Goal: Task Accomplishment & Management: Manage account settings

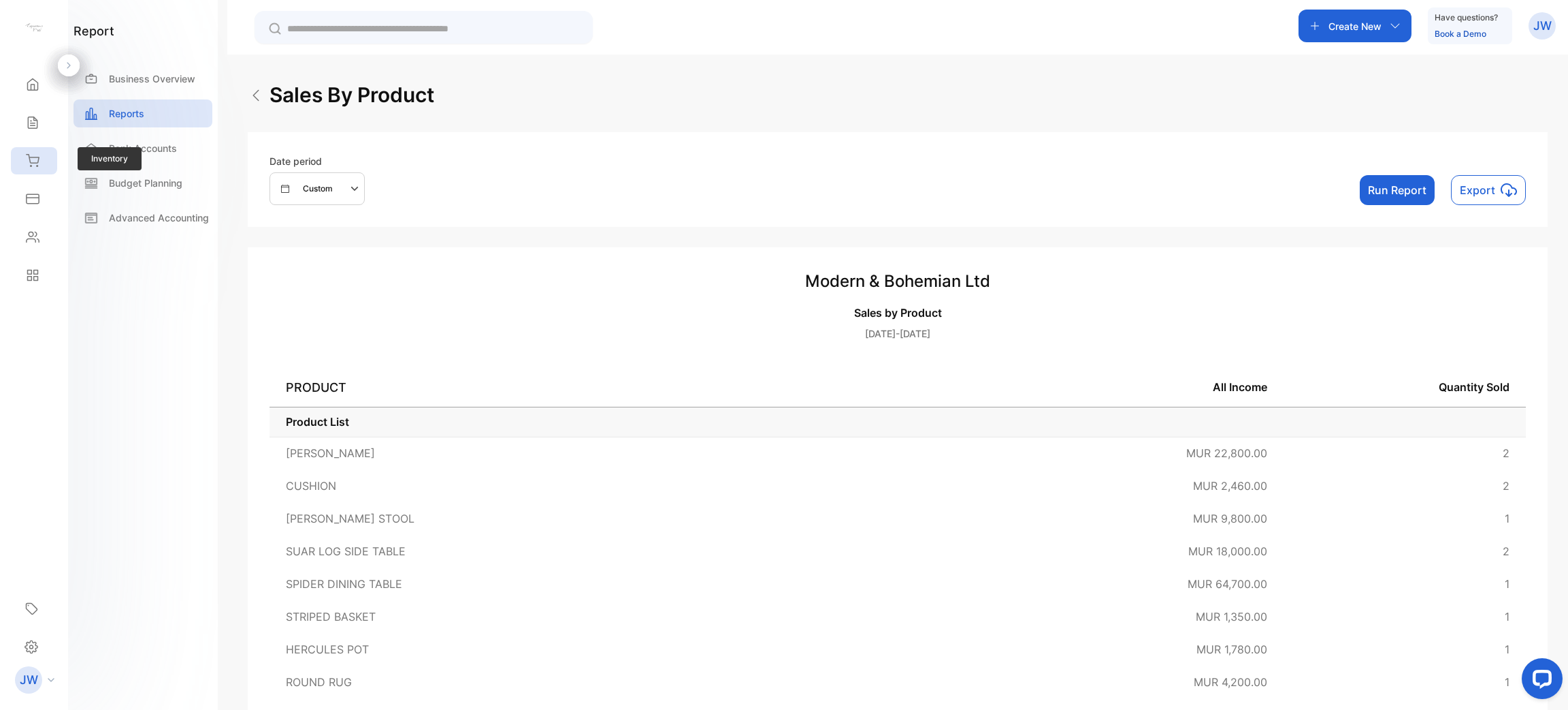
click at [30, 164] on icon at bounding box center [33, 161] width 14 height 14
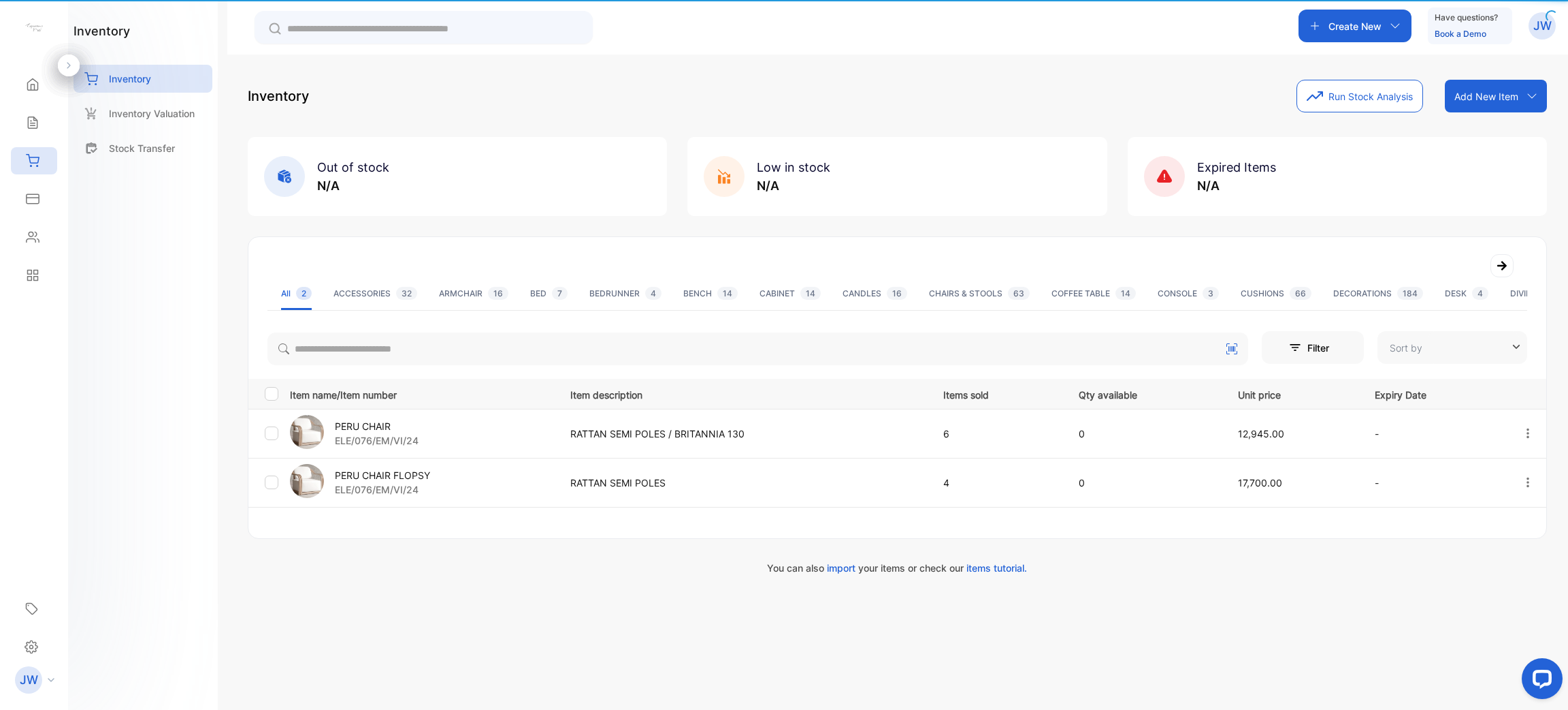
type input "**********"
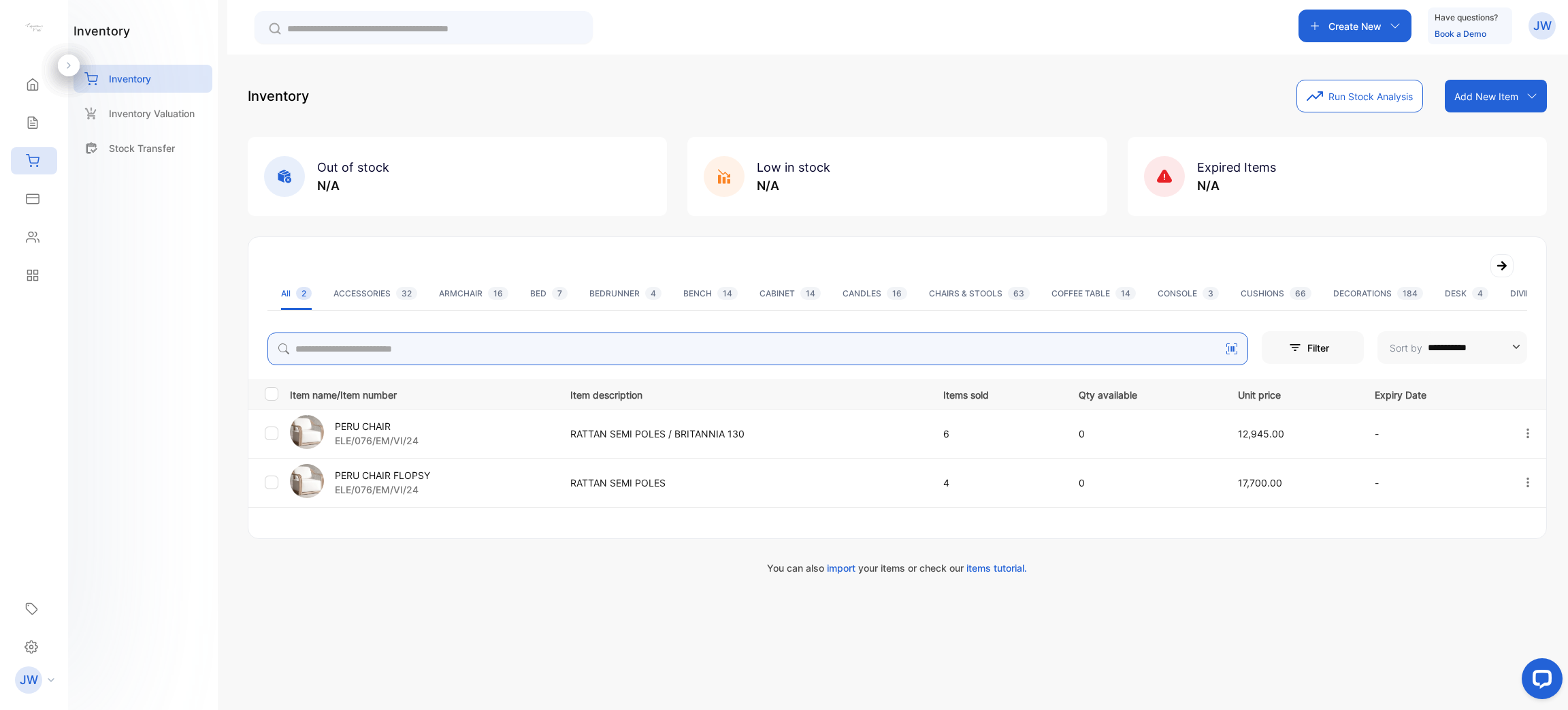
click at [452, 354] on div "**********" at bounding box center [897, 327] width 1300 height 495
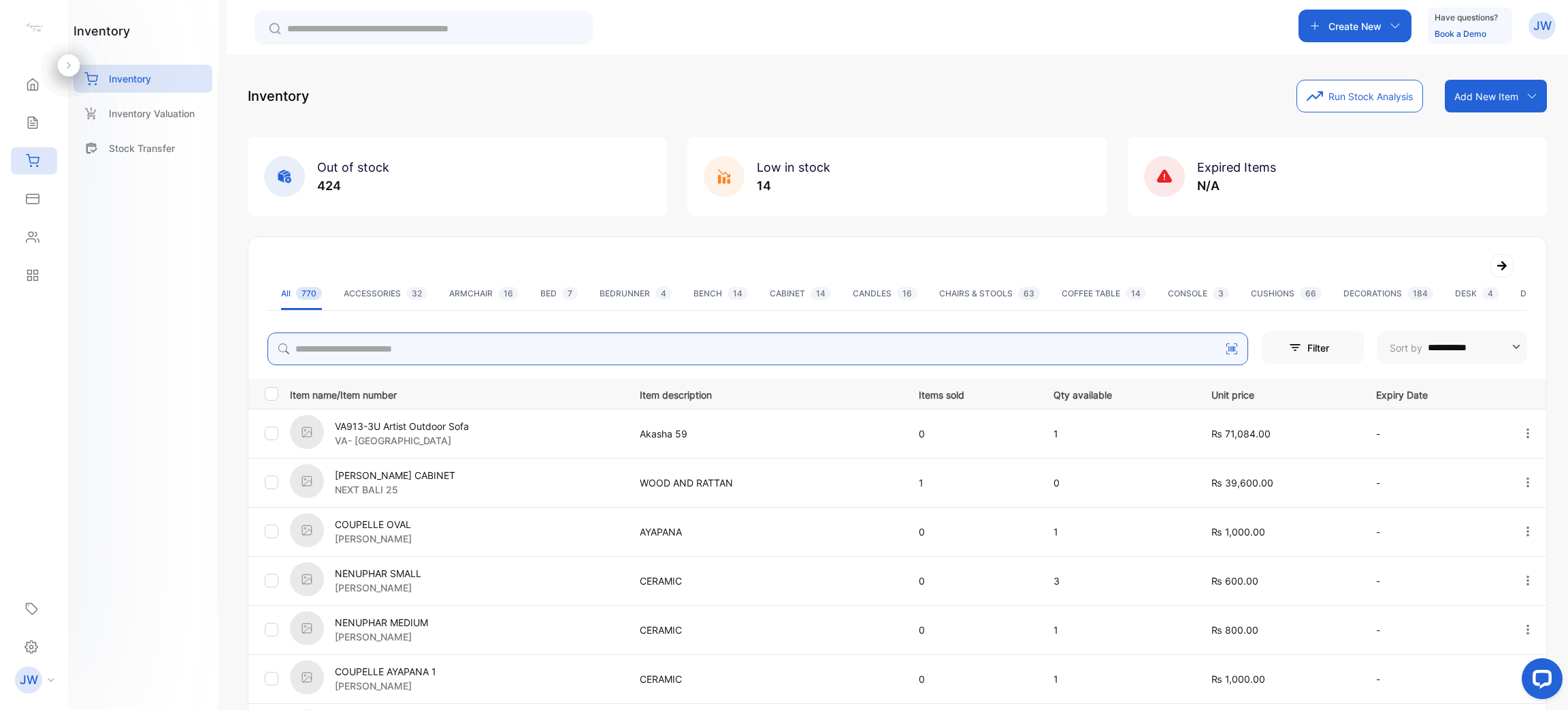
type input "*"
type input "********"
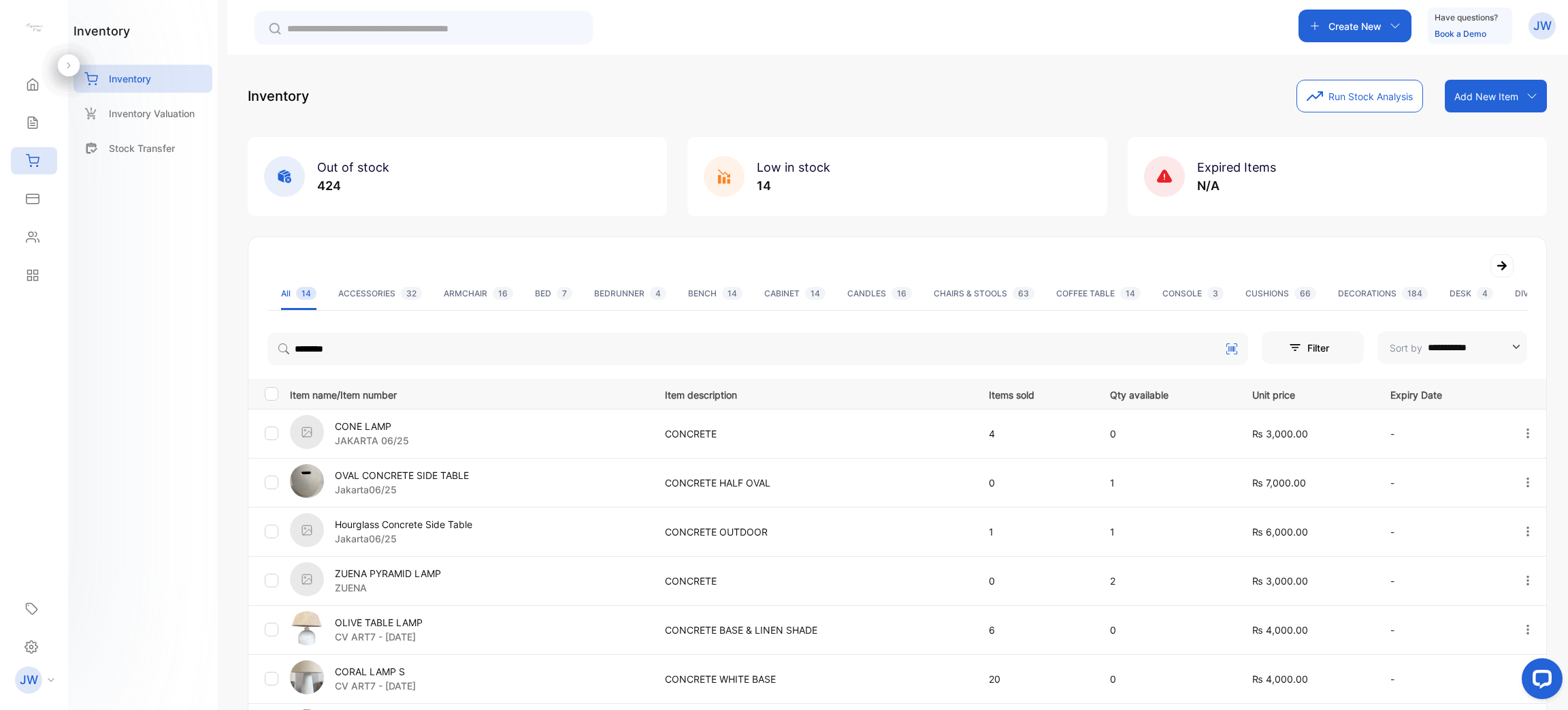
click at [860, 463] on td "CONCRETE HALF OVAL" at bounding box center [811, 482] width 324 height 49
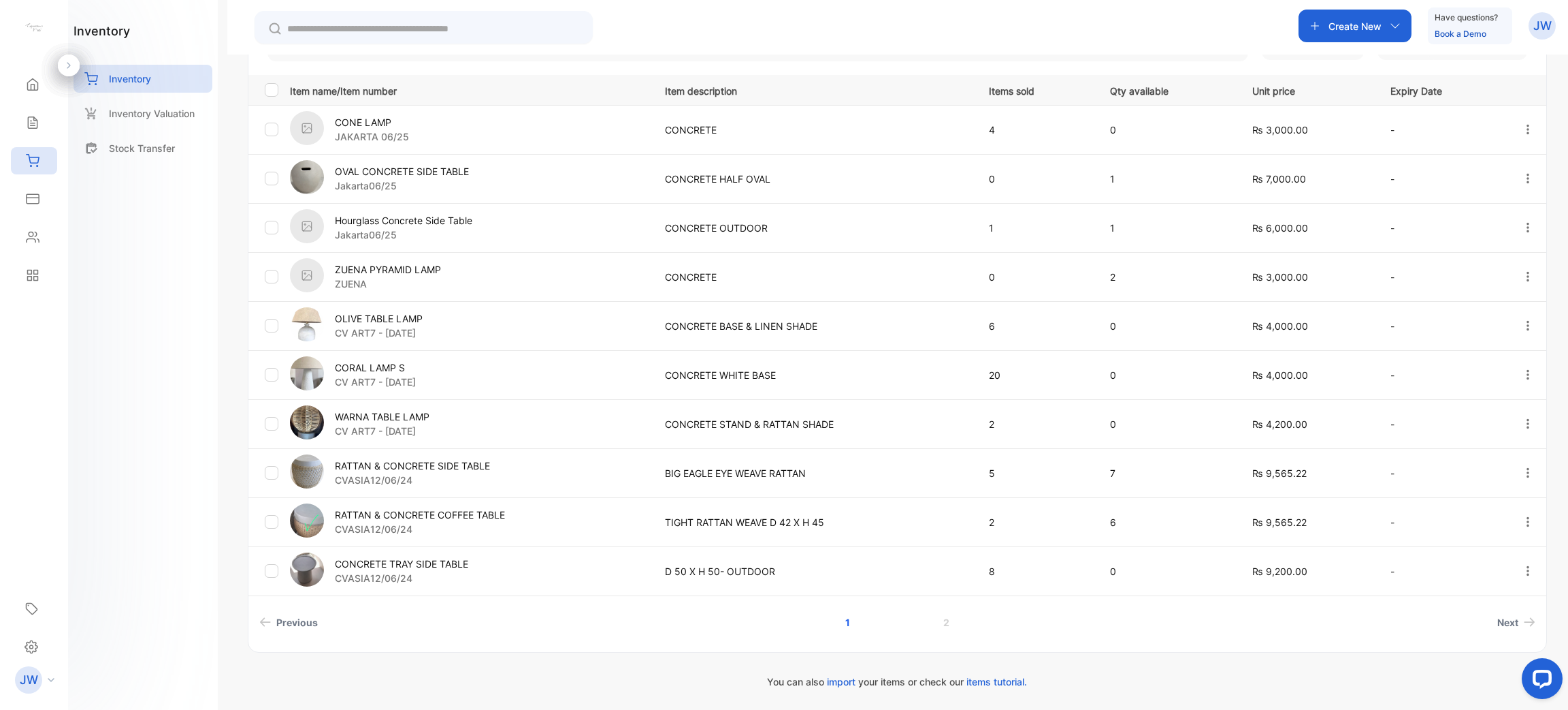
click at [417, 573] on p "CVASIA12/06/24" at bounding box center [402, 578] width 133 height 15
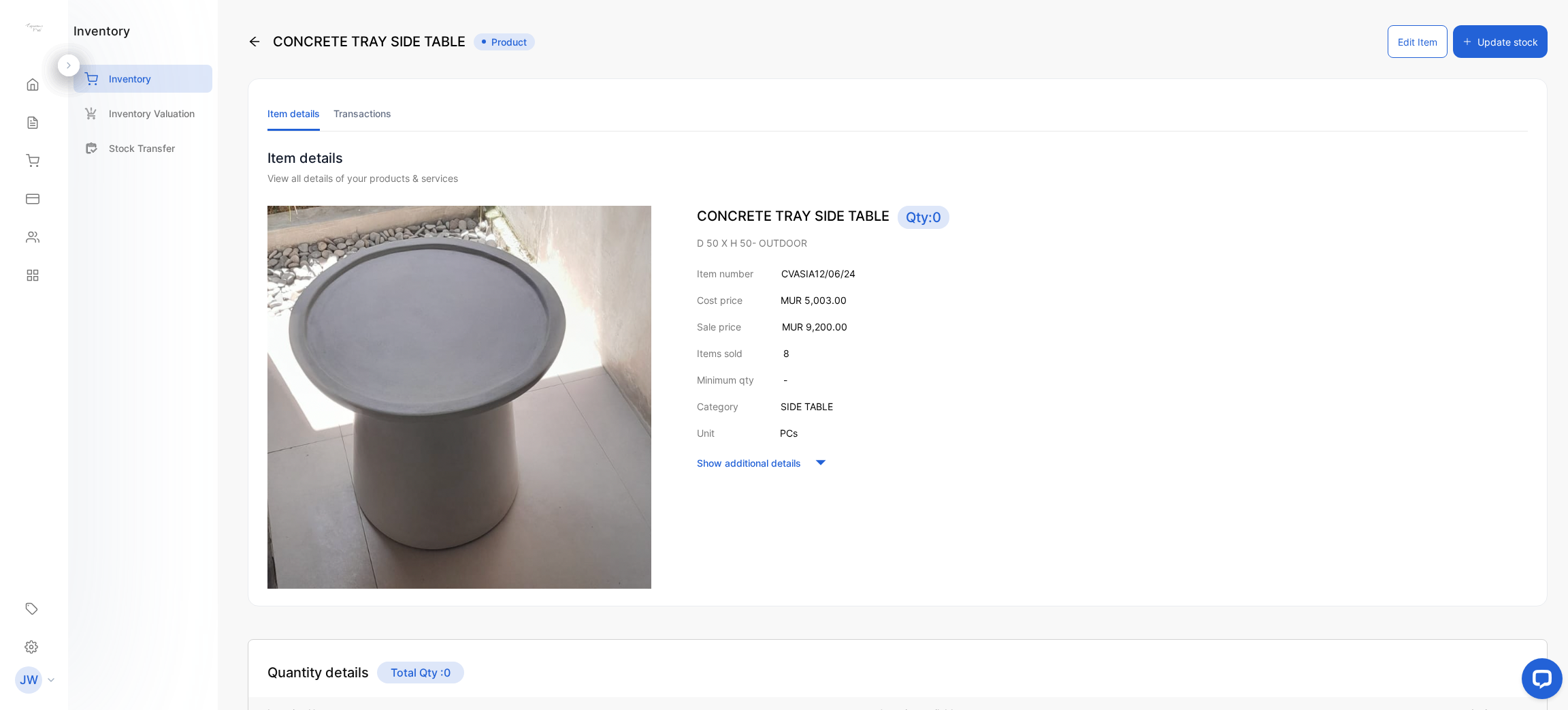
click at [334, 100] on li "Transactions" at bounding box center [362, 113] width 58 height 35
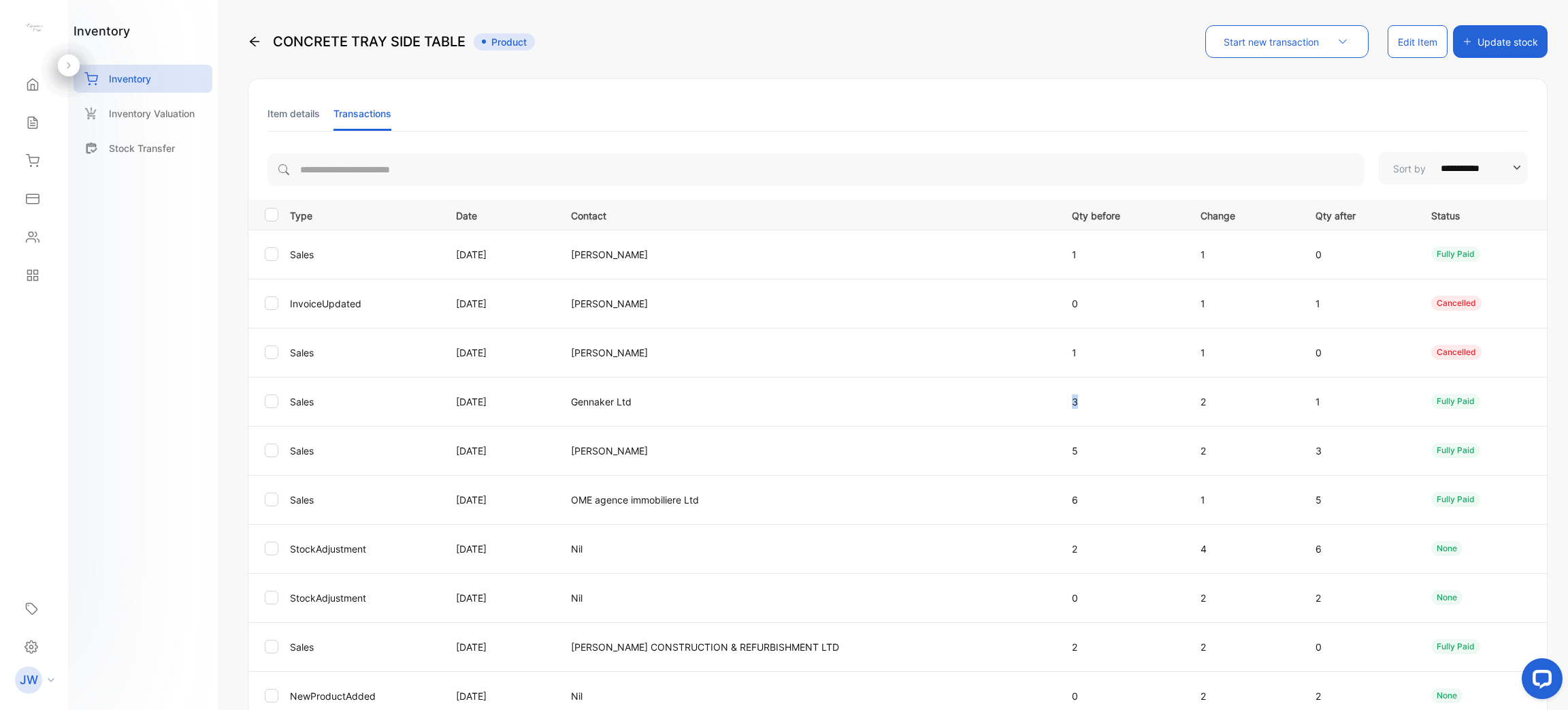
drag, startPoint x: 1064, startPoint y: 399, endPoint x: 967, endPoint y: 384, distance: 98.2
click at [967, 384] on tr "Sales 09 Apr 2025 Gennaker Ltd 3 2 1 fully paid" at bounding box center [897, 401] width 1299 height 49
drag, startPoint x: 1071, startPoint y: 363, endPoint x: 978, endPoint y: 359, distance: 93.1
click at [978, 361] on tr "Sales 12 Apr 2025 Mrs.Judith Rouillard 1 1 0 Cancelled" at bounding box center [897, 352] width 1299 height 49
drag, startPoint x: 1083, startPoint y: 255, endPoint x: 859, endPoint y: 249, distance: 224.1
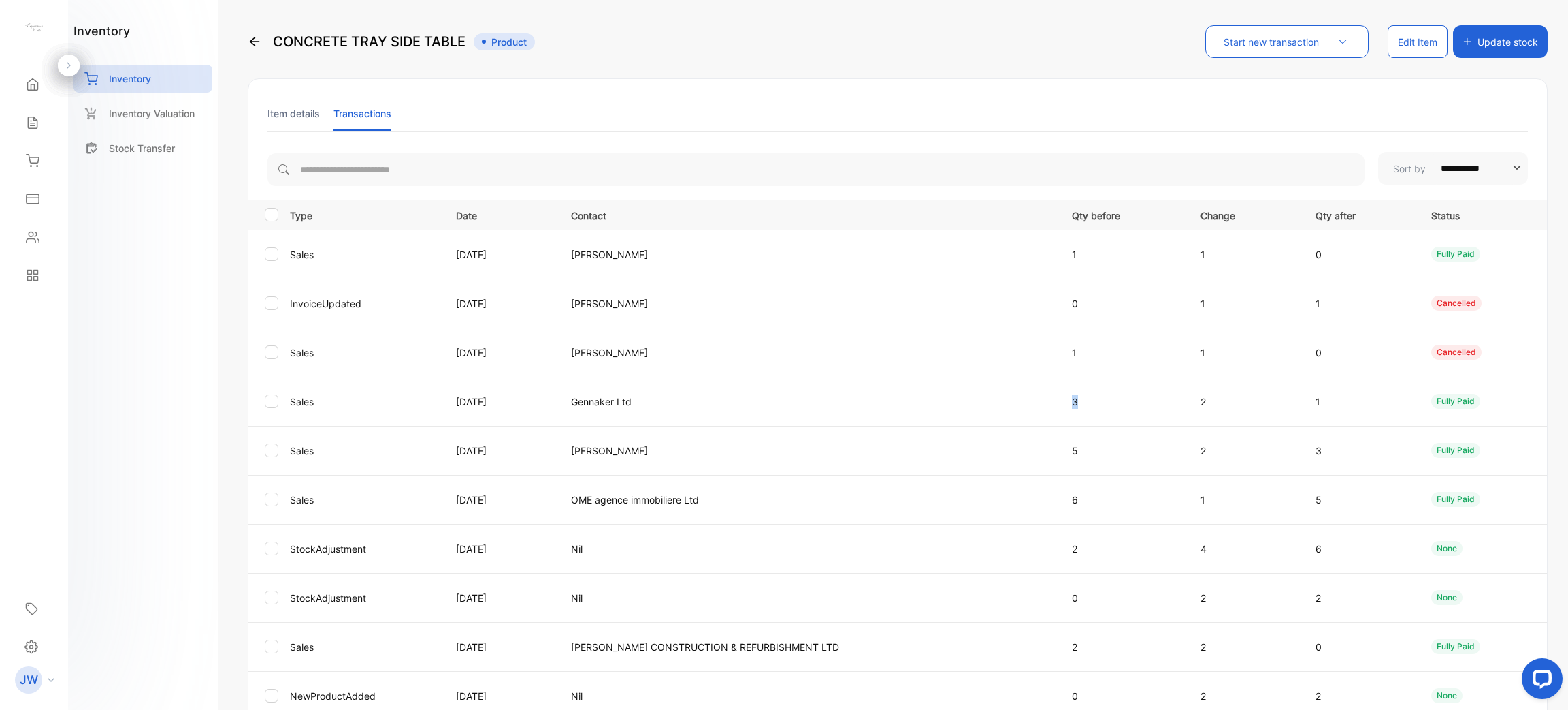
click at [859, 249] on tr "Sales 12 Apr 2025 Mrs.Judith Rouillard 1 1 0 fully paid" at bounding box center [897, 254] width 1299 height 49
drag, startPoint x: 1186, startPoint y: 451, endPoint x: 1137, endPoint y: 449, distance: 49.0
click at [1137, 449] on tr "Sales 08 Apr 2025 Alexandre Martin 5 2 3 fully paid" at bounding box center [897, 450] width 1299 height 49
drag, startPoint x: 1259, startPoint y: 449, endPoint x: 1172, endPoint y: 433, distance: 88.5
click at [1133, 447] on tr "Sales 08 Apr 2025 Alexandre Martin 5 2 3 fully paid" at bounding box center [897, 450] width 1299 height 49
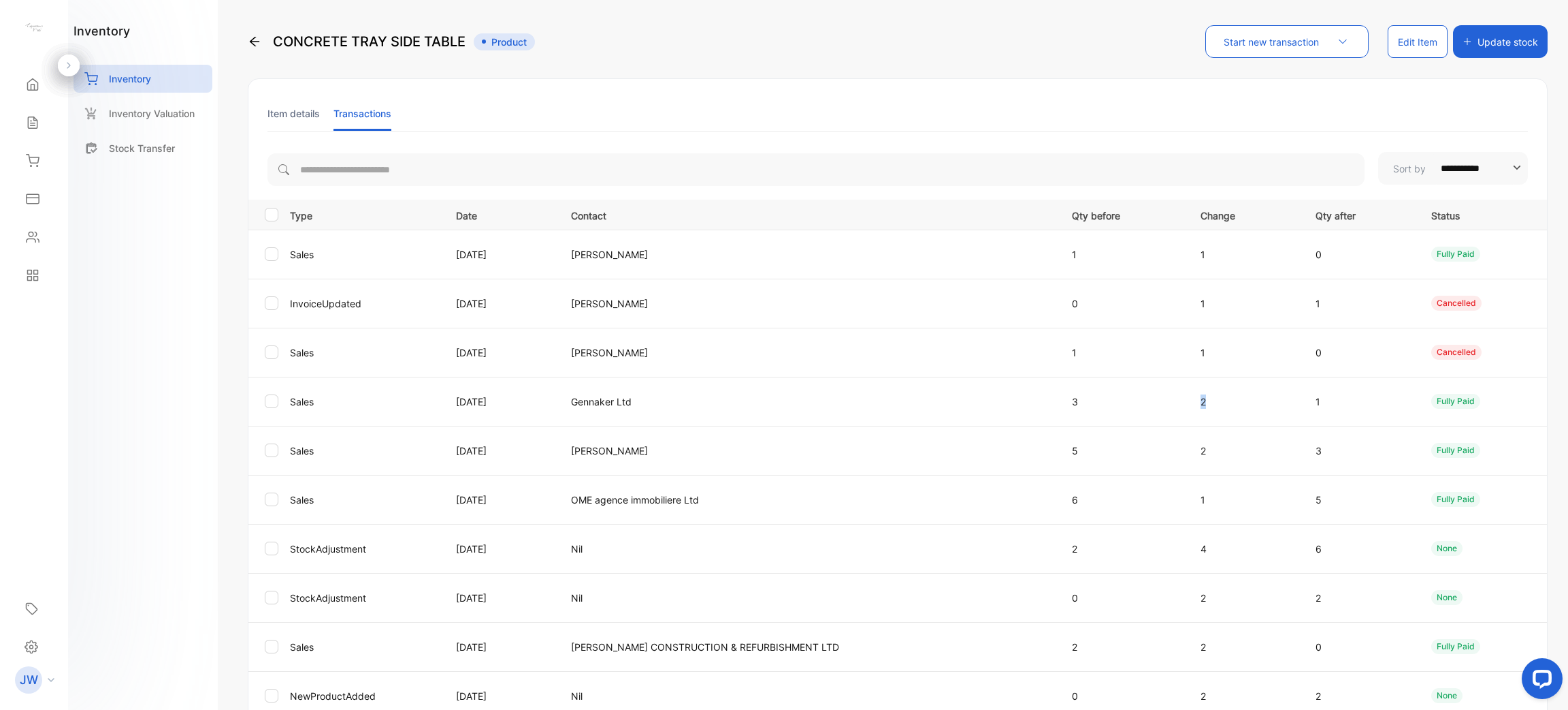
drag, startPoint x: 1198, startPoint y: 409, endPoint x: 1115, endPoint y: 403, distance: 83.2
click at [1115, 403] on tr "Sales 09 Apr 2025 Gennaker Ltd 3 2 1 fully paid" at bounding box center [897, 401] width 1299 height 49
drag, startPoint x: 1200, startPoint y: 352, endPoint x: 1117, endPoint y: 337, distance: 84.3
click at [1120, 337] on tr "Sales 12 Apr 2025 Mrs.Judith Rouillard 1 1 0 Cancelled" at bounding box center [897, 352] width 1299 height 49
drag, startPoint x: 610, startPoint y: 445, endPoint x: 766, endPoint y: 455, distance: 156.3
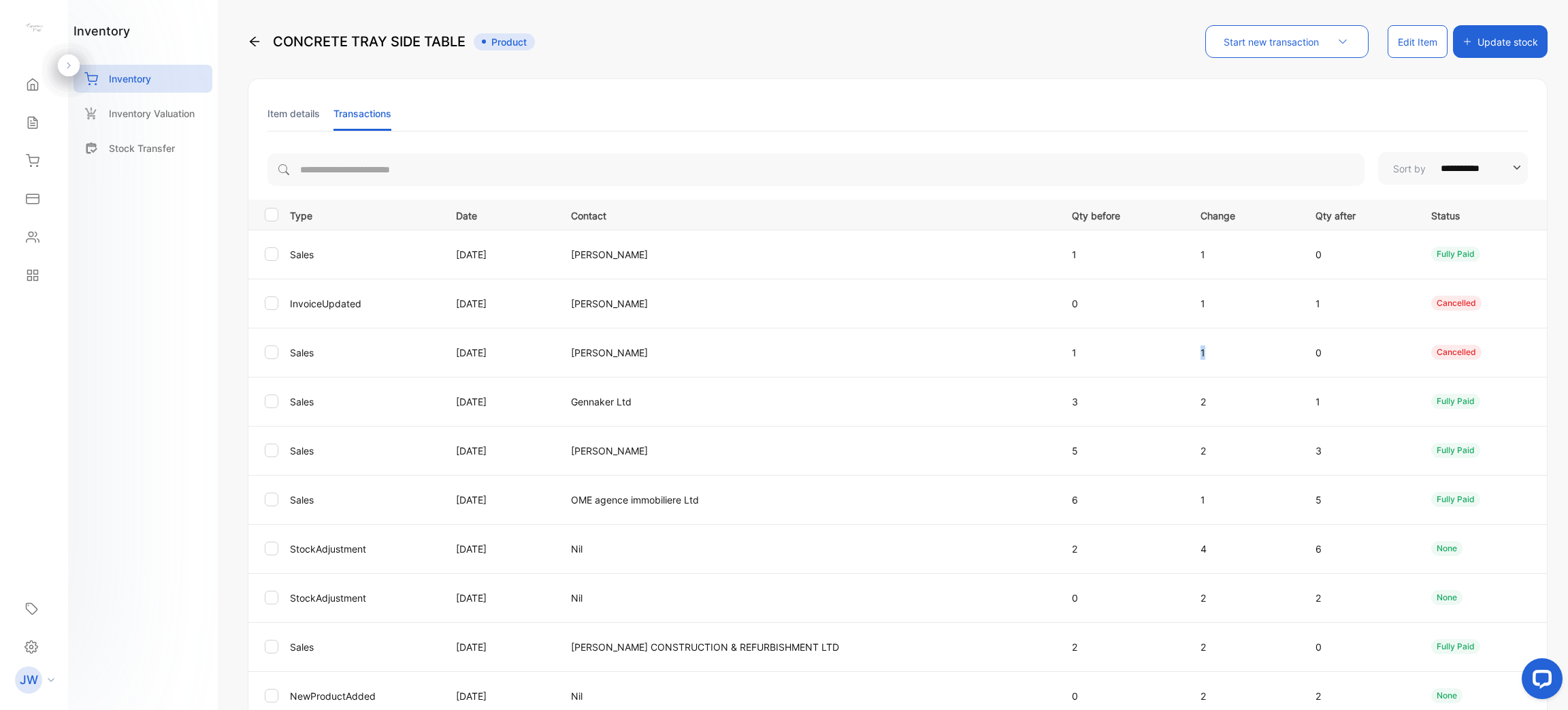
click at [766, 455] on p "Alexandre Martin" at bounding box center [807, 450] width 473 height 15
drag, startPoint x: 1175, startPoint y: 349, endPoint x: 1291, endPoint y: 349, distance: 116.0
click at [1291, 349] on tr "Sales 12 Apr 2025 Mrs.Judith Rouillard 1 1 0 Cancelled" at bounding box center [897, 352] width 1299 height 49
click at [1455, 398] on div "fully paid" at bounding box center [1456, 401] width 49 height 15
click at [1453, 259] on div "fully paid" at bounding box center [1456, 254] width 49 height 15
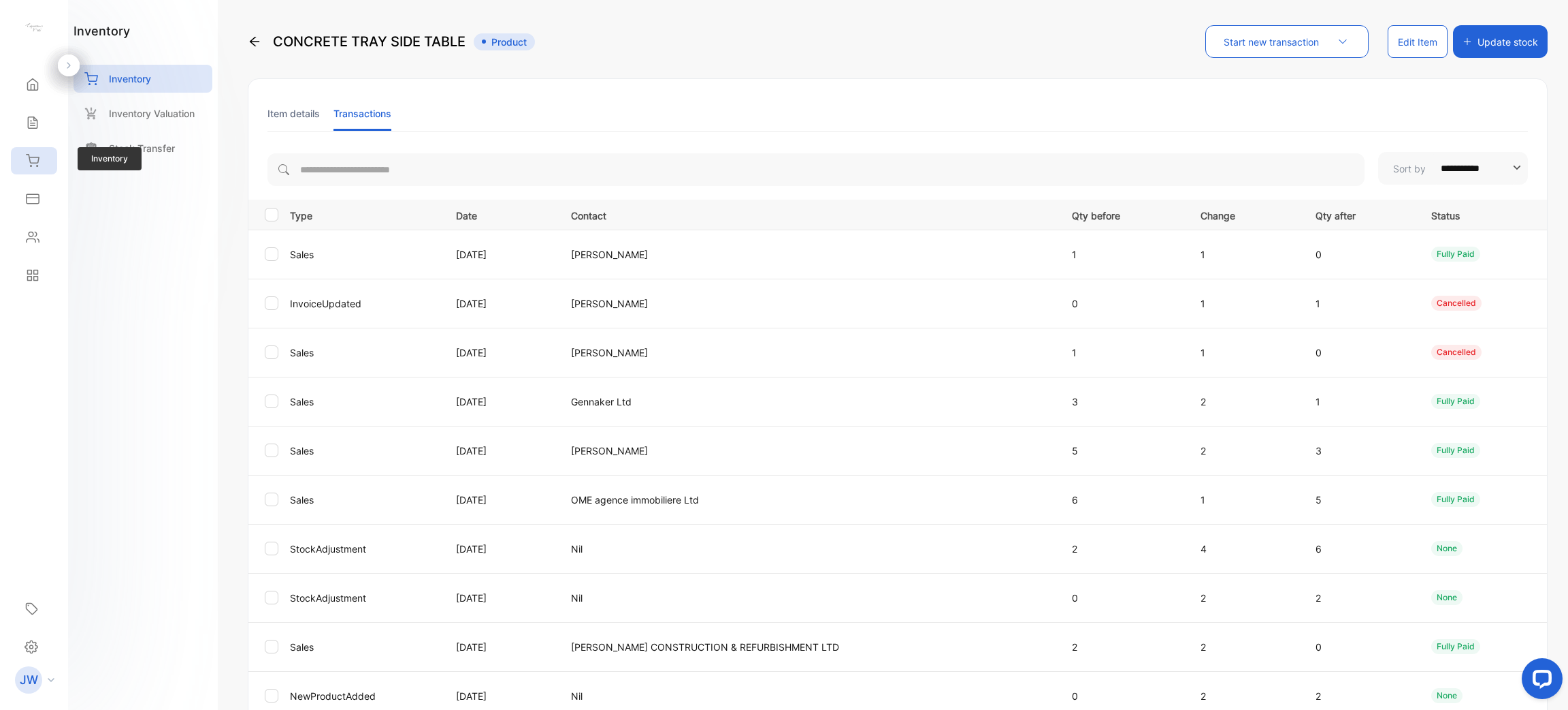
click at [31, 159] on icon at bounding box center [33, 161] width 14 height 14
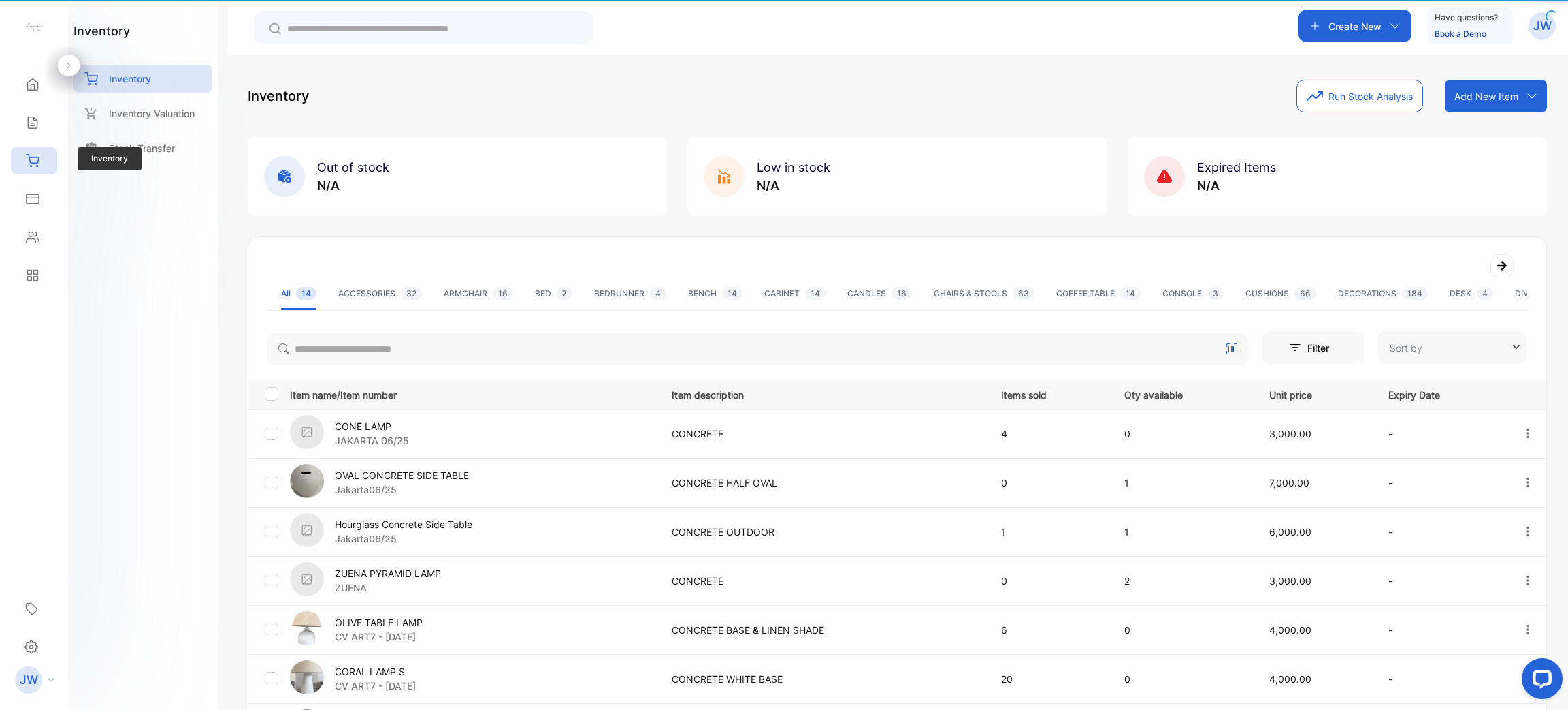
type input "**********"
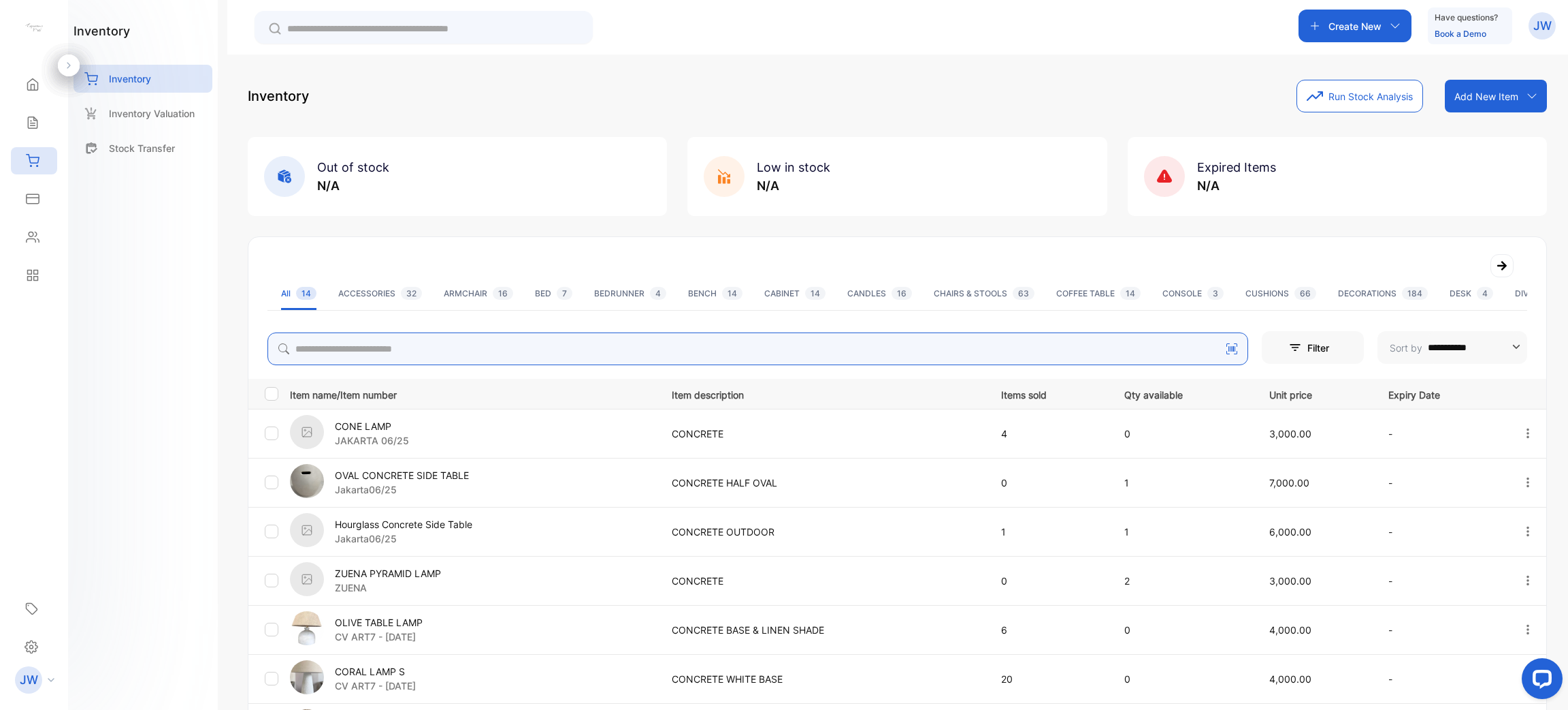
click at [477, 345] on input "search" at bounding box center [758, 349] width 981 height 33
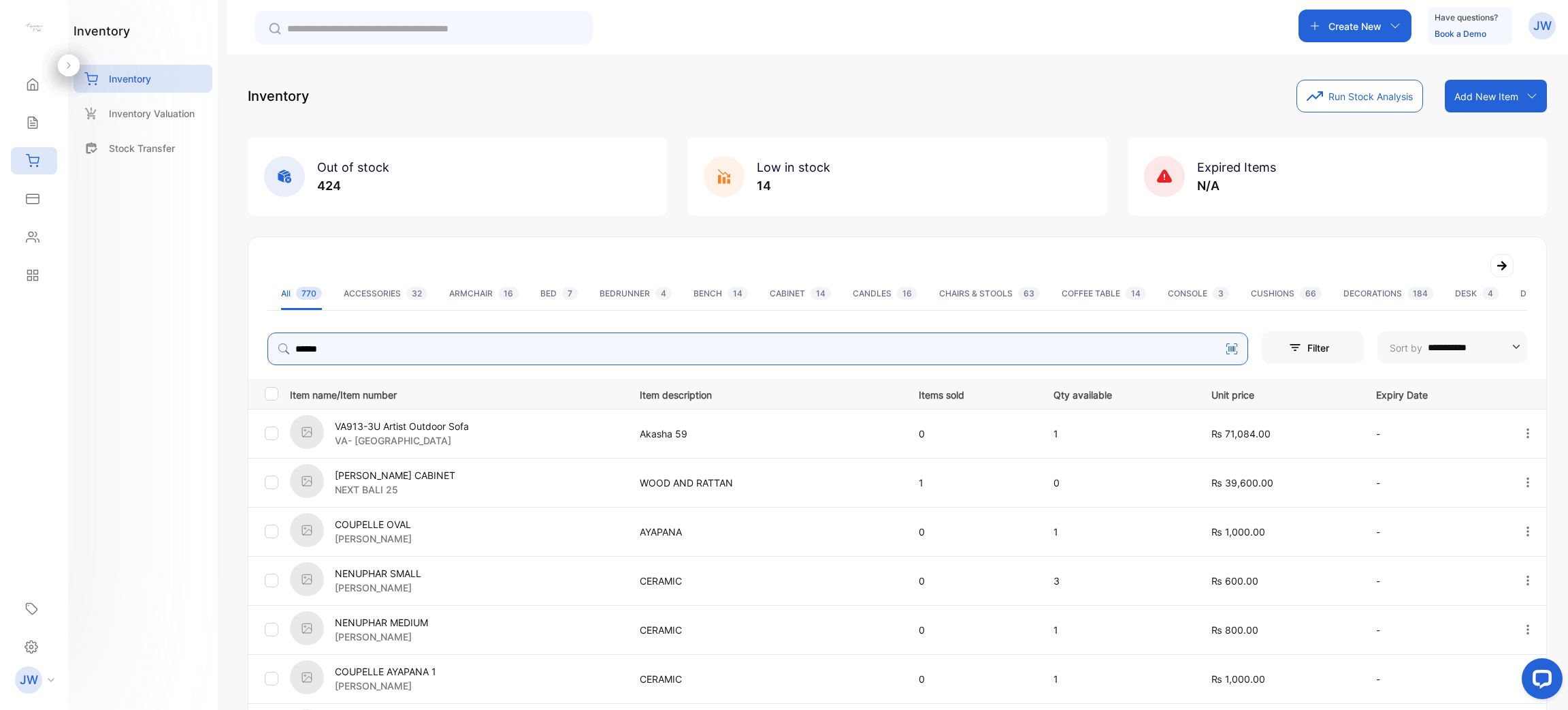
type input "*****"
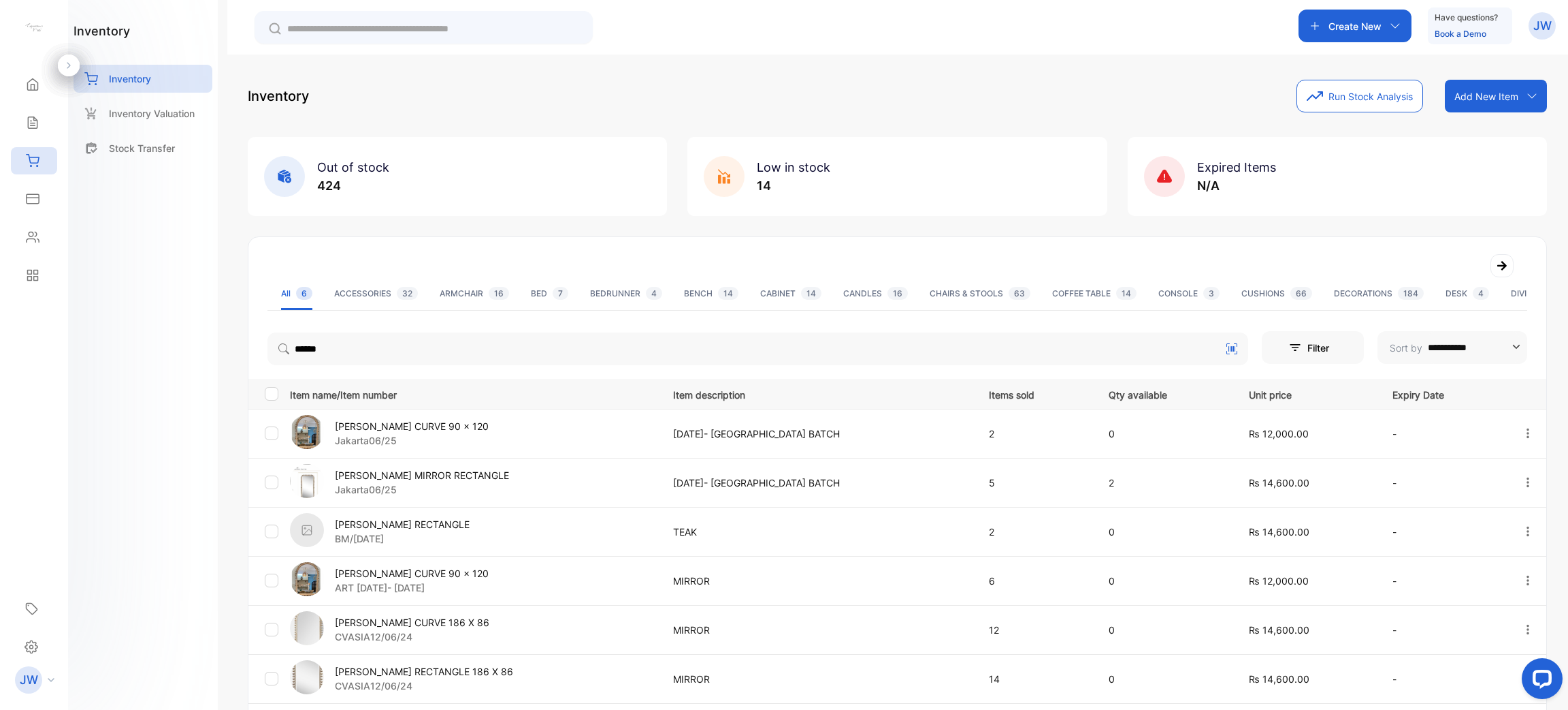
click at [421, 619] on p "DOTTY CURVE 186 X 86" at bounding box center [412, 622] width 155 height 15
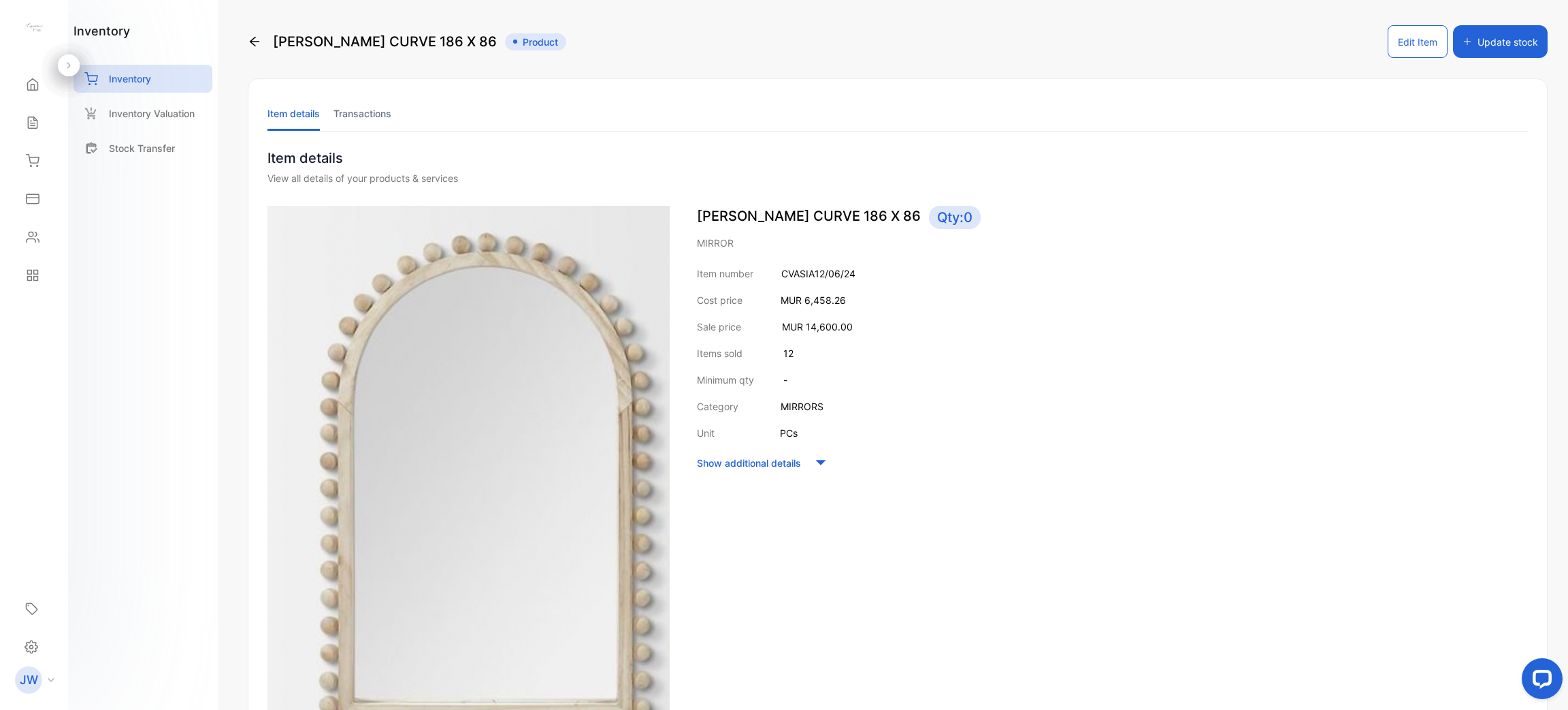
click at [376, 113] on li "Transactions" at bounding box center [362, 113] width 58 height 35
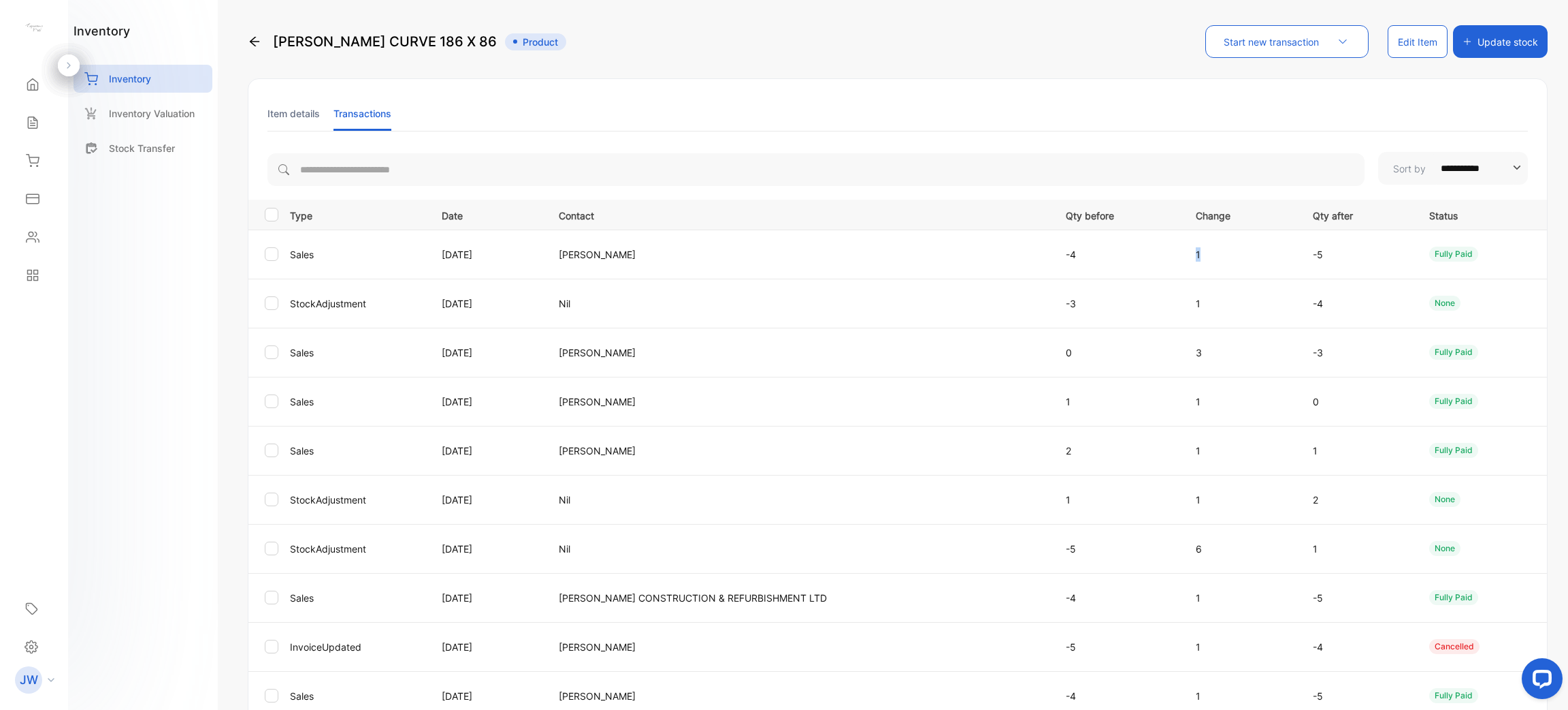
drag, startPoint x: 1198, startPoint y: 251, endPoint x: 1089, endPoint y: 236, distance: 110.0
click at [1093, 237] on tr "Sales 14 May 2025 Mrs. Brunet -4 1 -5 fully paid" at bounding box center [897, 254] width 1299 height 49
click at [295, 121] on li "Item details" at bounding box center [293, 113] width 53 height 35
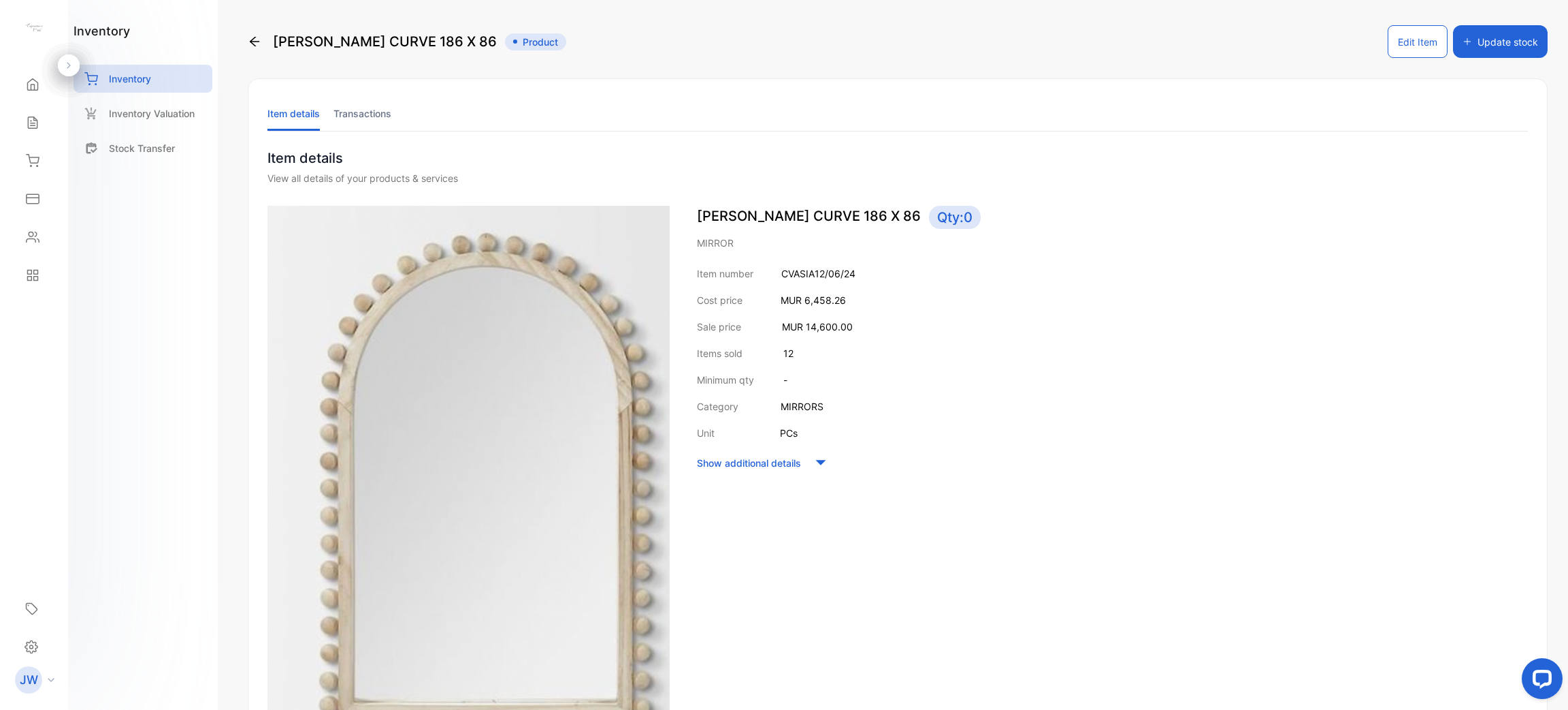
click at [259, 36] on icon at bounding box center [254, 42] width 14 height 14
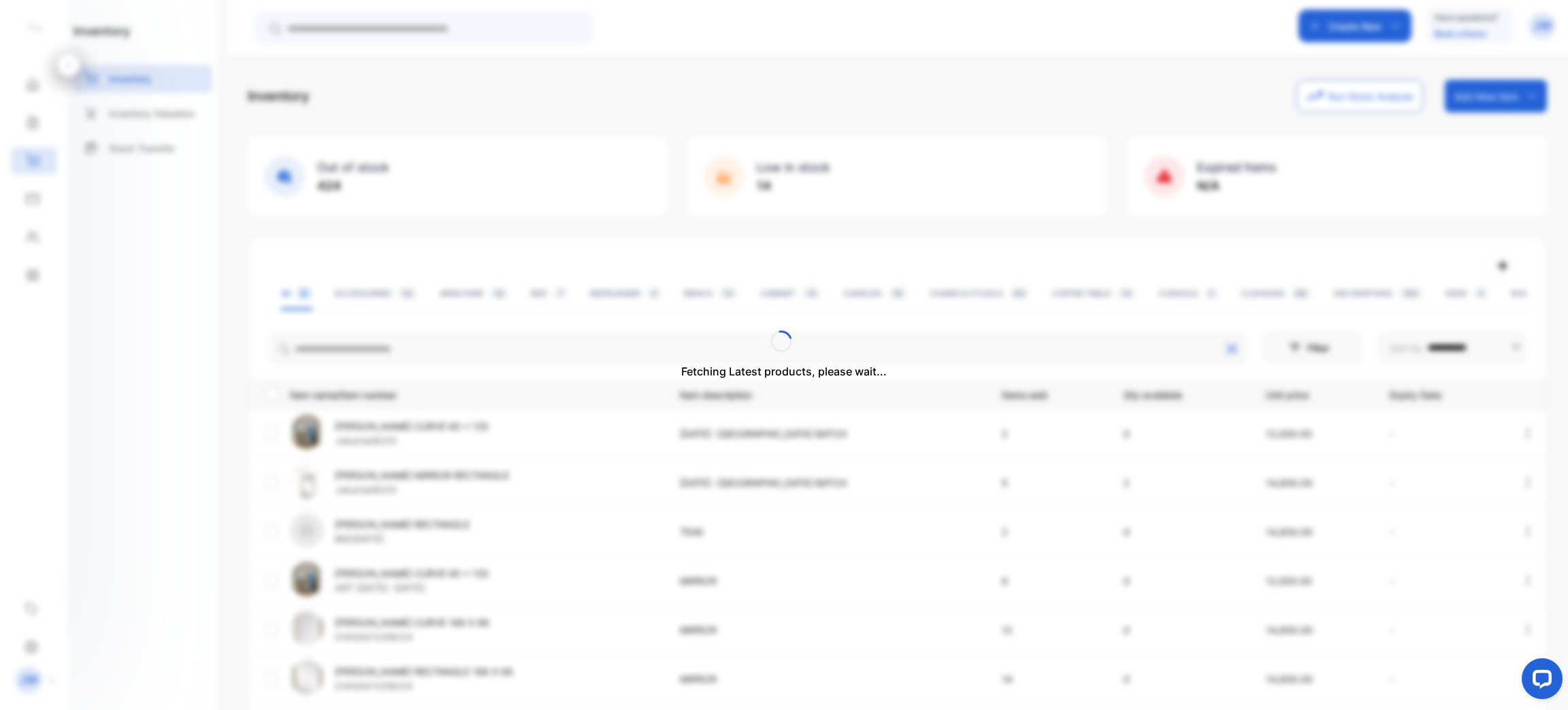
drag, startPoint x: 452, startPoint y: 359, endPoint x: 456, endPoint y: 349, distance: 10.8
click at [456, 349] on div "Fetching Latest products, please wait..." at bounding box center [784, 355] width 1568 height 710
click at [734, 369] on p "Fetching Latest products, please wait..." at bounding box center [784, 371] width 206 height 16
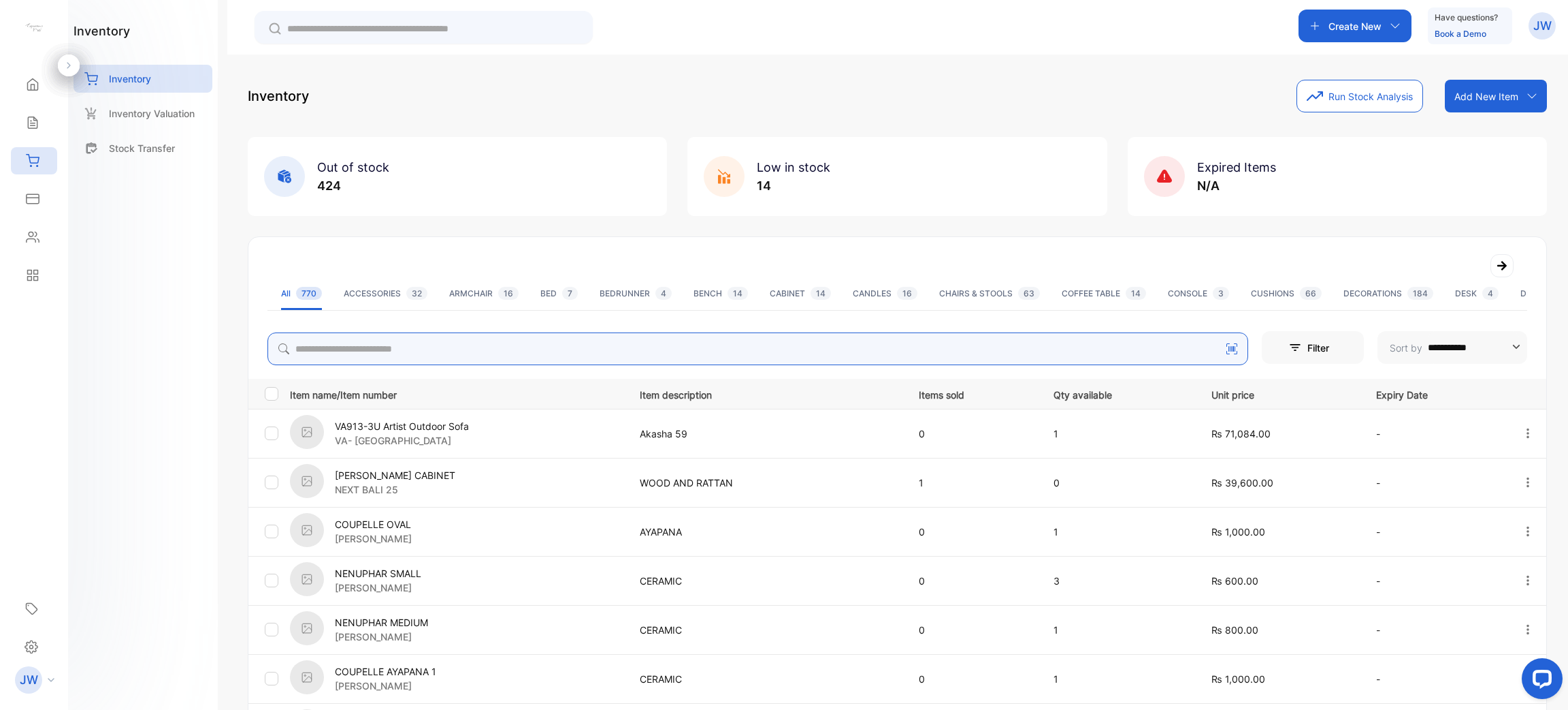
click at [581, 358] on input "search" at bounding box center [758, 349] width 981 height 33
type input "*****"
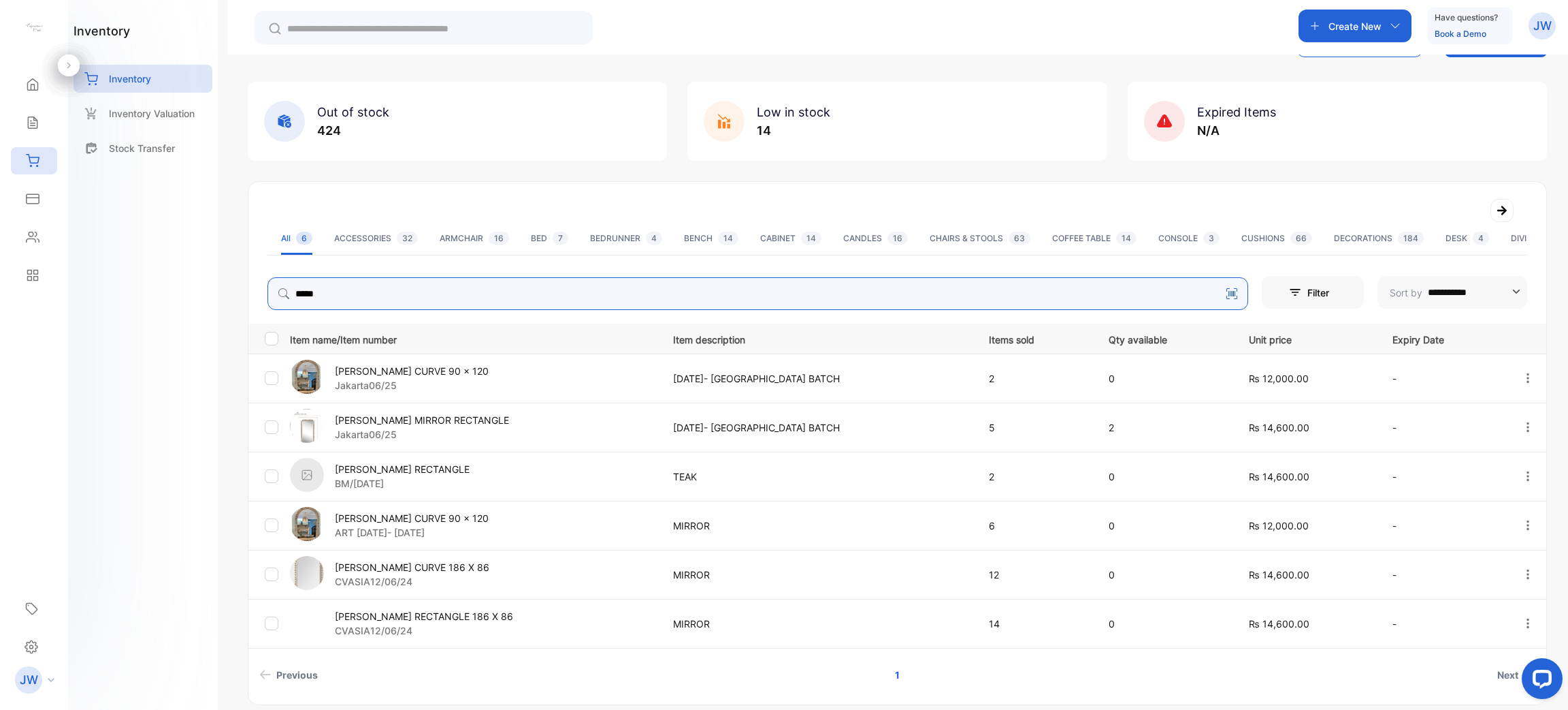
scroll to position [107, 0]
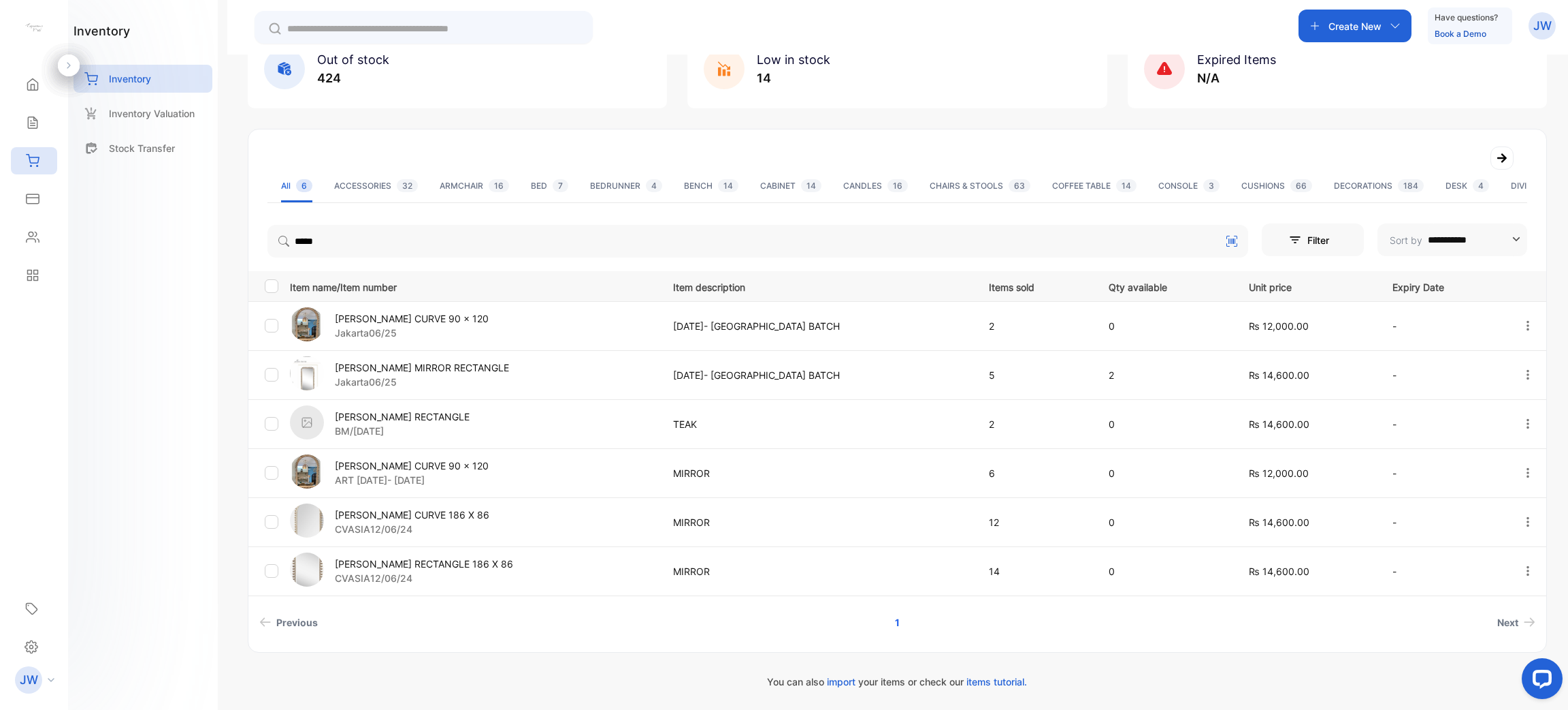
click at [409, 363] on p "[PERSON_NAME] MIRROR RECTANGLE" at bounding box center [421, 367] width 174 height 15
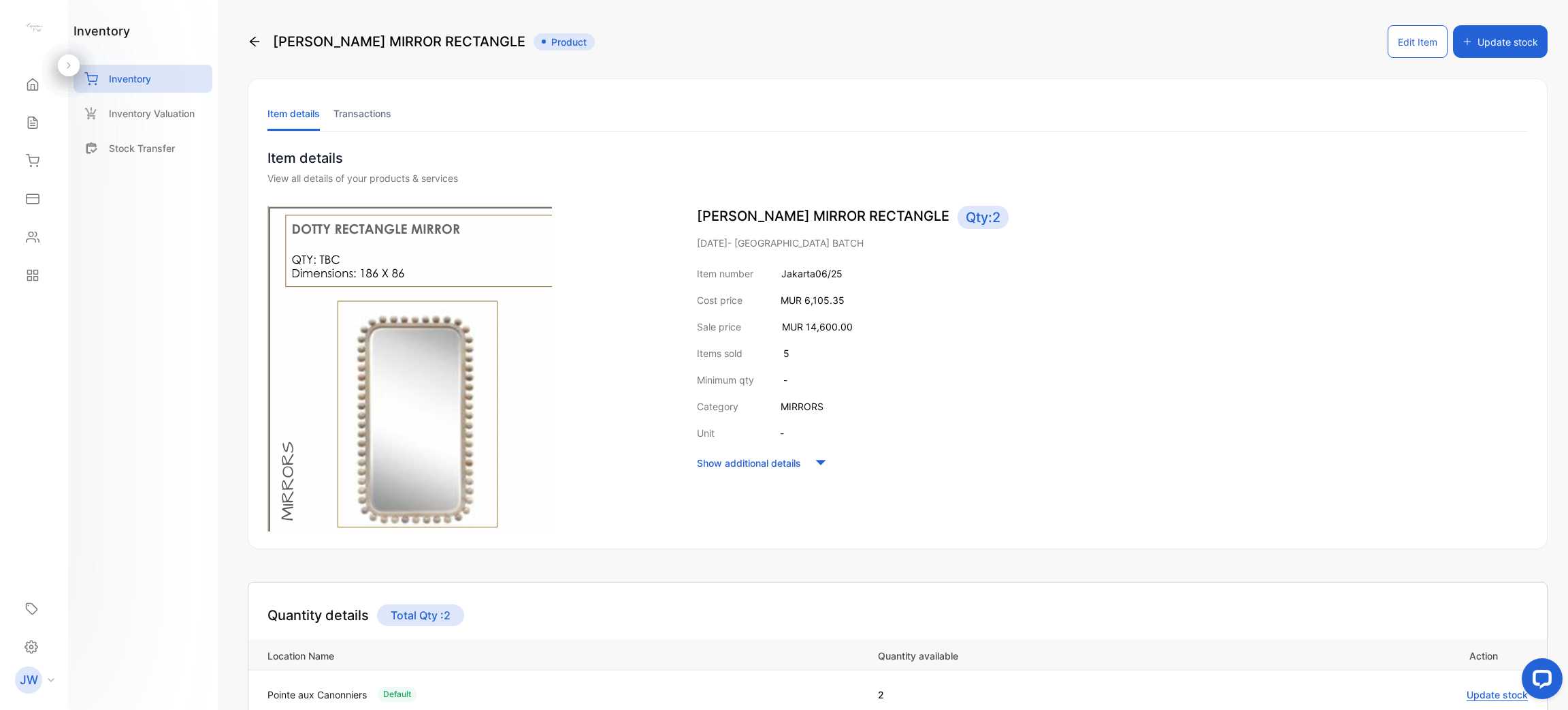
click at [353, 112] on li "Transactions" at bounding box center [362, 113] width 58 height 35
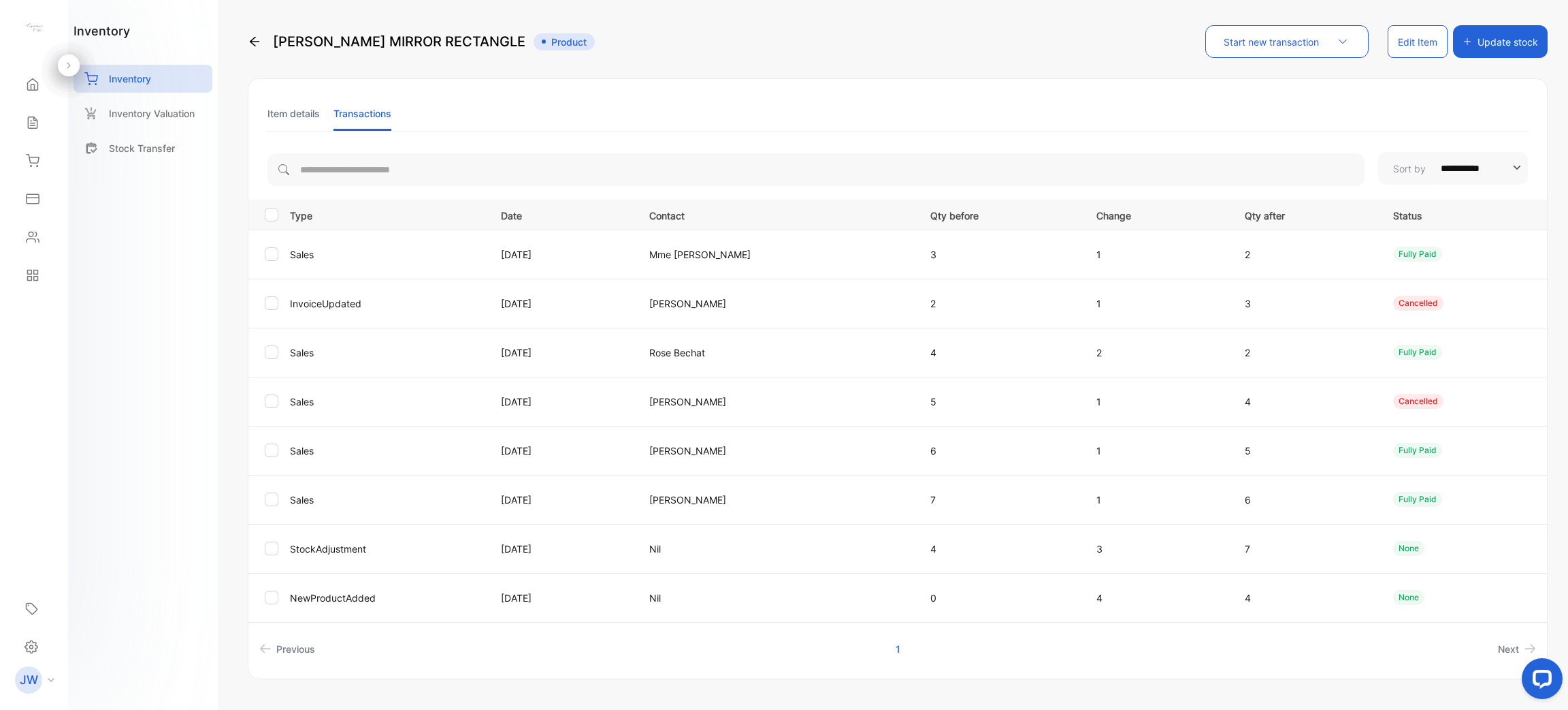
drag, startPoint x: 722, startPoint y: 477, endPoint x: 687, endPoint y: 235, distance: 244.5
click at [669, 235] on tbody "Sales 28 Jul 2025 Mme Nina 3 1 2 fully paid InvoiceUpdated 21 Jul 2025 Elizabet…" at bounding box center [897, 425] width 1299 height 392
click at [855, 222] on p "Contact" at bounding box center [775, 215] width 254 height 17
click at [292, 124] on li "Item details" at bounding box center [293, 113] width 53 height 35
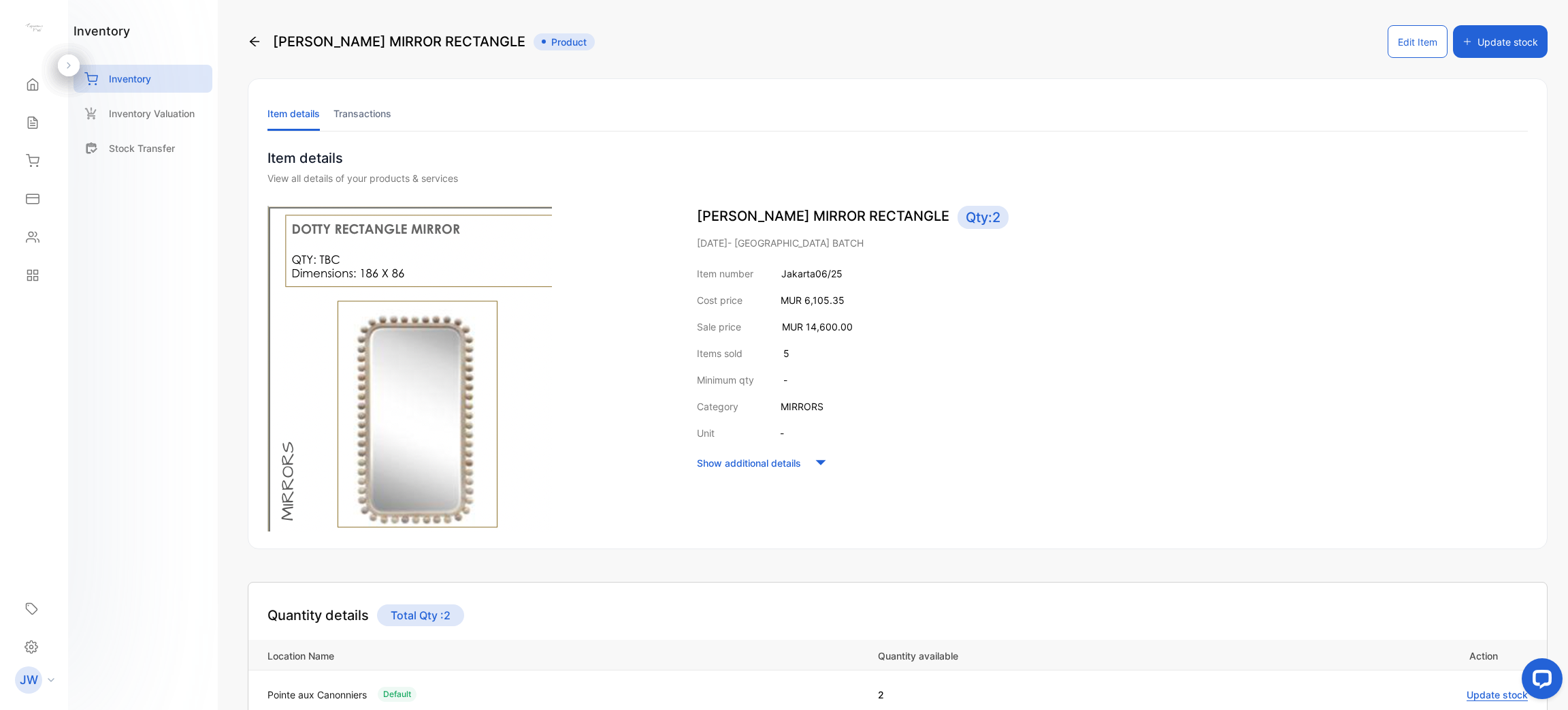
click at [257, 43] on icon at bounding box center [254, 42] width 14 height 14
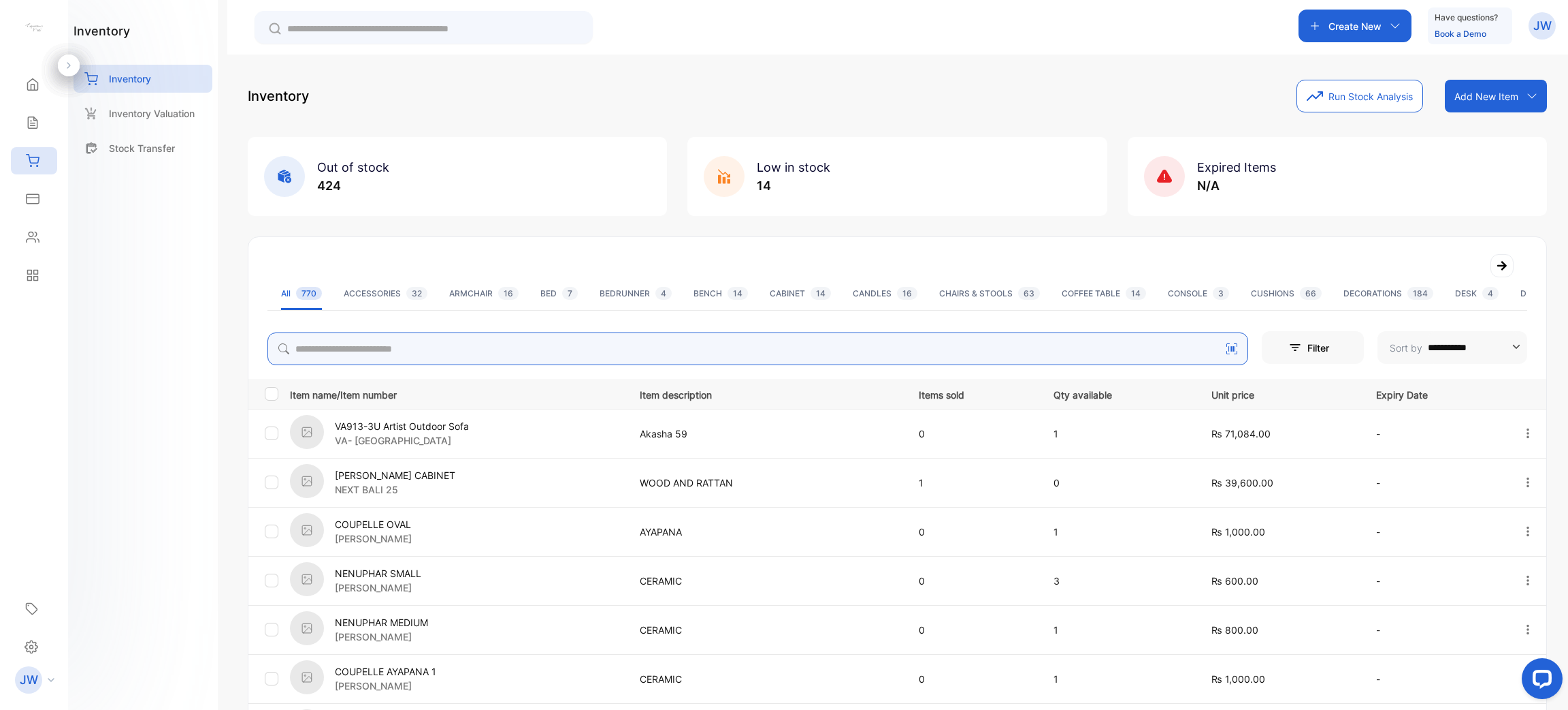
click at [467, 343] on input "search" at bounding box center [758, 349] width 981 height 33
type input "*****"
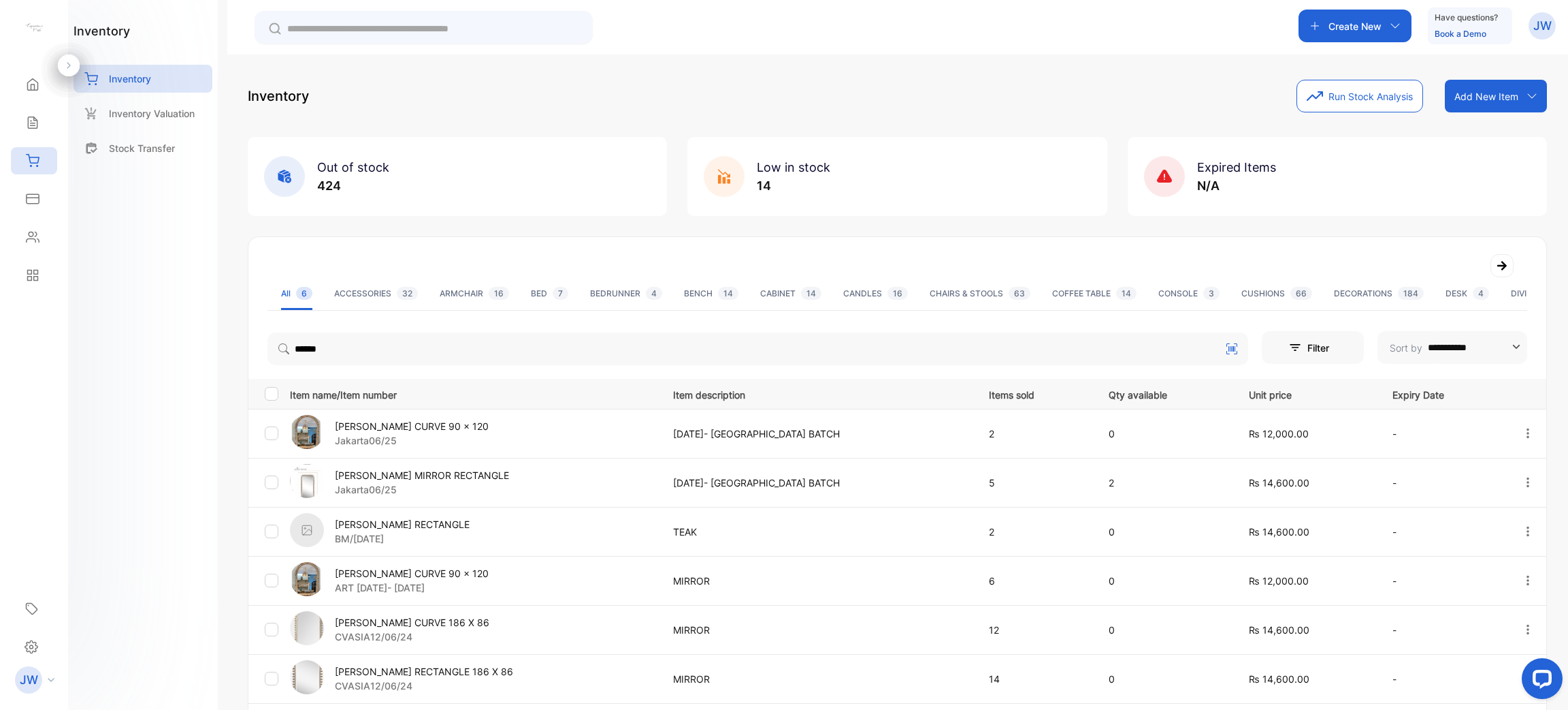
click at [410, 526] on p "DOTTY RECTANGLE" at bounding box center [402, 524] width 135 height 15
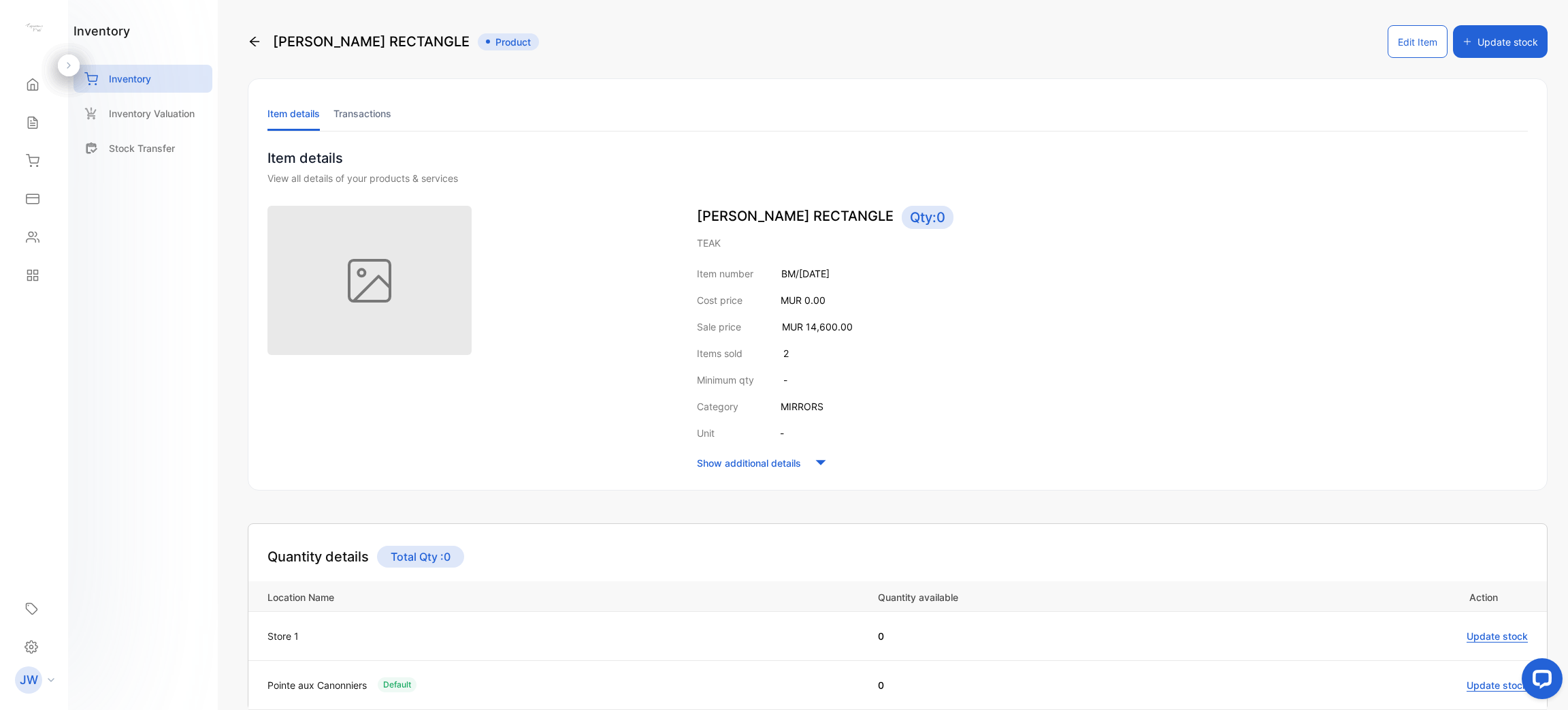
click at [354, 118] on li "Transactions" at bounding box center [362, 113] width 58 height 35
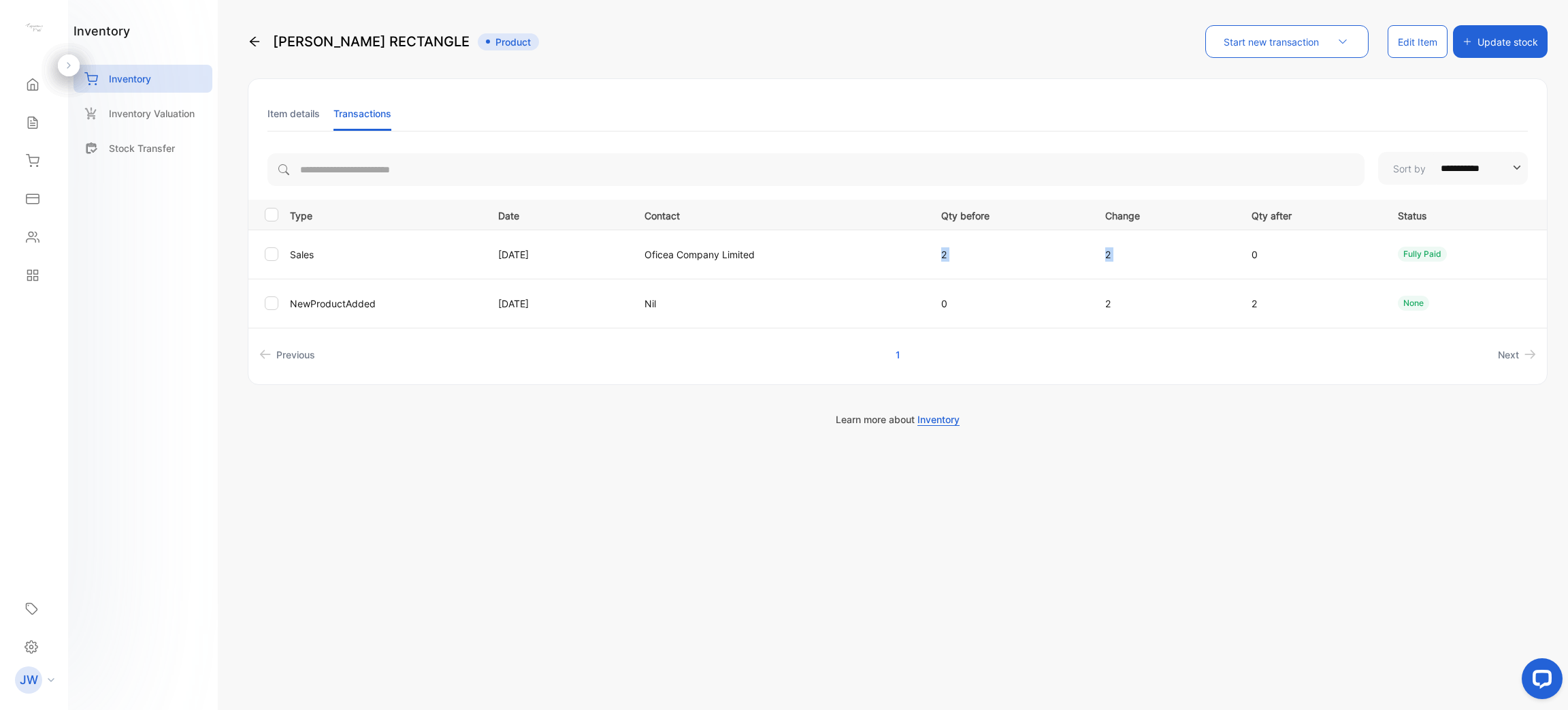
drag, startPoint x: 970, startPoint y: 257, endPoint x: 1249, endPoint y: 259, distance: 279.0
click at [1249, 259] on tr "Sales 09 Apr 2025 Oficea Company Limited 2 2 0 fully paid" at bounding box center [897, 254] width 1299 height 49
click at [1125, 365] on li "Next" at bounding box center [1283, 354] width 515 height 25
click at [292, 116] on li "Item details" at bounding box center [293, 113] width 53 height 35
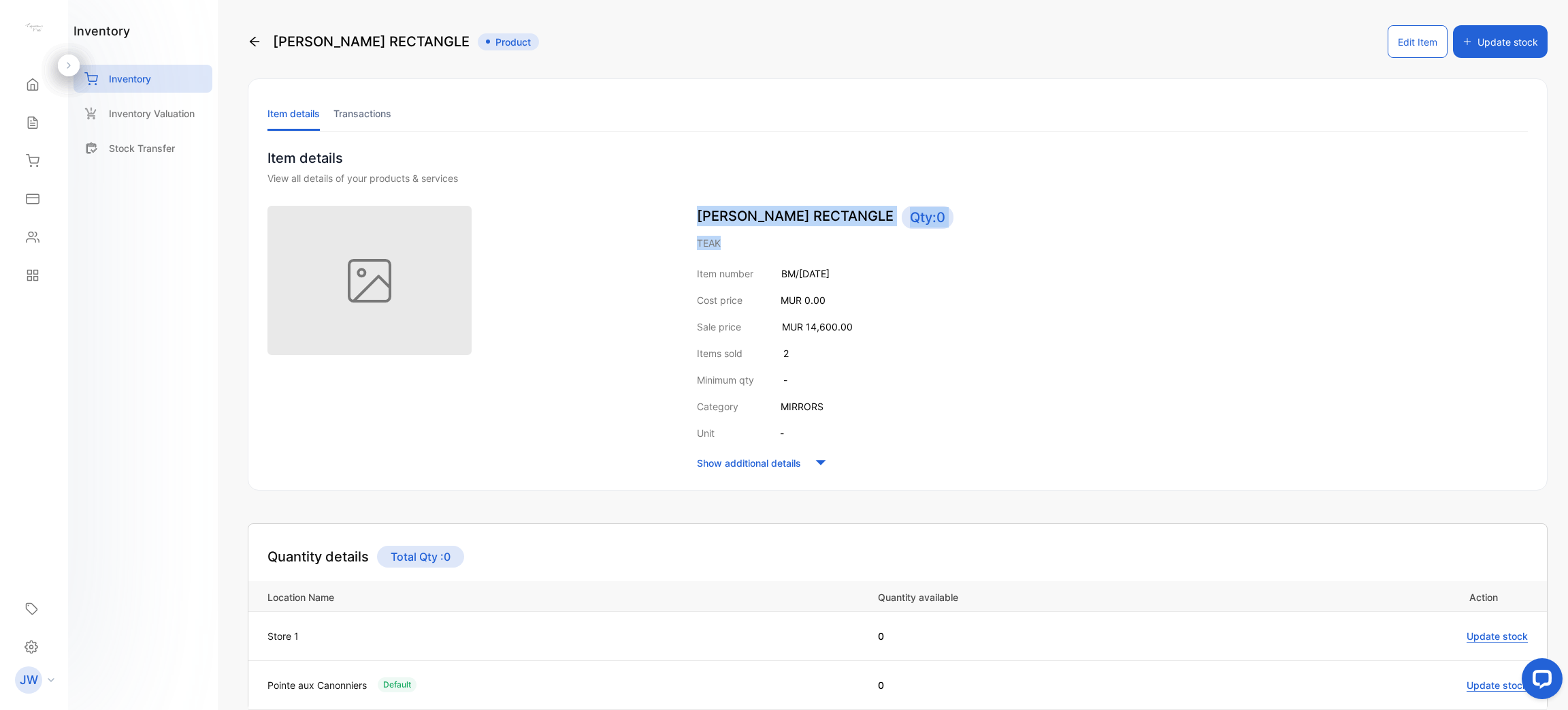
drag, startPoint x: 987, startPoint y: 218, endPoint x: 1063, endPoint y: 241, distance: 79.4
click at [1063, 233] on div "DOTTY RECTANGLE Qty: 0 TEAK Item number BM/MAY 25 Cost price MUR 0.00 Sale pric…" at bounding box center [897, 339] width 1261 height 267
click at [962, 396] on div "Item number BM/MAY 25 Cost price MUR 0.00 Sale price MUR 14,600.00 Items sold 2…" at bounding box center [1113, 370] width 831 height 206
click at [374, 106] on li "Transactions" at bounding box center [362, 113] width 58 height 35
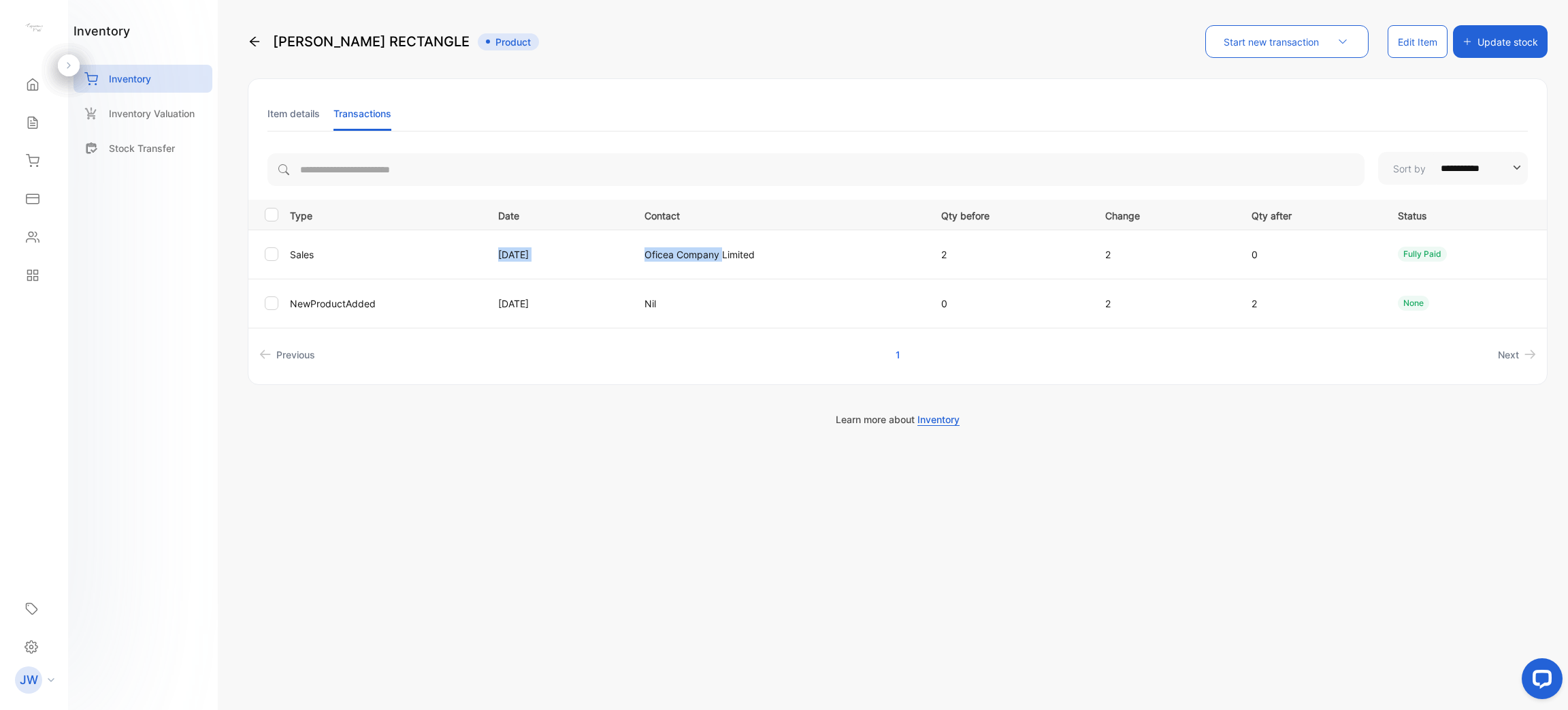
drag, startPoint x: 582, startPoint y: 255, endPoint x: 749, endPoint y: 268, distance: 167.5
click at [749, 268] on tr "Sales 09 Apr 2025 Oficea Company Limited 2 2 0 fully paid" at bounding box center [897, 254] width 1299 height 49
click at [895, 223] on th "Contact" at bounding box center [776, 214] width 297 height 30
click at [289, 118] on li "Item details" at bounding box center [293, 113] width 53 height 35
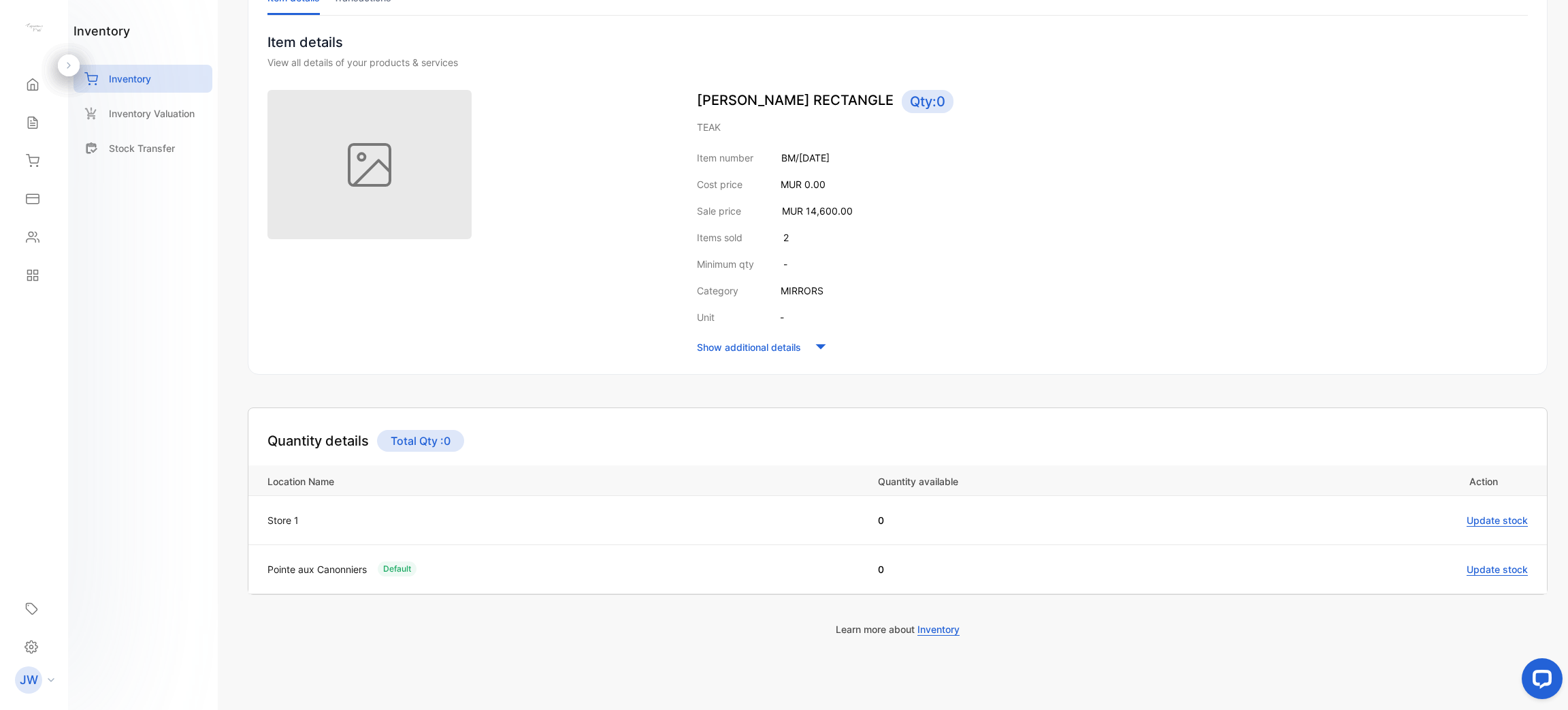
scroll to position [118, 0]
click at [150, 75] on p "Inventory" at bounding box center [130, 79] width 42 height 15
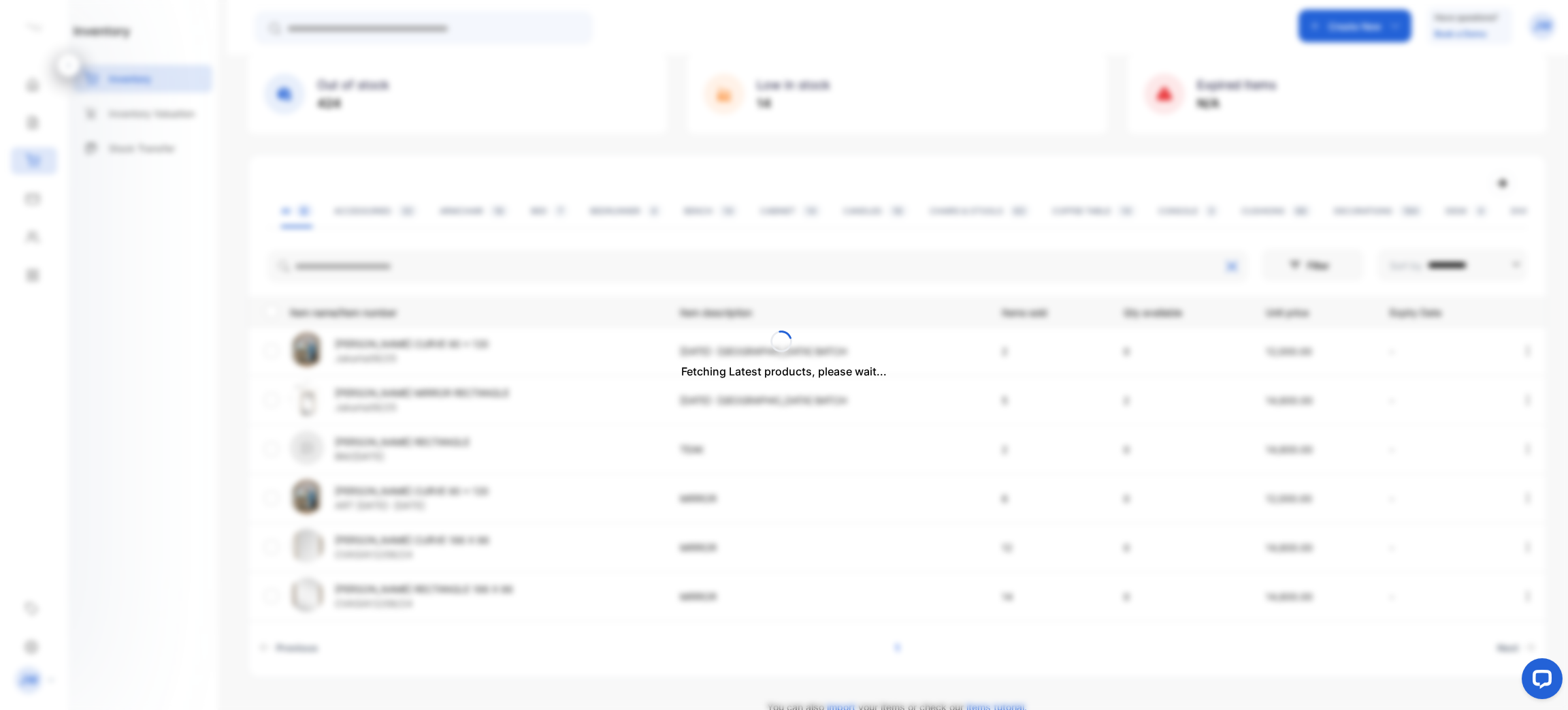
scroll to position [107, 0]
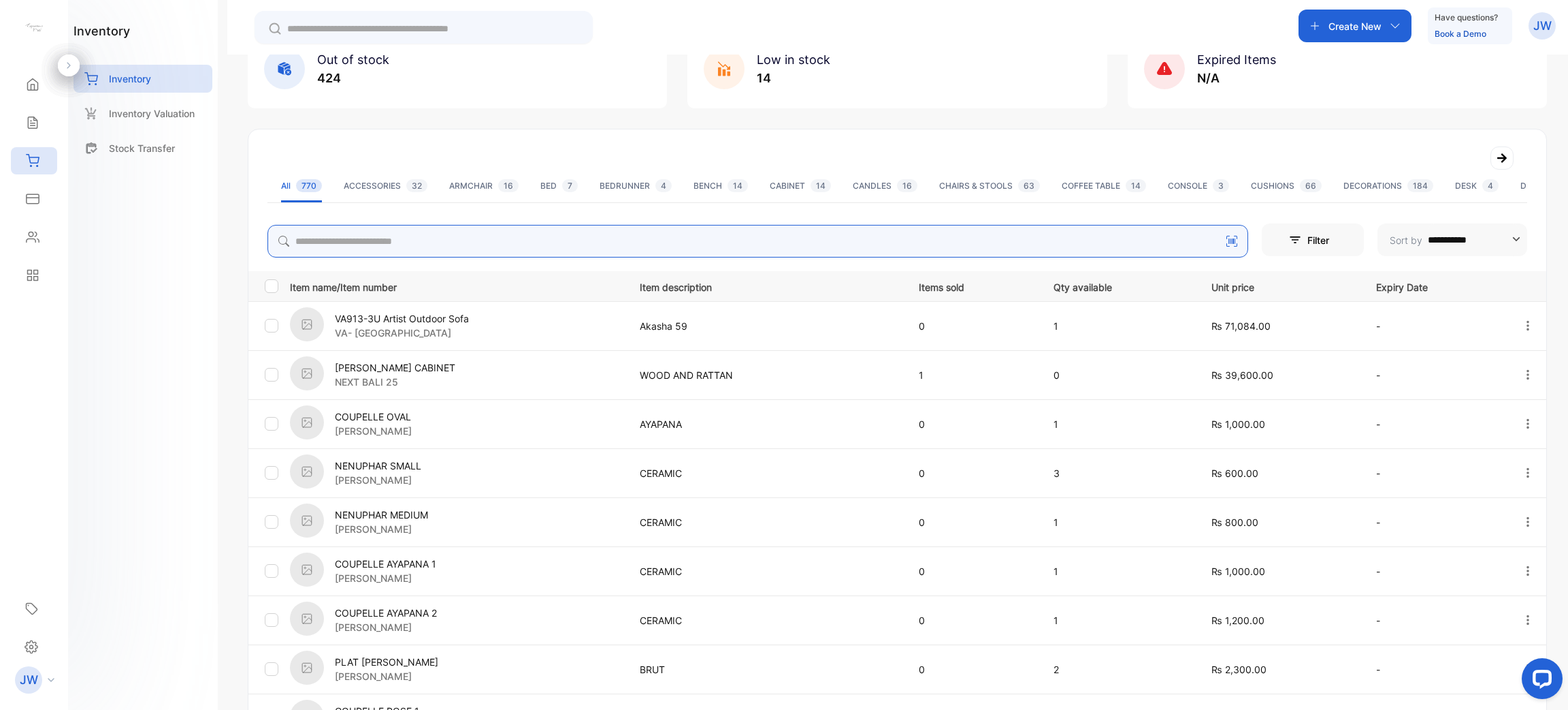
click at [389, 244] on input "search" at bounding box center [758, 242] width 981 height 33
type input "*****"
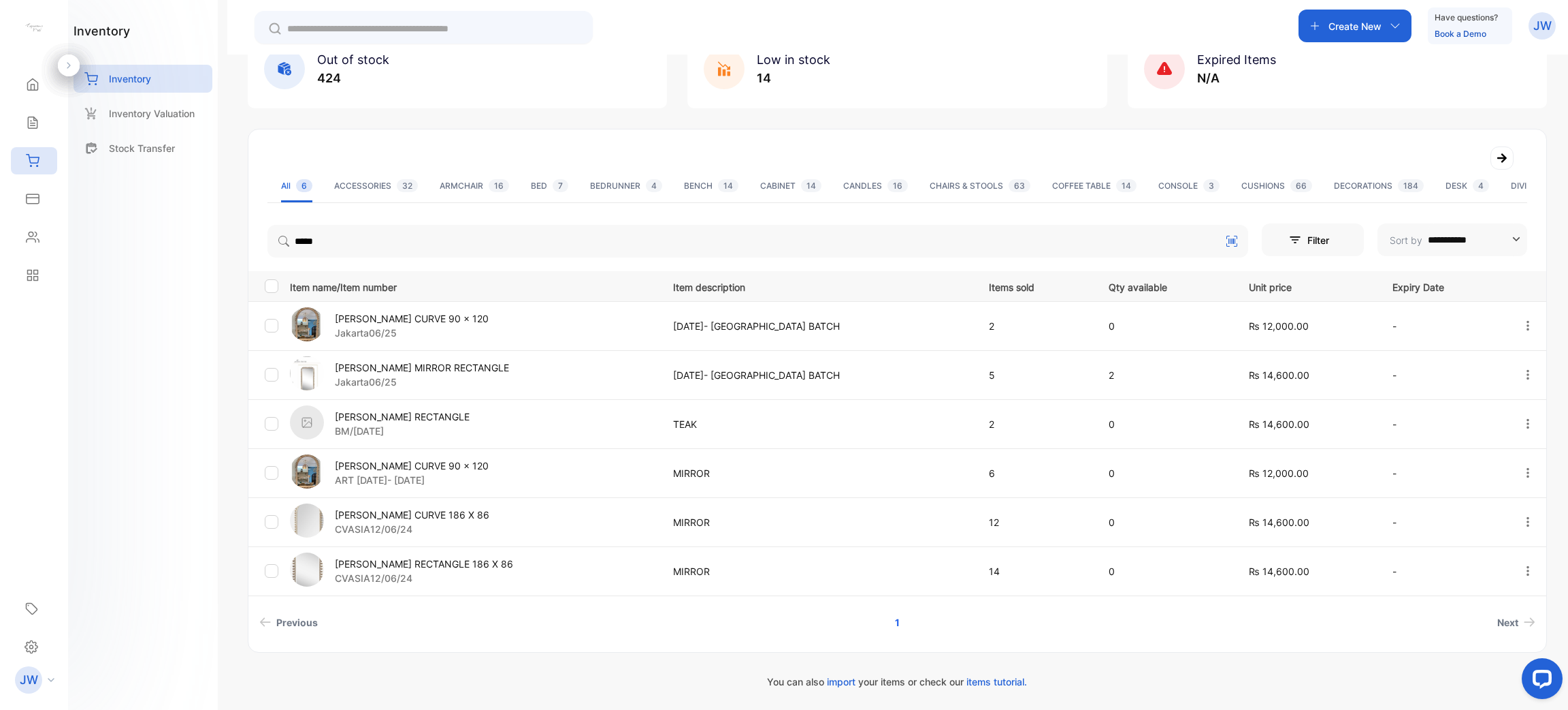
click at [408, 579] on p "CVASIA12/06/24" at bounding box center [424, 578] width 178 height 15
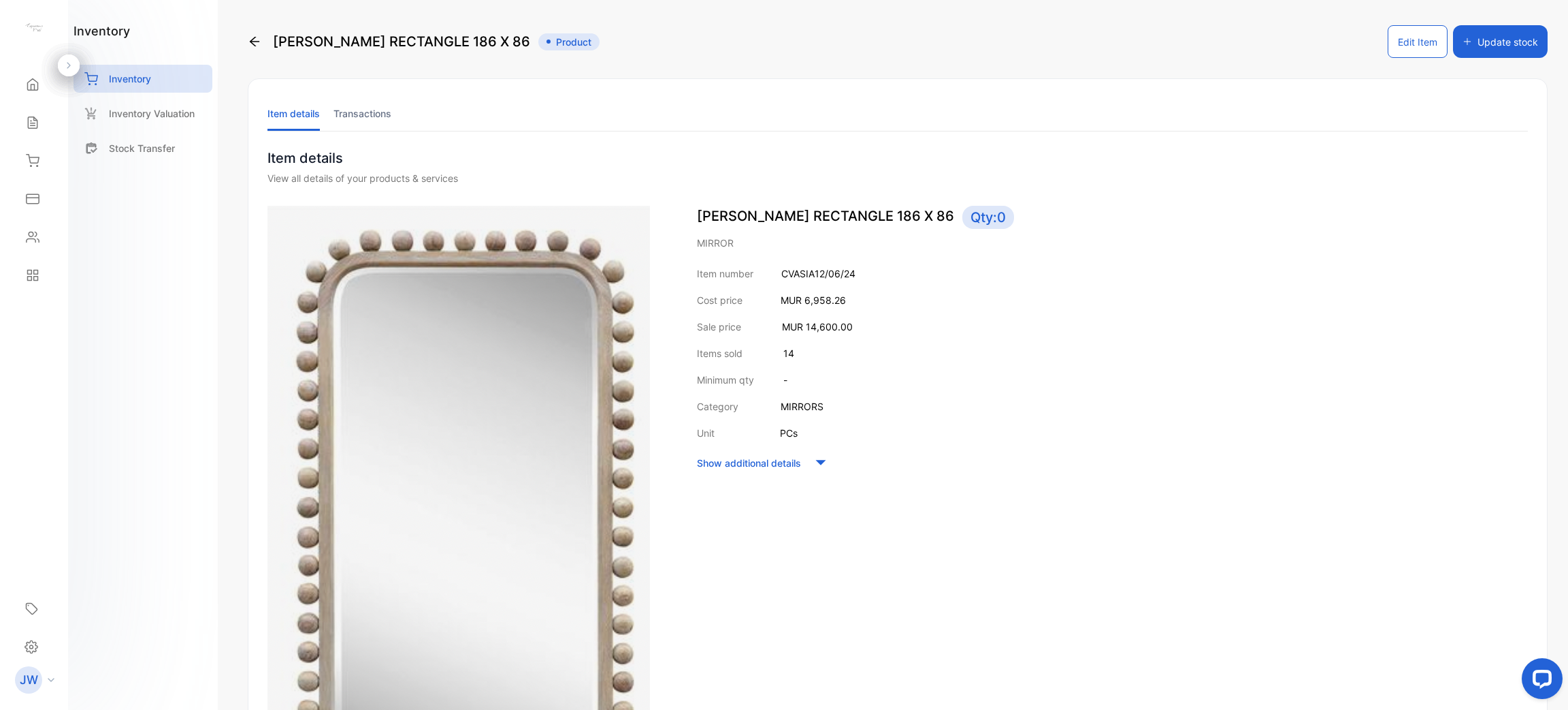
click at [373, 125] on li "Transactions" at bounding box center [362, 113] width 58 height 35
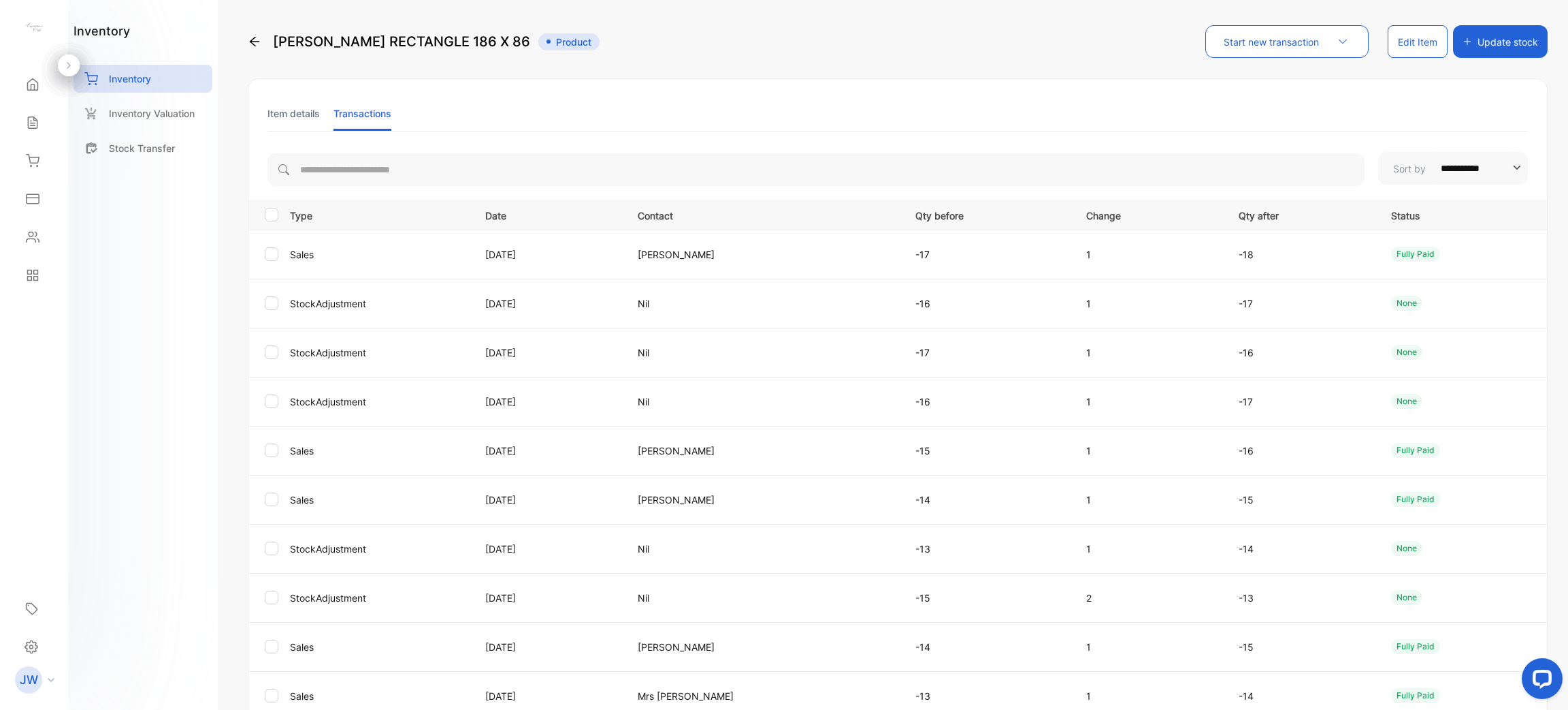
drag, startPoint x: 632, startPoint y: 250, endPoint x: 864, endPoint y: 256, distance: 232.1
click at [861, 256] on tr "Sales 21 Apr 2025 Vicky Thummiah -17 1 -18 fully paid" at bounding box center [897, 254] width 1299 height 49
click at [959, 261] on p "-17" at bounding box center [986, 255] width 143 height 15
drag, startPoint x: 665, startPoint y: 250, endPoint x: 1179, endPoint y: 265, distance: 514.2
click at [1179, 265] on tr "Sales 21 Apr 2025 Vicky Thummiah -17 1 -18 fully paid" at bounding box center [897, 254] width 1299 height 49
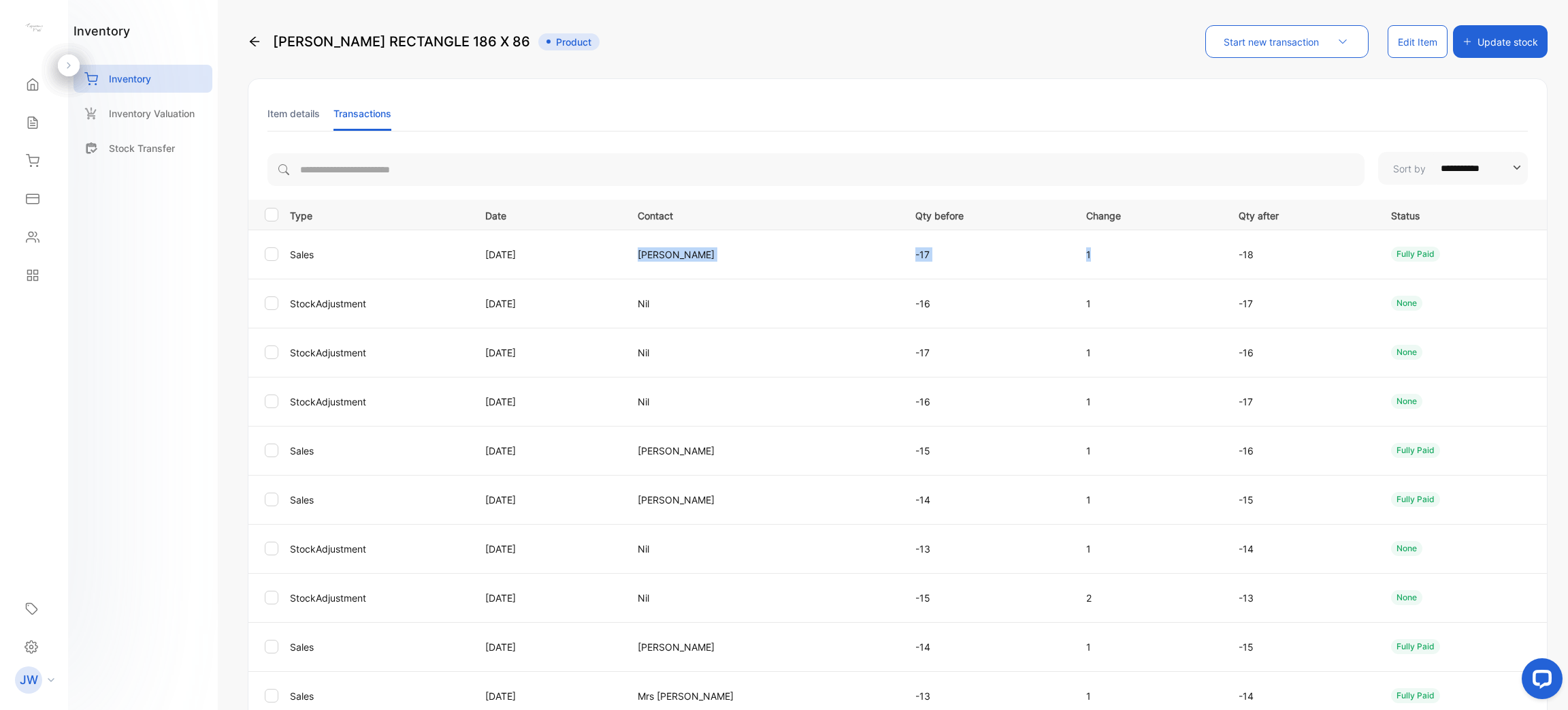
drag, startPoint x: 1155, startPoint y: 263, endPoint x: 1148, endPoint y: 263, distance: 7.0
click at [1154, 263] on td "1" at bounding box center [1147, 254] width 152 height 49
drag, startPoint x: 30, startPoint y: 158, endPoint x: 20, endPoint y: 152, distance: 11.7
click at [26, 154] on icon at bounding box center [33, 161] width 14 height 14
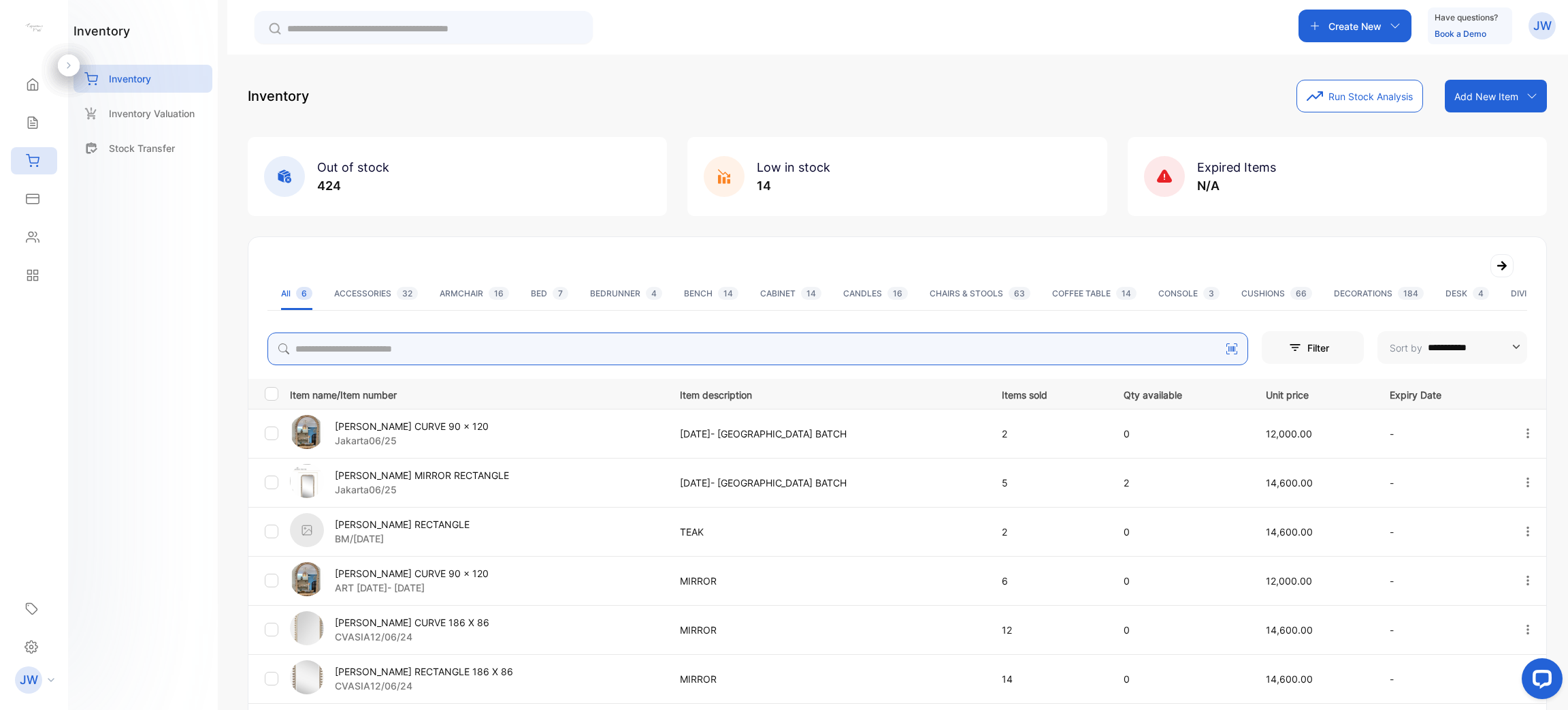
click at [472, 362] on input "search" at bounding box center [758, 349] width 981 height 33
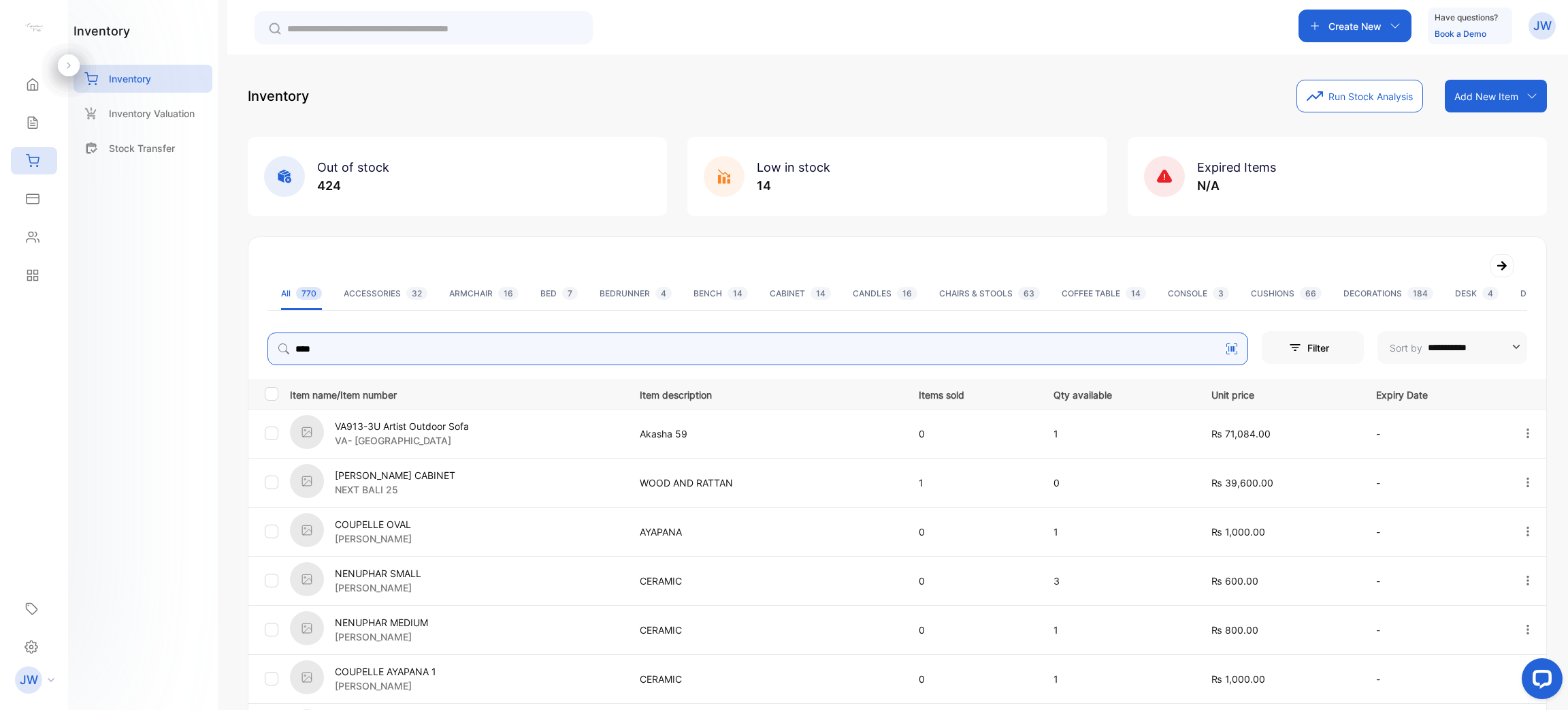
type input "****"
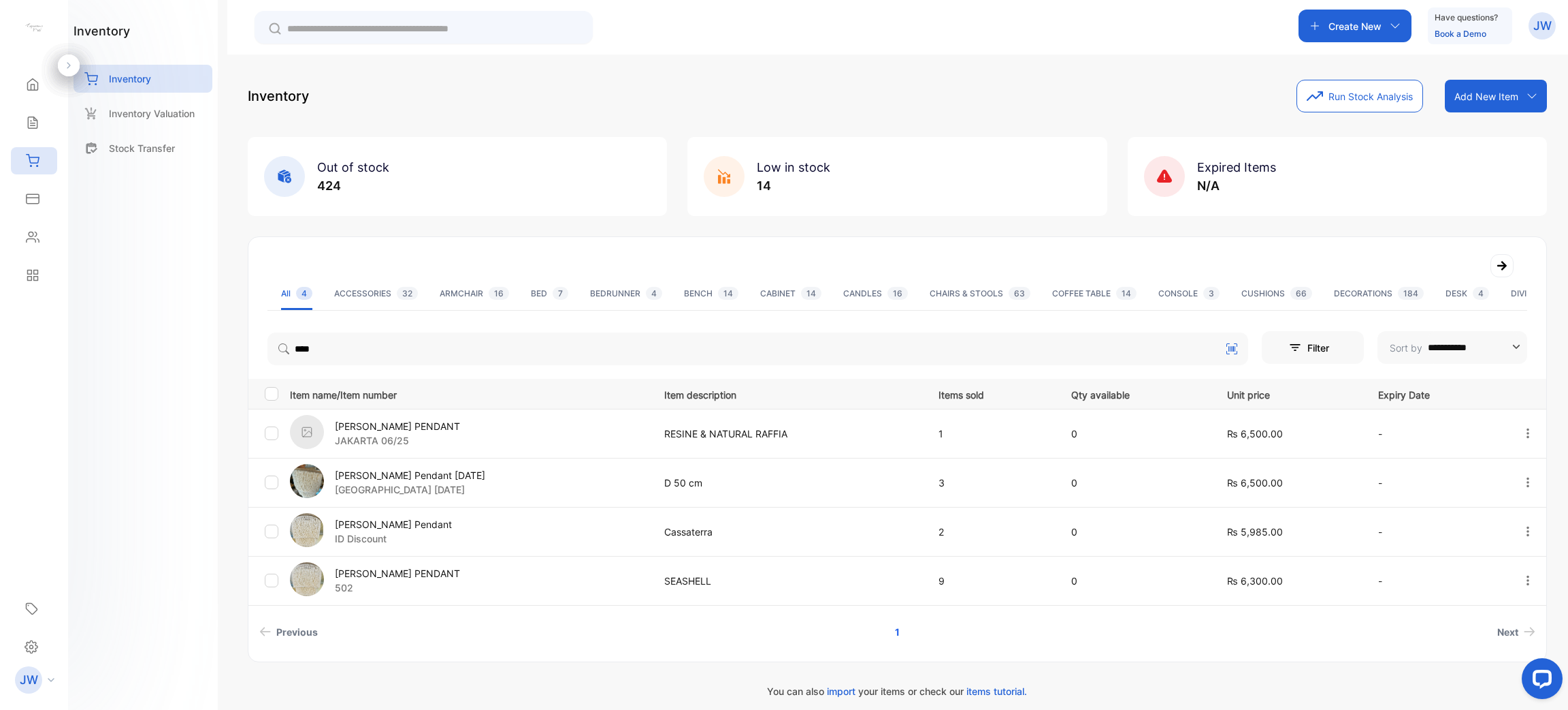
click at [459, 477] on div "Elsa Pendant June 2025 Cirebon June 2025" at bounding box center [468, 482] width 357 height 37
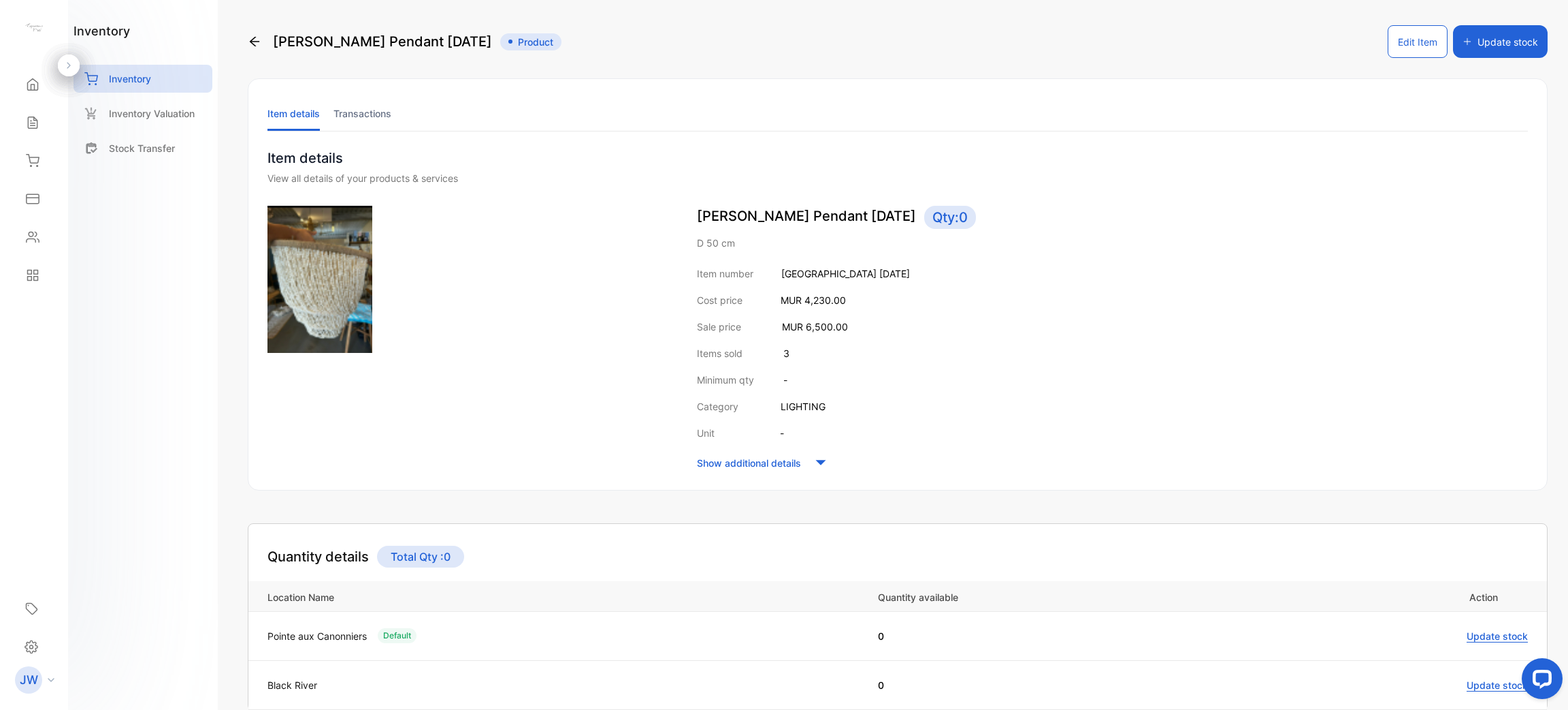
click at [386, 110] on li "Transactions" at bounding box center [362, 113] width 58 height 35
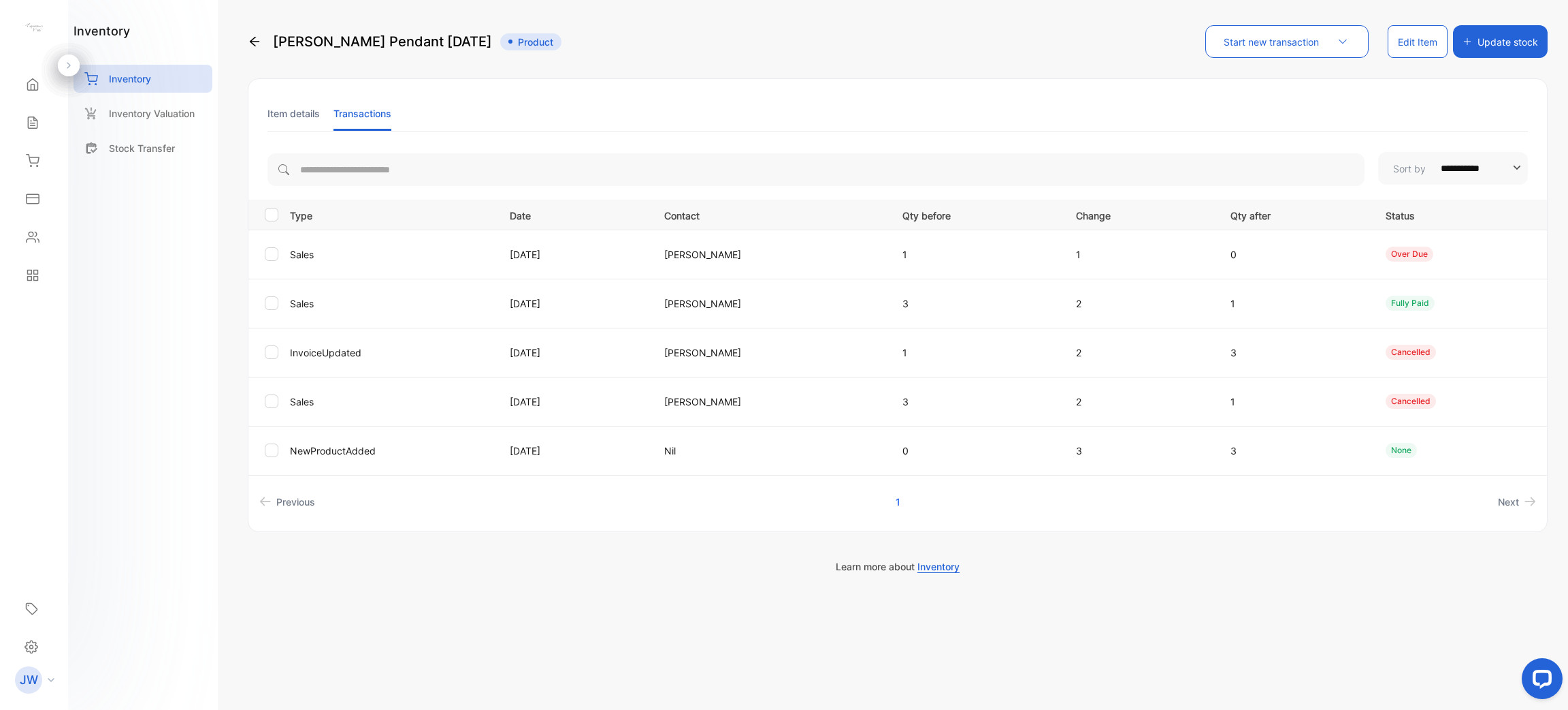
drag, startPoint x: 301, startPoint y: 108, endPoint x: 286, endPoint y: 113, distance: 15.8
click at [293, 113] on li "Item details" at bounding box center [293, 113] width 53 height 35
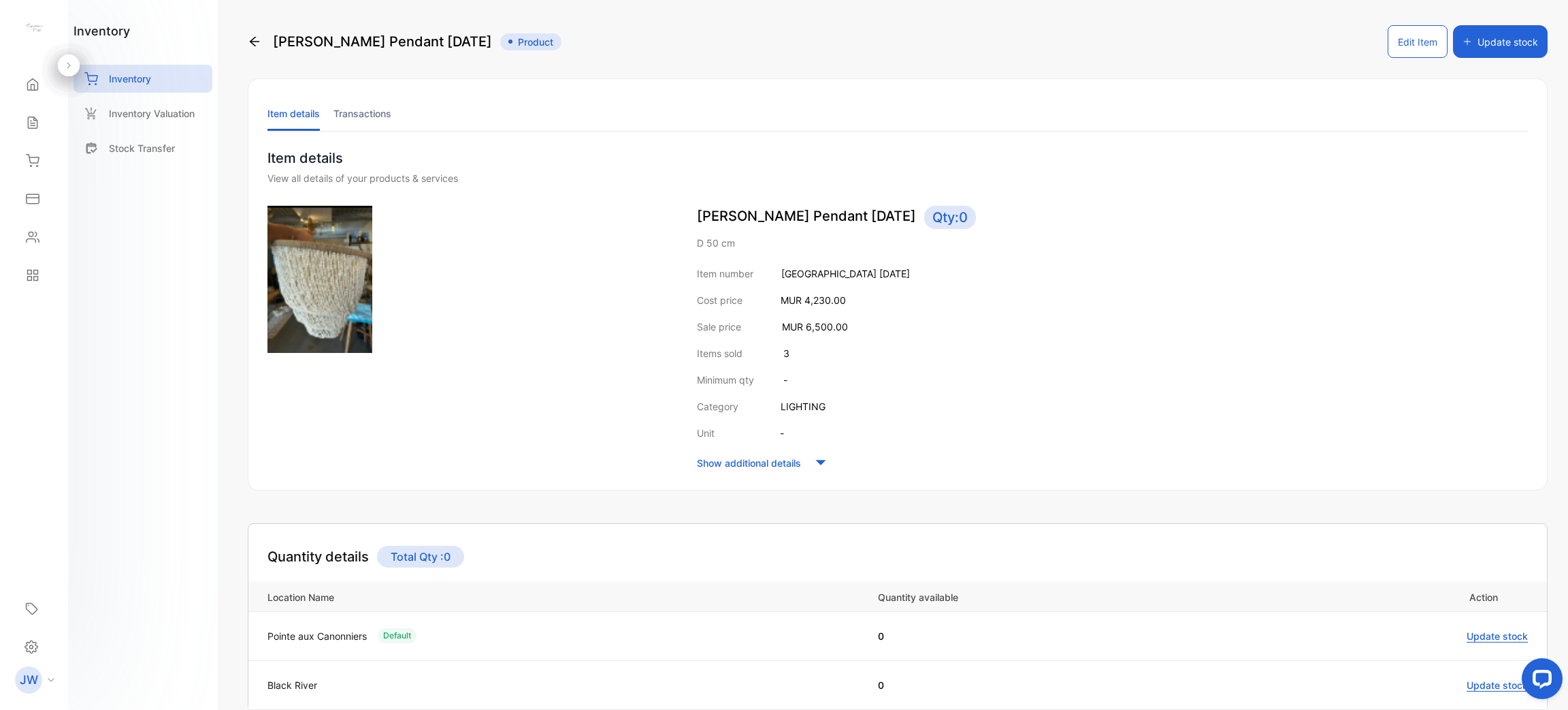
click at [1176, 368] on div "Item number Cirebon June 2025 Cost price MUR 4,230.00 Sale price MUR 6,500.00 I…" at bounding box center [1113, 370] width 831 height 206
click at [371, 120] on li "Transactions" at bounding box center [362, 113] width 58 height 35
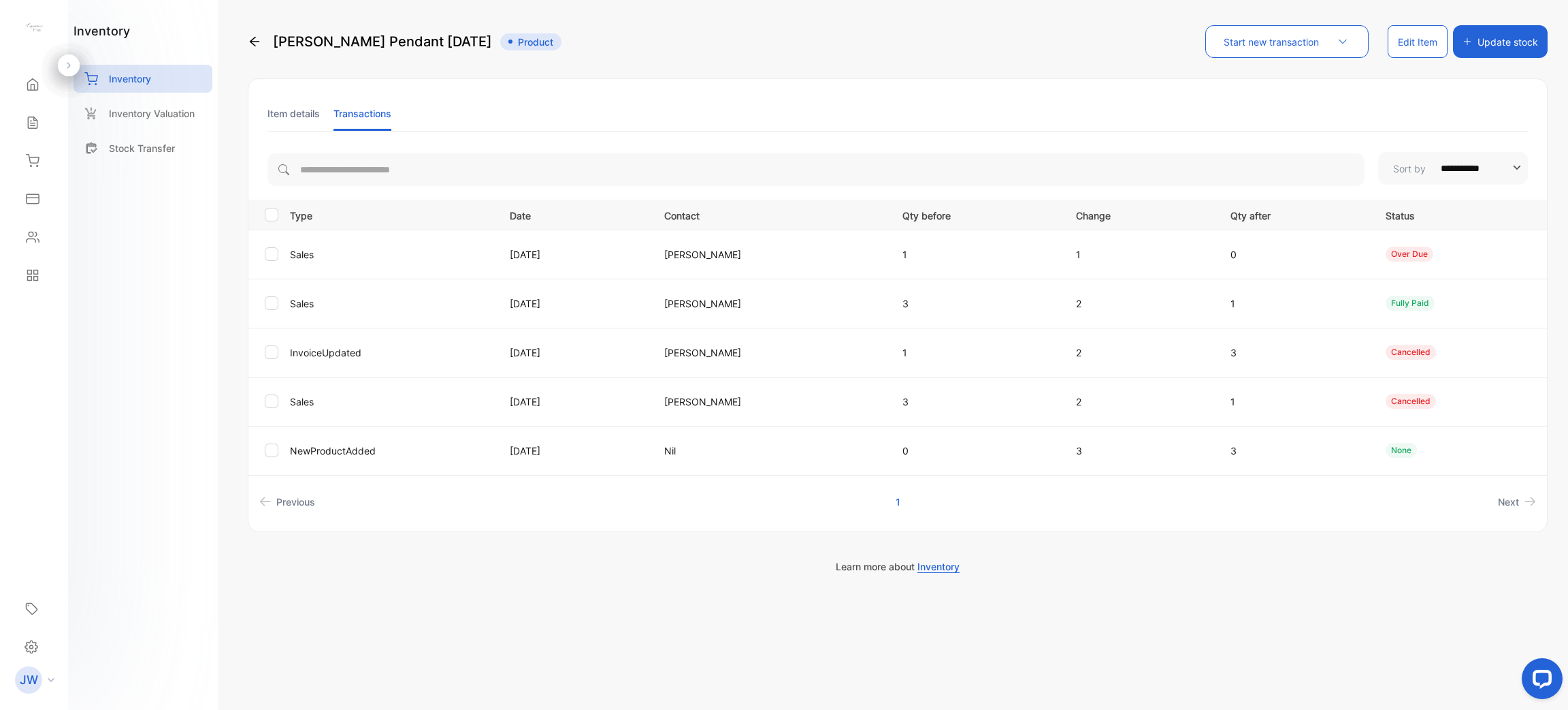
click at [280, 113] on li "Item details" at bounding box center [293, 113] width 53 height 35
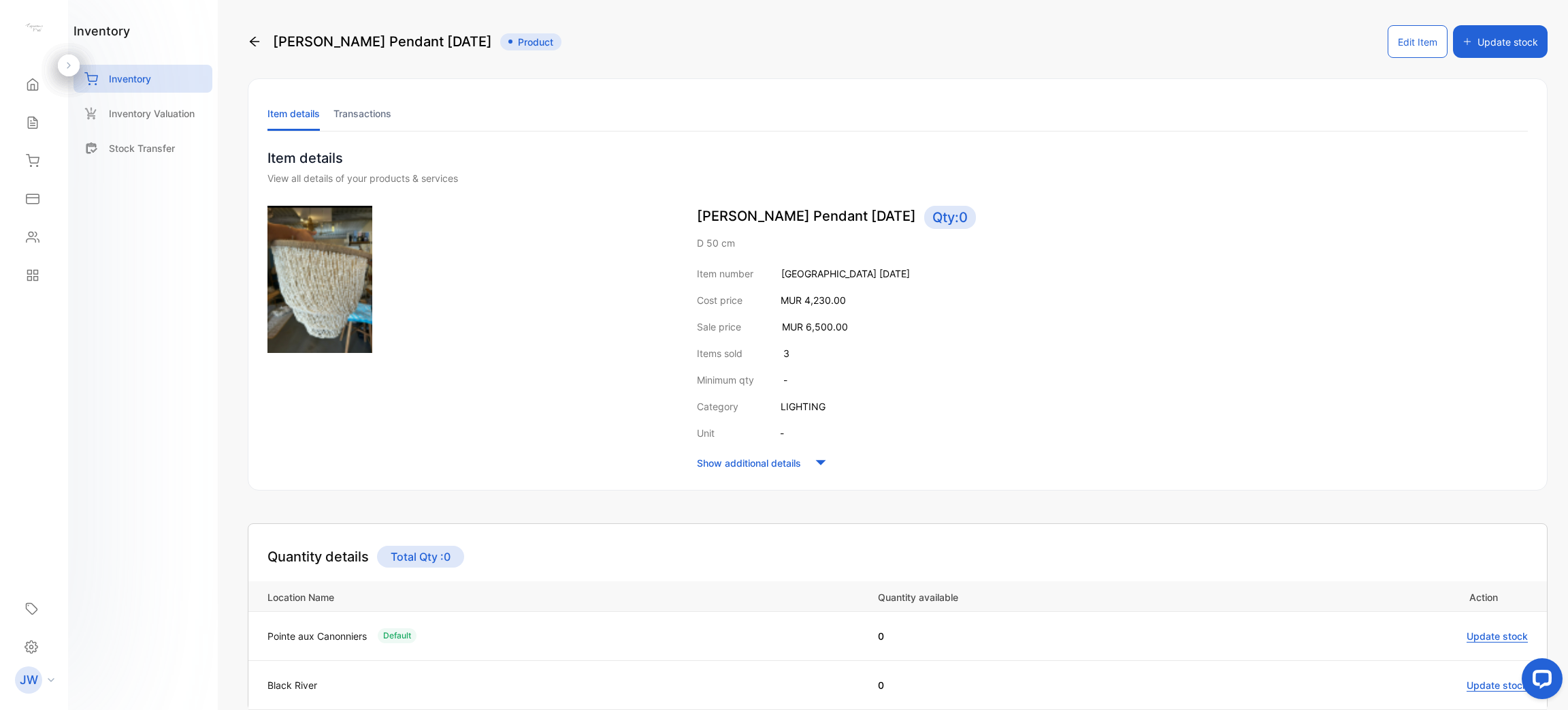
click at [354, 113] on li "Transactions" at bounding box center [362, 113] width 58 height 35
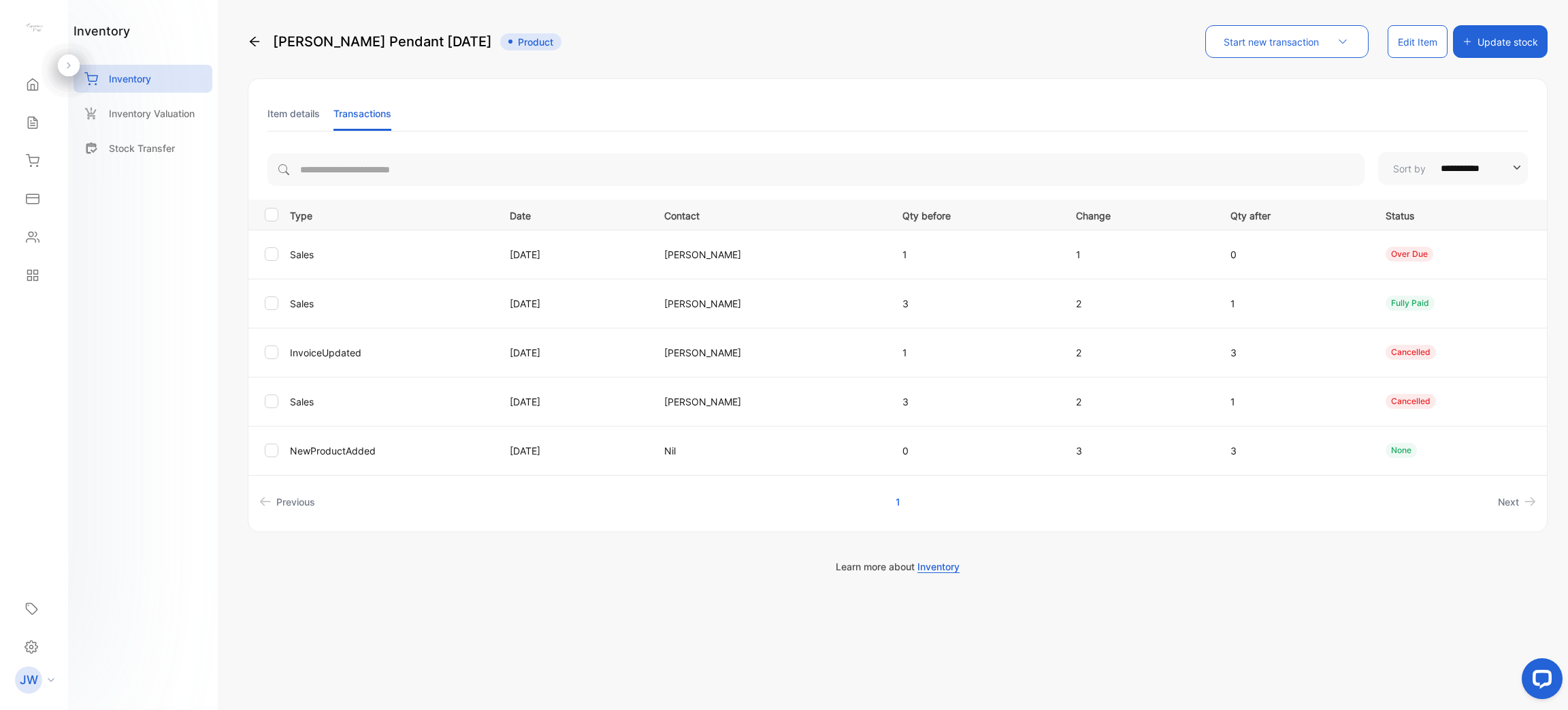
click at [301, 119] on li "Item details" at bounding box center [293, 113] width 53 height 35
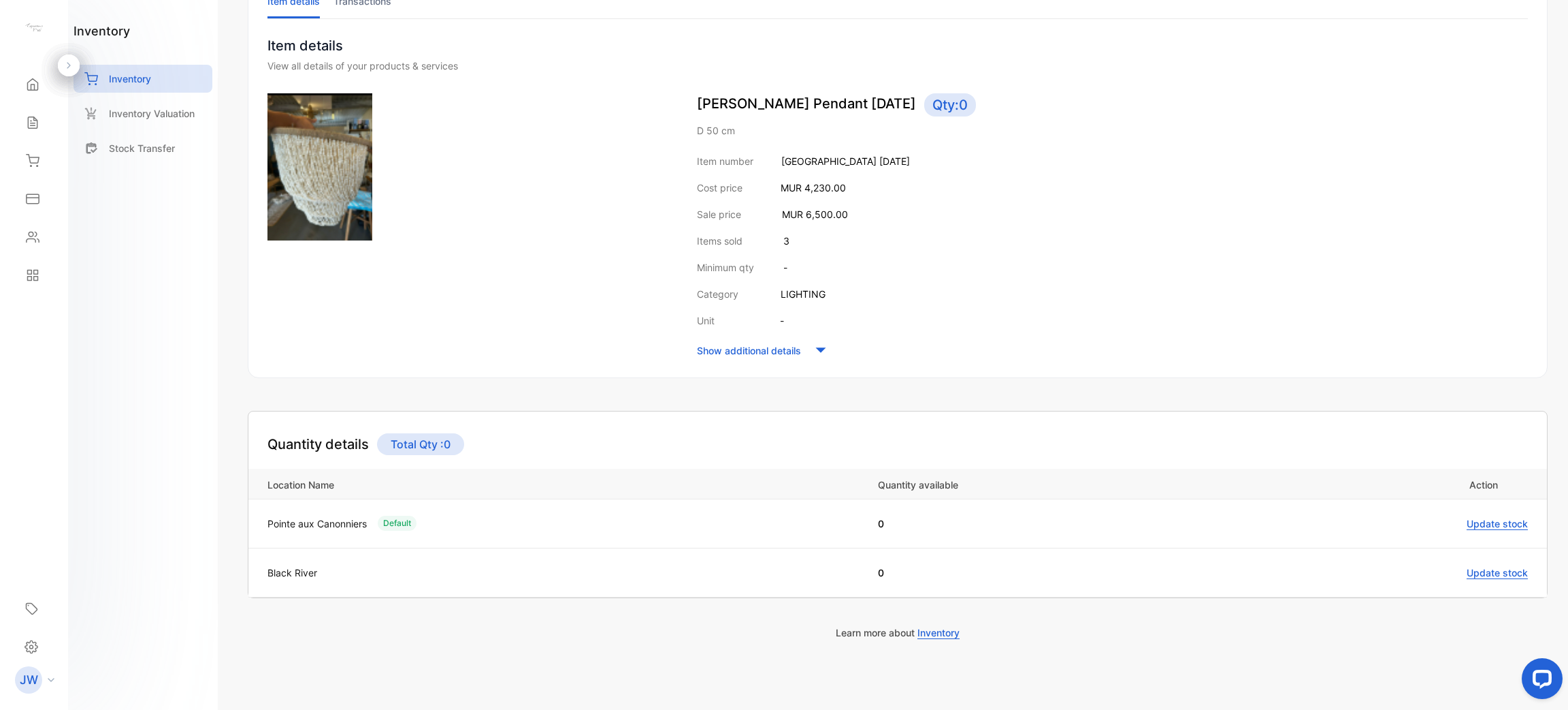
scroll to position [118, 0]
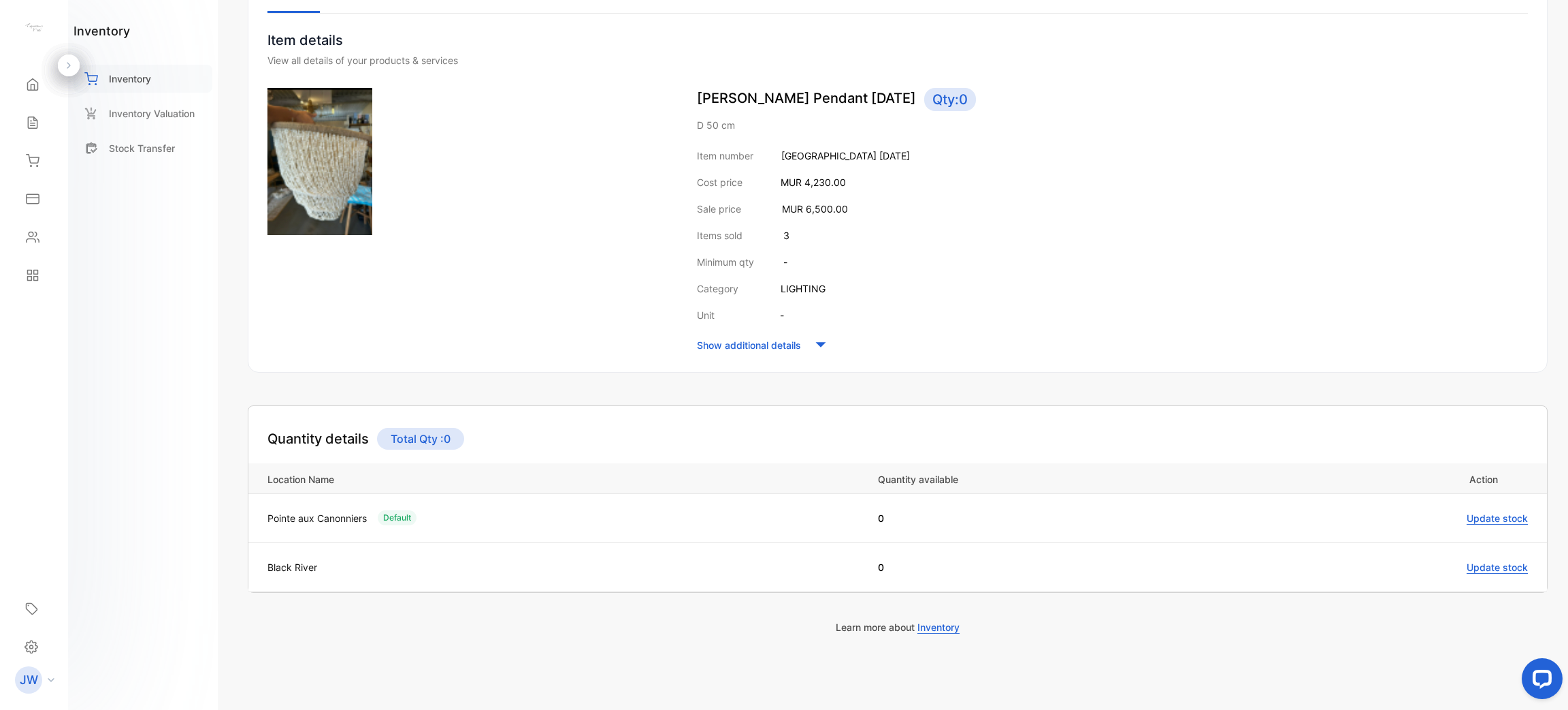
click at [145, 85] on p "Inventory" at bounding box center [130, 79] width 42 height 15
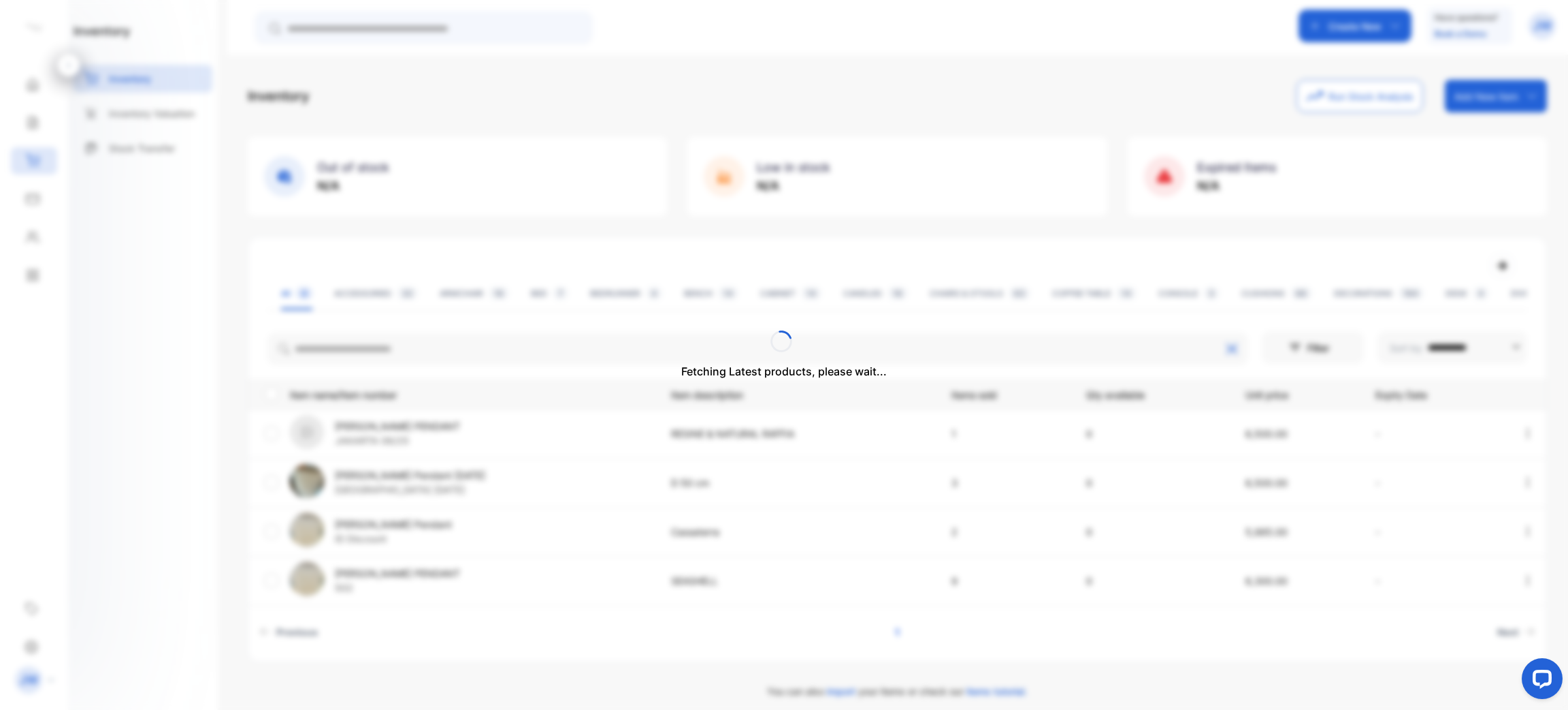
drag, startPoint x: 582, startPoint y: 339, endPoint x: 582, endPoint y: 356, distance: 17.0
click at [582, 356] on div "Fetching Latest products, please wait..." at bounding box center [784, 355] width 1568 height 710
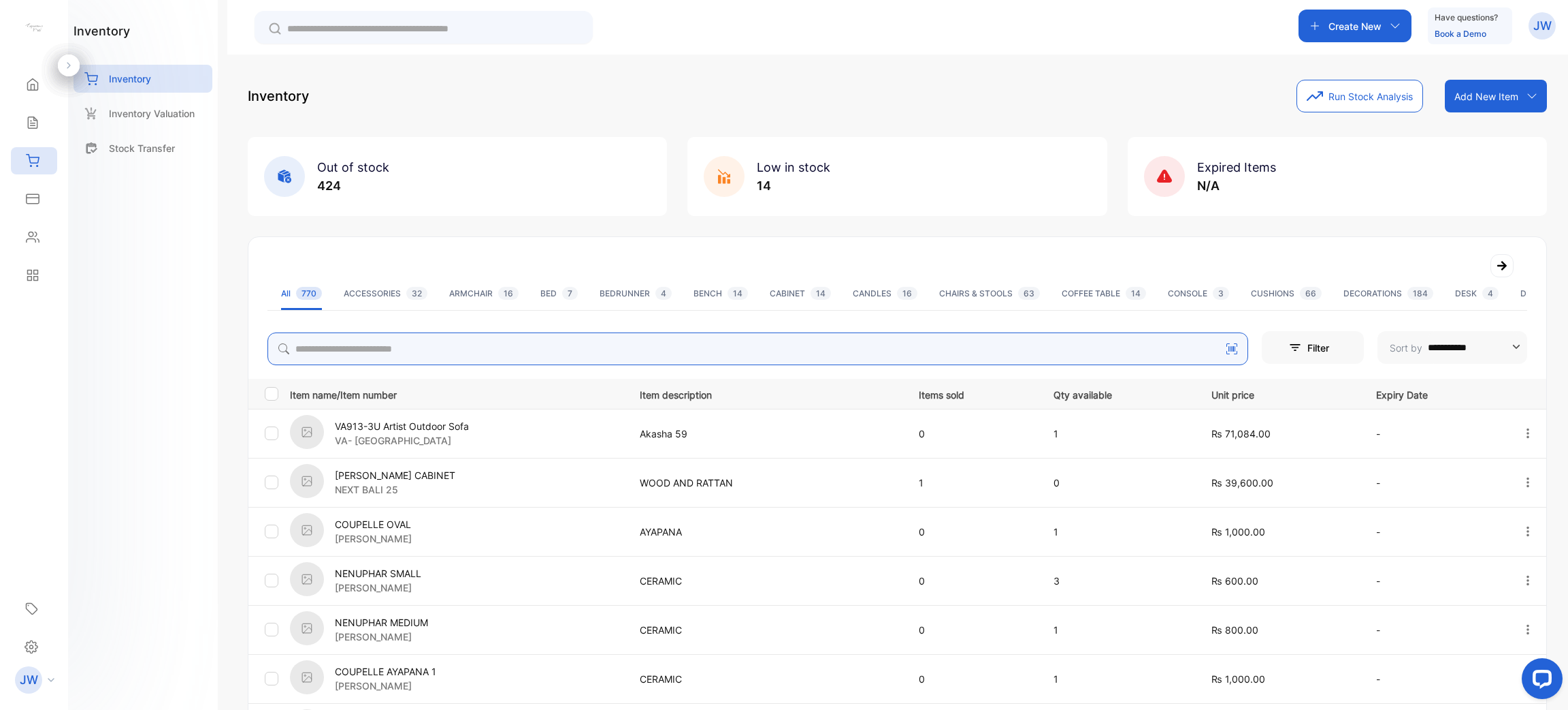
click at [614, 334] on input "search" at bounding box center [758, 349] width 981 height 33
type input "*****"
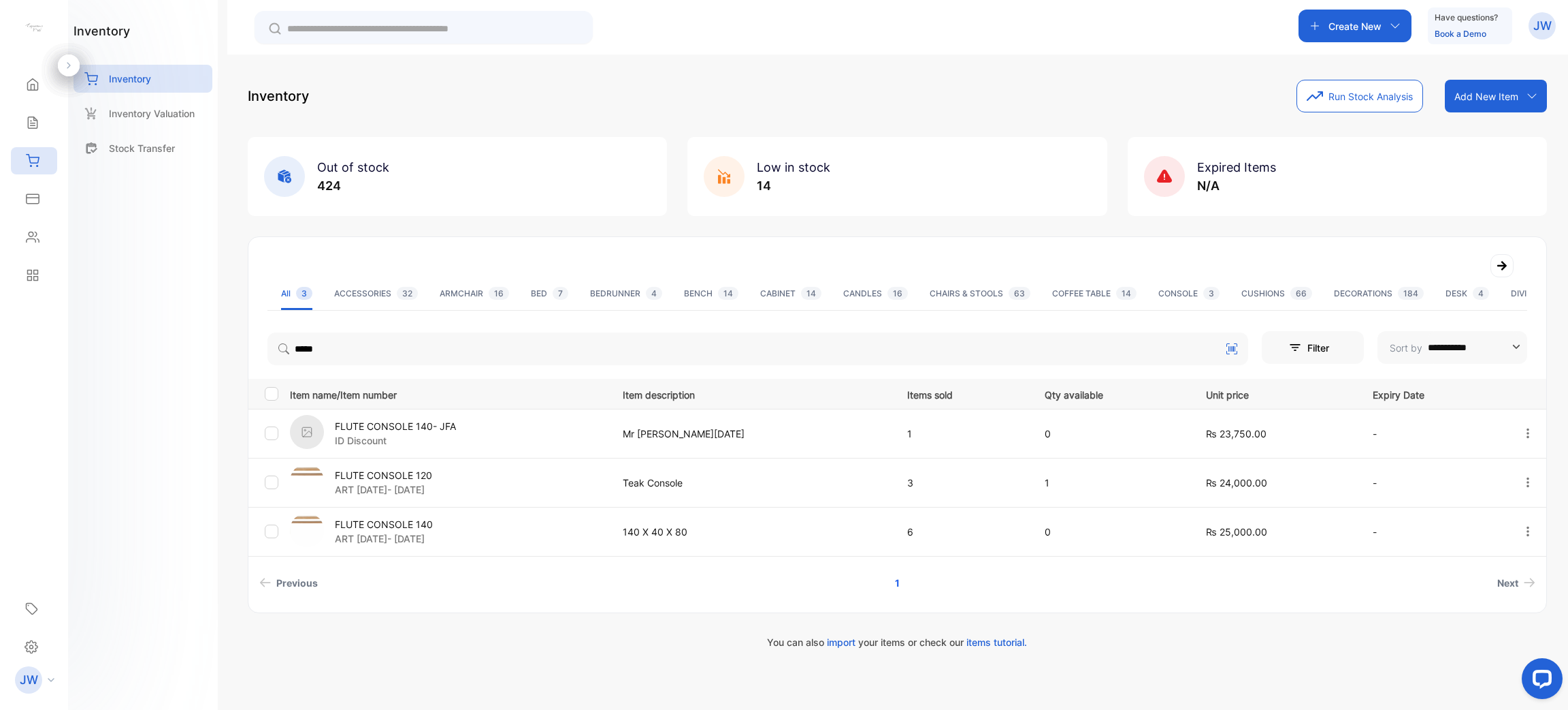
click at [395, 484] on p "ART [DATE]- [DATE]" at bounding box center [383, 489] width 97 height 15
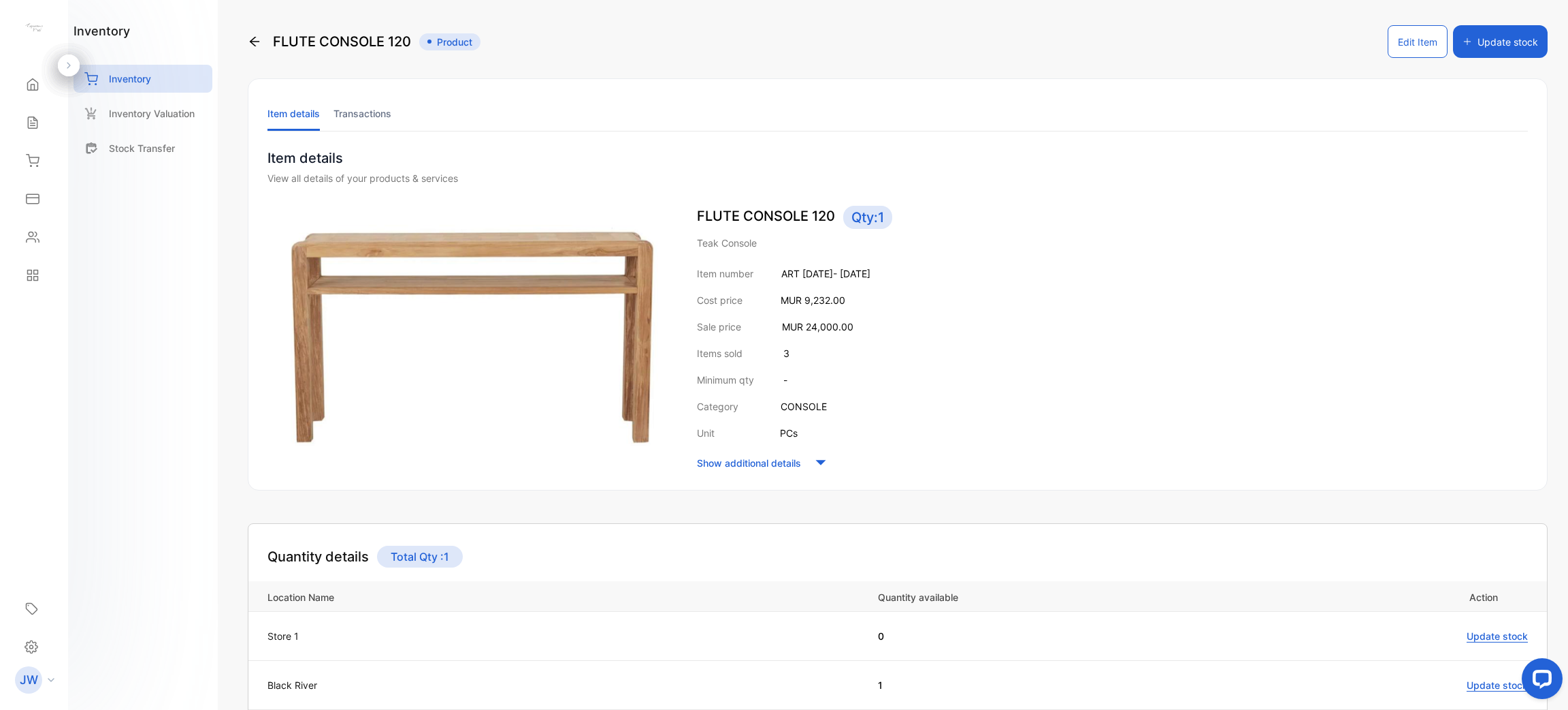
click at [381, 117] on li "Transactions" at bounding box center [362, 113] width 58 height 35
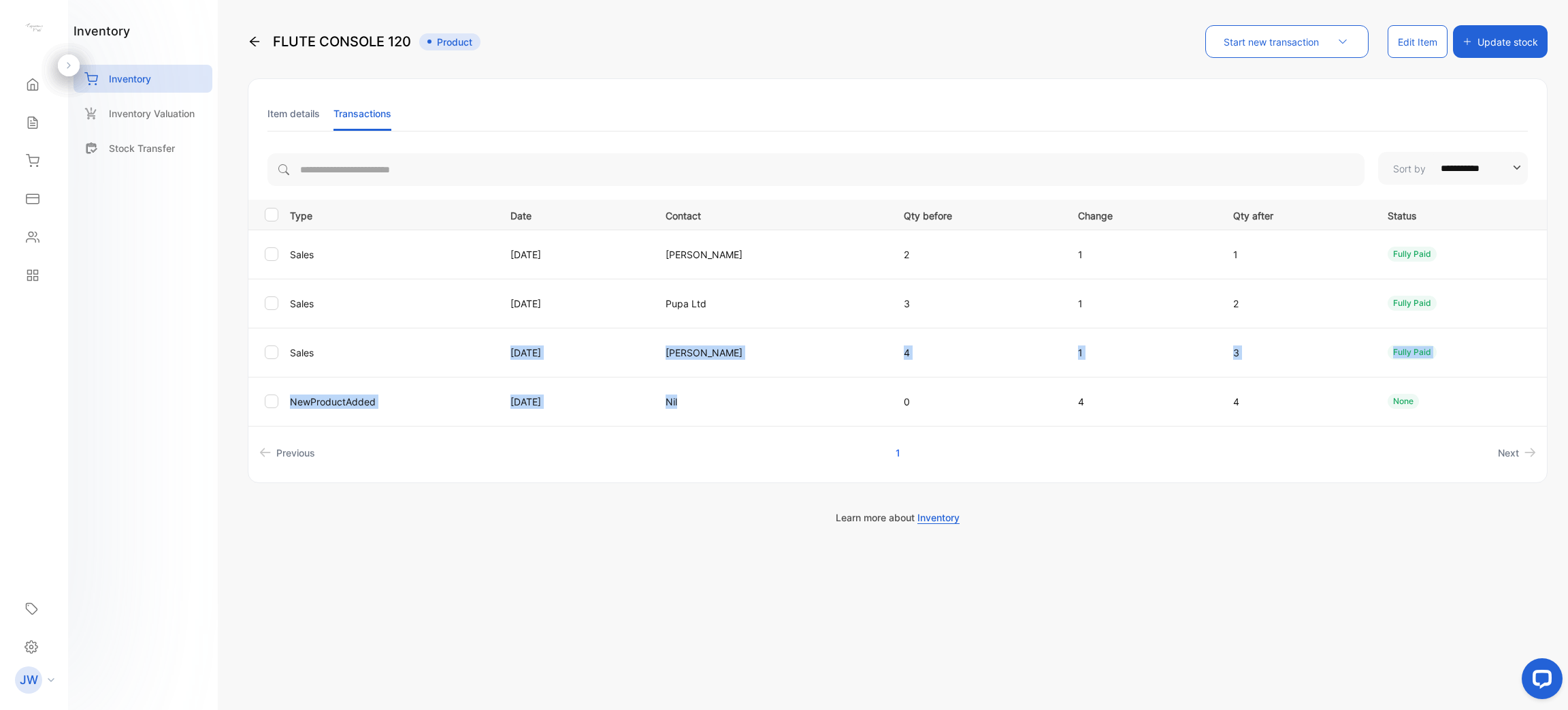
drag, startPoint x: 462, startPoint y: 341, endPoint x: 781, endPoint y: 383, distance: 321.8
click at [778, 383] on tbody "Sales 17 May 2025 Tamrine De Robillard 2 1 1 fully paid Sales 09 May 2025 Pupa …" at bounding box center [897, 327] width 1299 height 197
click at [595, 326] on td "09 May 2025" at bounding box center [571, 303] width 155 height 49
drag, startPoint x: 1079, startPoint y: 359, endPoint x: 1161, endPoint y: 350, distance: 82.5
click at [1161, 352] on tr "Sales 01 Mar 2025 Maguy Gassian 4 1 3 fully paid" at bounding box center [897, 352] width 1299 height 49
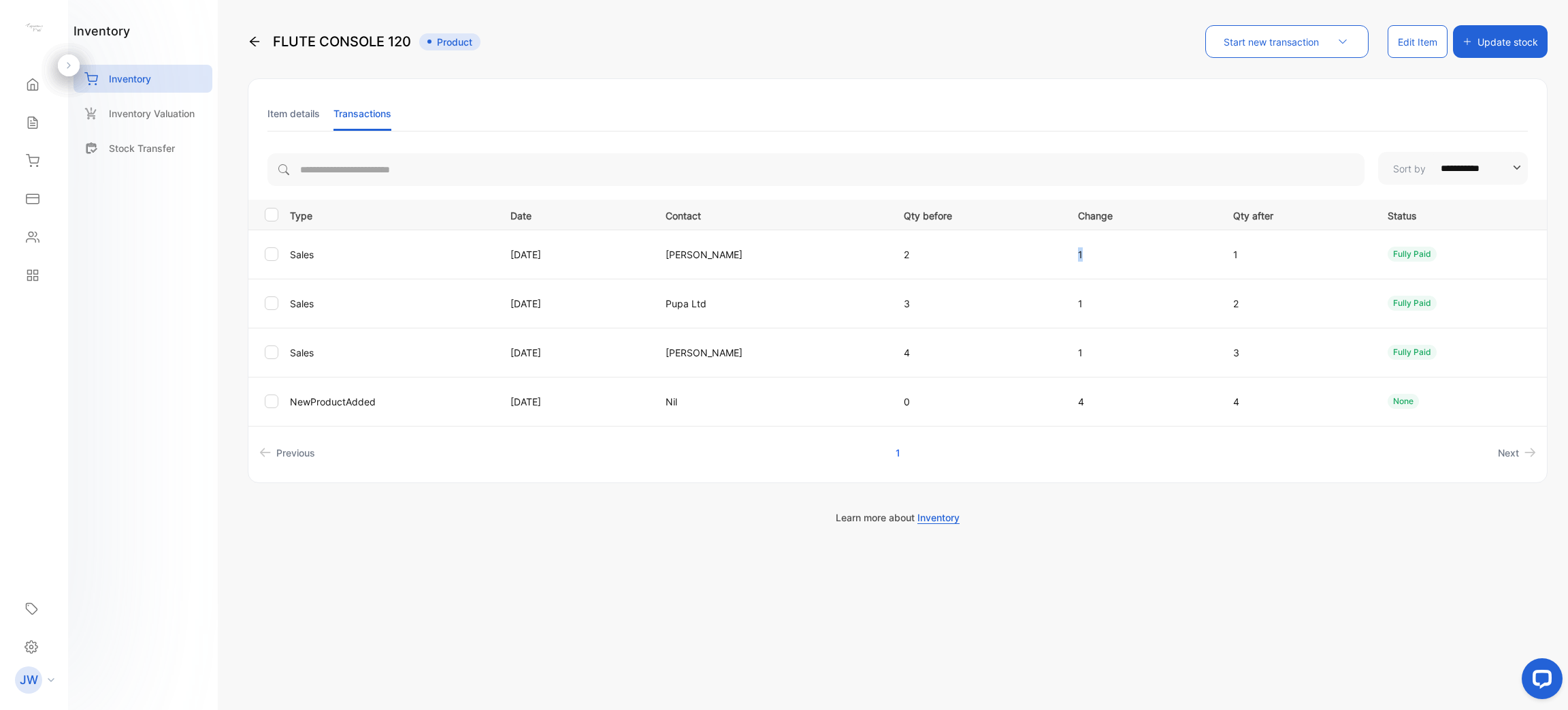
drag, startPoint x: 1093, startPoint y: 251, endPoint x: 1188, endPoint y: 248, distance: 95.0
click at [1217, 250] on td "1" at bounding box center [1139, 254] width 155 height 49
drag, startPoint x: 1093, startPoint y: 302, endPoint x: 1222, endPoint y: 302, distance: 129.0
click at [1218, 302] on td "1" at bounding box center [1139, 303] width 155 height 49
click at [1165, 455] on li "Next" at bounding box center [1283, 452] width 515 height 25
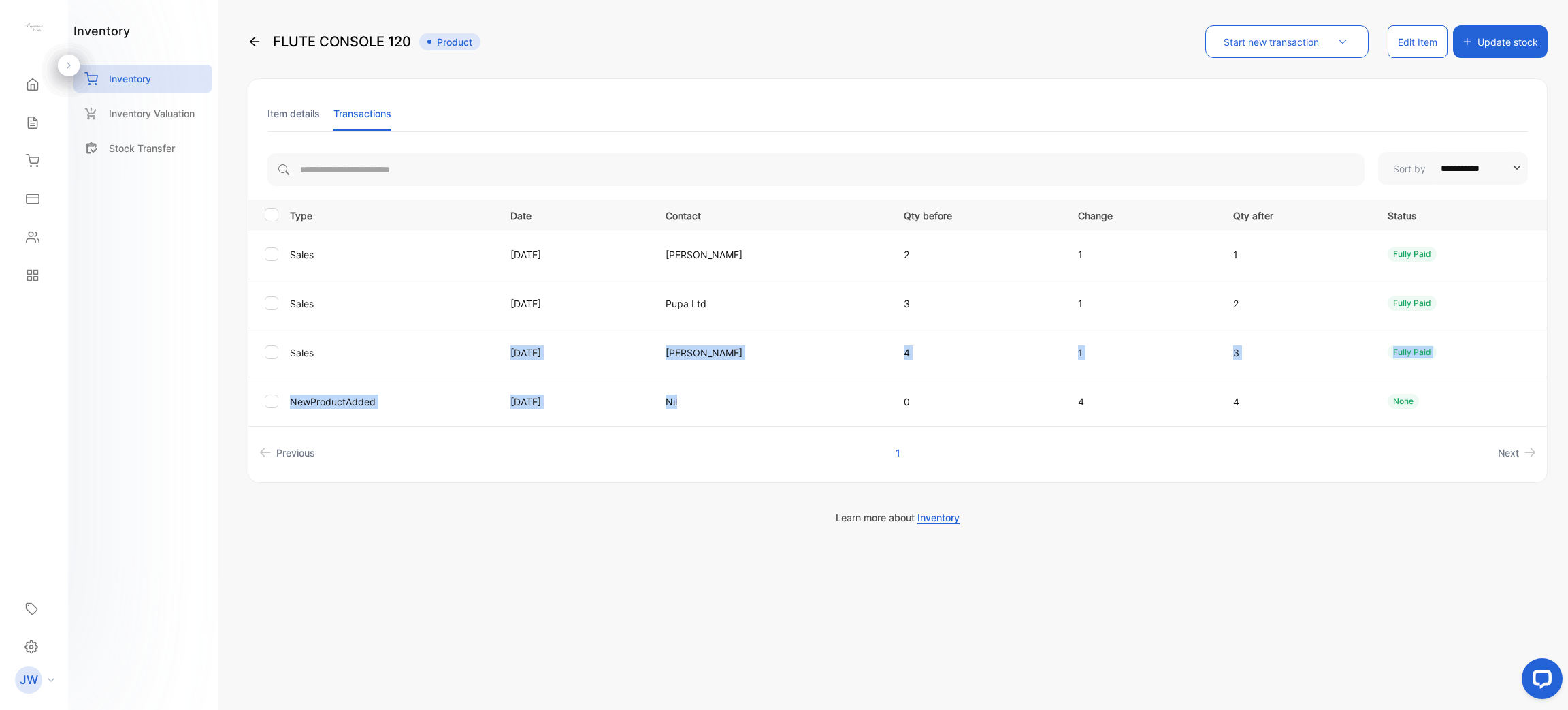
drag, startPoint x: 497, startPoint y: 356, endPoint x: 892, endPoint y: 384, distance: 396.0
click at [892, 384] on tbody "Sales 17 May 2025 Tamrine De Robillard 2 1 1 fully paid Sales 09 May 2025 Pupa …" at bounding box center [897, 327] width 1299 height 197
click at [601, 317] on td "09 May 2025" at bounding box center [571, 303] width 155 height 49
drag, startPoint x: 1093, startPoint y: 312, endPoint x: 1294, endPoint y: 288, distance: 202.4
click at [1294, 289] on tr "Sales 09 May 2025 Pupa Ltd 3 1 2 fully paid" at bounding box center [897, 303] width 1299 height 49
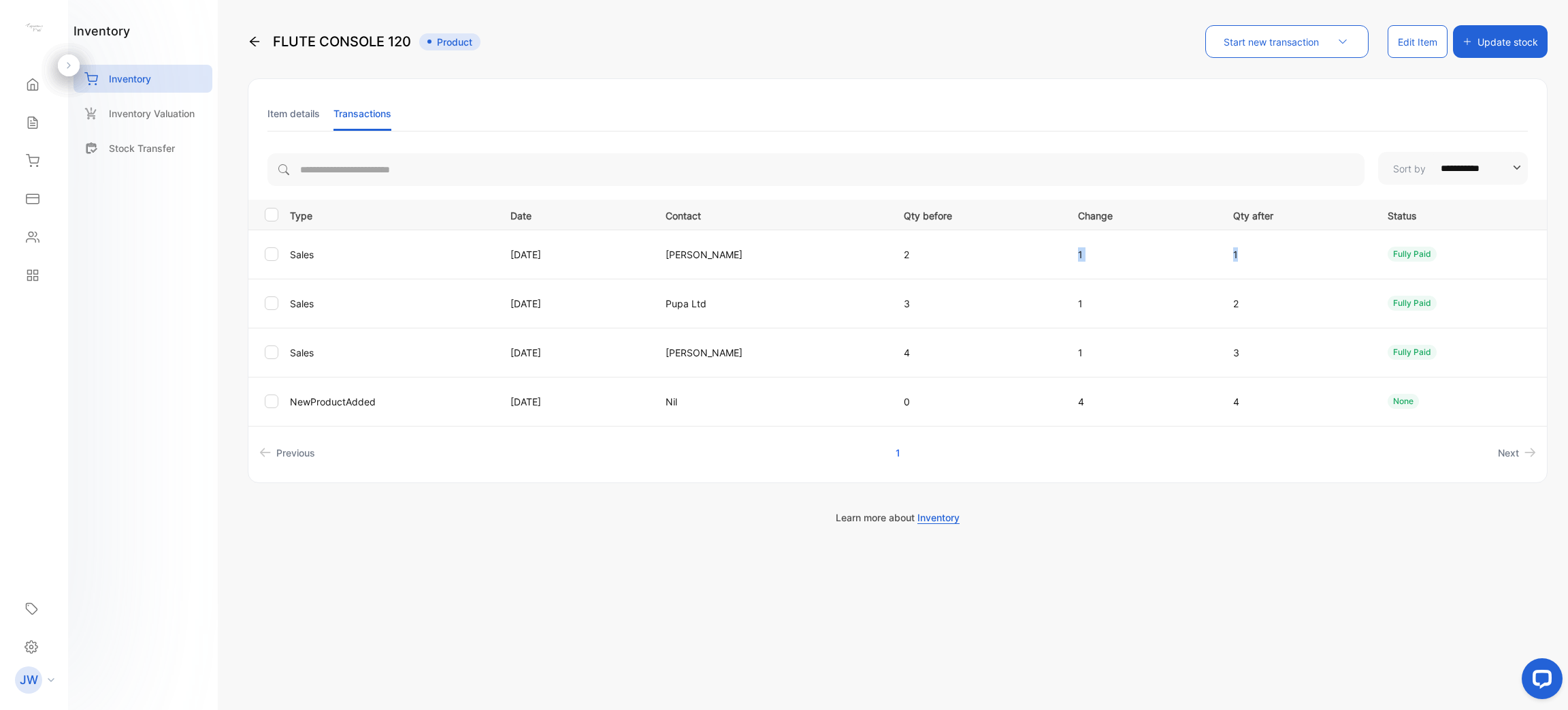
drag, startPoint x: 1082, startPoint y: 257, endPoint x: 1441, endPoint y: 248, distance: 359.1
click at [1433, 250] on tr "Sales 17 May 2025 Tamrine De Robillard 2 1 1 fully paid" at bounding box center [897, 254] width 1299 height 49
click at [307, 118] on li "Item details" at bounding box center [293, 113] width 53 height 35
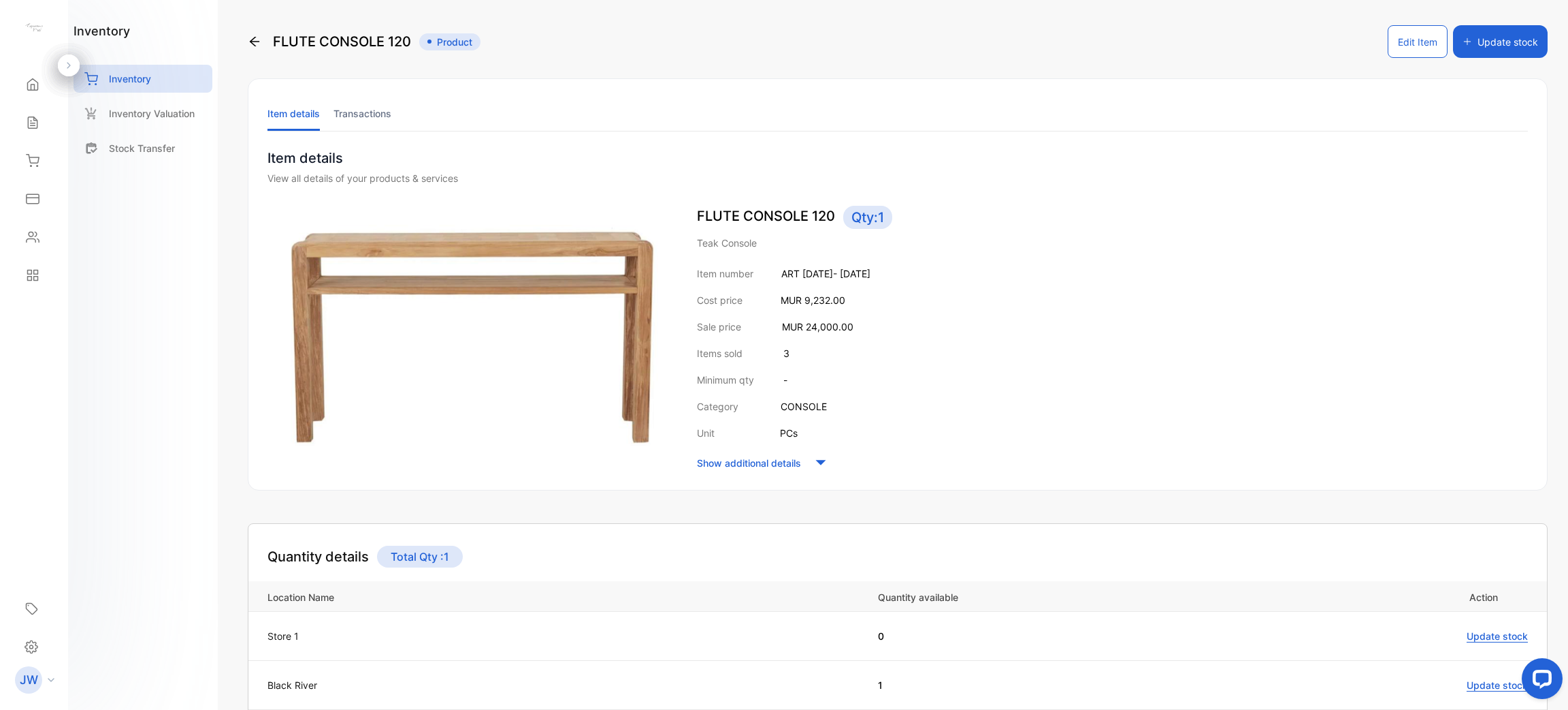
click at [260, 50] on div "FLUTE CONSOLE 120 Product" at bounding box center [363, 42] width 233 height 33
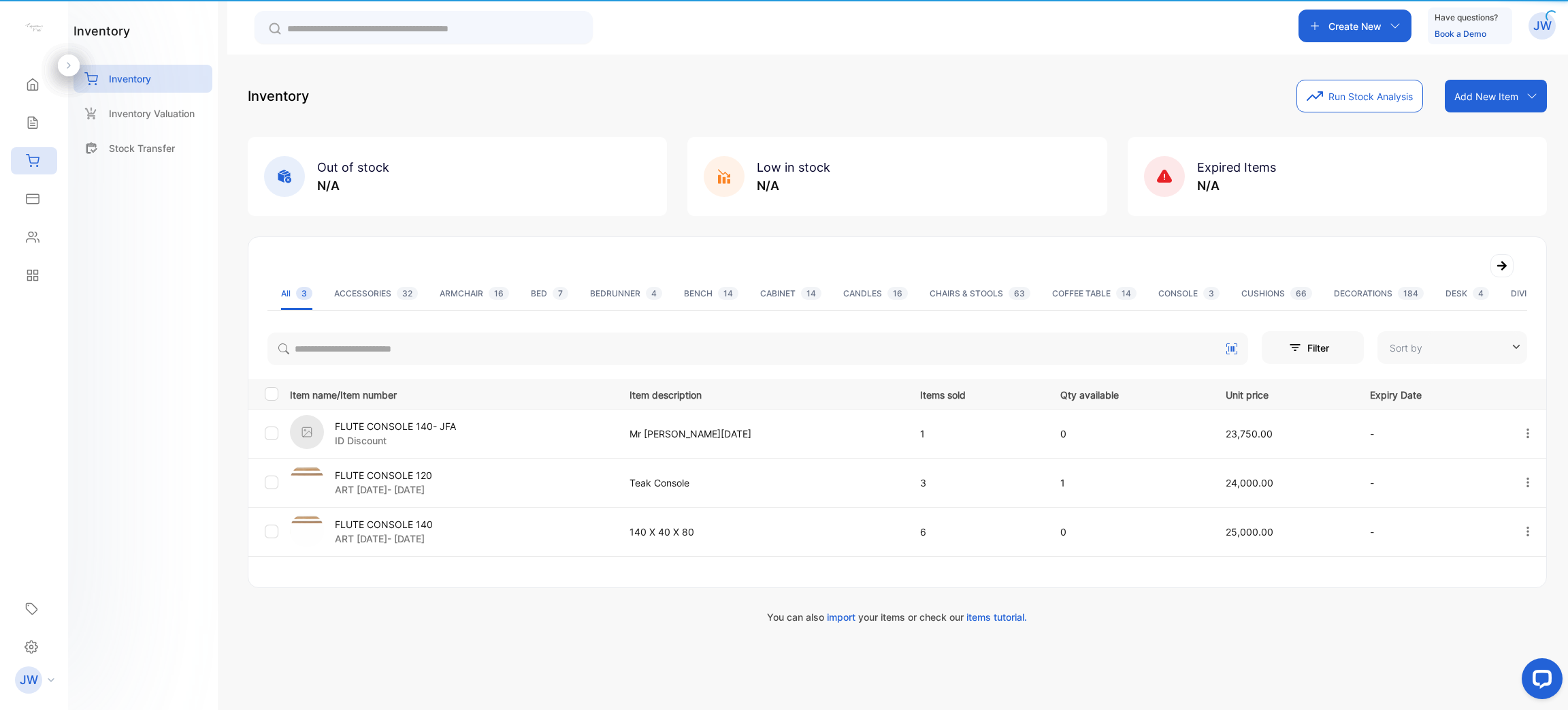
type input "**********"
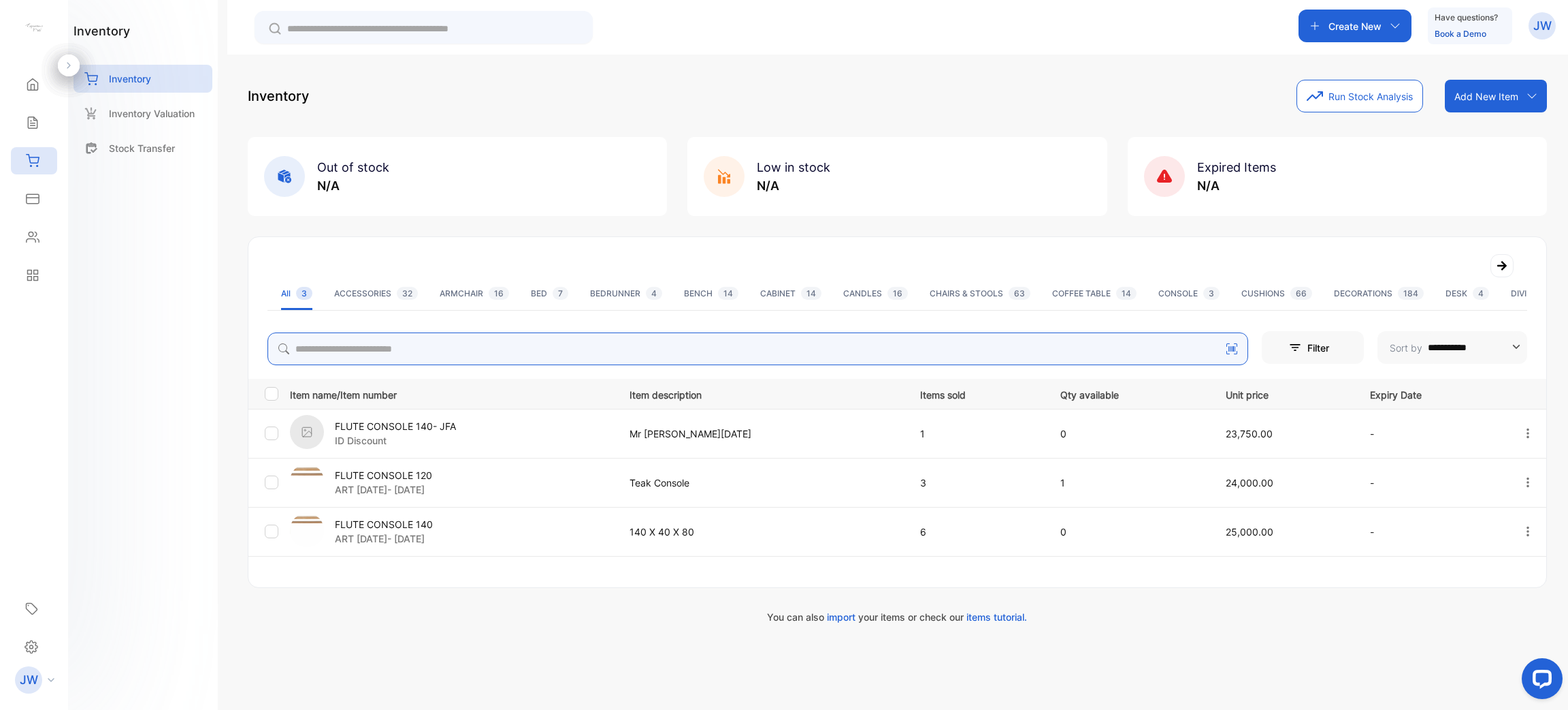
click at [385, 340] on input "search" at bounding box center [758, 349] width 981 height 33
type input "*****"
click at [400, 530] on p "FLUTE CONSOLE 140" at bounding box center [383, 524] width 98 height 15
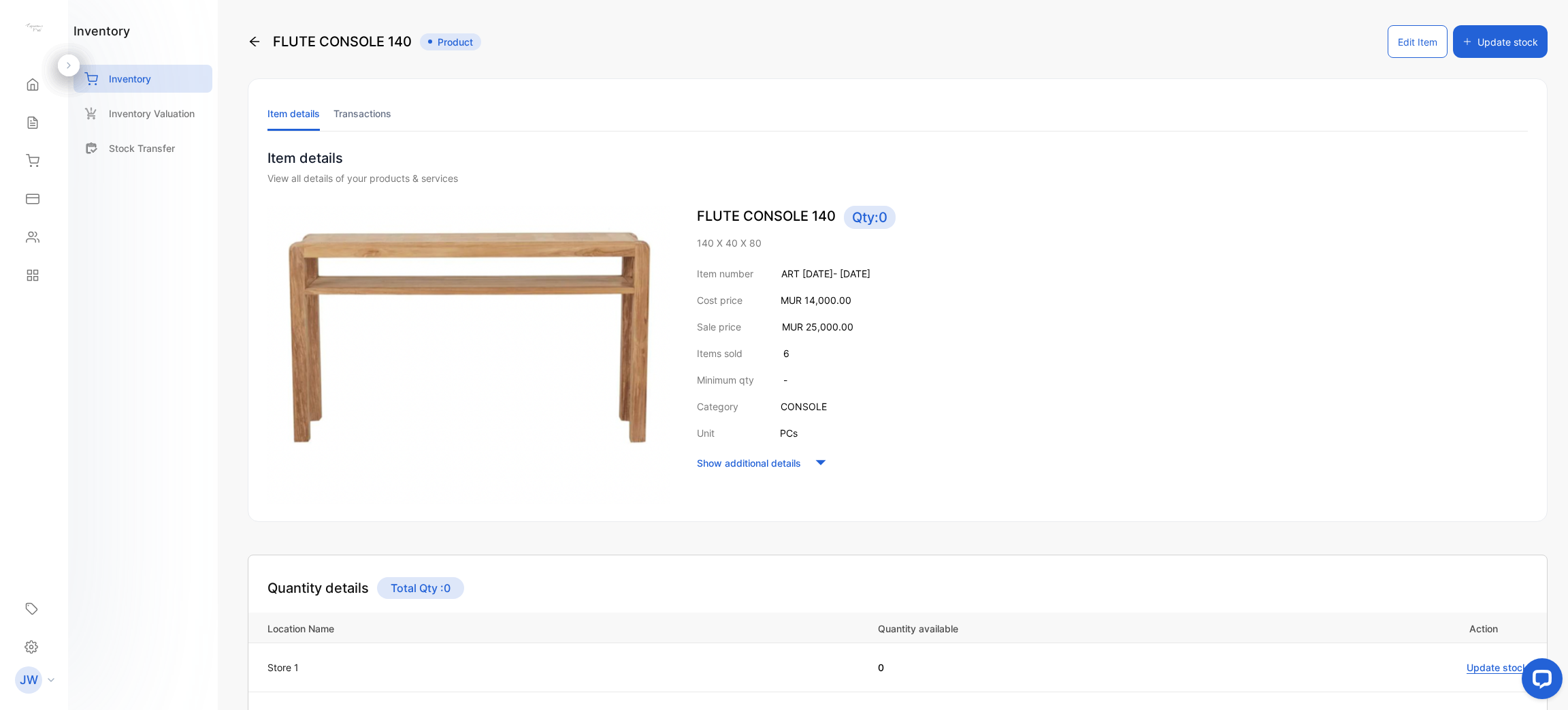
click at [377, 105] on li "Transactions" at bounding box center [362, 113] width 58 height 35
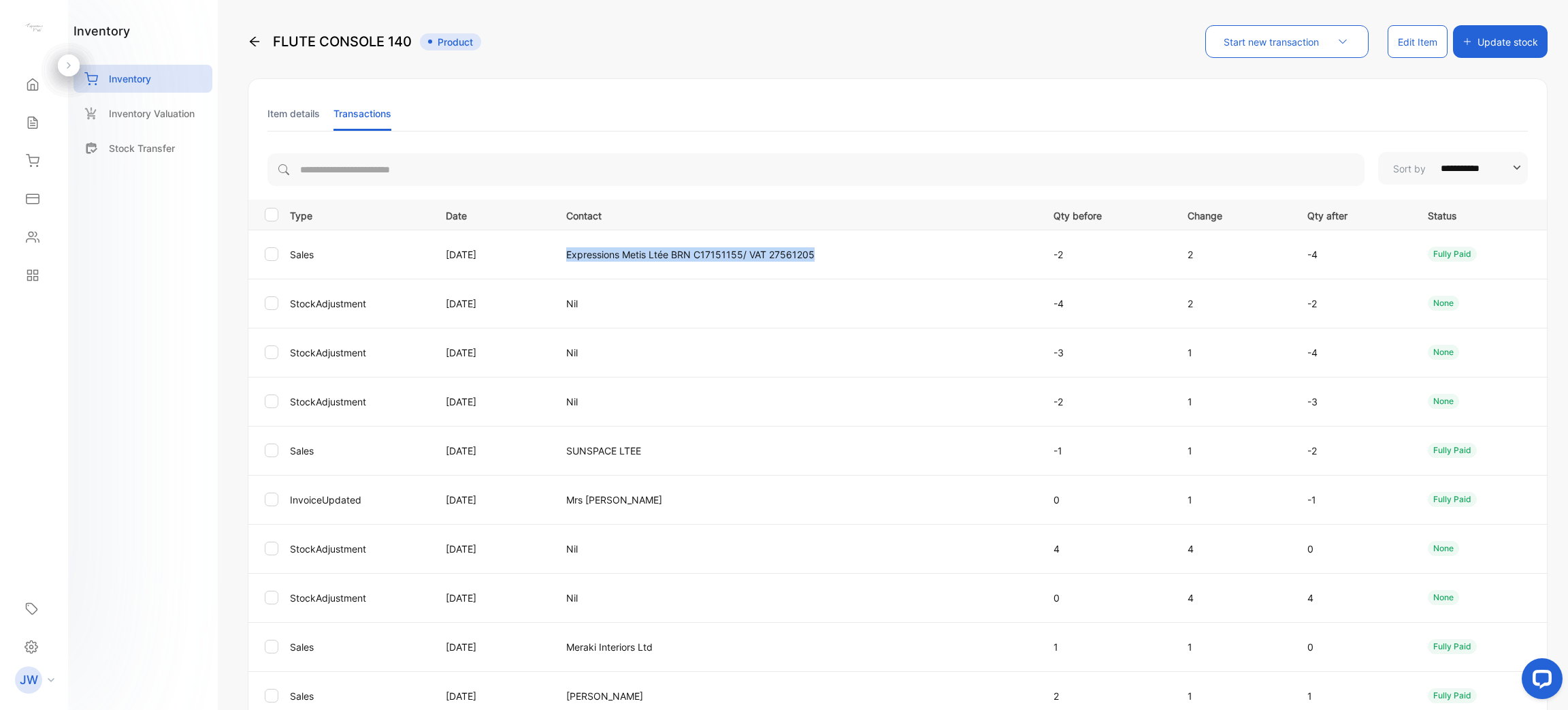
drag, startPoint x: 594, startPoint y: 250, endPoint x: 1037, endPoint y: 250, distance: 443.0
click at [1037, 250] on td "Expressions Metis Ltée BRN C17151155/ VAT 27561205" at bounding box center [794, 254] width 487 height 49
click at [280, 113] on li "Item details" at bounding box center [293, 113] width 53 height 35
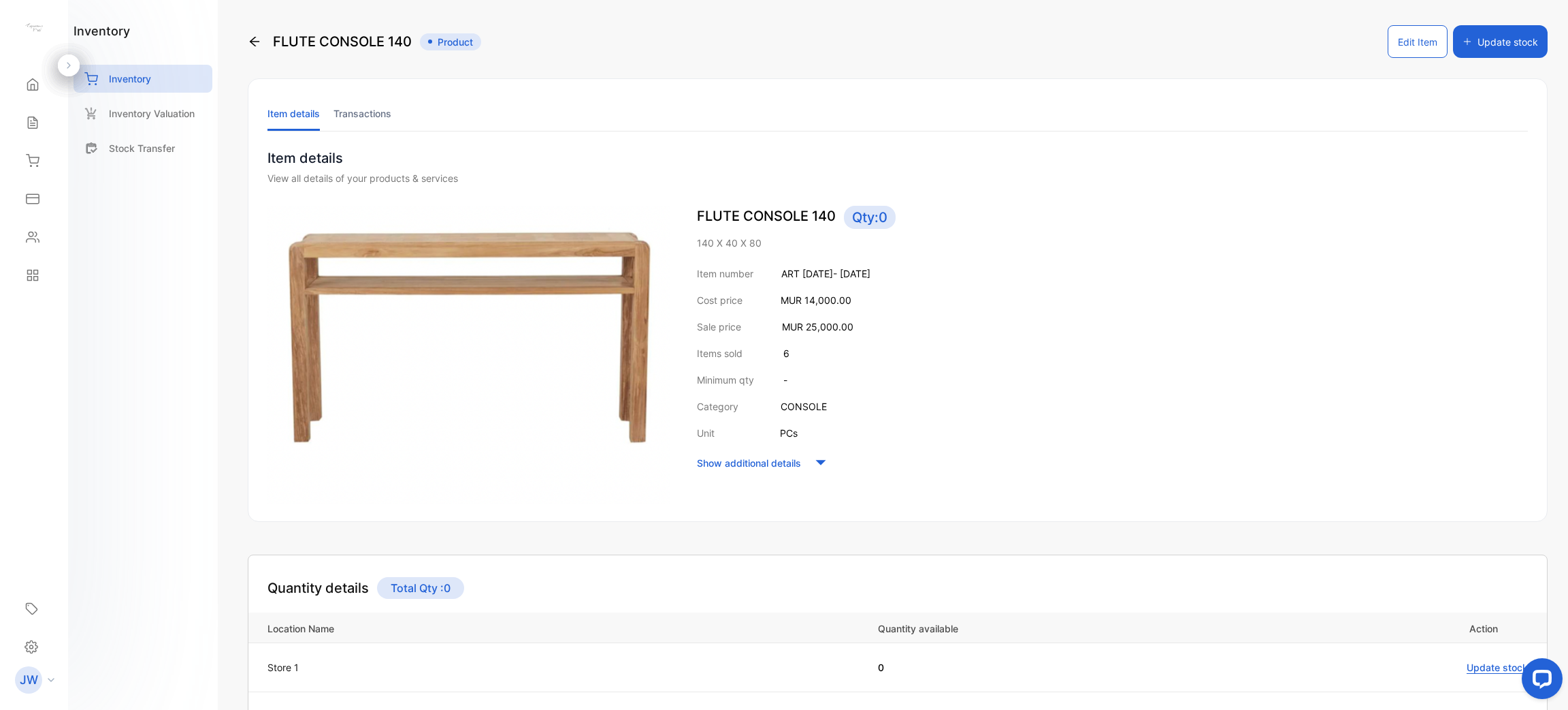
click at [372, 94] on div "Item details Transactions Item details View all details of your products & serv…" at bounding box center [897, 300] width 1301 height 443
click at [359, 106] on li "Transactions" at bounding box center [362, 113] width 58 height 35
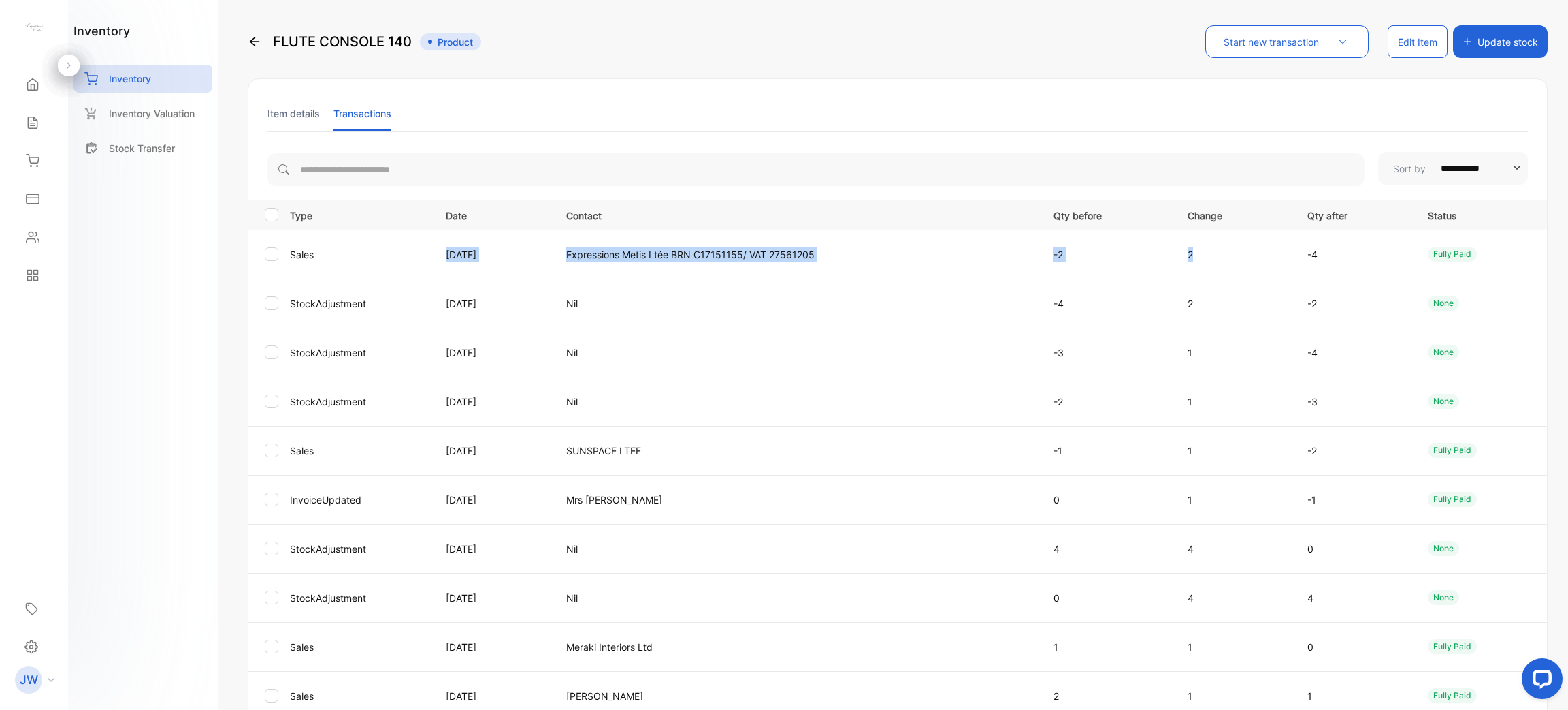
drag, startPoint x: 413, startPoint y: 248, endPoint x: 1281, endPoint y: 249, distance: 868.0
click at [1272, 249] on tr "Sales 19 Jun 2025 Expressions Metis Ltée BRN C17151155/ VAT 27561205 -2 2 -4 fu…" at bounding box center [897, 254] width 1299 height 49
click at [289, 119] on li "Item details" at bounding box center [293, 113] width 53 height 35
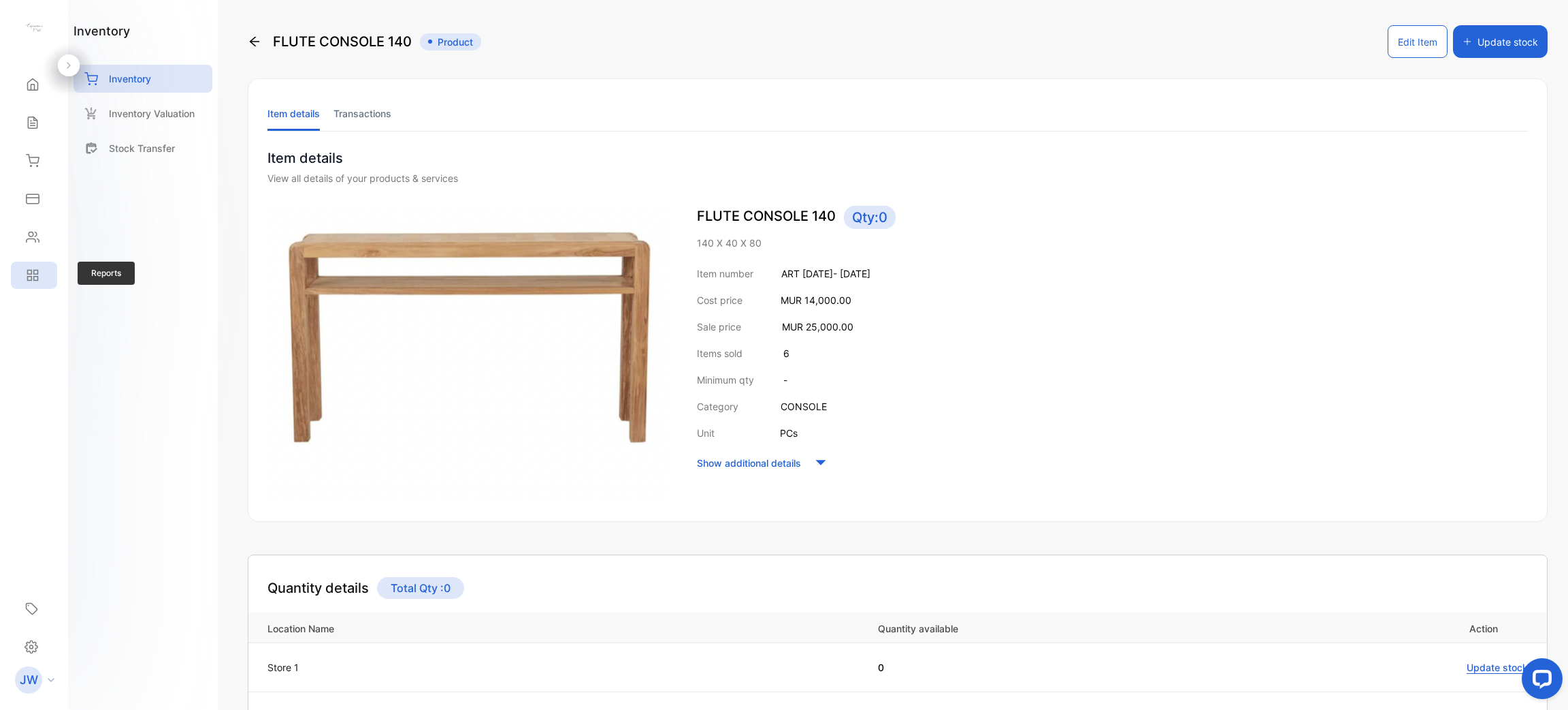
click at [42, 268] on div "Reports" at bounding box center [34, 274] width 46 height 27
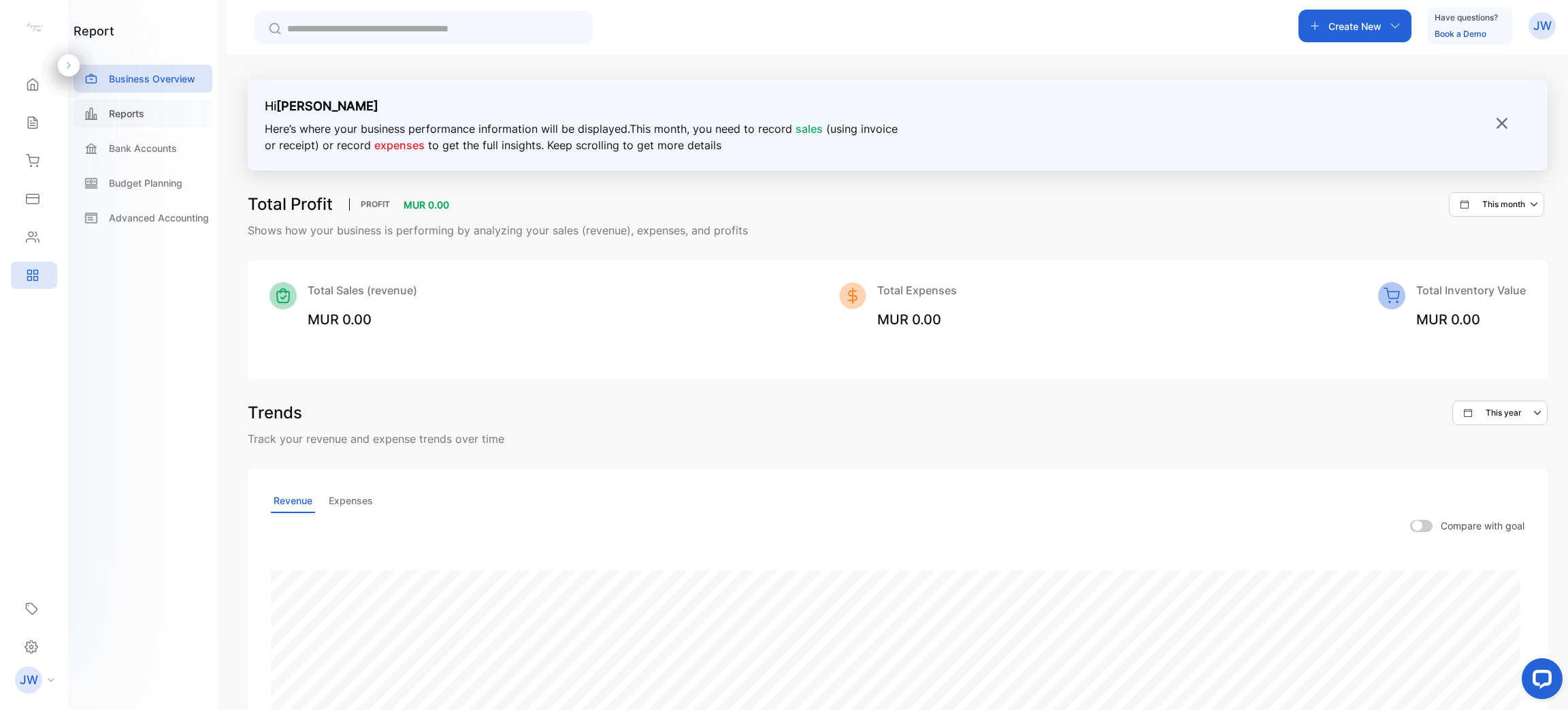
click at [137, 126] on div "Reports" at bounding box center [143, 113] width 138 height 28
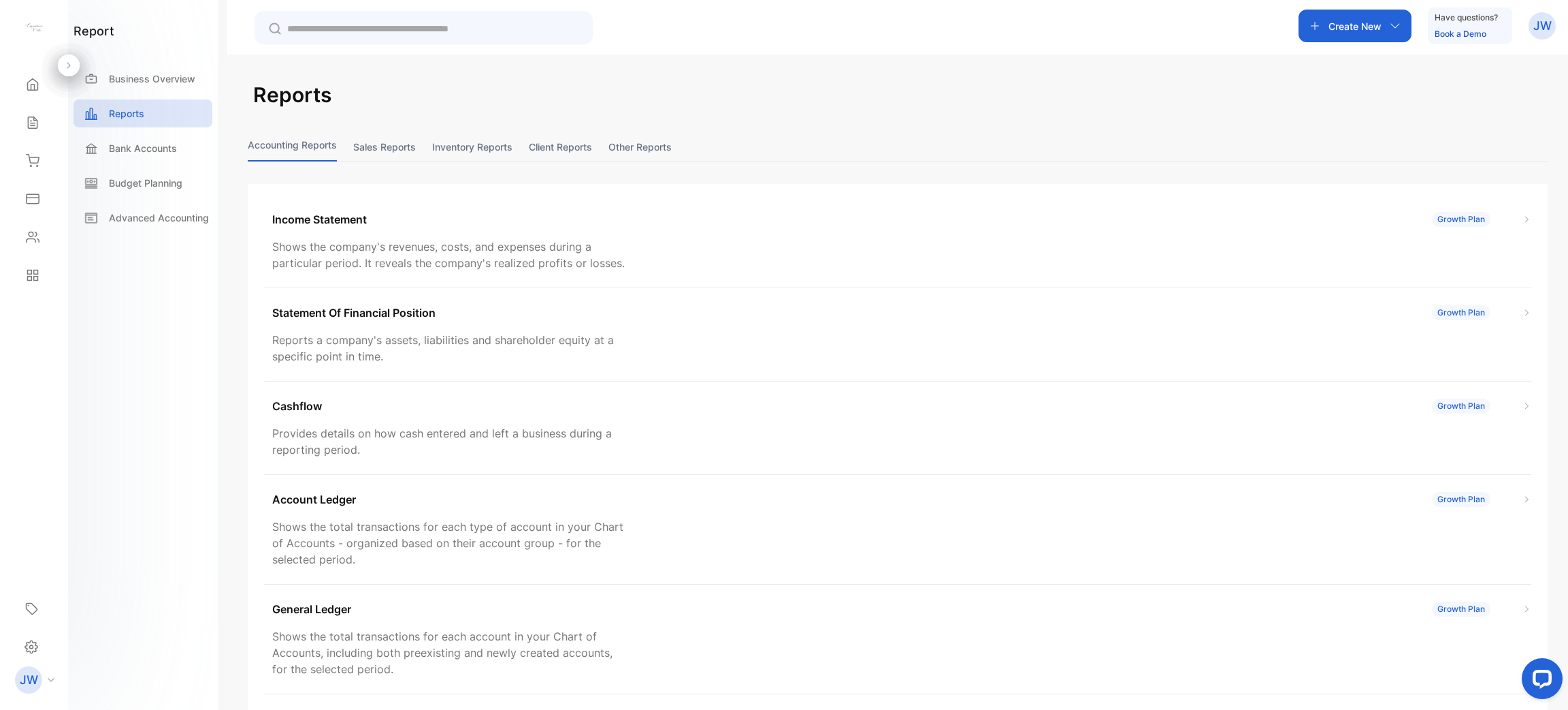
click at [390, 158] on button "Sales reports" at bounding box center [384, 147] width 62 height 29
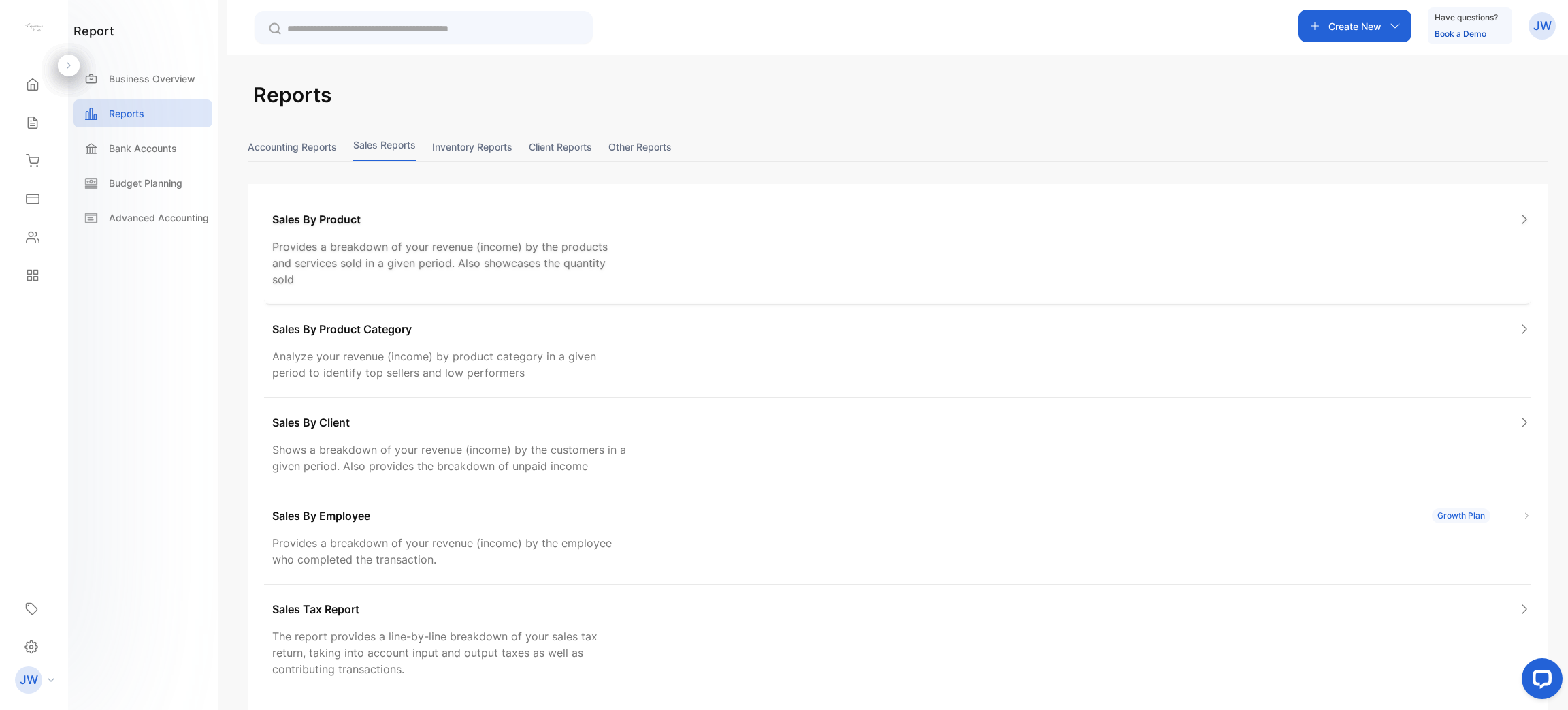
click at [381, 221] on div "Sales By Product" at bounding box center [902, 219] width 1259 height 16
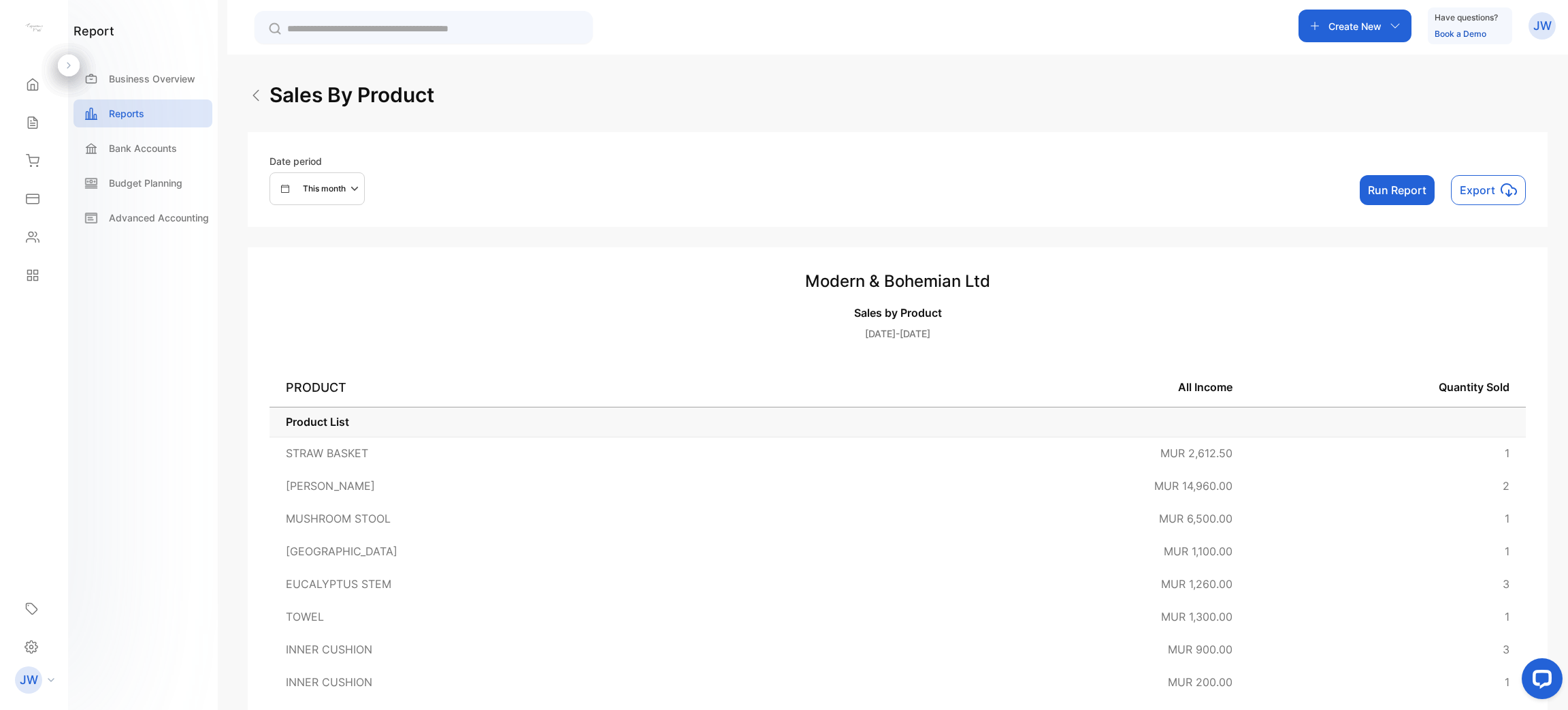
click at [326, 182] on div "This month" at bounding box center [323, 188] width 83 height 16
click at [310, 312] on p "Custom" at bounding box center [310, 316] width 30 height 12
click at [329, 386] on input "text" at bounding box center [383, 380] width 143 height 30
select select "*"
select select "****"
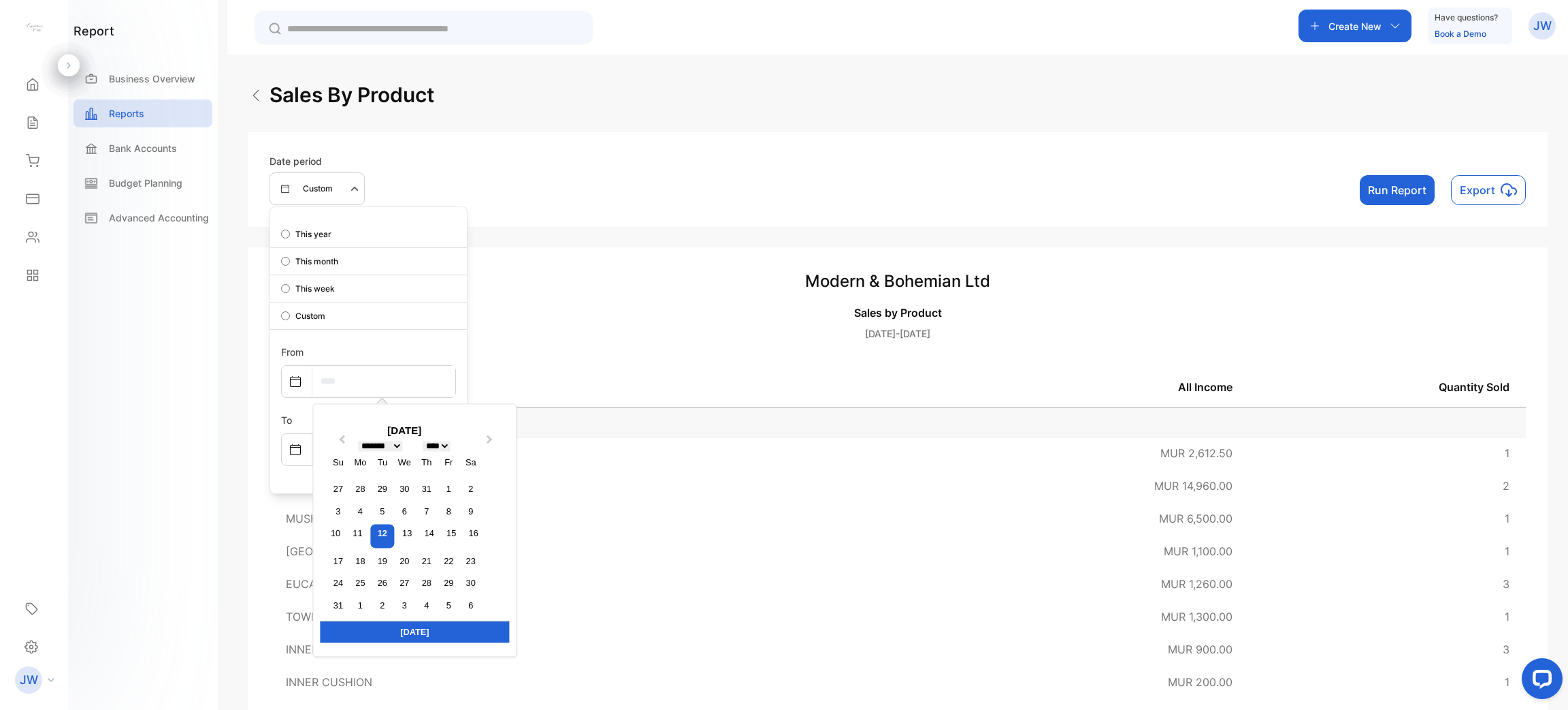
click at [382, 442] on select "******* ******** ***** ***** *** **** **** ****** ********* ******* ******** **…" at bounding box center [381, 446] width 44 height 10
select select "*"
click at [359, 441] on select "******* ******** ***** ***** *** **** **** ****** ********* ******* ******** **…" at bounding box center [381, 446] width 44 height 10
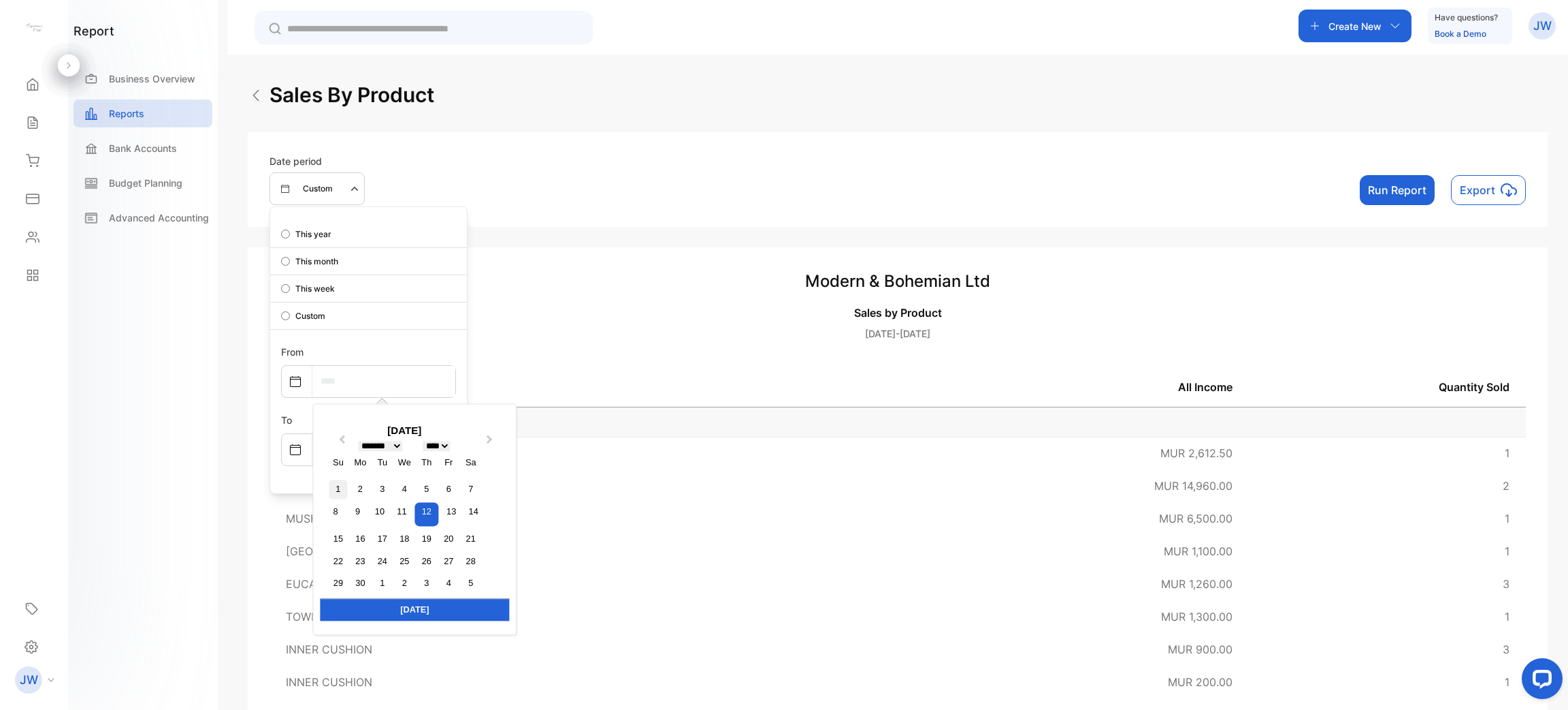
click at [343, 487] on div "1" at bounding box center [337, 489] width 18 height 18
type input "**********"
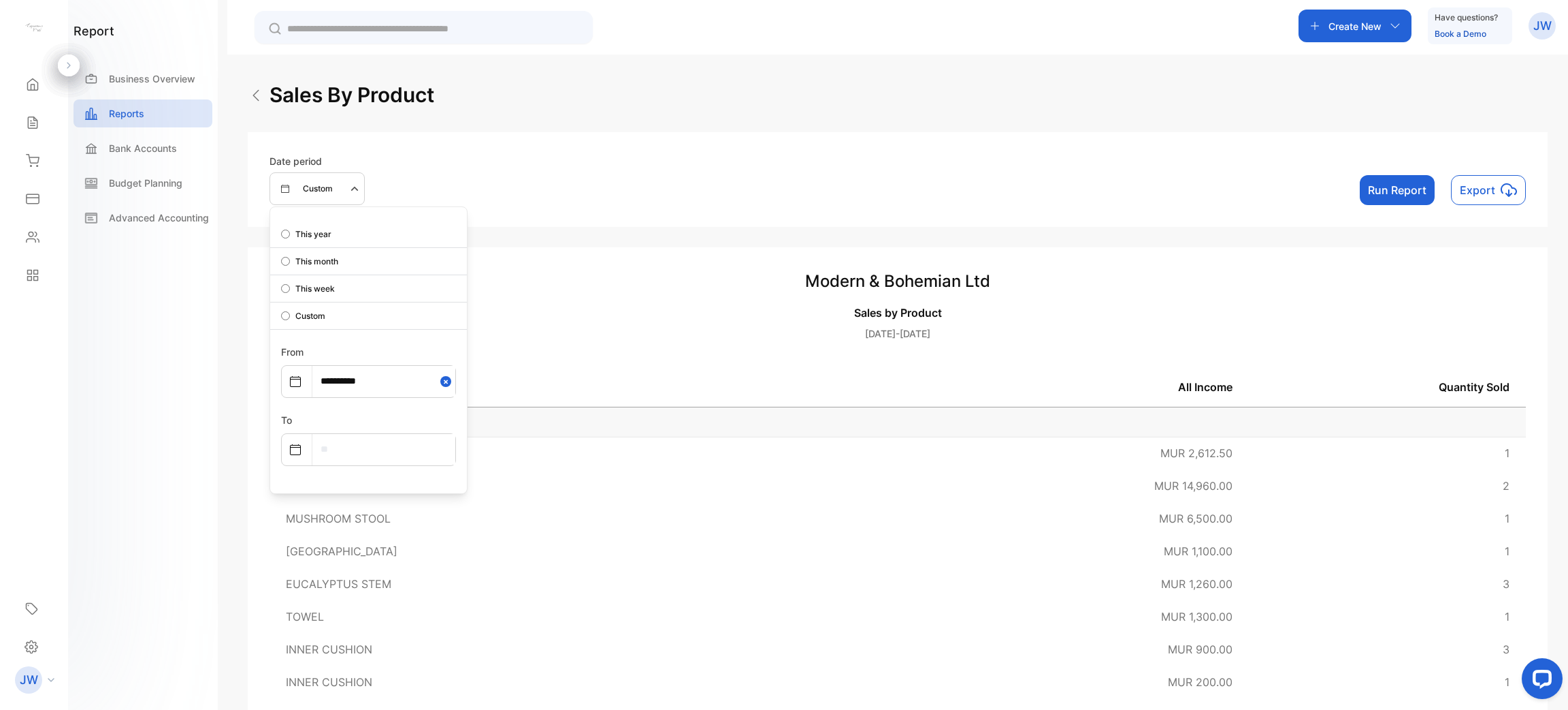
click at [375, 449] on input "text" at bounding box center [383, 449] width 143 height 30
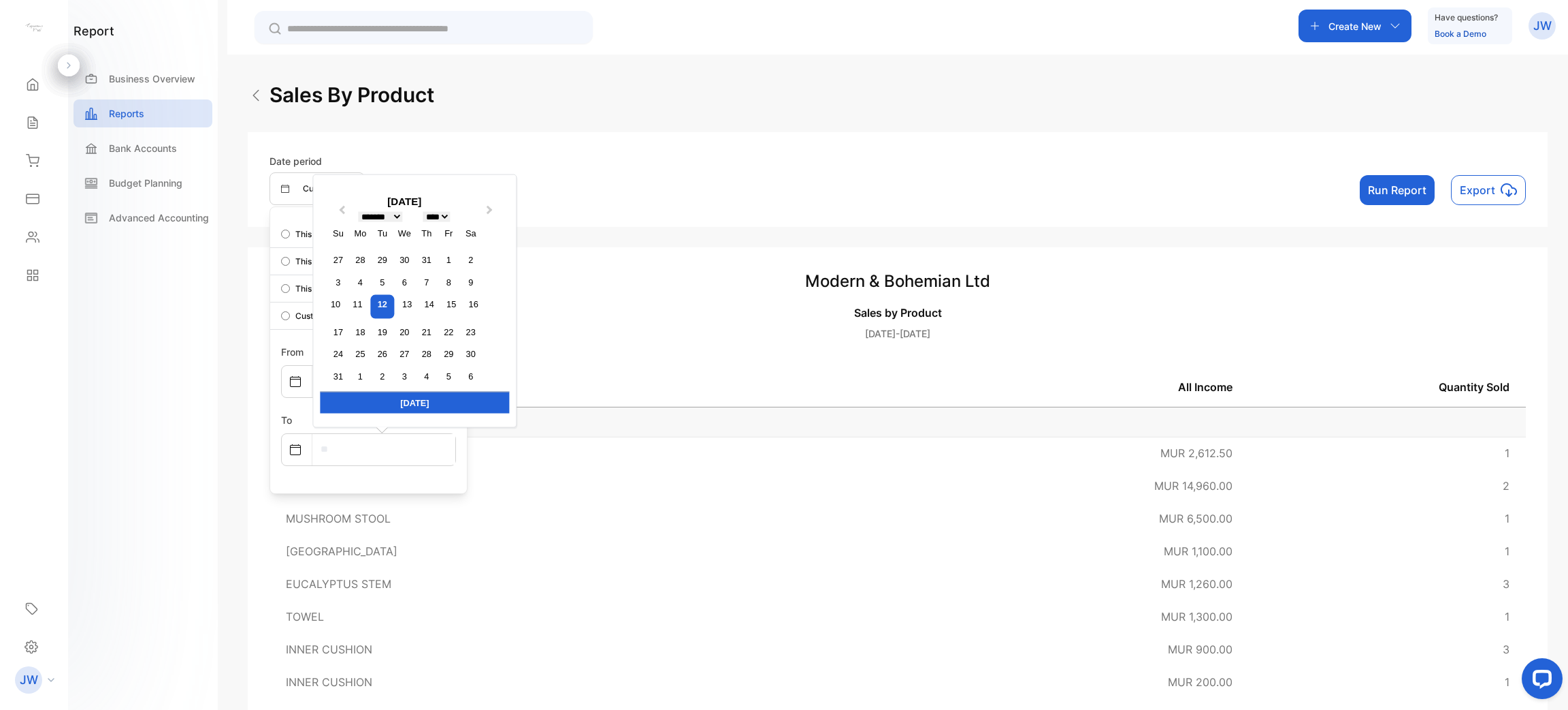
click at [388, 214] on select "******* ******** ***** ***** *** **** **** ****** ********* ******* ******** **…" at bounding box center [381, 216] width 44 height 10
select select "*"
click at [359, 222] on select "******* ******** ***** ***** *** **** **** ****** ********* ******* ******** **…" at bounding box center [381, 216] width 44 height 10
click at [357, 374] on div "30" at bounding box center [360, 375] width 18 height 18
type input "**********"
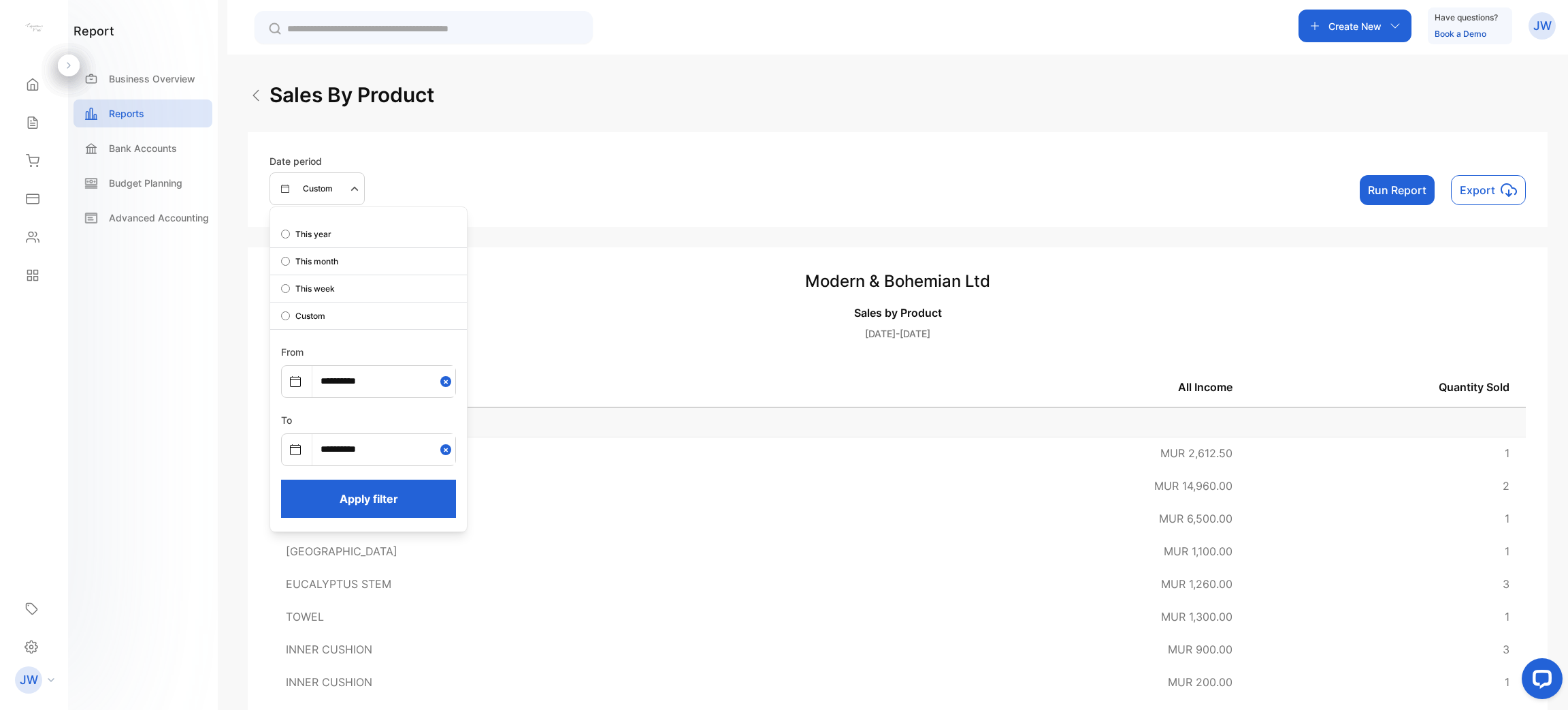
click at [374, 511] on button "Apply filter" at bounding box center [369, 499] width 175 height 38
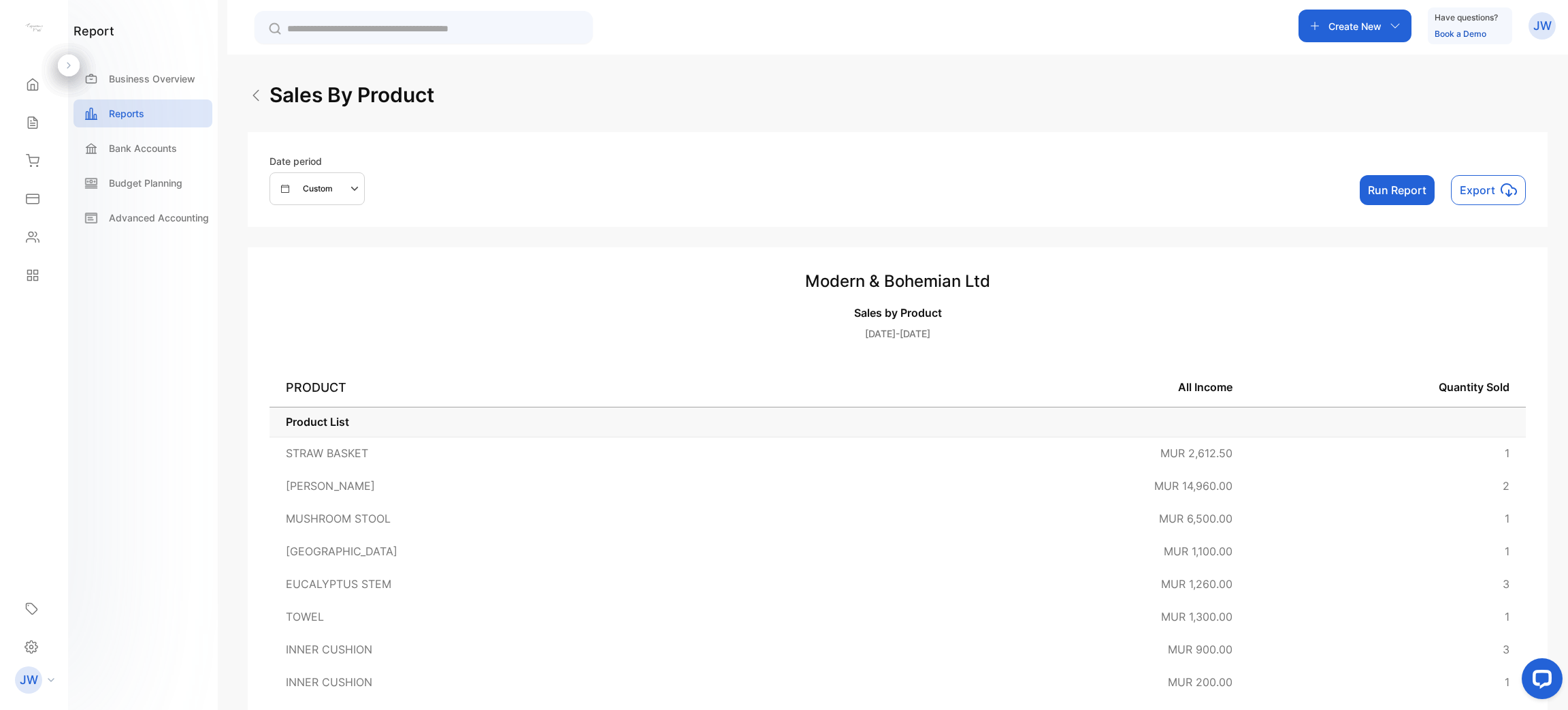
click at [1369, 193] on button "Run Report" at bounding box center [1398, 190] width 75 height 30
click at [1483, 197] on p "Export" at bounding box center [1477, 190] width 35 height 16
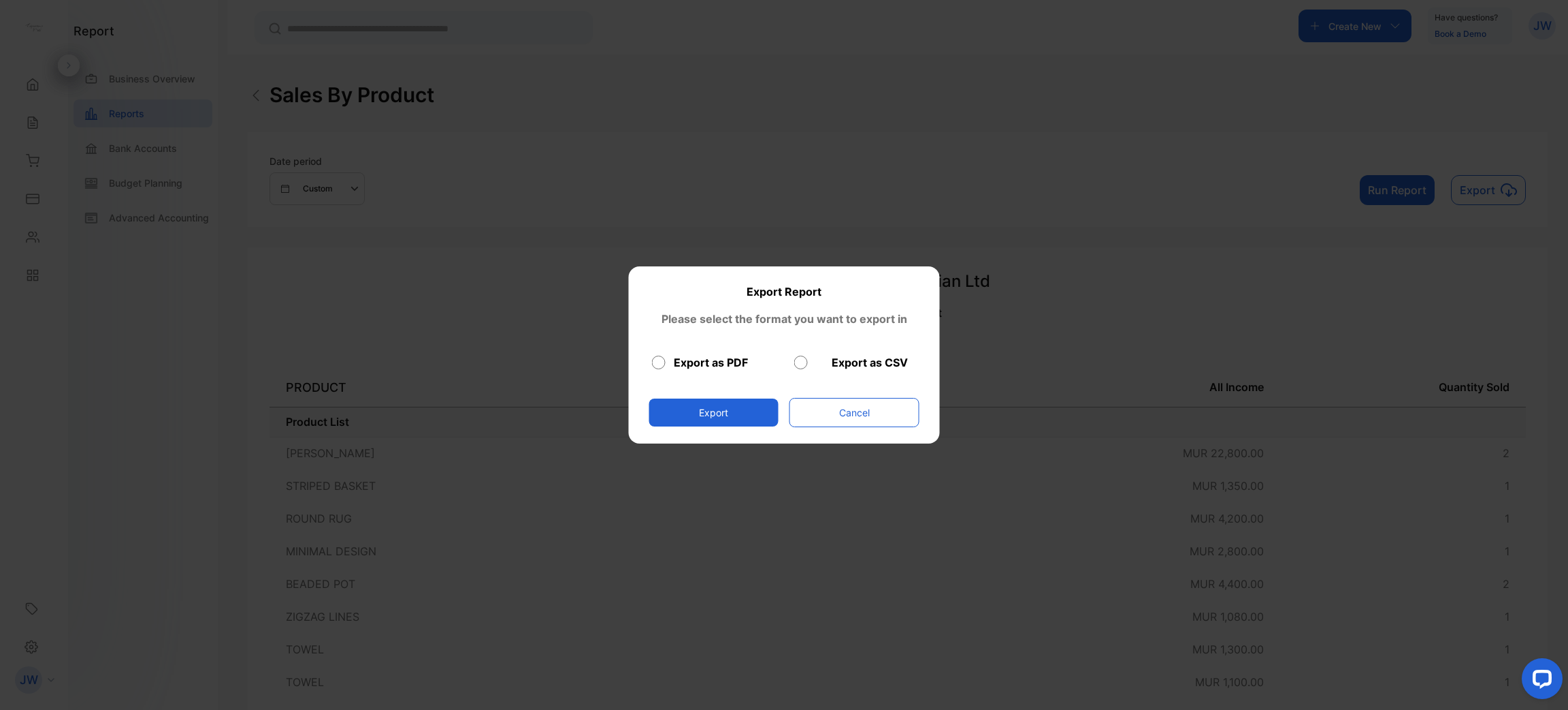
click at [807, 358] on div "Export as CSV" at bounding box center [856, 362] width 123 height 16
click at [696, 420] on button "Export" at bounding box center [713, 412] width 129 height 28
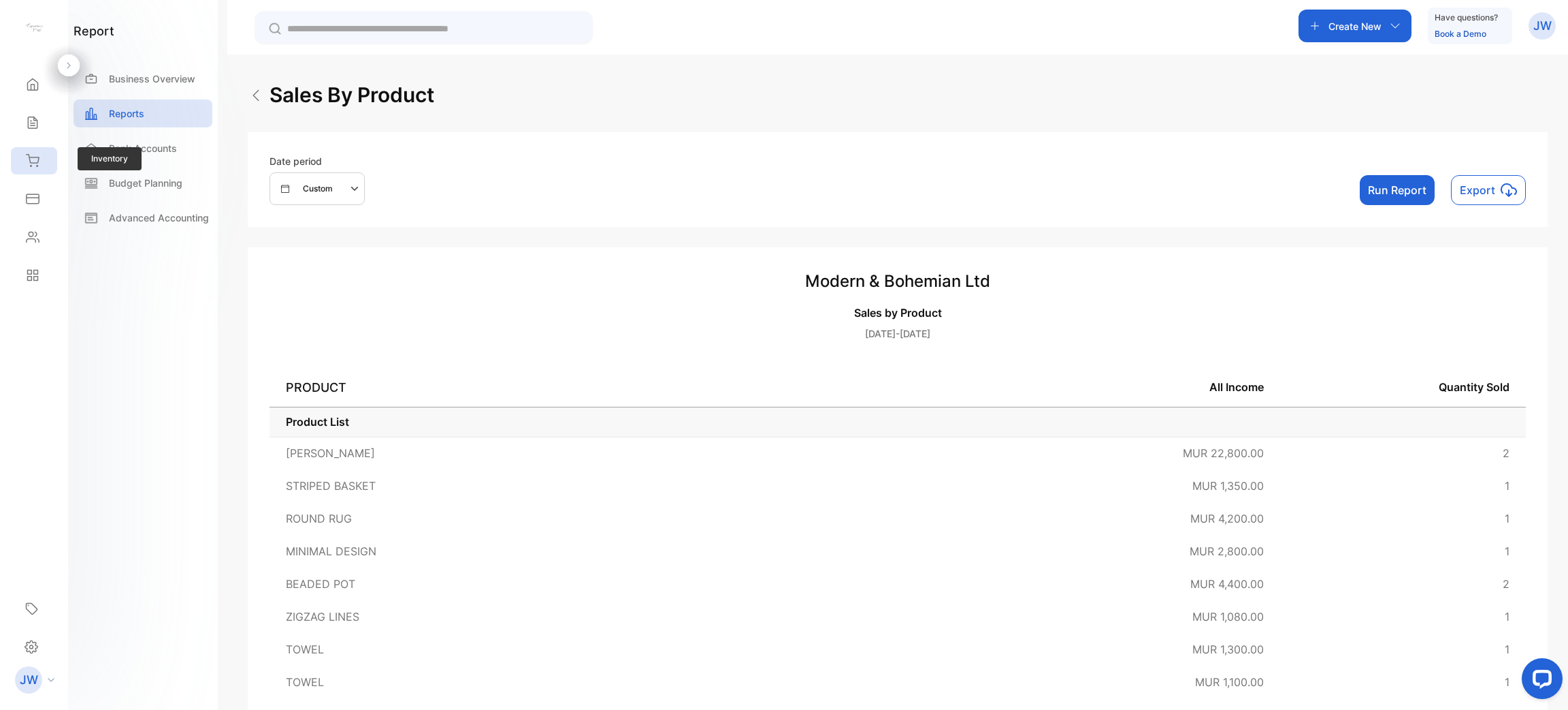
click at [34, 168] on div "Inventory" at bounding box center [34, 160] width 46 height 27
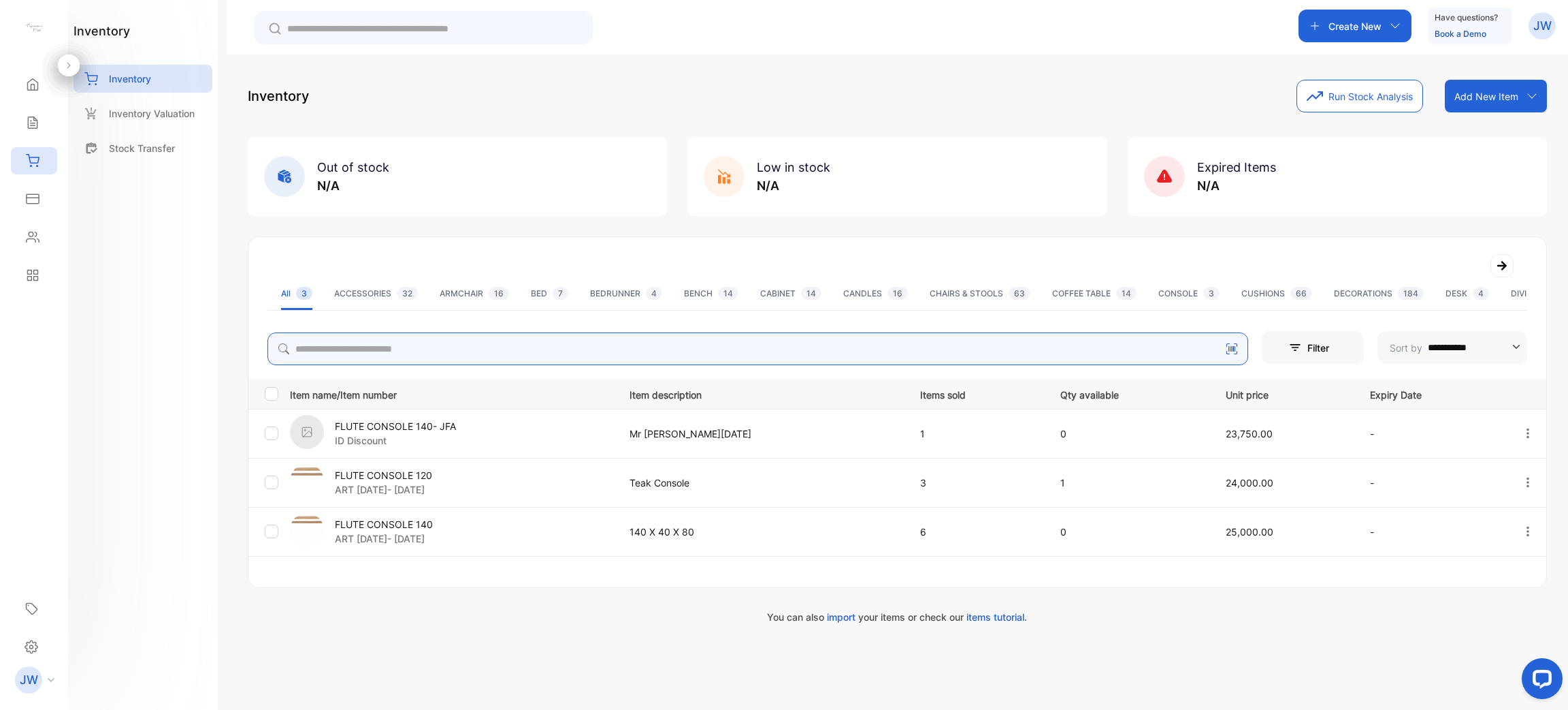
click at [366, 345] on input "search" at bounding box center [758, 349] width 981 height 33
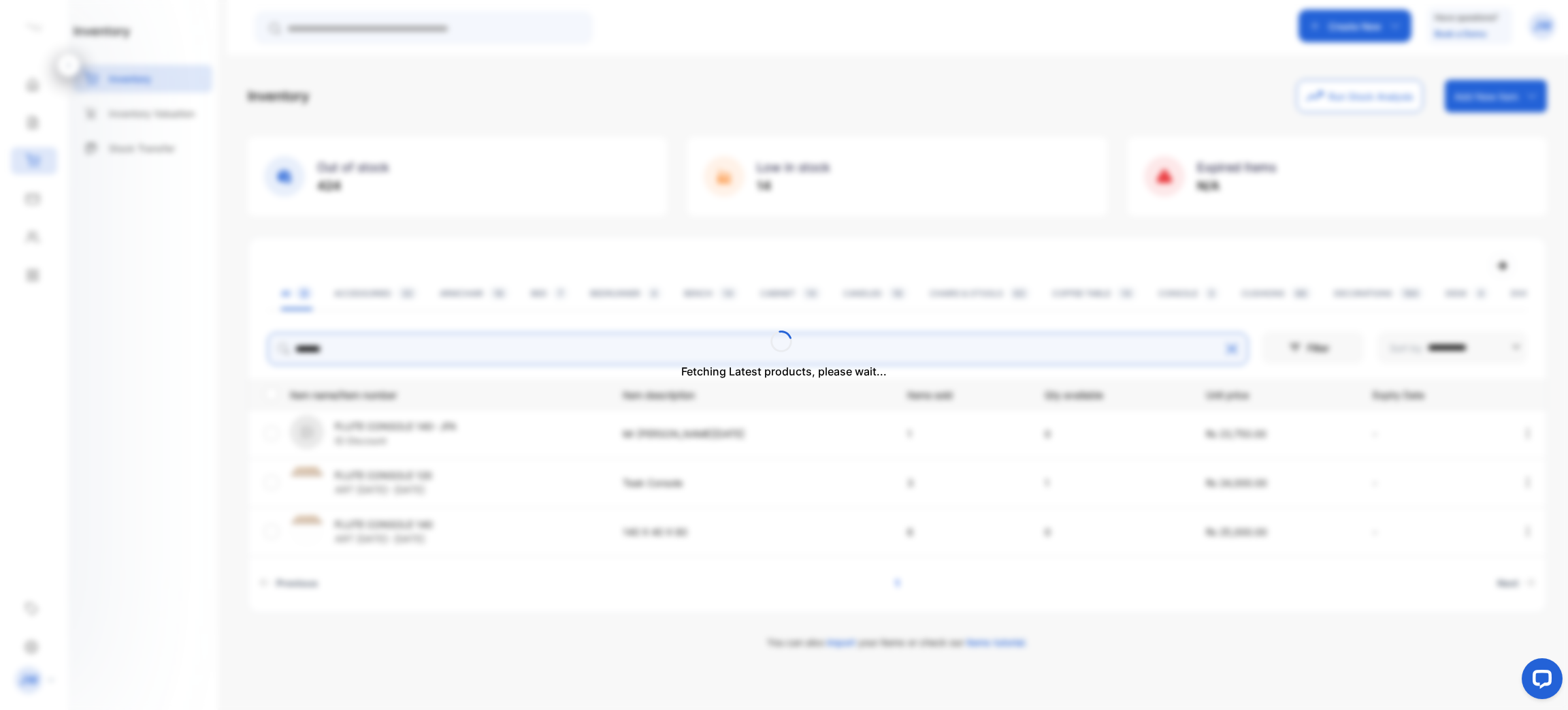
type input "*******"
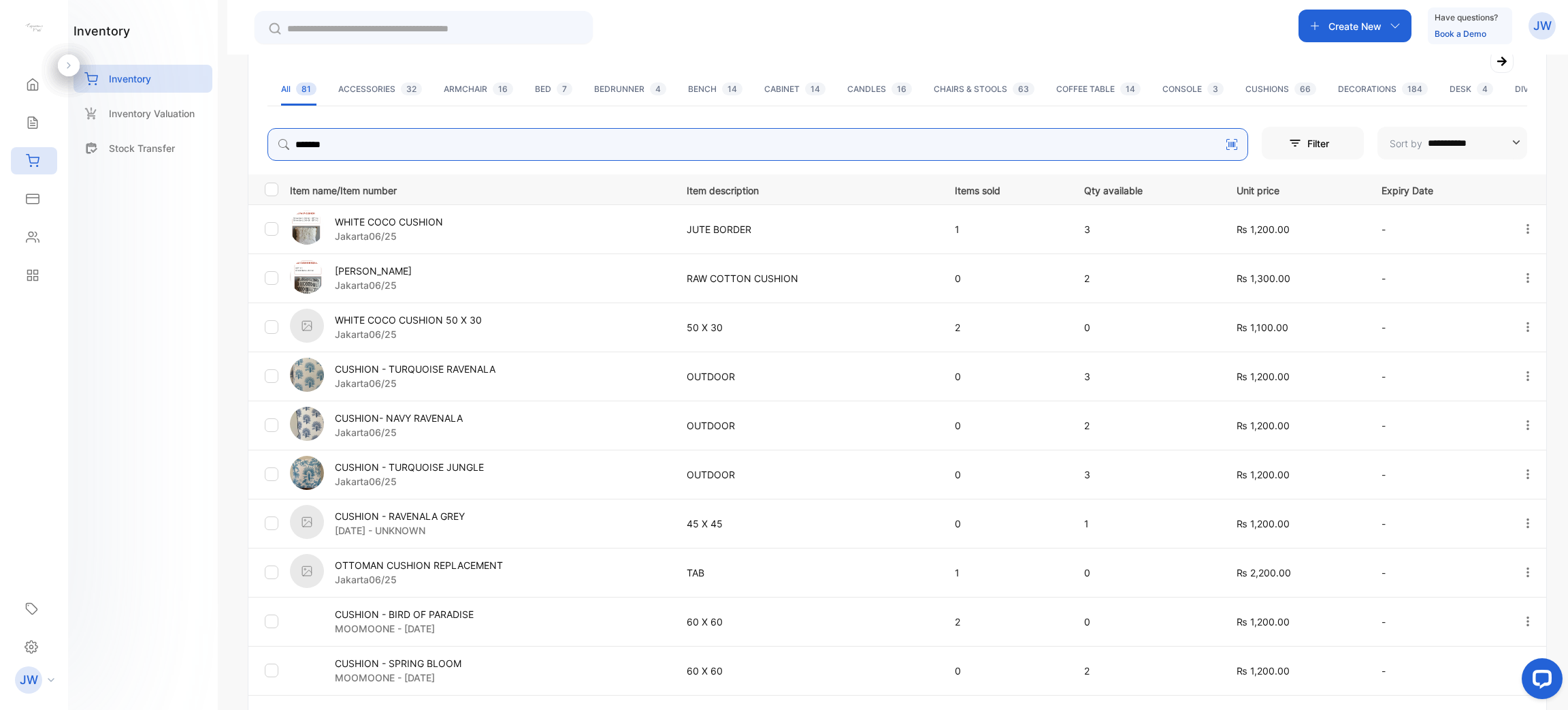
scroll to position [304, 0]
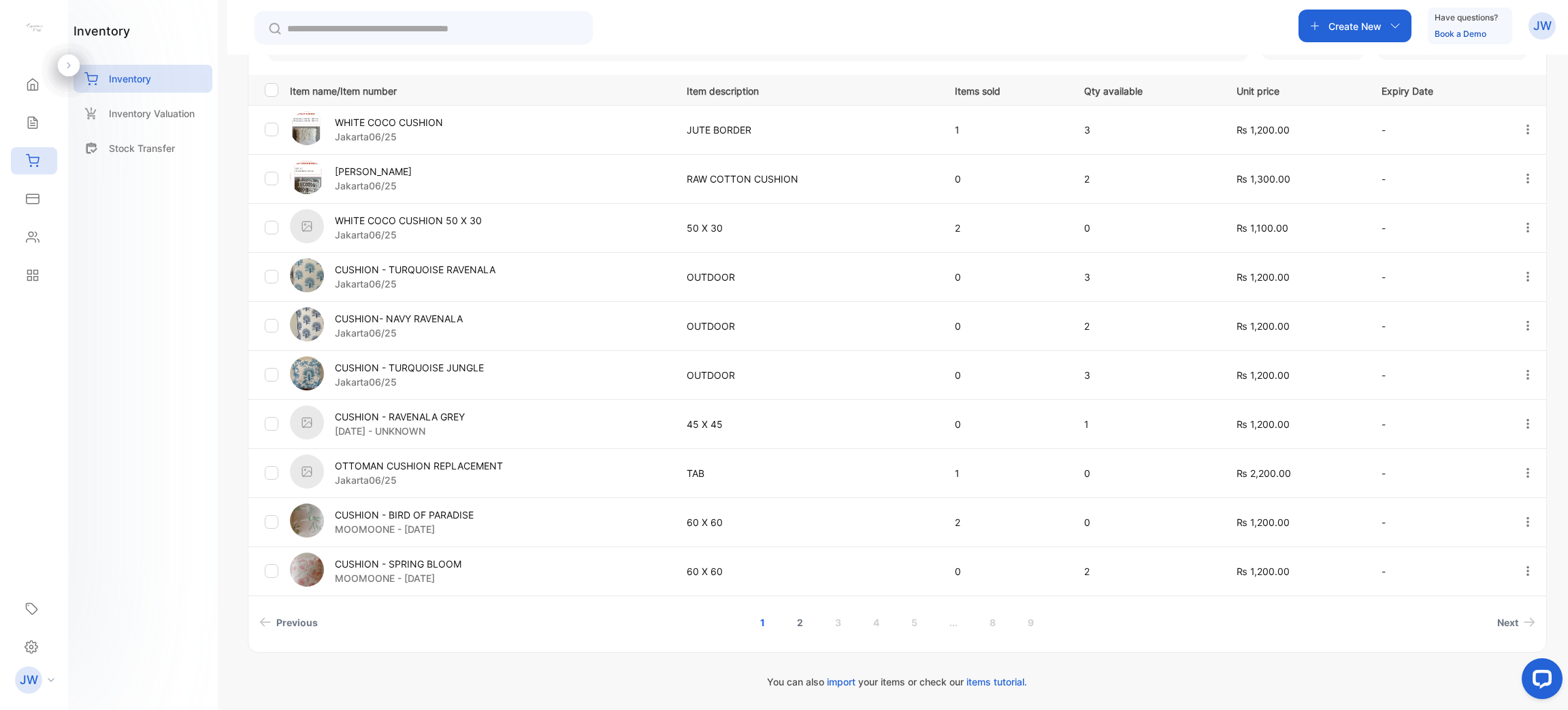
click at [799, 620] on link "2" at bounding box center [800, 622] width 39 height 25
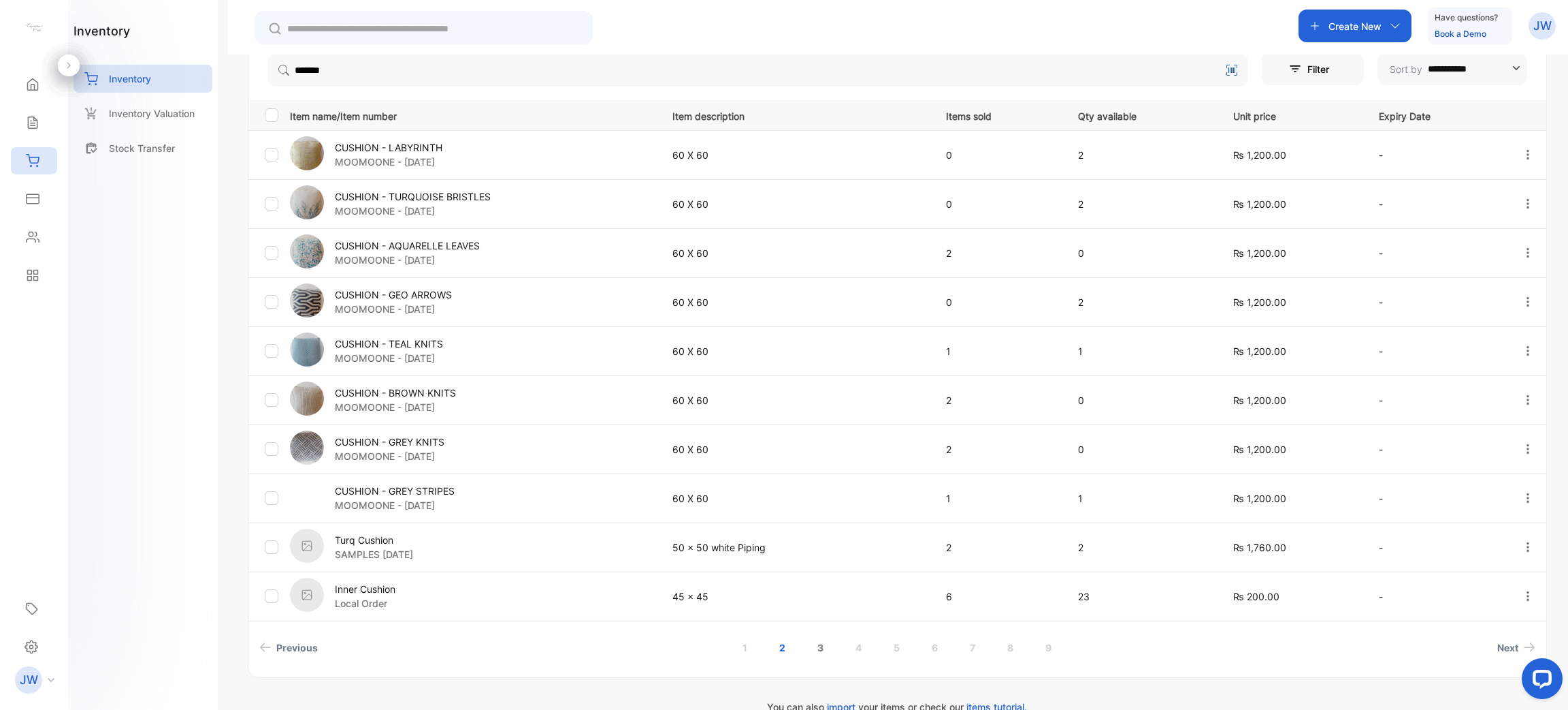
click at [819, 643] on link "3" at bounding box center [820, 647] width 39 height 25
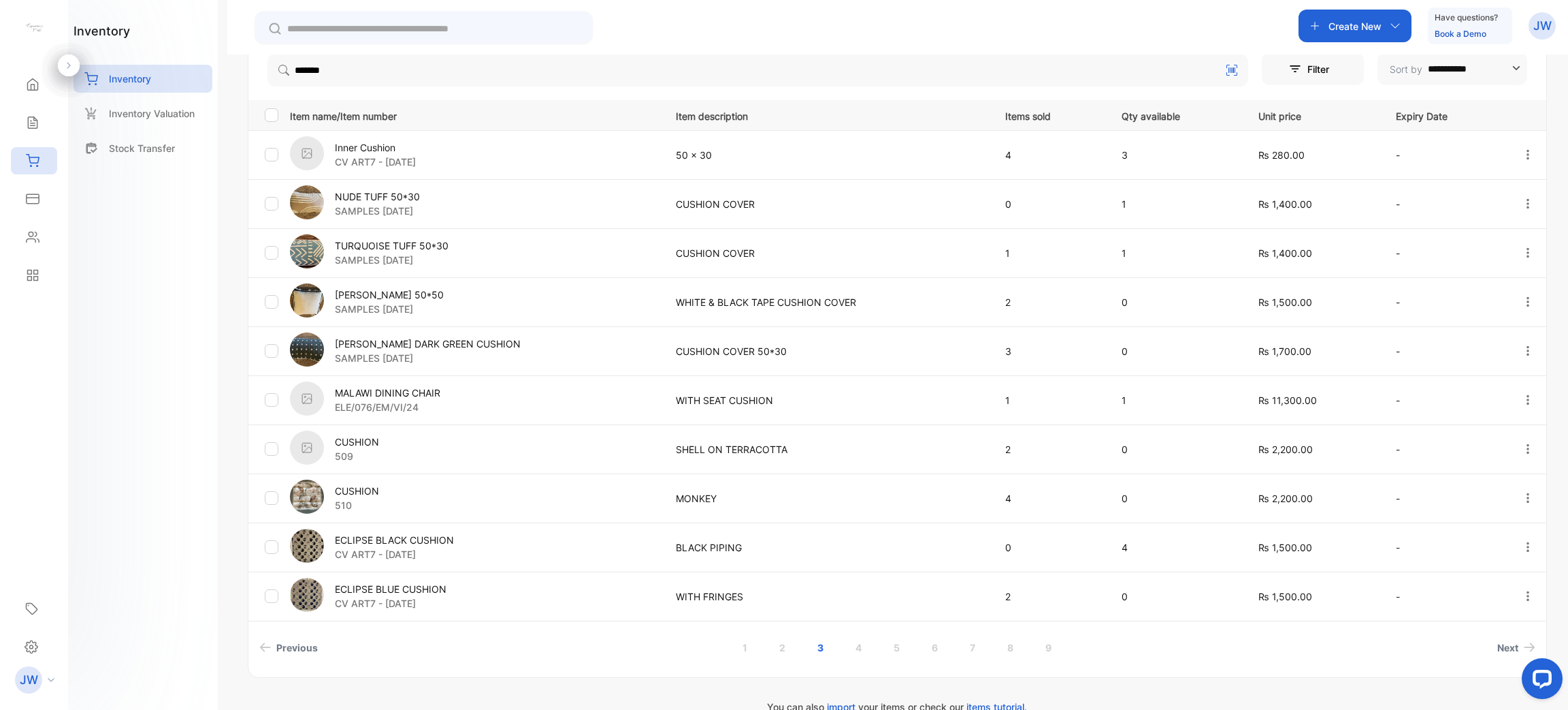
click at [369, 440] on p "CUSHION" at bounding box center [357, 442] width 44 height 15
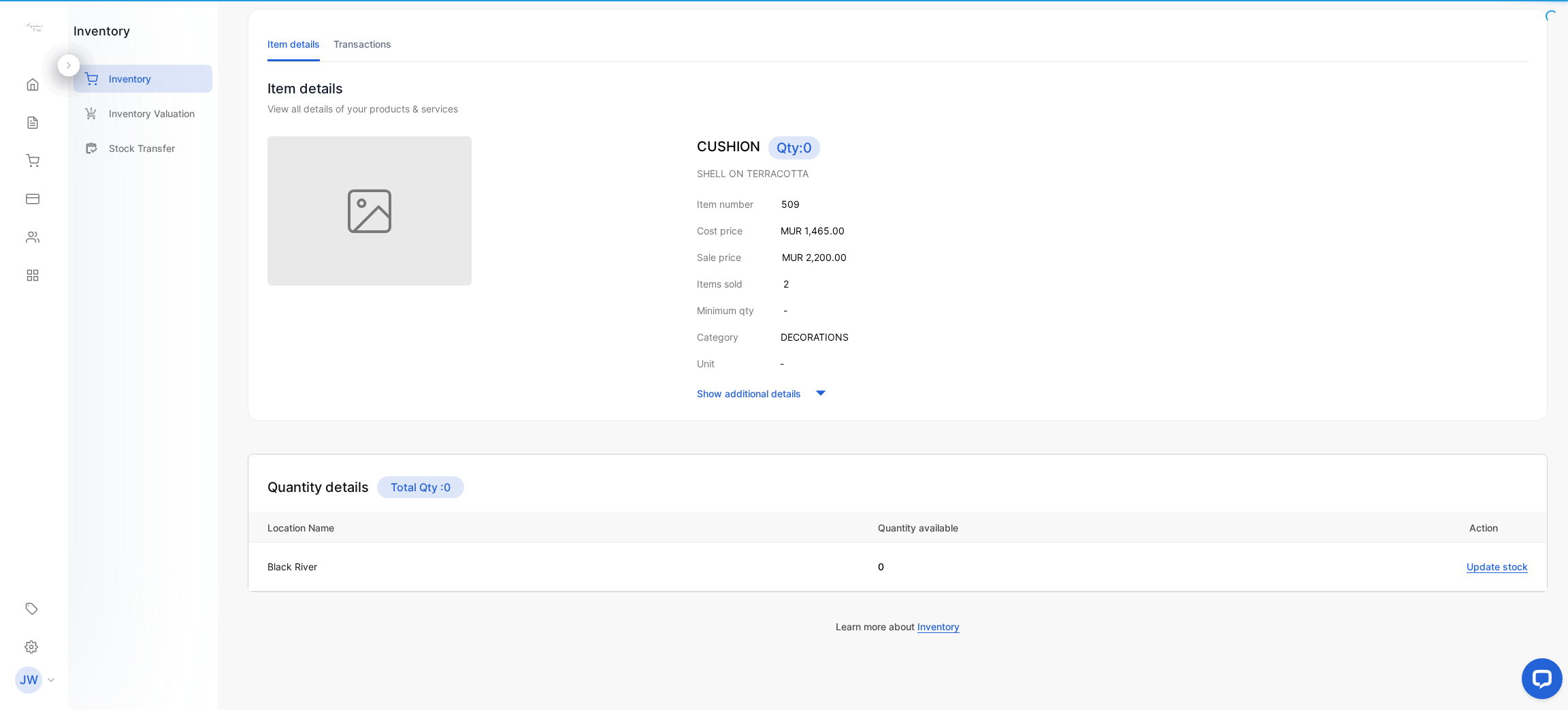
scroll to position [68, 0]
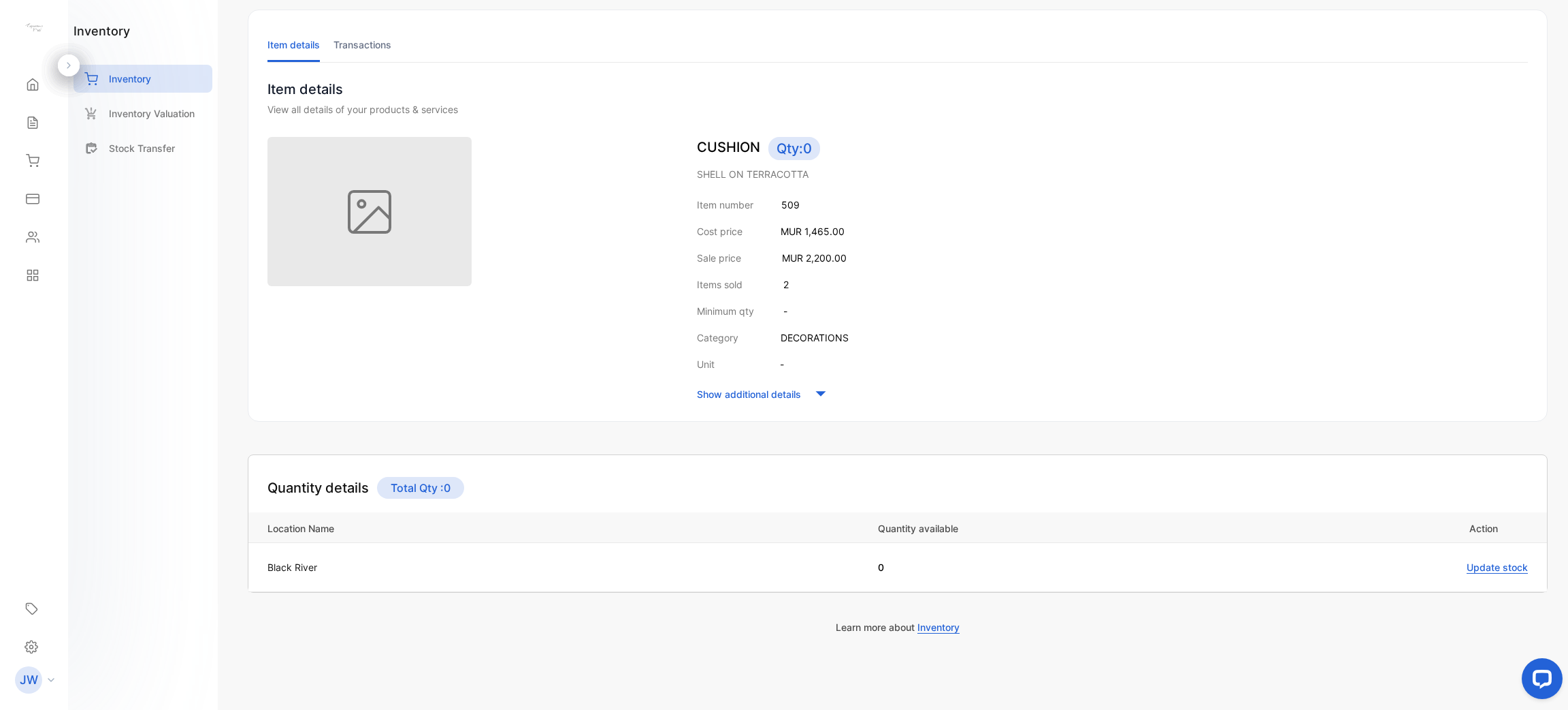
click at [370, 36] on li "Transactions" at bounding box center [362, 44] width 58 height 35
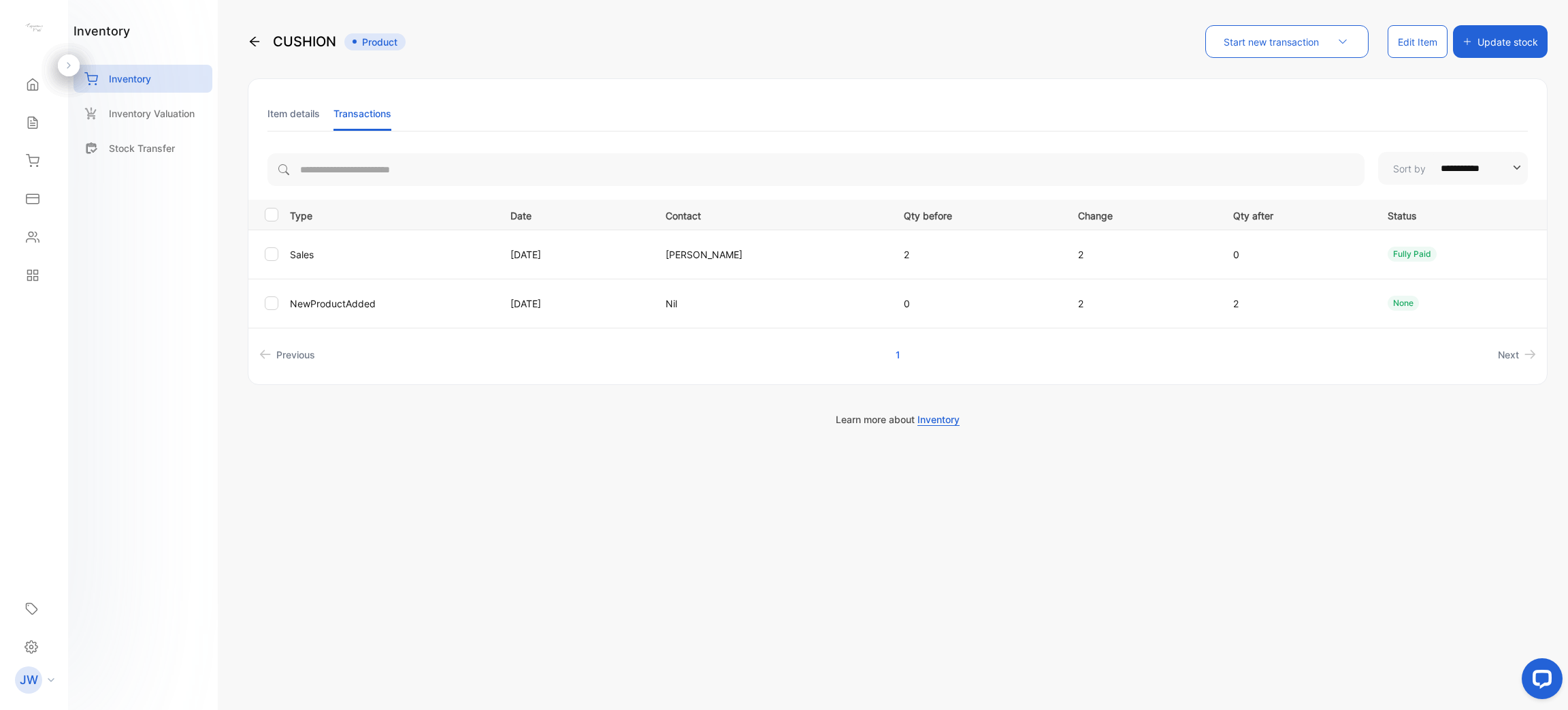
click at [299, 48] on div "CUSHION Product" at bounding box center [326, 42] width 158 height 33
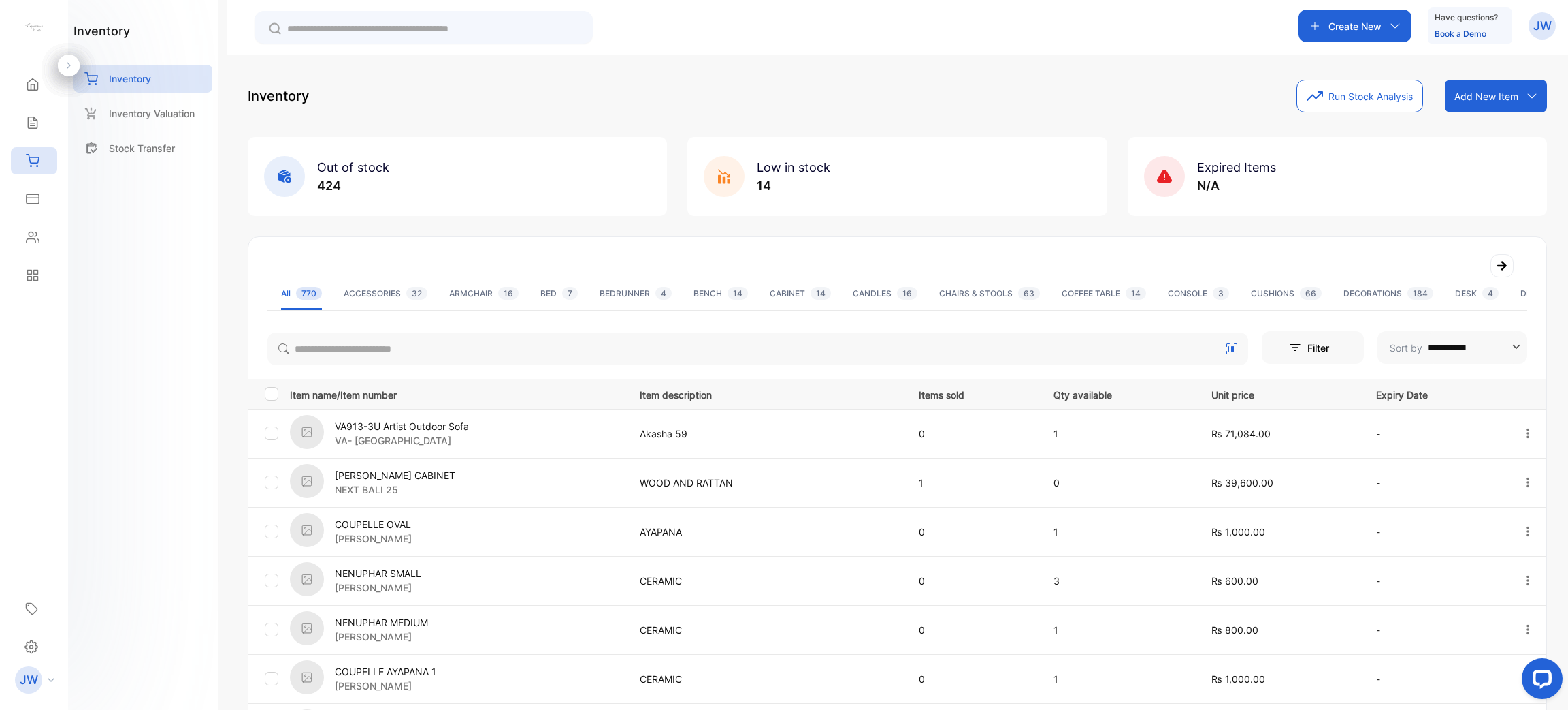
click at [384, 367] on div "**********" at bounding box center [897, 614] width 1298 height 573
click at [410, 352] on input "search" at bounding box center [758, 349] width 981 height 33
type input "*******"
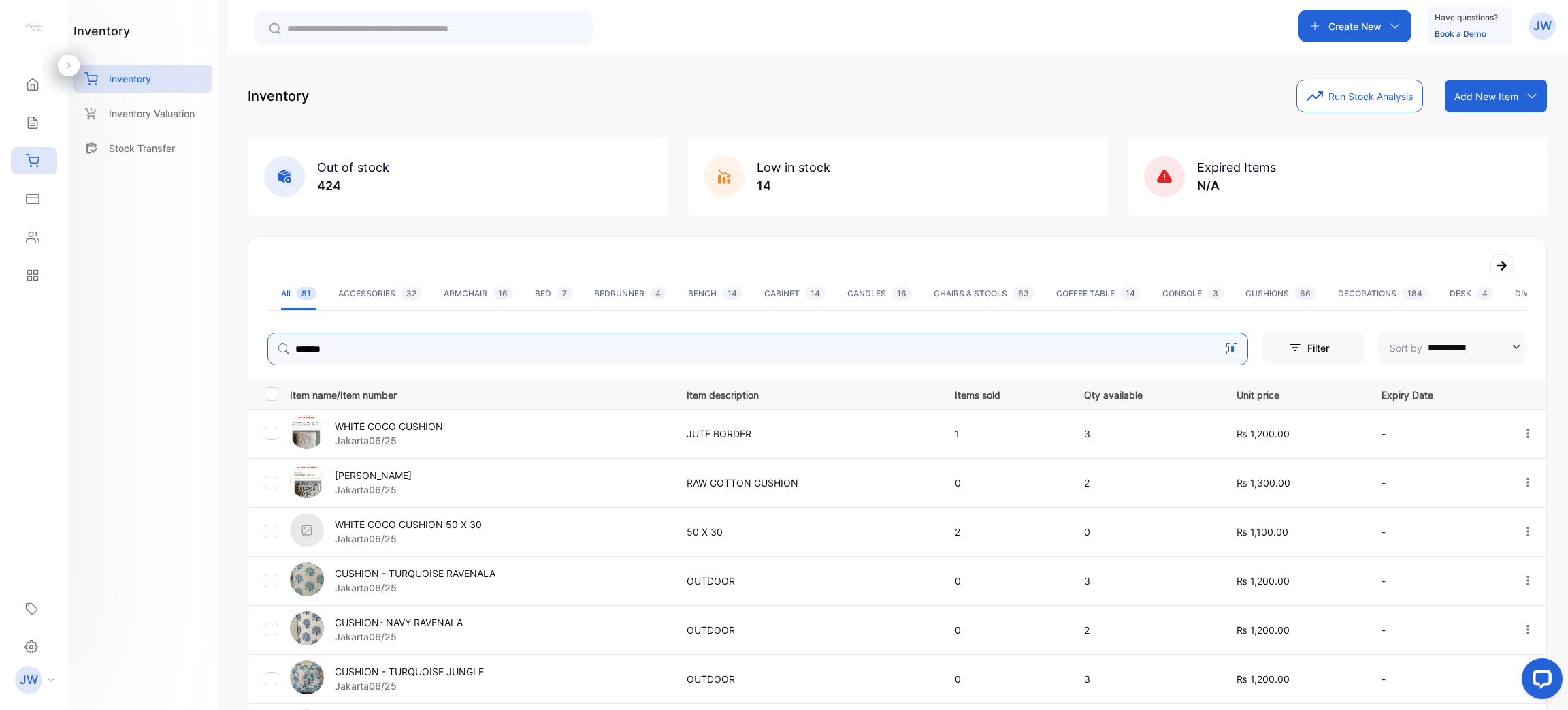
scroll to position [304, 0]
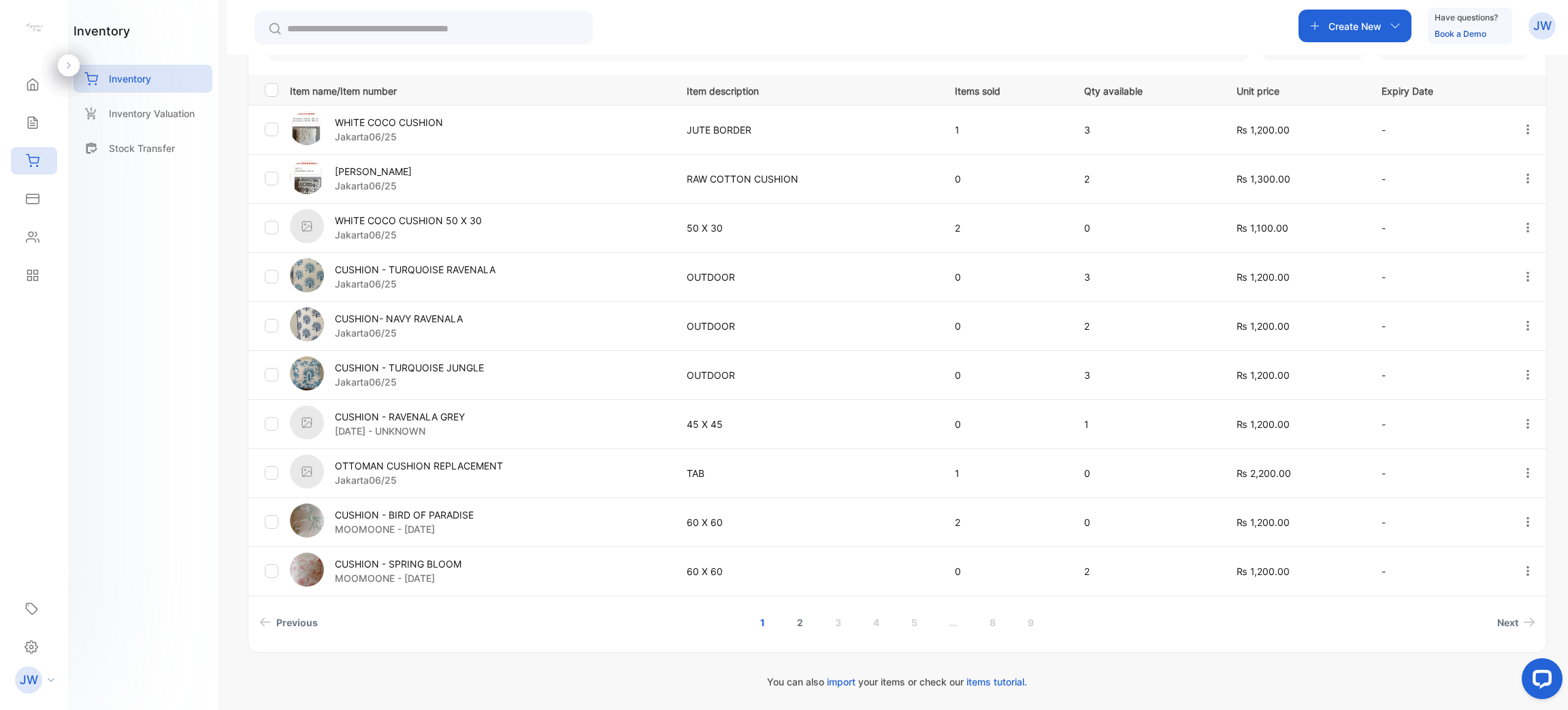
click at [796, 623] on link "2" at bounding box center [800, 622] width 39 height 25
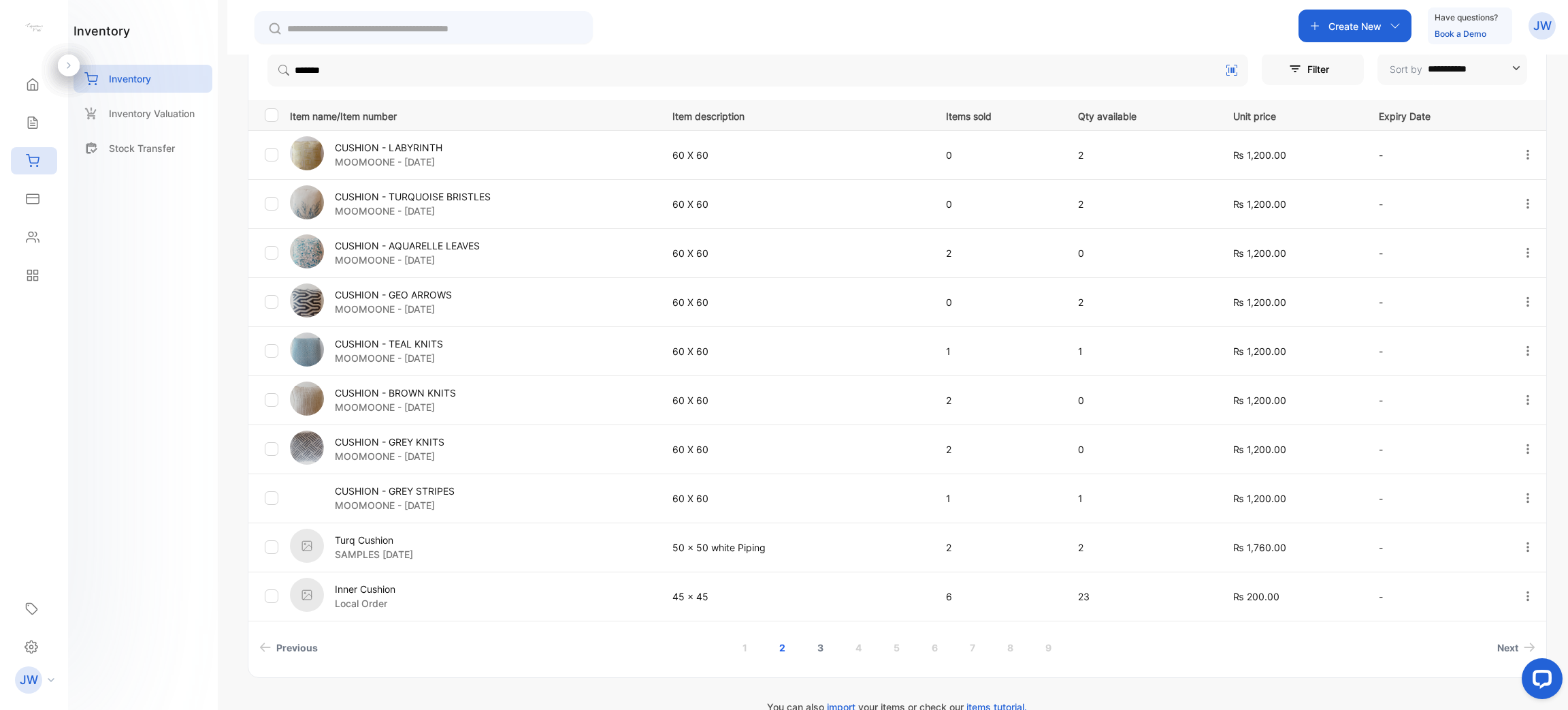
click at [819, 651] on link "3" at bounding box center [820, 647] width 39 height 25
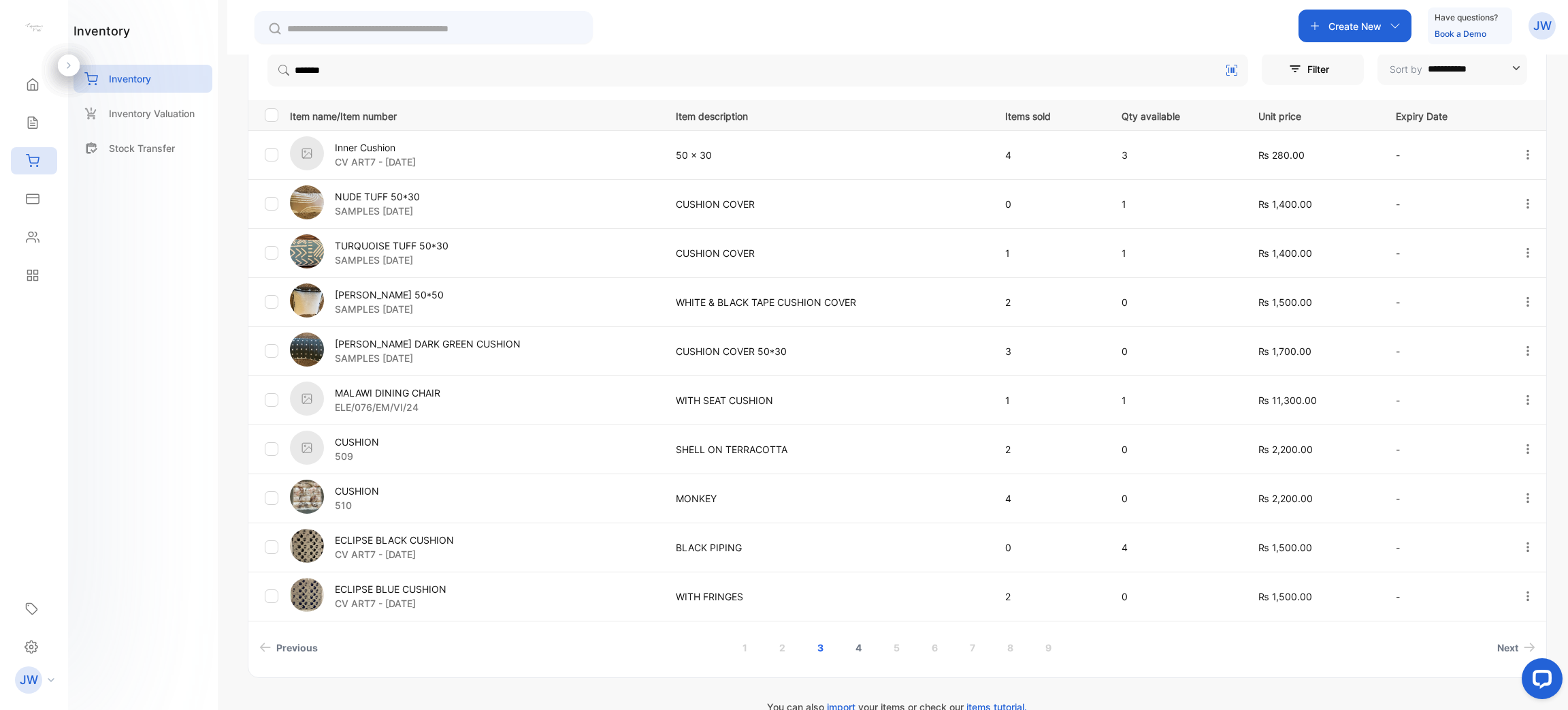
click at [846, 649] on link "4" at bounding box center [858, 647] width 39 height 25
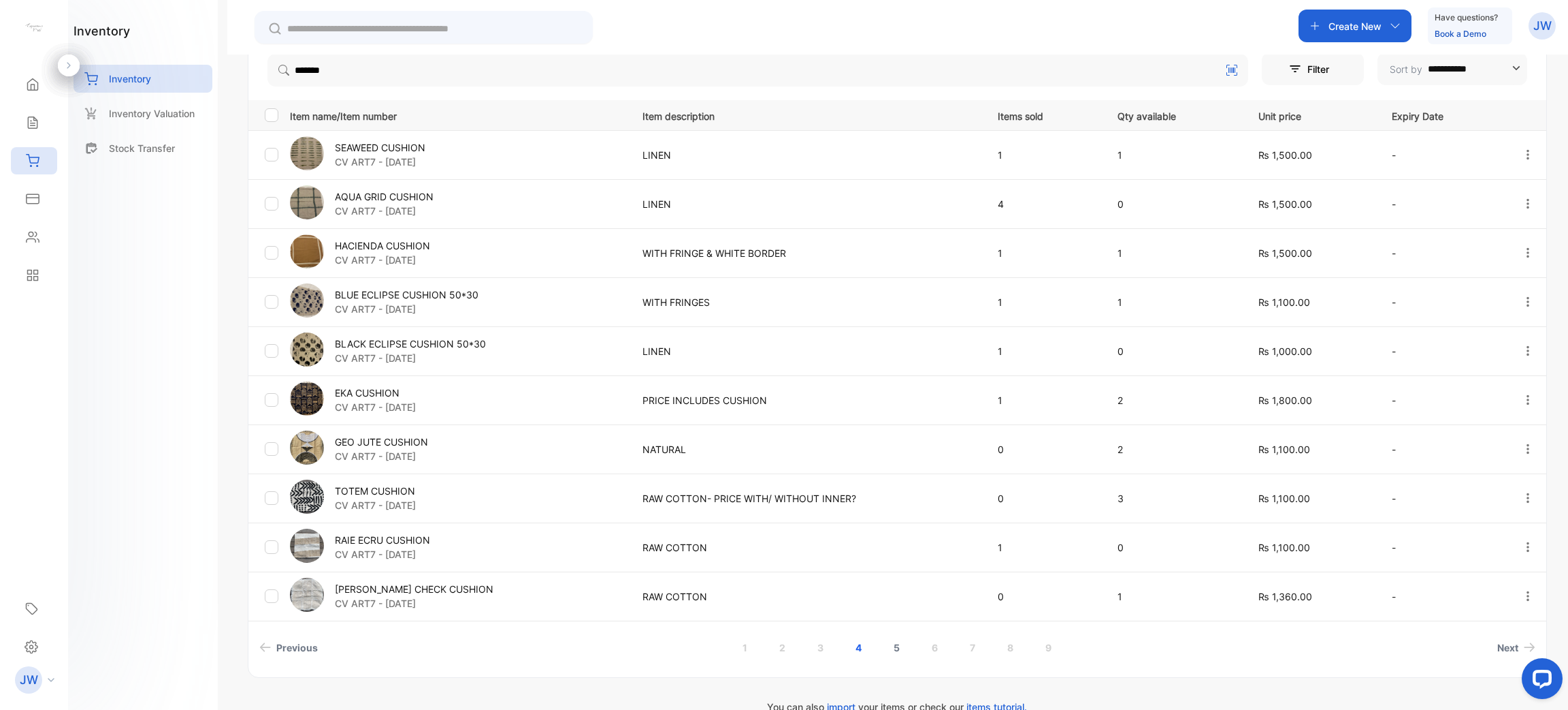
click at [899, 649] on link "5" at bounding box center [896, 647] width 39 height 25
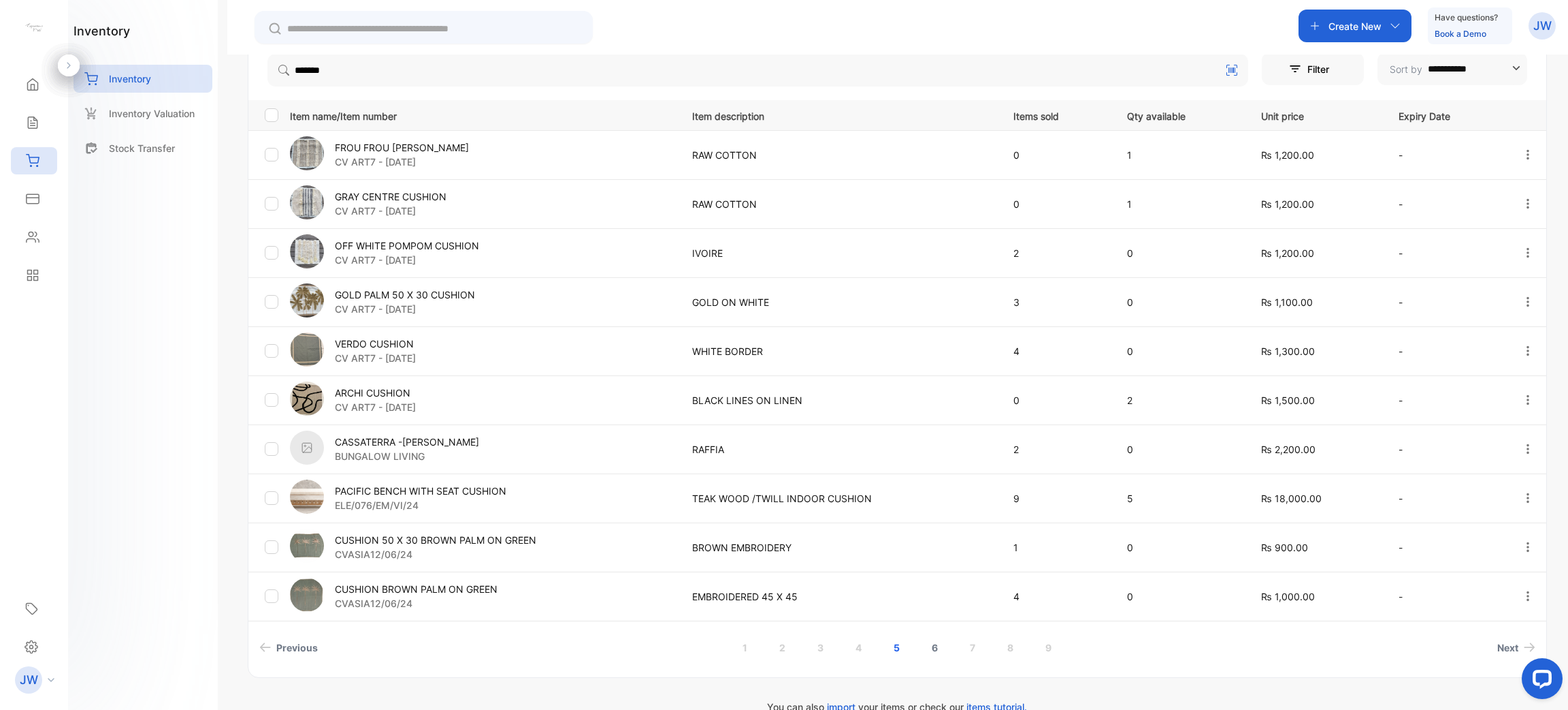
click at [930, 656] on link "6" at bounding box center [935, 647] width 39 height 25
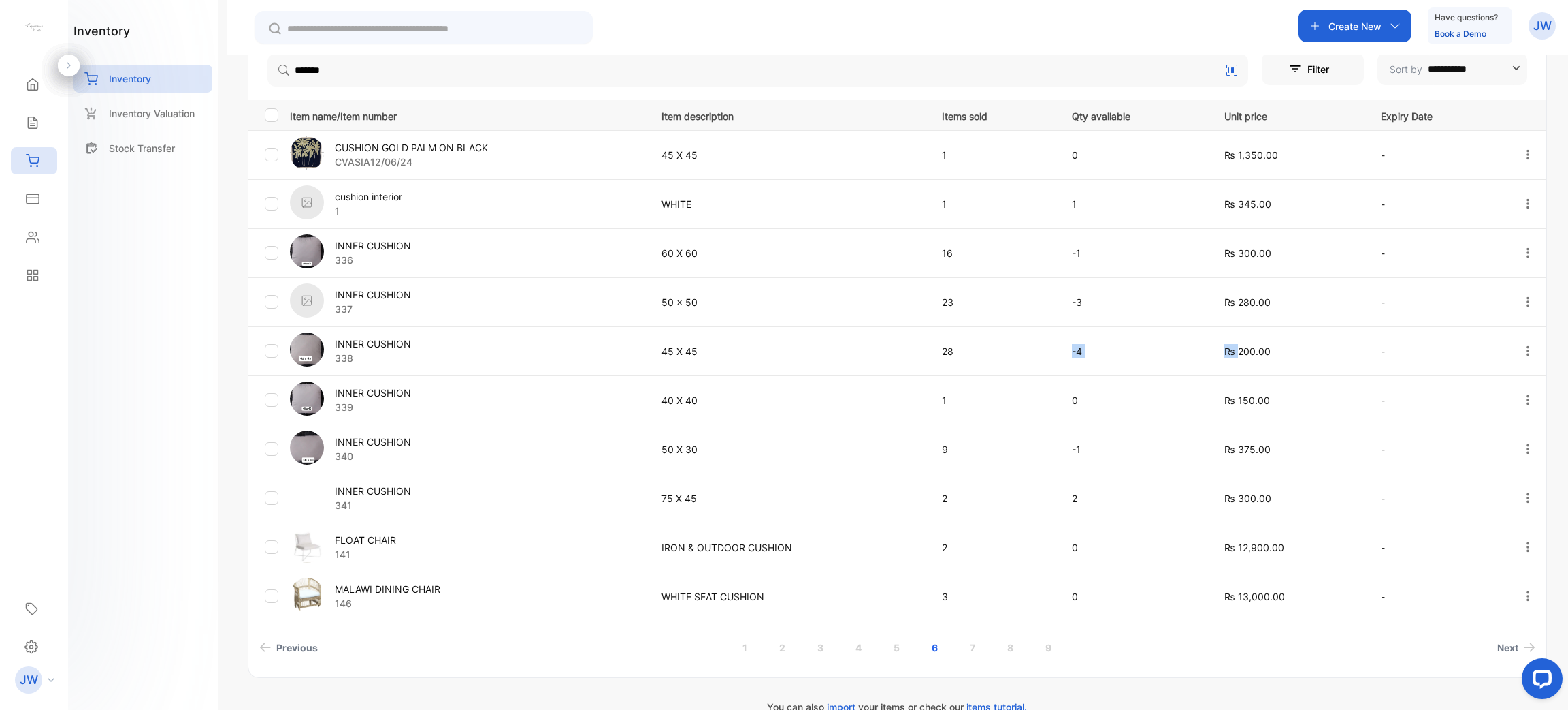
drag, startPoint x: 1207, startPoint y: 346, endPoint x: 1255, endPoint y: 331, distance: 50.3
click at [1257, 337] on tr "INNER CUSHION 338 45 X 45 28 -4 ₨ 200.00 -" at bounding box center [897, 351] width 1298 height 49
drag, startPoint x: 1191, startPoint y: 304, endPoint x: 1210, endPoint y: 296, distance: 20.6
click at [1227, 300] on tr "INNER CUSHION 337 50 x 50 23 -3 ₨ 280.00 -" at bounding box center [897, 301] width 1298 height 49
drag, startPoint x: 1048, startPoint y: 254, endPoint x: 1291, endPoint y: 256, distance: 243.0
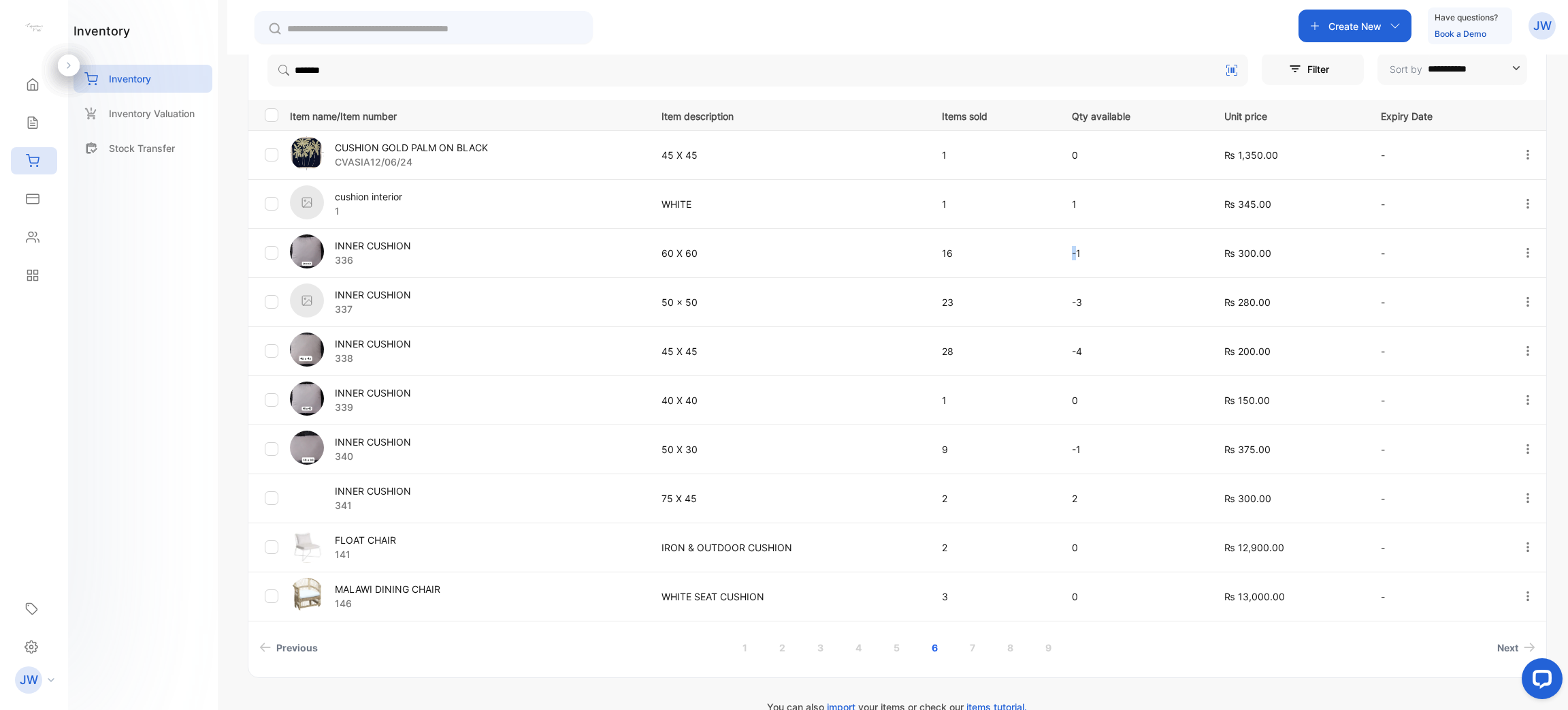
click at [1259, 254] on tr "INNER CUSHION 336 60 X 60 16 -1 ₨ 300.00 -" at bounding box center [897, 253] width 1298 height 49
click at [967, 652] on link "7" at bounding box center [973, 647] width 38 height 25
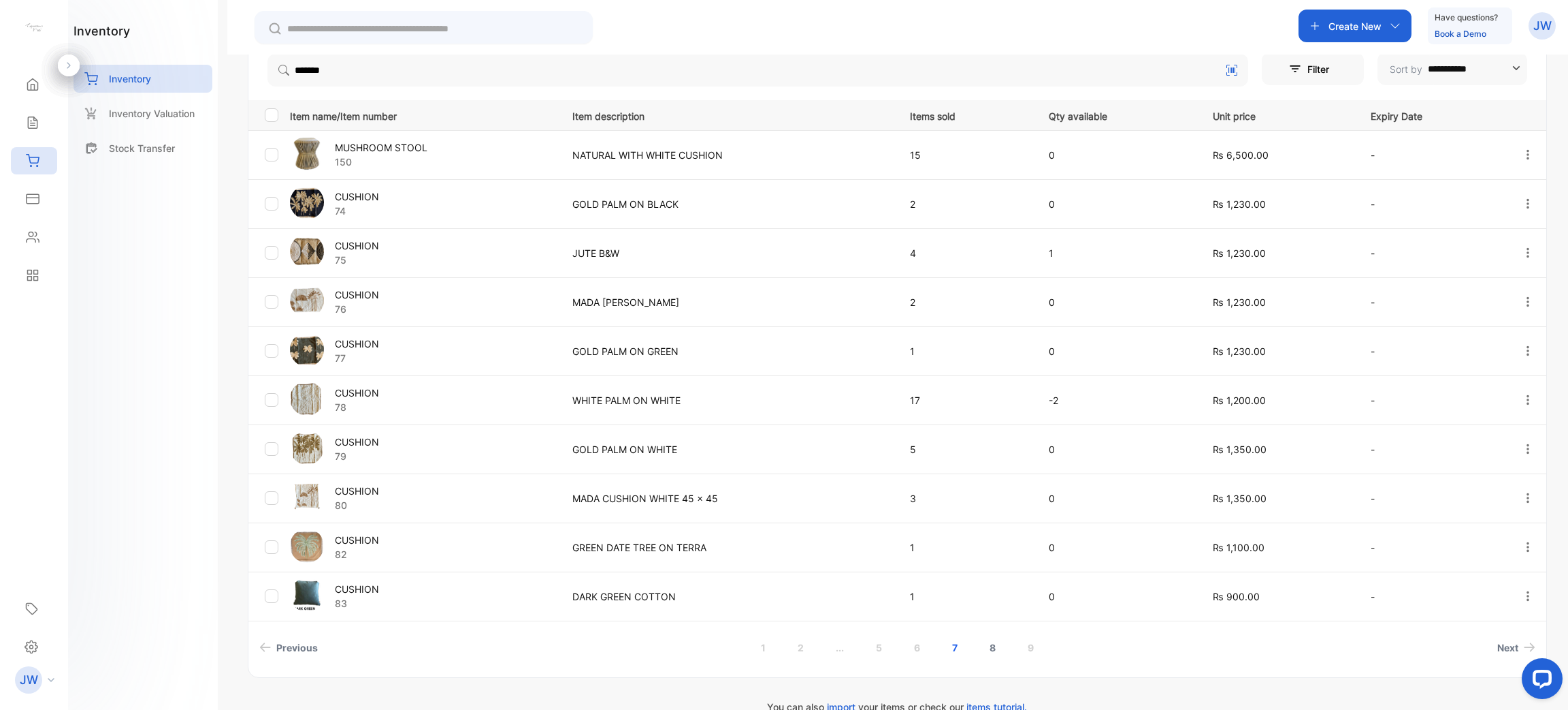
click at [986, 644] on link "8" at bounding box center [993, 647] width 39 height 25
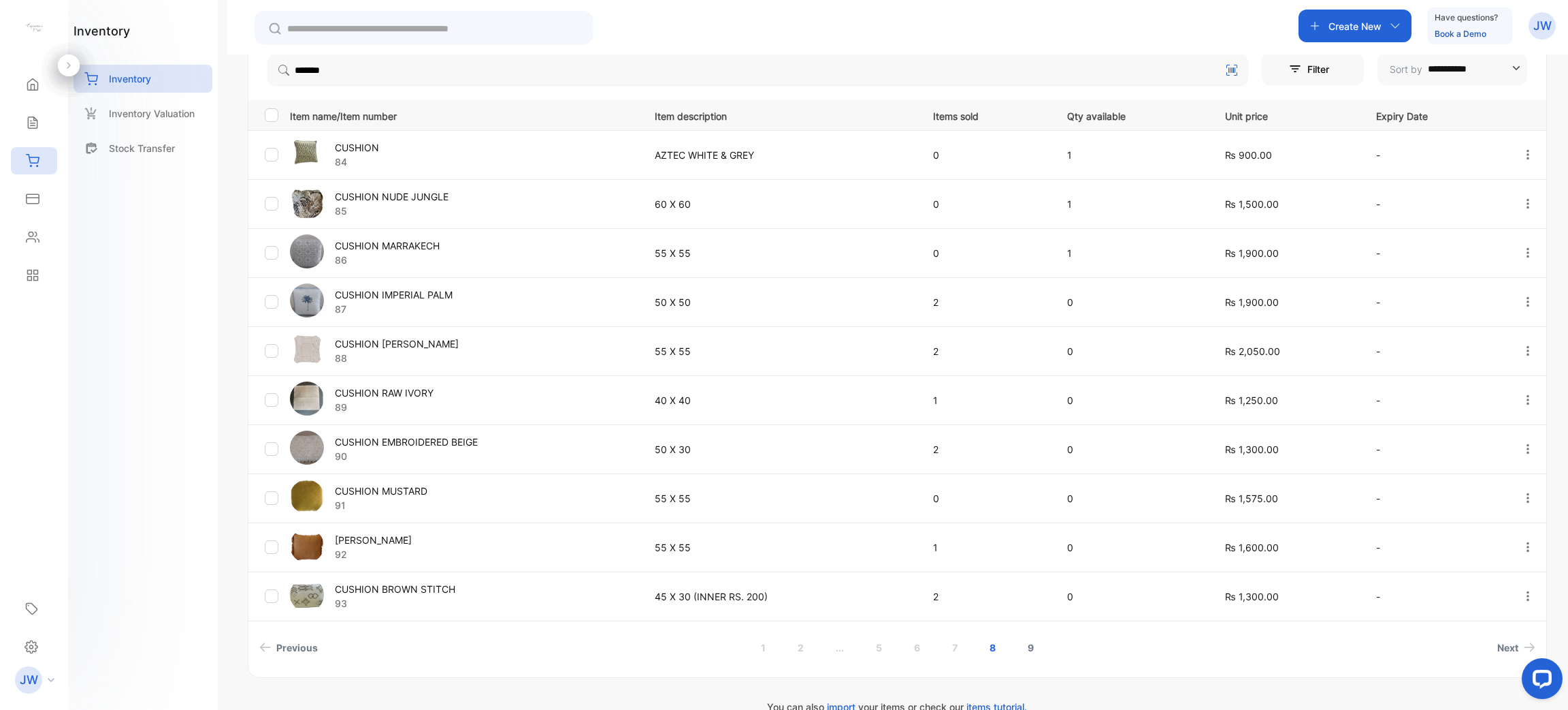
click at [1031, 656] on link "9" at bounding box center [1031, 647] width 39 height 25
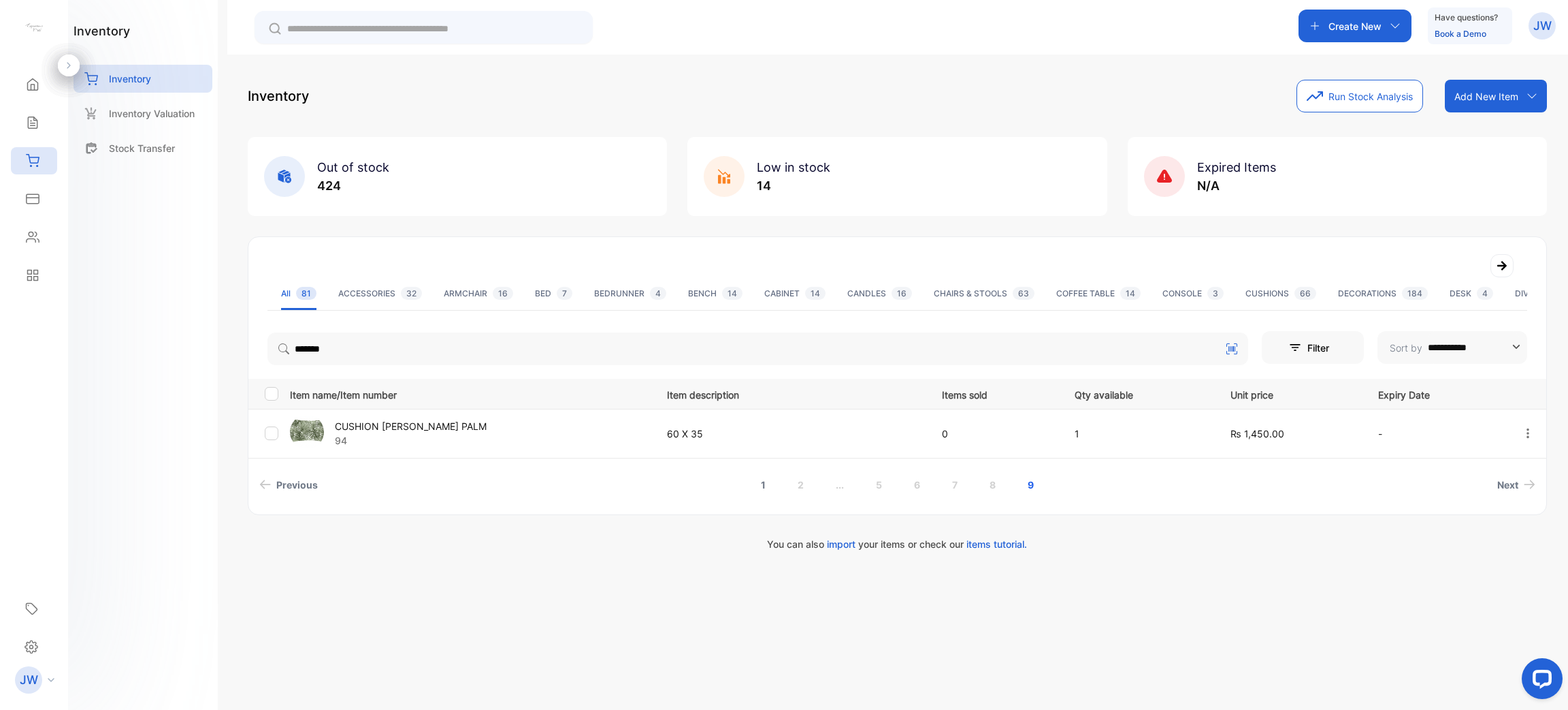
click at [763, 481] on link "1" at bounding box center [763, 484] width 37 height 25
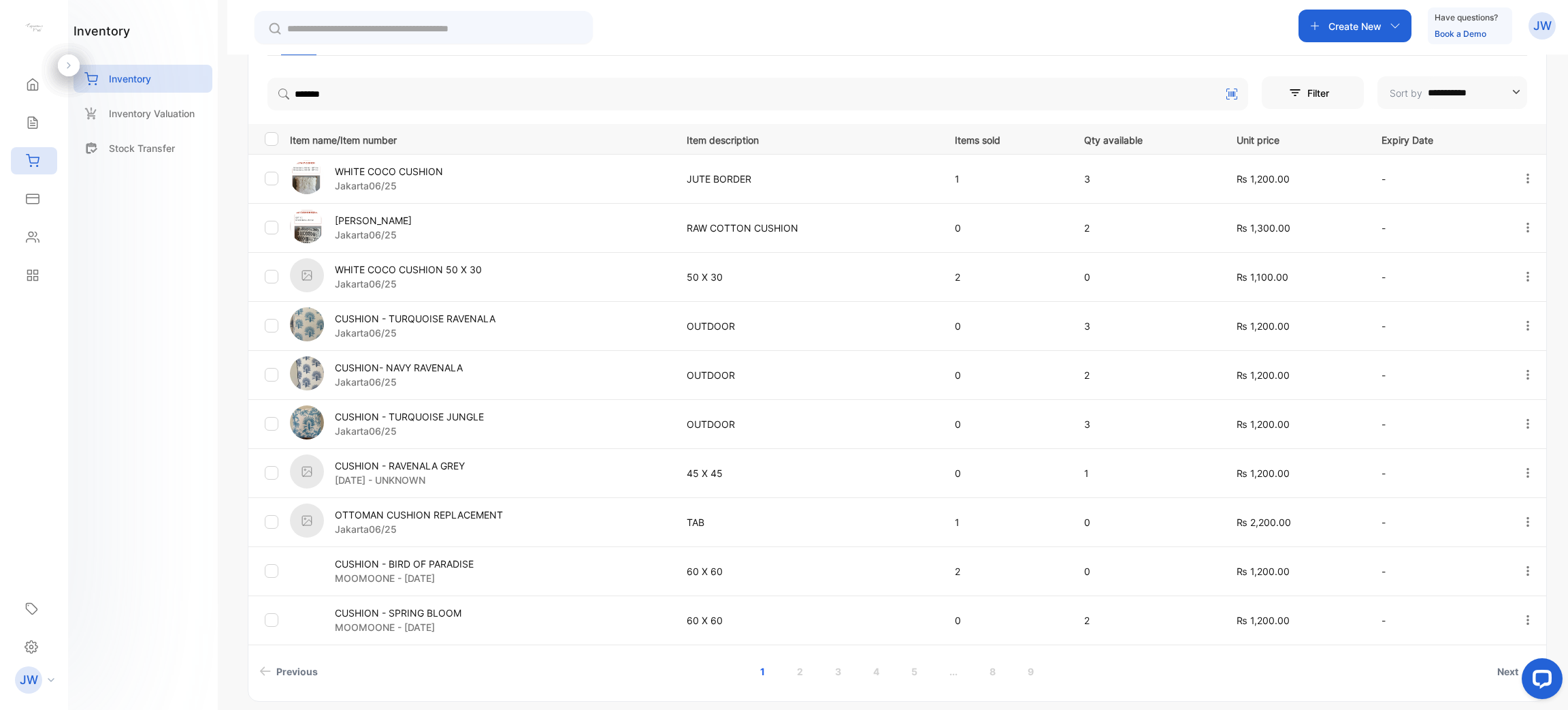
scroll to position [304, 0]
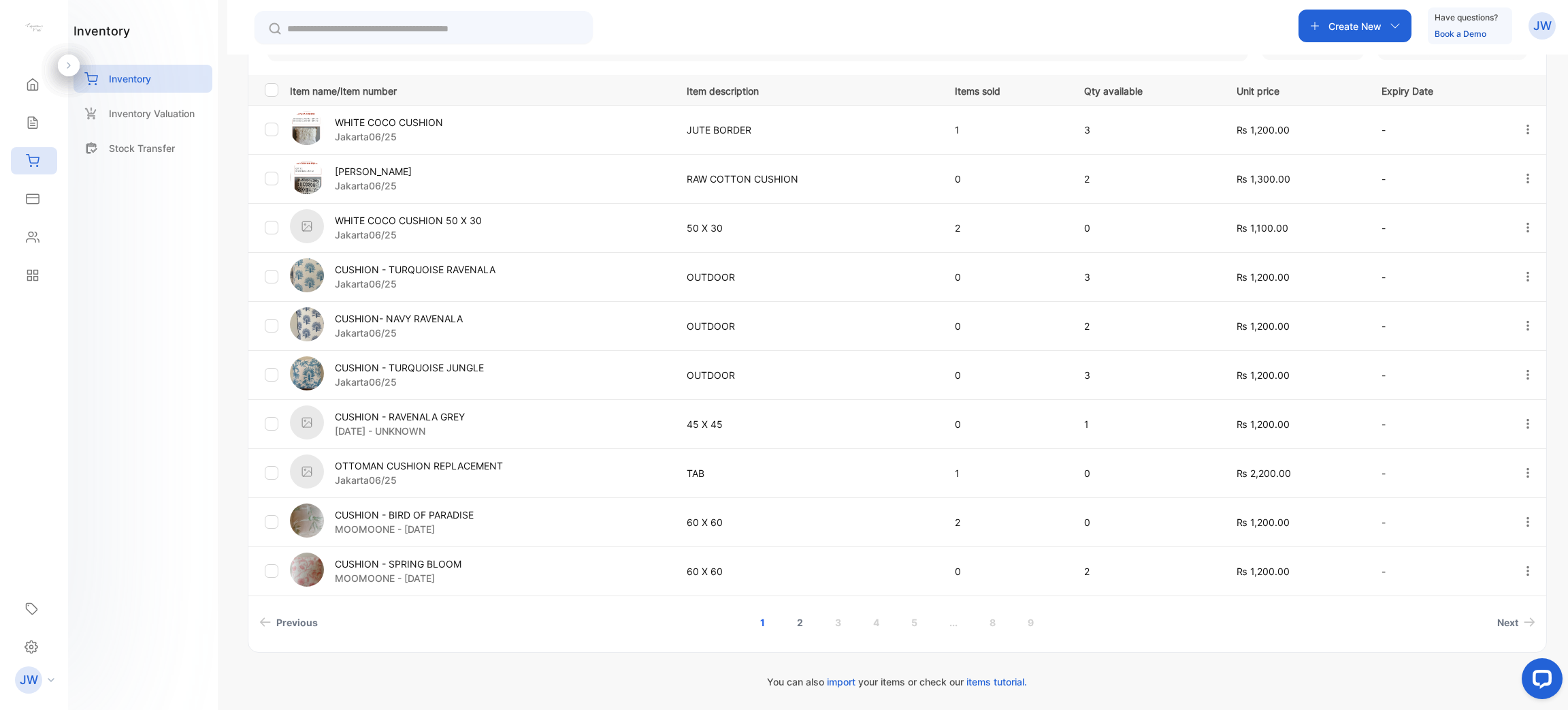
click at [794, 625] on link "2" at bounding box center [800, 622] width 39 height 25
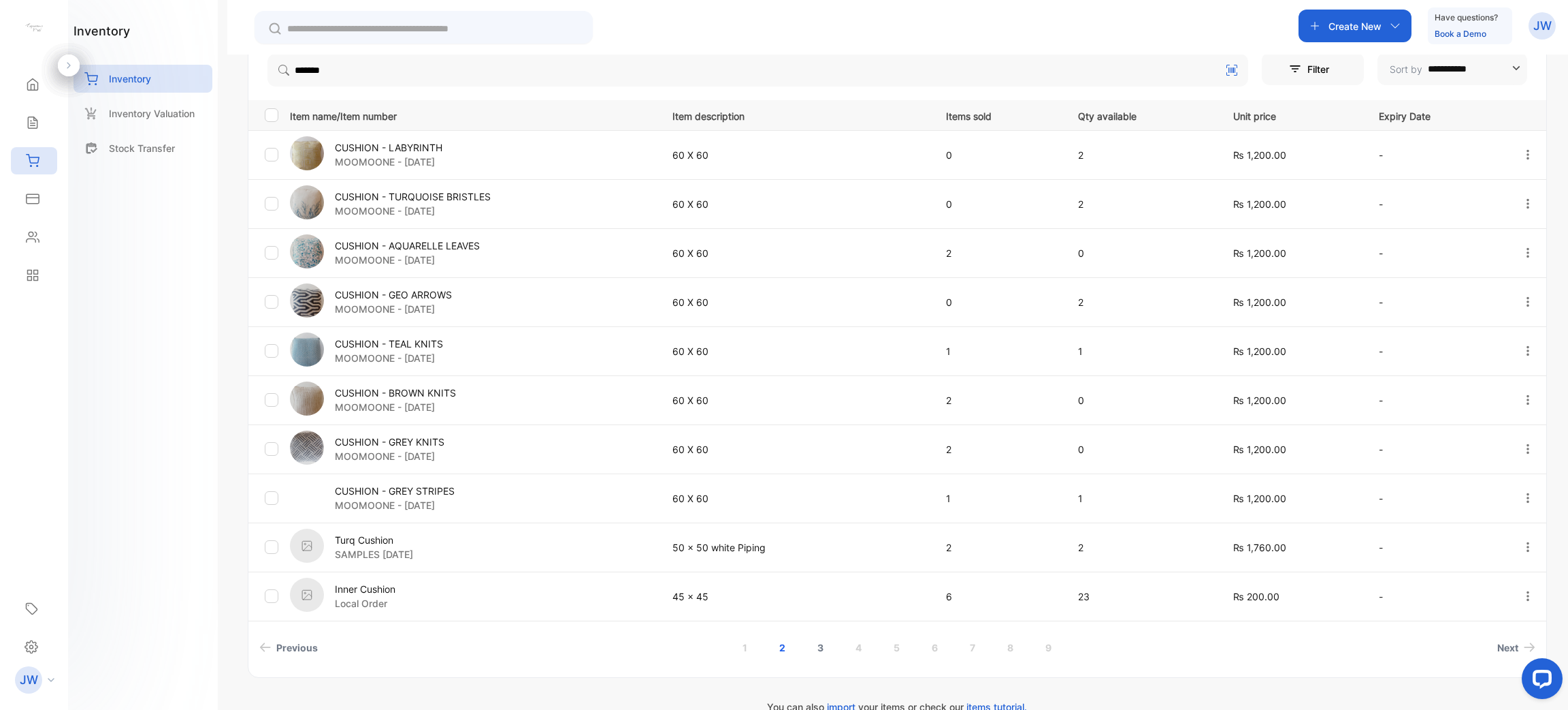
click at [811, 651] on link "3" at bounding box center [820, 647] width 39 height 25
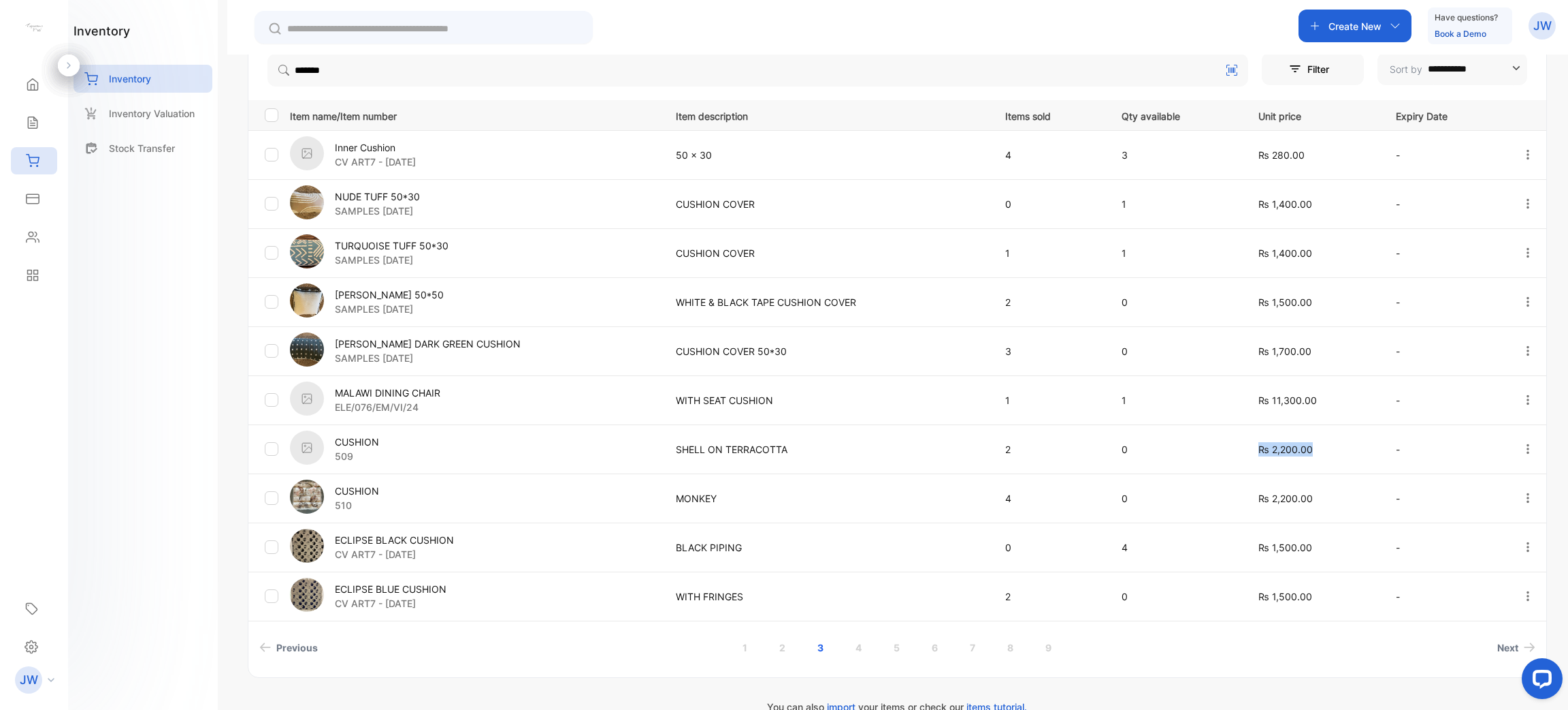
drag, startPoint x: 1322, startPoint y: 443, endPoint x: 1158, endPoint y: 444, distance: 164.0
click at [1160, 444] on tr "CUSHION 509 SHELL ON TERRACOTTA 2 0 ₨ 2,200.00 -" at bounding box center [897, 449] width 1298 height 49
click at [1321, 484] on td "₨ 2,200.00" at bounding box center [1311, 498] width 137 height 49
drag, startPoint x: 1240, startPoint y: 500, endPoint x: 1346, endPoint y: 496, distance: 106.1
click at [1346, 496] on p "₨ 2,200.00" at bounding box center [1314, 498] width 109 height 15
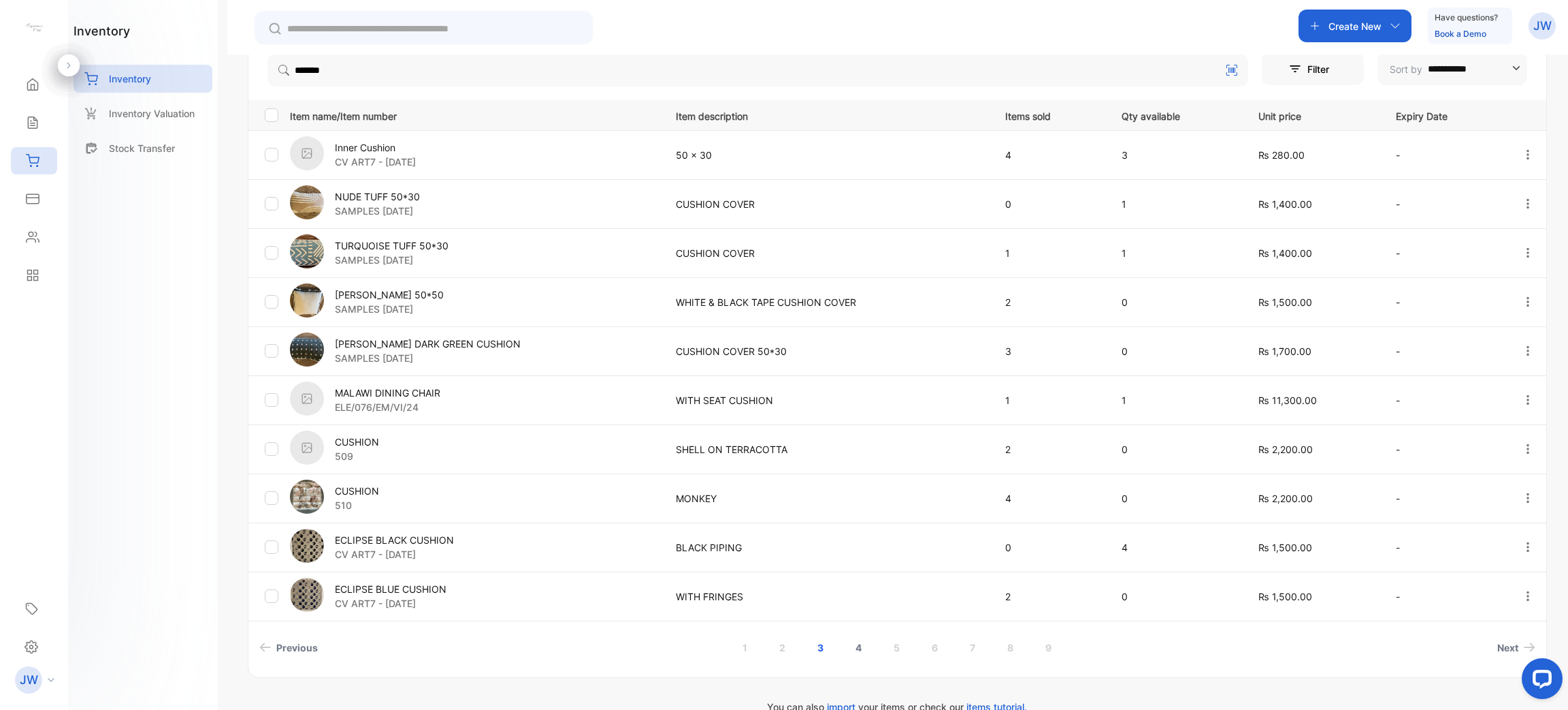
click at [856, 648] on link "4" at bounding box center [858, 647] width 39 height 25
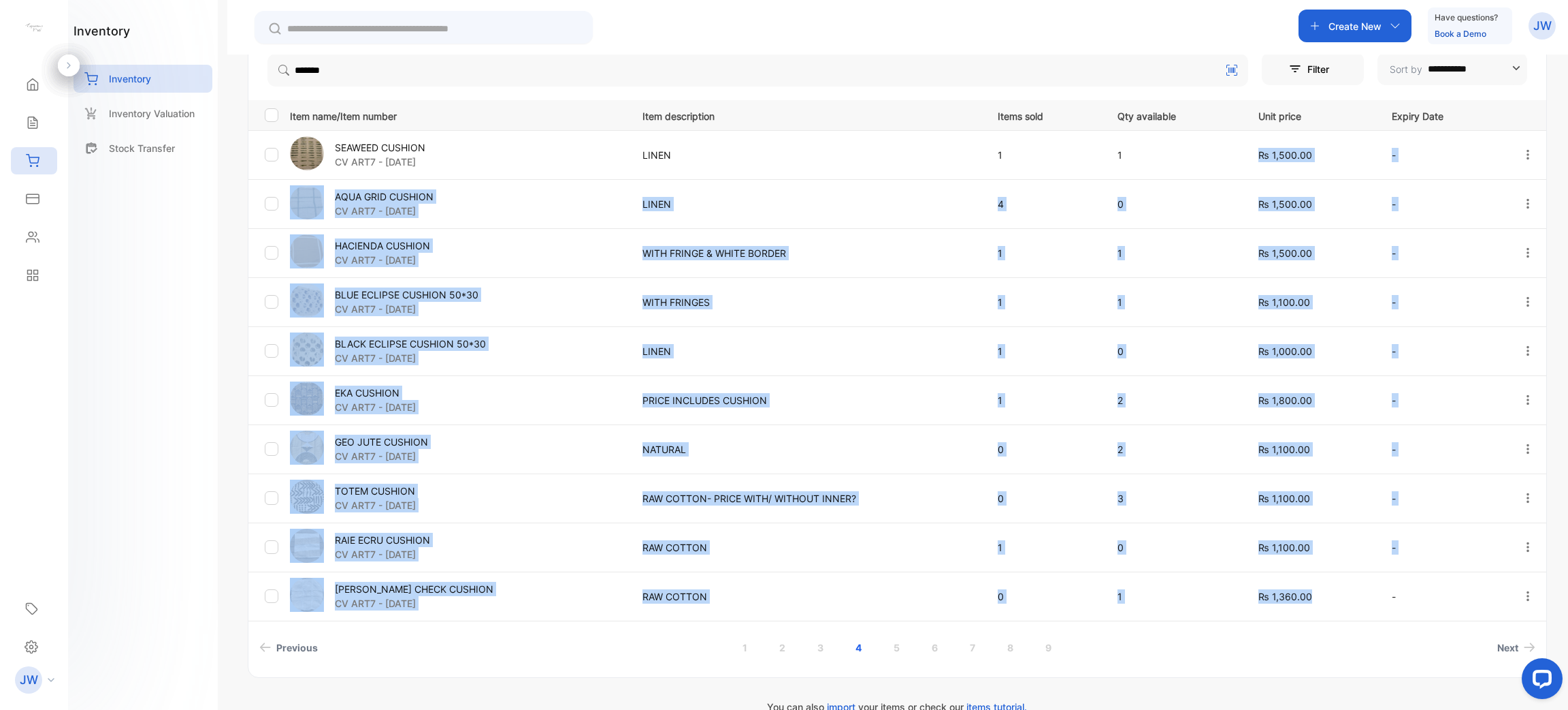
drag, startPoint x: 1309, startPoint y: 592, endPoint x: 1250, endPoint y: 137, distance: 458.8
click at [1250, 137] on tbody "SEAWEED CUSHION CV ART7 - OCT24 LINEN 1 1 ₨ 1,500.00 - AQUA GRID CUSHION CV ART…" at bounding box center [897, 375] width 1298 height 490
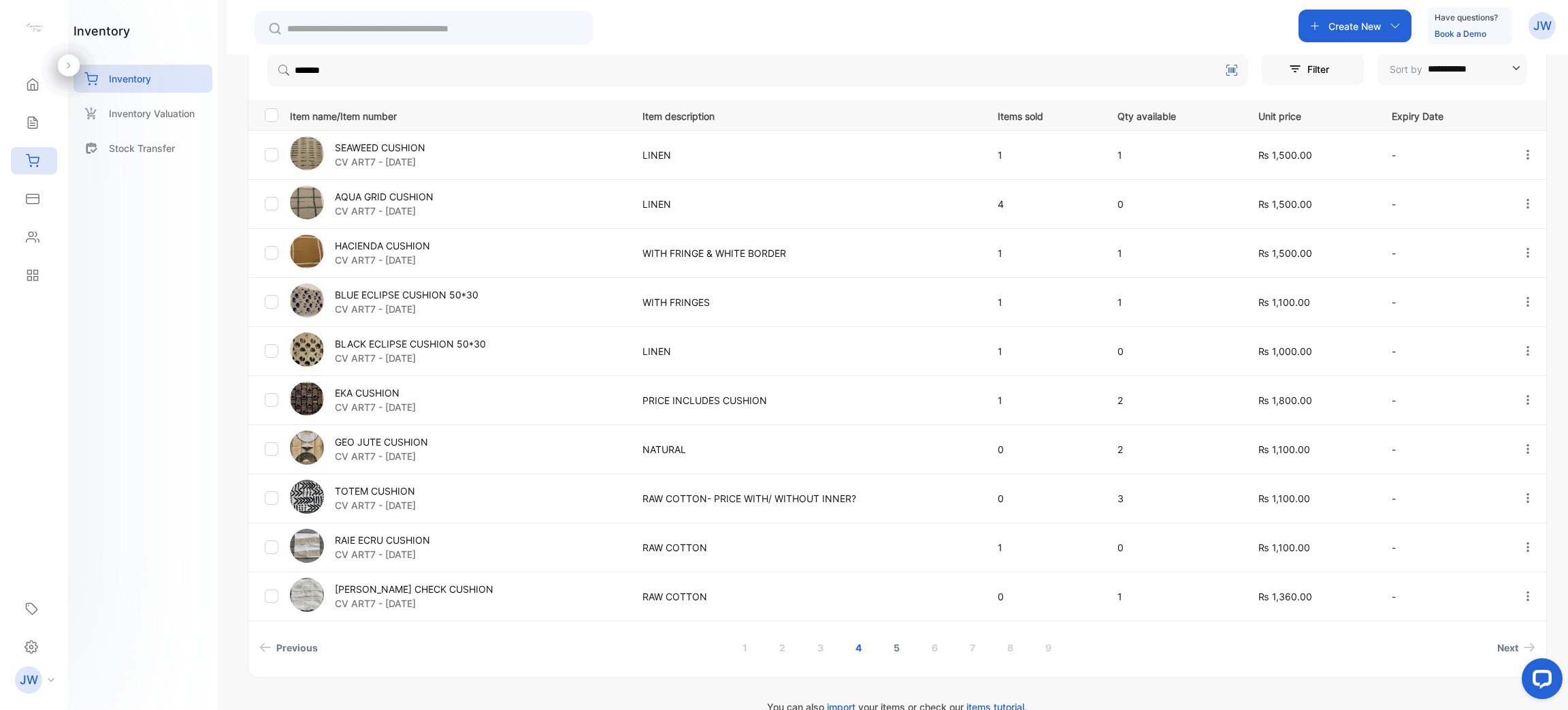
click at [901, 645] on link "5" at bounding box center [896, 647] width 39 height 25
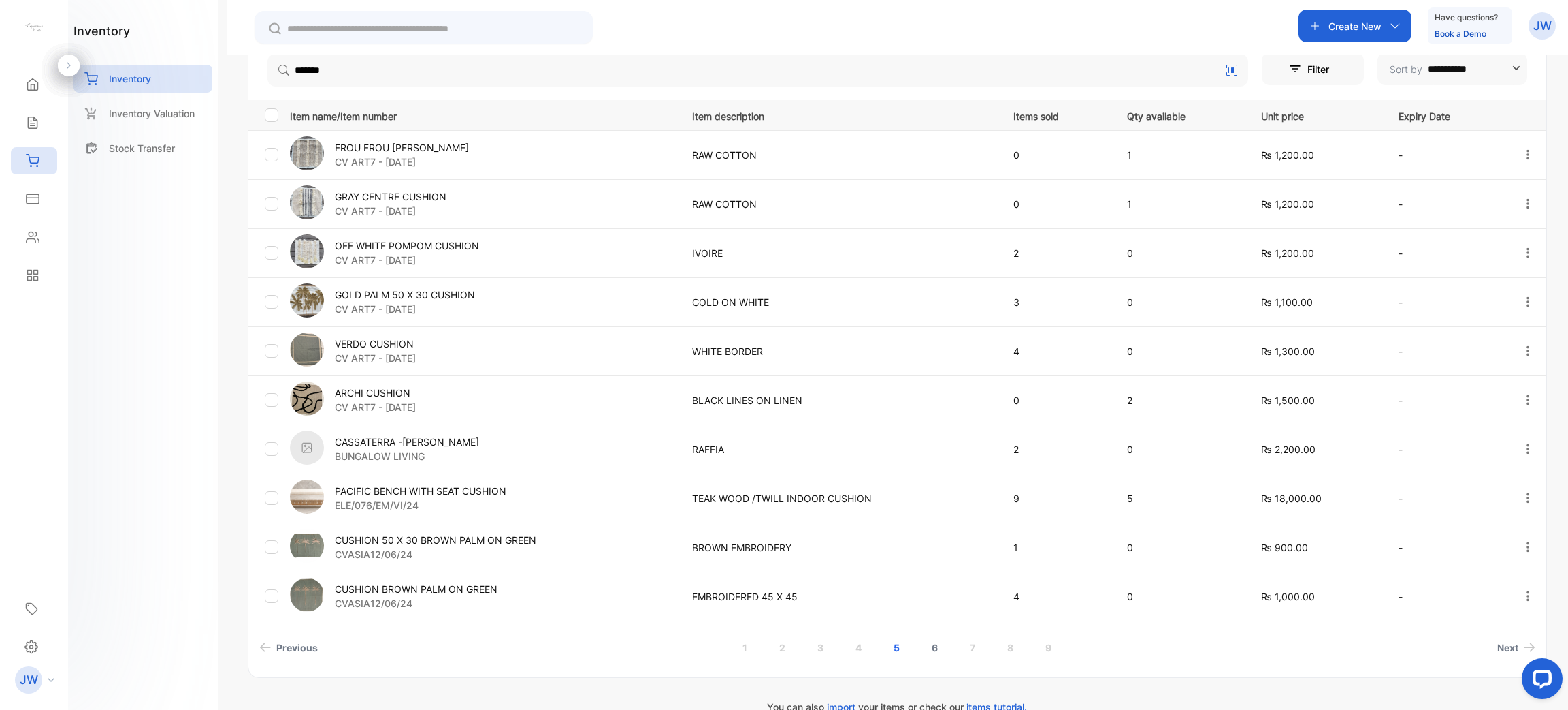
click at [930, 649] on link "6" at bounding box center [935, 647] width 39 height 25
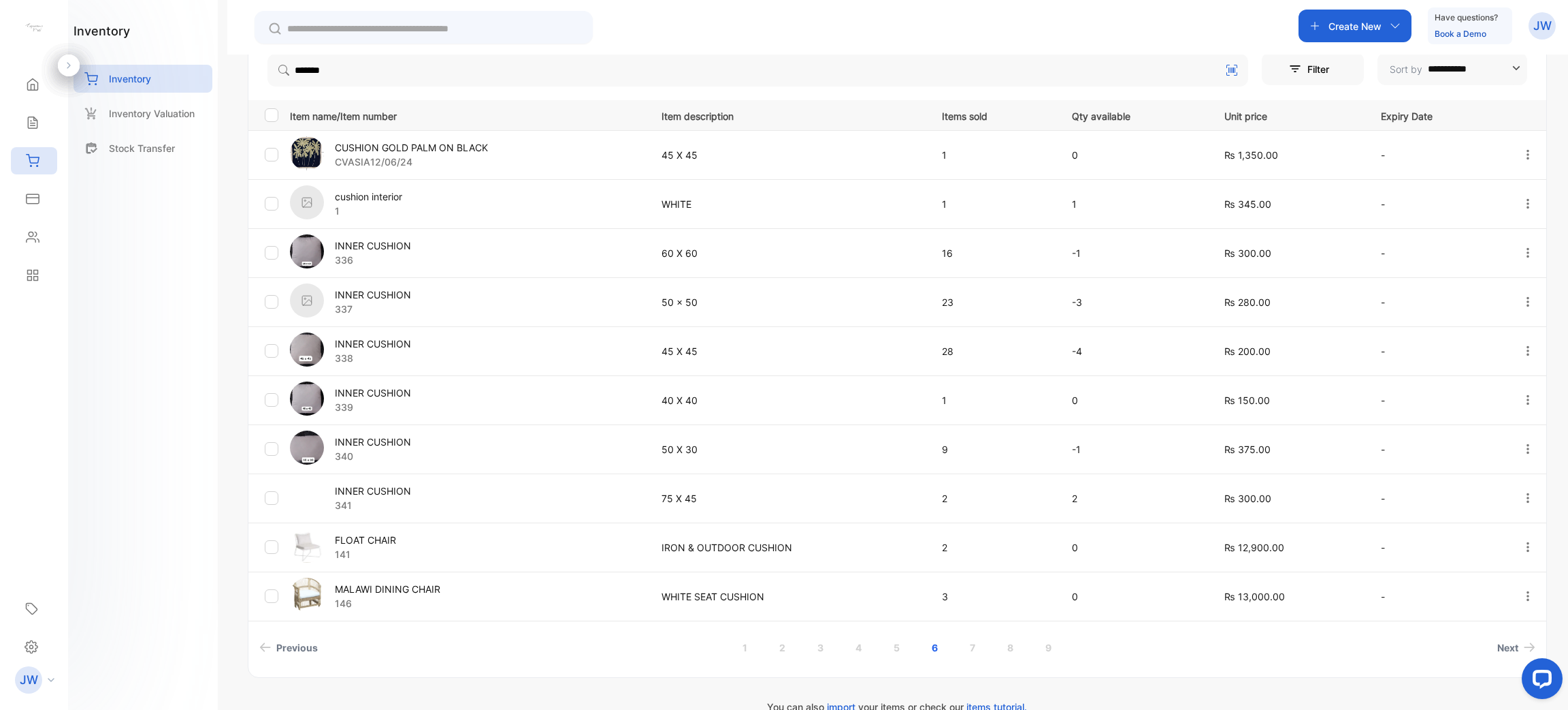
click at [977, 655] on link "7" at bounding box center [973, 647] width 38 height 25
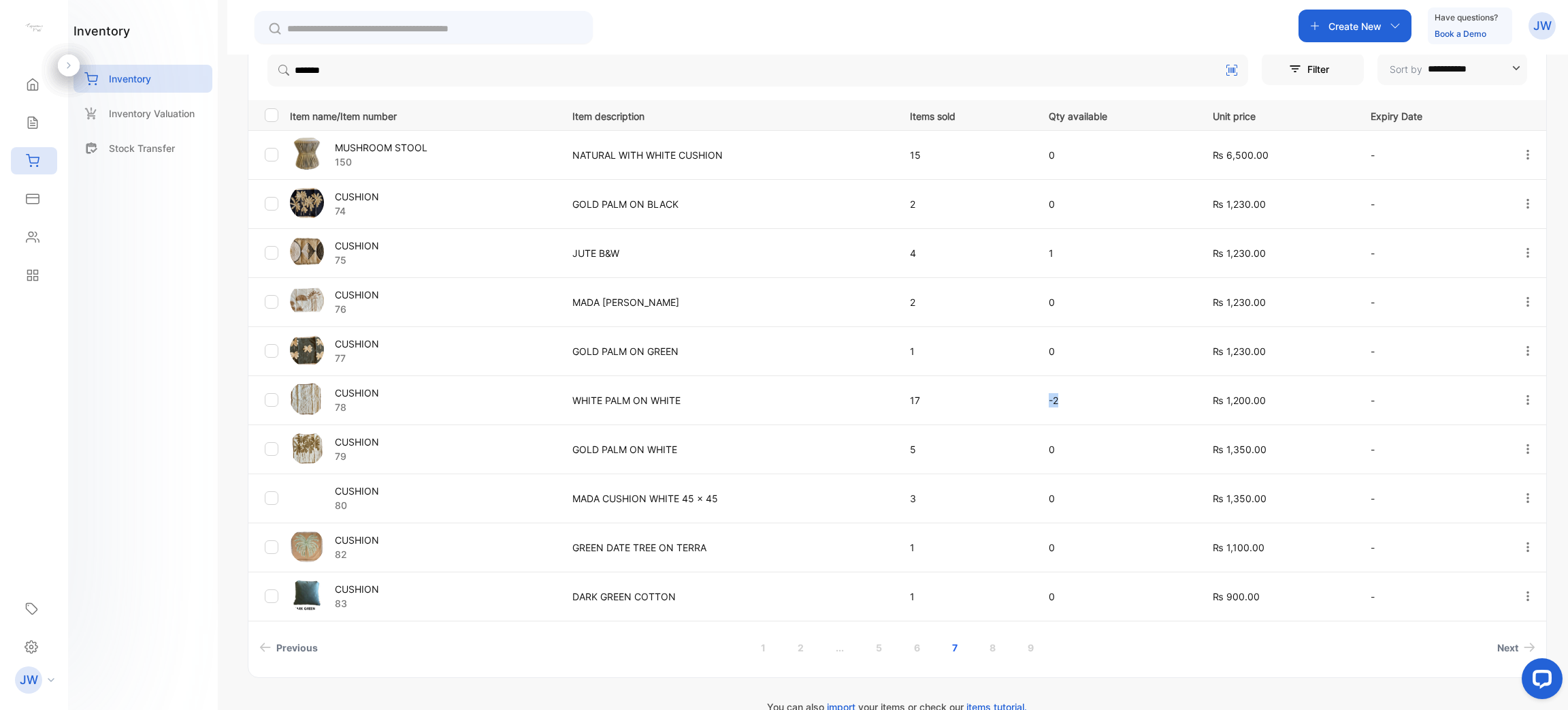
drag, startPoint x: 1074, startPoint y: 398, endPoint x: 974, endPoint y: 410, distance: 100.7
click at [980, 403] on tr "CUSHION 78 WHITE PALM ON WHITE 17 -2 ₨ 1,200.00 -" at bounding box center [897, 399] width 1298 height 49
drag, startPoint x: 1279, startPoint y: 347, endPoint x: 767, endPoint y: 352, distance: 512.0
click at [912, 352] on tr "CUSHION 77 GOLD PALM ON GREEN 1 0 ₨ 1,230.00 -" at bounding box center [897, 351] width 1298 height 49
drag, startPoint x: 1271, startPoint y: 305, endPoint x: 397, endPoint y: 306, distance: 874.0
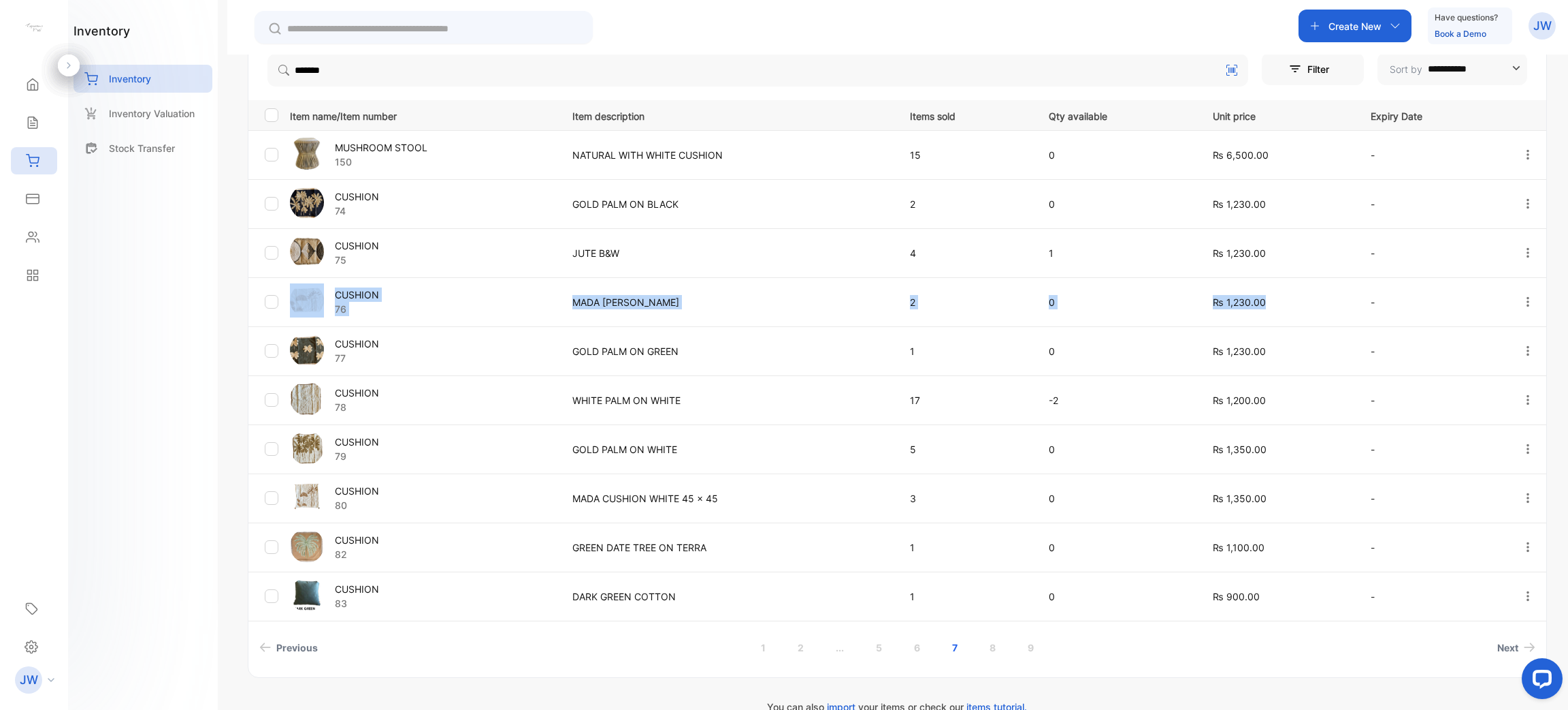
click at [330, 306] on tr "CUSHION 76 MADA CUSHION WHITE 2 0 ₨ 1,230.00 -" at bounding box center [897, 301] width 1298 height 49
click at [471, 305] on div "CUSHION 76" at bounding box center [422, 301] width 266 height 37
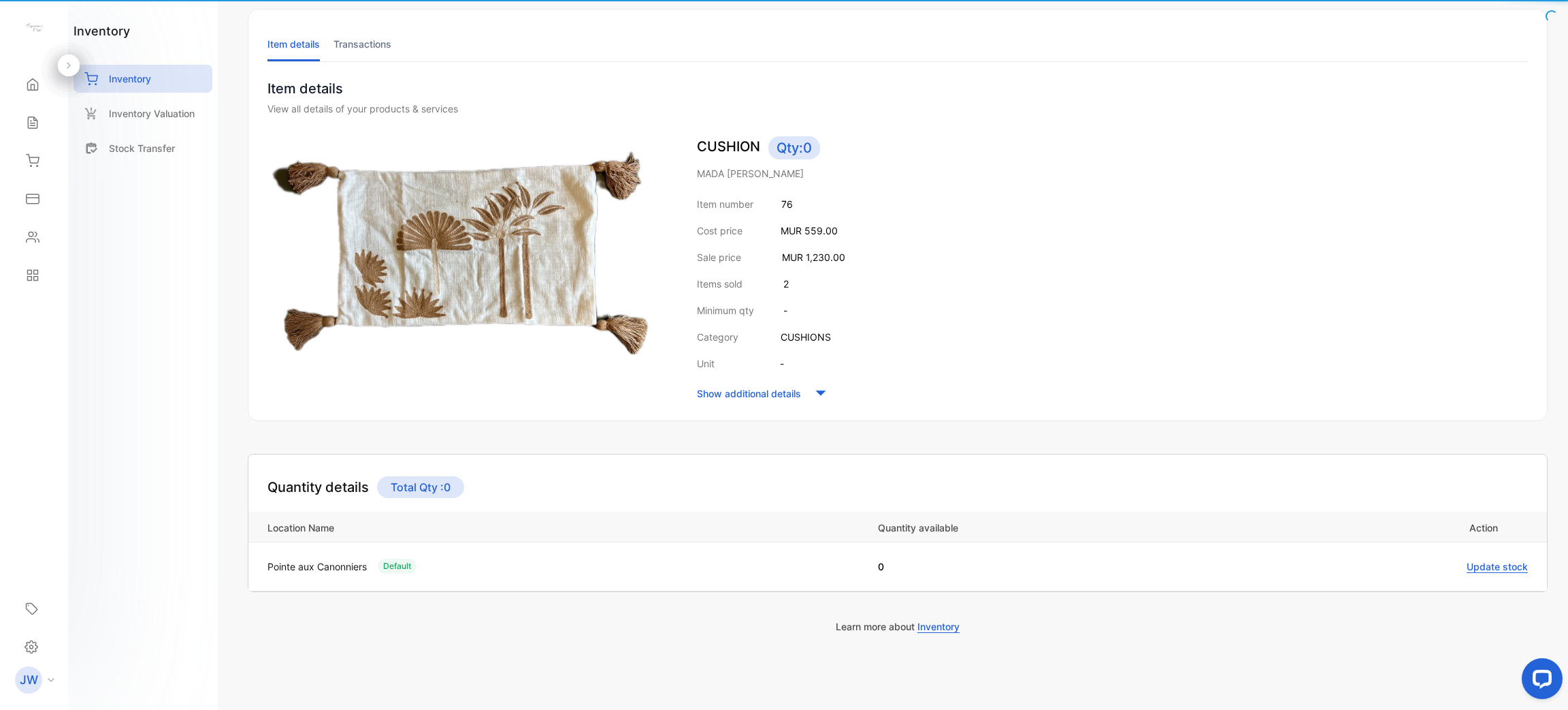
scroll to position [68, 0]
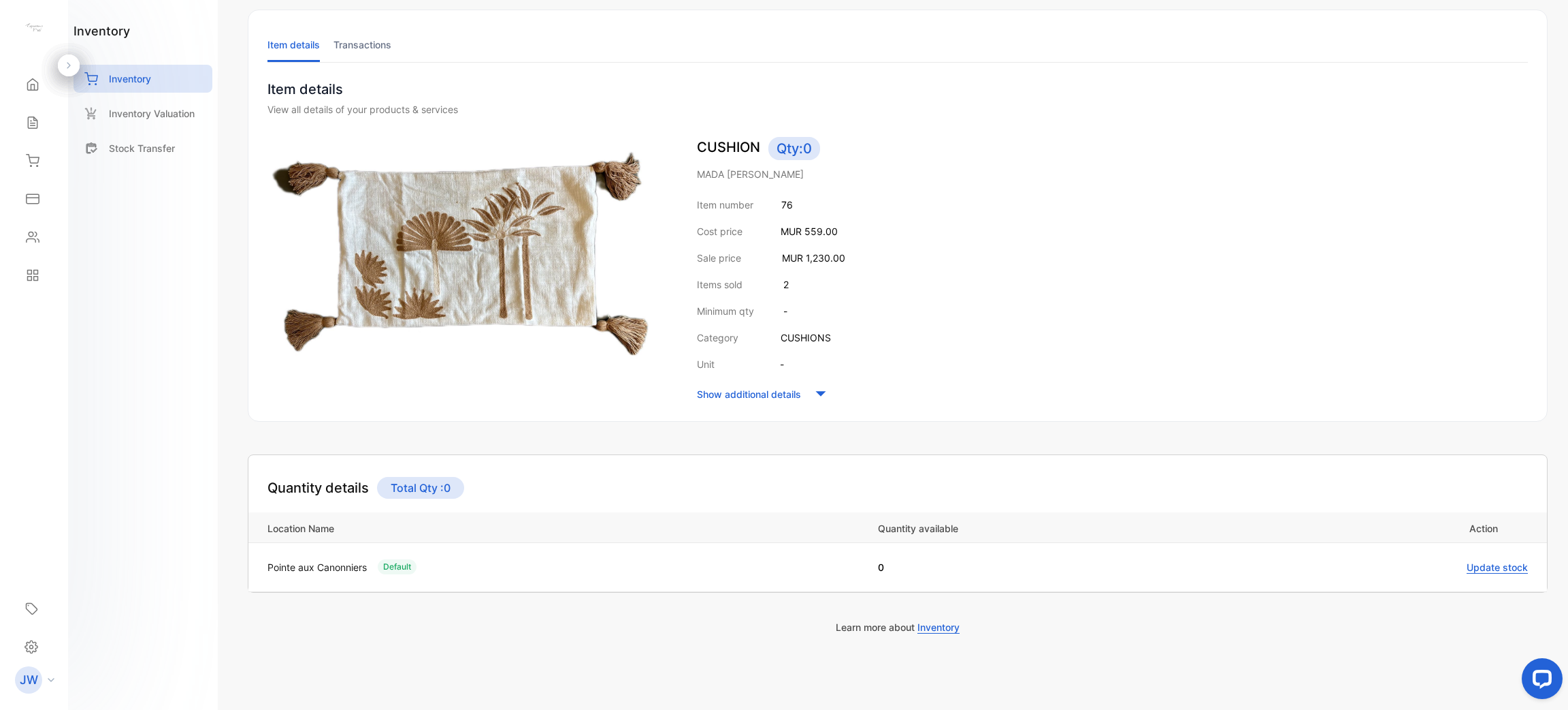
click at [359, 46] on li "Transactions" at bounding box center [362, 44] width 58 height 35
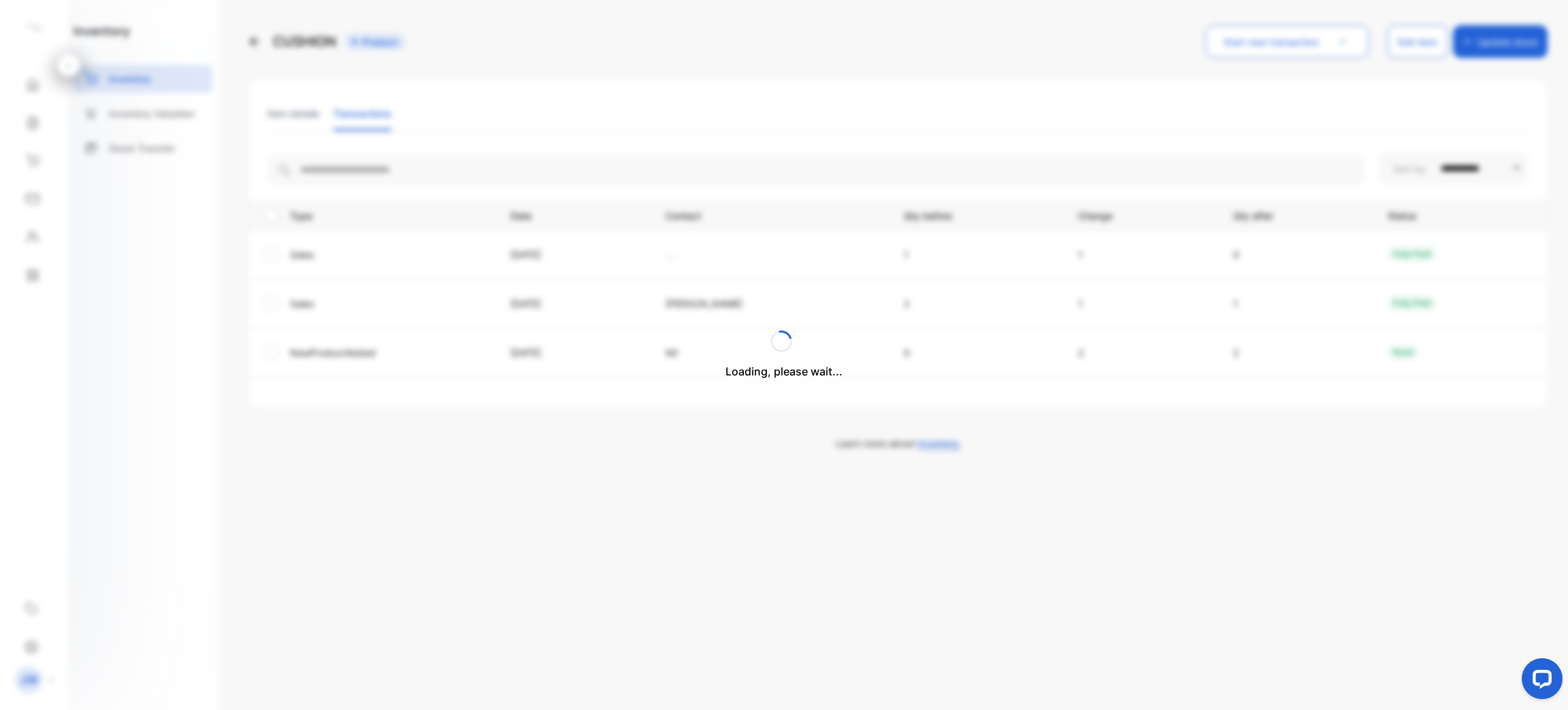
scroll to position [0, 0]
drag, startPoint x: 475, startPoint y: 301, endPoint x: 1289, endPoint y: 288, distance: 814.1
click at [1281, 290] on tr "Sales 17 Oct 2024 Corinne Lebreux 2 1 1 fully paid" at bounding box center [897, 303] width 1299 height 49
click at [583, 423] on div "**********" at bounding box center [897, 255] width 1301 height 356
click at [300, 104] on li "Item details" at bounding box center [293, 113] width 53 height 35
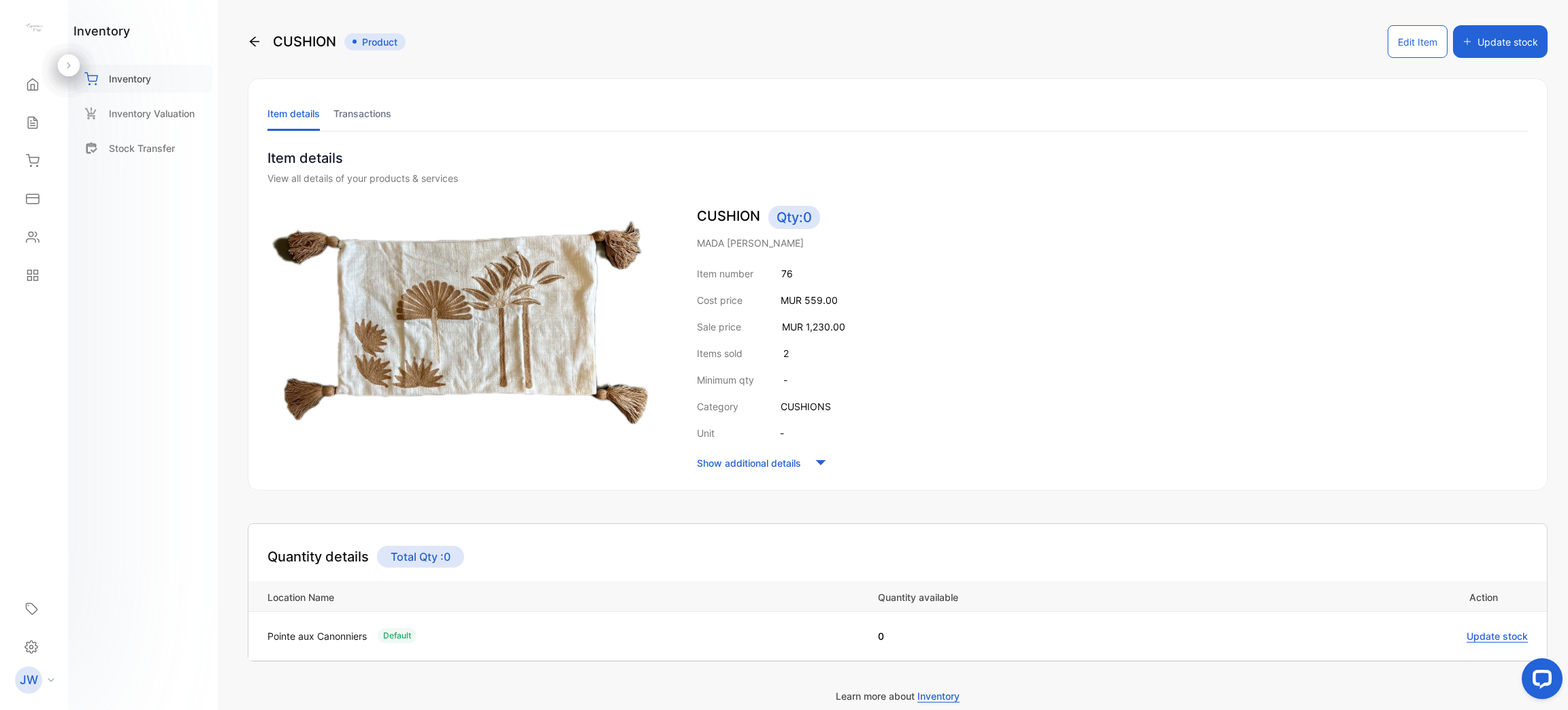
click at [151, 73] on p "Inventory" at bounding box center [130, 79] width 42 height 15
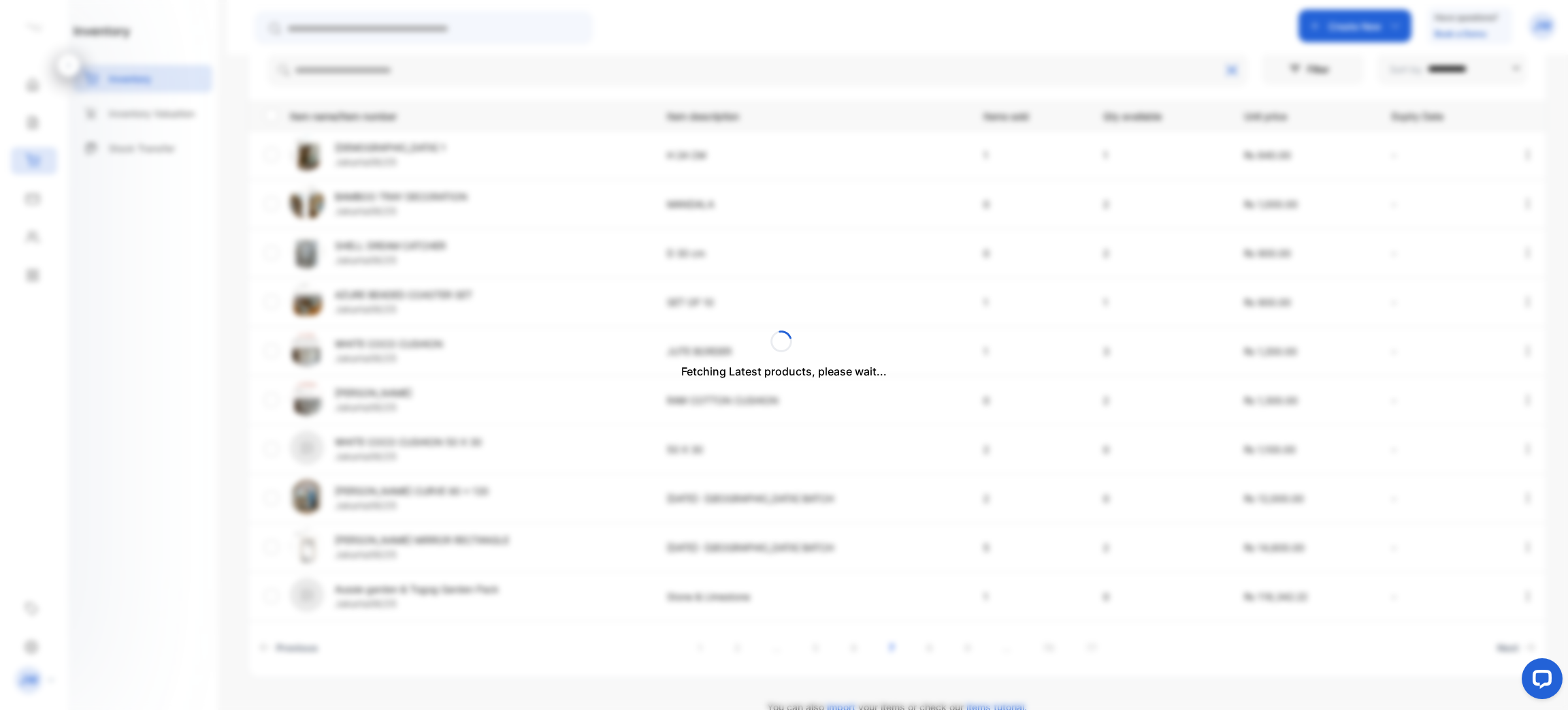
scroll to position [304, 0]
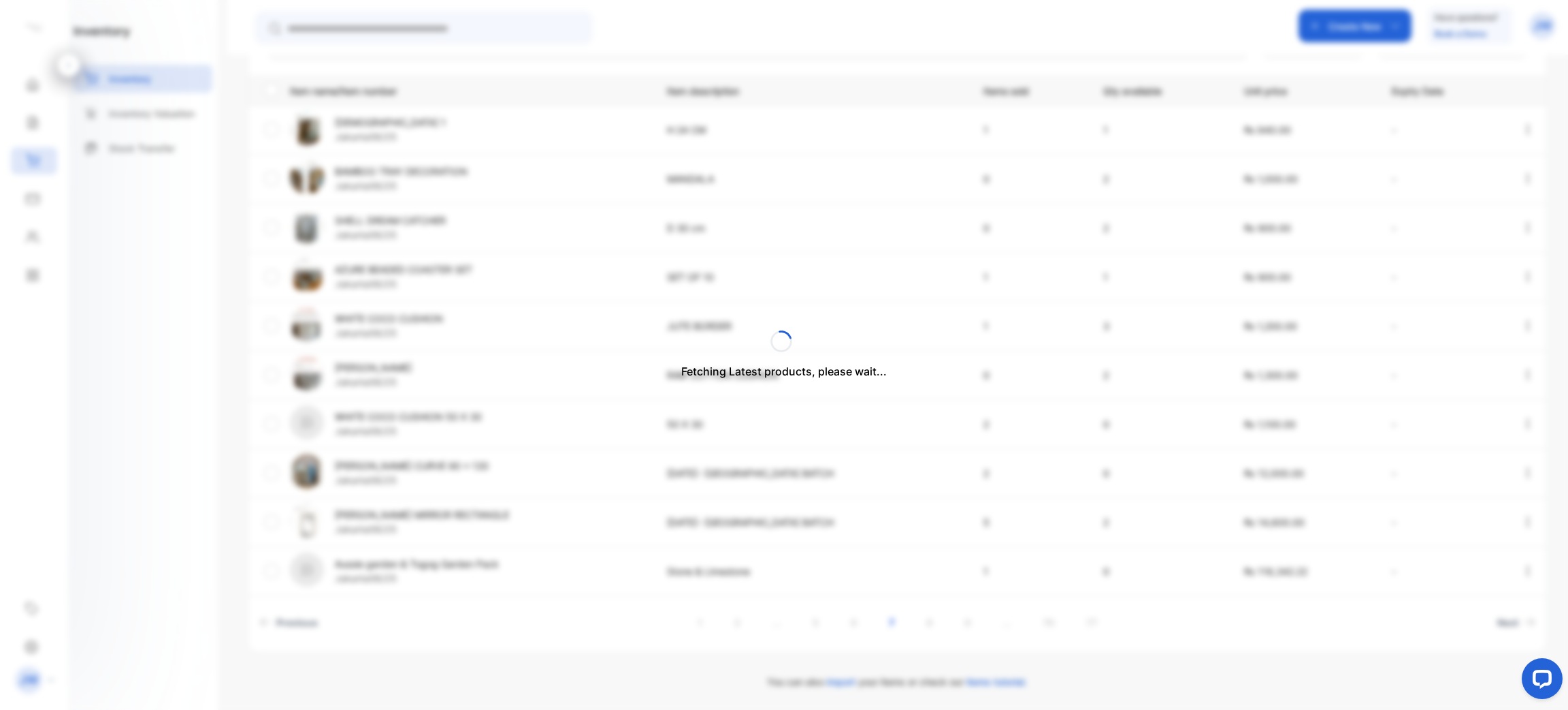
click at [50, 124] on div "Fetching Latest products, please wait..." at bounding box center [784, 355] width 1568 height 710
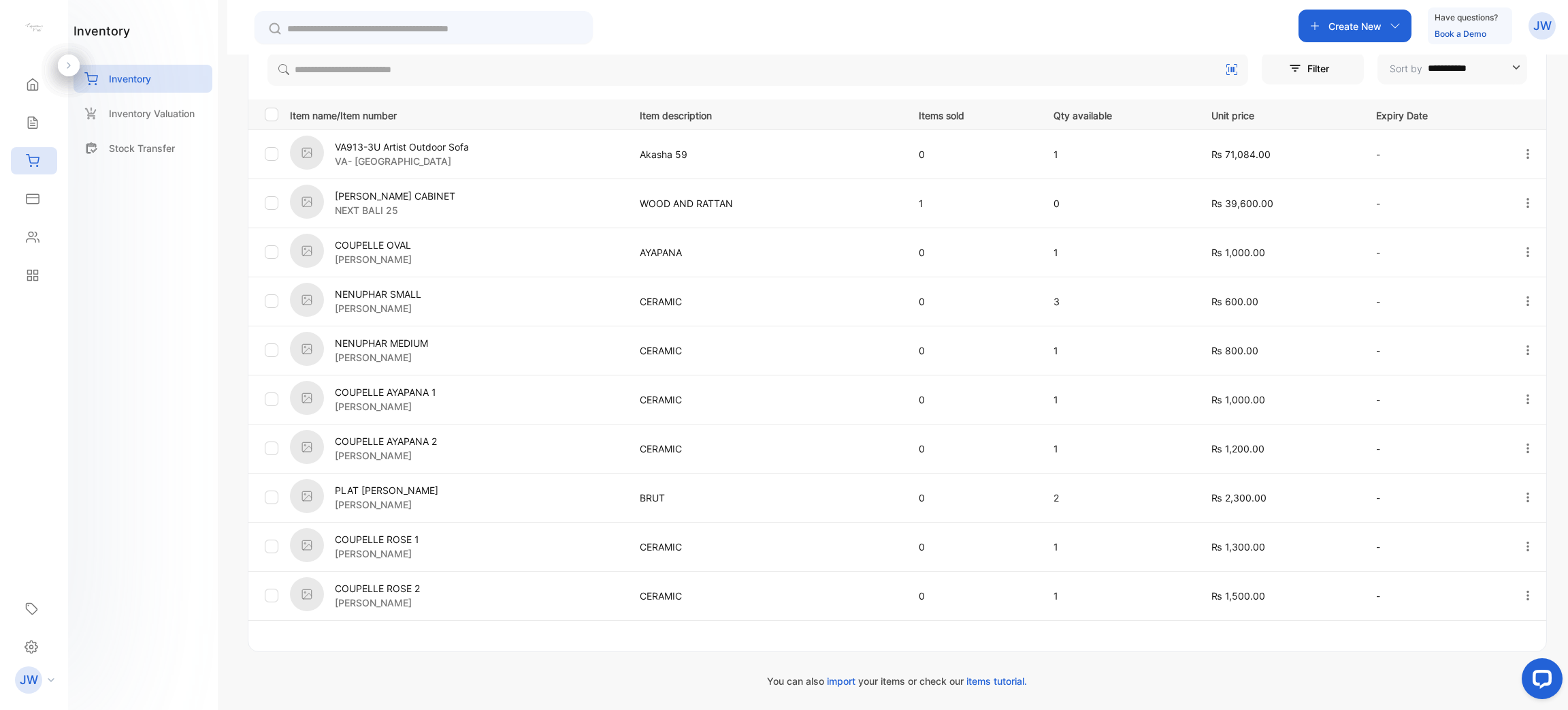
scroll to position [279, 0]
click at [24, 123] on div "Sales" at bounding box center [30, 123] width 17 height 14
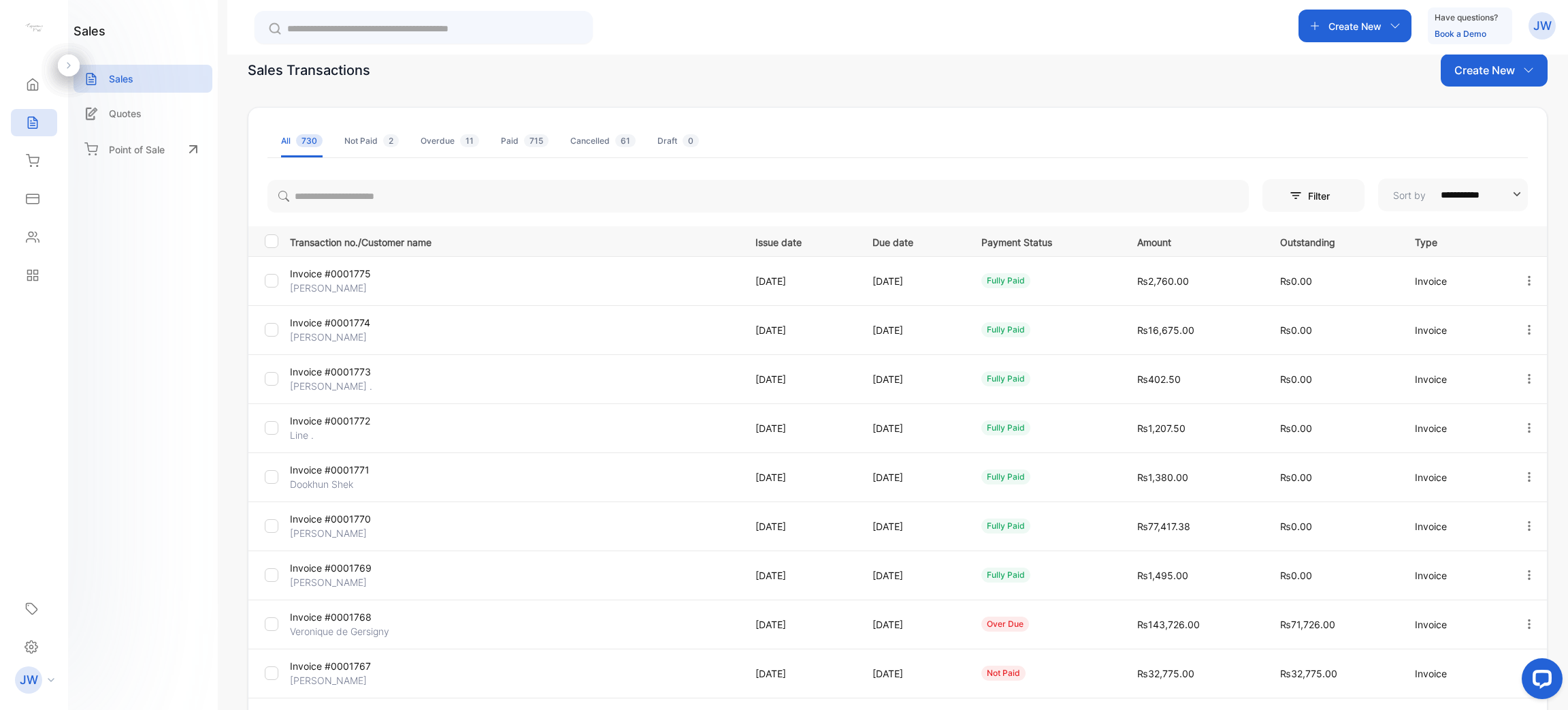
scroll to position [182, 0]
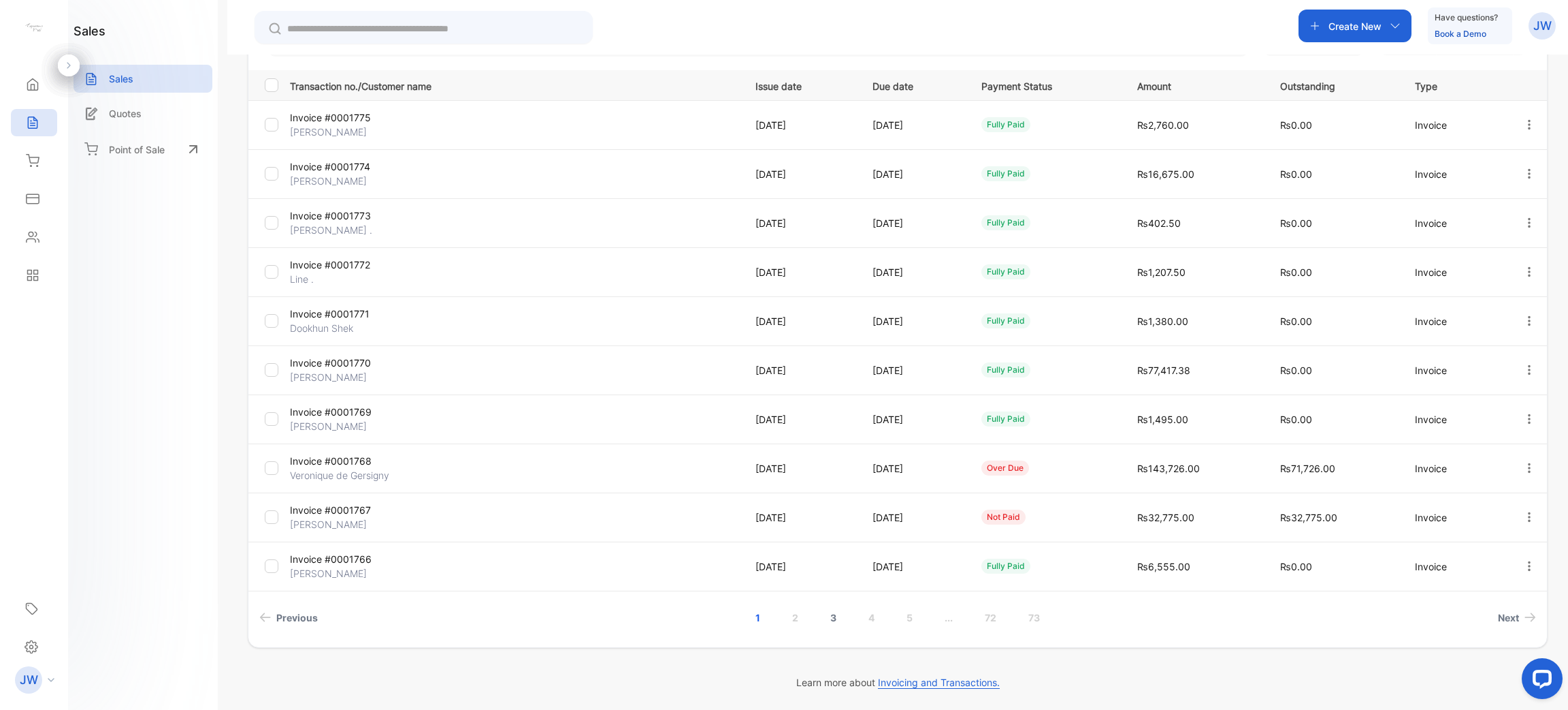
click at [832, 615] on link "3" at bounding box center [833, 617] width 39 height 25
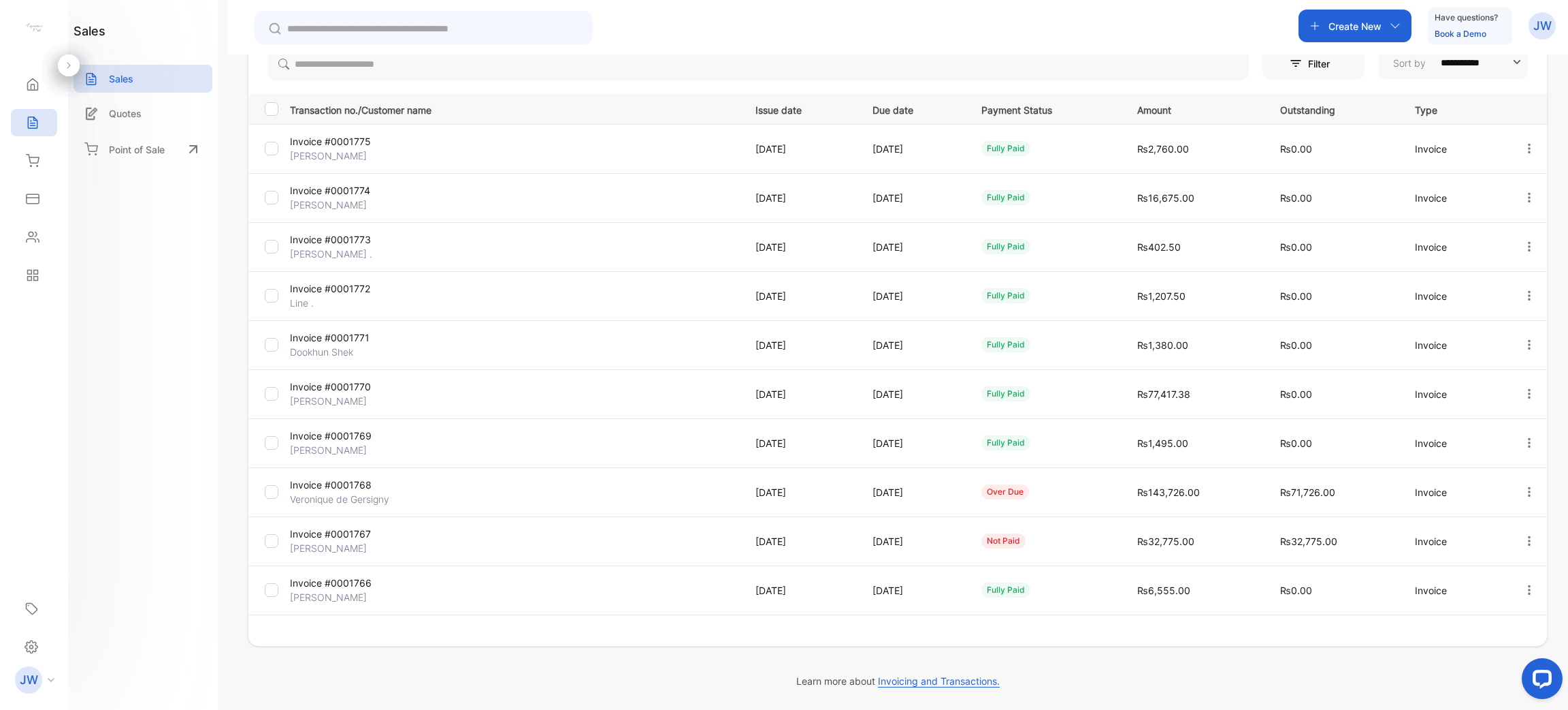
scroll to position [158, 0]
click at [839, 645] on link "4" at bounding box center [852, 642] width 39 height 25
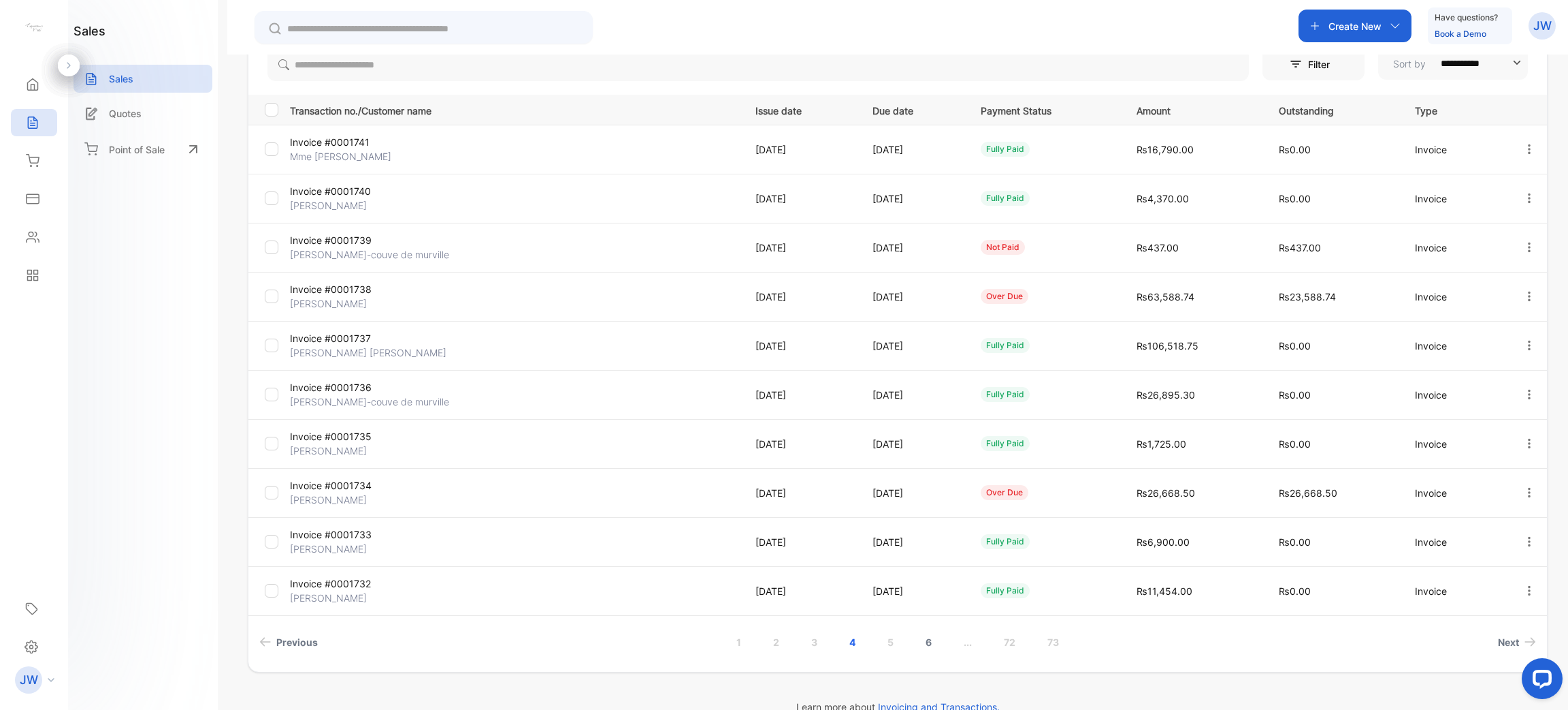
click at [926, 640] on link "6" at bounding box center [929, 642] width 39 height 25
click at [971, 647] on link "8" at bounding box center [967, 642] width 39 height 25
click at [1010, 643] on link "..." at bounding box center [1009, 642] width 41 height 25
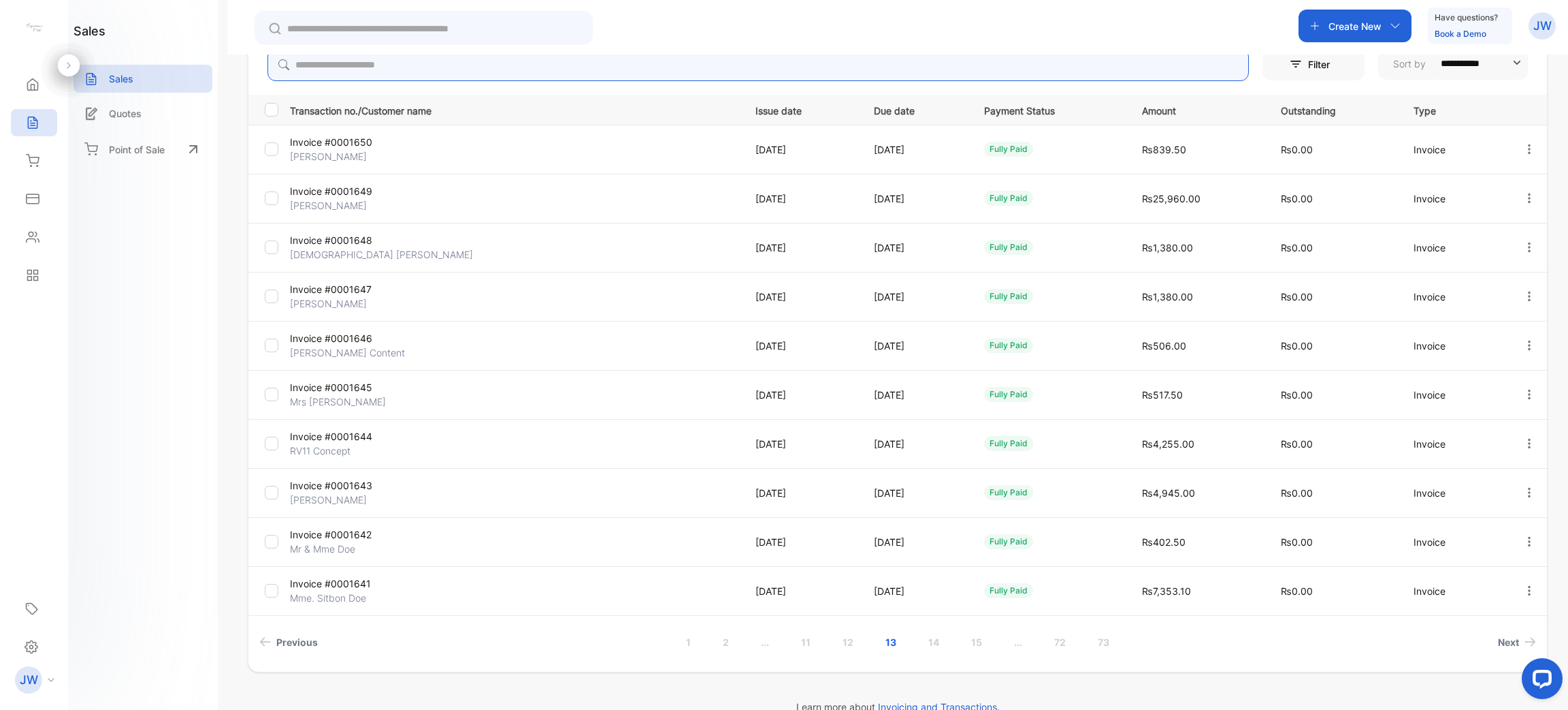
click at [459, 60] on input "search" at bounding box center [758, 65] width 981 height 33
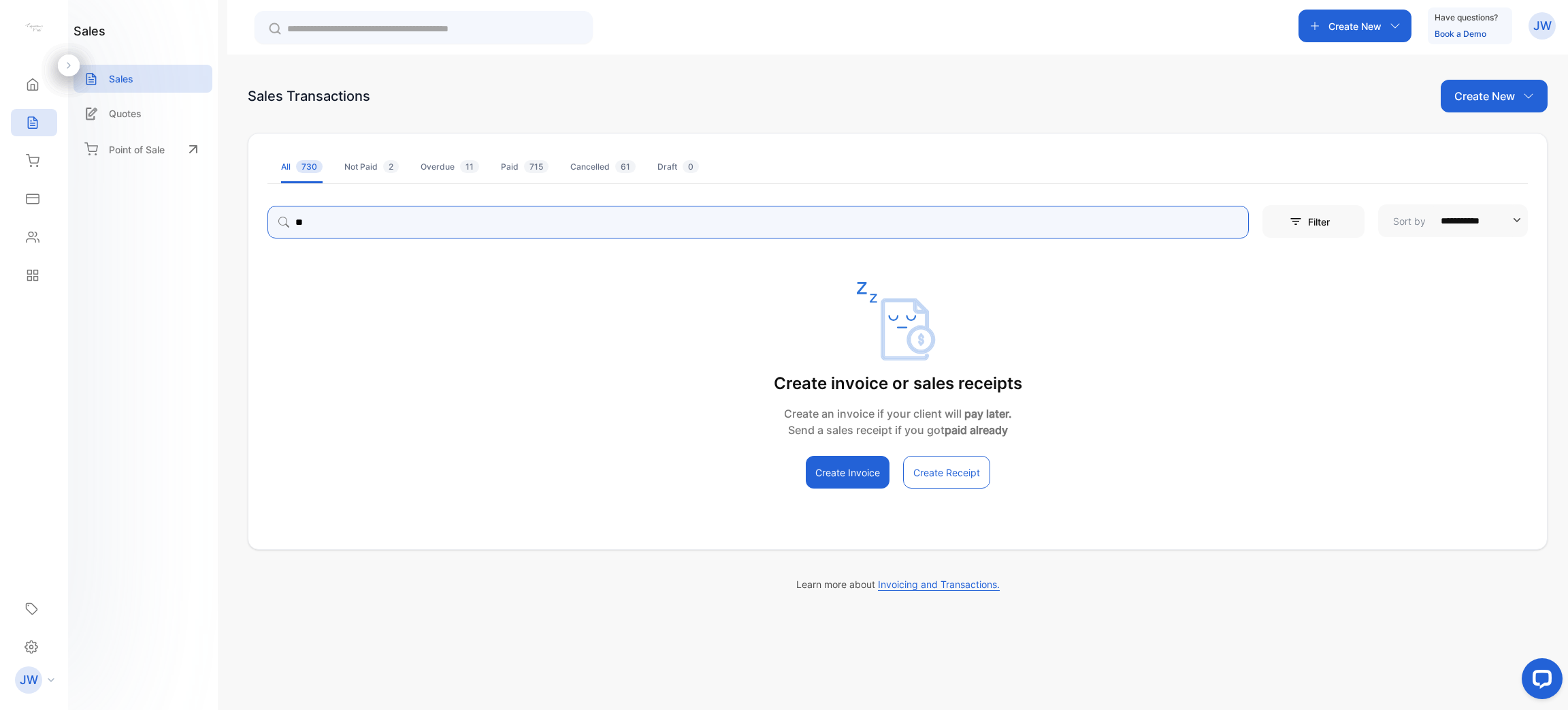
type input "*"
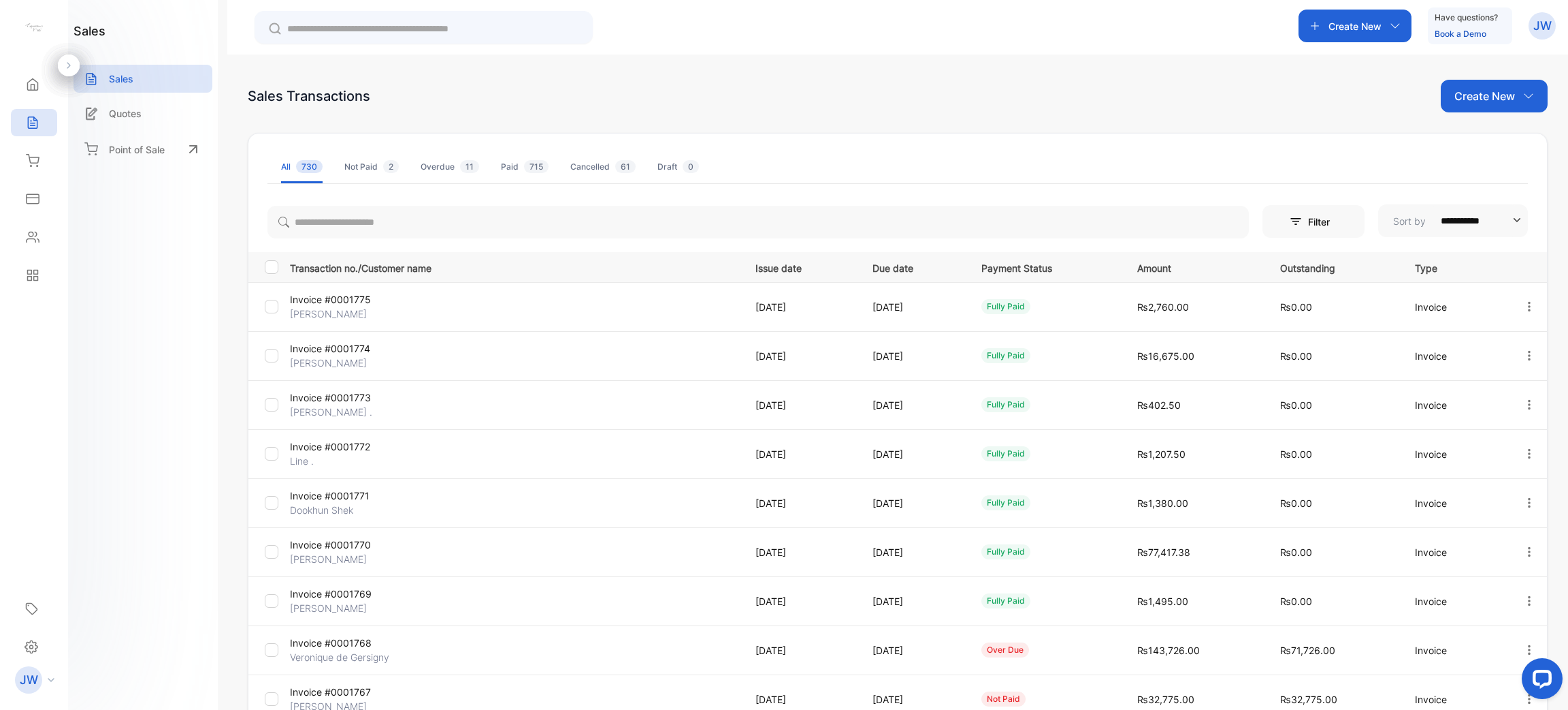
click at [1494, 208] on input "**********" at bounding box center [1475, 221] width 87 height 33
type input "**********"
click at [1475, 206] on input "**********" at bounding box center [1475, 221] width 87 height 33
click at [1310, 216] on p "Filter" at bounding box center [1323, 222] width 30 height 15
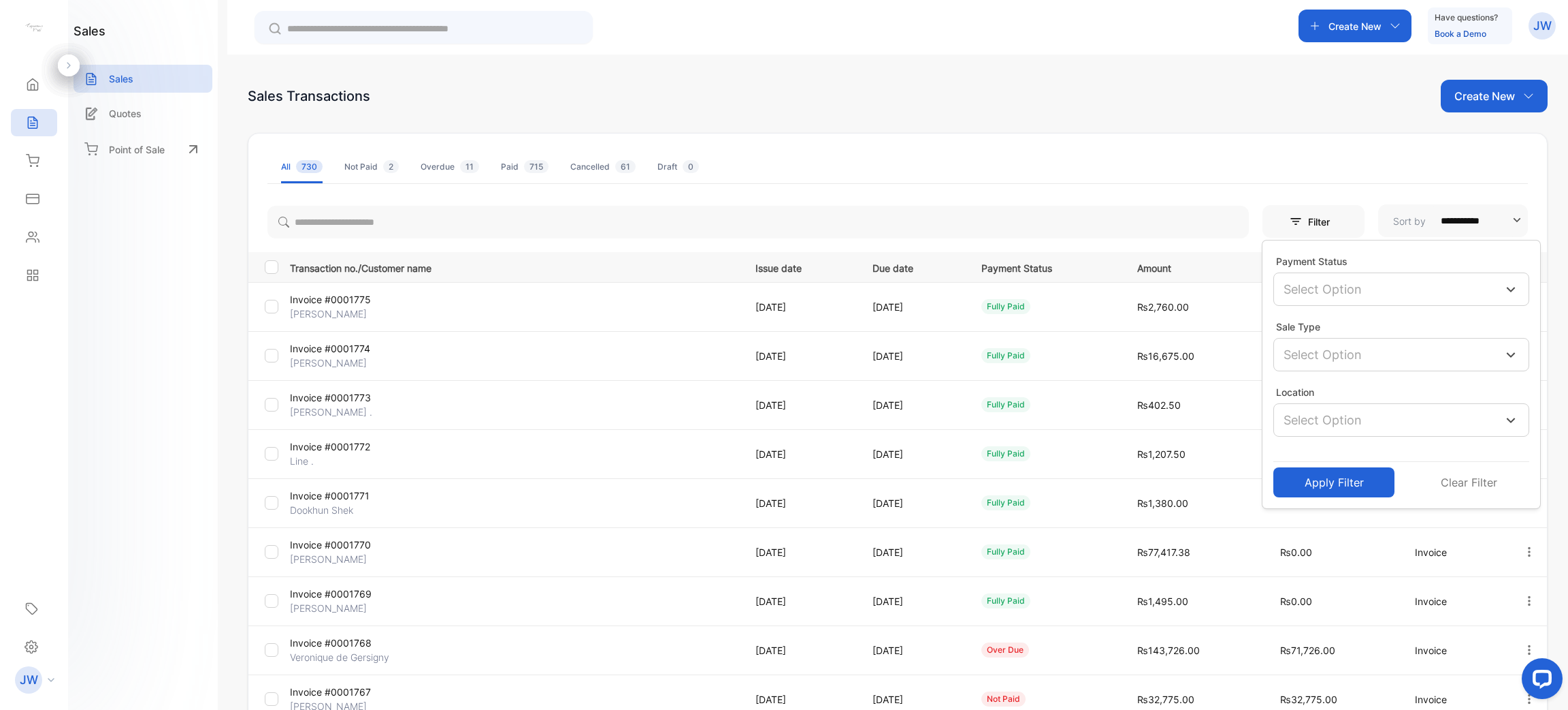
click at [1431, 290] on div "Select Option" at bounding box center [1402, 289] width 256 height 34
click at [1293, 324] on div at bounding box center [1295, 326] width 14 height 14
click at [1441, 292] on div "Full Paid" at bounding box center [1402, 288] width 256 height 31
click at [1374, 365] on div "Select Option" at bounding box center [1402, 352] width 256 height 34
click at [1379, 357] on div "Select Option" at bounding box center [1402, 352] width 256 height 34
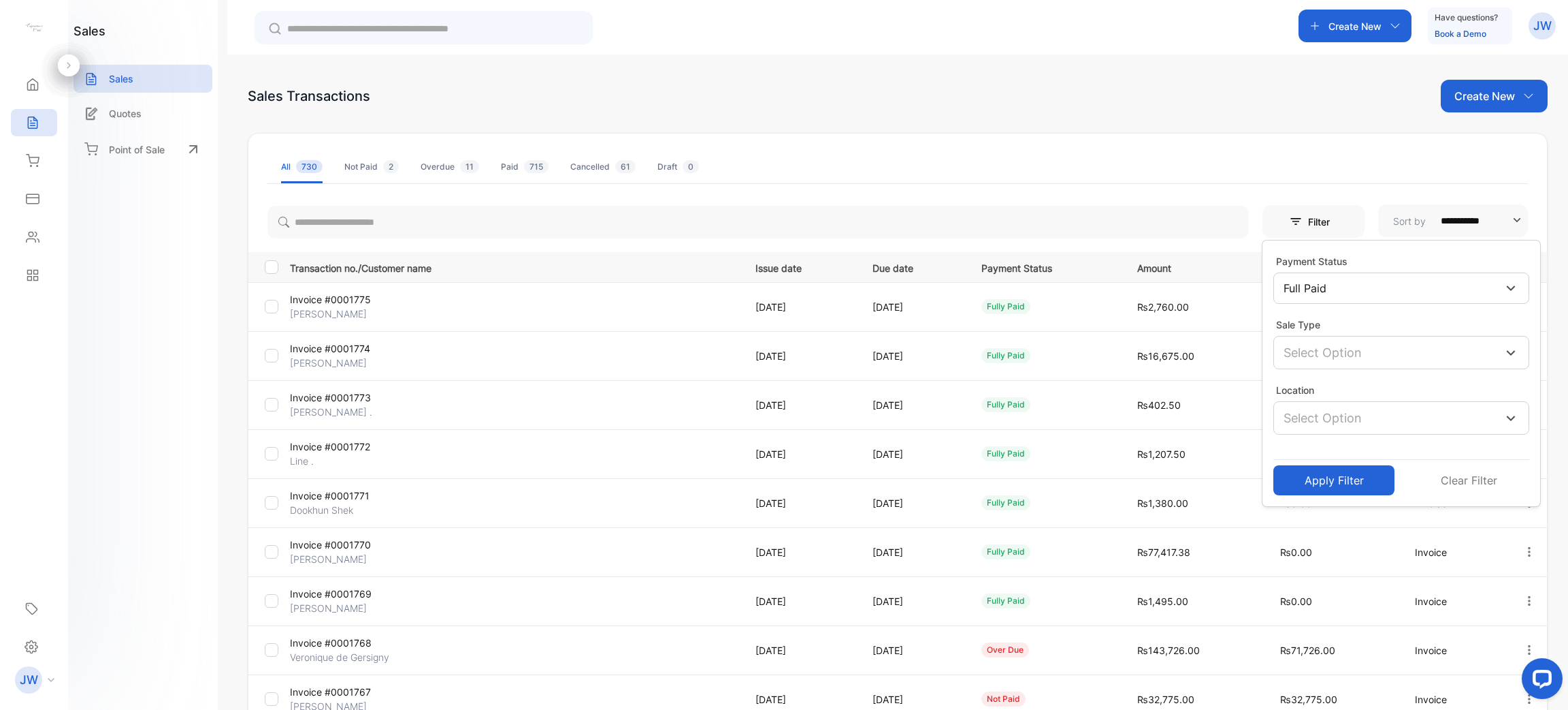
click at [1333, 428] on div "Select Option" at bounding box center [1402, 417] width 256 height 34
click at [1345, 419] on p "Select Option" at bounding box center [1323, 417] width 78 height 18
click at [1334, 480] on button "Apply Filter" at bounding box center [1334, 480] width 121 height 30
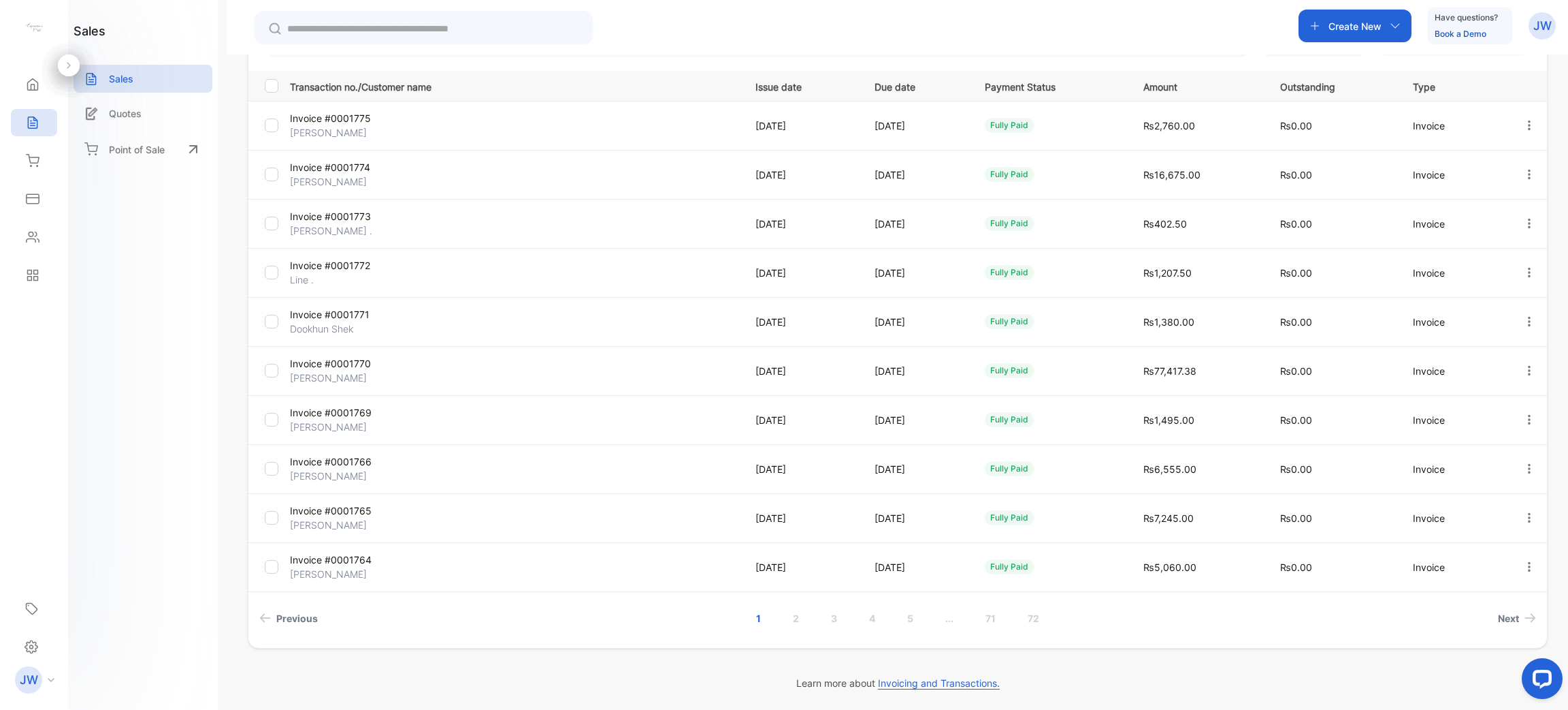
scroll to position [182, 0]
click at [914, 616] on link "5" at bounding box center [910, 617] width 39 height 25
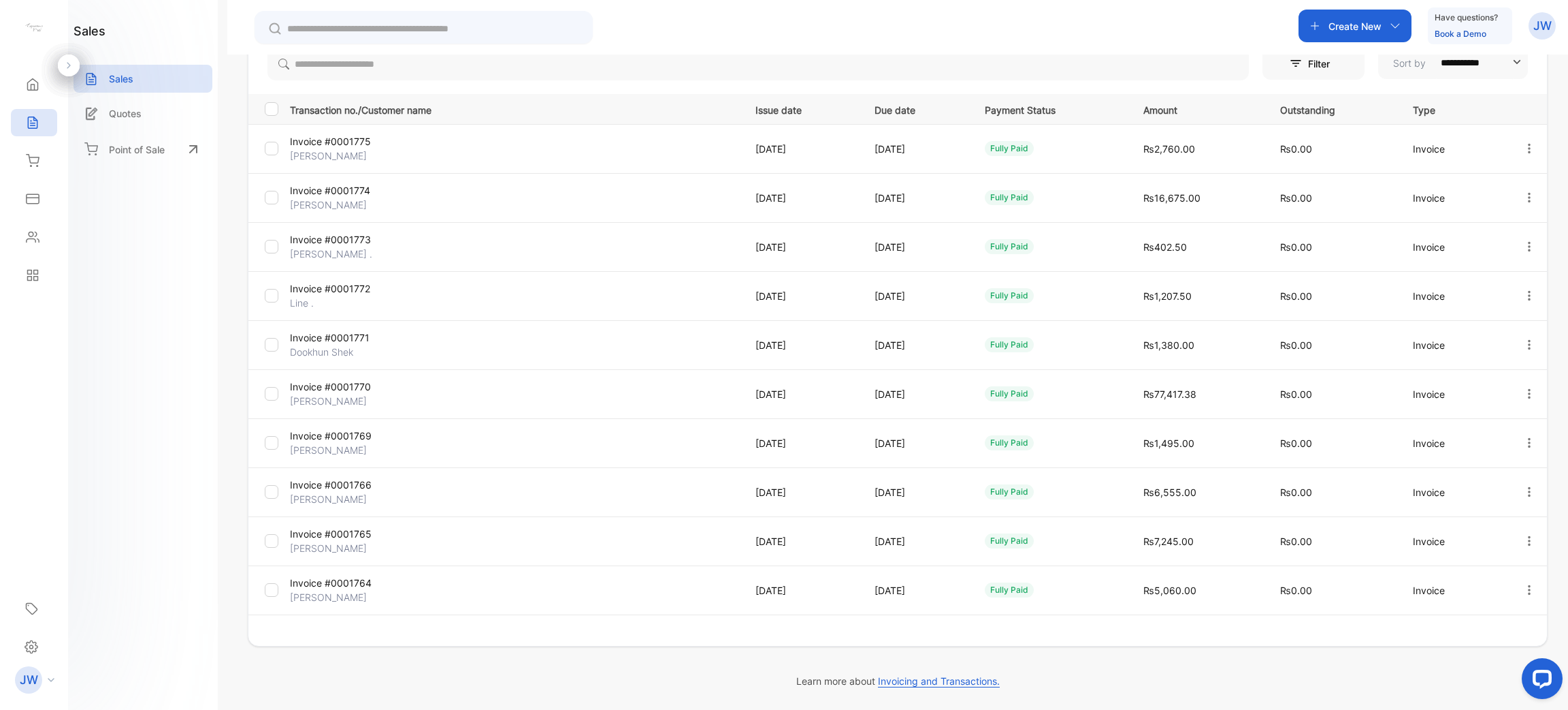
scroll to position [158, 0]
click at [987, 646] on link "..." at bounding box center [987, 642] width 41 height 25
click at [1015, 646] on link "..." at bounding box center [1014, 642] width 41 height 25
click at [941, 649] on link "16" at bounding box center [935, 642] width 43 height 25
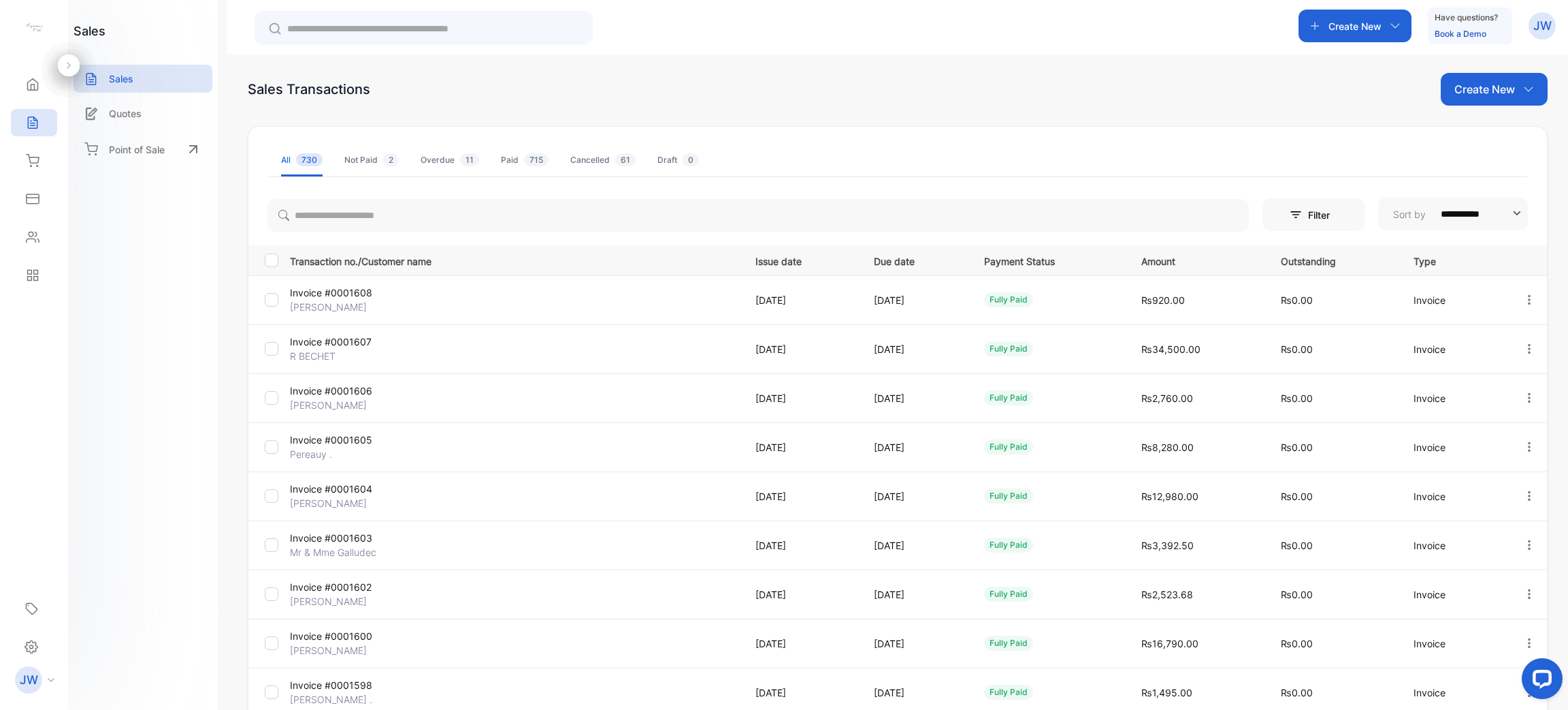
scroll to position [0, 0]
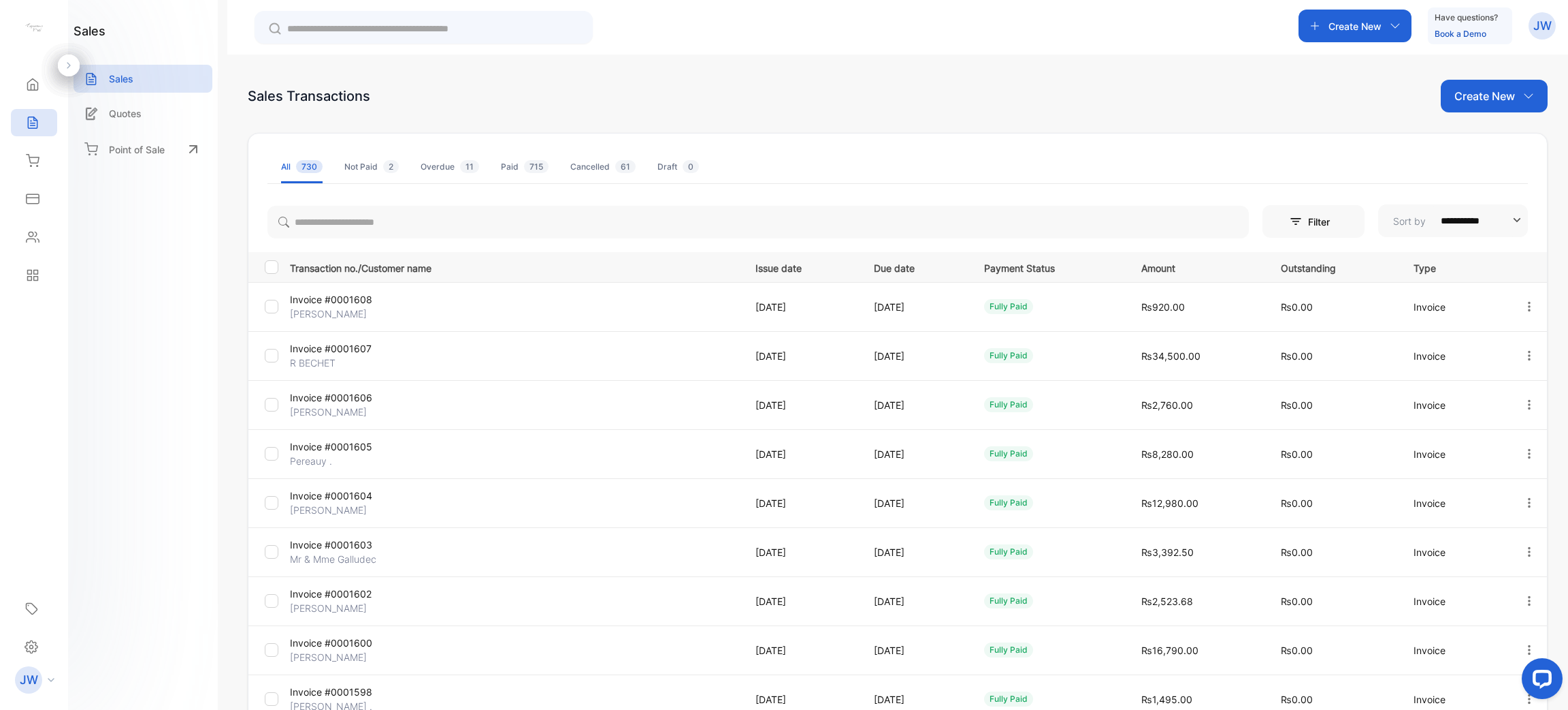
click at [1321, 228] on p "Filter" at bounding box center [1323, 222] width 30 height 15
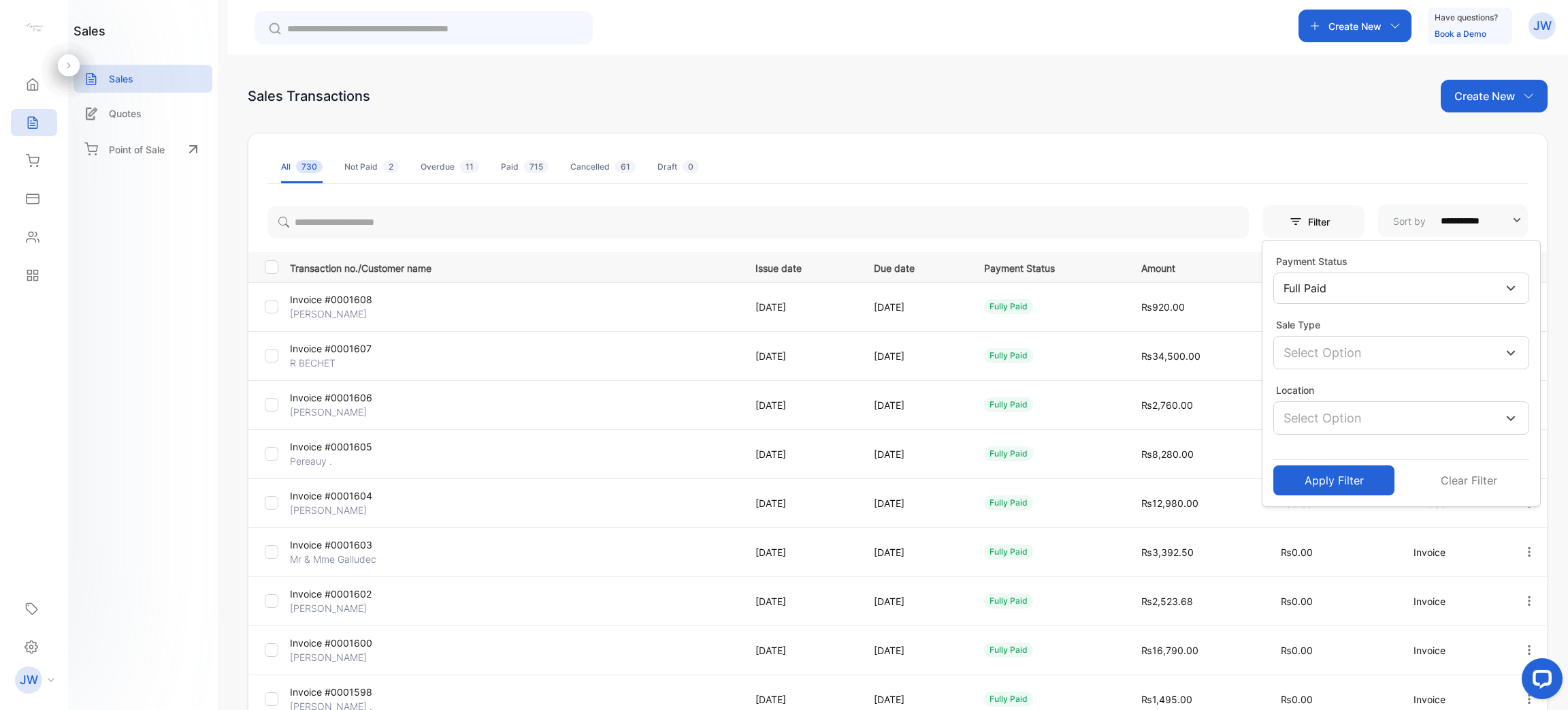
click at [1310, 294] on p "Full Paid" at bounding box center [1306, 287] width 43 height 16
click at [1294, 326] on div at bounding box center [1295, 325] width 14 height 14
click at [1293, 384] on div at bounding box center [1295, 385] width 14 height 14
click at [1322, 488] on button "Apply Filter" at bounding box center [1334, 480] width 121 height 30
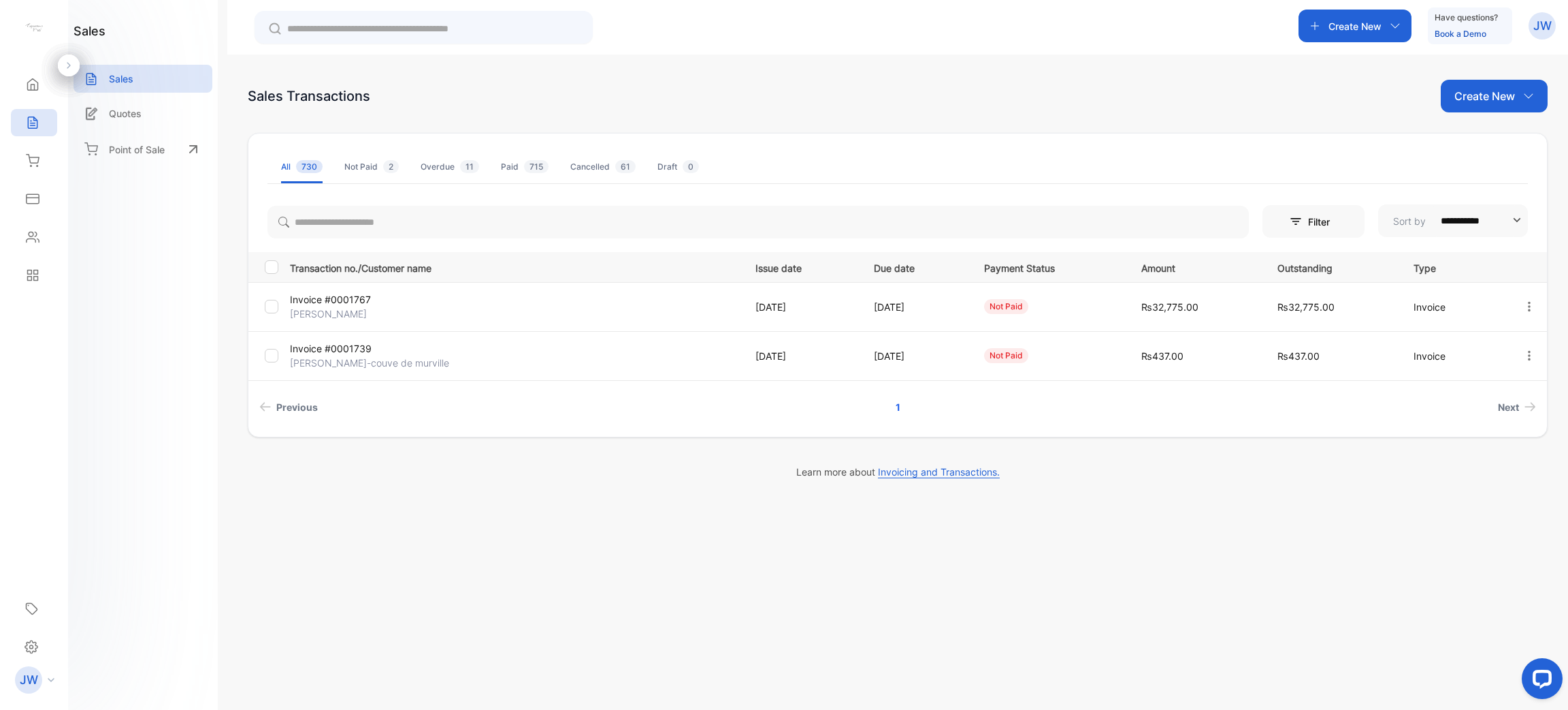
click at [356, 362] on p "Mrs.Francine Adam-couve de murville" at bounding box center [370, 363] width 159 height 15
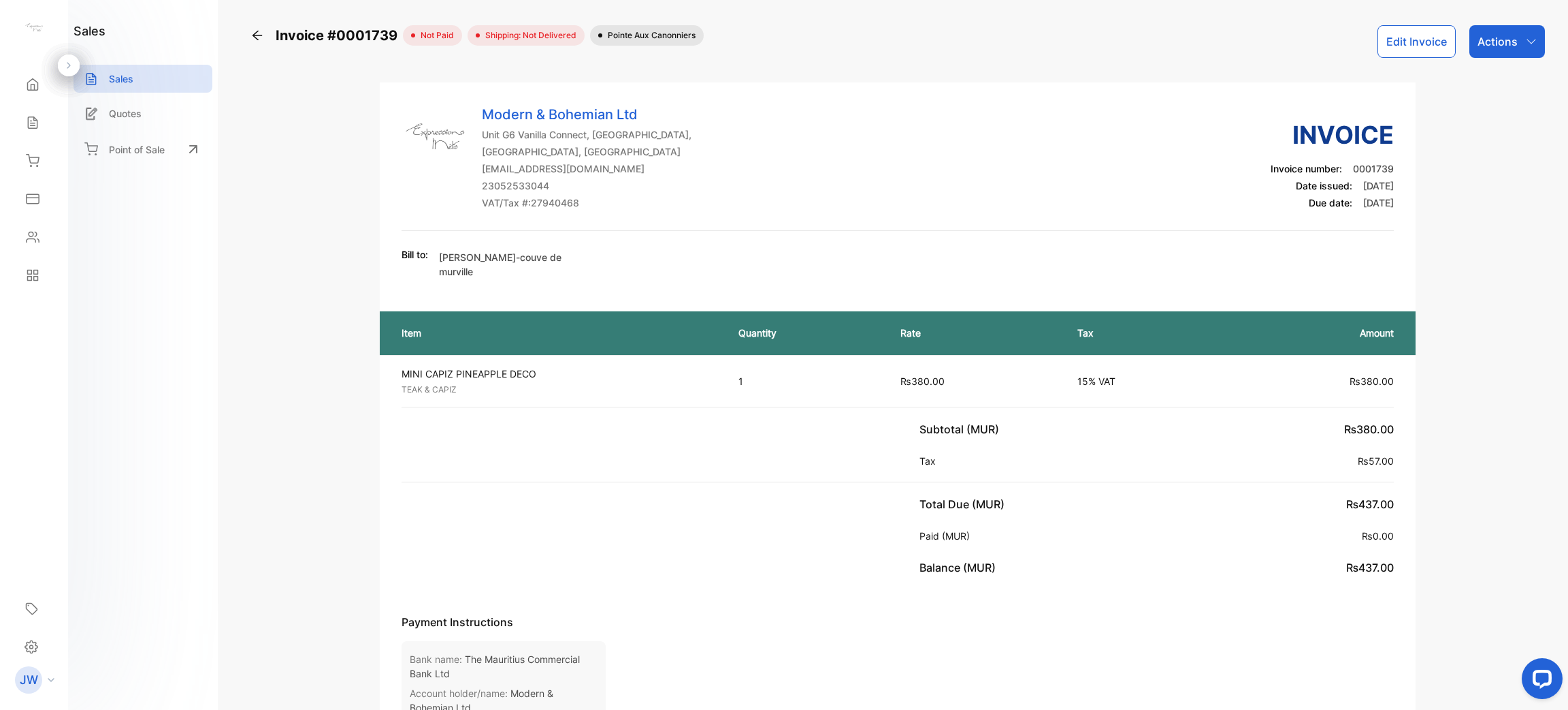
click at [133, 94] on div "Sales" at bounding box center [143, 82] width 138 height 35
click at [145, 85] on div "Sales" at bounding box center [143, 79] width 138 height 28
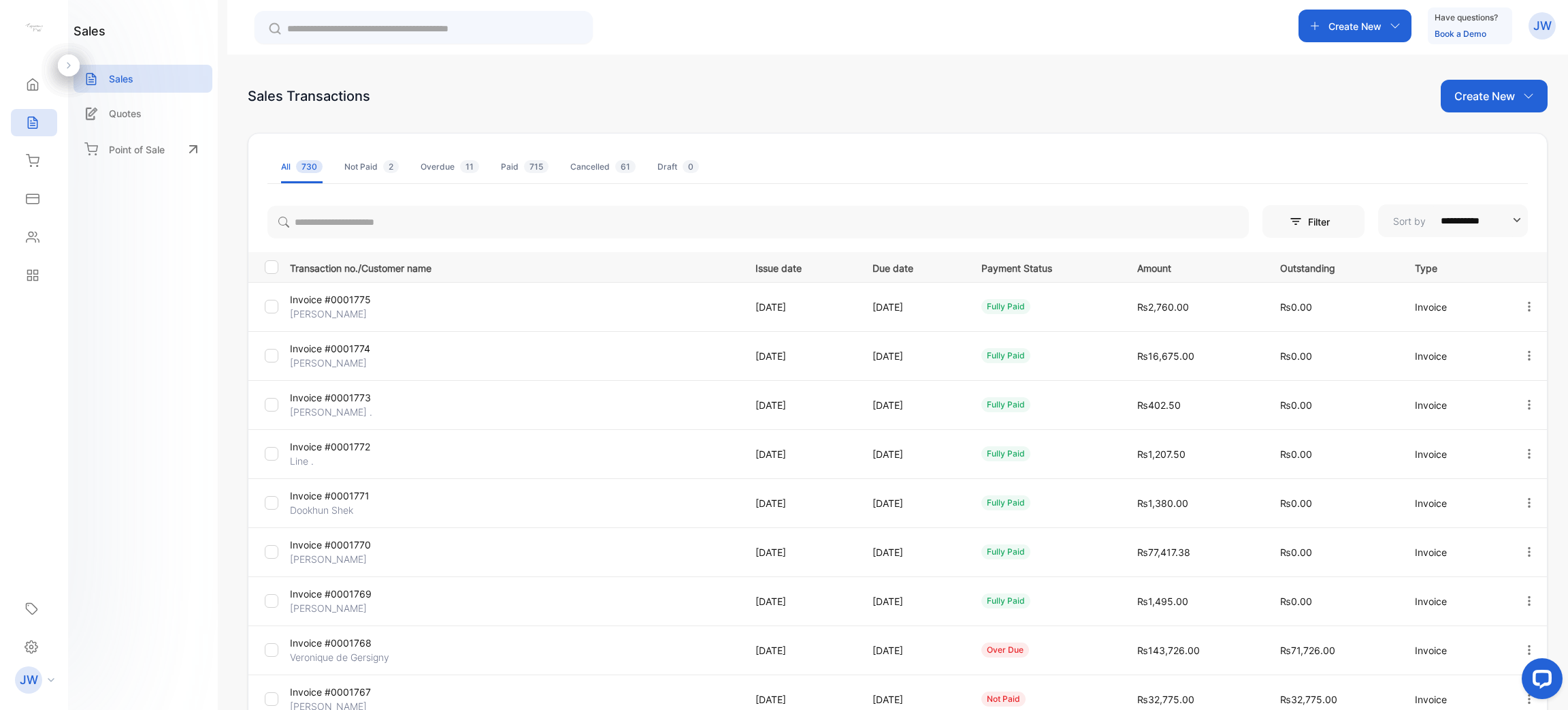
click at [1313, 224] on p "Filter" at bounding box center [1323, 222] width 30 height 15
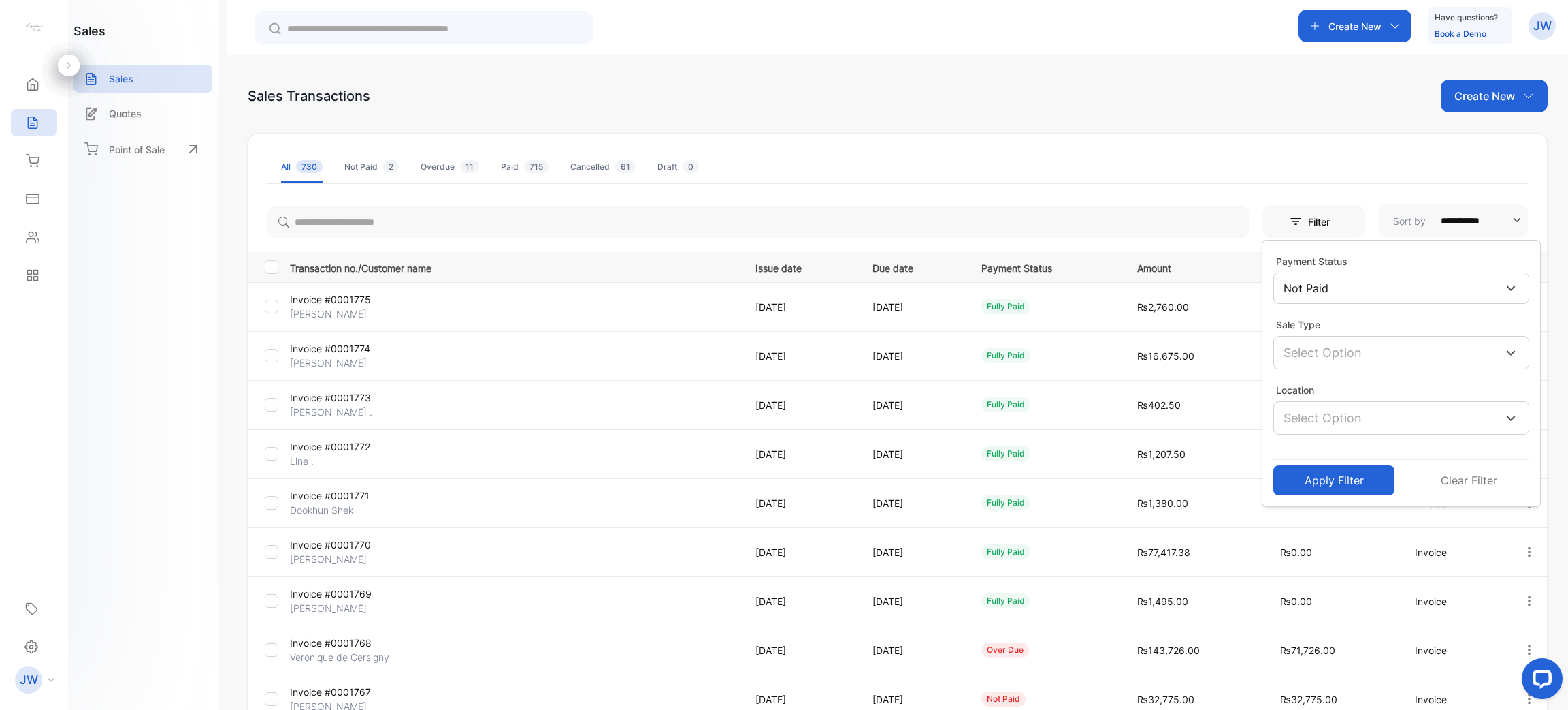
click at [1347, 286] on div "Not Paid" at bounding box center [1402, 288] width 256 height 31
click at [1293, 415] on div at bounding box center [1295, 414] width 14 height 14
click at [1332, 500] on div "Apply Filter Clear Filter" at bounding box center [1401, 470] width 278 height 61
click at [1336, 490] on button "Apply Filter" at bounding box center [1334, 480] width 121 height 30
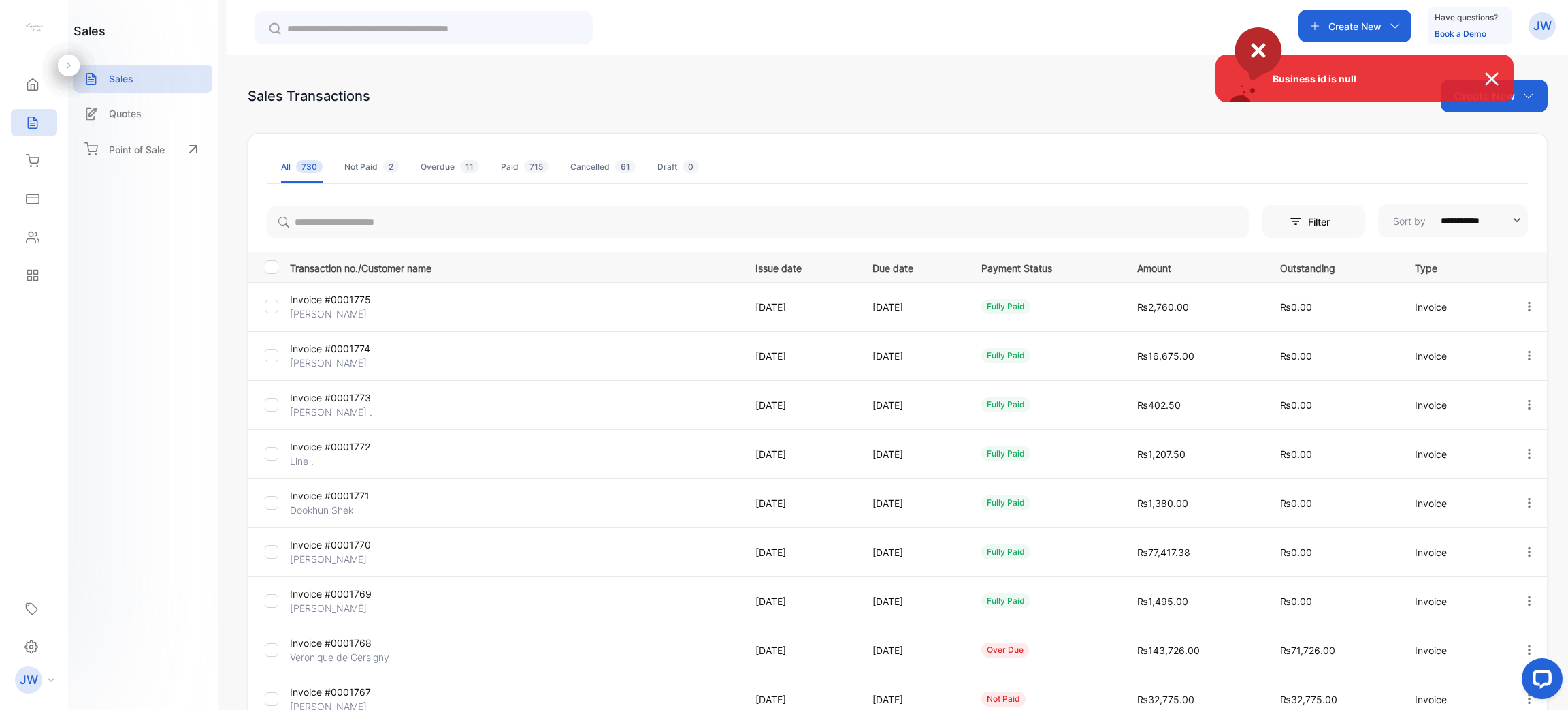
click at [1329, 208] on div "Business id is null" at bounding box center [784, 355] width 1568 height 710
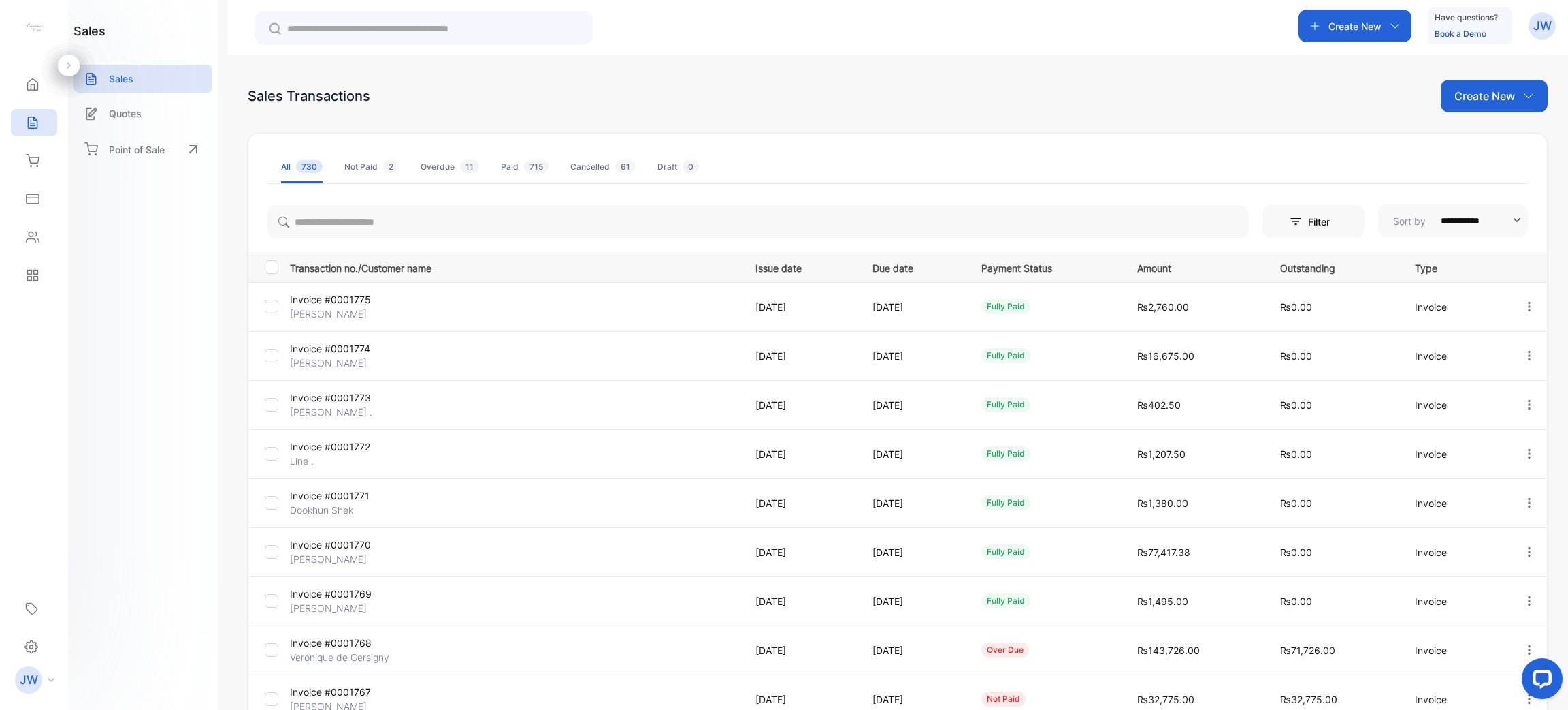
click at [1322, 222] on p "Filter" at bounding box center [1323, 222] width 30 height 15
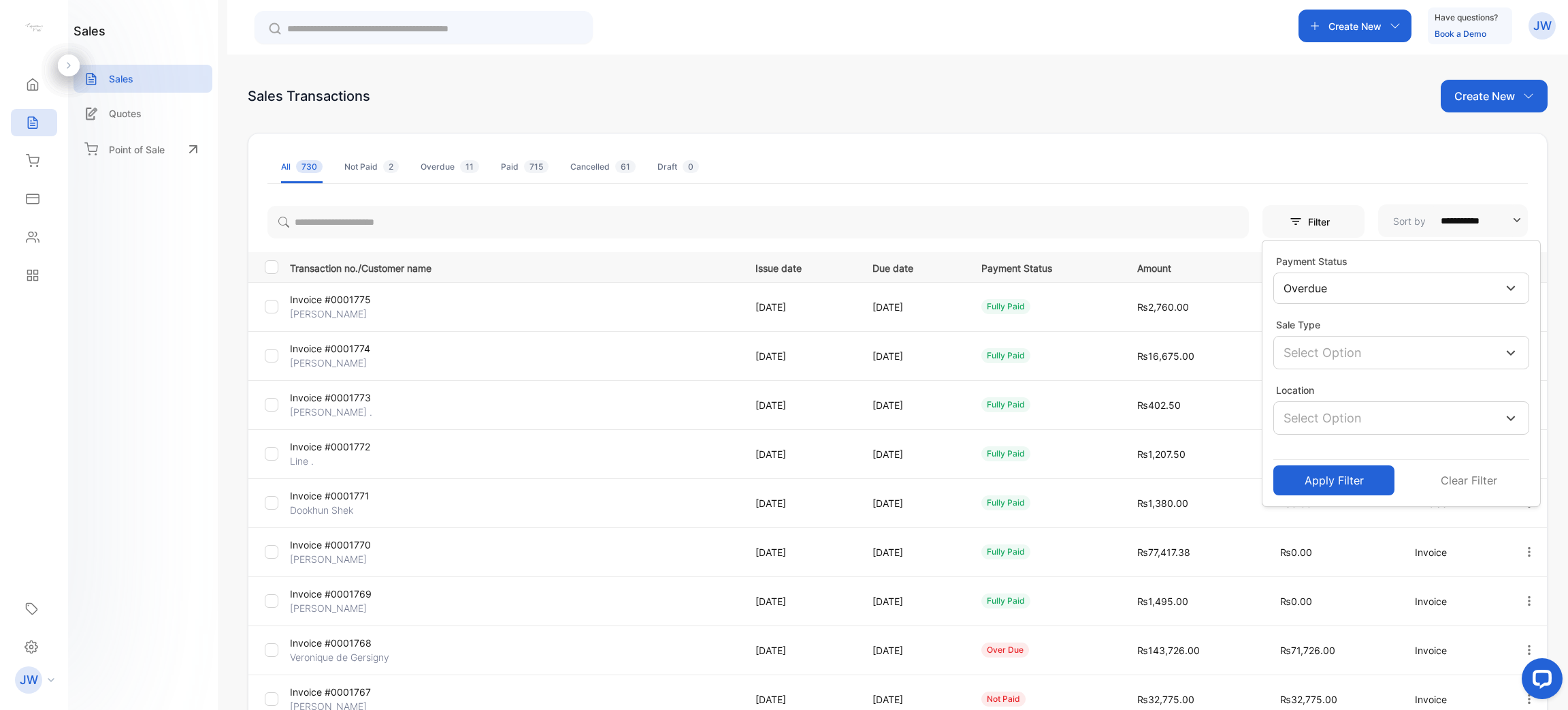
click at [1329, 468] on button "Apply Filter" at bounding box center [1334, 480] width 121 height 30
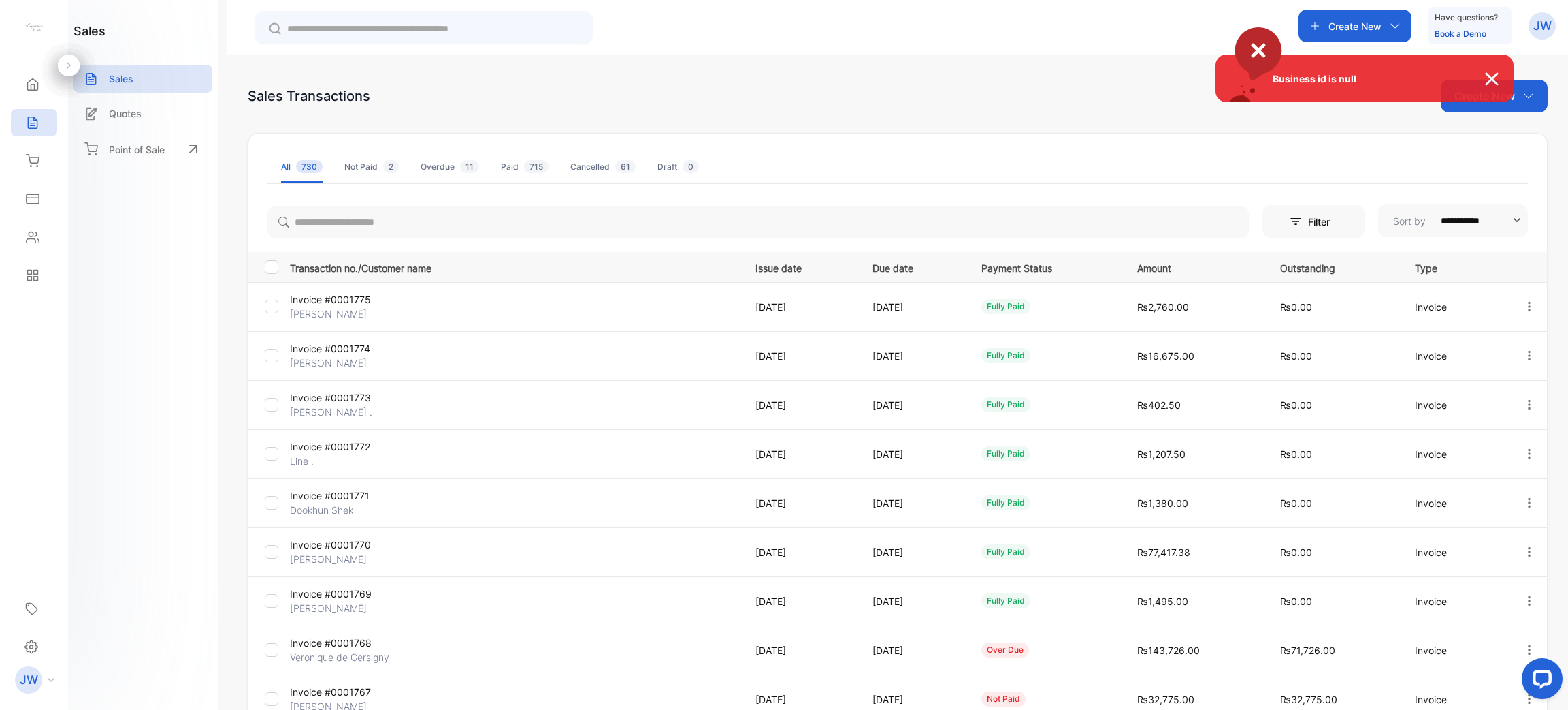
click at [445, 161] on div "Business id is null" at bounding box center [784, 355] width 1568 height 710
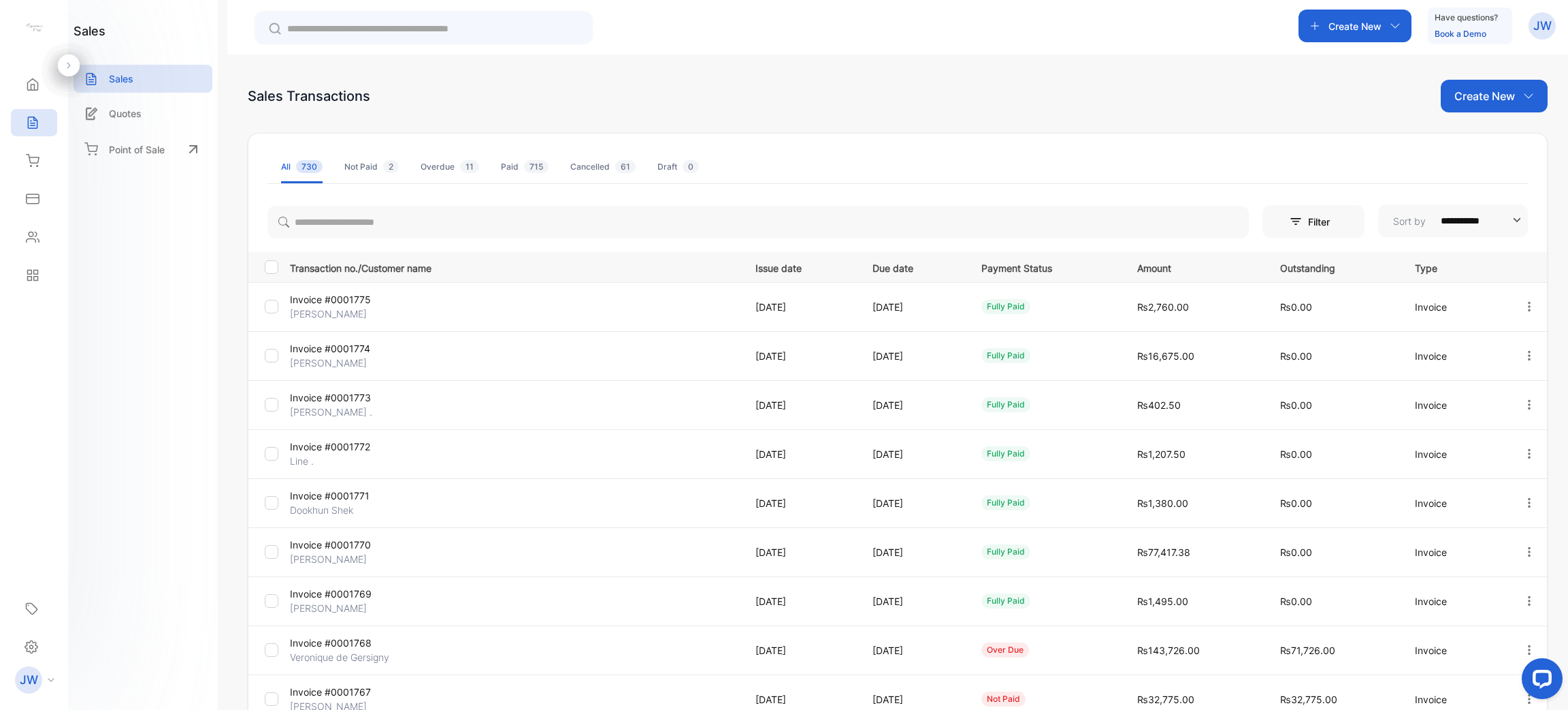
click at [446, 169] on div "Overdue 11" at bounding box center [450, 167] width 59 height 12
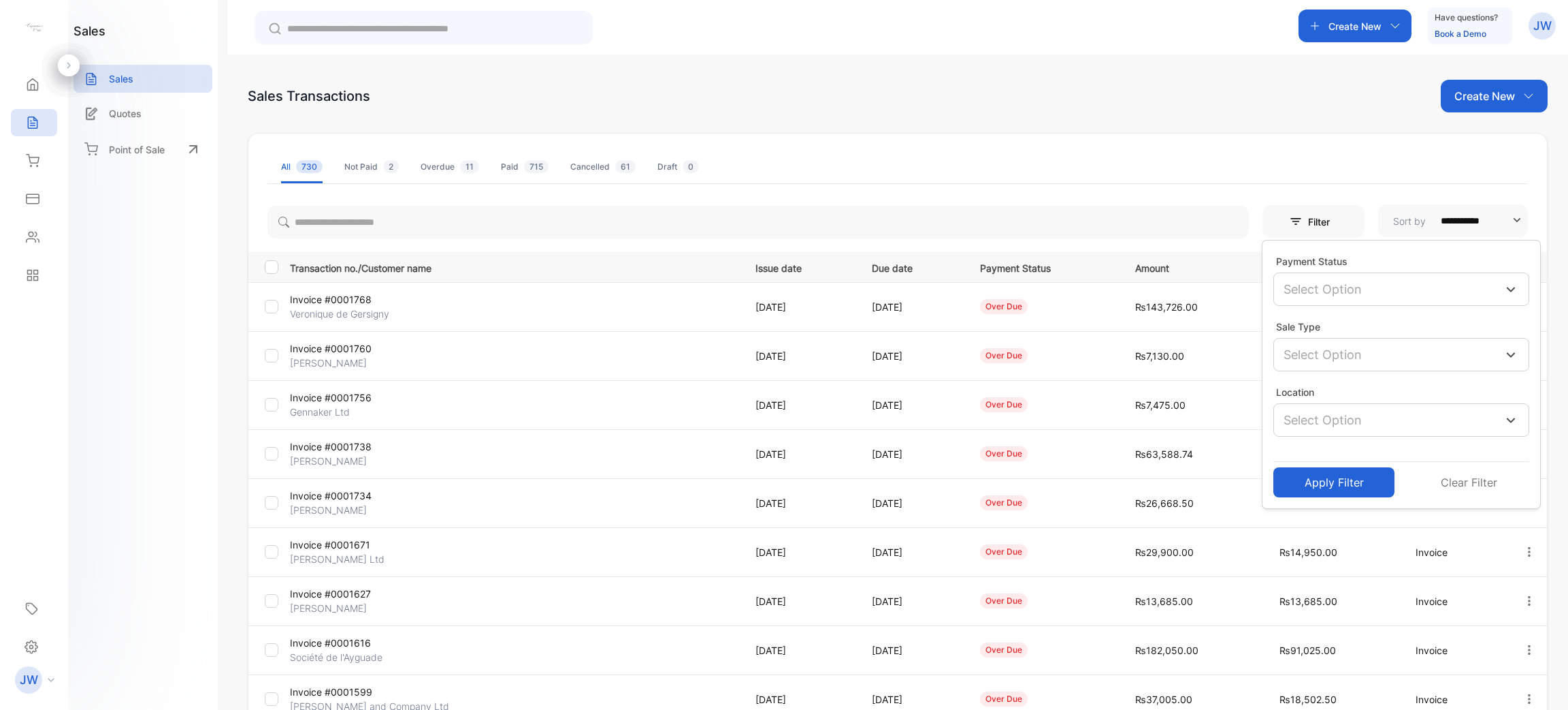
click at [1314, 294] on p "Select Option" at bounding box center [1323, 288] width 78 height 18
click at [1154, 190] on div "**********" at bounding box center [897, 481] width 1301 height 697
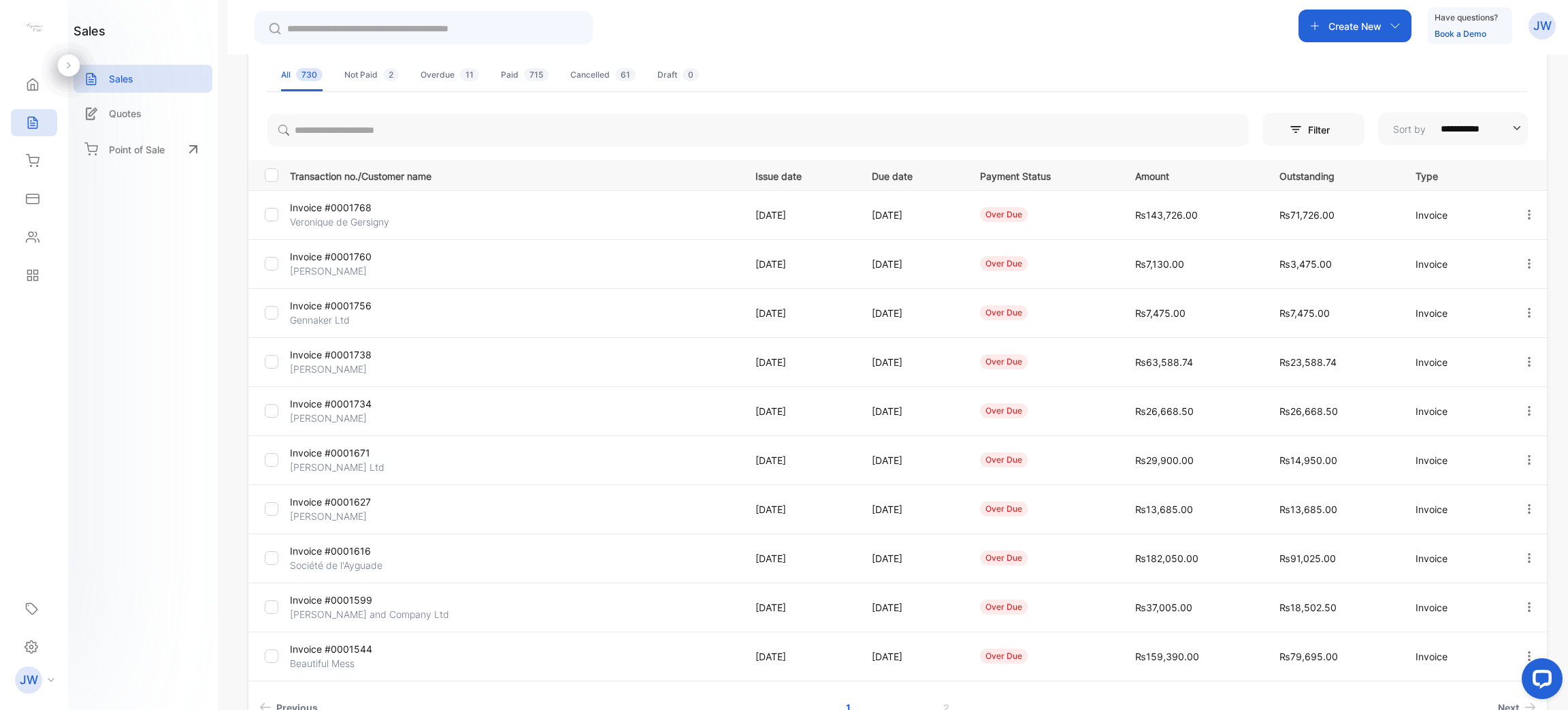
scroll to position [182, 0]
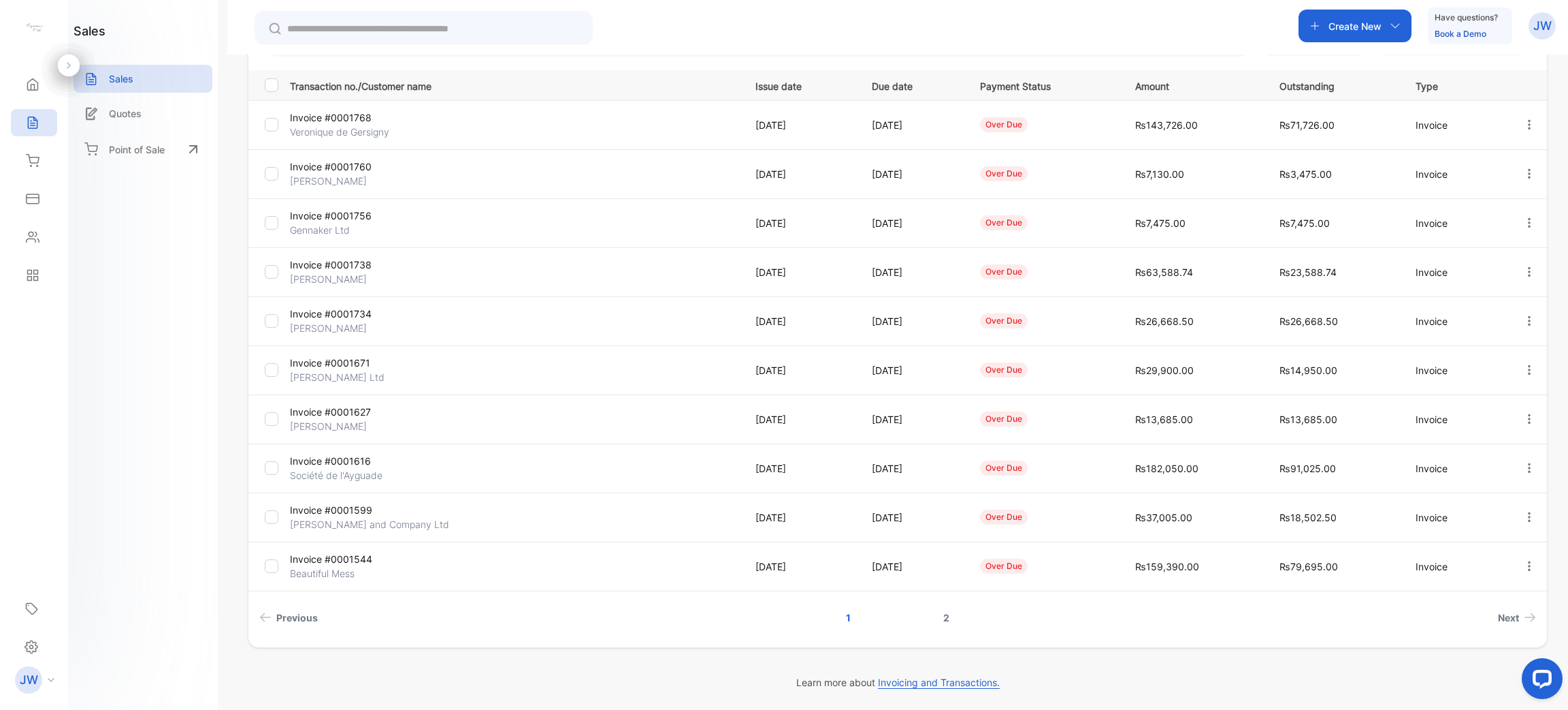
click at [939, 616] on link "2" at bounding box center [946, 617] width 39 height 25
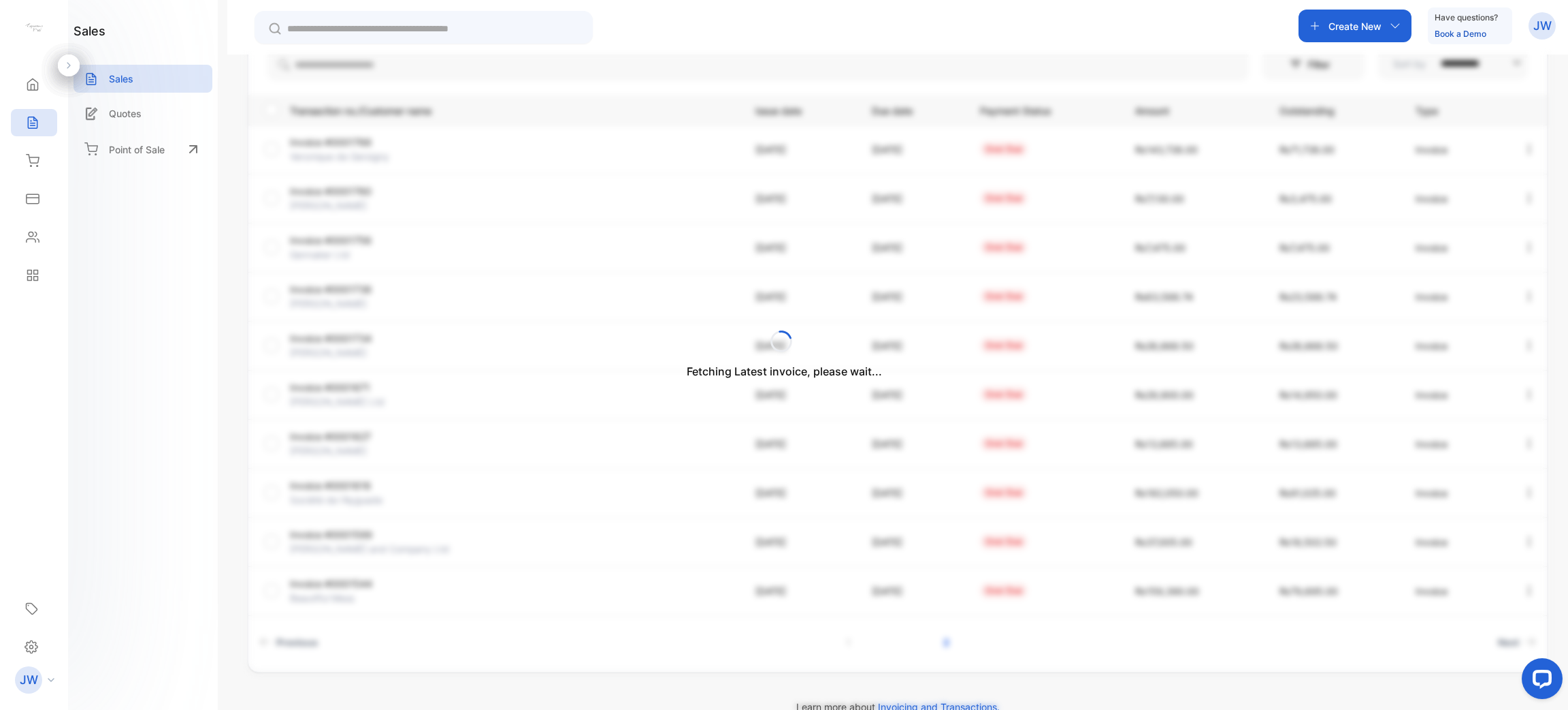
scroll to position [0, 0]
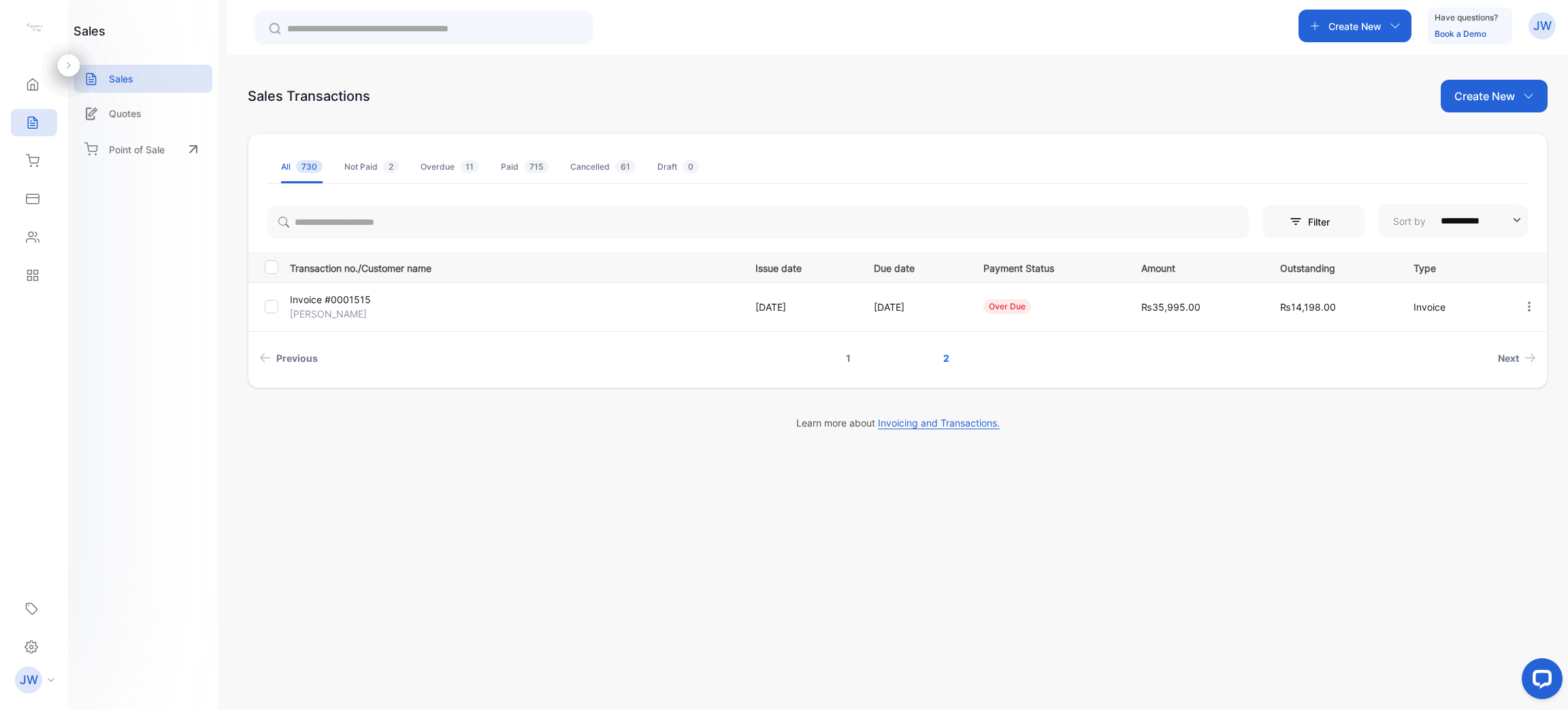
click at [851, 352] on link "1" at bounding box center [848, 358] width 37 height 25
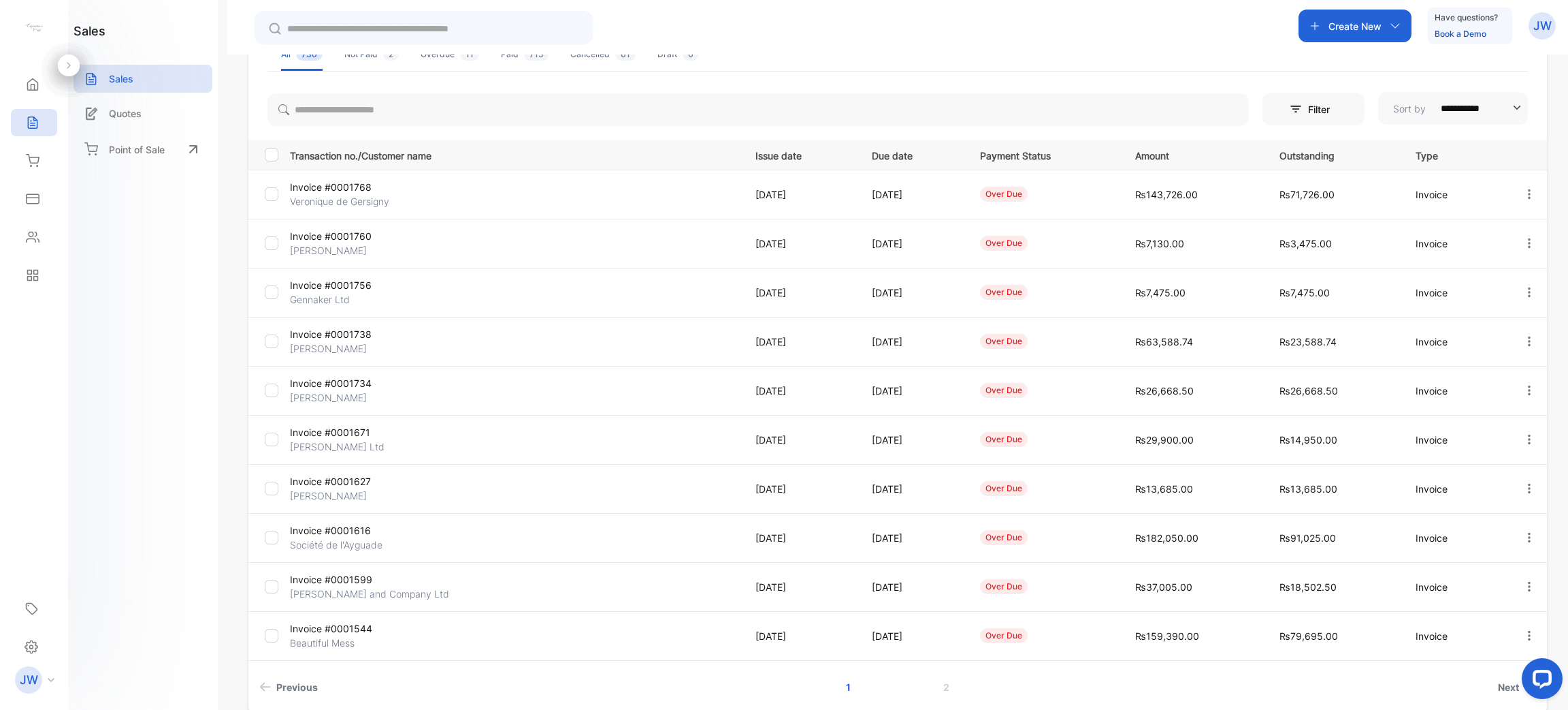
scroll to position [182, 0]
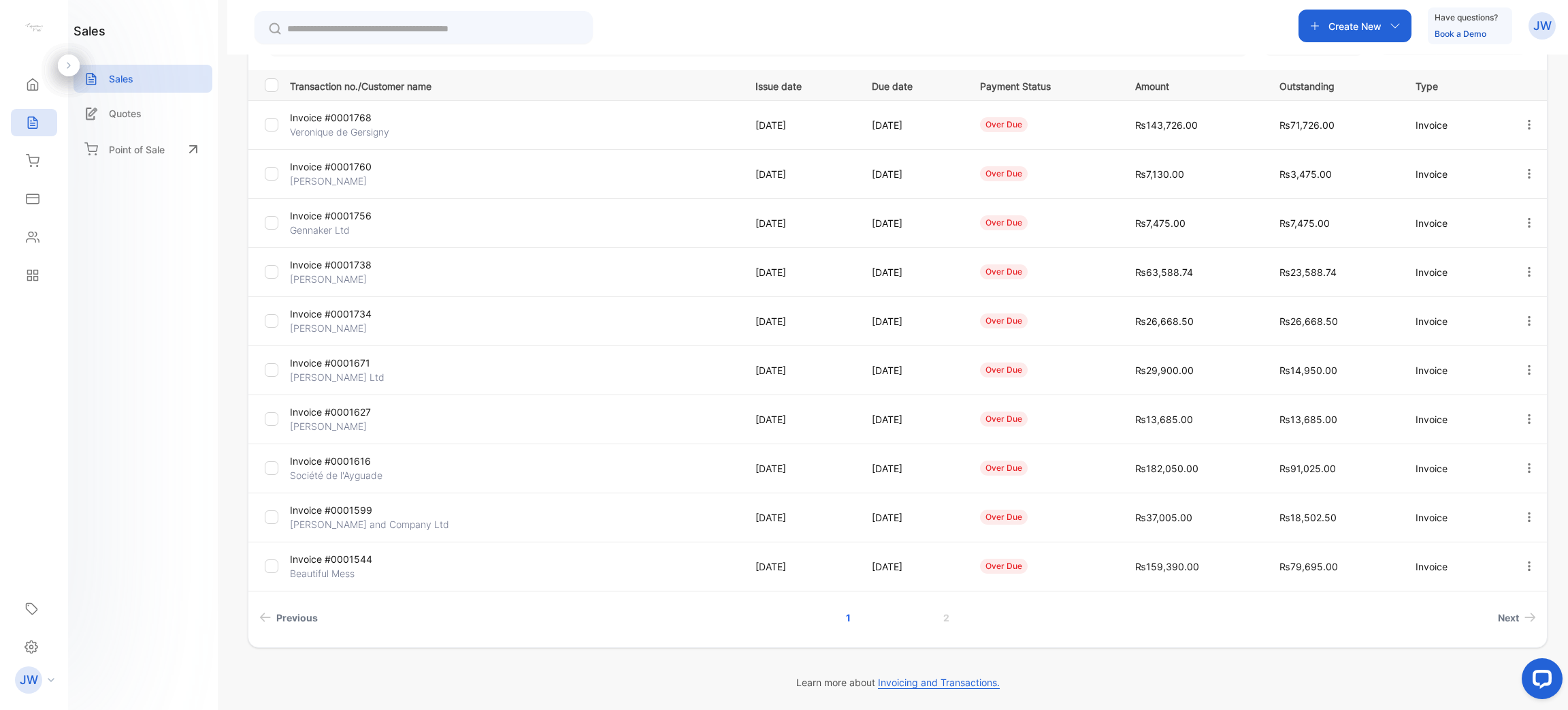
click at [397, 326] on p "[PERSON_NAME]" at bounding box center [364, 328] width 150 height 15
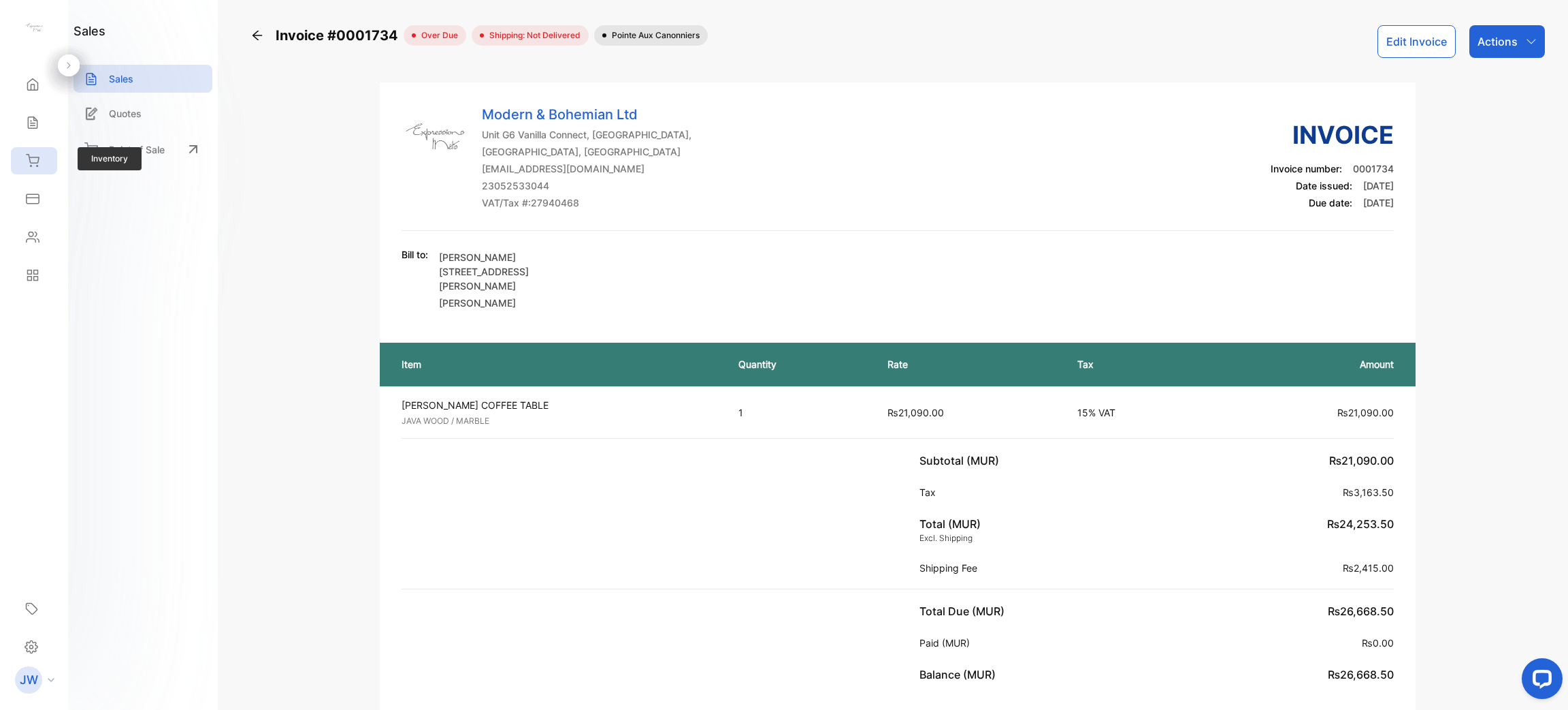
click at [34, 163] on icon at bounding box center [33, 161] width 14 height 14
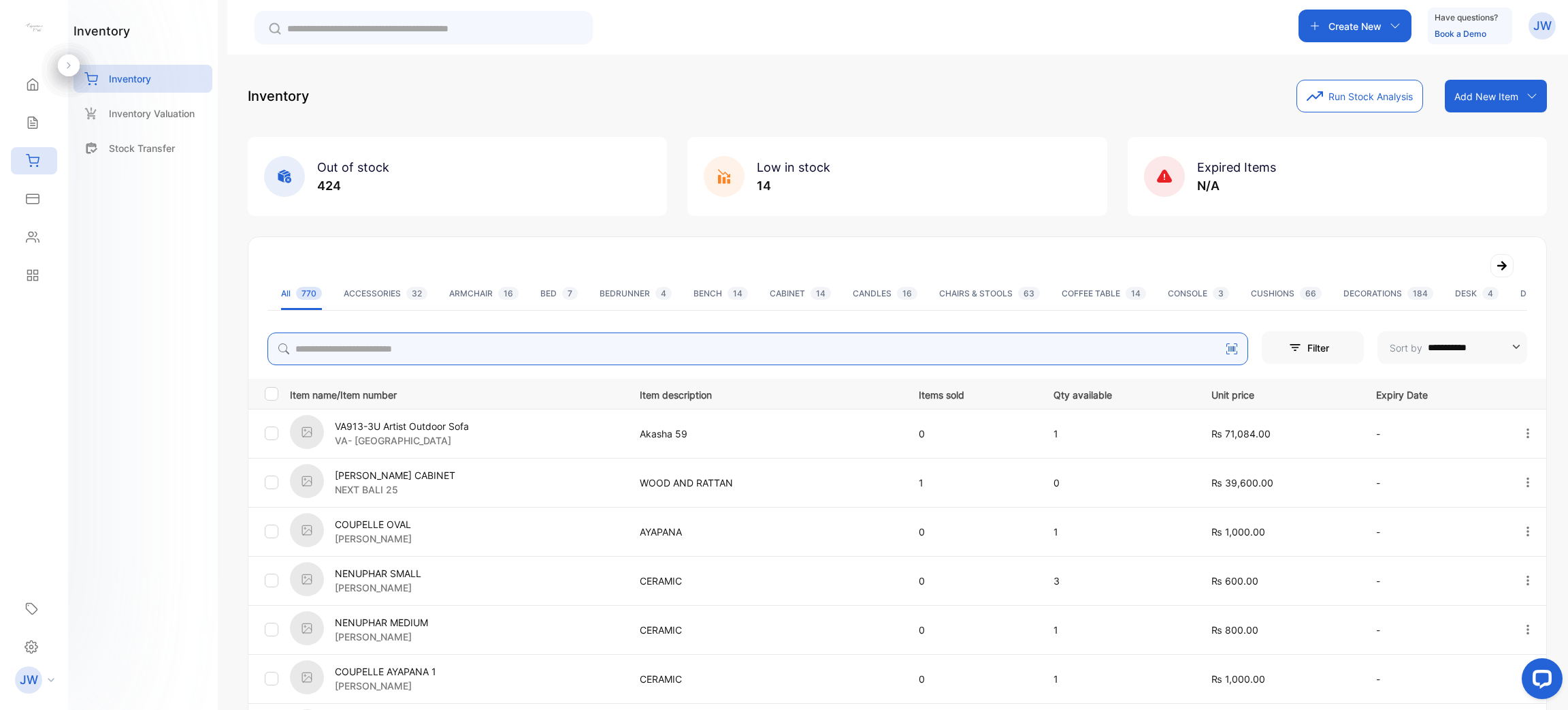
click at [362, 354] on input "search" at bounding box center [758, 349] width 981 height 33
type input "********"
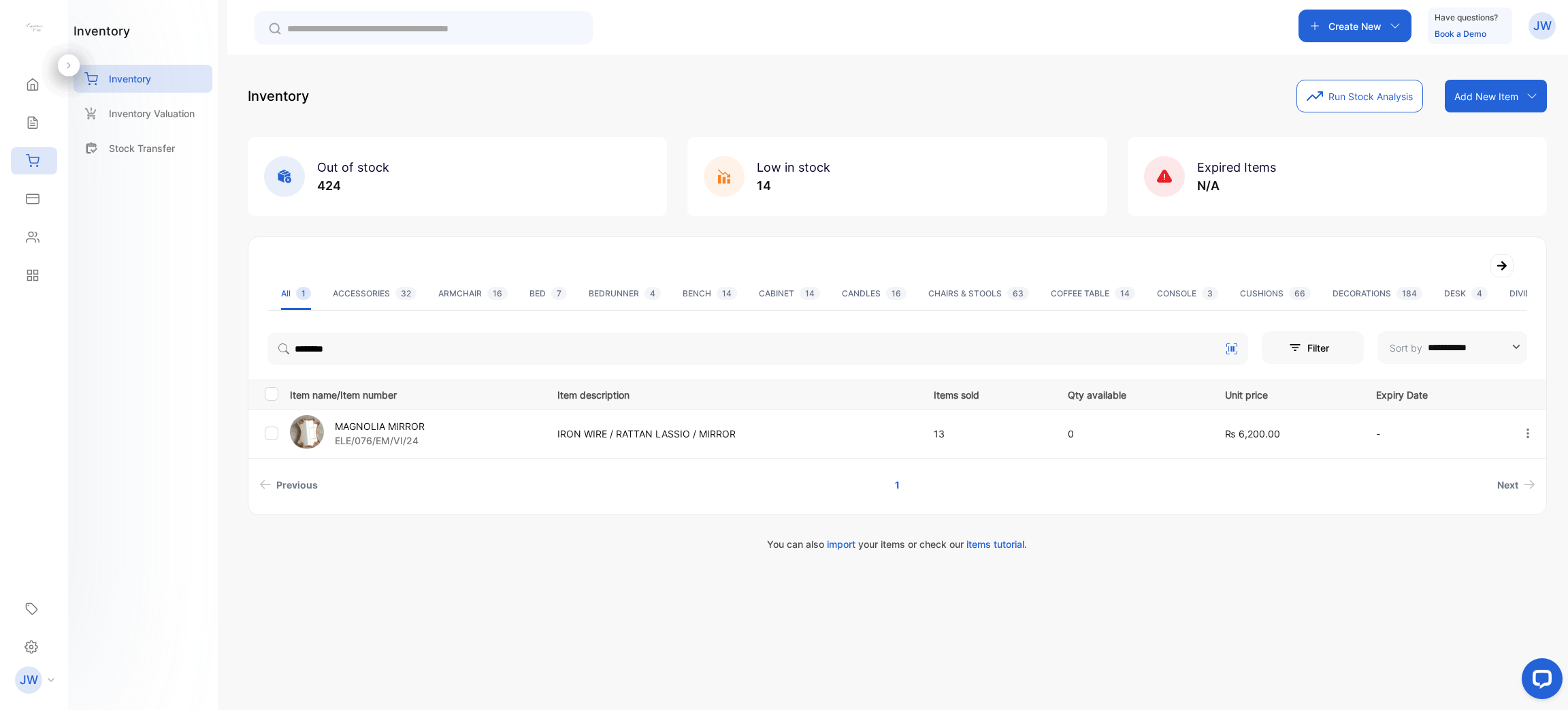
click at [386, 416] on div "MAGNOLIA MIRROR ELE/076/EM/VI/24" at bounding box center [414, 433] width 250 height 37
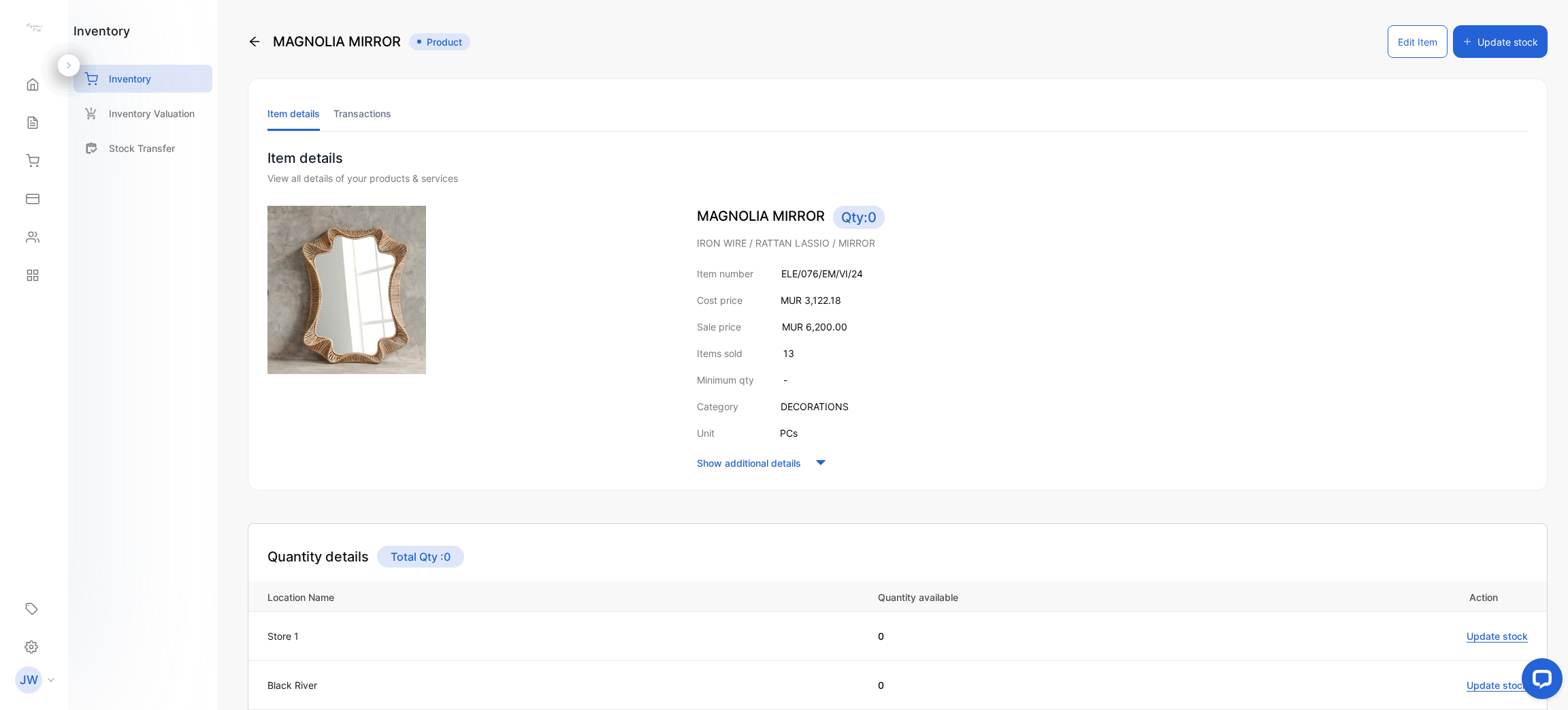
click at [376, 114] on li "Transactions" at bounding box center [362, 113] width 58 height 35
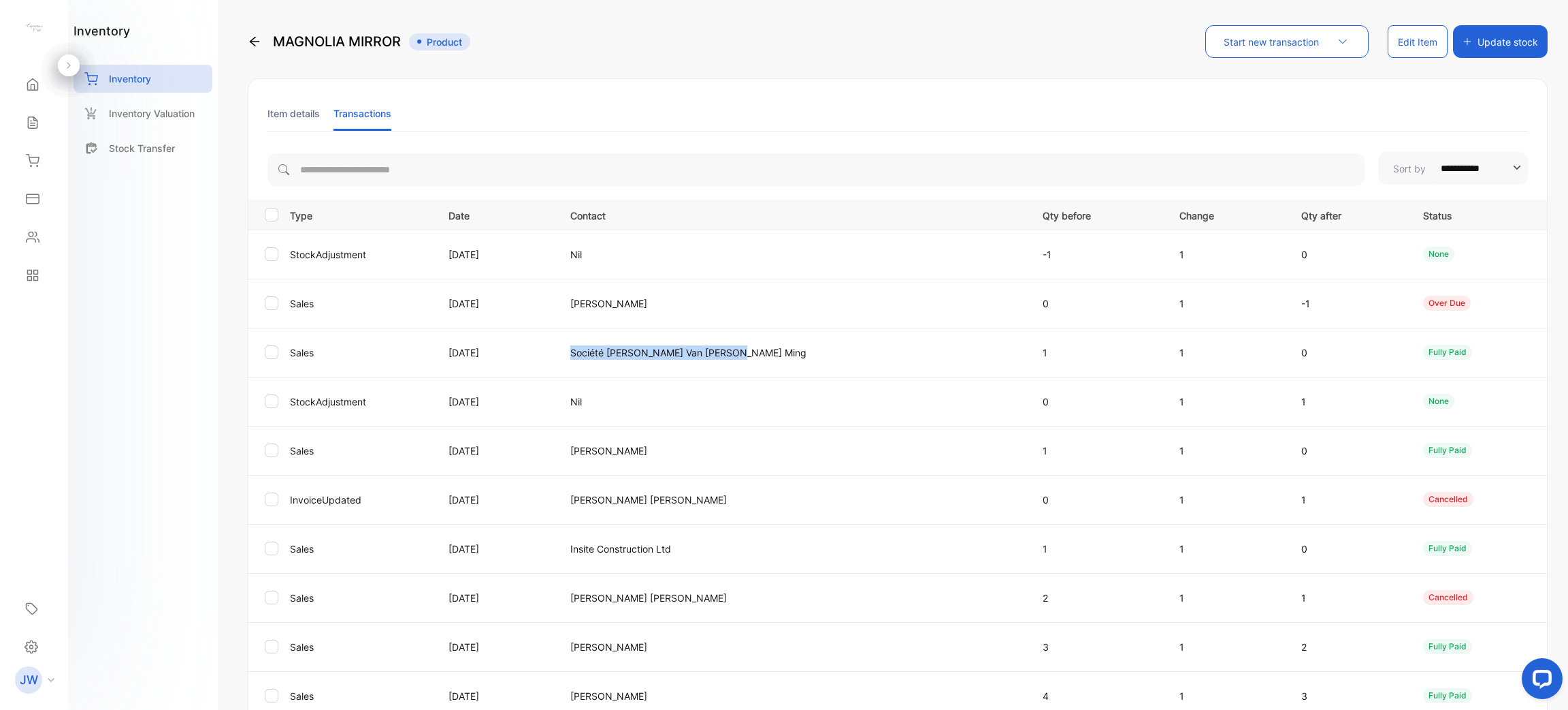
drag, startPoint x: 630, startPoint y: 351, endPoint x: 937, endPoint y: 375, distance: 307.9
click at [937, 375] on td "Société [PERSON_NAME] Van [PERSON_NAME] Ming" at bounding box center [790, 352] width 473 height 49
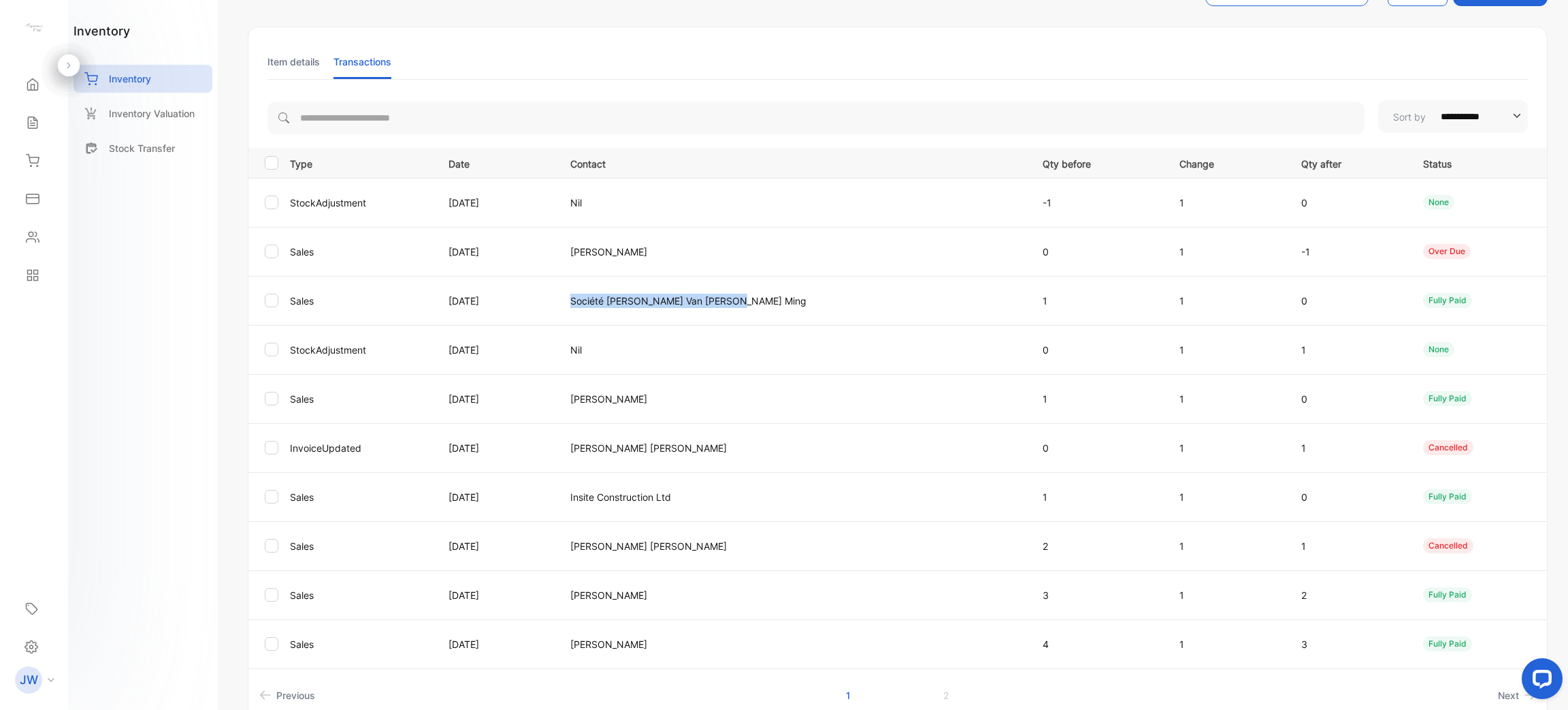
scroll to position [102, 0]
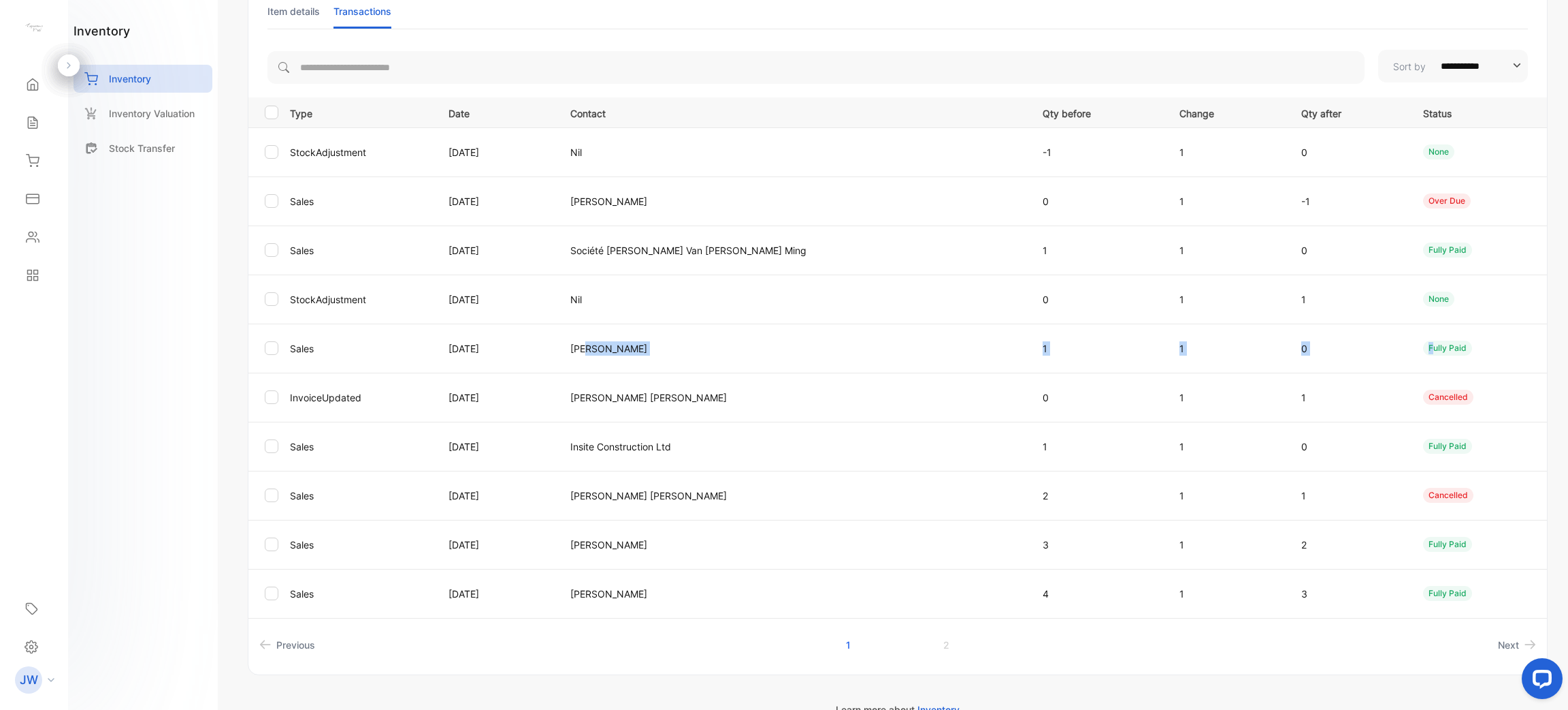
drag, startPoint x: 1418, startPoint y: 352, endPoint x: 644, endPoint y: 352, distance: 774.0
click at [645, 352] on tr "Sales [DATE] [PERSON_NAME] 1 1 0 fully paid" at bounding box center [897, 348] width 1299 height 49
drag, startPoint x: 598, startPoint y: 350, endPoint x: 803, endPoint y: 345, distance: 205.1
click at [803, 345] on tr "Sales [DATE] [PERSON_NAME] 1 1 0 fully paid" at bounding box center [897, 348] width 1299 height 49
drag, startPoint x: 623, startPoint y: 251, endPoint x: 998, endPoint y: 252, distance: 375.0
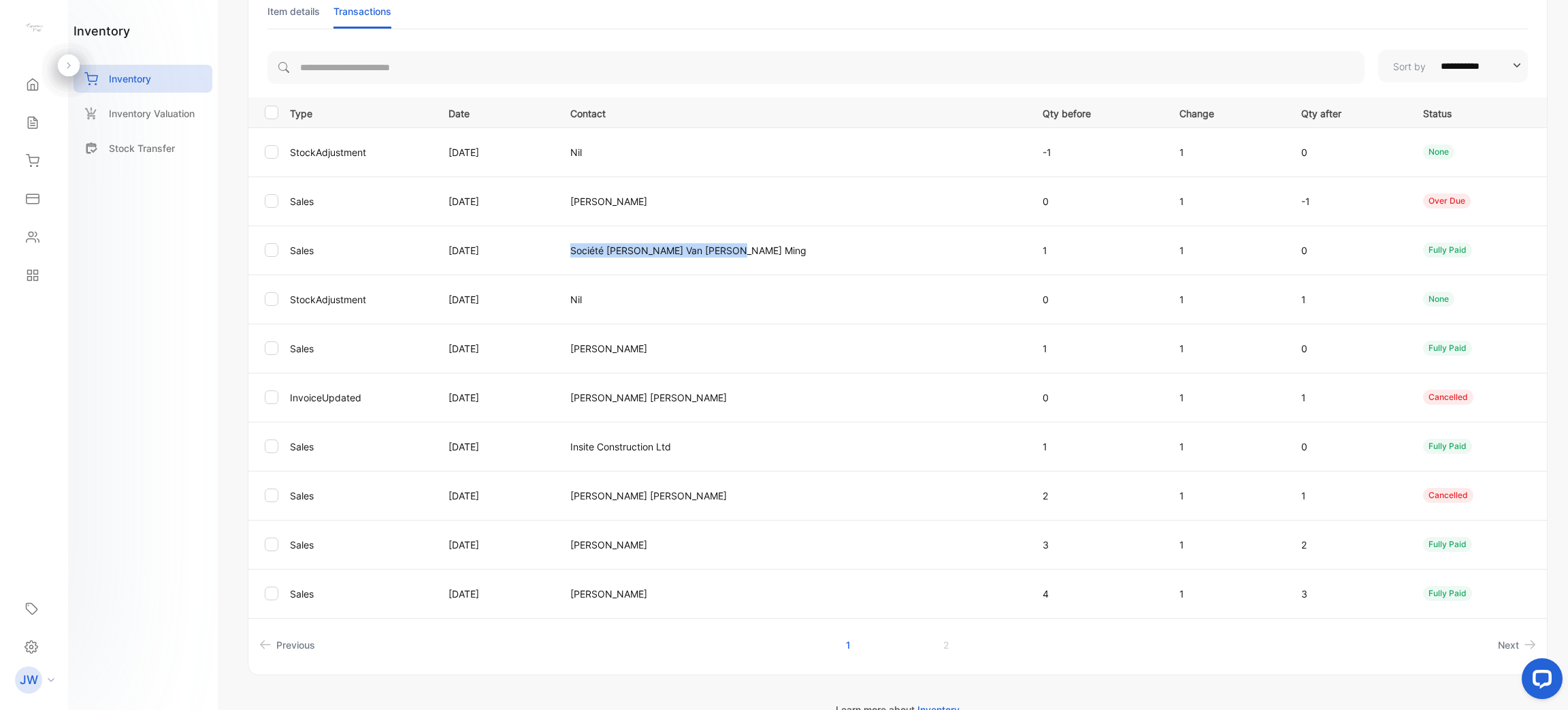
click at [997, 251] on tr "Sales [DATE] Société [PERSON_NAME] Van [PERSON_NAME] Ming 1 1 0 fully paid" at bounding box center [897, 249] width 1299 height 49
click at [766, 361] on td "[PERSON_NAME]" at bounding box center [790, 348] width 473 height 49
click at [48, 120] on div "Sales" at bounding box center [34, 122] width 46 height 27
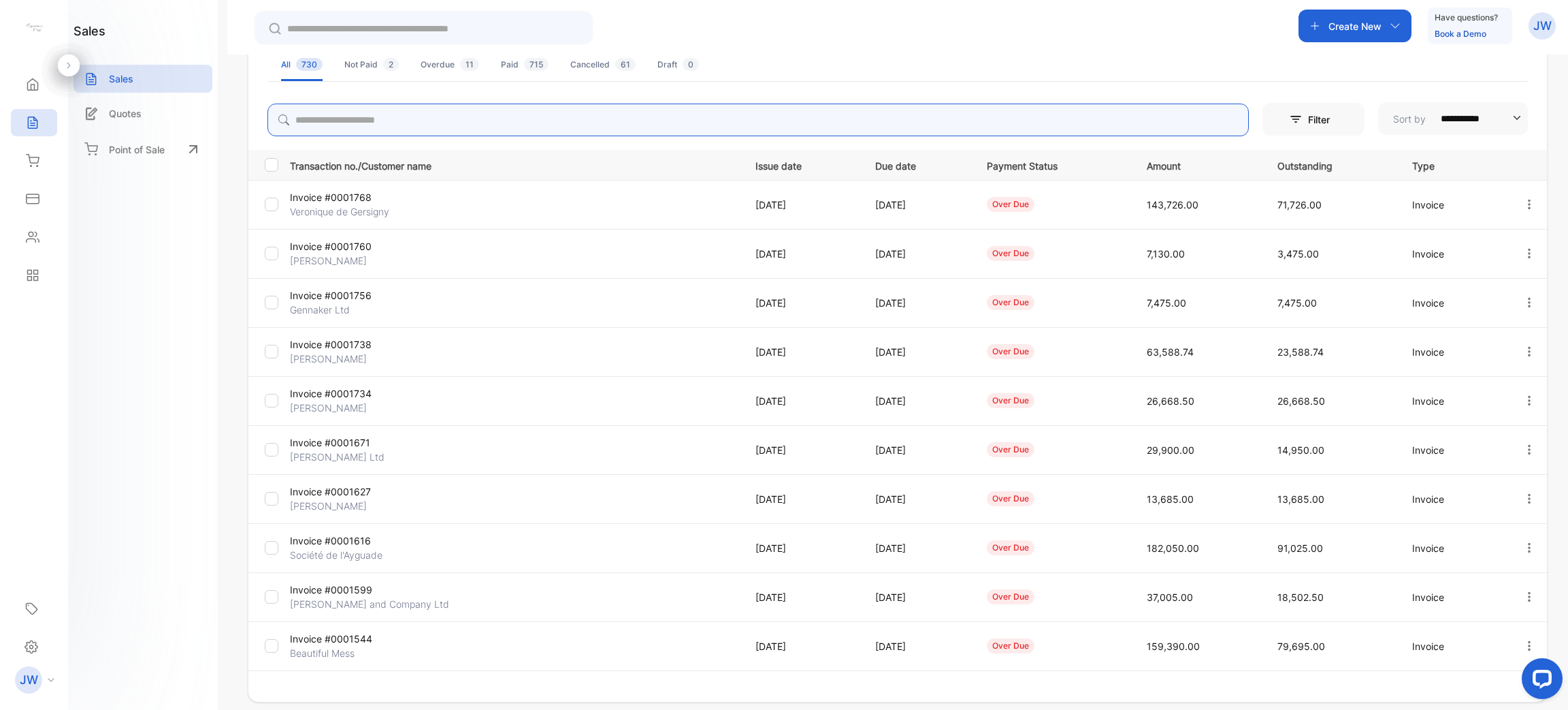
click at [354, 126] on input "search" at bounding box center [758, 120] width 981 height 33
type input "*********"
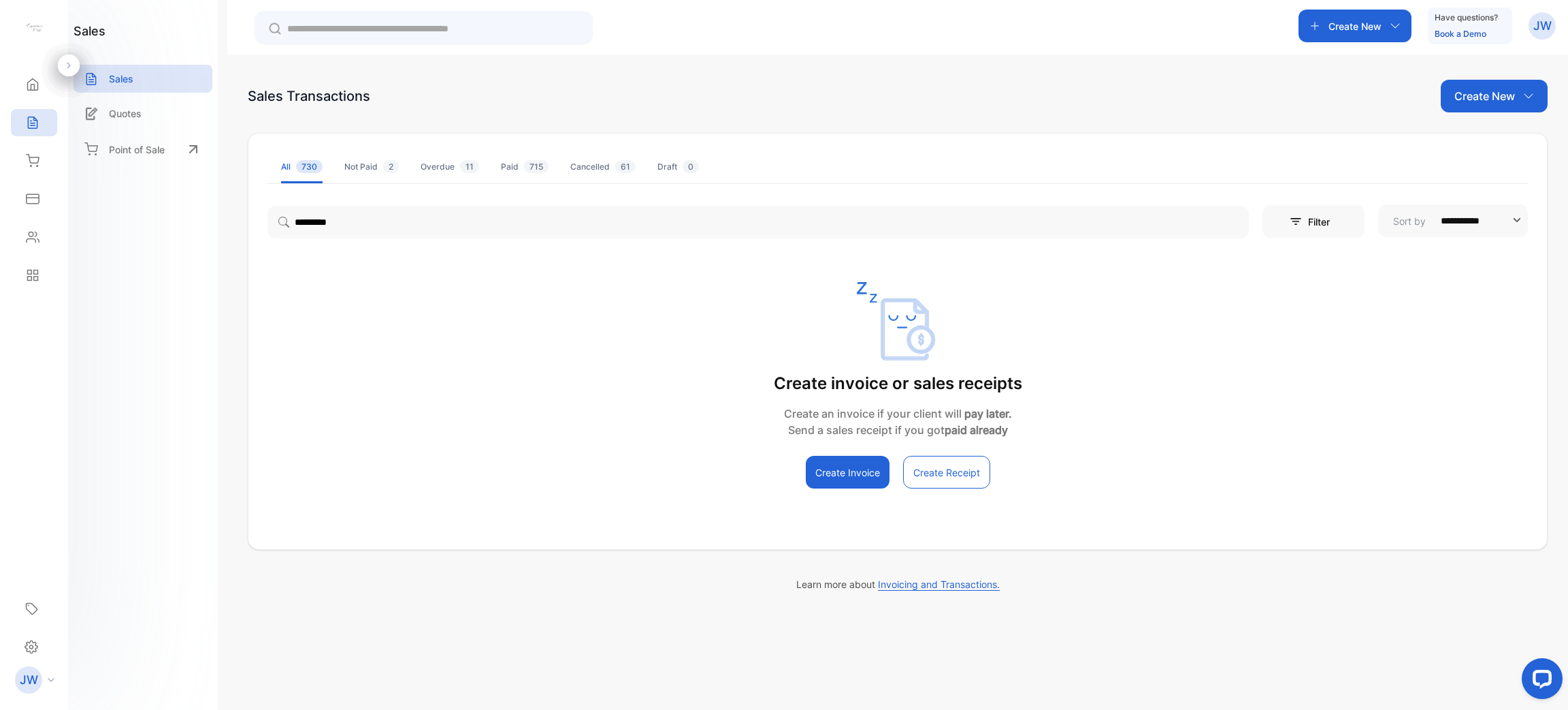
click at [311, 170] on span "730" at bounding box center [309, 166] width 27 height 13
click at [1320, 228] on p "Filter" at bounding box center [1323, 222] width 30 height 15
click at [1316, 283] on p "Select Option" at bounding box center [1323, 288] width 78 height 18
click at [1367, 277] on div "Select Option" at bounding box center [1402, 289] width 256 height 34
click at [1339, 472] on button "Apply Filter" at bounding box center [1334, 482] width 121 height 30
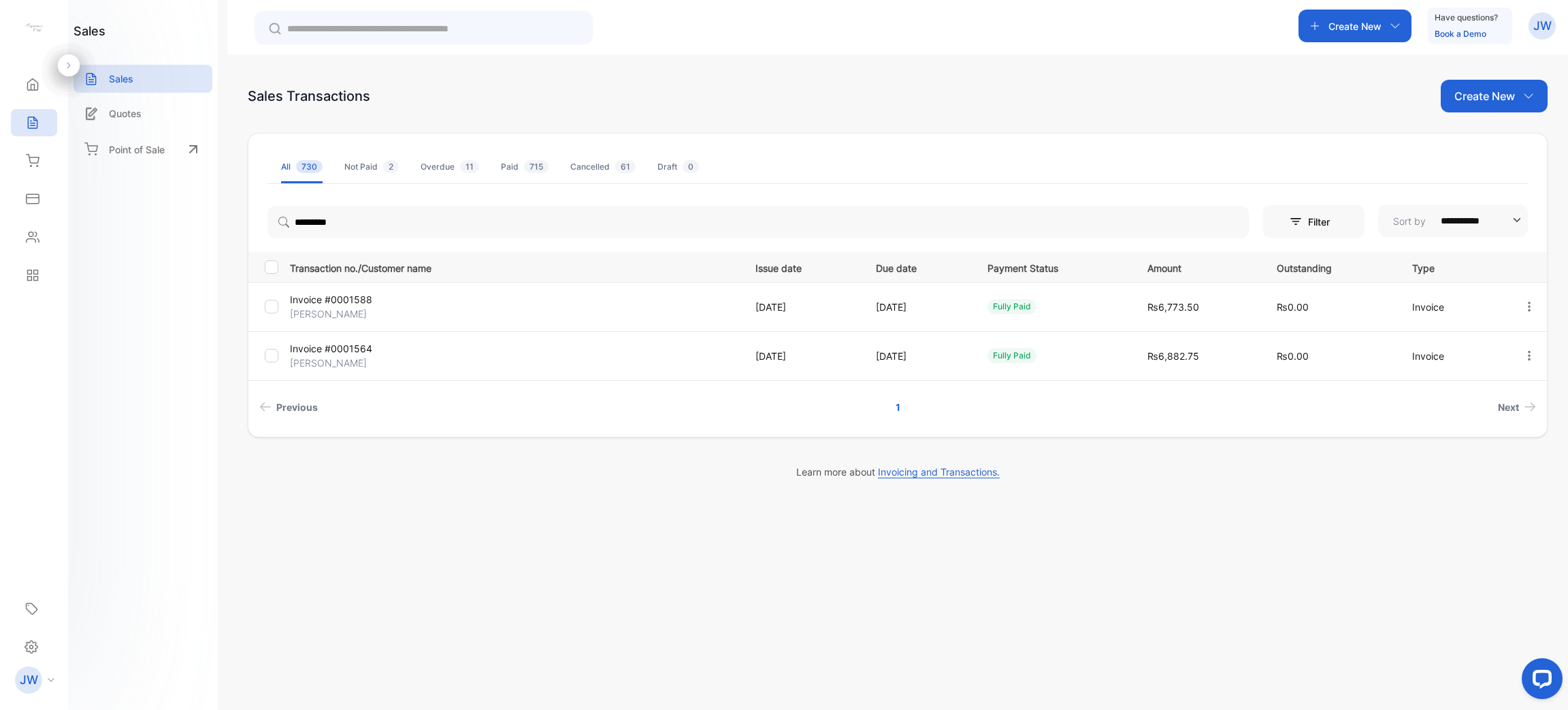
click at [350, 299] on p "Invoice #0001588" at bounding box center [364, 299] width 150 height 15
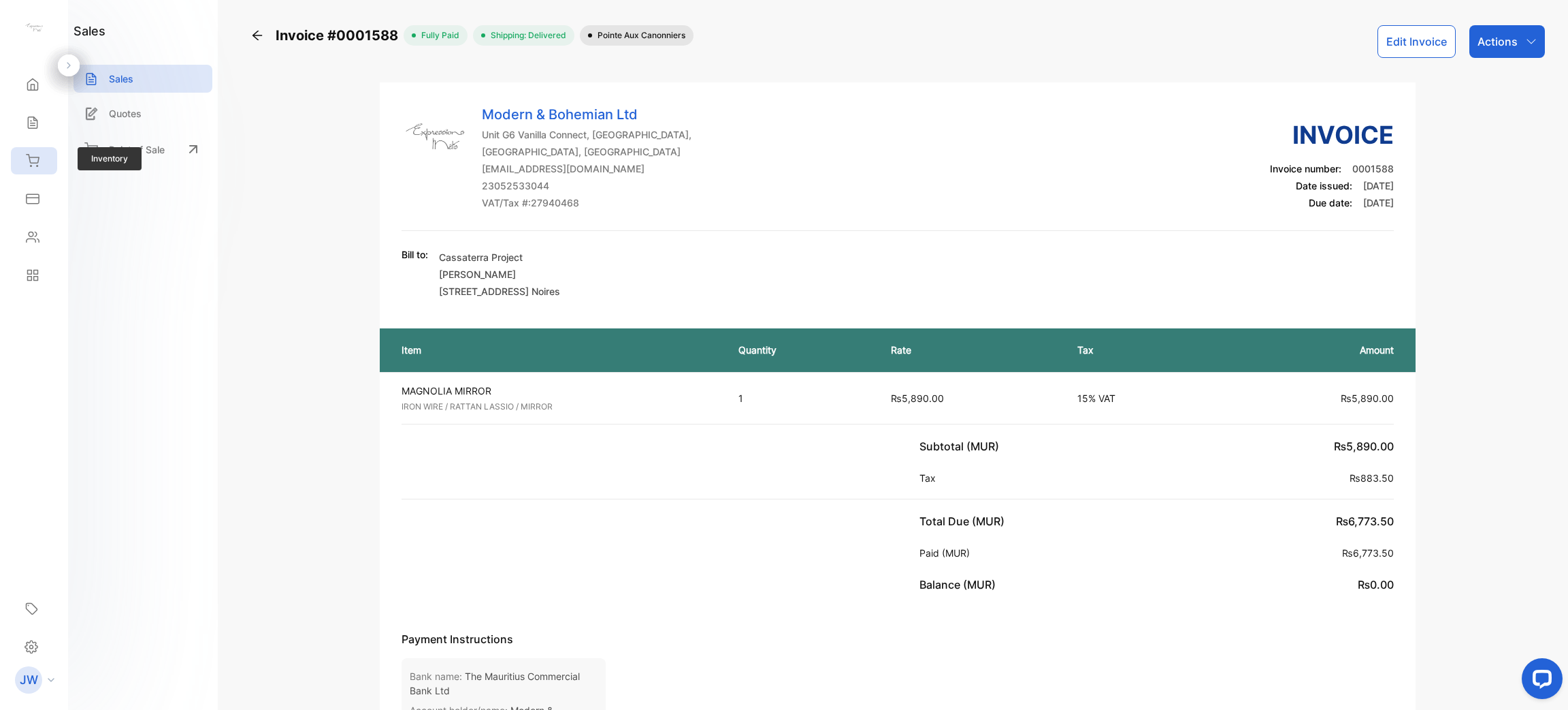
click at [42, 163] on div "Inventory" at bounding box center [34, 160] width 46 height 27
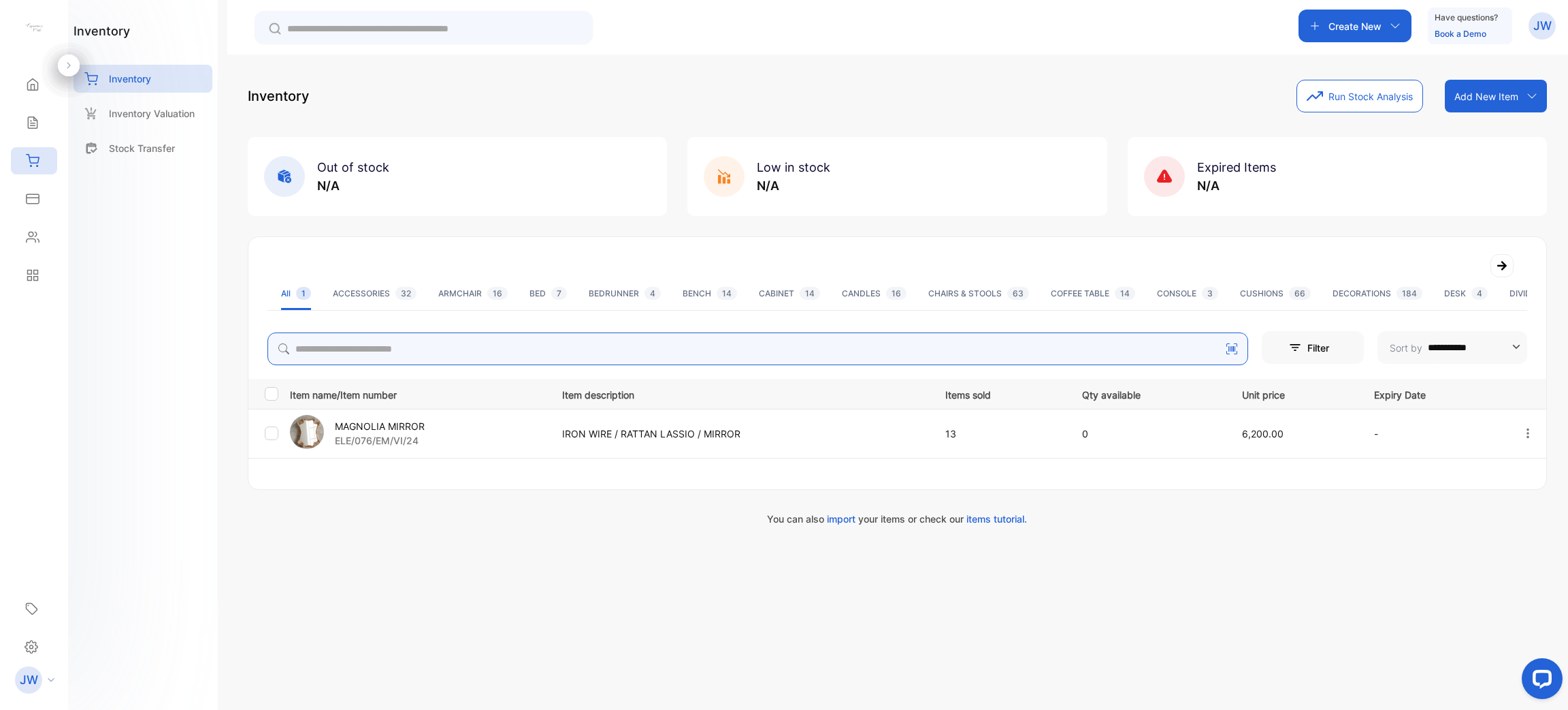
click at [452, 359] on input "search" at bounding box center [758, 349] width 981 height 33
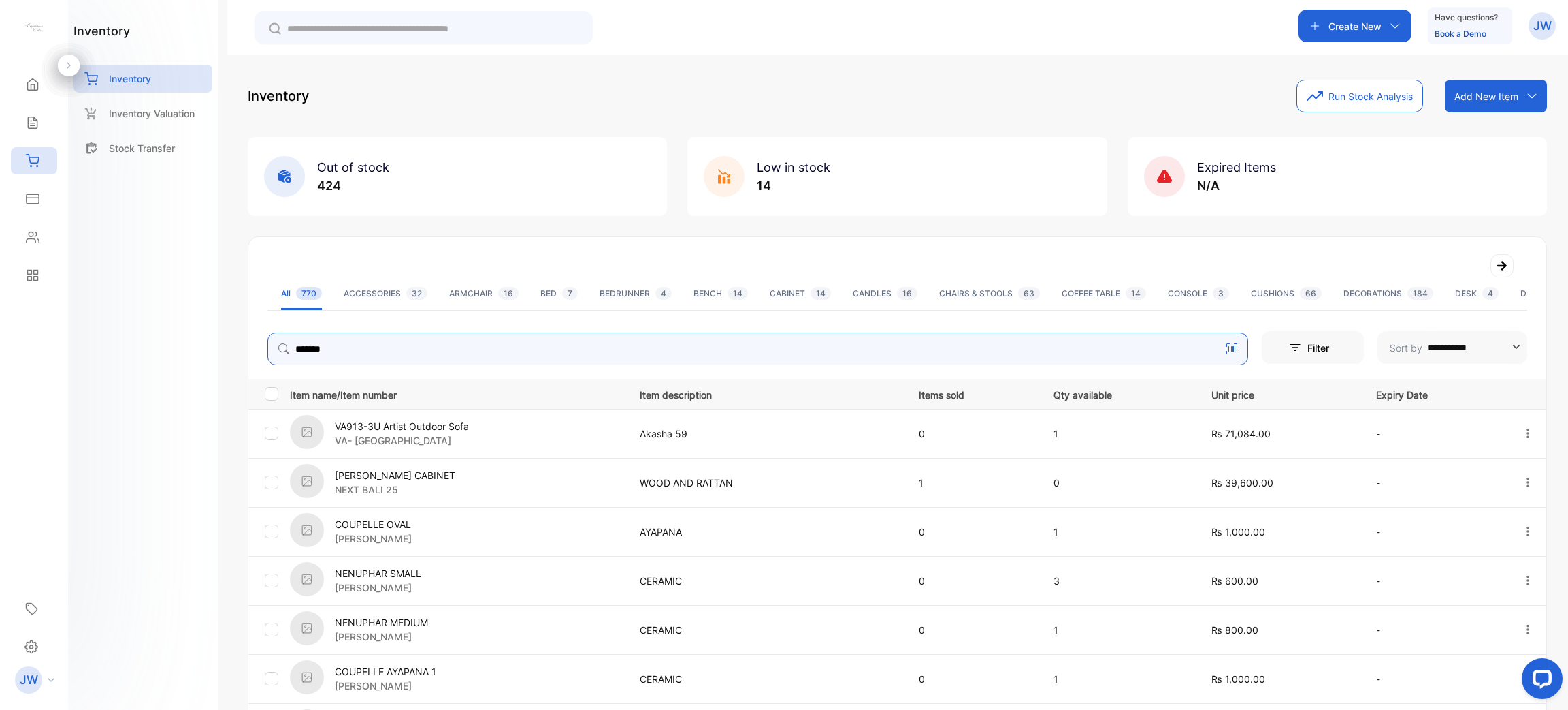
type input "*******"
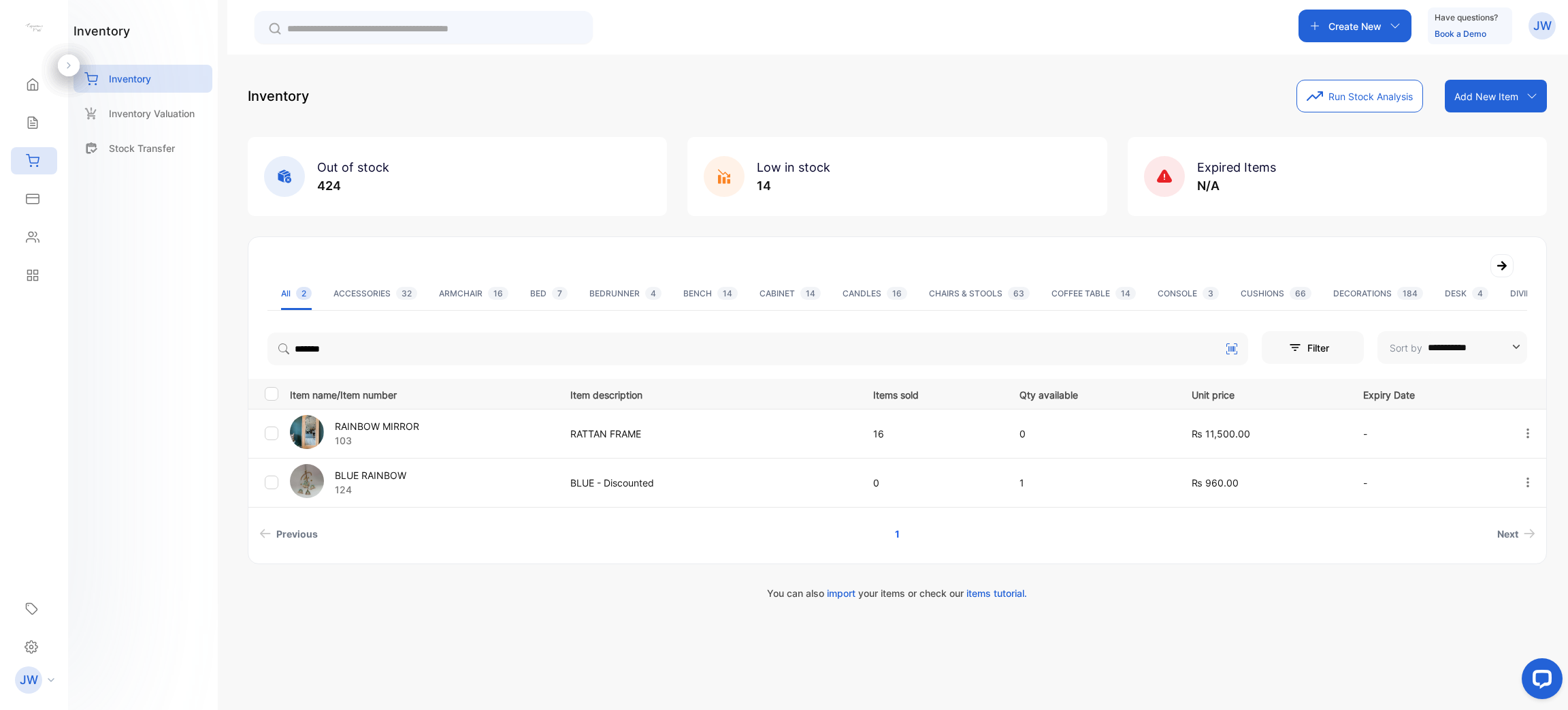
click at [362, 430] on p "RAINBOW MIRROR" at bounding box center [377, 426] width 85 height 15
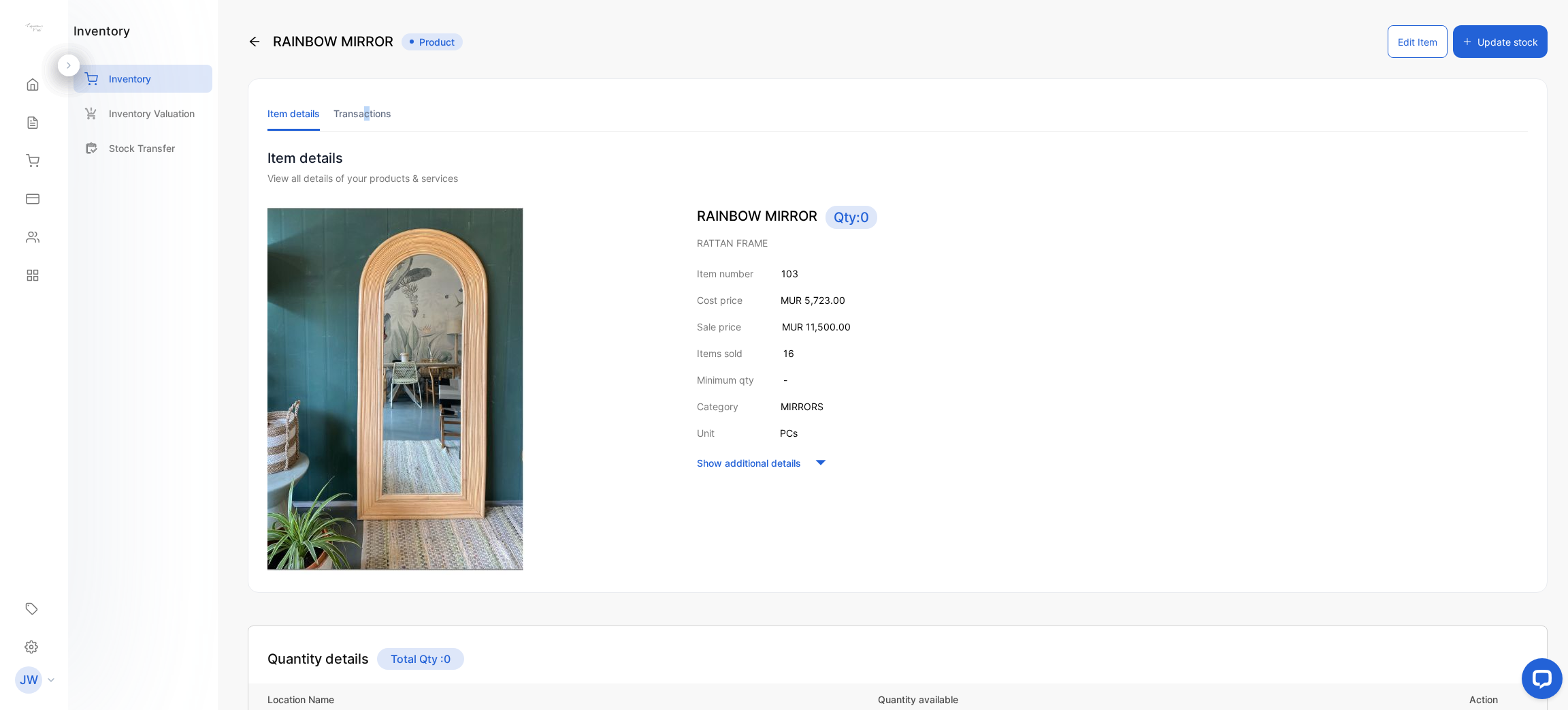
click at [369, 110] on li "Transactions" at bounding box center [362, 113] width 58 height 35
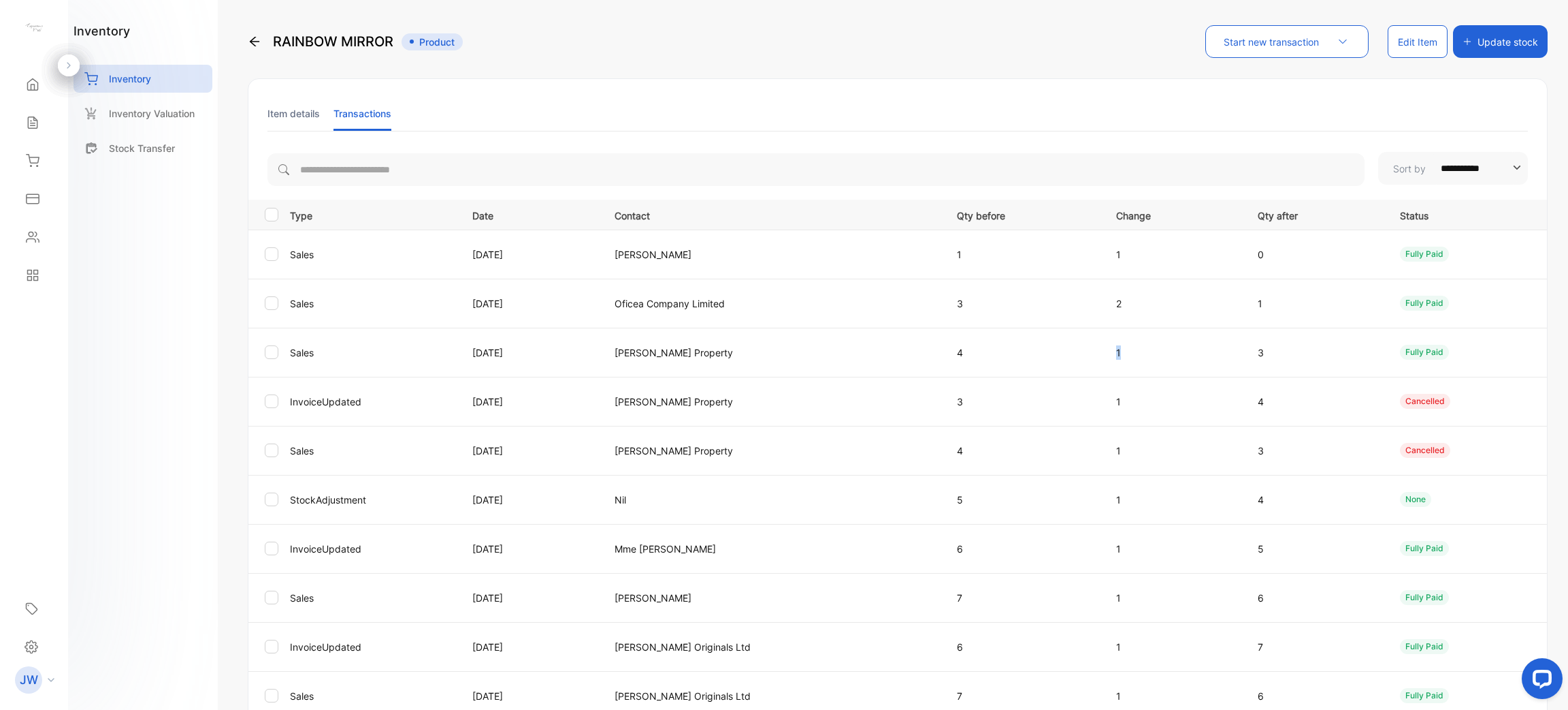
drag, startPoint x: 1096, startPoint y: 353, endPoint x: 1227, endPoint y: 349, distance: 131.1
click at [1224, 349] on td "1" at bounding box center [1171, 352] width 142 height 49
drag, startPoint x: 1099, startPoint y: 302, endPoint x: 1228, endPoint y: 302, distance: 129.0
click at [1230, 305] on tr "Sales [DATE] Oficea Company Limited 3 2 1 fully paid" at bounding box center [897, 303] width 1299 height 49
drag, startPoint x: 1080, startPoint y: 255, endPoint x: 1334, endPoint y: 250, distance: 254.0
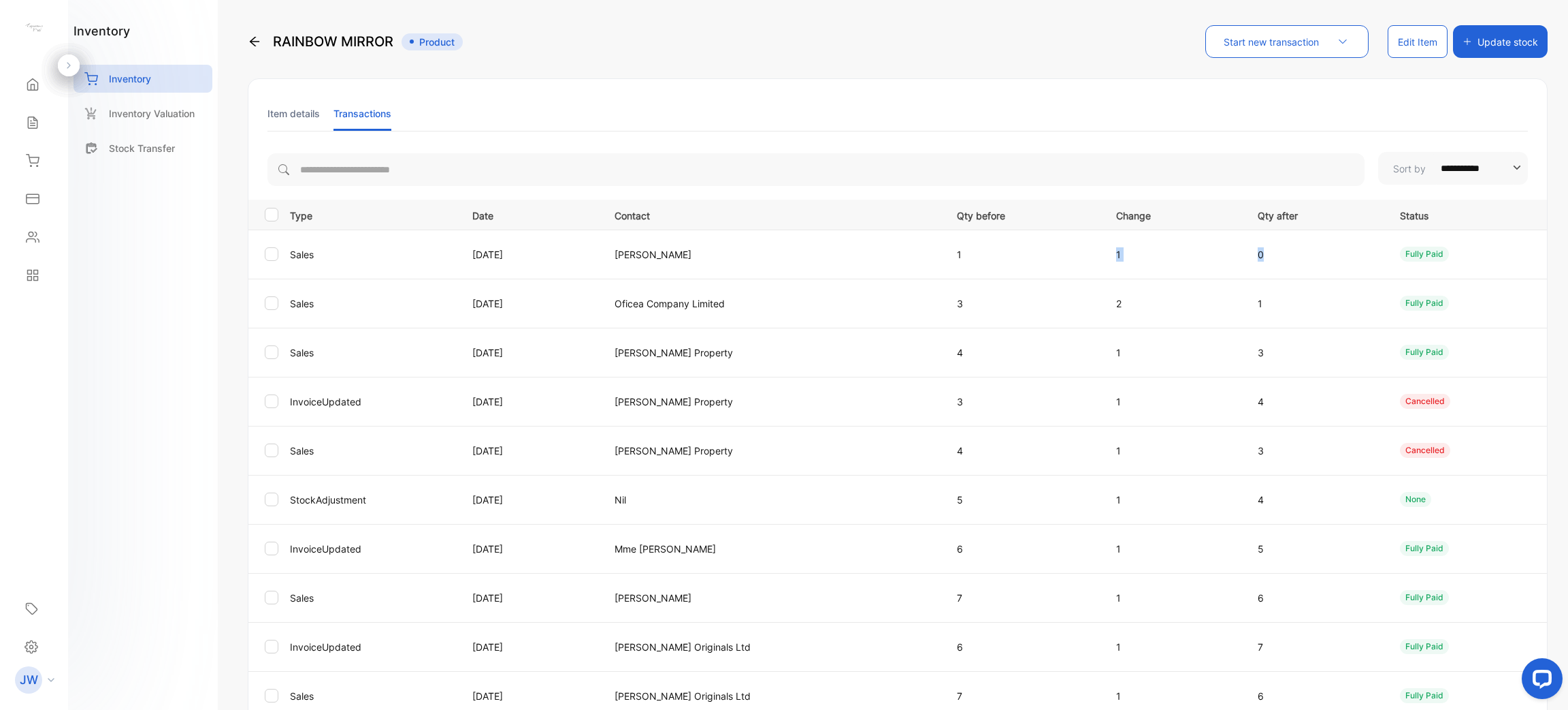
click at [1314, 254] on tr "Sales [DATE] [PERSON_NAME] 1 1 0 fully paid" at bounding box center [897, 254] width 1299 height 49
click at [1118, 296] on p "2" at bounding box center [1173, 303] width 114 height 15
drag, startPoint x: 1089, startPoint y: 358, endPoint x: 1201, endPoint y: 345, distance: 112.8
click at [1201, 345] on tr "Sales [DATE] [PERSON_NAME] Property 4 1 3 fully paid" at bounding box center [897, 352] width 1299 height 49
drag, startPoint x: 1080, startPoint y: 299, endPoint x: 1227, endPoint y: 299, distance: 147.0
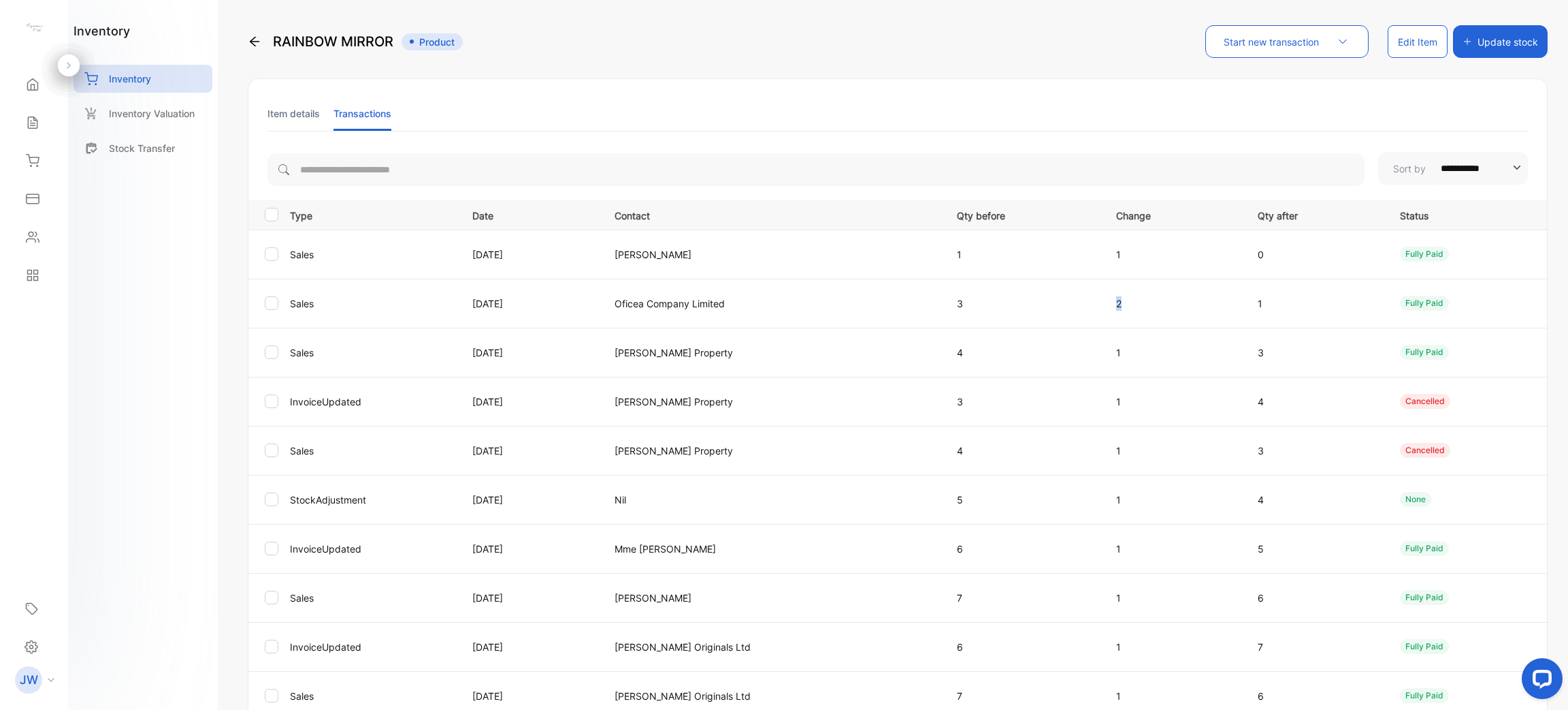
click at [1227, 299] on tr "Sales [DATE] Oficea Company Limited 3 2 1 fully paid" at bounding box center [897, 303] width 1299 height 49
drag, startPoint x: 1091, startPoint y: 251, endPoint x: 1233, endPoint y: 251, distance: 142.0
click at [1233, 251] on tr "Sales [DATE] [PERSON_NAME] 1 1 0 fully paid" at bounding box center [897, 254] width 1299 height 49
drag, startPoint x: 138, startPoint y: 92, endPoint x: 156, endPoint y: 84, distance: 19.7
click at [141, 92] on div "Inventory" at bounding box center [143, 79] width 138 height 28
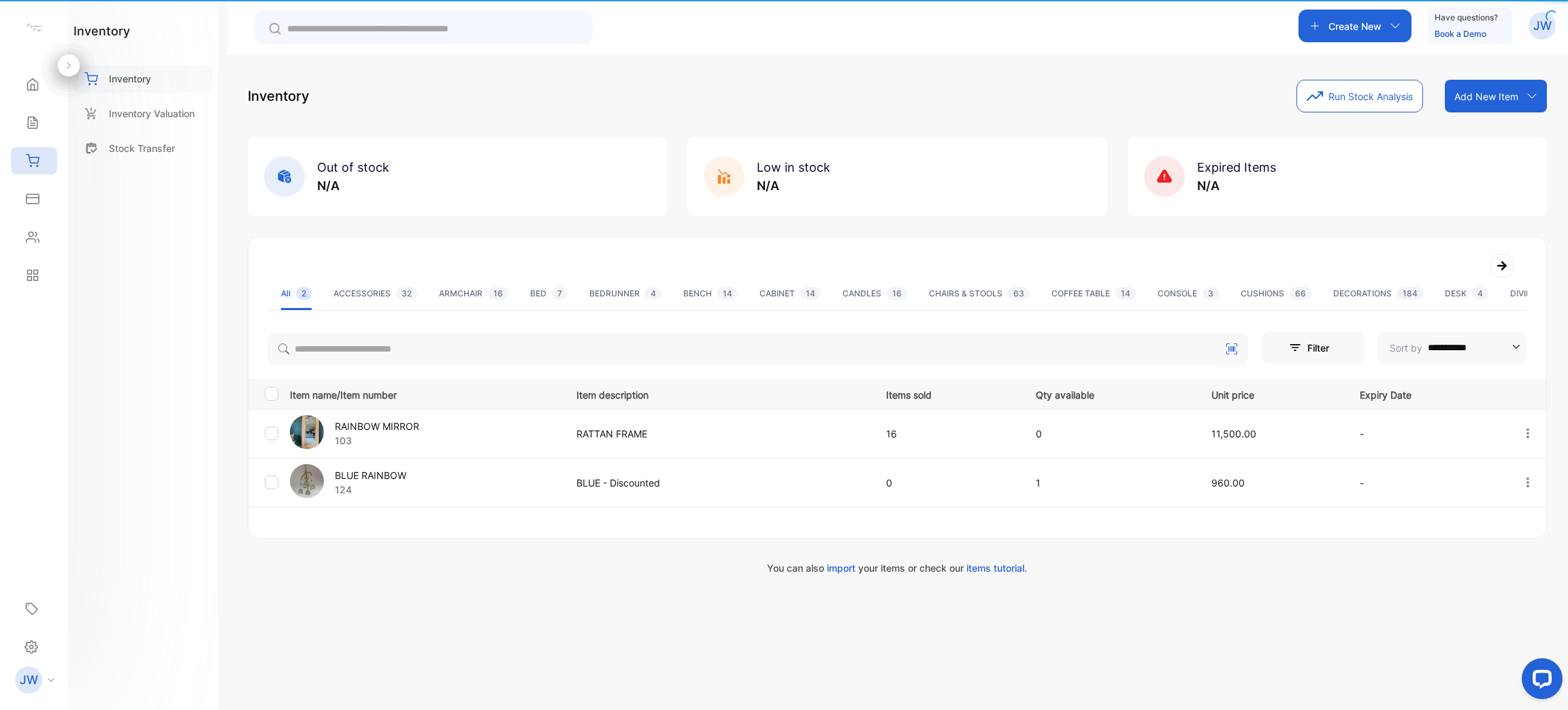
click at [156, 84] on div "Inventory" at bounding box center [143, 79] width 138 height 28
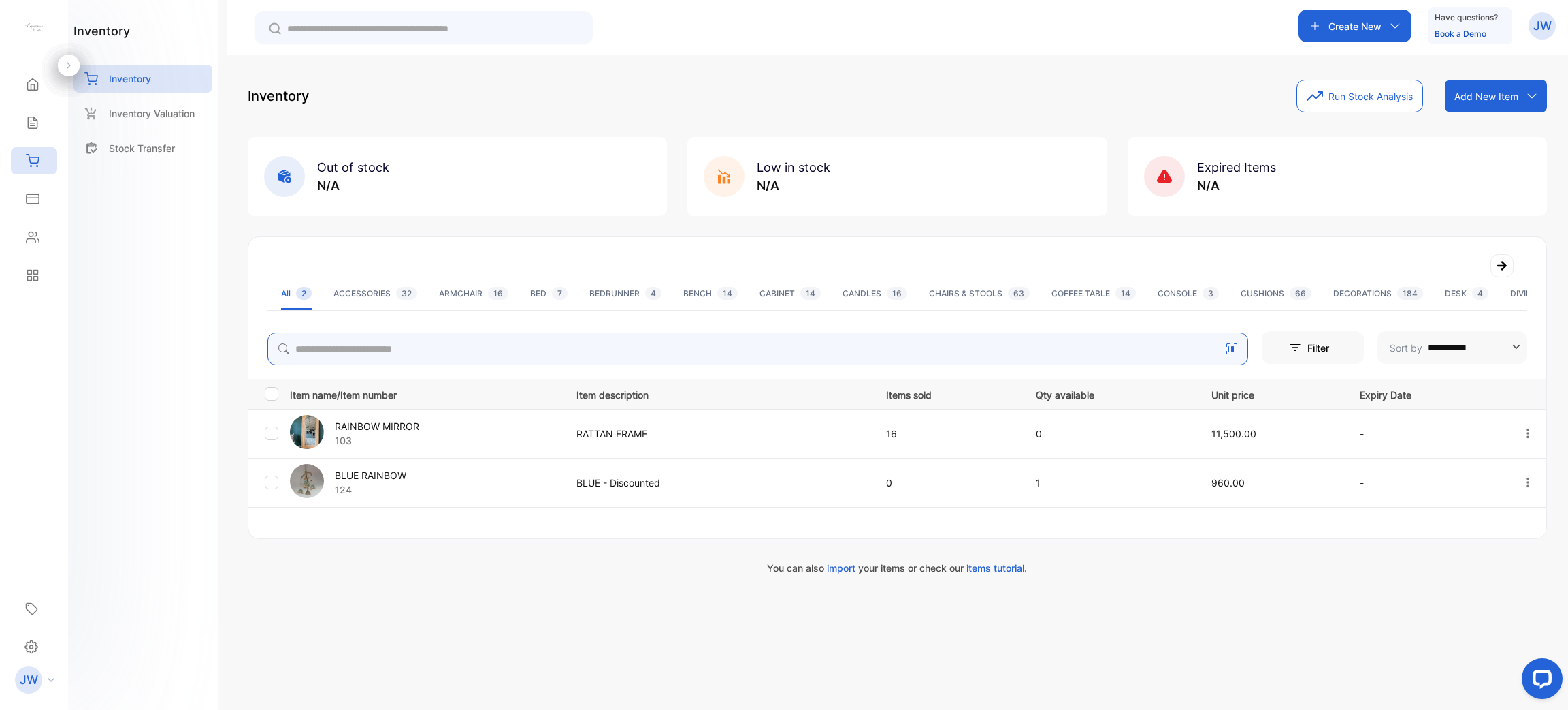
click at [395, 337] on input "search" at bounding box center [758, 349] width 981 height 33
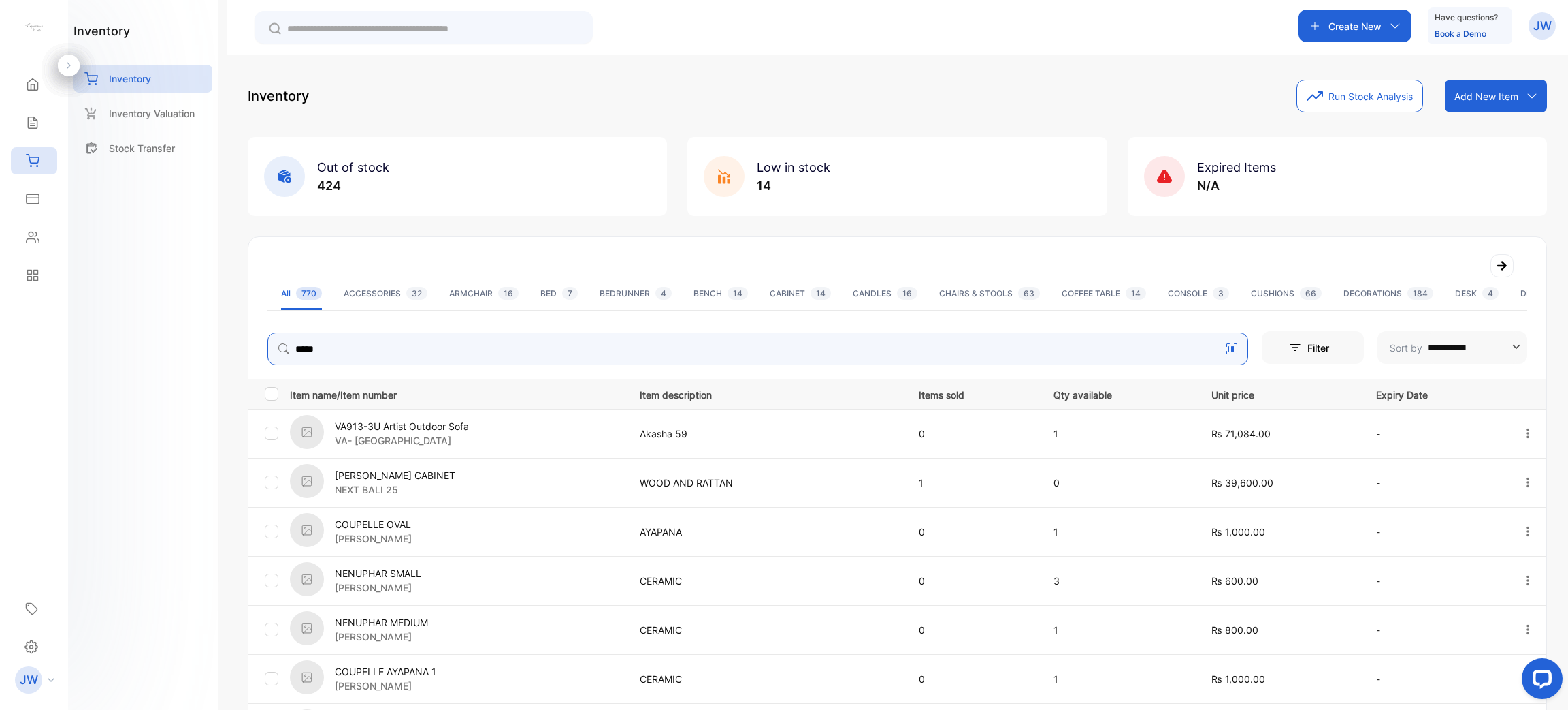
type input "*****"
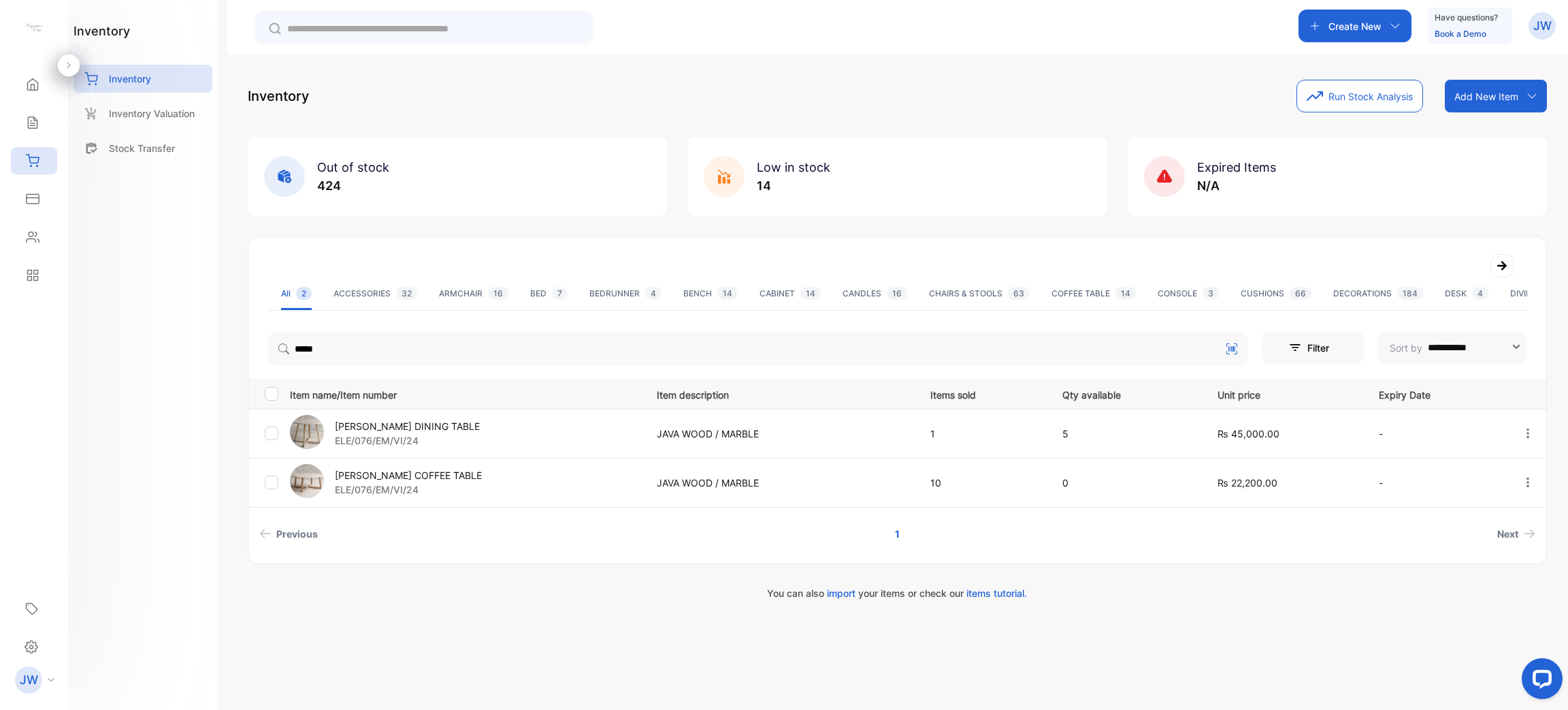
click at [411, 427] on p "[PERSON_NAME] DINING TABLE" at bounding box center [408, 426] width 145 height 15
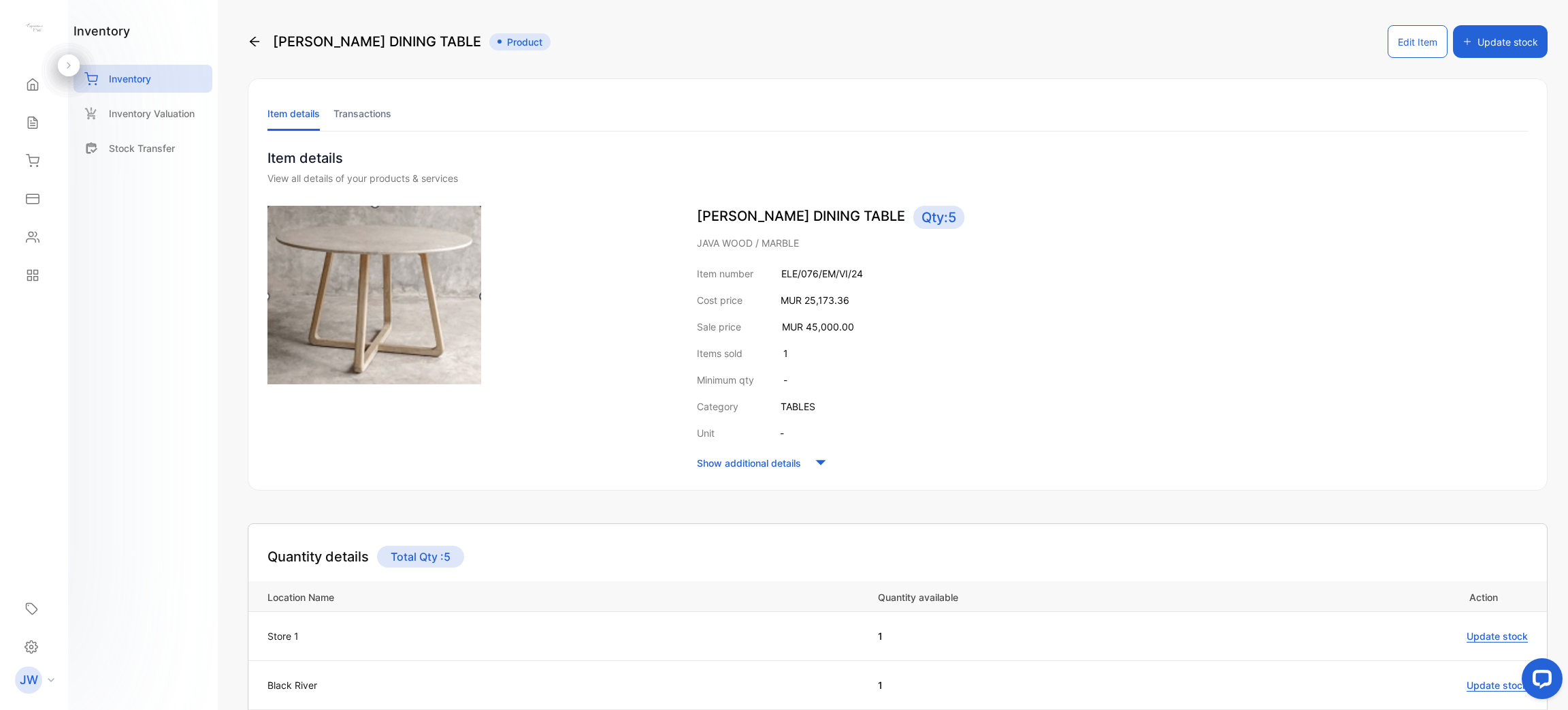
click at [375, 132] on div "Item details Transactions Item details View all details of your products & serv…" at bounding box center [897, 284] width 1301 height 412
click at [378, 129] on li "Transactions" at bounding box center [362, 113] width 58 height 35
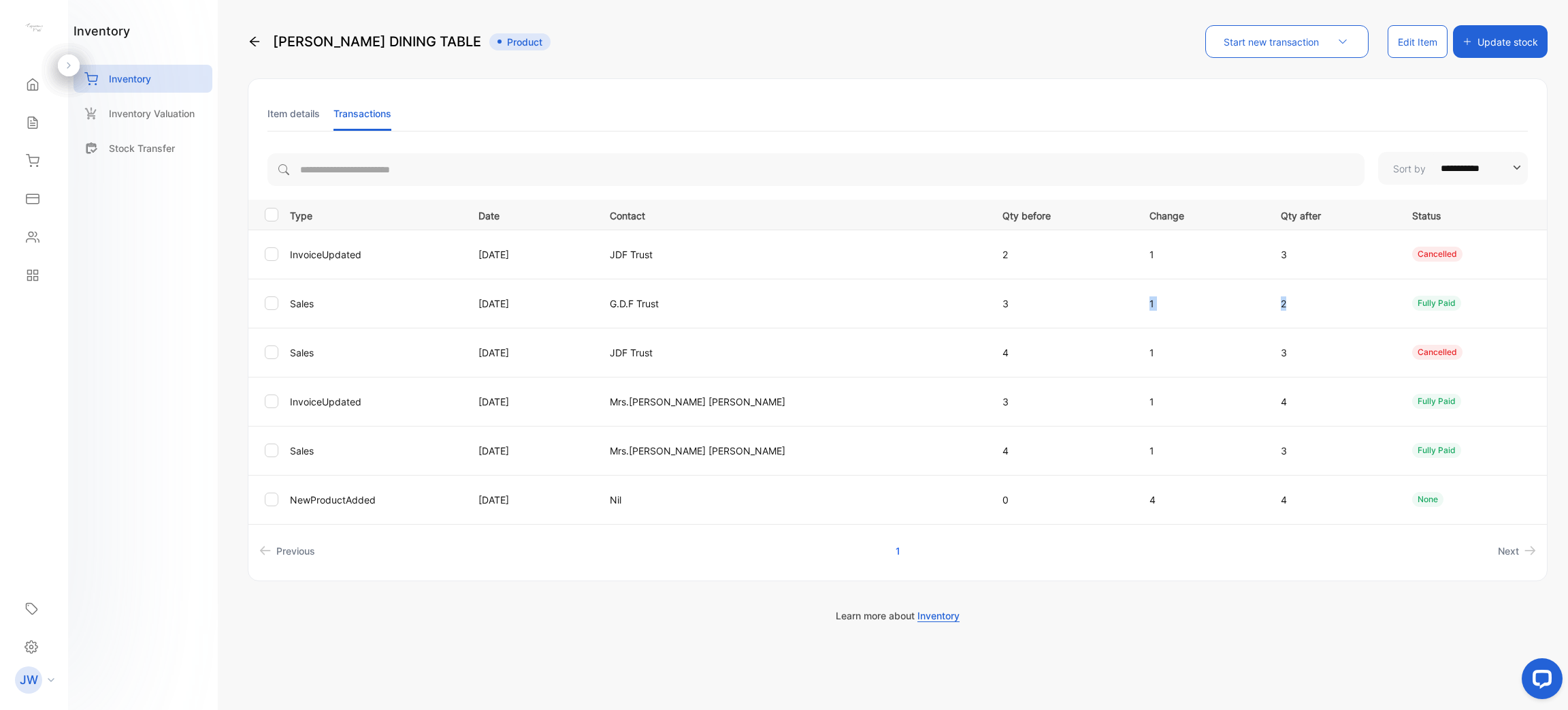
drag, startPoint x: 1082, startPoint y: 299, endPoint x: 1288, endPoint y: 304, distance: 206.1
click at [1288, 304] on tr "Sales [DATE] G.D.F Trust 3 1 2 fully paid" at bounding box center [897, 303] width 1299 height 49
click at [497, 301] on td "[DATE]" at bounding box center [528, 303] width 132 height 49
click at [141, 69] on div "Inventory" at bounding box center [143, 79] width 138 height 28
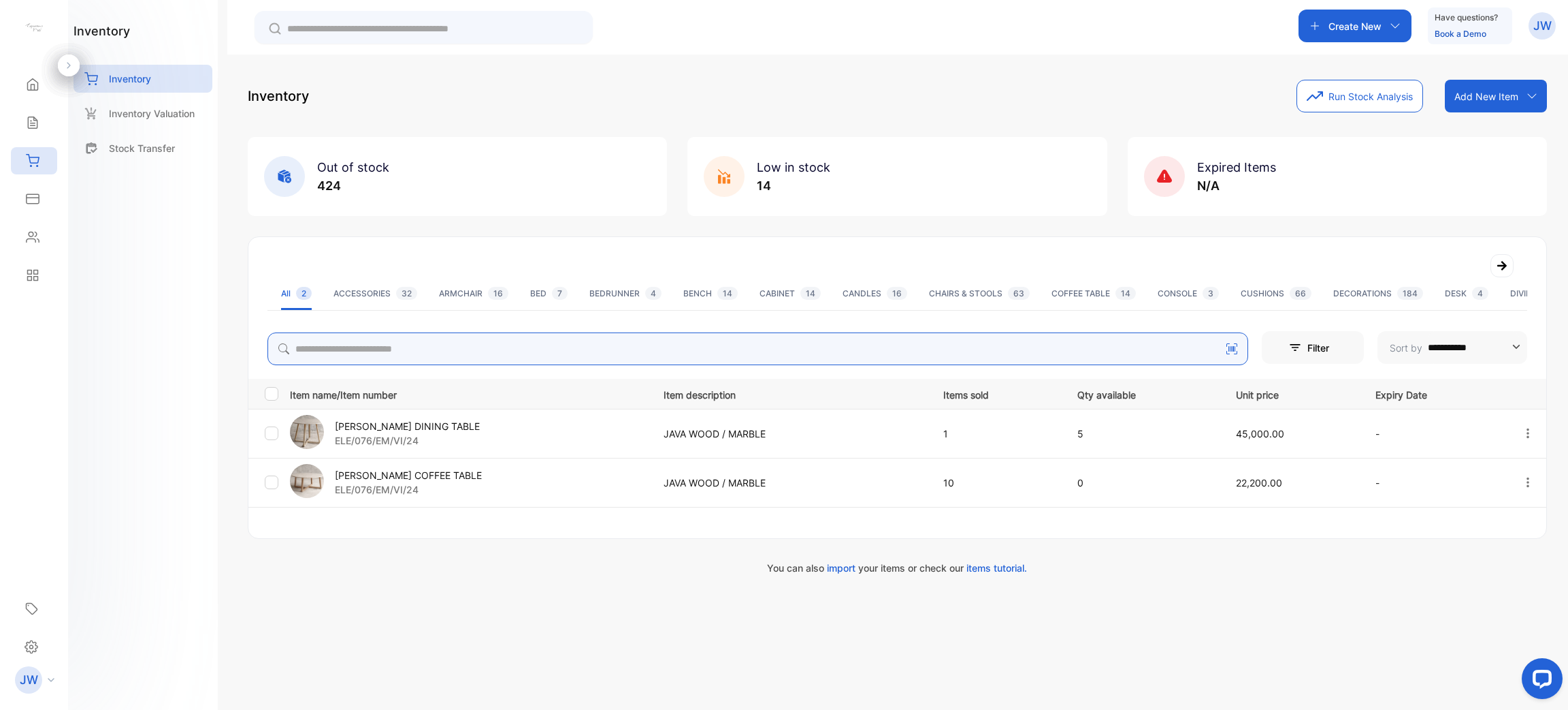
click at [361, 337] on input "search" at bounding box center [758, 349] width 981 height 33
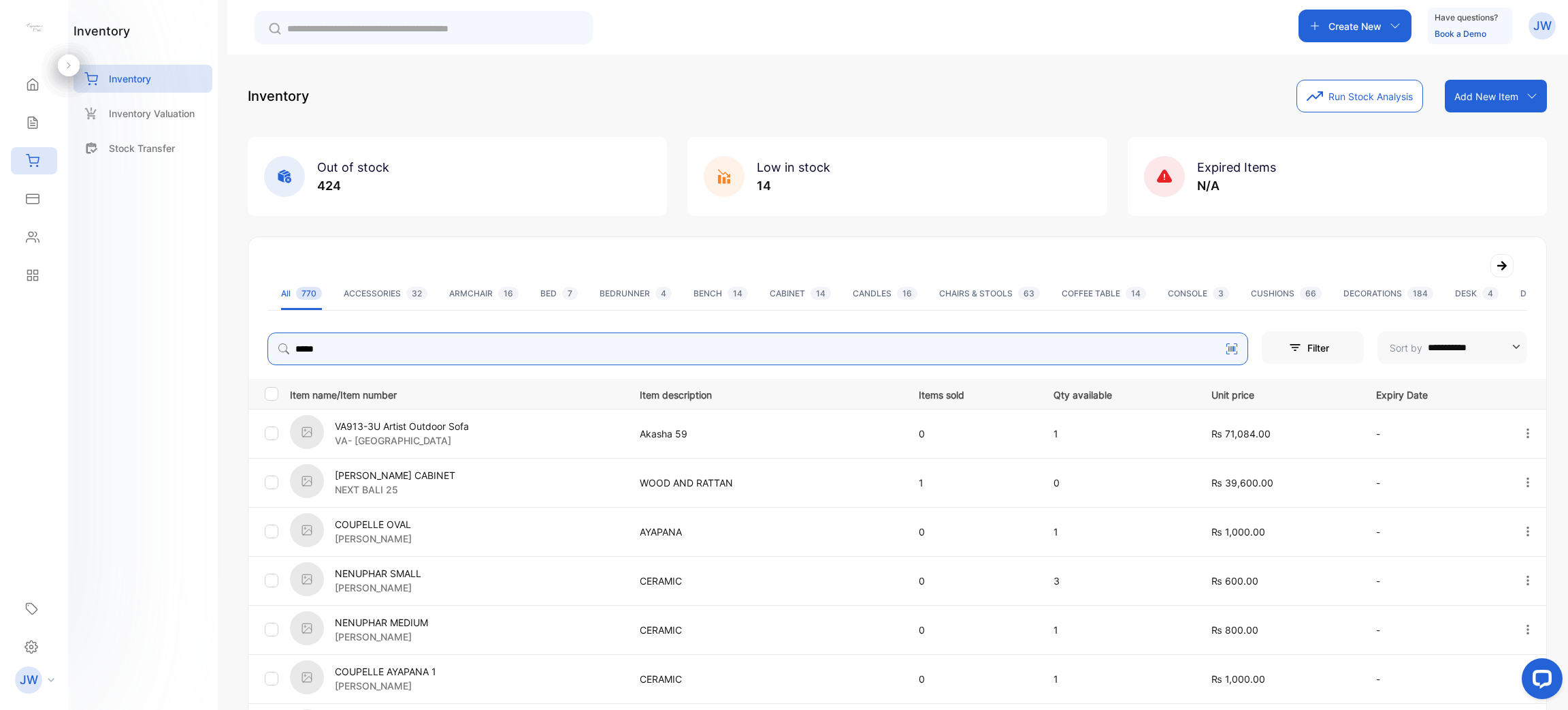
type input "*****"
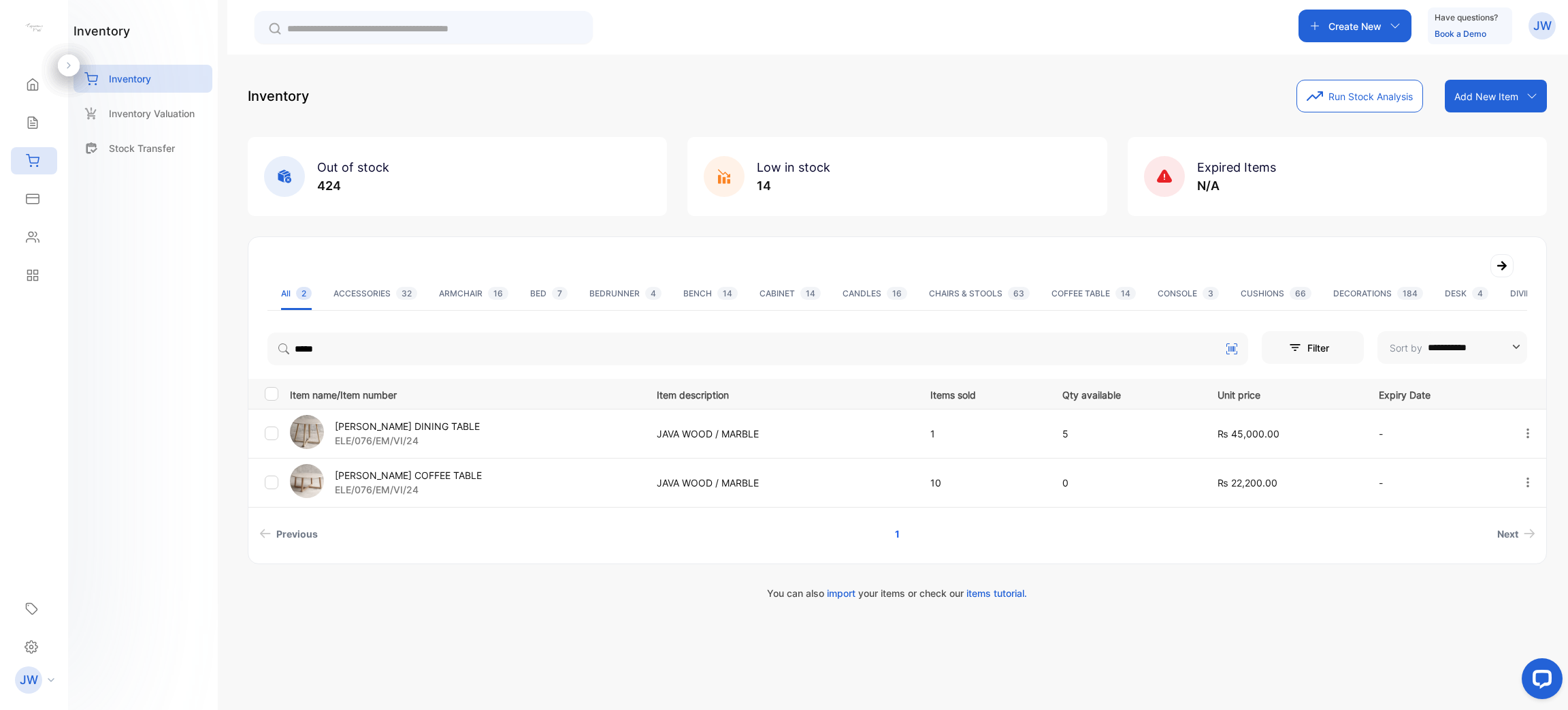
click at [430, 481] on p "[PERSON_NAME] COFFEE TABLE" at bounding box center [408, 474] width 147 height 15
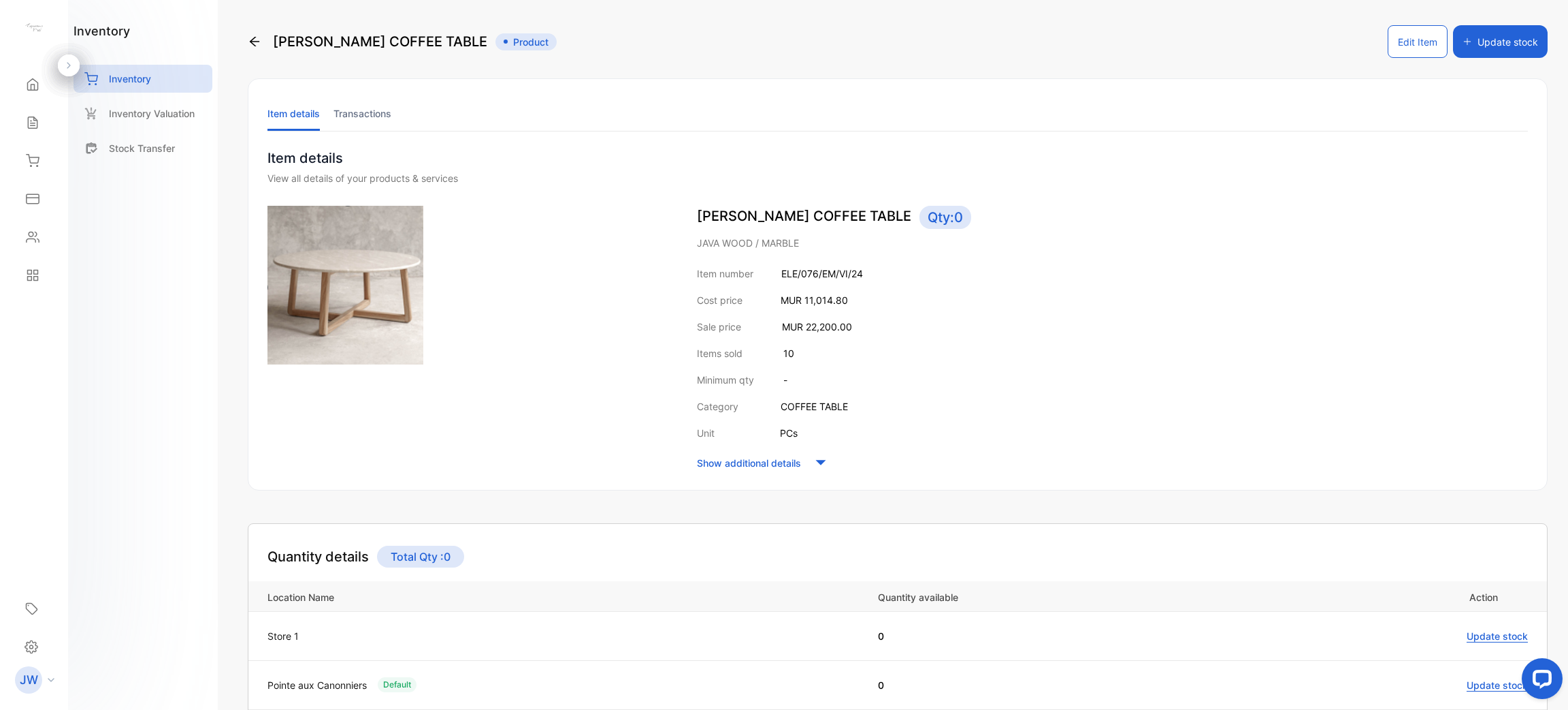
click at [372, 108] on li "Transactions" at bounding box center [362, 113] width 58 height 35
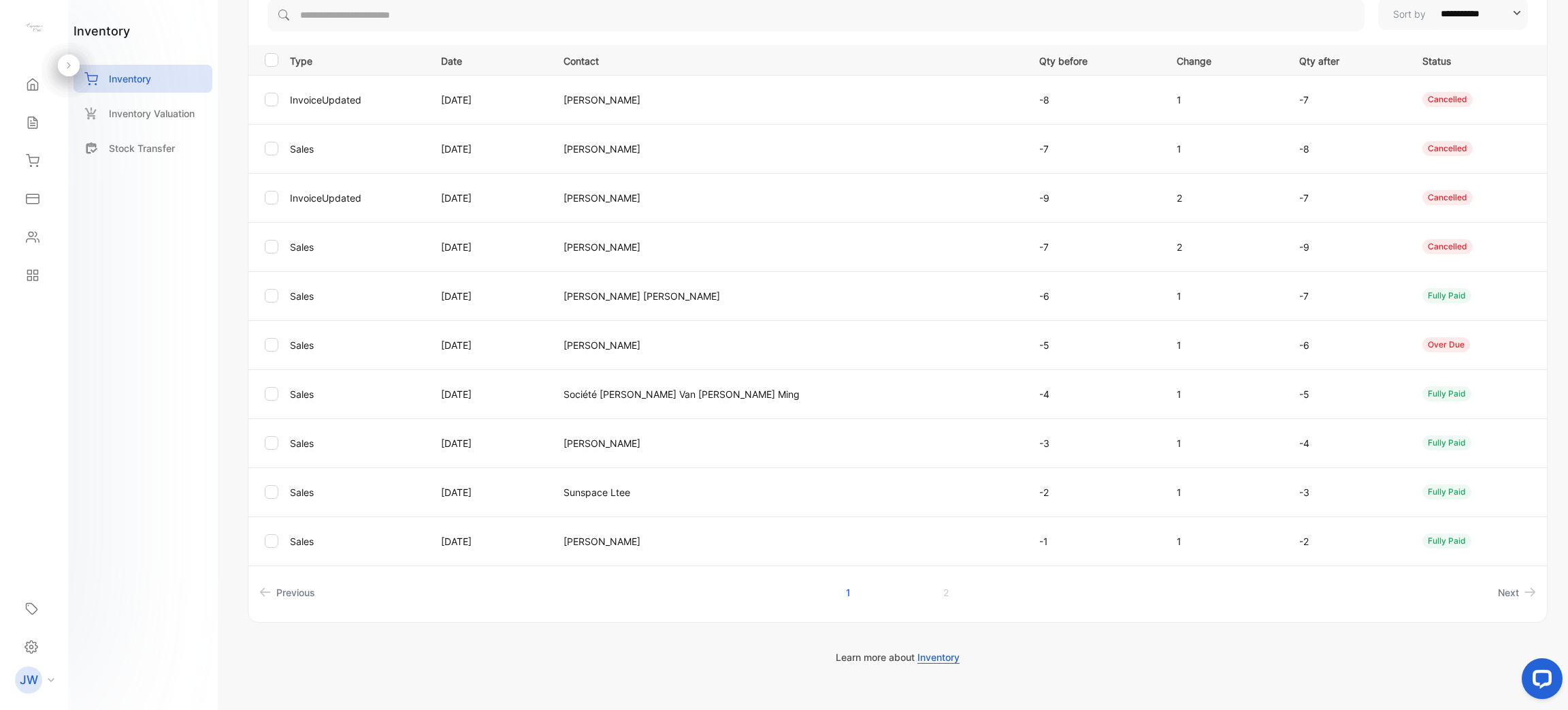
scroll to position [184, 0]
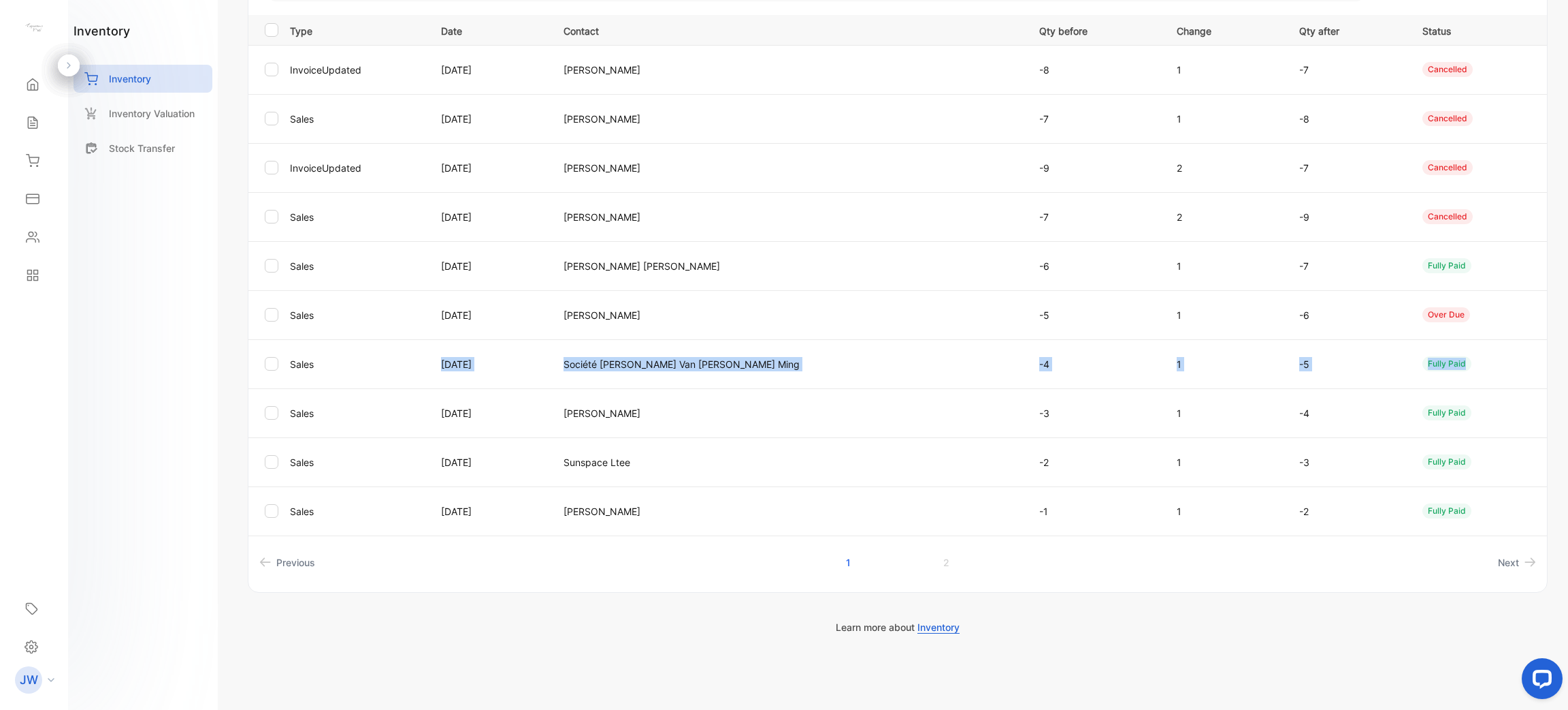
drag, startPoint x: 446, startPoint y: 356, endPoint x: 1498, endPoint y: 367, distance: 1052.1
click at [1498, 367] on tr "Sales [DATE] Société [PERSON_NAME] Van [PERSON_NAME] Ming -4 1 -5 fully paid" at bounding box center [897, 364] width 1299 height 49
click at [1177, 369] on p "1" at bounding box center [1224, 364] width 94 height 15
drag, startPoint x: 1157, startPoint y: 358, endPoint x: 892, endPoint y: 365, distance: 265.1
click at [864, 365] on tr "Sales [DATE] Société [PERSON_NAME] Van [PERSON_NAME] Ming -4 1 -5 fully paid" at bounding box center [897, 364] width 1299 height 49
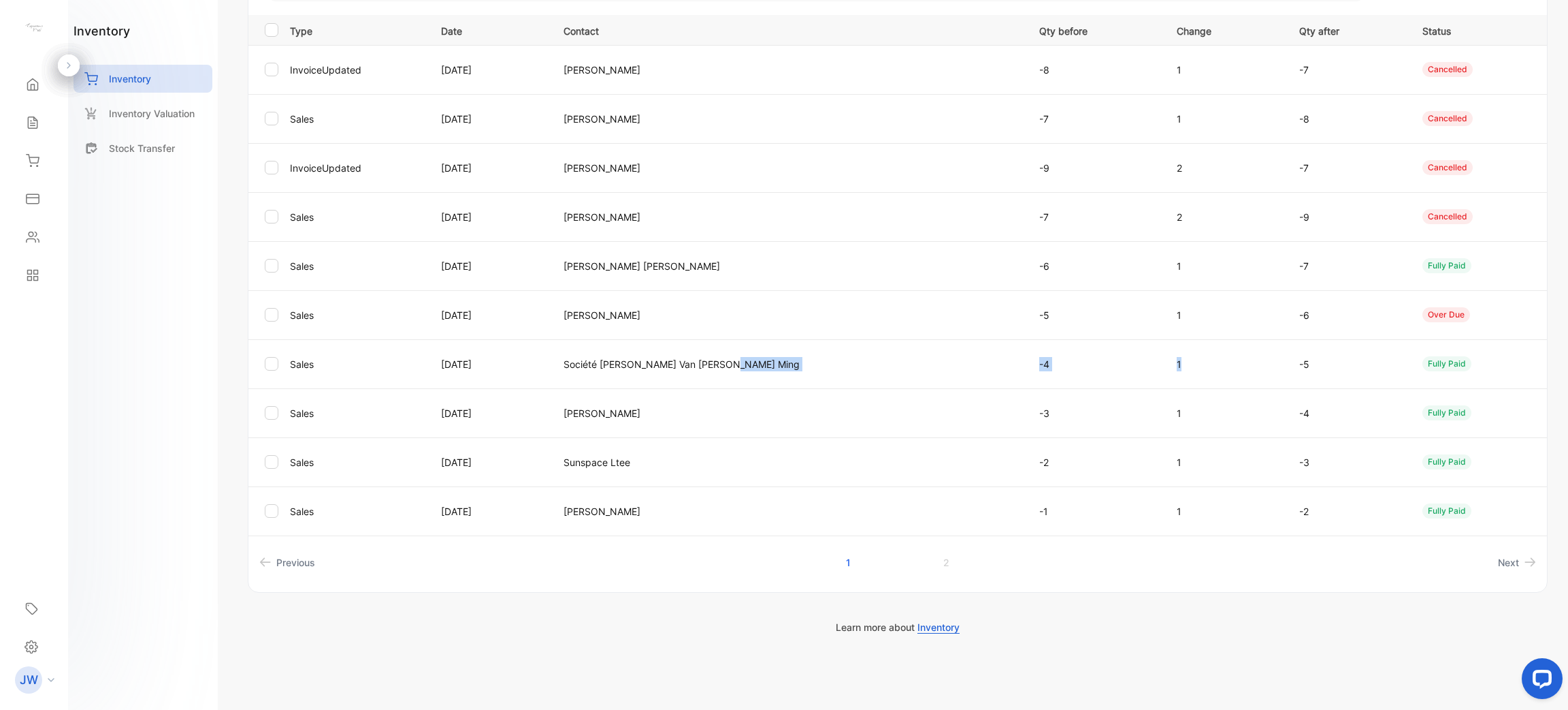
click at [895, 365] on p "Société [PERSON_NAME] Van [PERSON_NAME] Ming" at bounding box center [787, 364] width 448 height 15
drag, startPoint x: 487, startPoint y: 369, endPoint x: 979, endPoint y: 378, distance: 492.1
click at [961, 375] on tr "Sales [DATE] Société [PERSON_NAME] Van [PERSON_NAME] Ming -4 1 -5 fully paid" at bounding box center [897, 364] width 1299 height 49
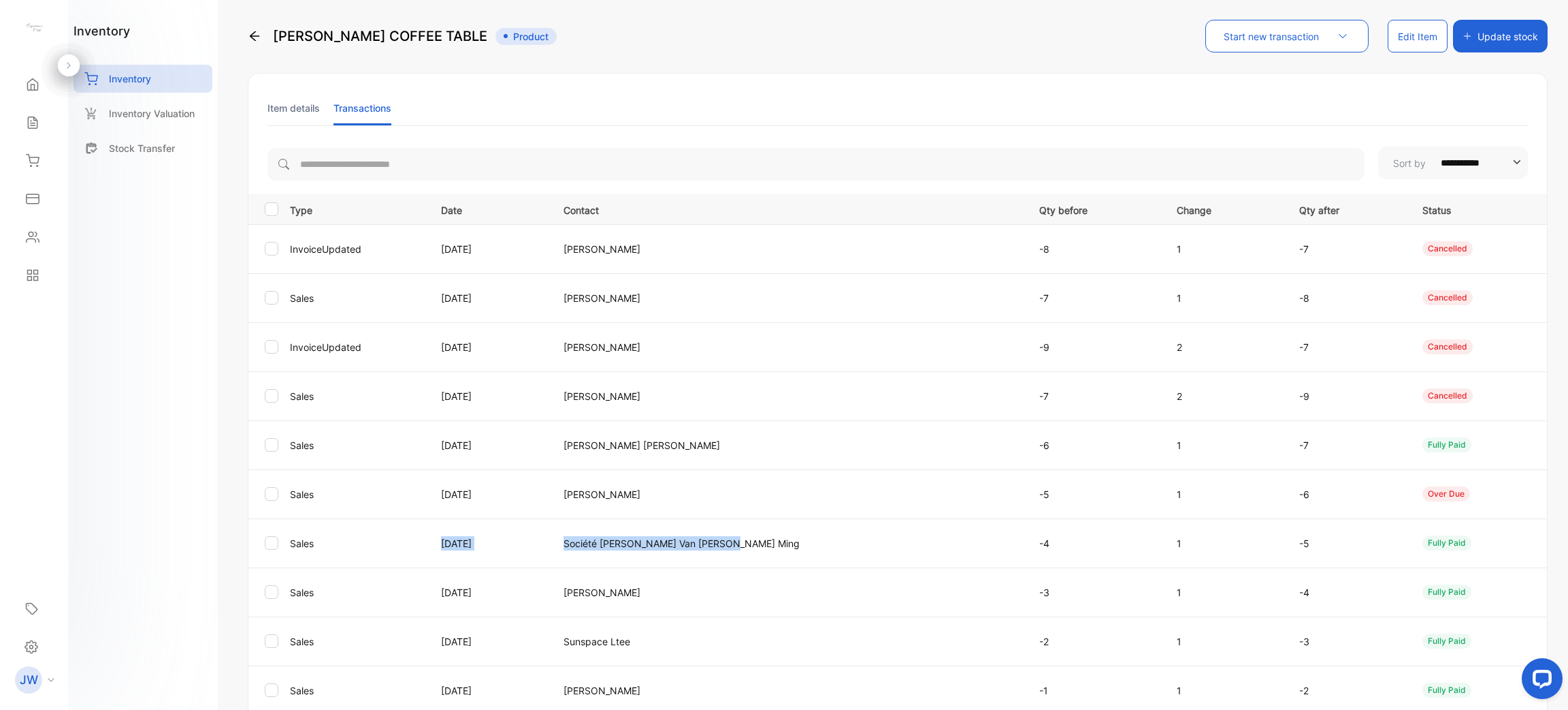
scroll to position [0, 0]
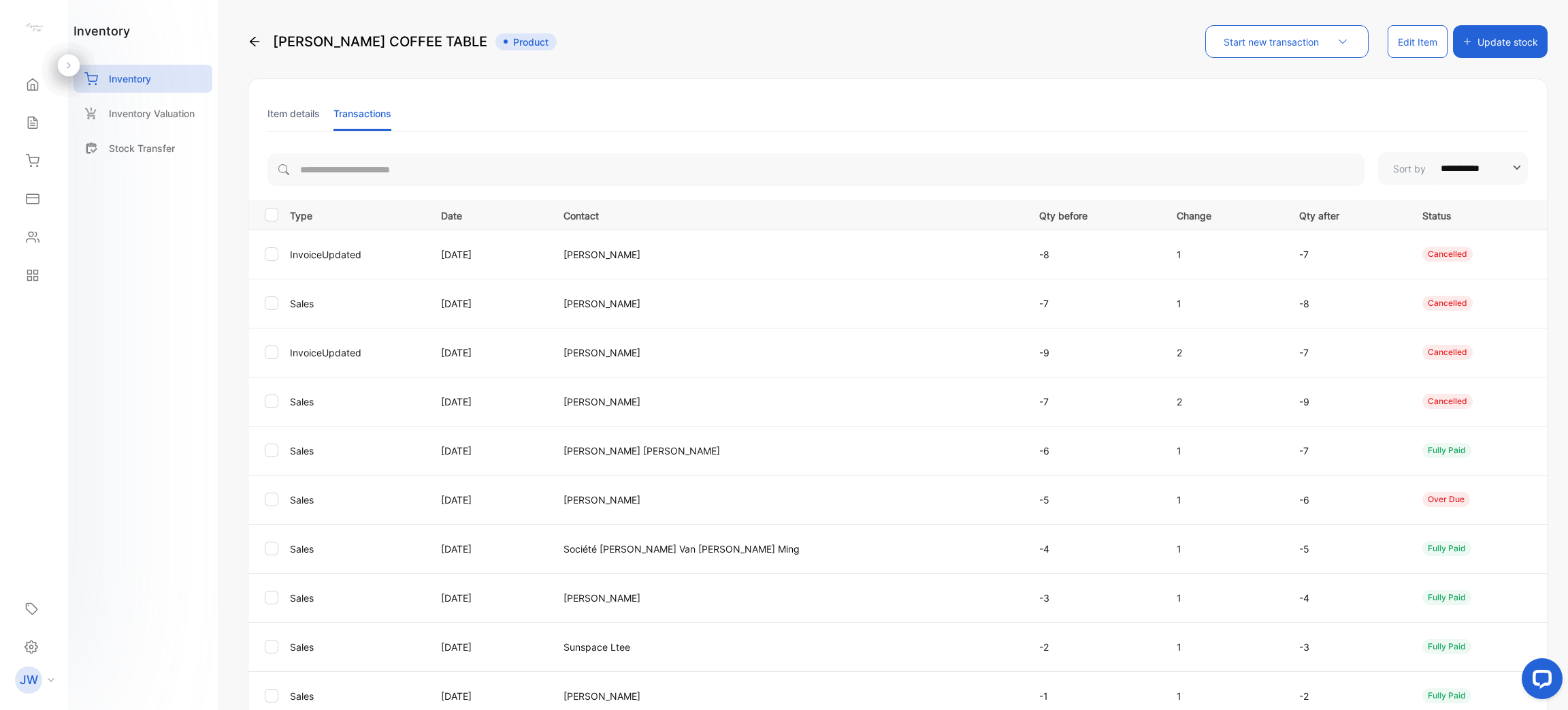
click at [293, 104] on li "Item details" at bounding box center [293, 113] width 53 height 35
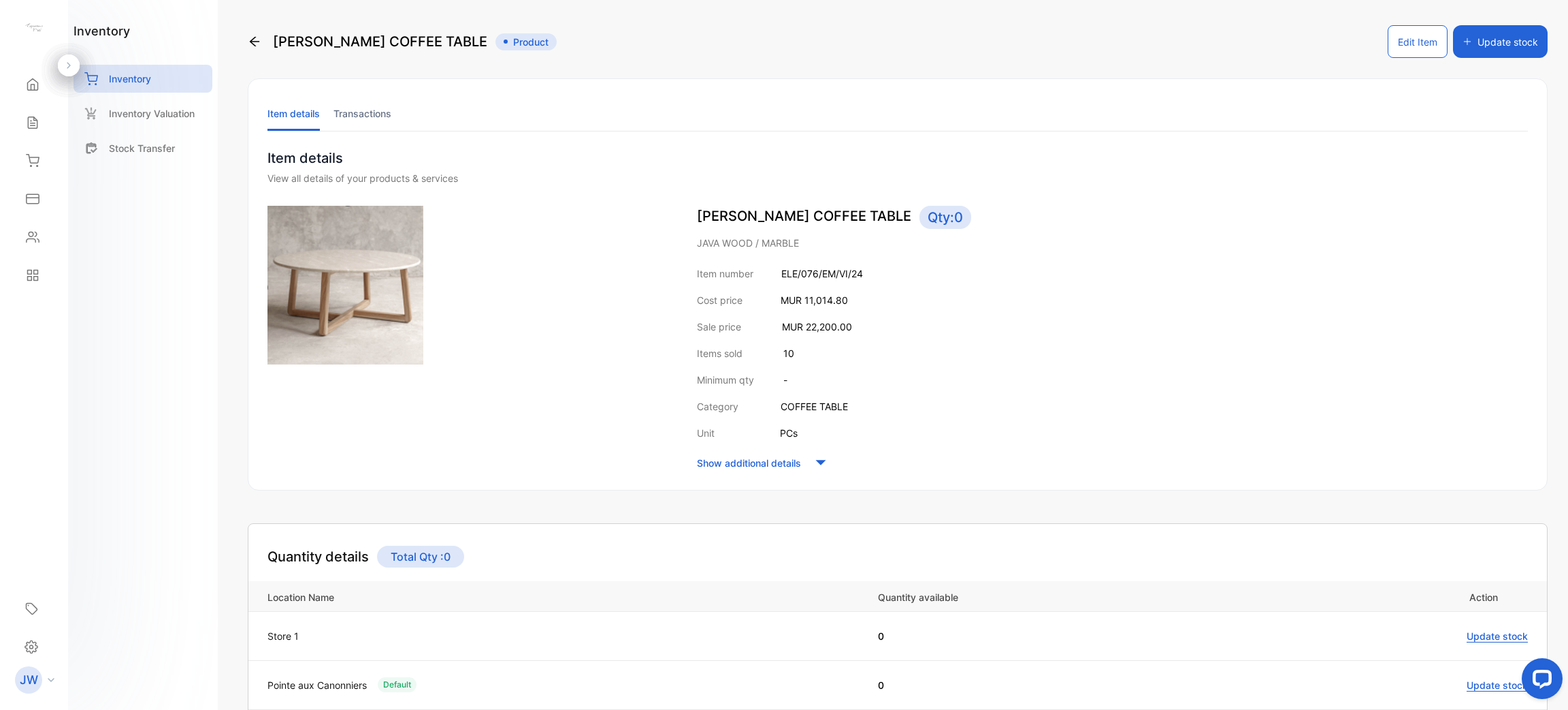
click at [403, 113] on ul "Item details Transactions" at bounding box center [897, 113] width 1261 height 36
click at [387, 112] on li "Transactions" at bounding box center [362, 113] width 58 height 35
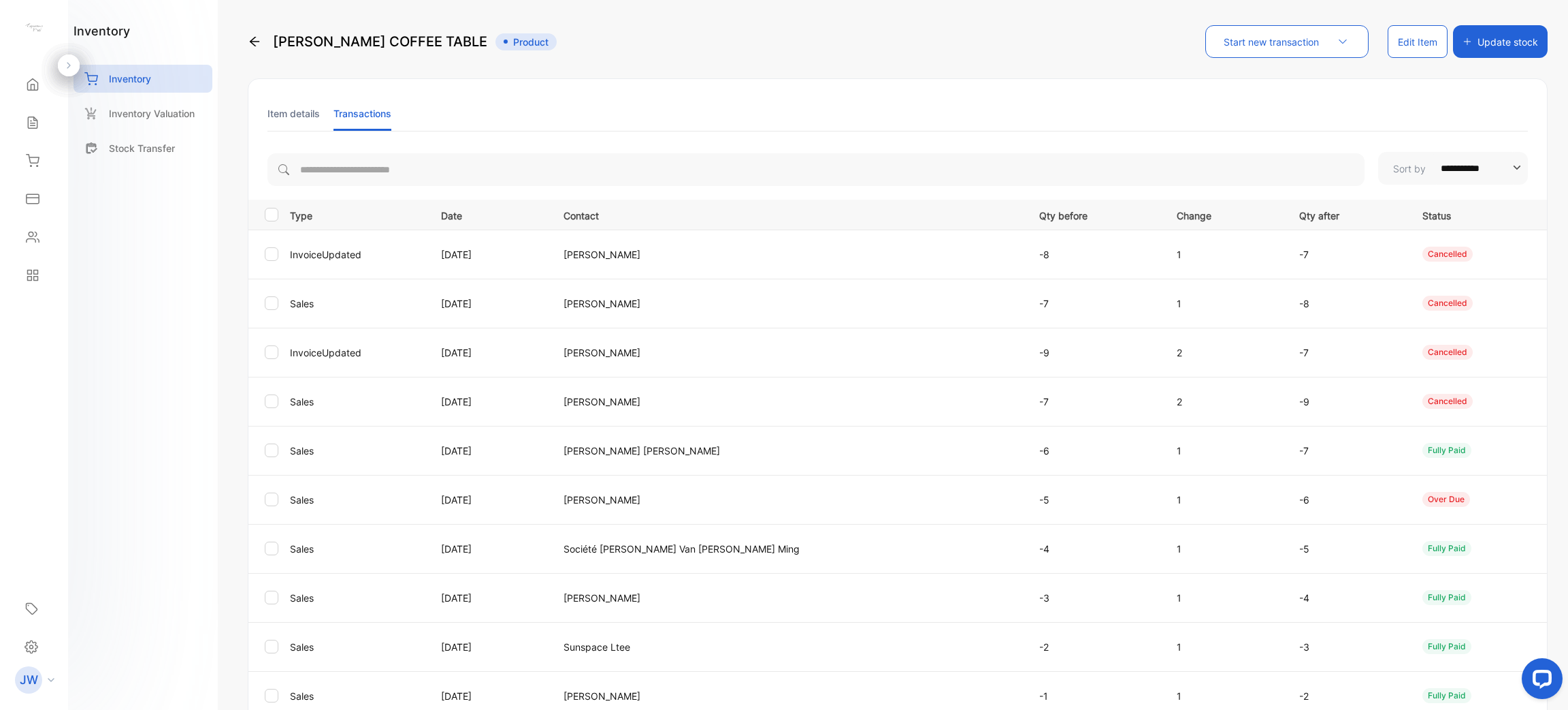
click at [503, 406] on p "[DATE]" at bounding box center [488, 401] width 94 height 15
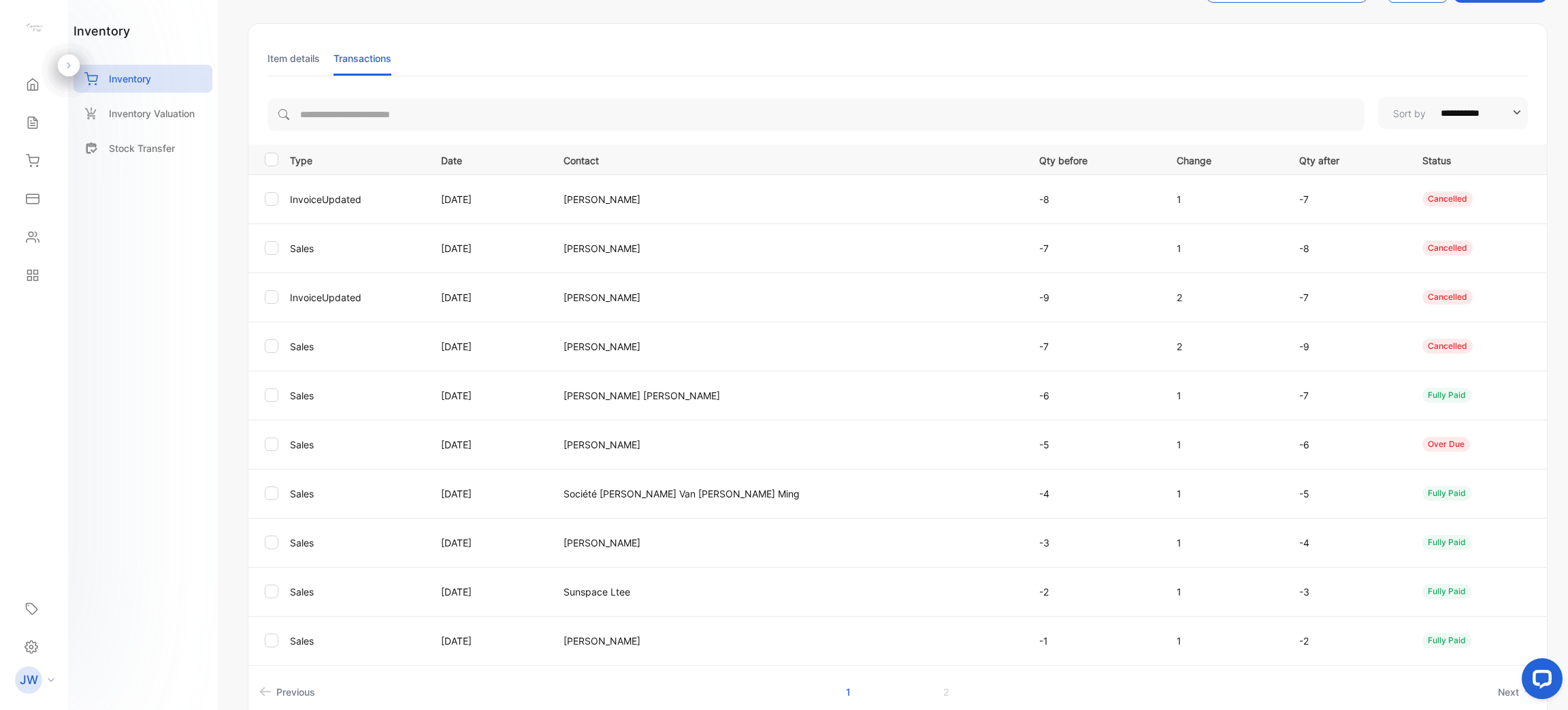
scroll to position [102, 0]
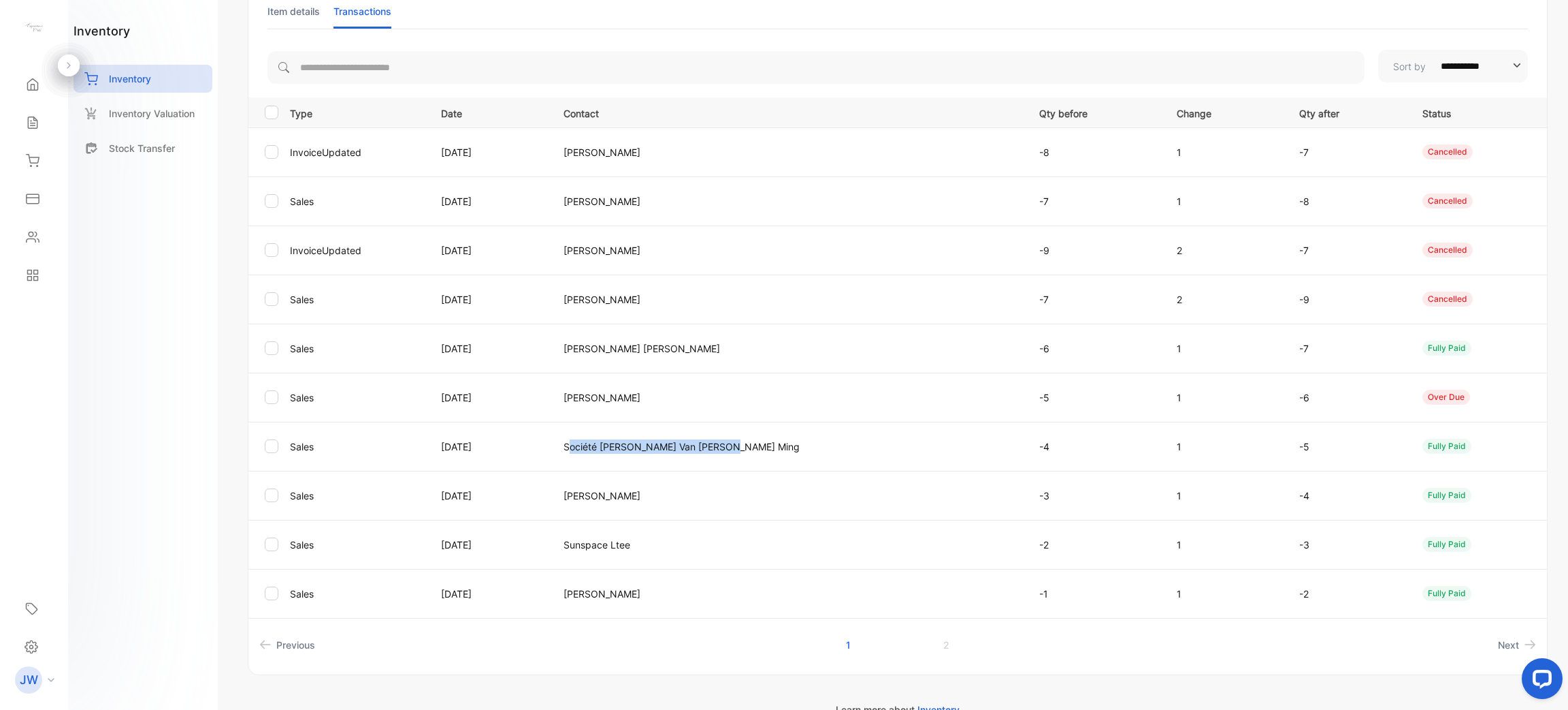
drag, startPoint x: 656, startPoint y: 445, endPoint x: 868, endPoint y: 445, distance: 212.0
click at [868, 445] on p "Société [PERSON_NAME] Van [PERSON_NAME] Ming" at bounding box center [787, 446] width 448 height 15
click at [771, 501] on p "[PERSON_NAME]" at bounding box center [787, 495] width 448 height 15
drag, startPoint x: 630, startPoint y: 487, endPoint x: 959, endPoint y: 488, distance: 329.0
click at [860, 488] on p "[PERSON_NAME]" at bounding box center [787, 495] width 448 height 15
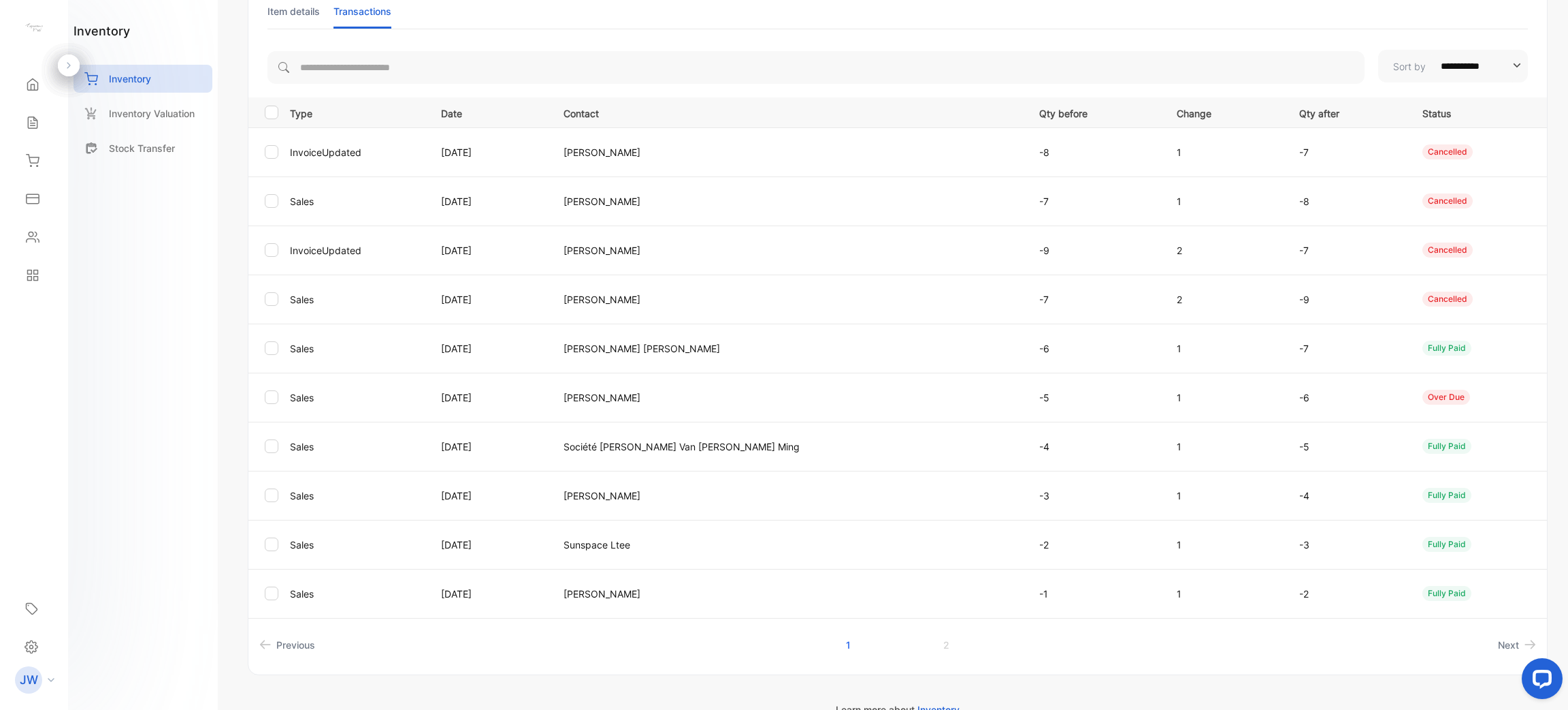
click at [1040, 494] on p "-3" at bounding box center [1094, 495] width 110 height 15
drag, startPoint x: 1128, startPoint y: 494, endPoint x: 1259, endPoint y: 494, distance: 131.0
click at [1245, 494] on td "1" at bounding box center [1222, 495] width 123 height 49
click at [42, 130] on div "Sales" at bounding box center [34, 122] width 46 height 27
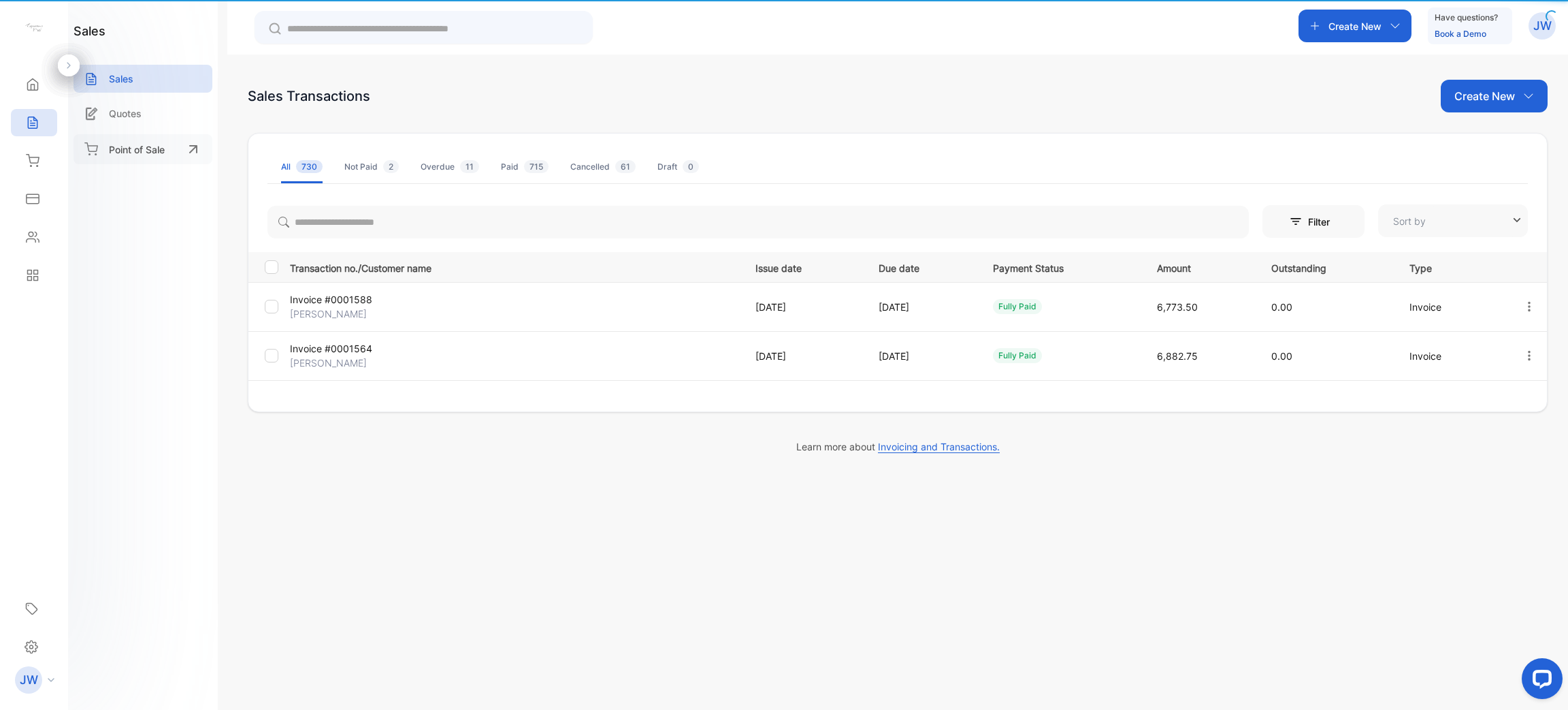
type input "**********"
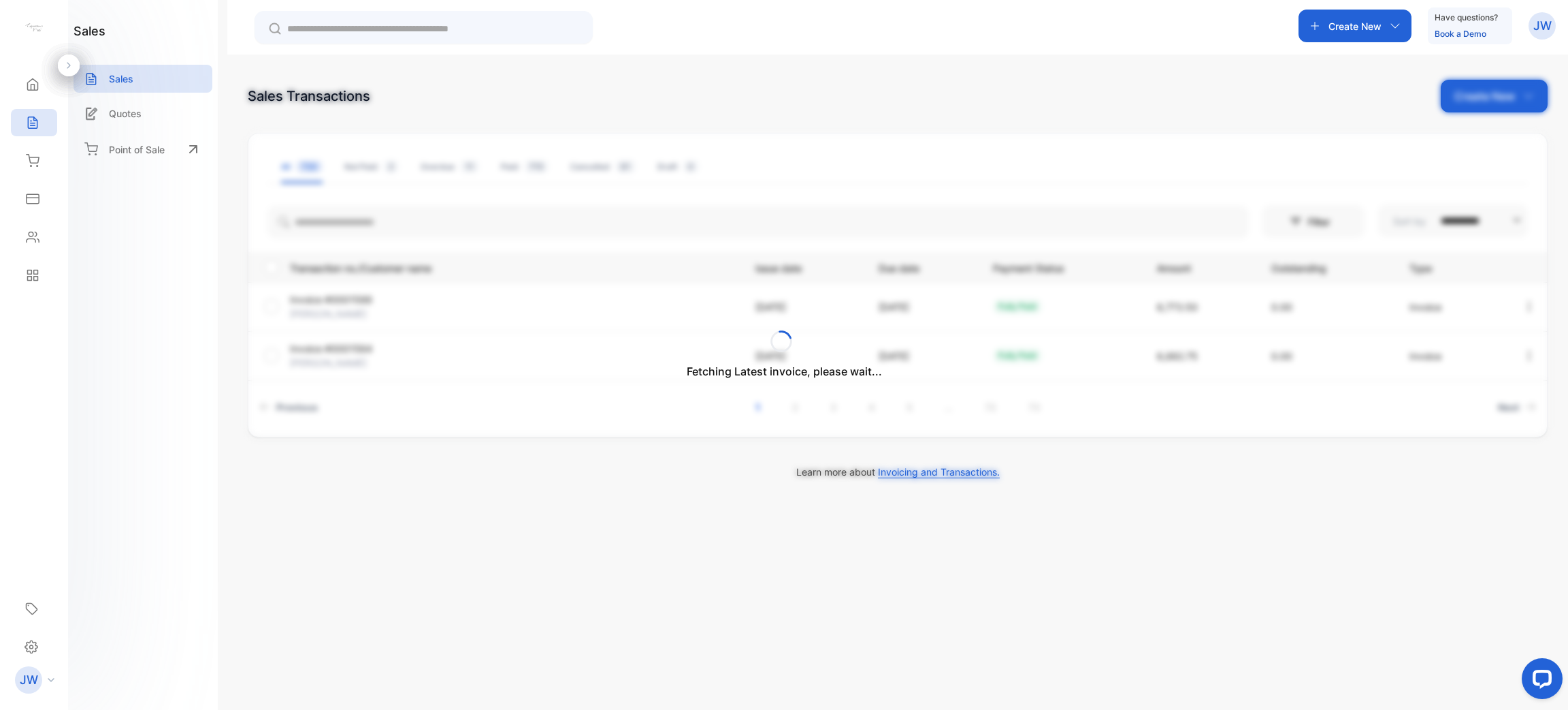
click at [407, 229] on div "Fetching Latest invoice, please wait..." at bounding box center [784, 355] width 1568 height 710
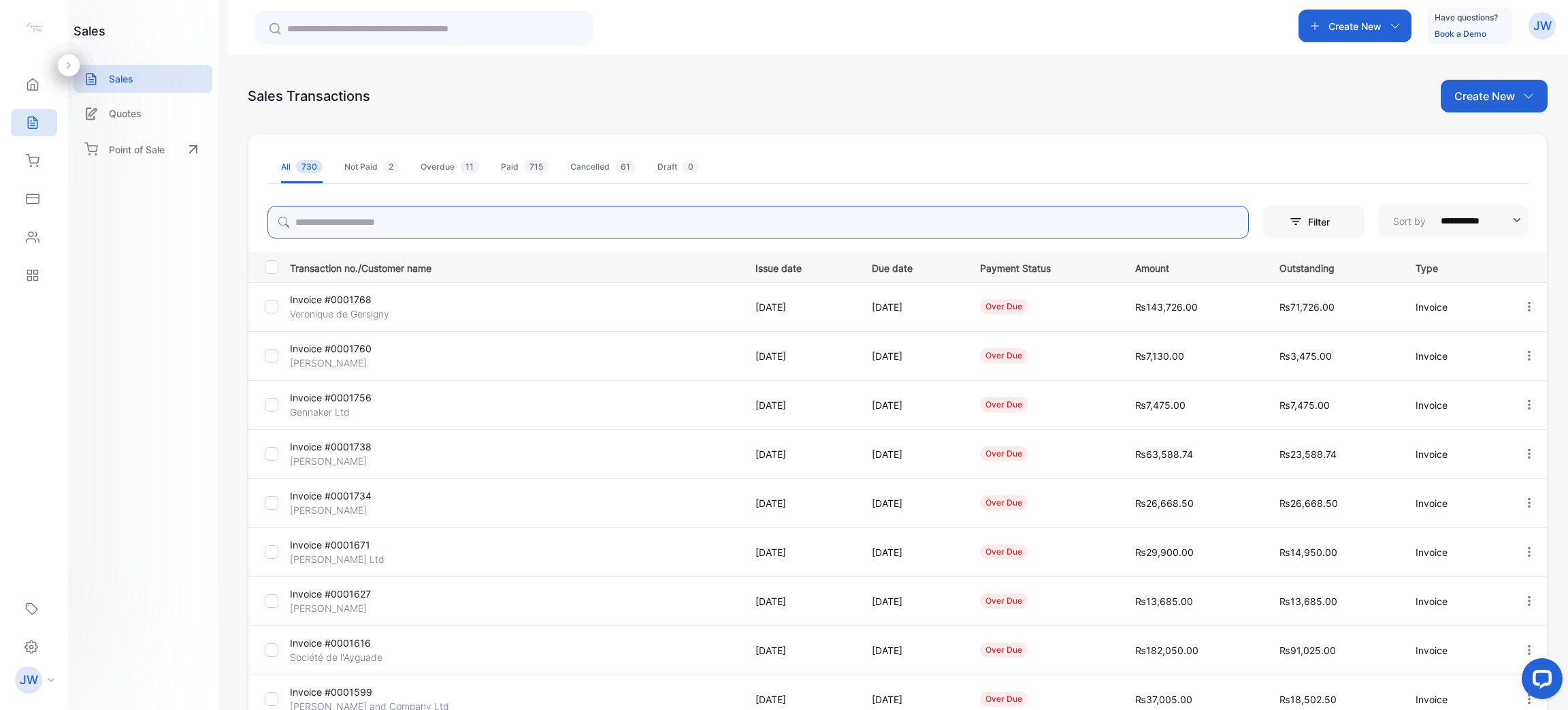
click at [418, 223] on input "search" at bounding box center [758, 223] width 981 height 33
type input "***"
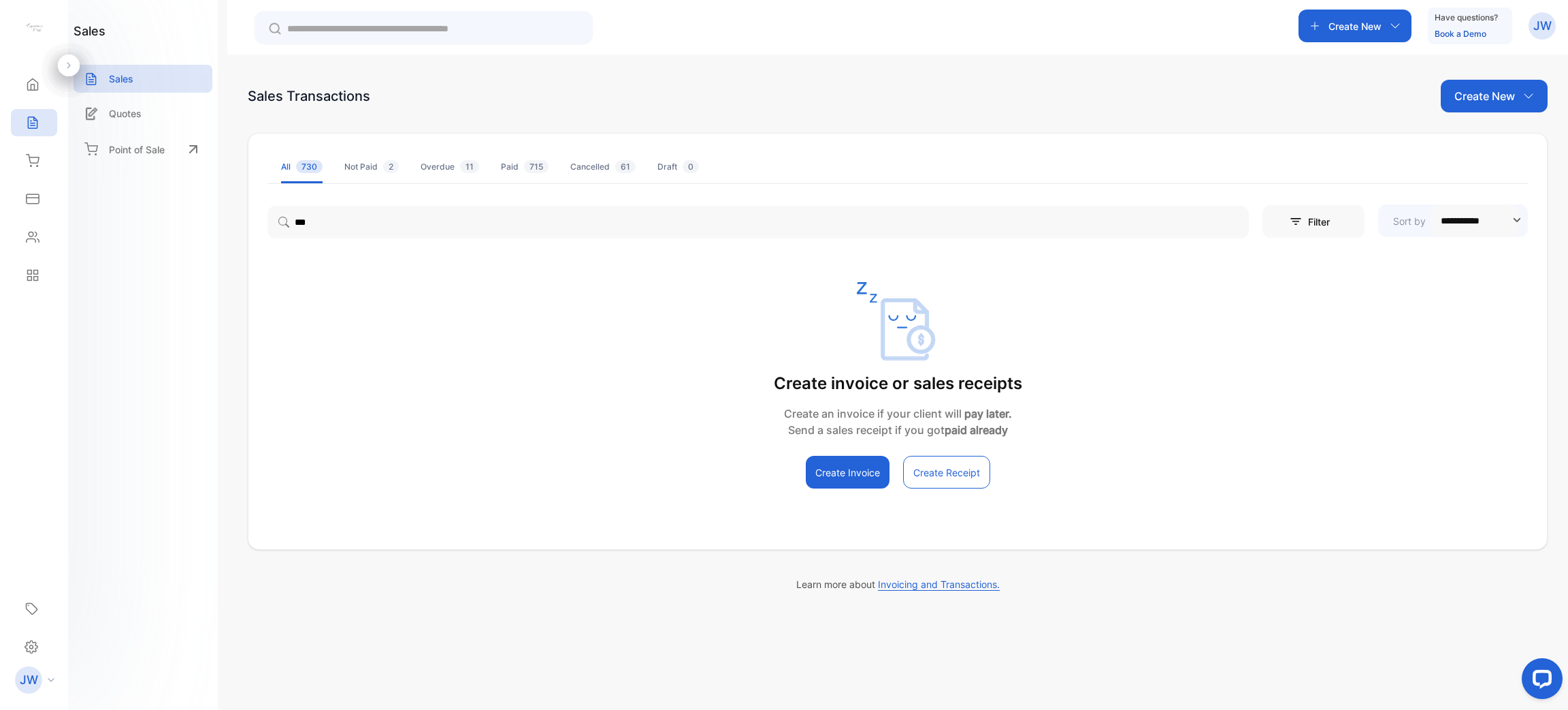
click at [1396, 214] on p "Sort by" at bounding box center [1410, 221] width 33 height 15
type input "**********"
click at [1313, 215] on p "Filter" at bounding box center [1323, 222] width 30 height 15
click at [1349, 290] on p "Select Option" at bounding box center [1323, 288] width 78 height 18
click at [1365, 273] on div "Select Option" at bounding box center [1402, 289] width 256 height 34
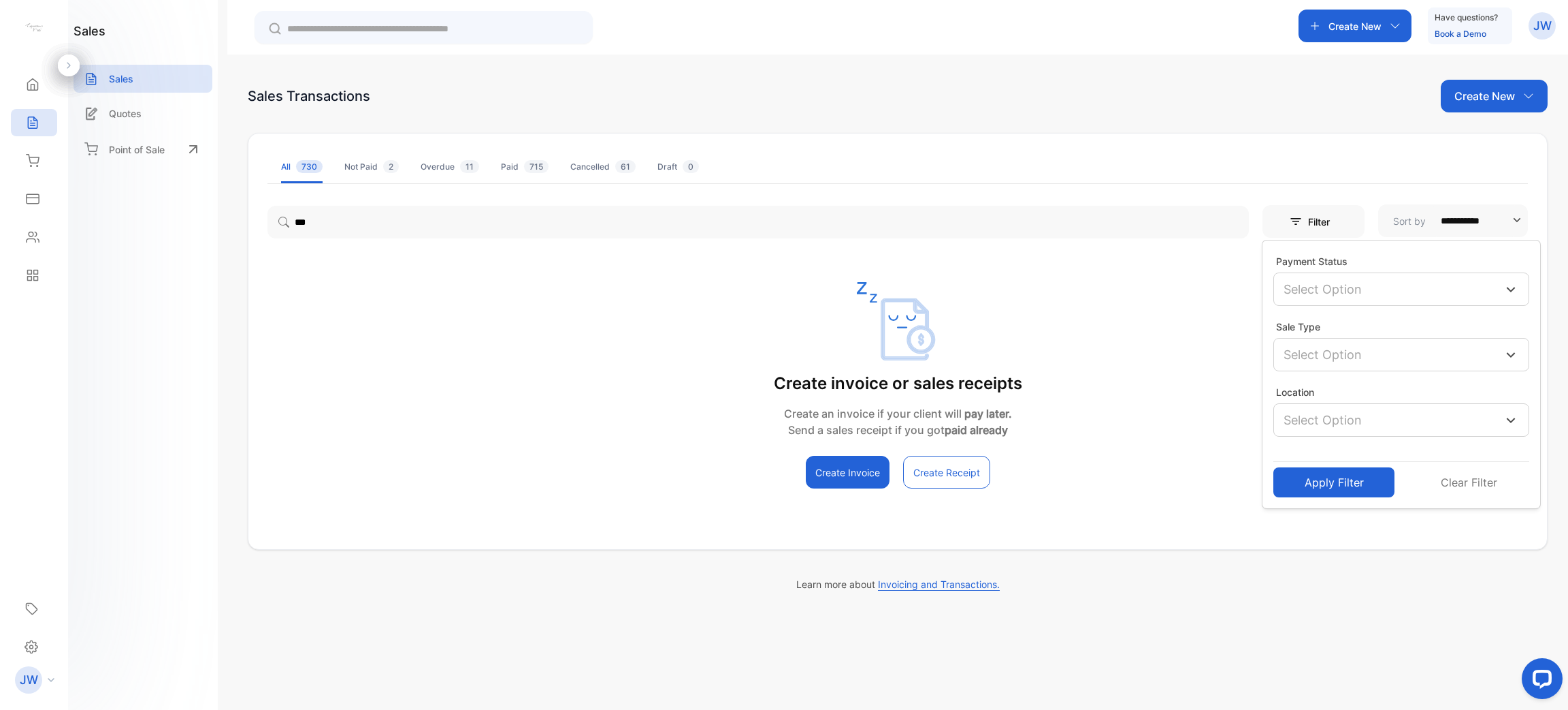
click at [1348, 481] on button "Apply Filter" at bounding box center [1334, 482] width 121 height 30
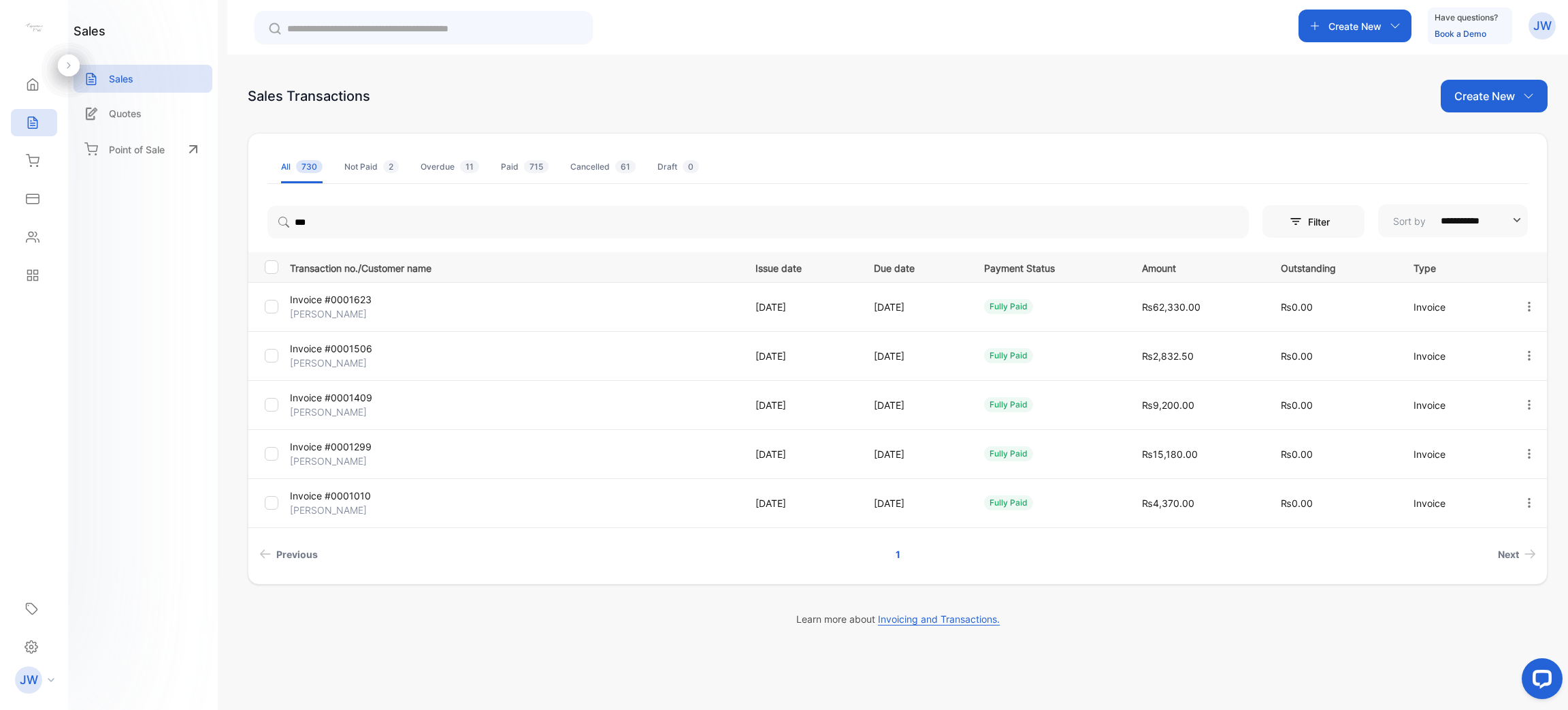
click at [329, 297] on p "Invoice #0001623" at bounding box center [364, 299] width 150 height 15
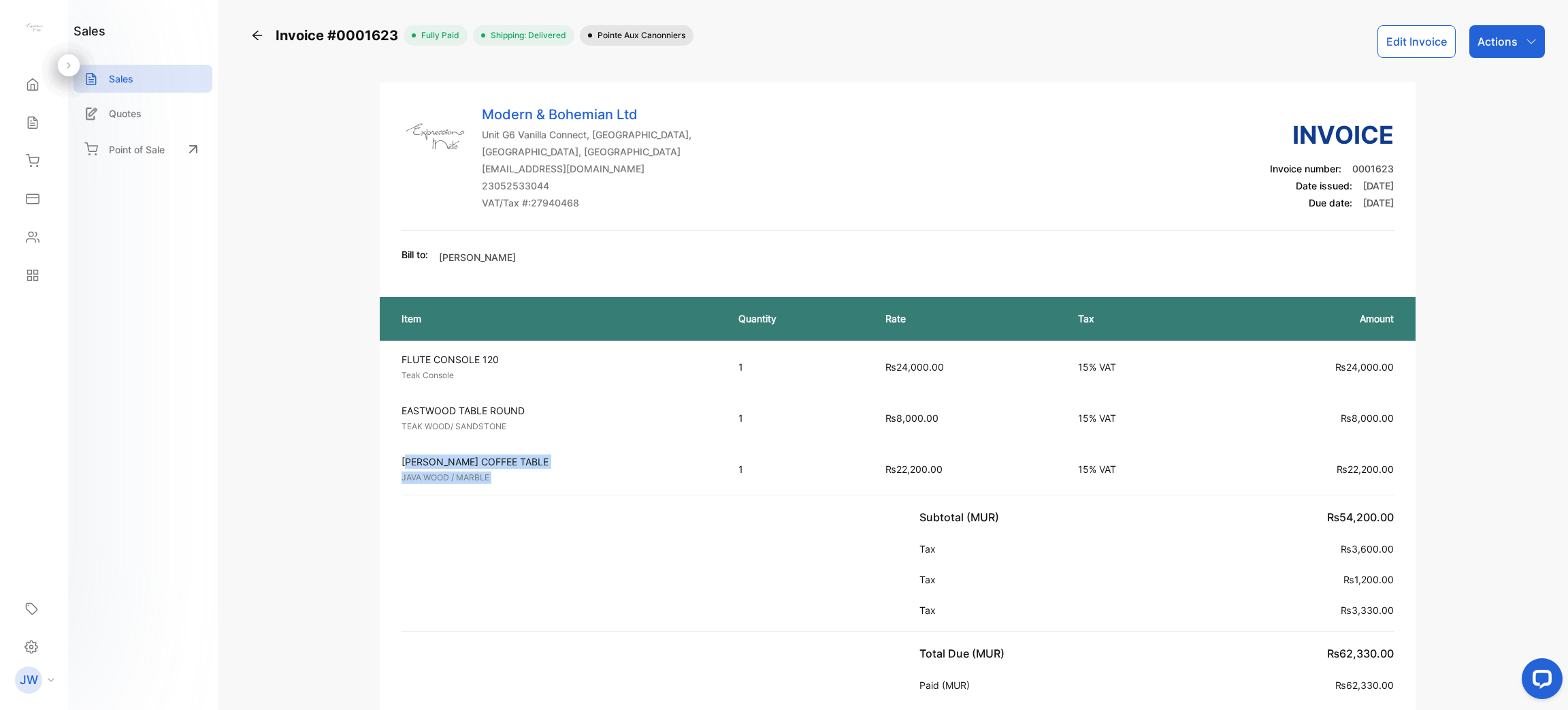
drag, startPoint x: 398, startPoint y: 459, endPoint x: 1010, endPoint y: 510, distance: 614.1
click at [1010, 510] on div "Item Quantity Rate Tax Amount FLUTE CONSOLE 120 Teak Console Unit price: ₨24,00…" at bounding box center [897, 510] width 1036 height 455
click at [1337, 449] on td "₨22,200.00 VAT 15%" at bounding box center [1313, 468] width 205 height 51
click at [44, 151] on div "Inventory" at bounding box center [34, 160] width 46 height 27
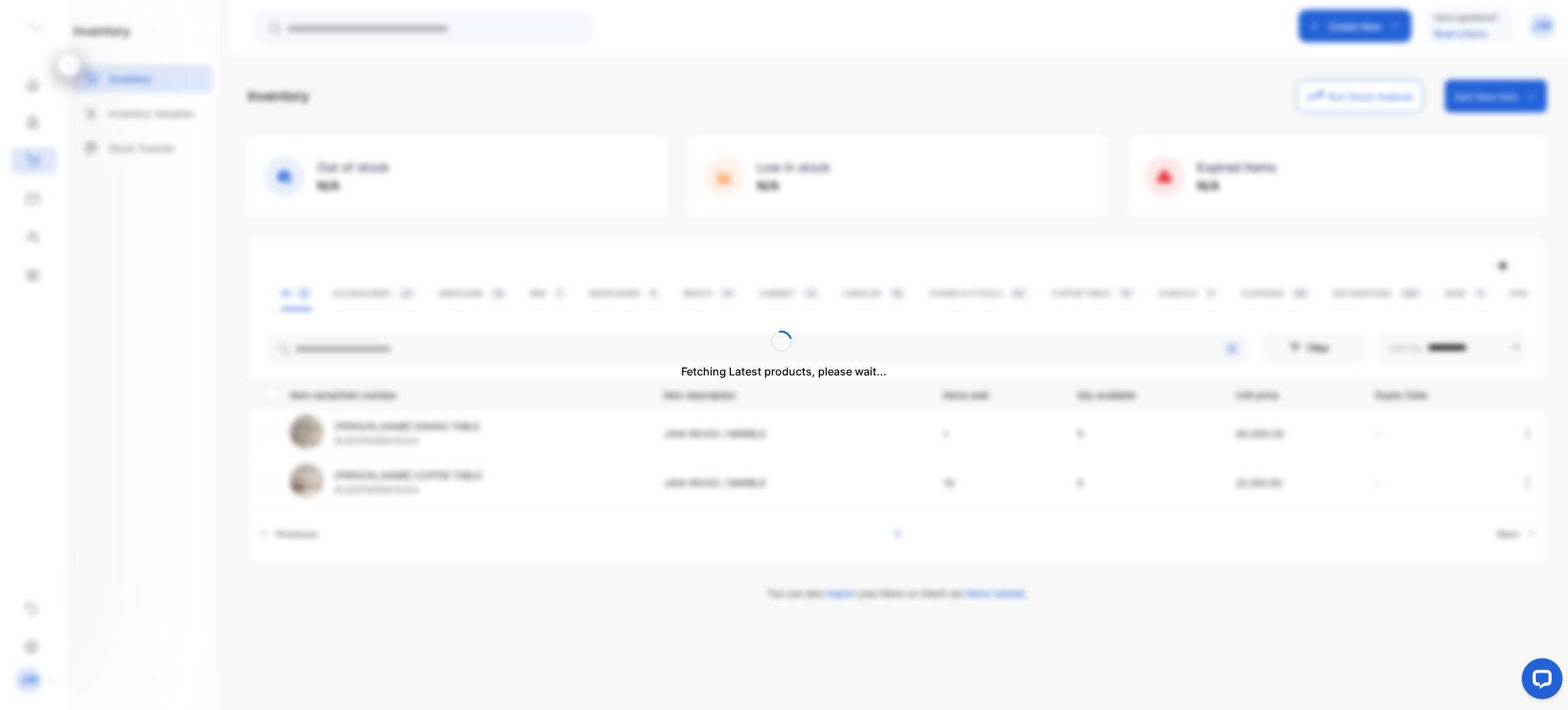
click at [417, 337] on div "Fetching Latest products, please wait..." at bounding box center [784, 355] width 1568 height 710
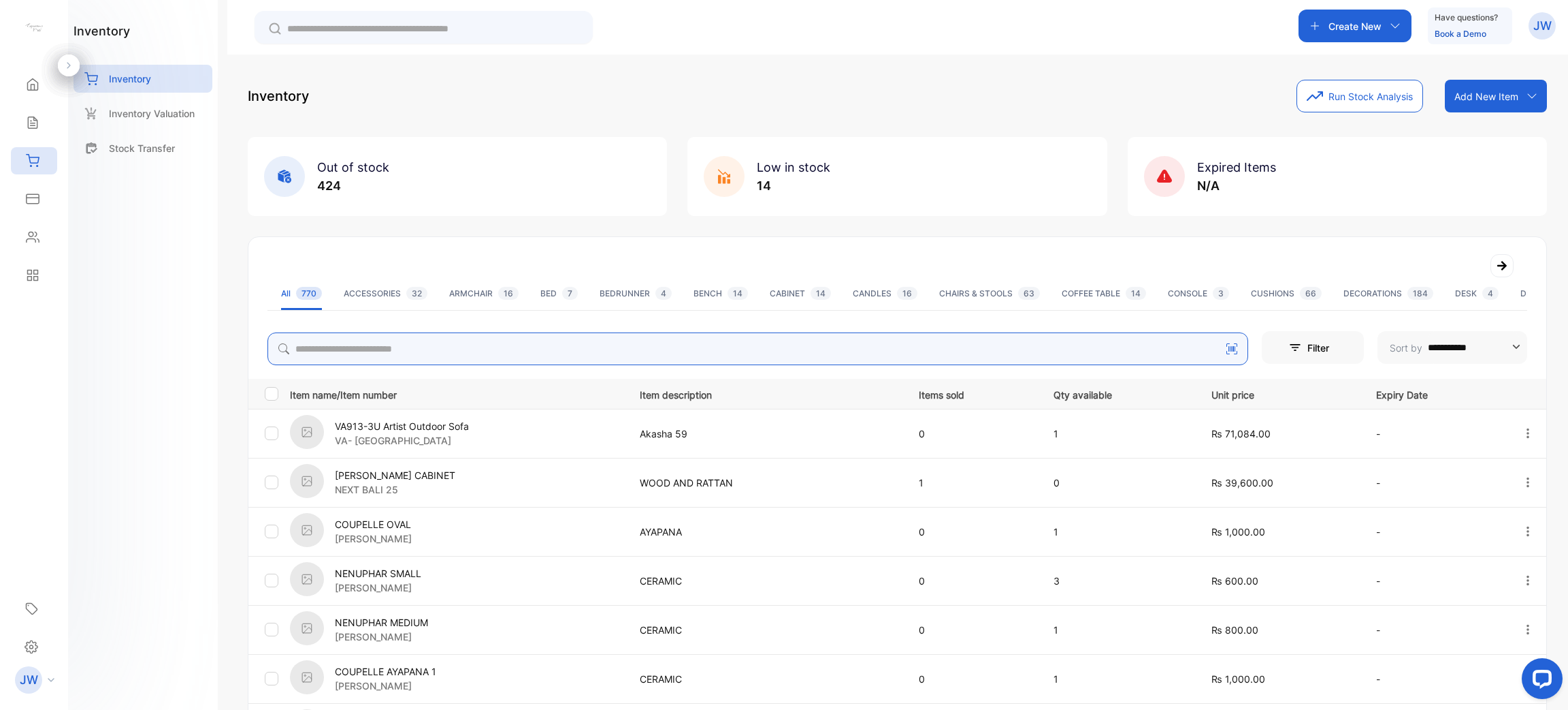
click at [536, 357] on input "search" at bounding box center [758, 349] width 981 height 33
type input "*******"
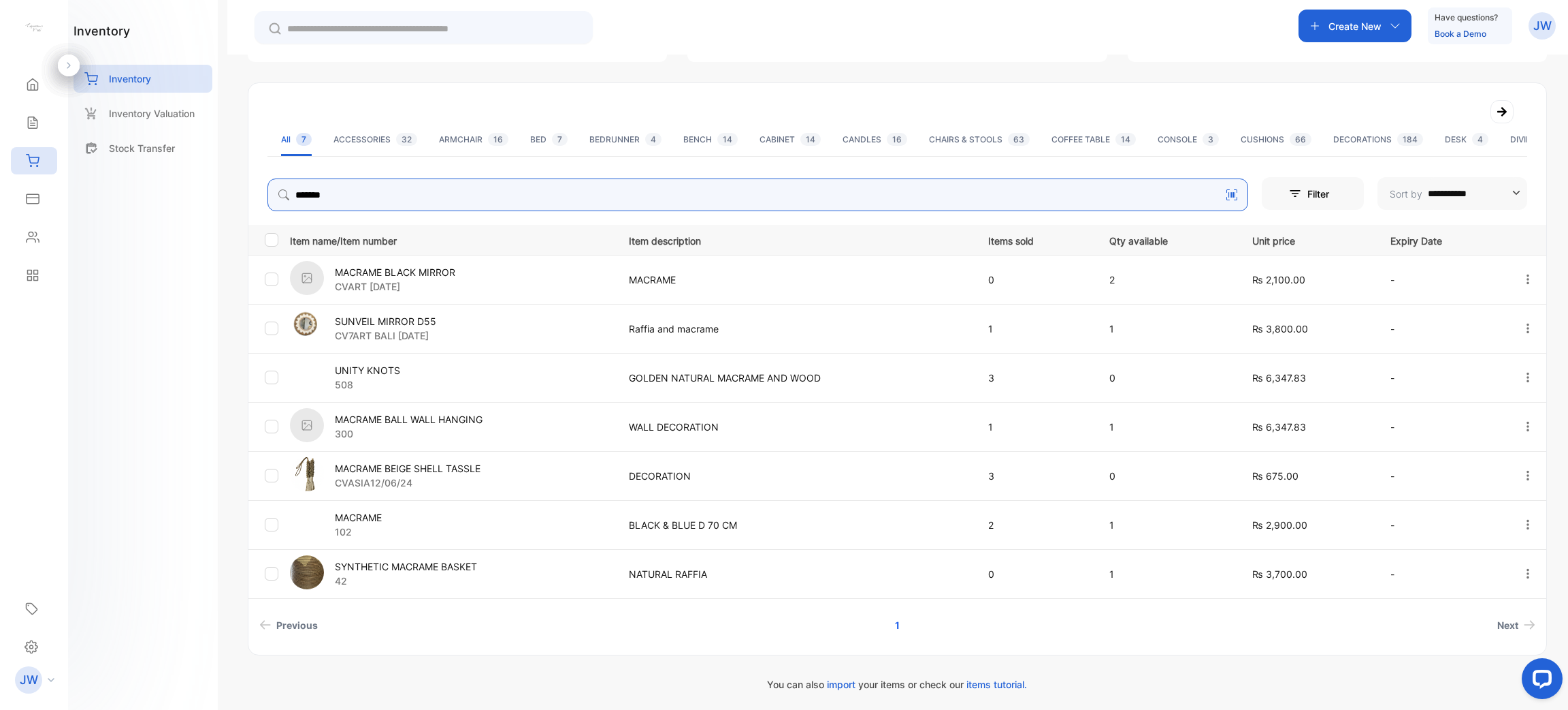
scroll to position [157, 0]
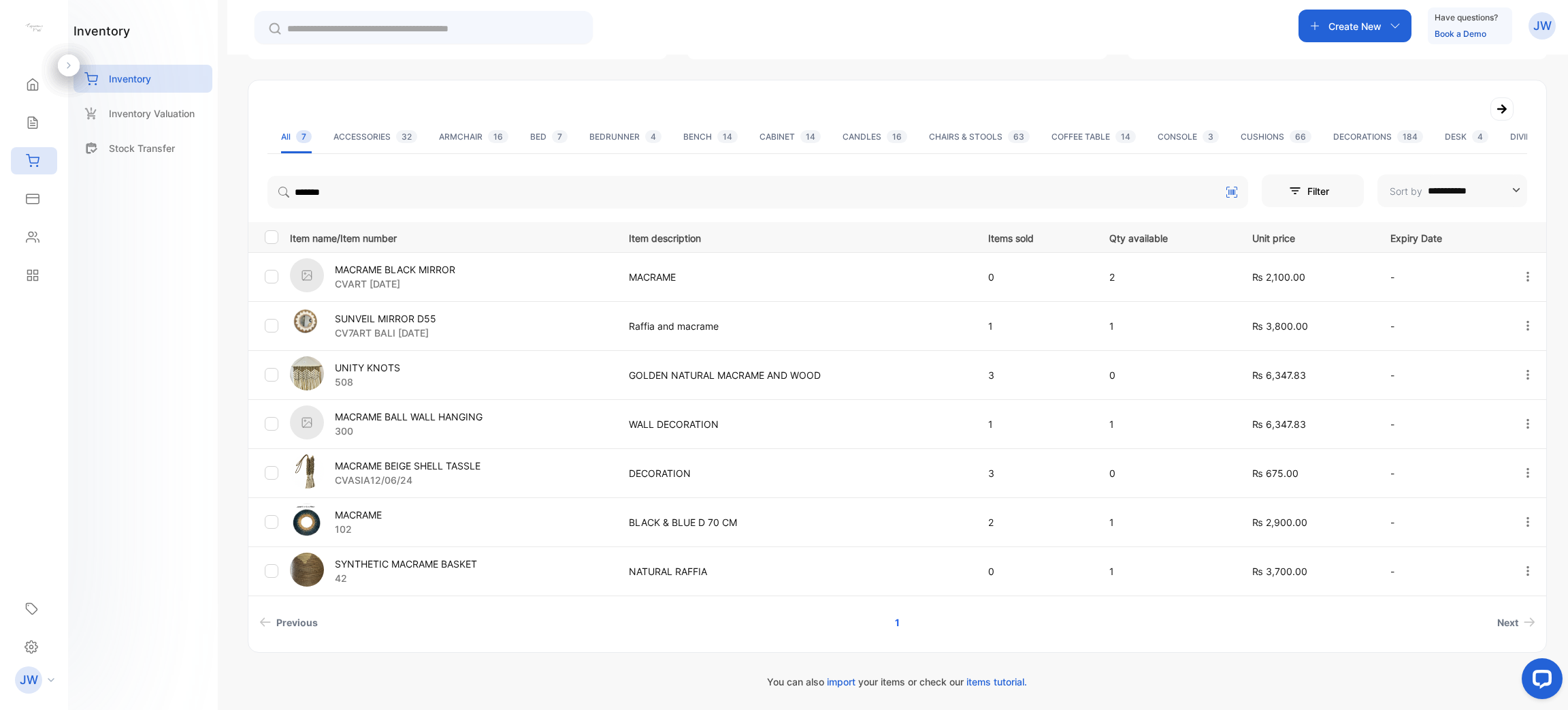
click at [400, 277] on p "CVART [DATE]" at bounding box center [395, 283] width 120 height 15
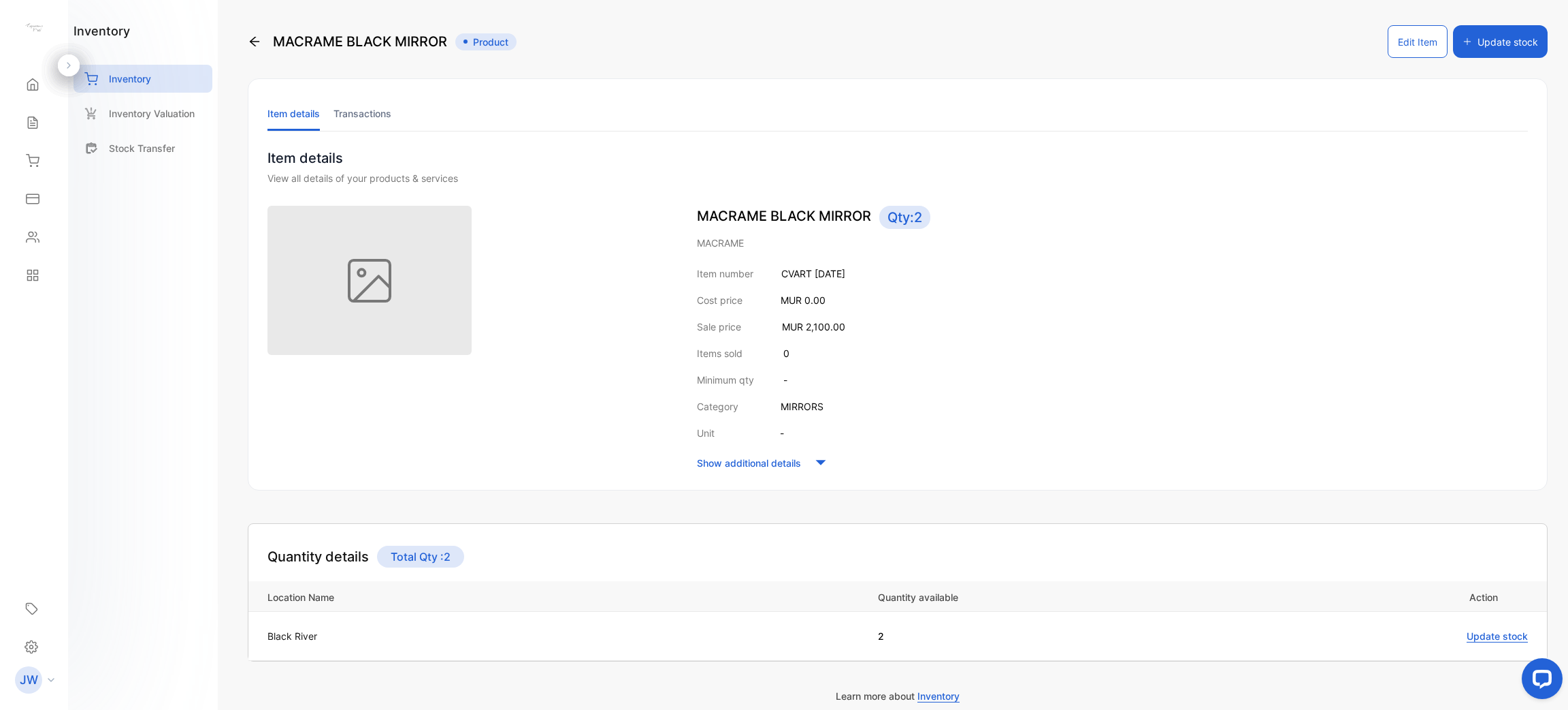
click at [363, 117] on li "Transactions" at bounding box center [362, 113] width 58 height 35
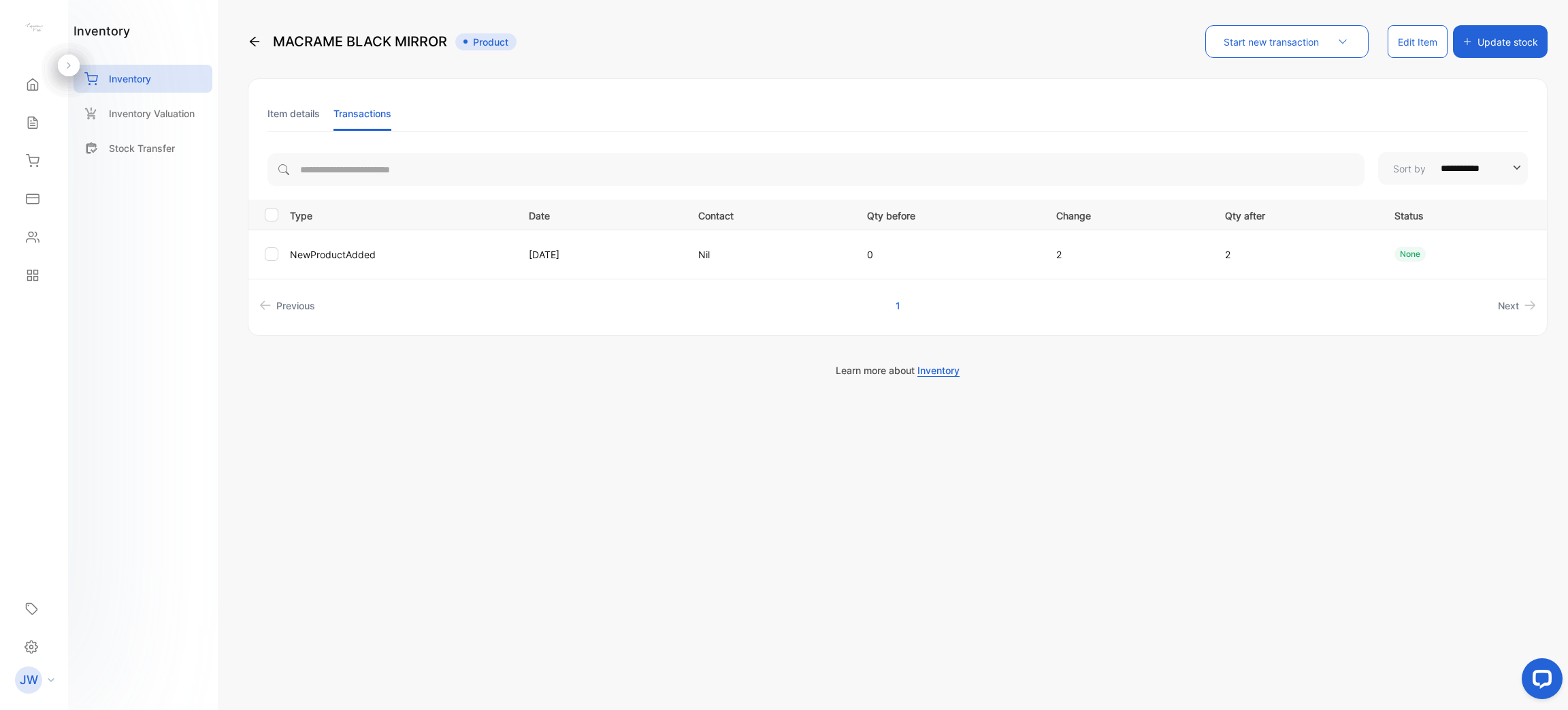
click at [289, 119] on li "Item details" at bounding box center [293, 113] width 53 height 35
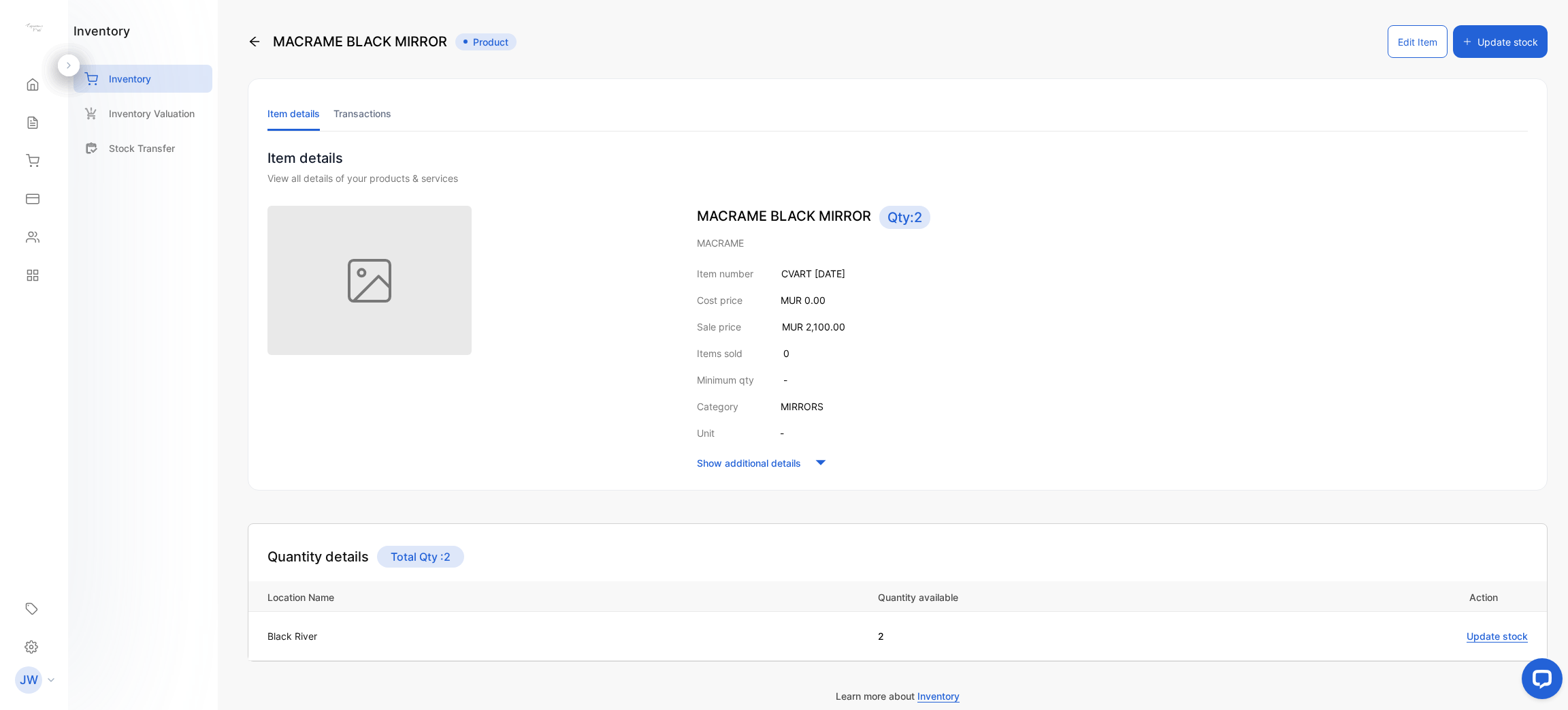
click at [292, 110] on li "Item details" at bounding box center [293, 113] width 53 height 35
click at [156, 68] on div "Inventory" at bounding box center [143, 79] width 138 height 28
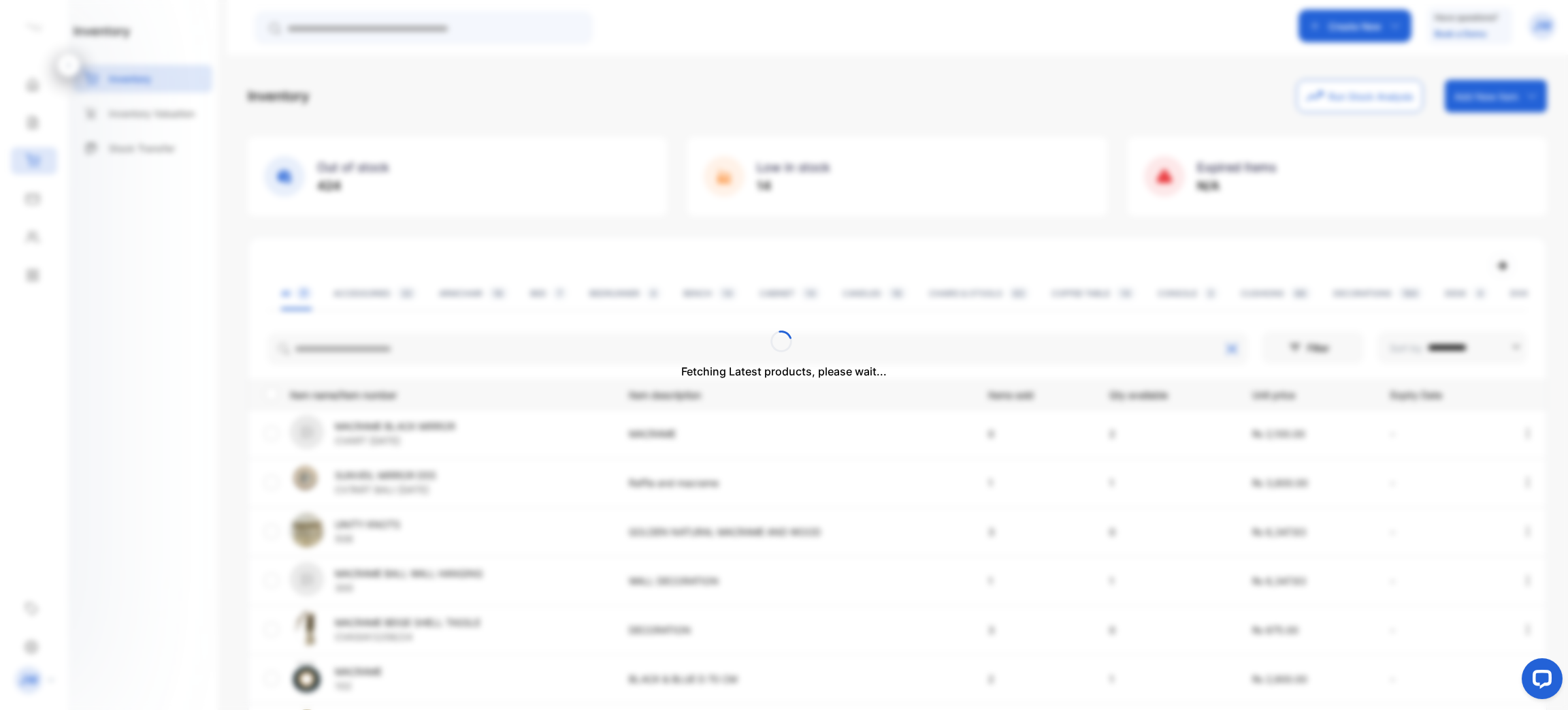
click at [387, 337] on div "Fetching Latest products, please wait..." at bounding box center [784, 355] width 1568 height 710
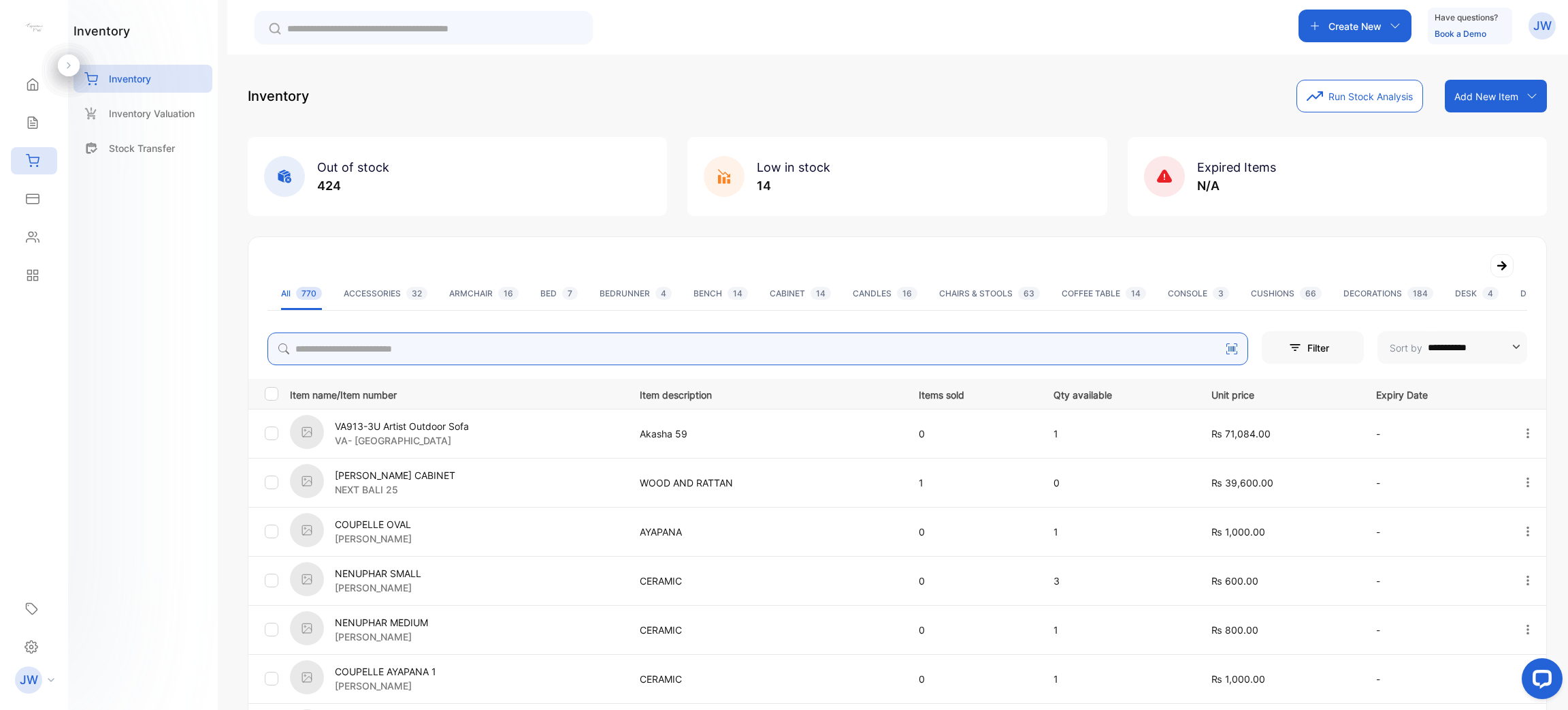
click at [412, 350] on input "search" at bounding box center [758, 349] width 981 height 33
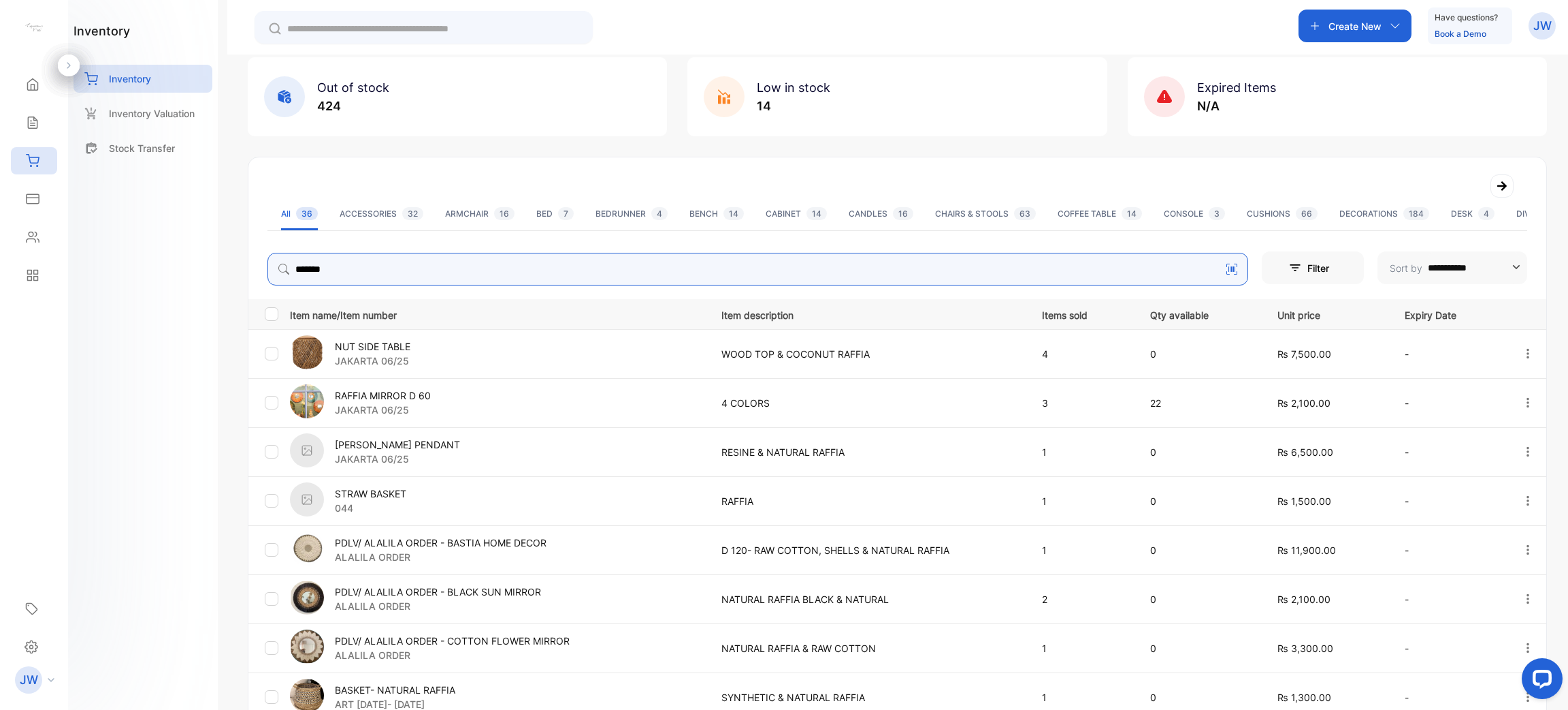
scroll to position [102, 0]
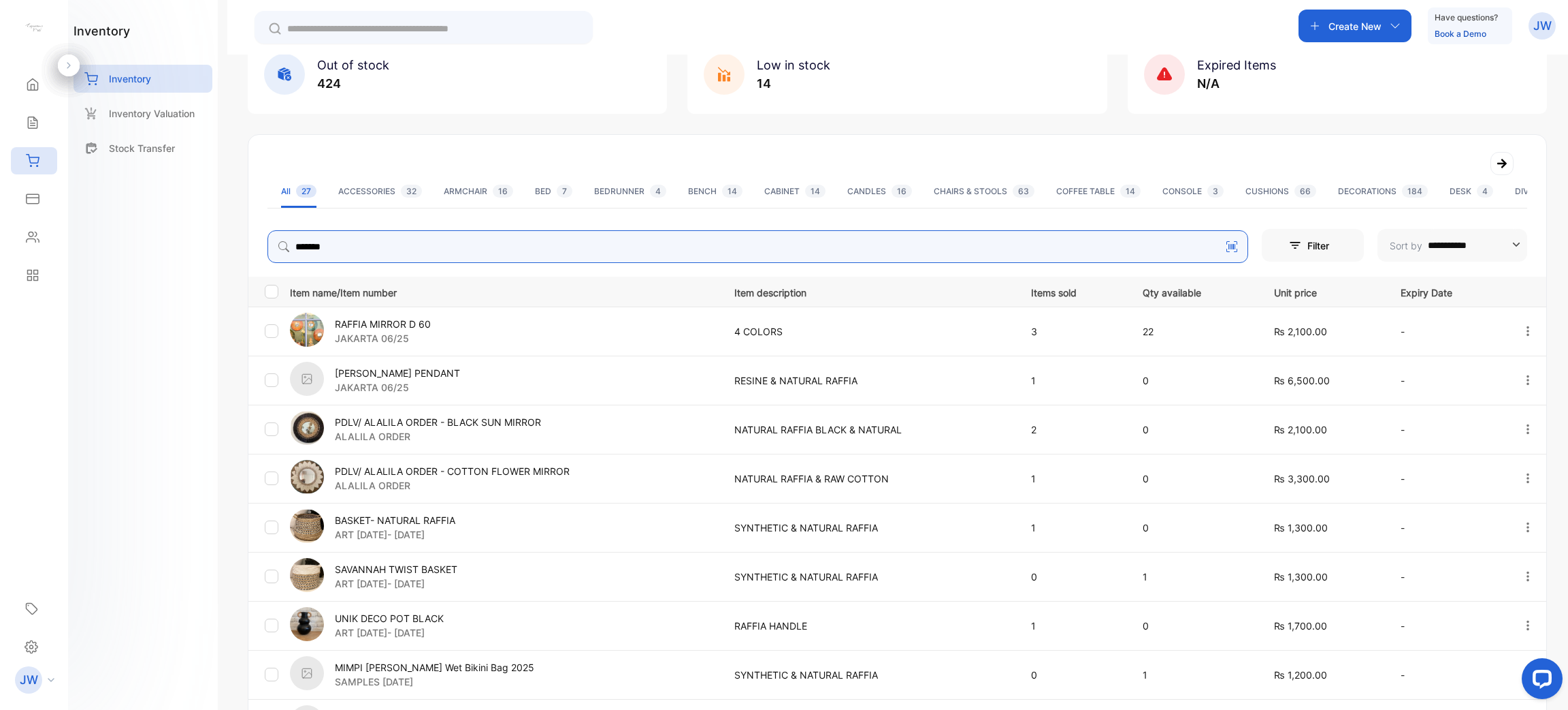
type input "******"
click at [407, 329] on p "RAFFIA MIRROR D 60" at bounding box center [382, 324] width 96 height 15
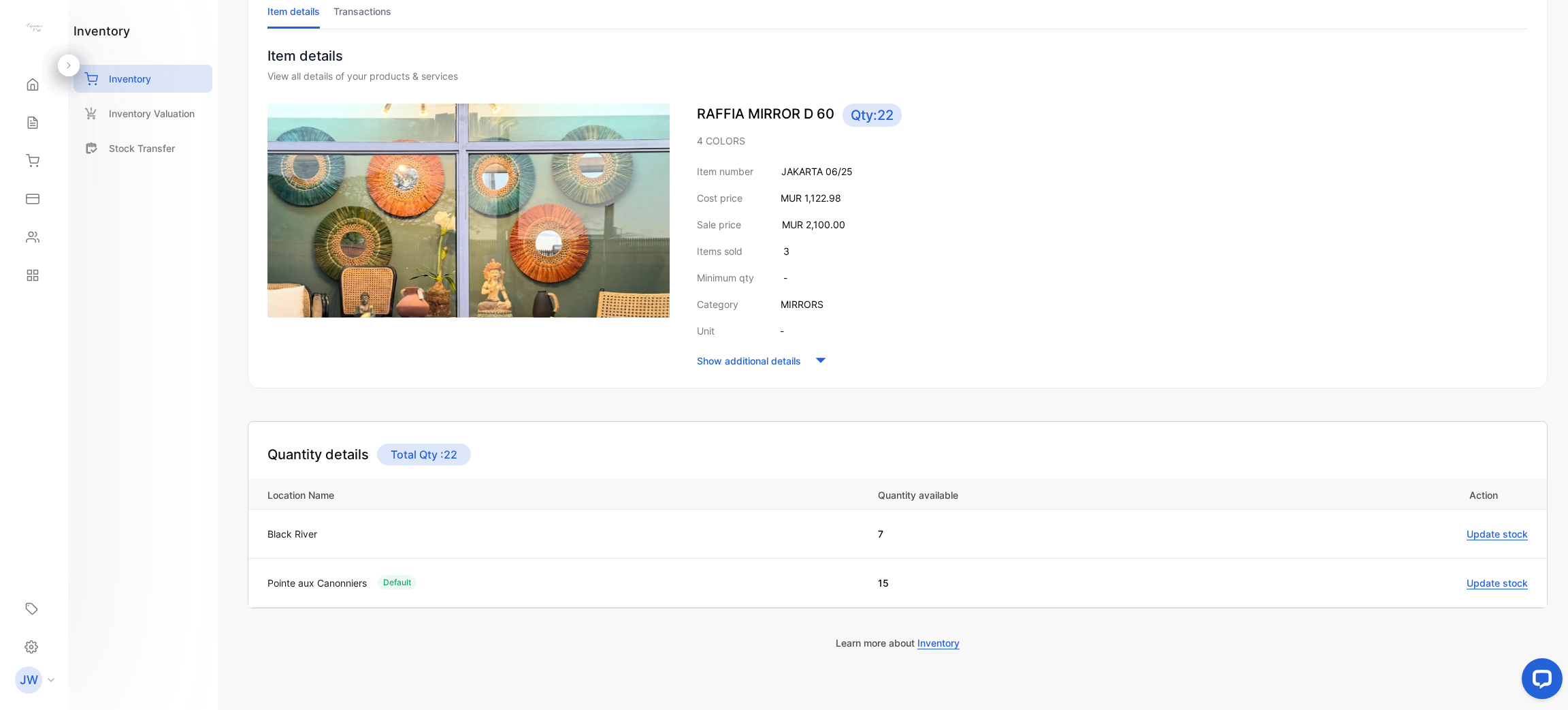
click at [1488, 537] on span "Update stock" at bounding box center [1497, 534] width 61 height 12
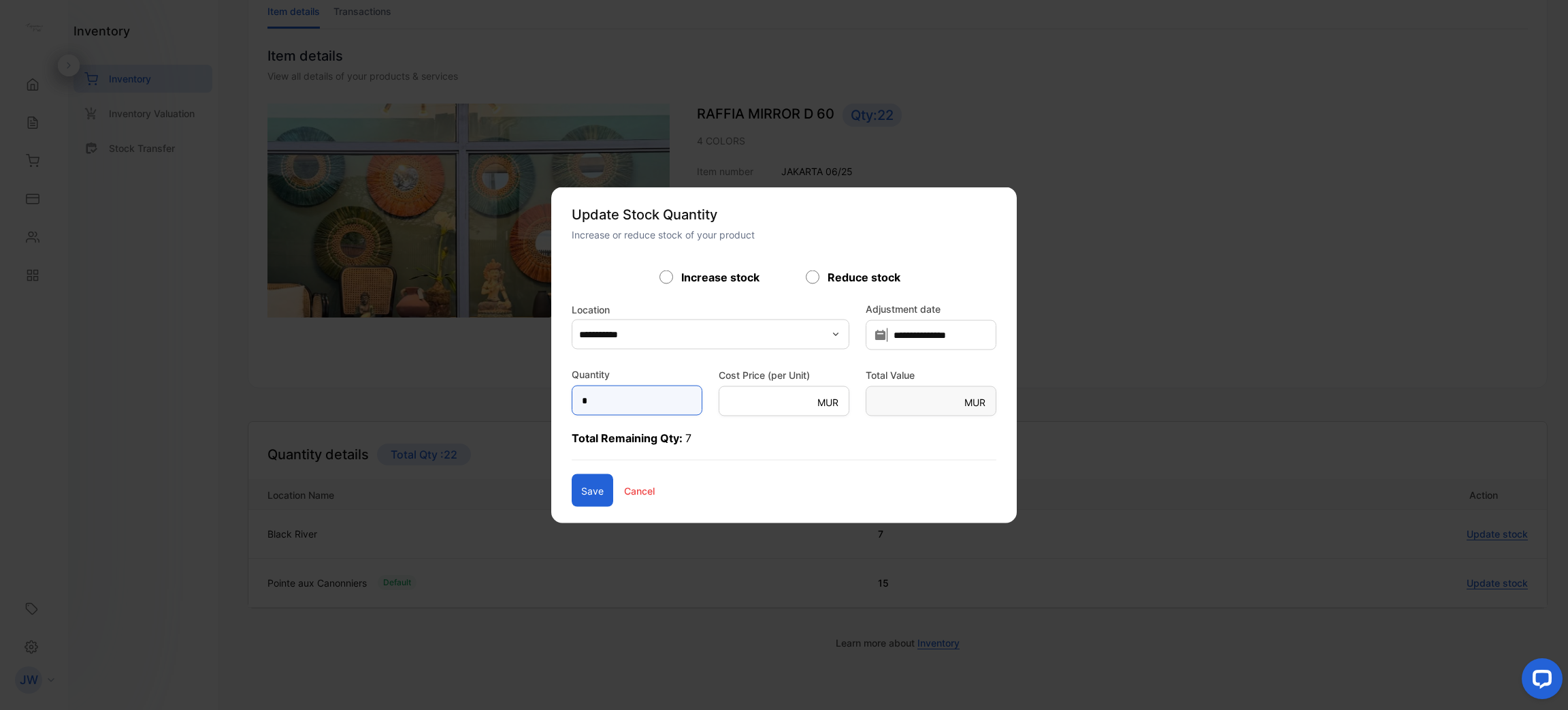
click at [572, 397] on input "*" at bounding box center [637, 400] width 131 height 30
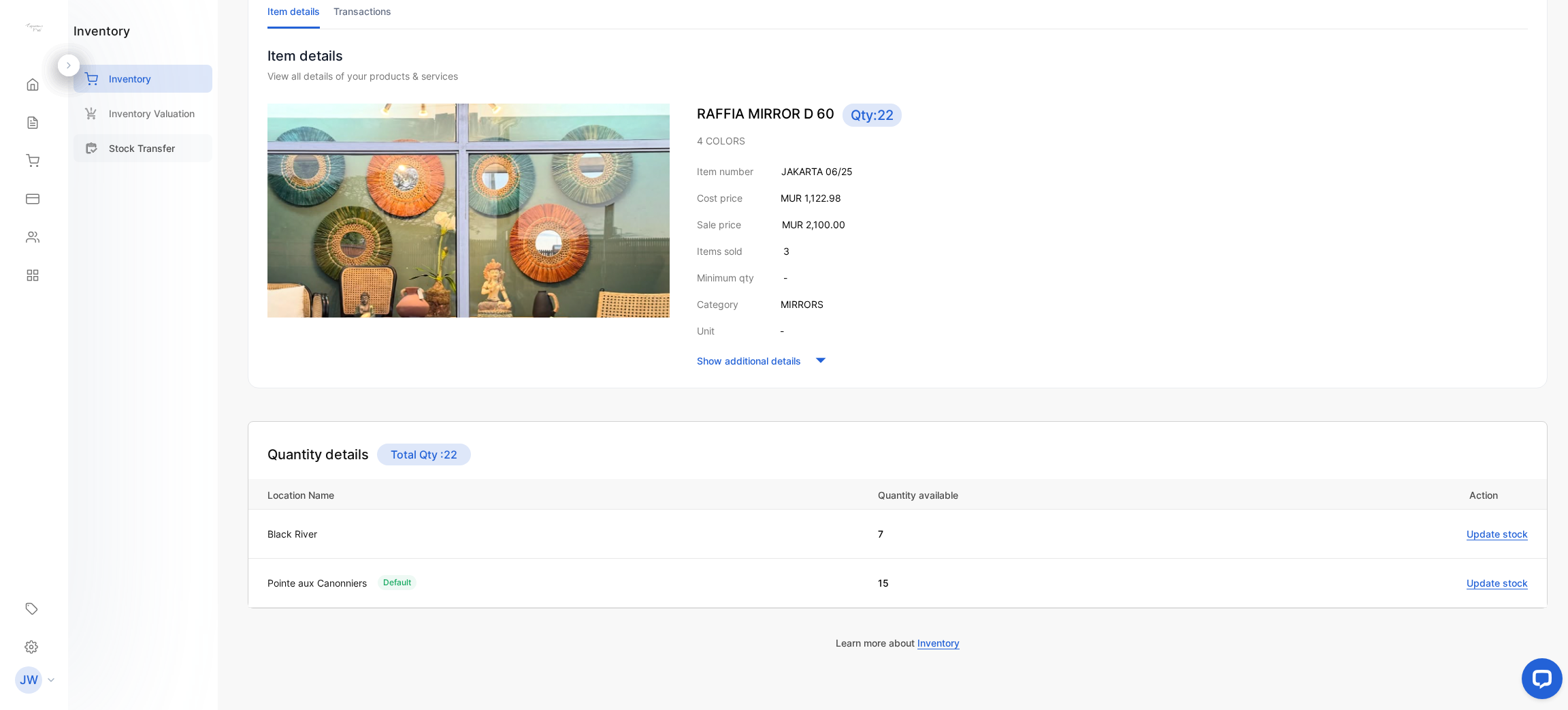
click at [164, 138] on div "Stock Transfer" at bounding box center [143, 148] width 138 height 28
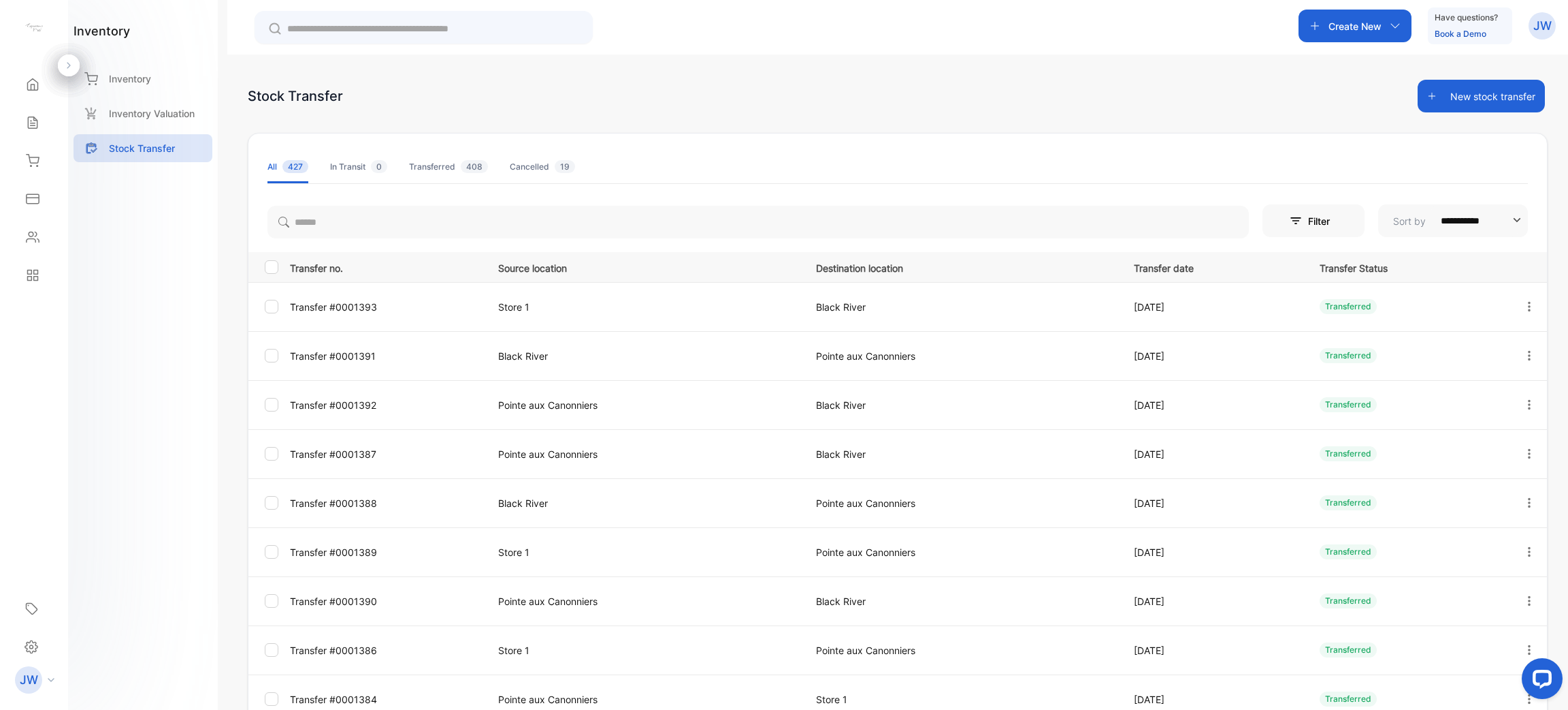
click at [1493, 106] on button "New stock transfer" at bounding box center [1481, 96] width 127 height 33
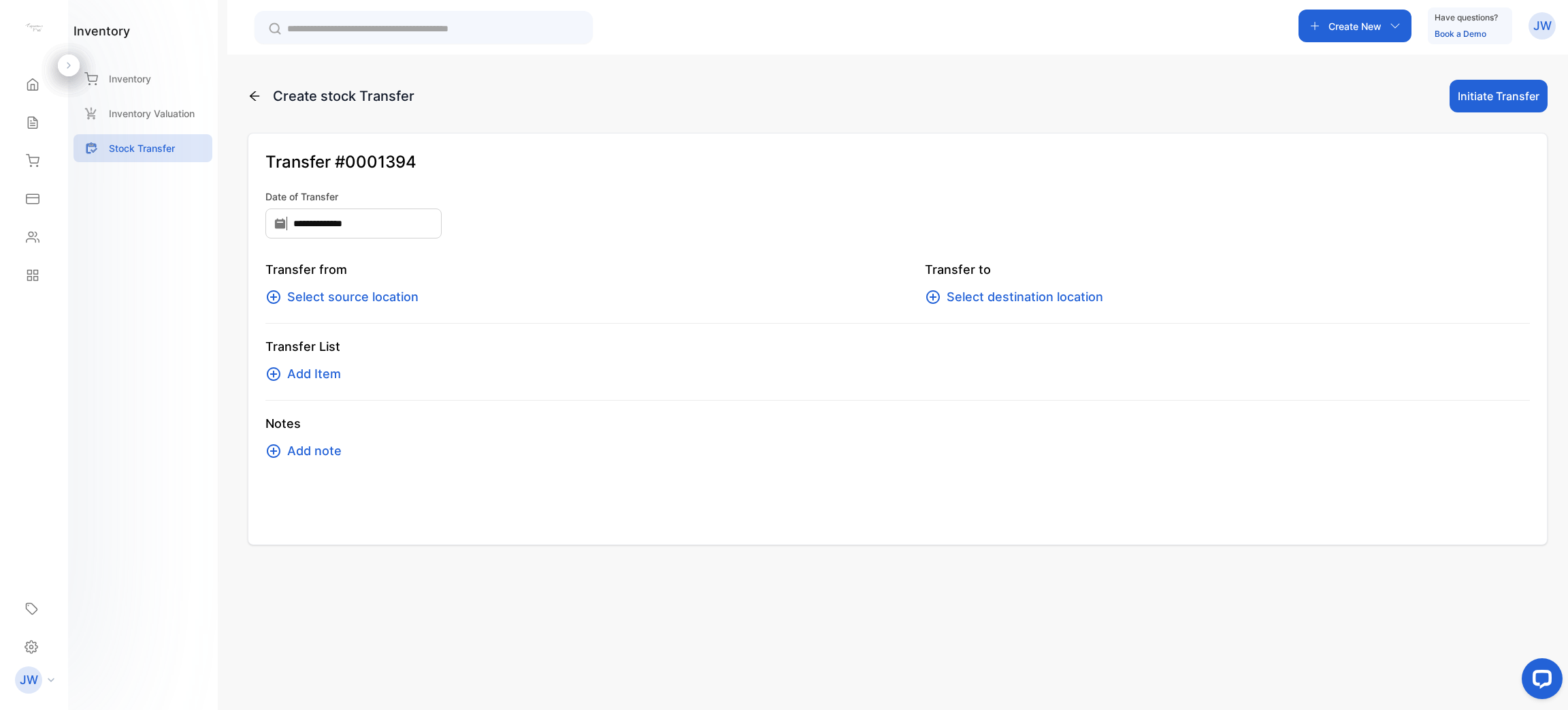
click at [406, 239] on div "**********" at bounding box center [897, 339] width 1301 height 412
click at [412, 215] on input "**********" at bounding box center [354, 223] width 177 height 30
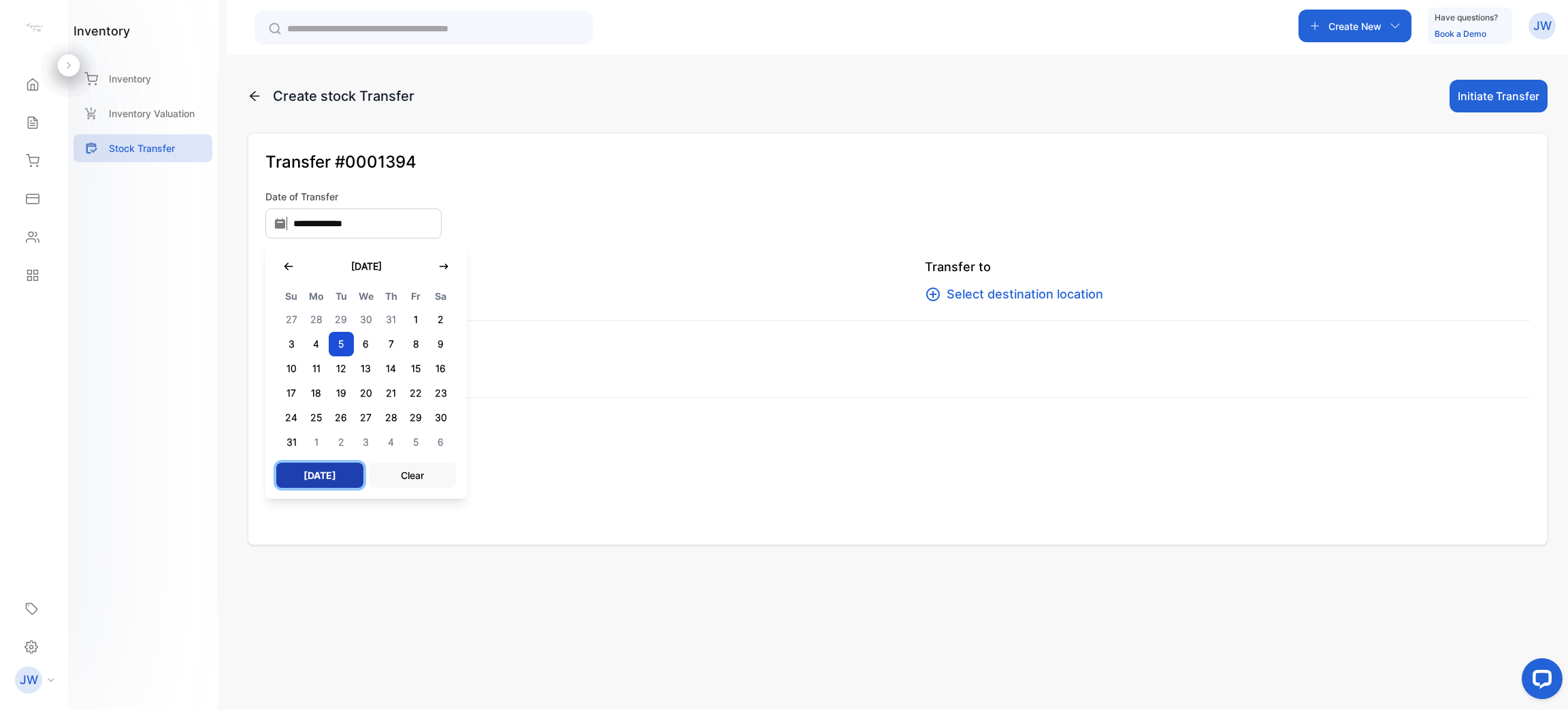
click at [318, 471] on button "[DATE]" at bounding box center [319, 474] width 87 height 25
type input "**********"
click at [631, 286] on div "Transfer from Select source location" at bounding box center [568, 280] width 605 height 46
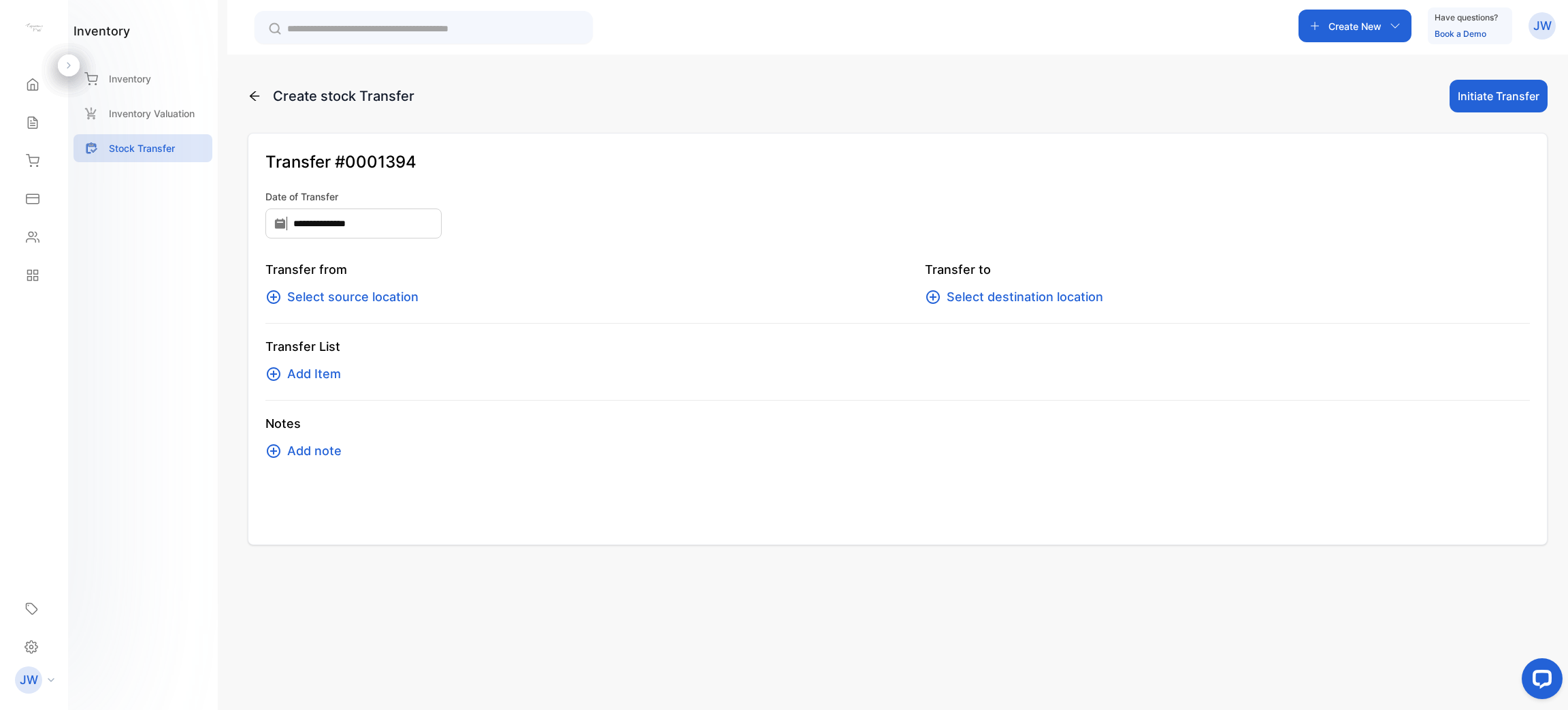
click at [378, 301] on span "Select source location" at bounding box center [353, 297] width 132 height 19
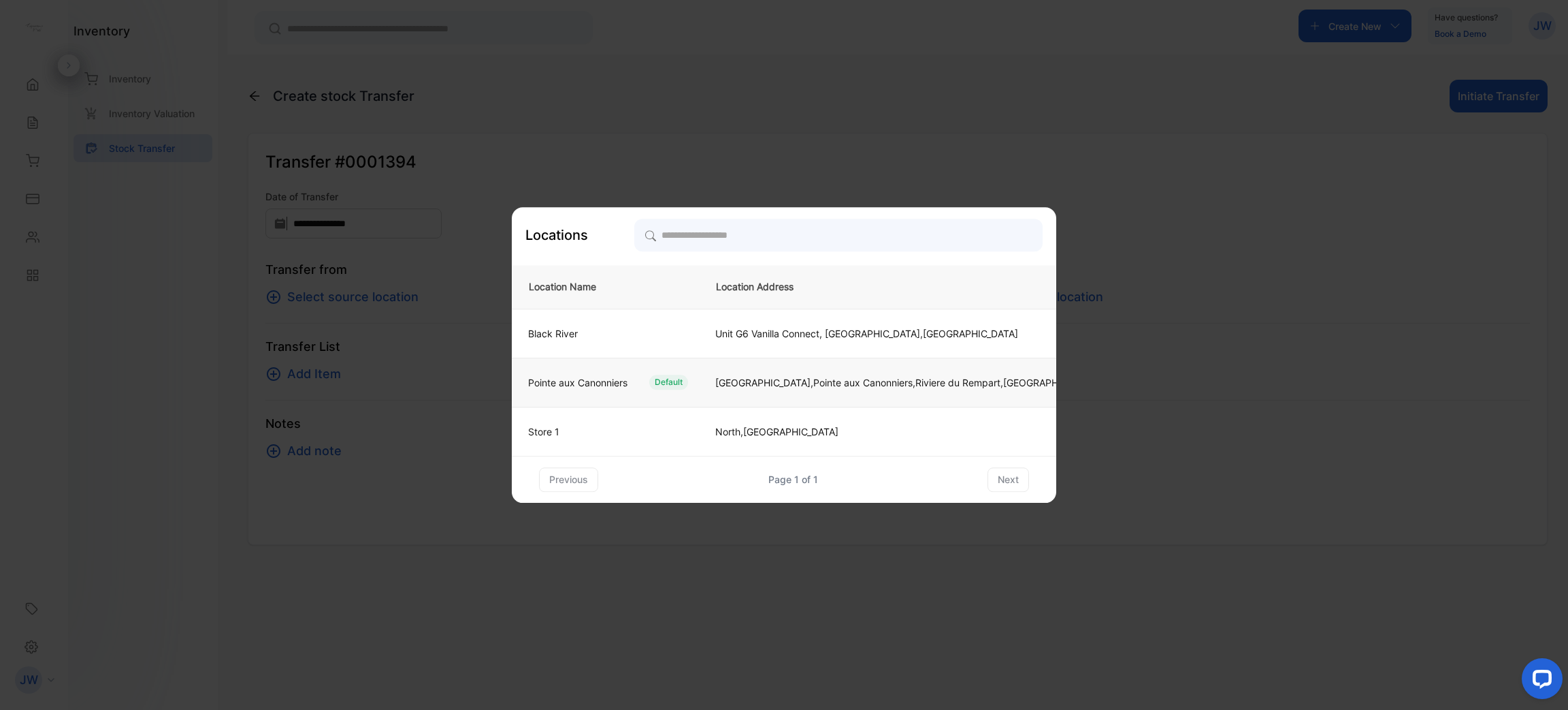
click at [663, 379] on div "Default" at bounding box center [668, 382] width 39 height 15
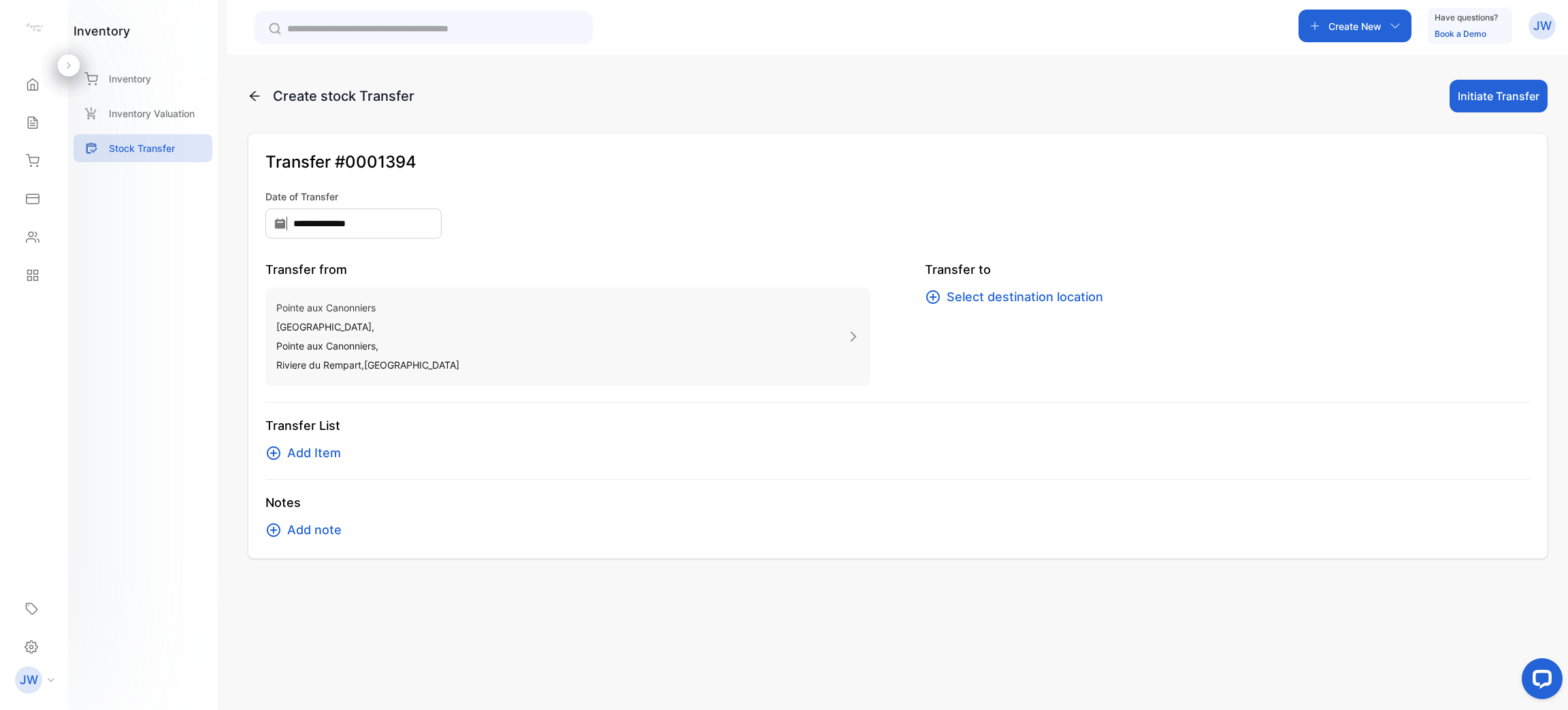
click at [1019, 302] on span "Select destination location" at bounding box center [1025, 297] width 157 height 19
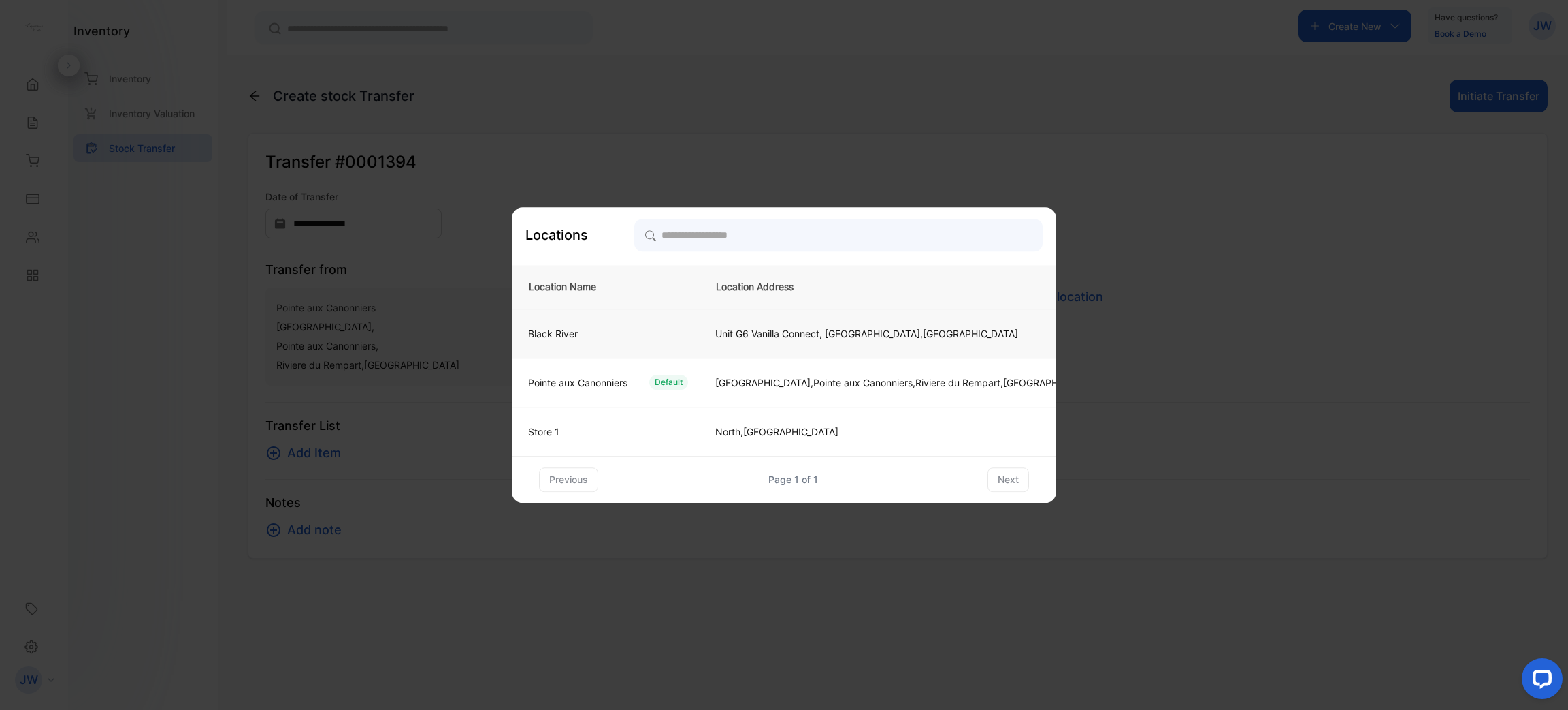
click at [602, 346] on td "Black River" at bounding box center [606, 332] width 187 height 49
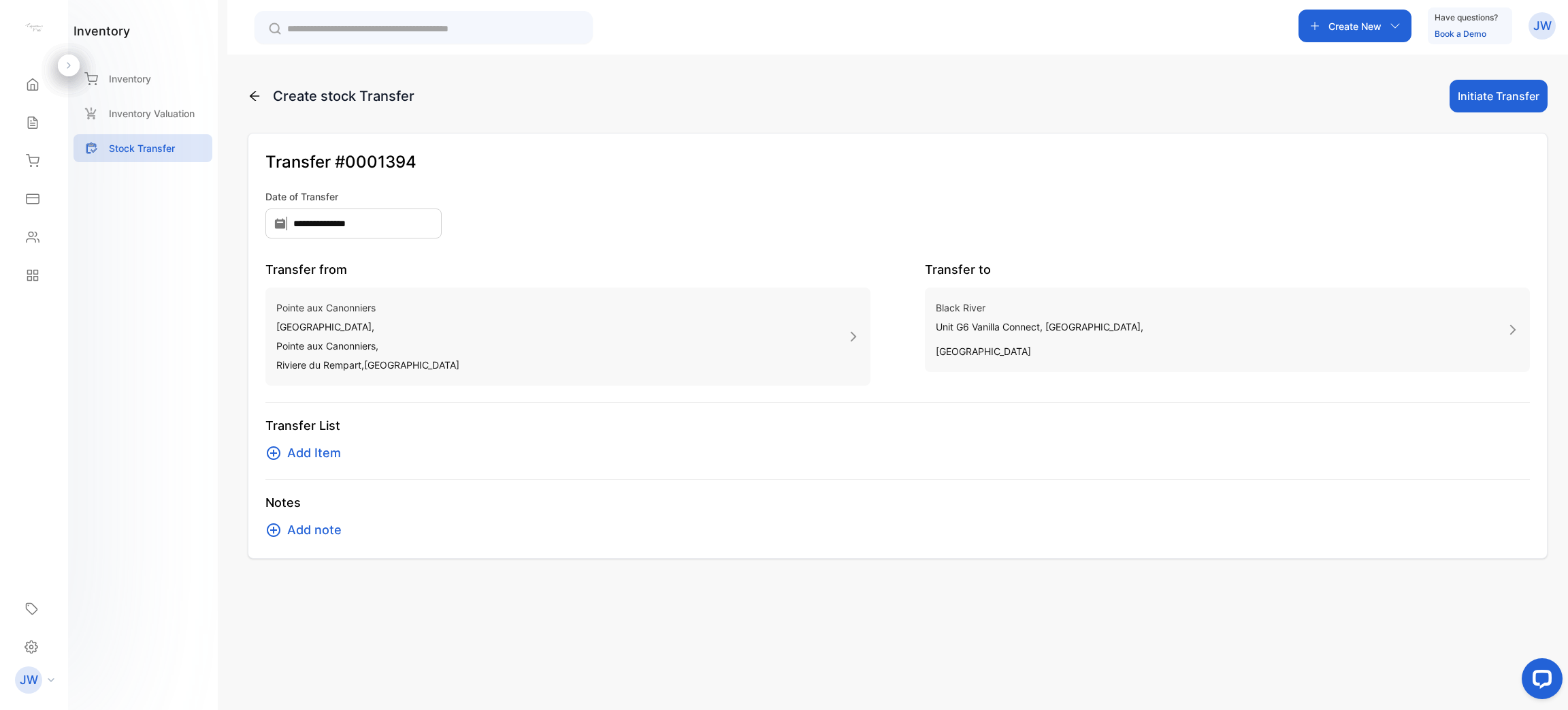
click at [310, 469] on div "Transfer List Add Item" at bounding box center [898, 448] width 1265 height 63
click at [310, 455] on span "Add Item" at bounding box center [314, 453] width 54 height 19
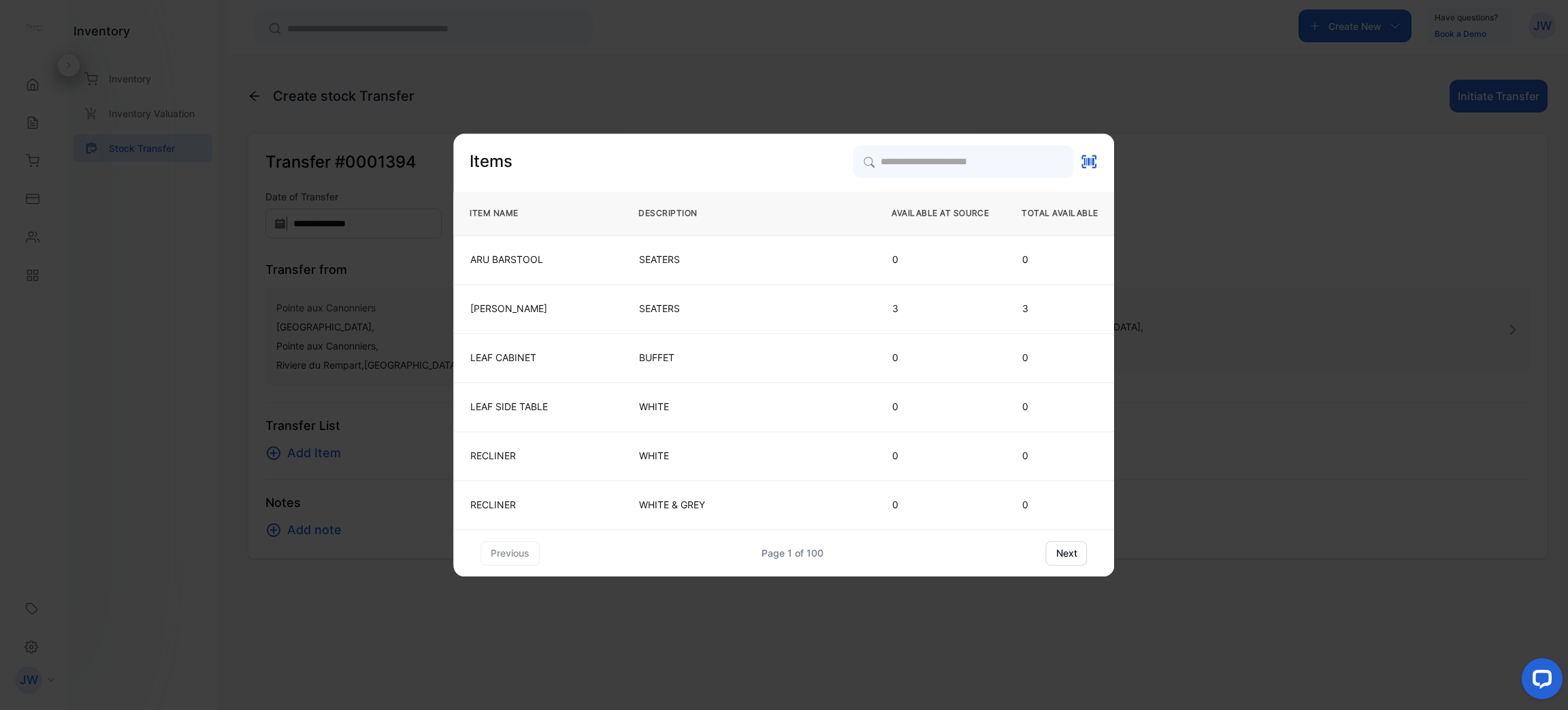
click at [928, 178] on div "Items ITEM NAME DESCRIPTION AVAILABLE AT SOURCE TOTAL AVAILABLE ARU BARSTOOL SE…" at bounding box center [784, 355] width 661 height 420
click at [930, 174] on input "search" at bounding box center [963, 161] width 222 height 34
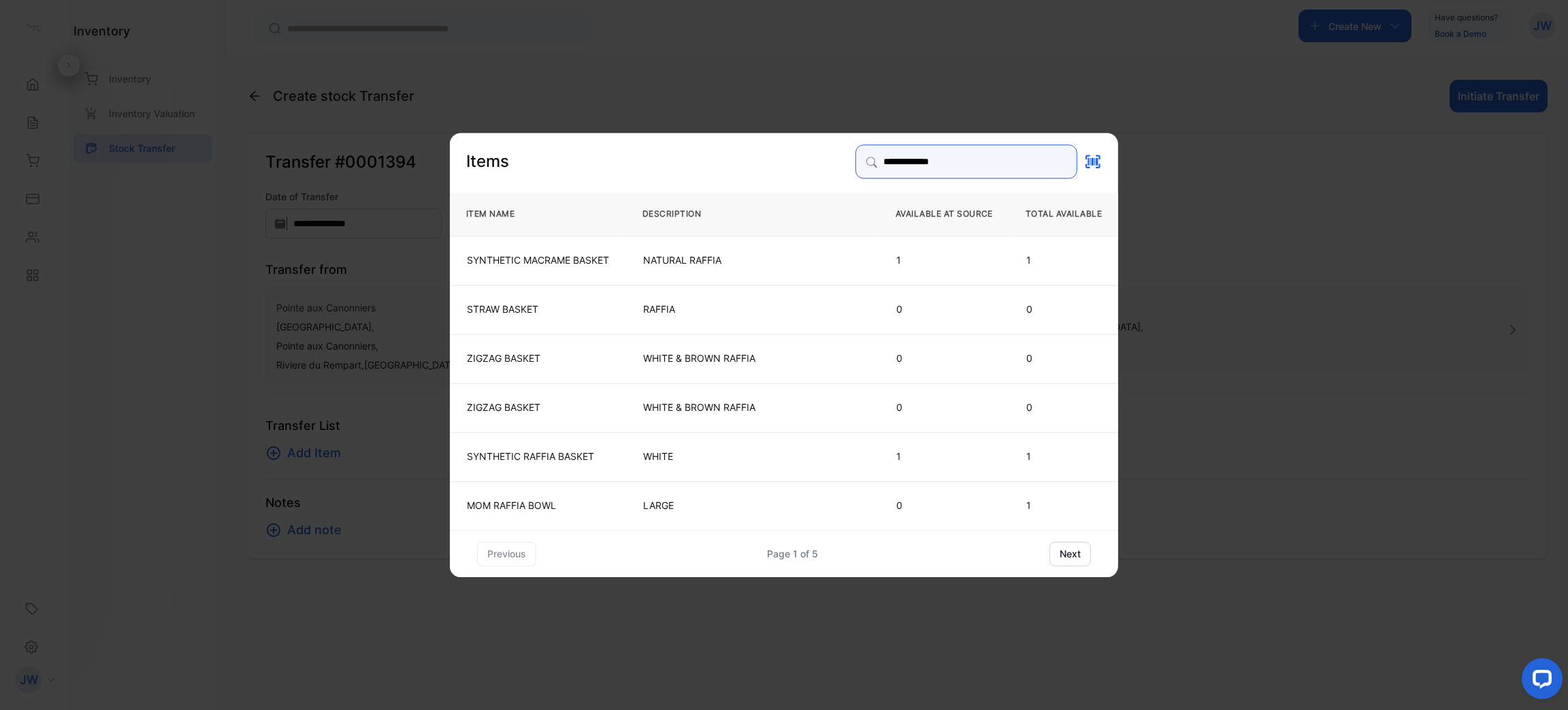
type input "**********"
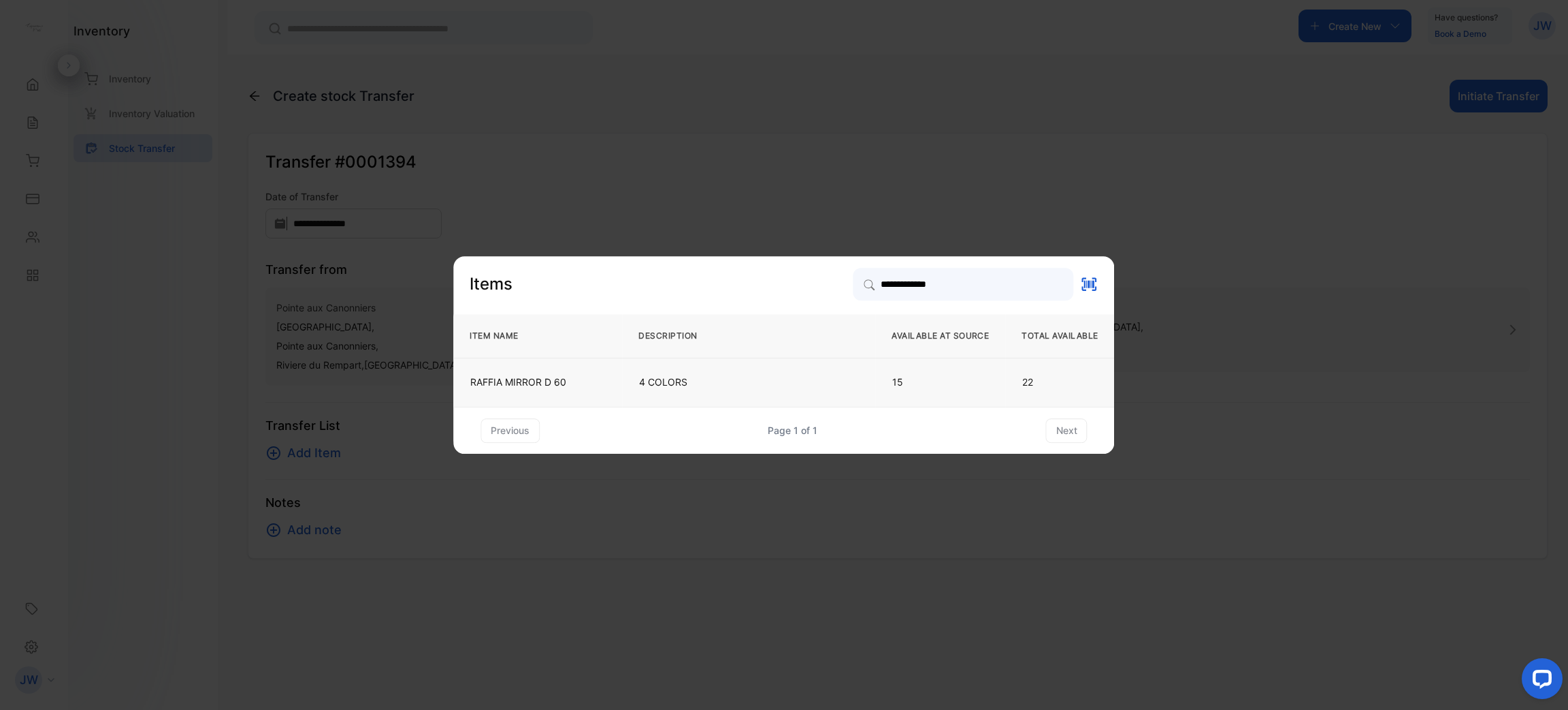
click at [542, 372] on td "RAFFIA MIRROR D 60" at bounding box center [537, 382] width 169 height 49
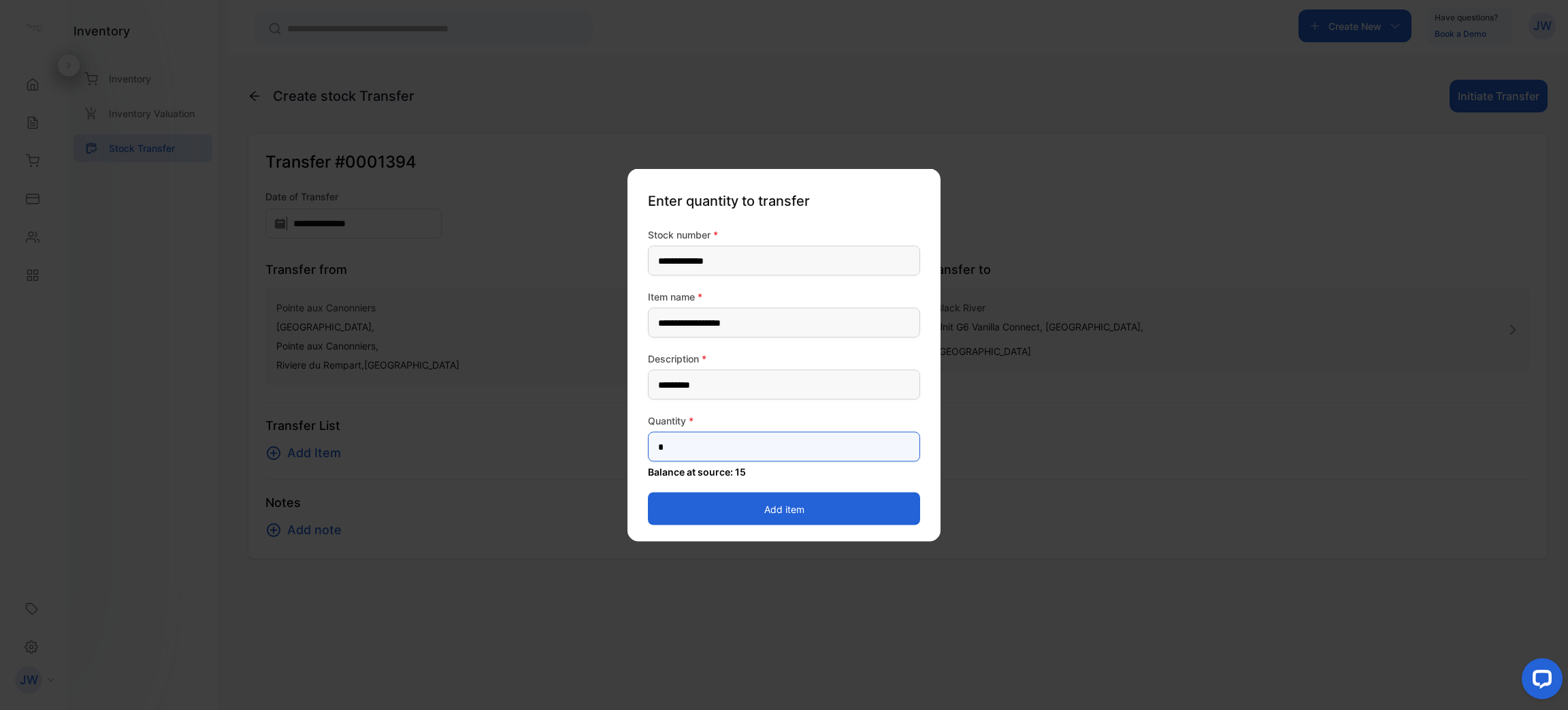
drag, startPoint x: 704, startPoint y: 439, endPoint x: 472, endPoint y: 440, distance: 232.0
click at [474, 558] on div "**********" at bounding box center [897, 558] width 1301 height 0
type input "*"
click at [812, 519] on button "Add item" at bounding box center [784, 509] width 273 height 33
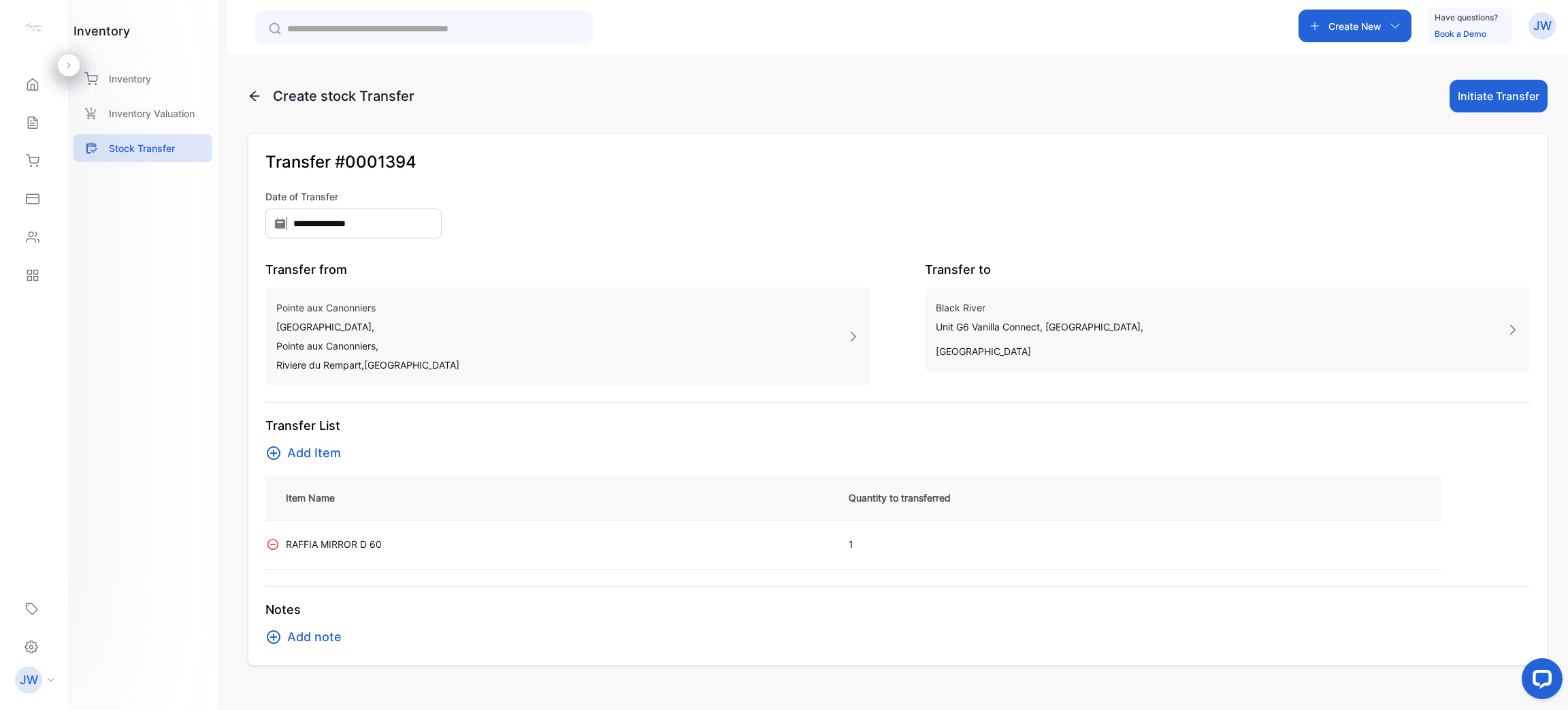
click at [1496, 106] on button "Initiate Transfer" at bounding box center [1499, 96] width 98 height 33
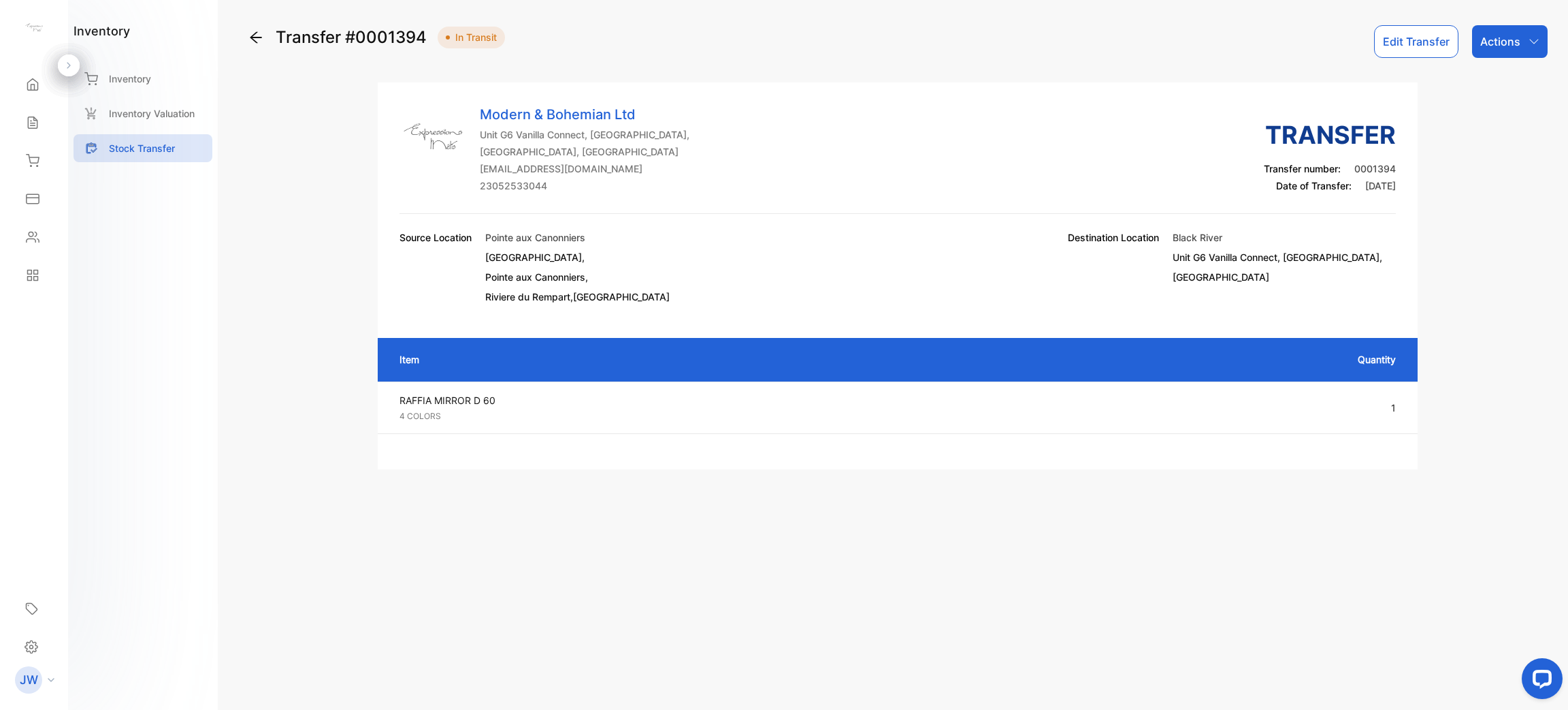
click at [1520, 48] on div "Actions" at bounding box center [1510, 42] width 75 height 33
click at [1501, 76] on div "Mark as Transferred" at bounding box center [1478, 86] width 138 height 27
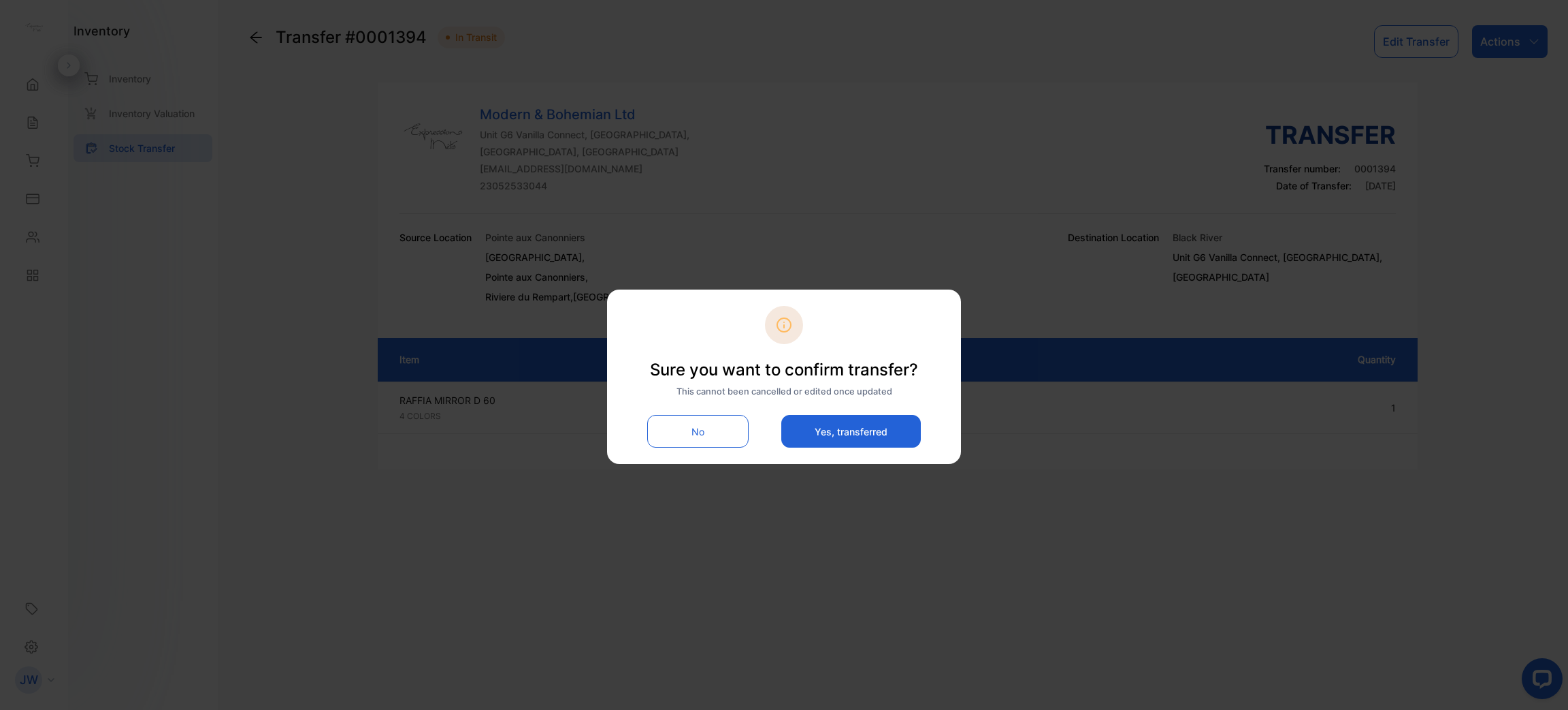
click at [856, 416] on button "Yes, transferred" at bounding box center [851, 431] width 139 height 33
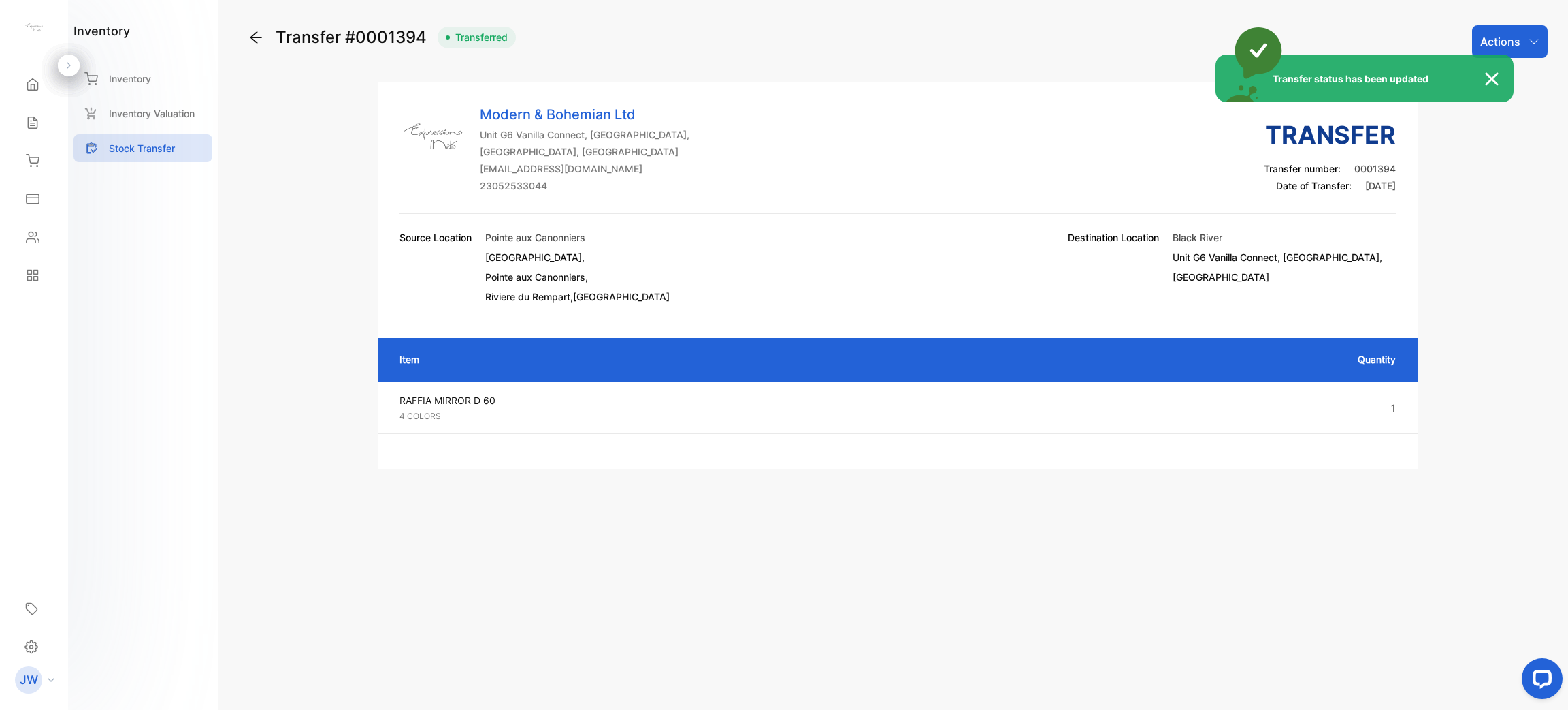
click at [30, 163] on div "Transfer status has been updated" at bounding box center [784, 355] width 1568 height 710
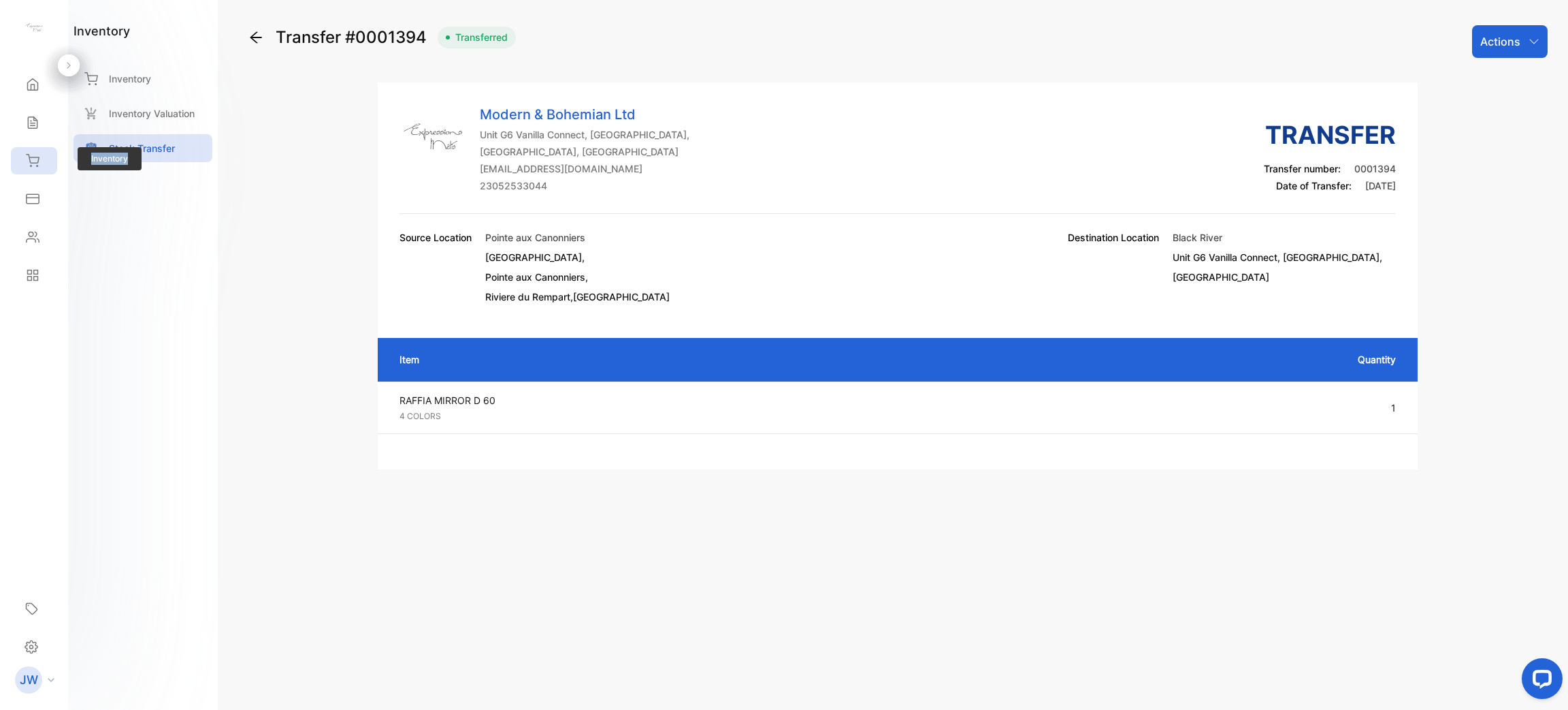
click at [30, 163] on icon at bounding box center [33, 160] width 12 height 11
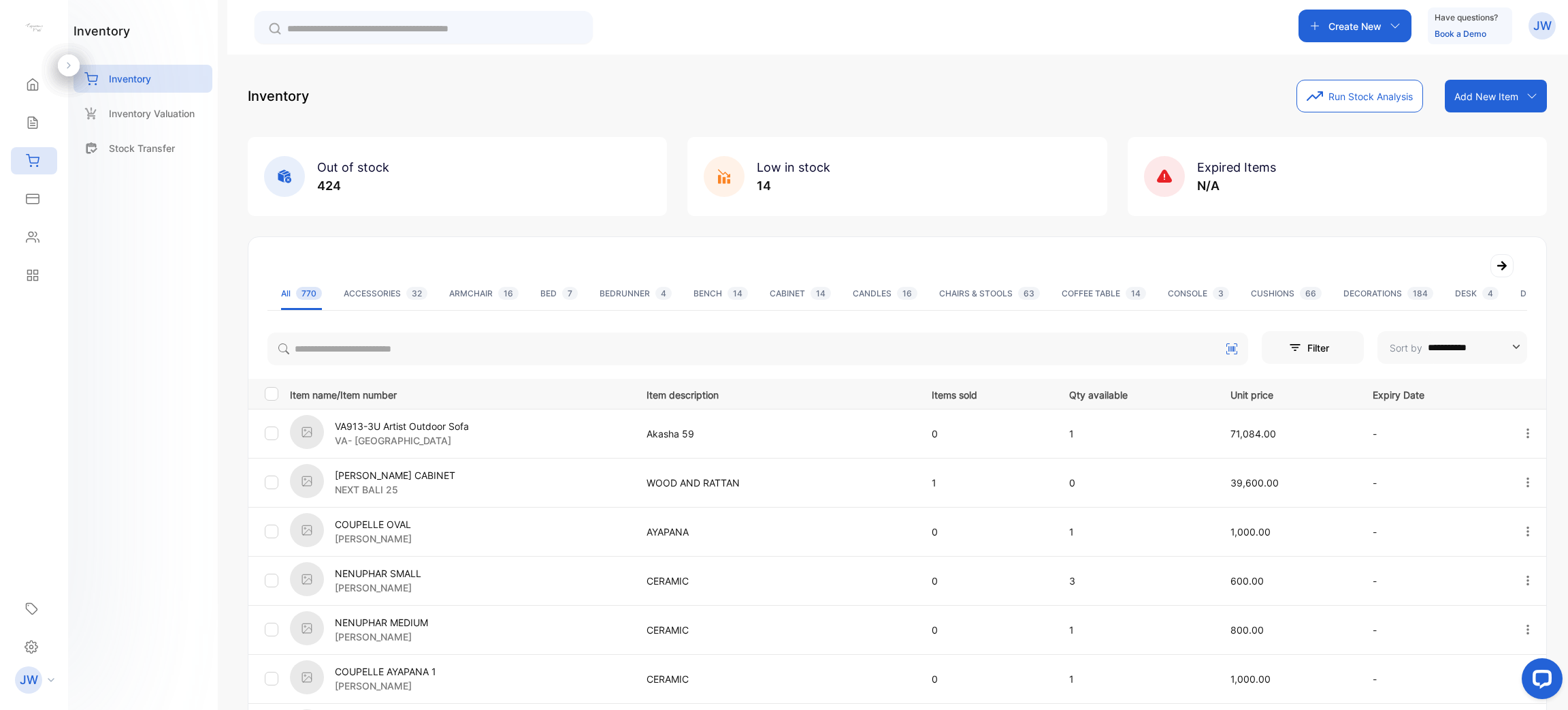
click at [554, 371] on div "**********" at bounding box center [897, 614] width 1298 height 573
click at [628, 363] on input "search" at bounding box center [758, 349] width 981 height 33
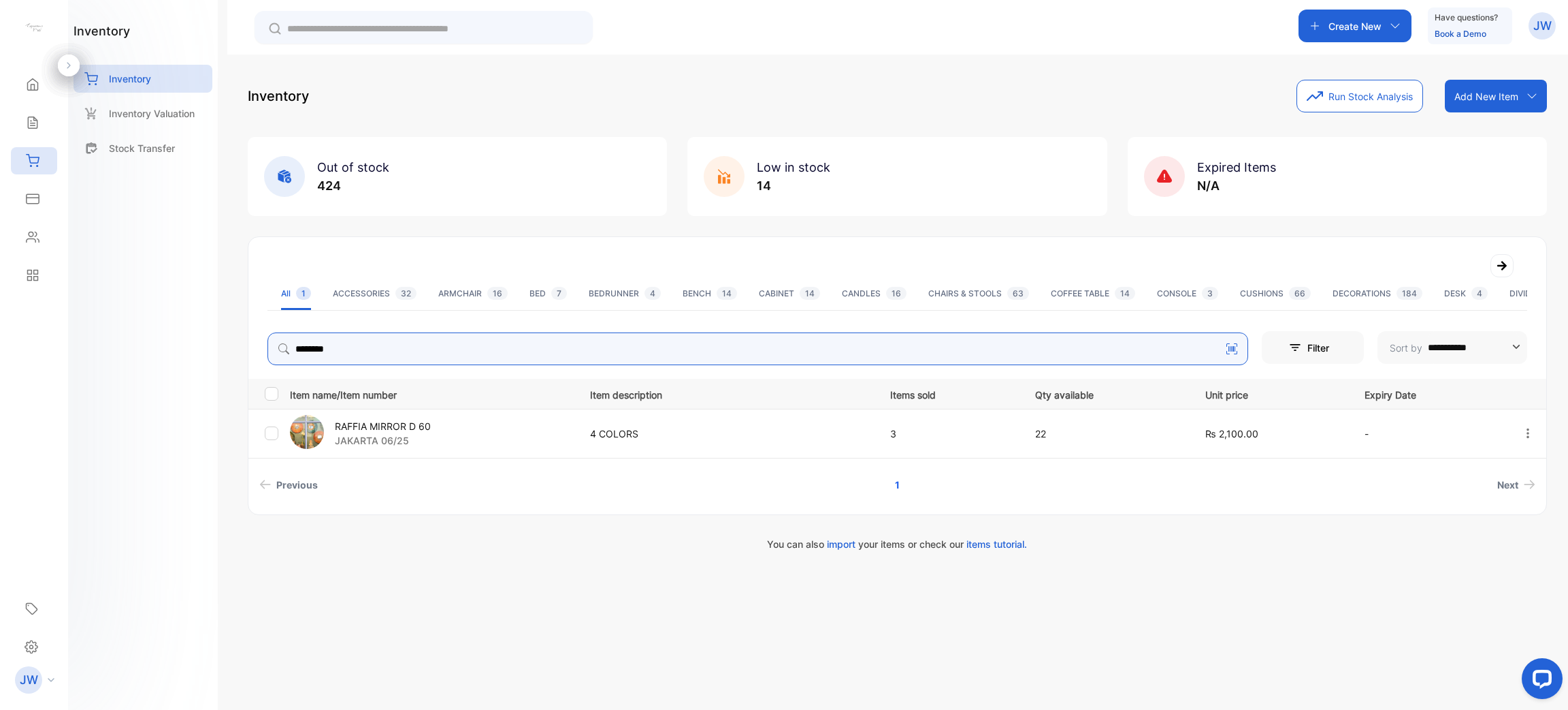
type input "********"
click at [370, 423] on p "RAFFIA MIRROR D 60" at bounding box center [382, 426] width 96 height 15
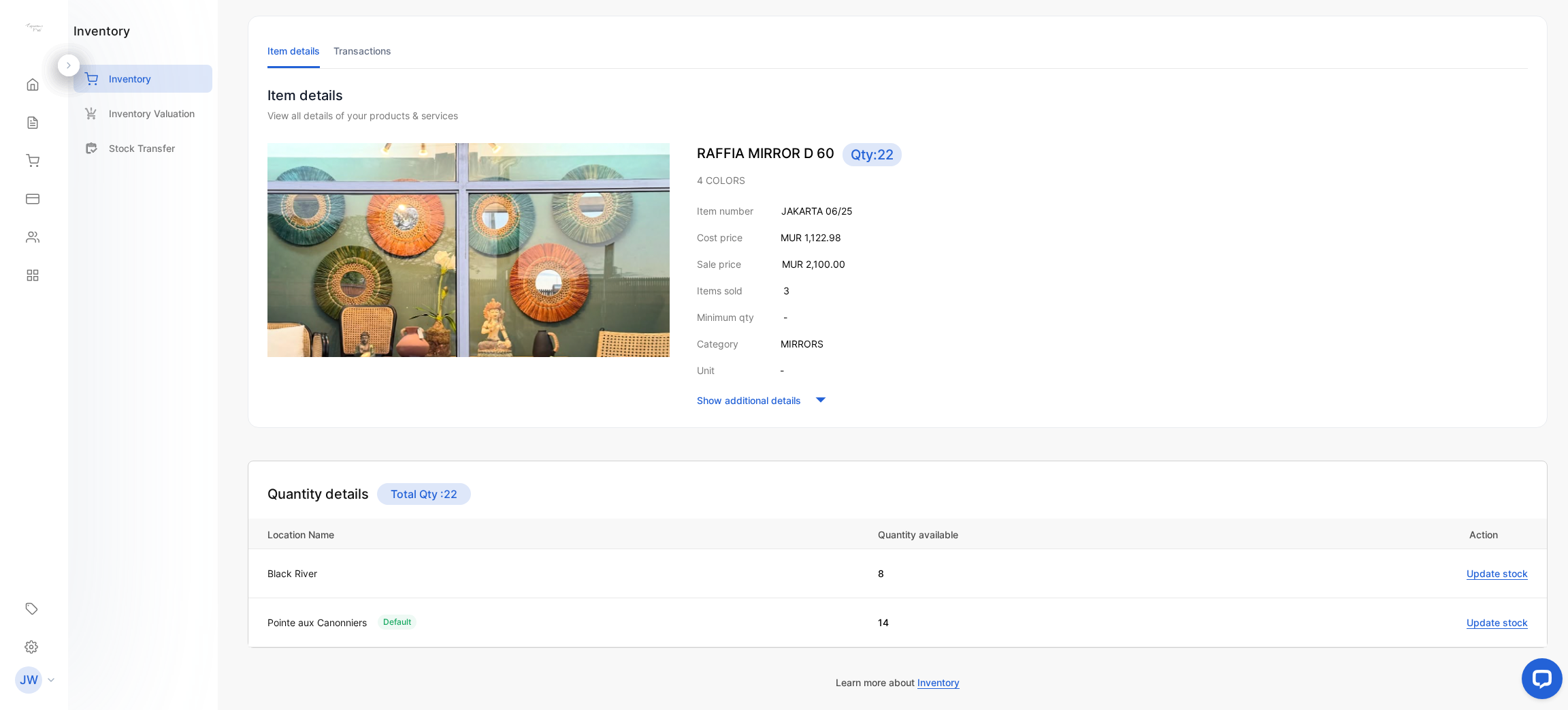
scroll to position [118, 0]
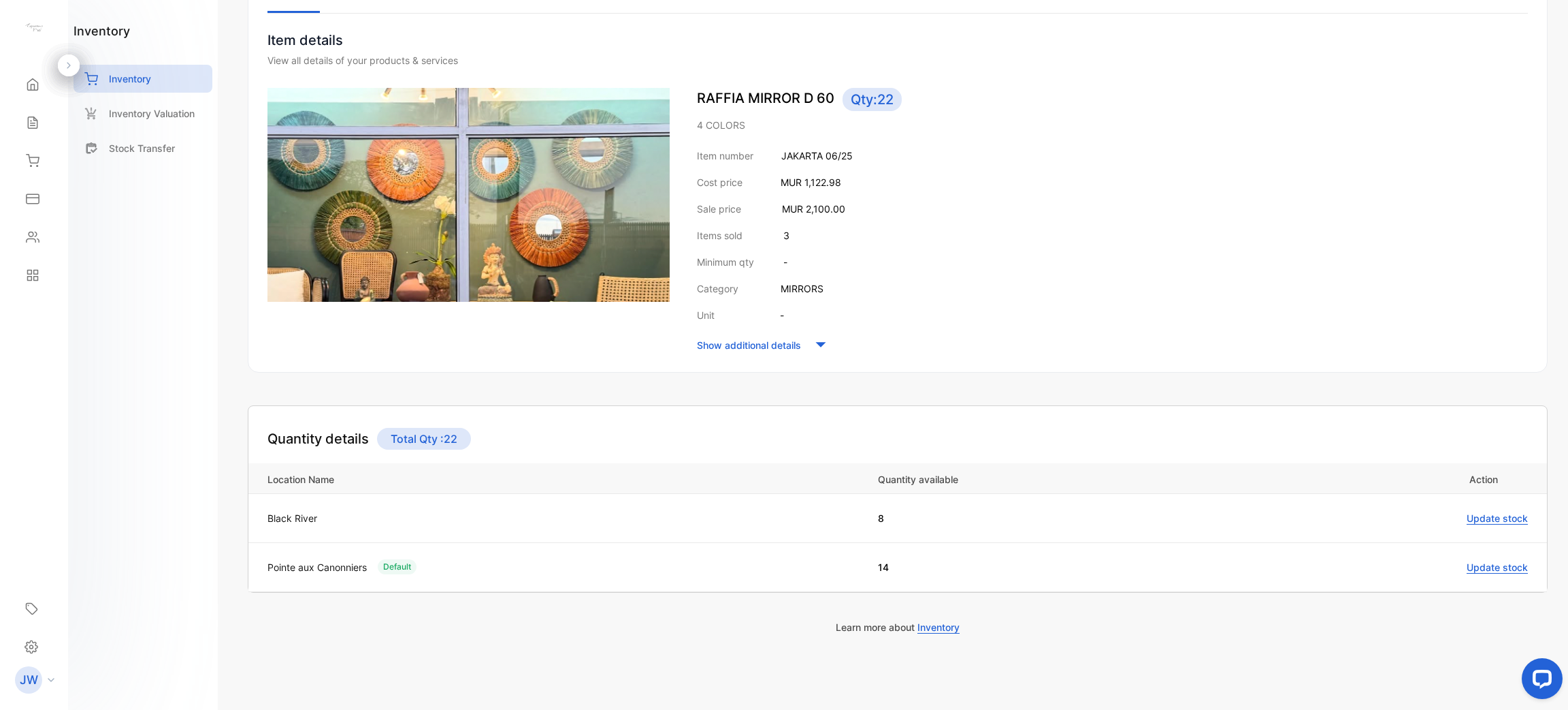
click at [1517, 566] on span "Update stock" at bounding box center [1497, 567] width 61 height 12
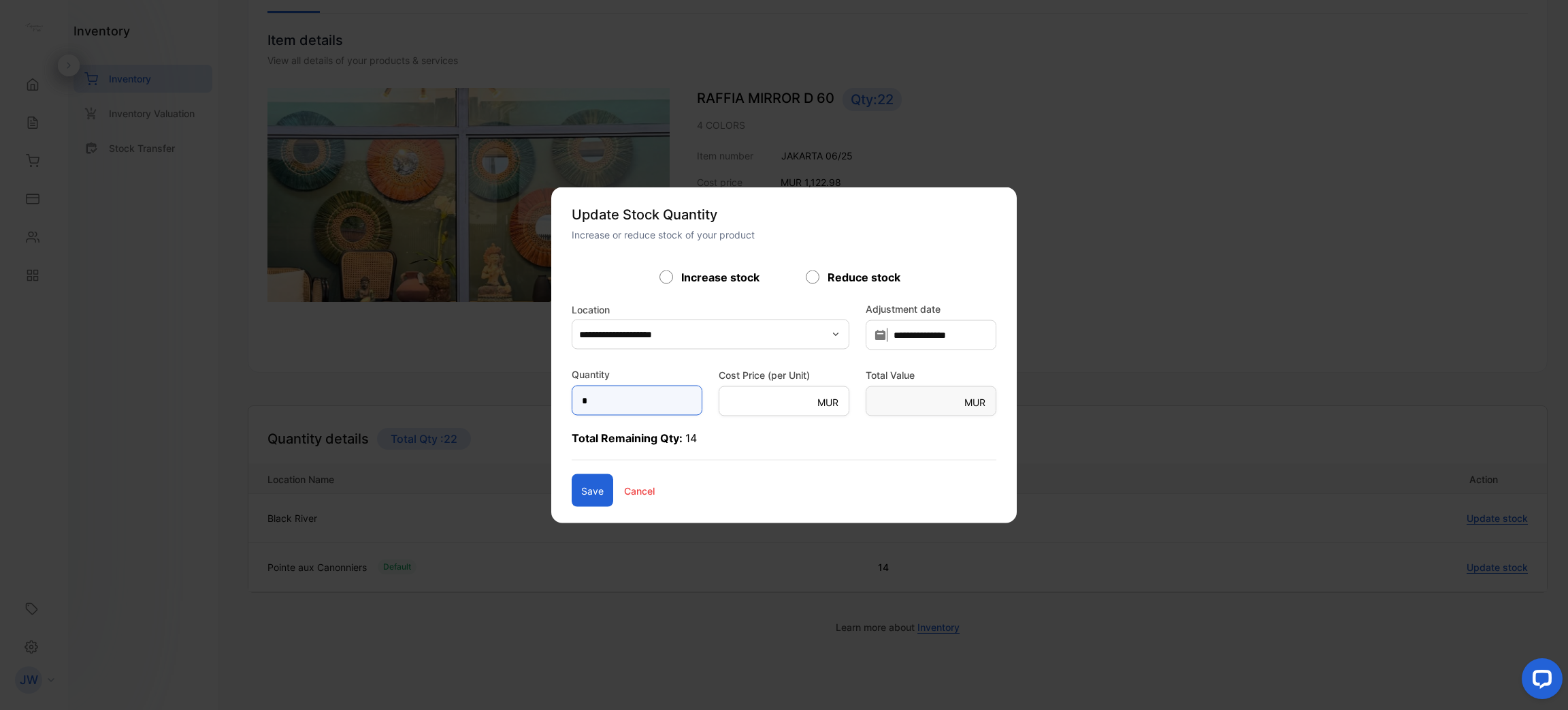
drag, startPoint x: 594, startPoint y: 388, endPoint x: 337, endPoint y: 407, distance: 257.7
click at [395, 634] on div "**********" at bounding box center [897, 634] width 1301 height 0
type input "*"
type Value-inputsubject "**********"
type input "**"
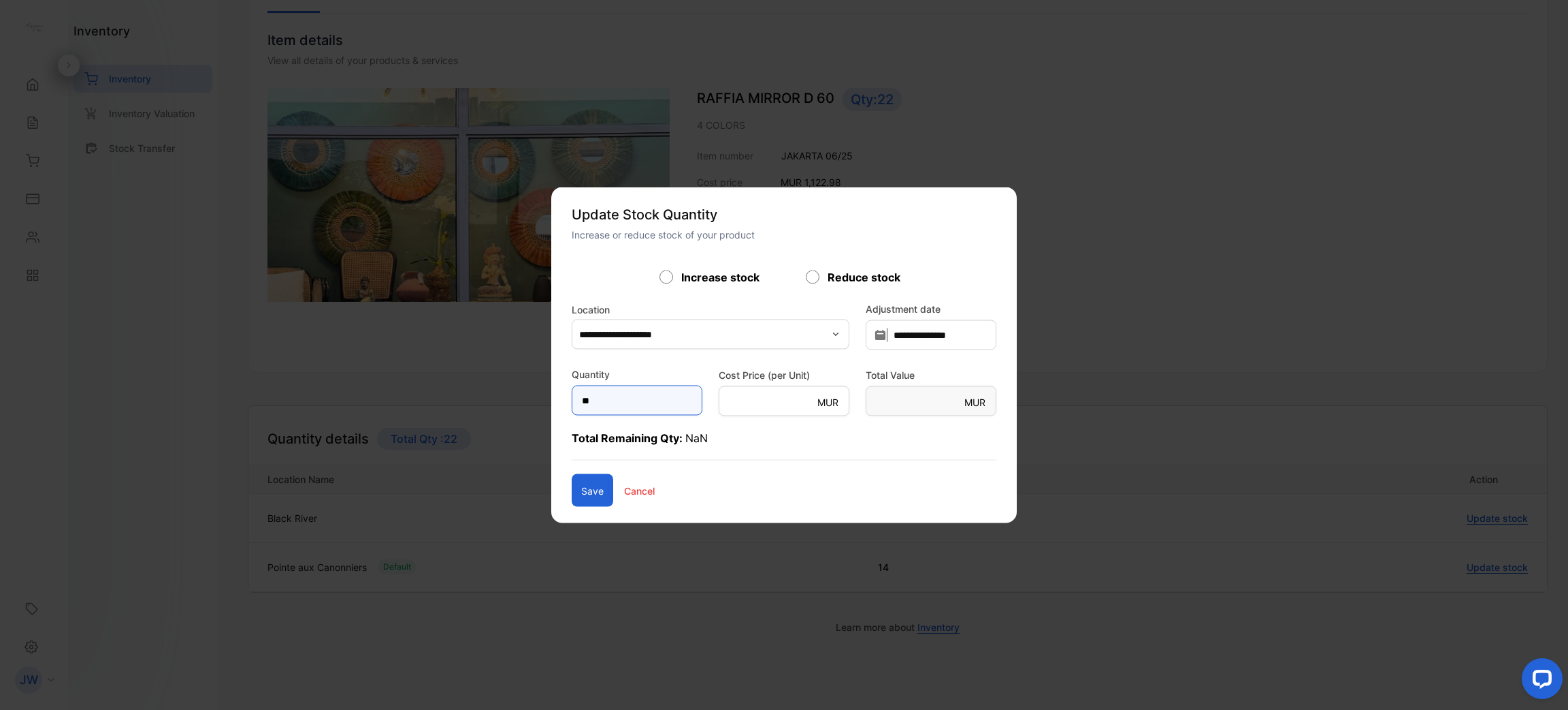
type input "*"
type Value-inputsubject "**********"
type Value-inputsubject "*"
click at [820, 274] on div "Reduce stock" at bounding box center [857, 277] width 103 height 16
click at [572, 400] on input "text" at bounding box center [637, 400] width 131 height 30
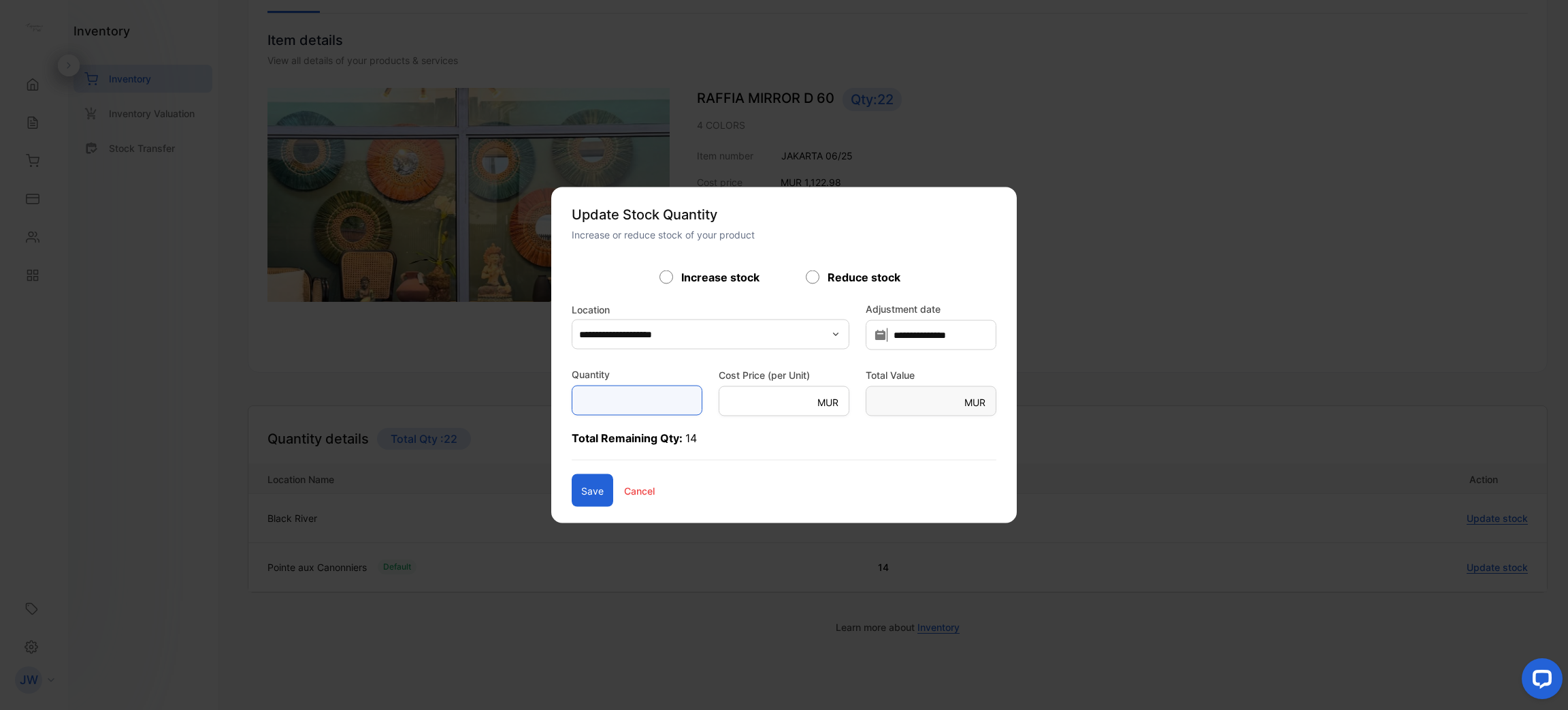
type input "*"
type Value-inputsubject "*******"
type input "*"
click at [572, 494] on button "Save" at bounding box center [593, 491] width 42 height 33
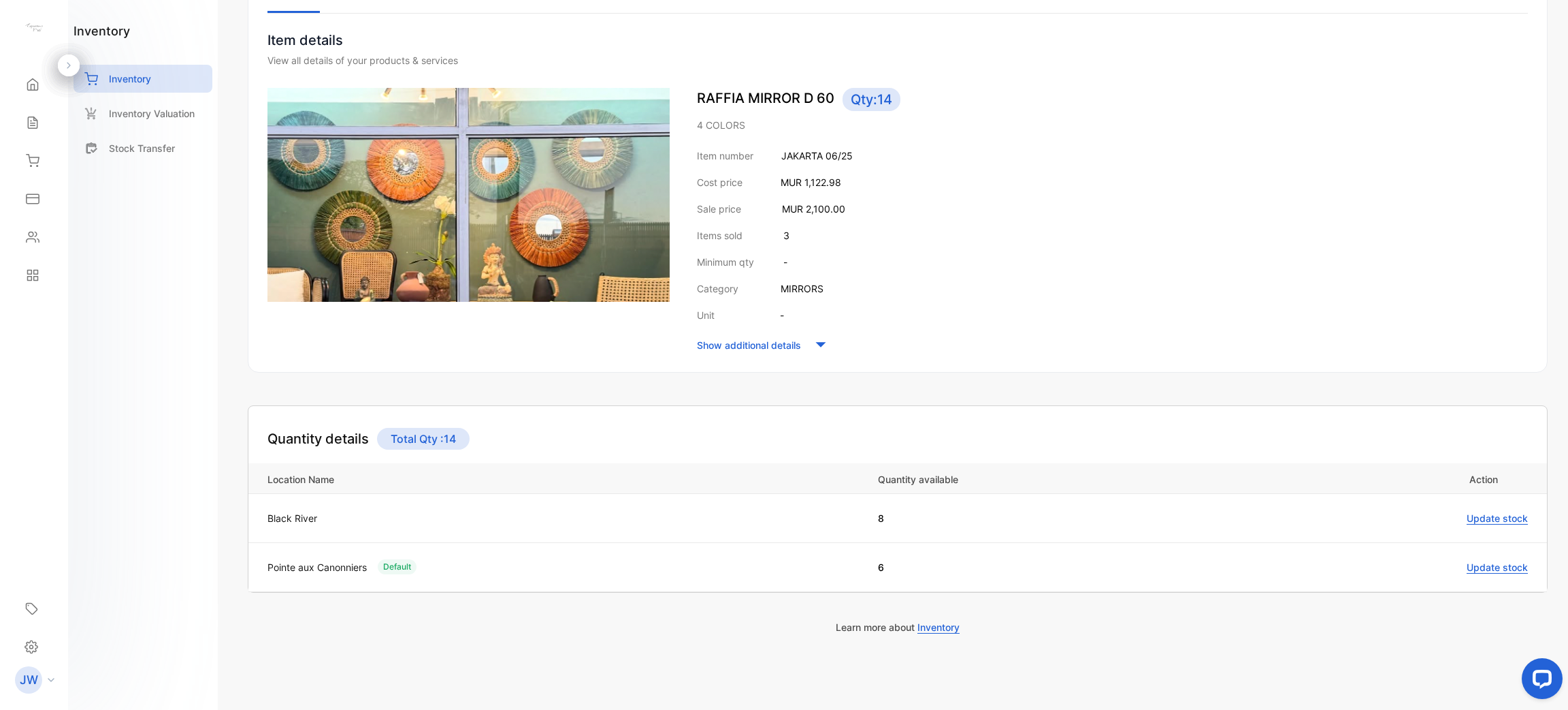
scroll to position [0, 0]
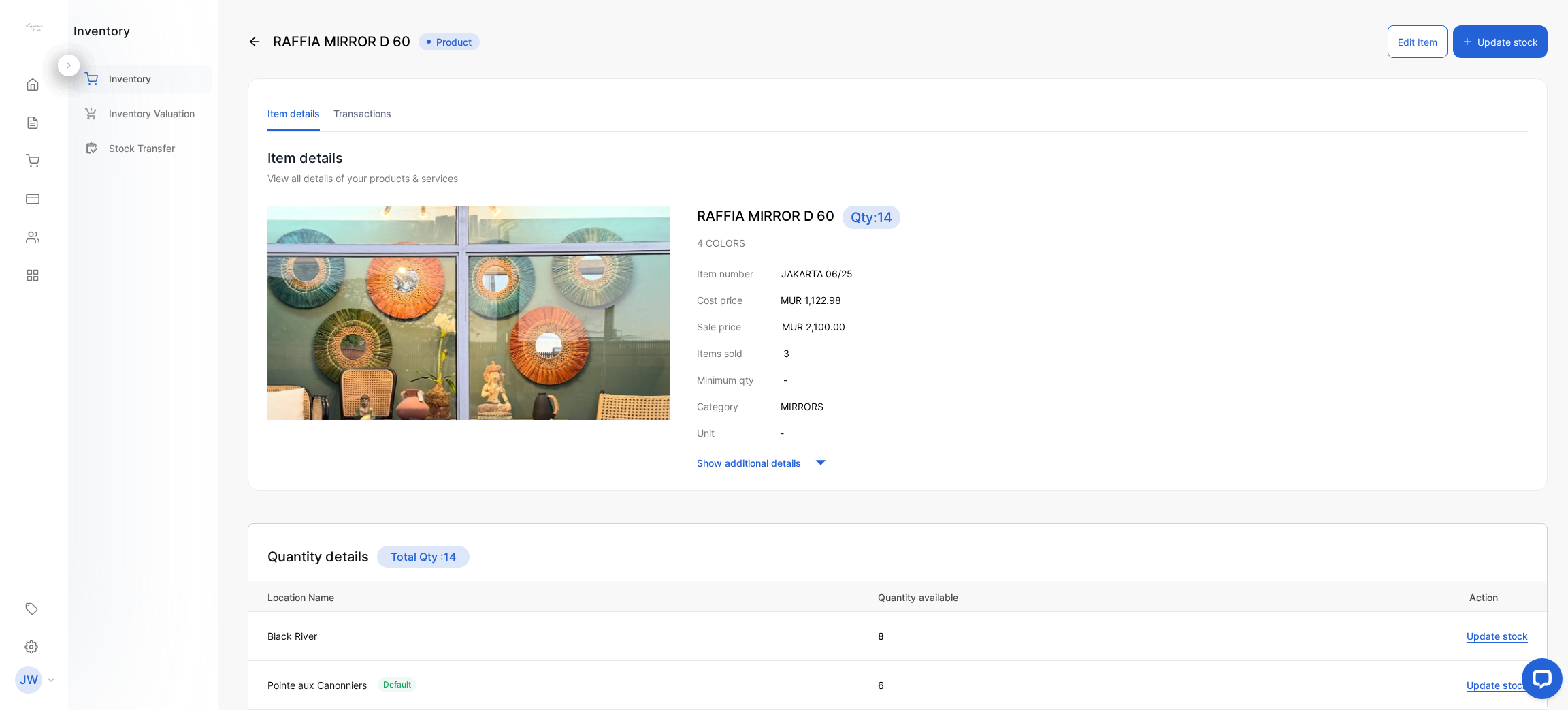
click at [141, 81] on p "Inventory" at bounding box center [130, 79] width 42 height 15
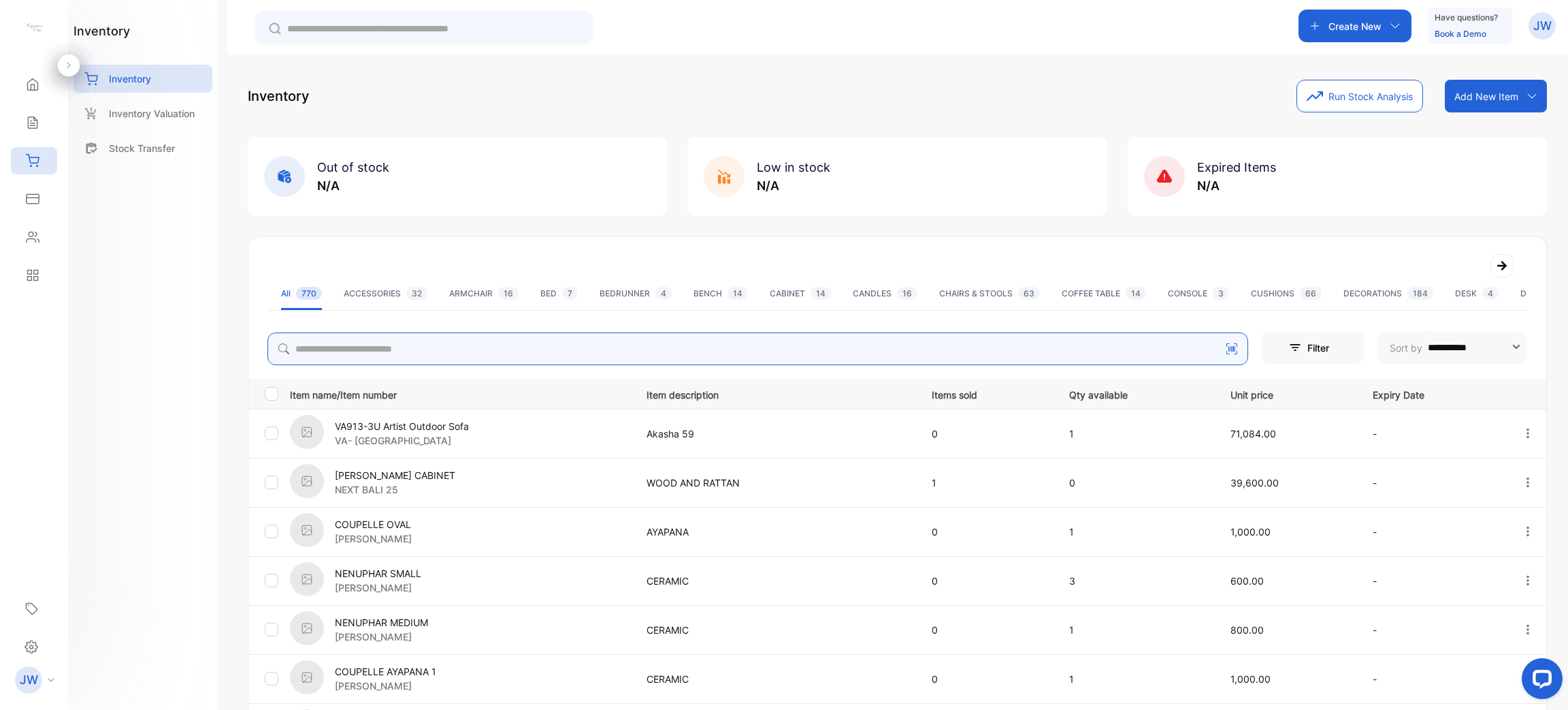
click at [416, 343] on input "search" at bounding box center [758, 349] width 981 height 33
type input "******"
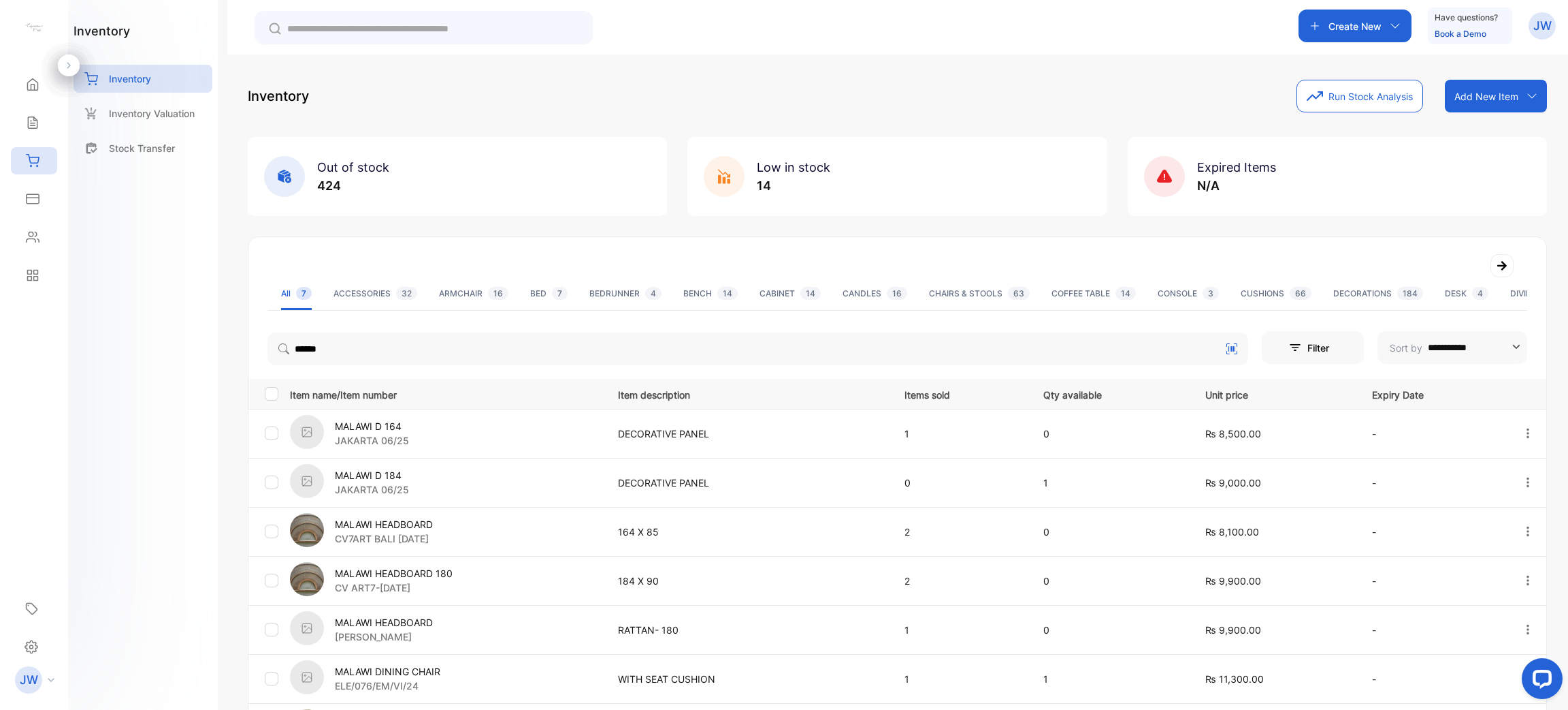
click at [360, 473] on p "MALAWI D 184" at bounding box center [372, 474] width 74 height 15
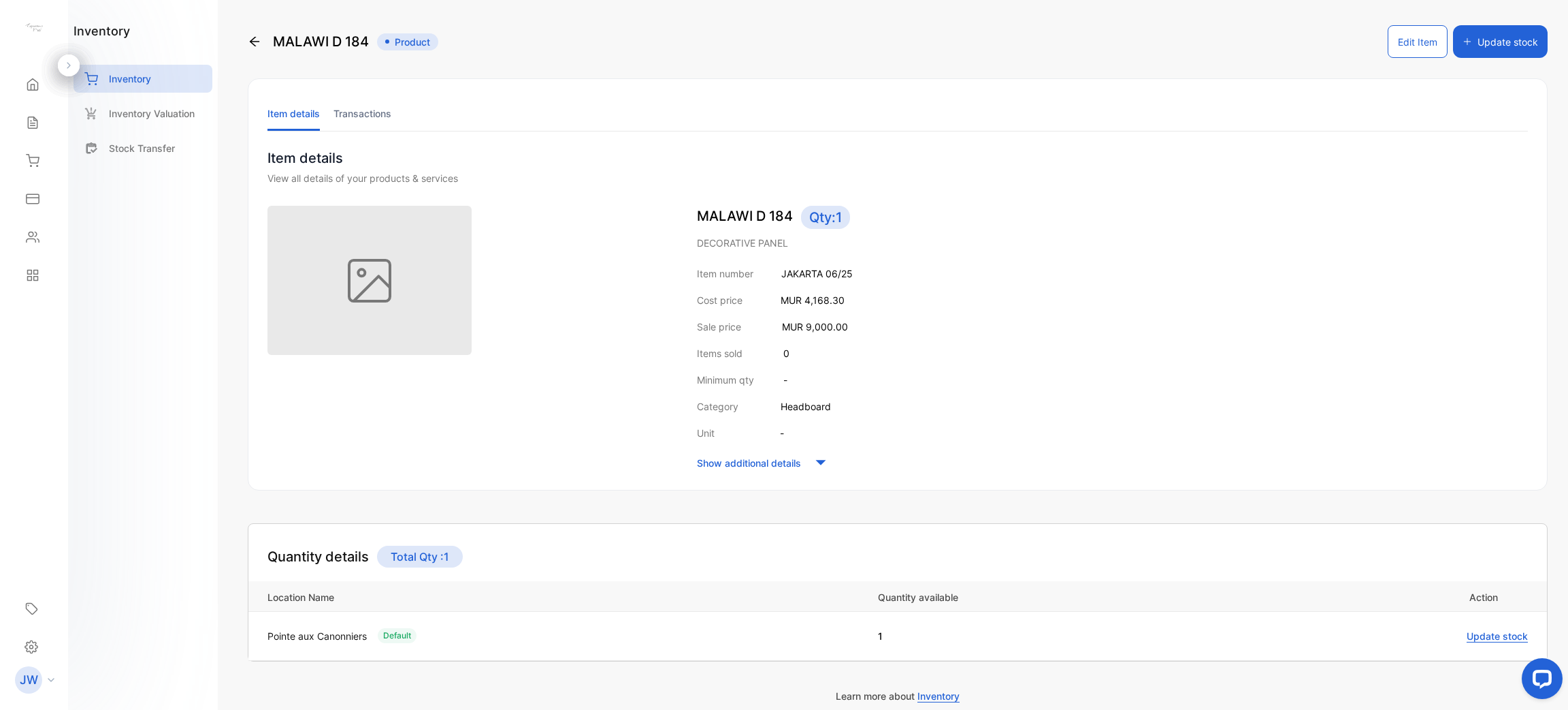
click at [330, 110] on ul "Item details Transactions" at bounding box center [897, 113] width 1261 height 36
click at [346, 105] on li "Transactions" at bounding box center [362, 113] width 58 height 35
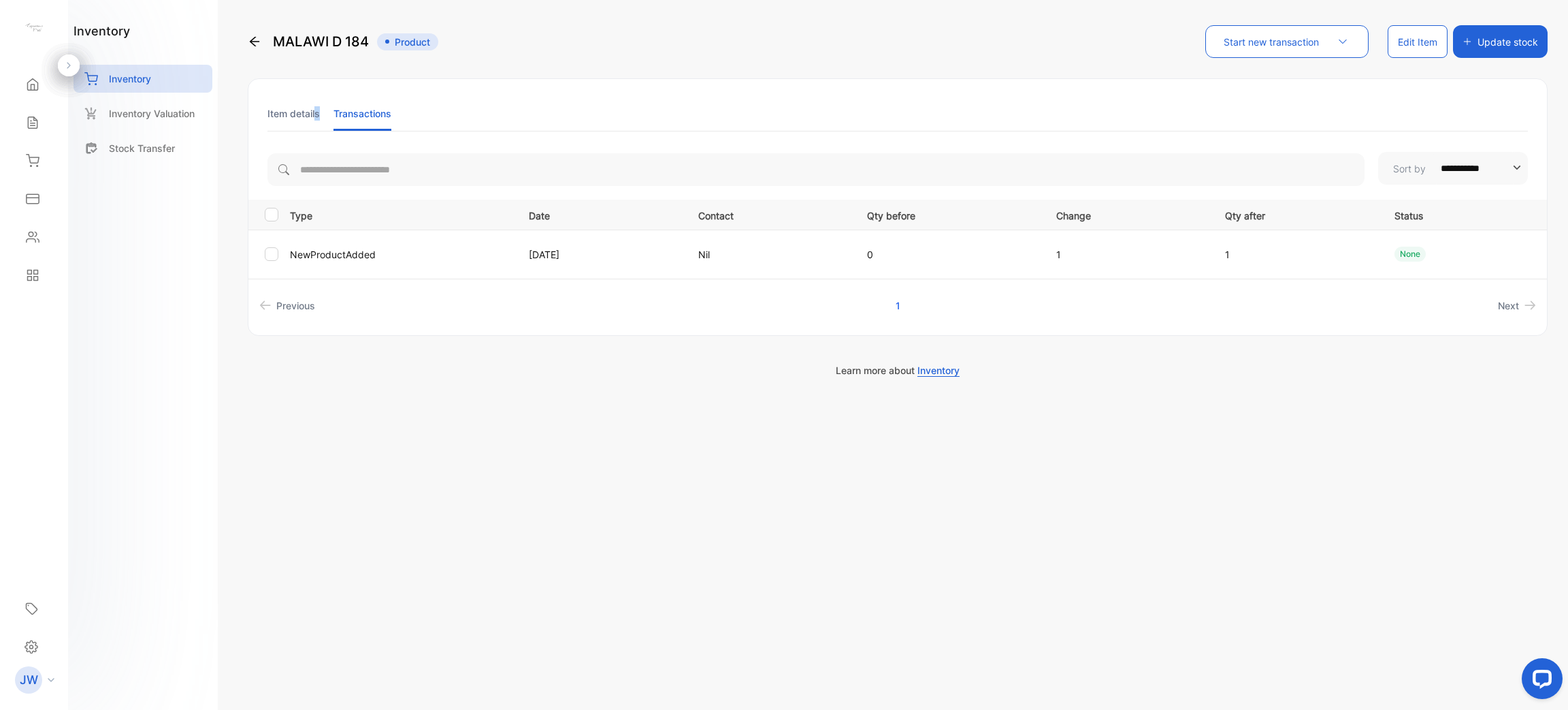
click at [318, 113] on li "Item details" at bounding box center [293, 113] width 53 height 35
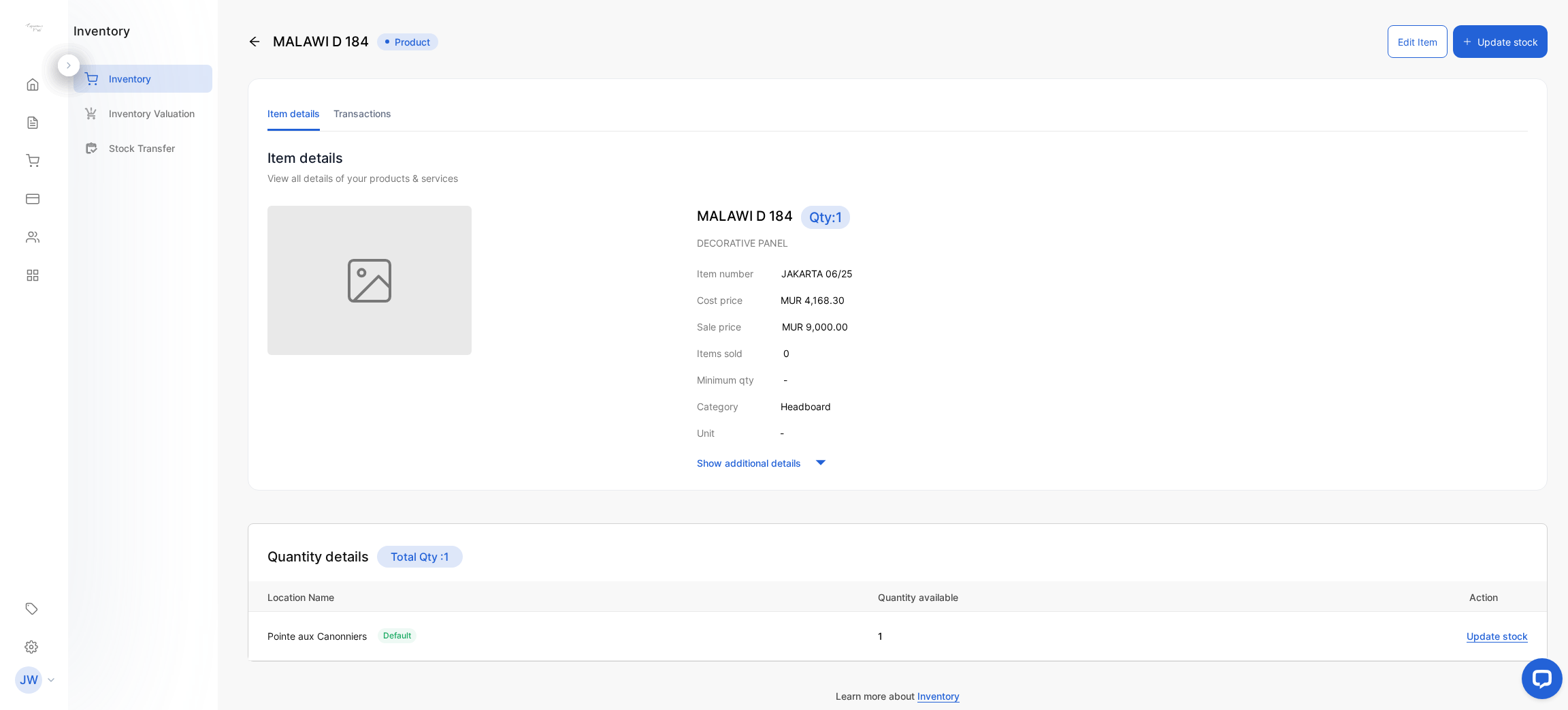
click at [1314, 308] on div "Item number JAKARTA 06/25 Cost price MUR 4,168.30 Sale price MUR 9,000.00 Items…" at bounding box center [1113, 370] width 831 height 206
drag, startPoint x: 771, startPoint y: 267, endPoint x: 966, endPoint y: 259, distance: 195.2
click at [966, 259] on div "MALAWI D 184 Qty: 1 DECORATIVE PANEL Item number JAKARTA 06/25 Cost price MUR 4…" at bounding box center [1113, 339] width 831 height 267
click at [922, 294] on div "Cost price MUR 4,168.30" at bounding box center [1113, 300] width 831 height 15
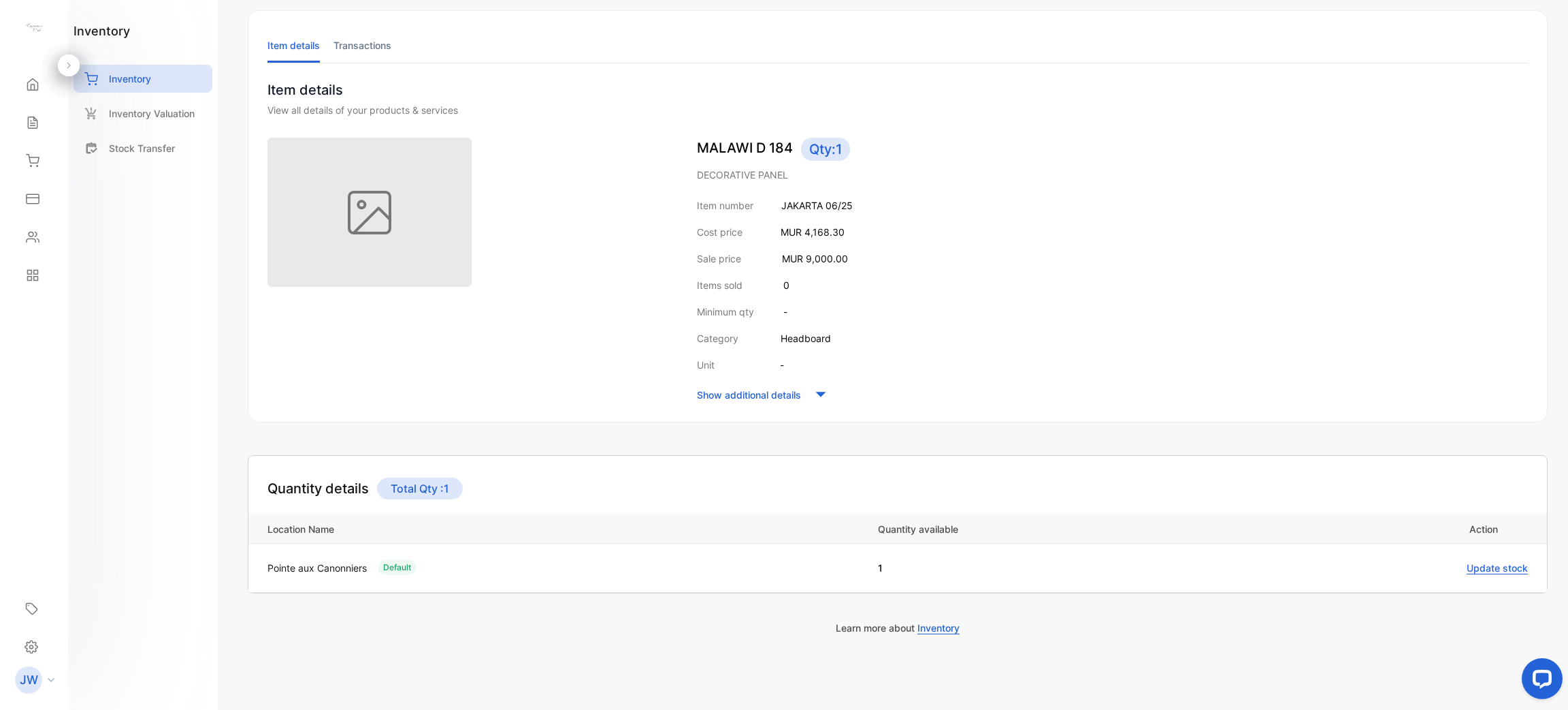
scroll to position [68, 0]
click at [177, 68] on div "Inventory" at bounding box center [143, 79] width 138 height 28
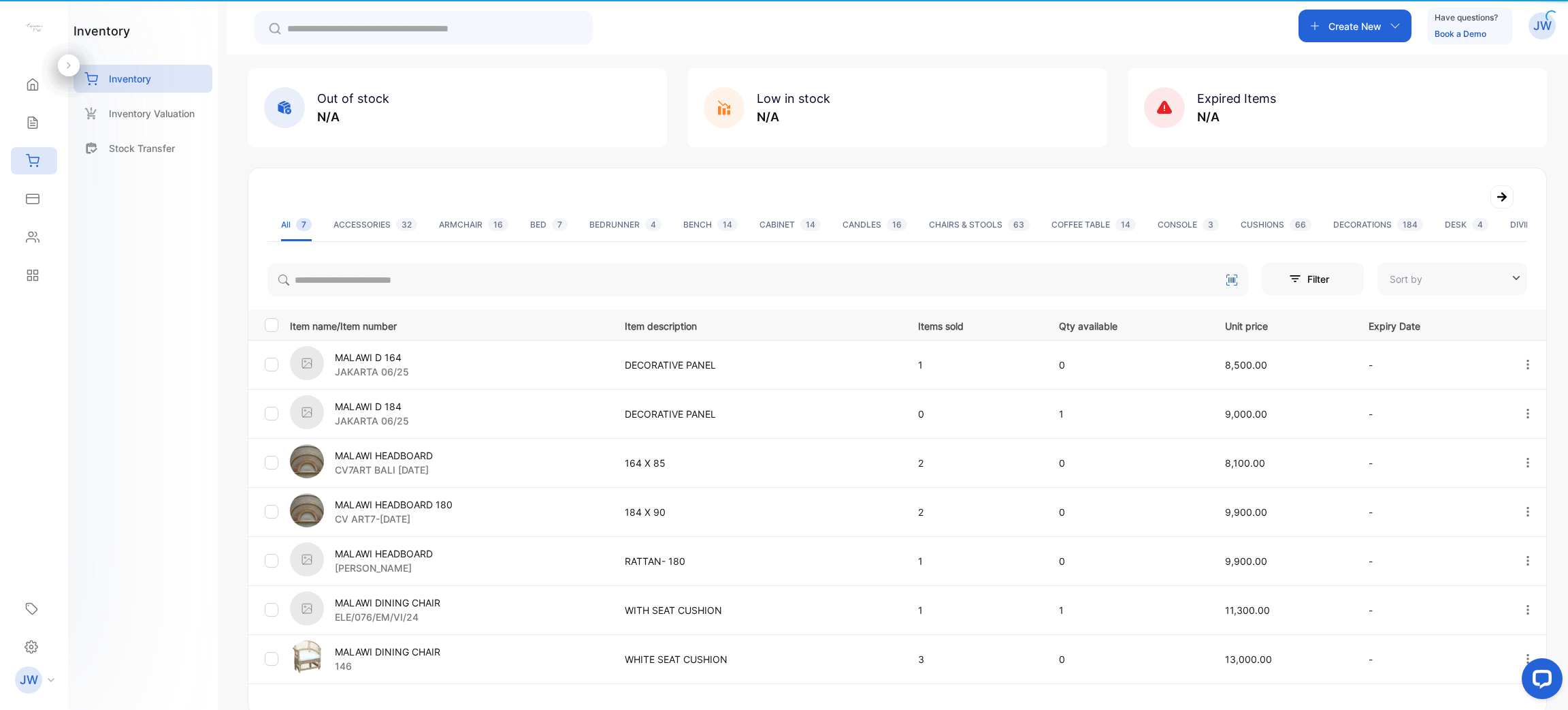
type input "**********"
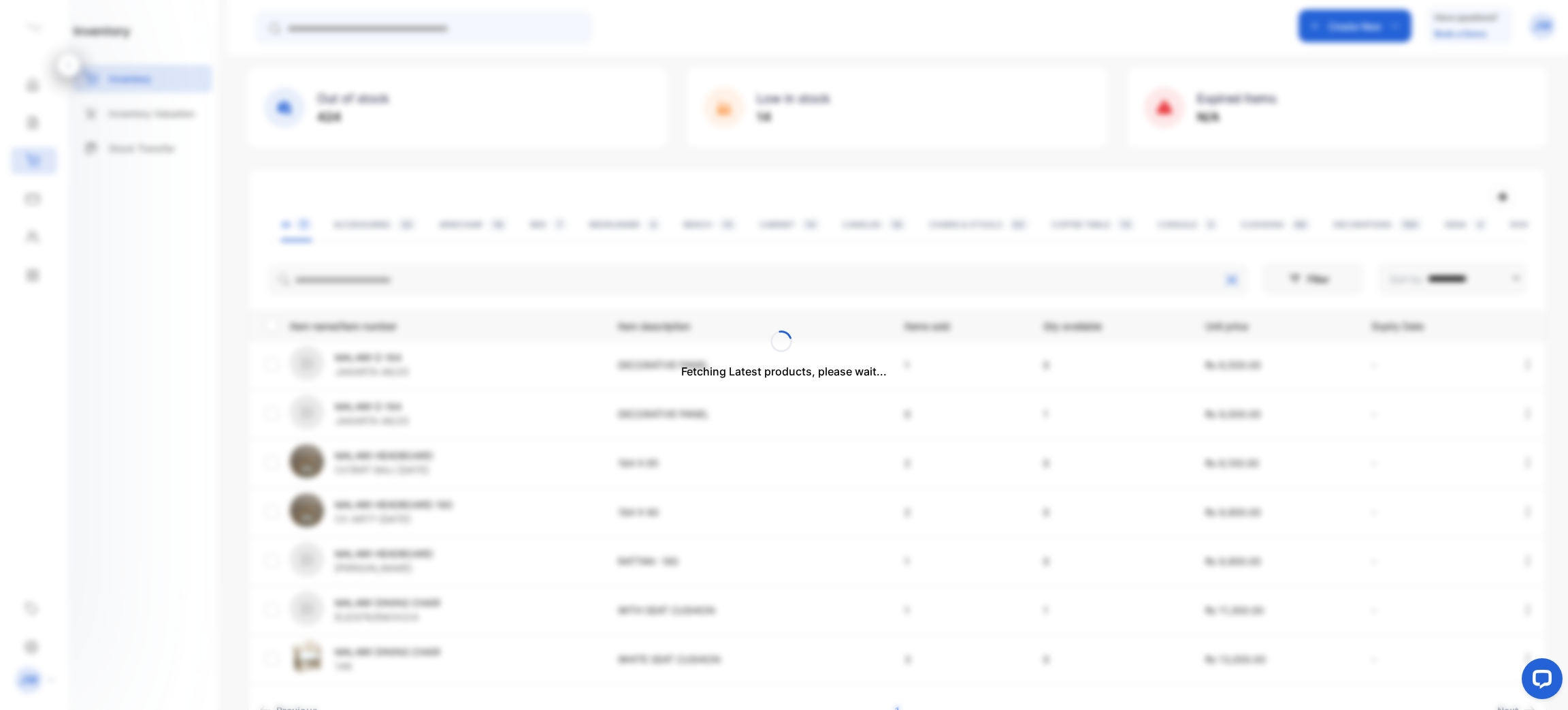
click at [419, 273] on div "Fetching Latest products, please wait..." at bounding box center [784, 355] width 1568 height 710
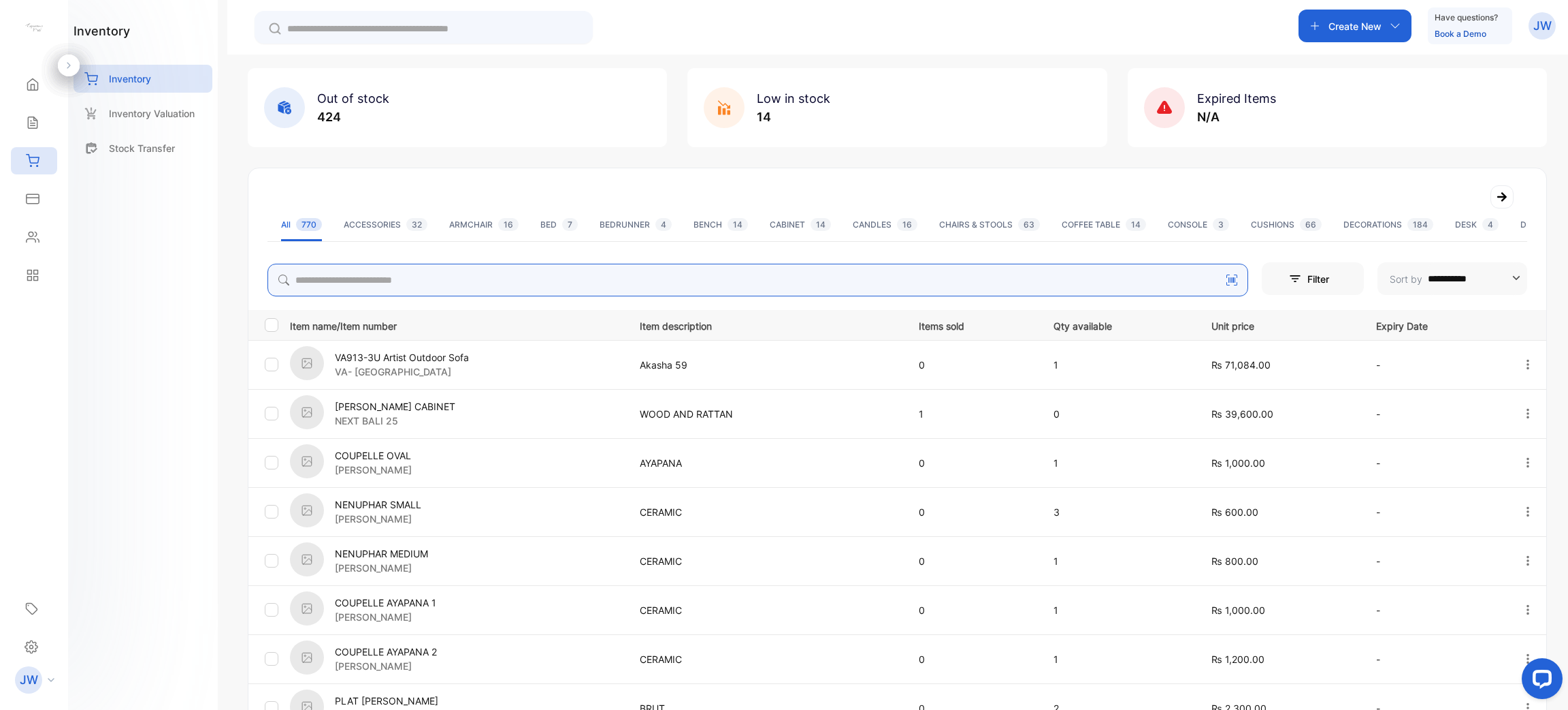
click at [411, 275] on input "search" at bounding box center [758, 280] width 981 height 33
type input "******"
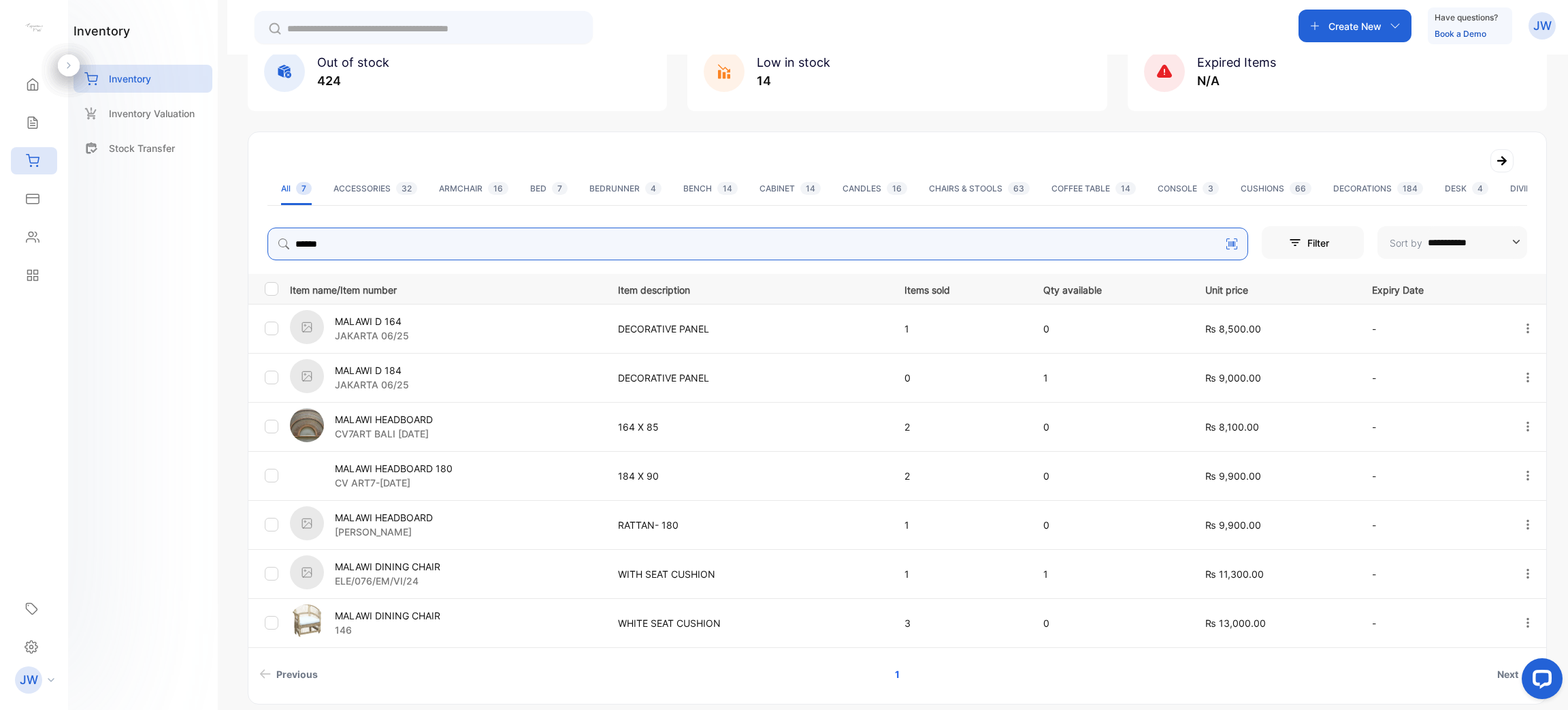
scroll to position [157, 0]
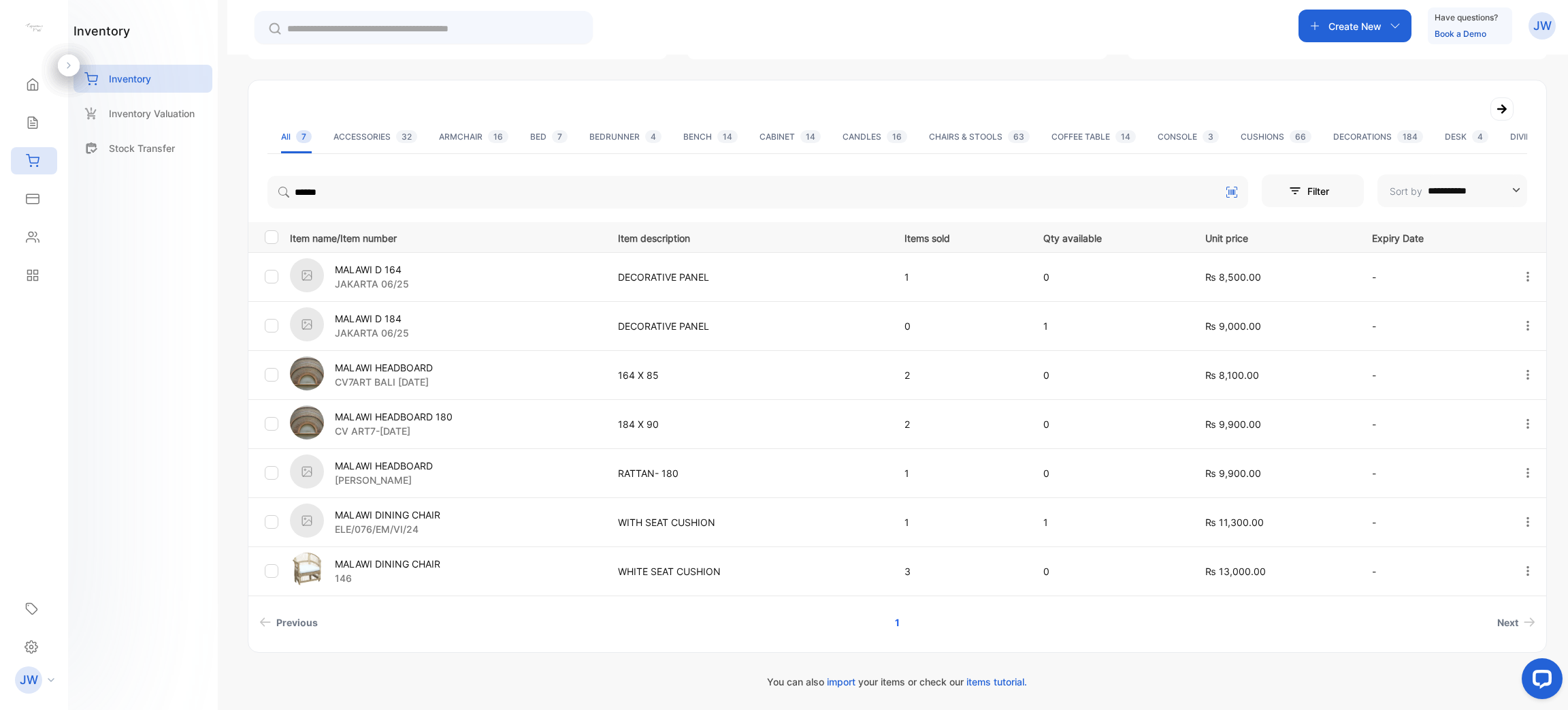
click at [413, 428] on p "CV ART7-[DATE]" at bounding box center [394, 430] width 118 height 15
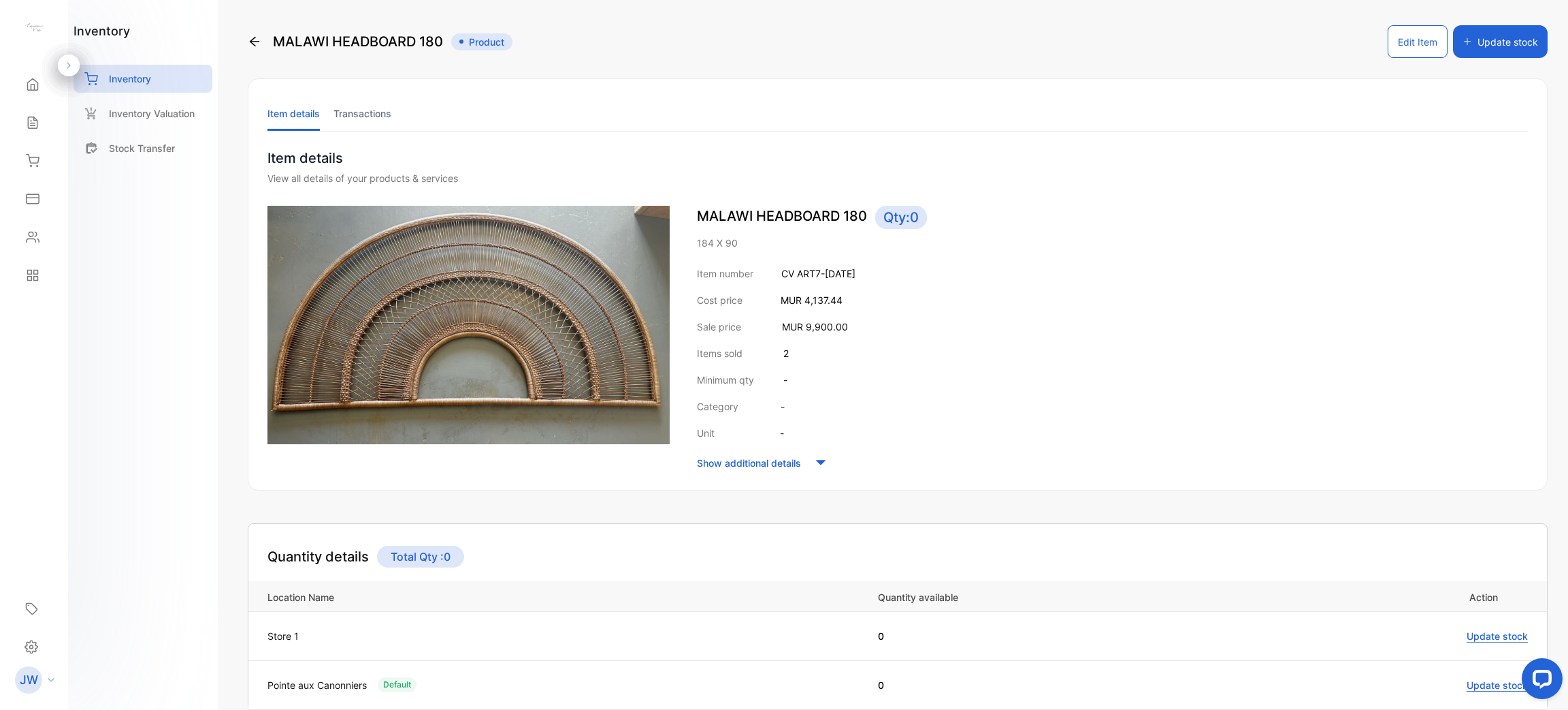
click at [350, 100] on li "Transactions" at bounding box center [362, 113] width 58 height 35
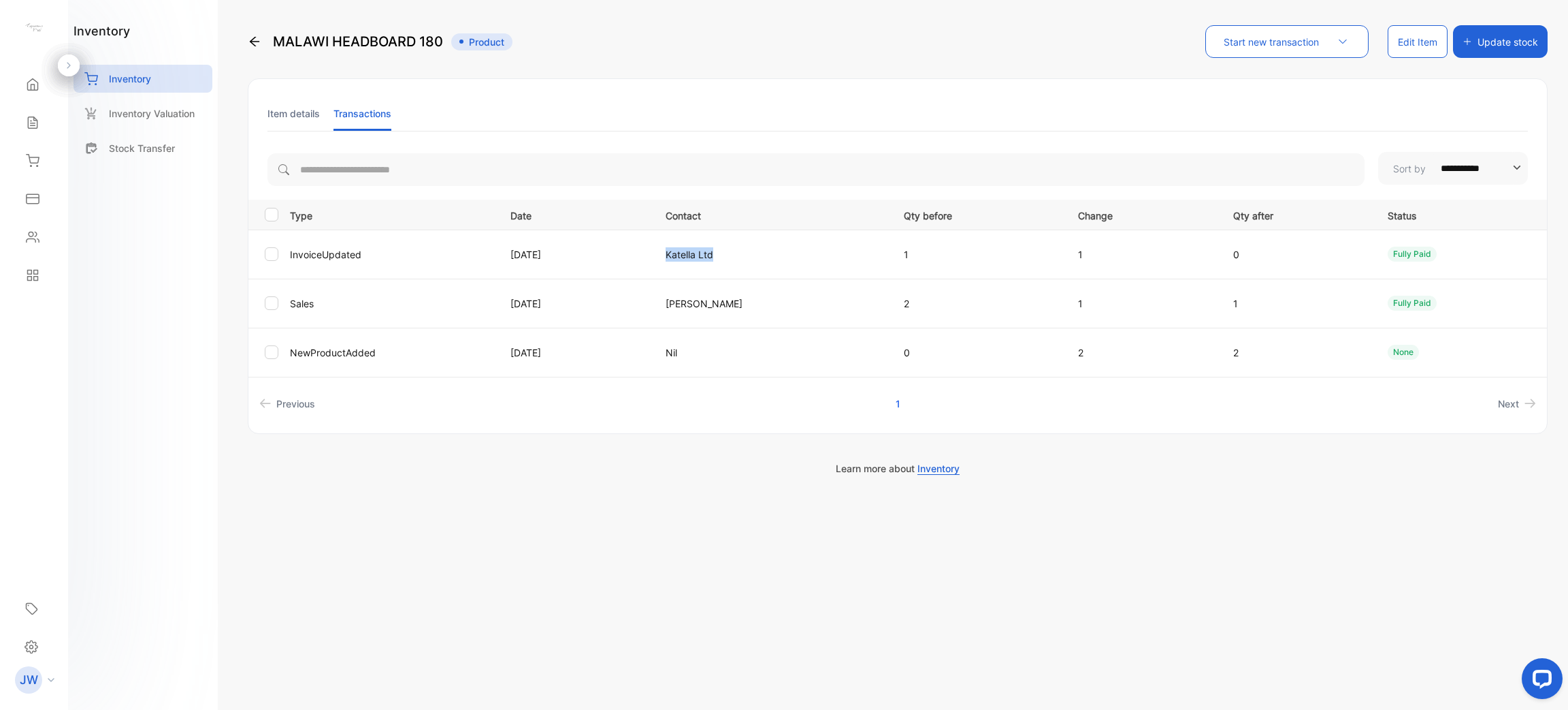
drag, startPoint x: 683, startPoint y: 253, endPoint x: 884, endPoint y: 248, distance: 201.1
click at [884, 248] on td "Katella Ltd" at bounding box center [768, 254] width 239 height 49
drag, startPoint x: 676, startPoint y: 296, endPoint x: 1132, endPoint y: 294, distance: 456.0
click at [1132, 294] on tr "Sales [DATE] [PERSON_NAME] 2 1 1 fully paid" at bounding box center [897, 303] width 1299 height 49
click at [665, 419] on div "**********" at bounding box center [897, 255] width 1301 height 356
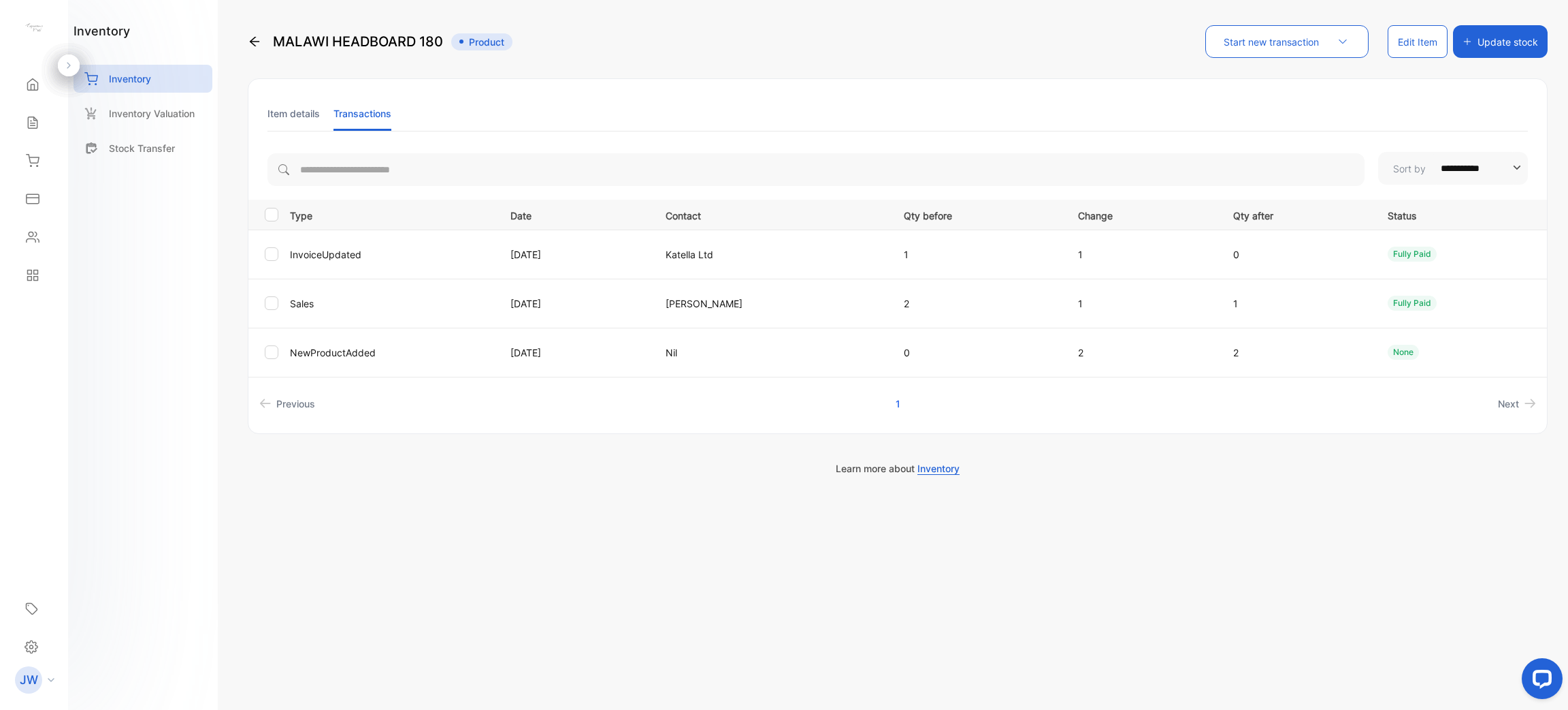
click at [319, 124] on li "Item details" at bounding box center [293, 113] width 53 height 35
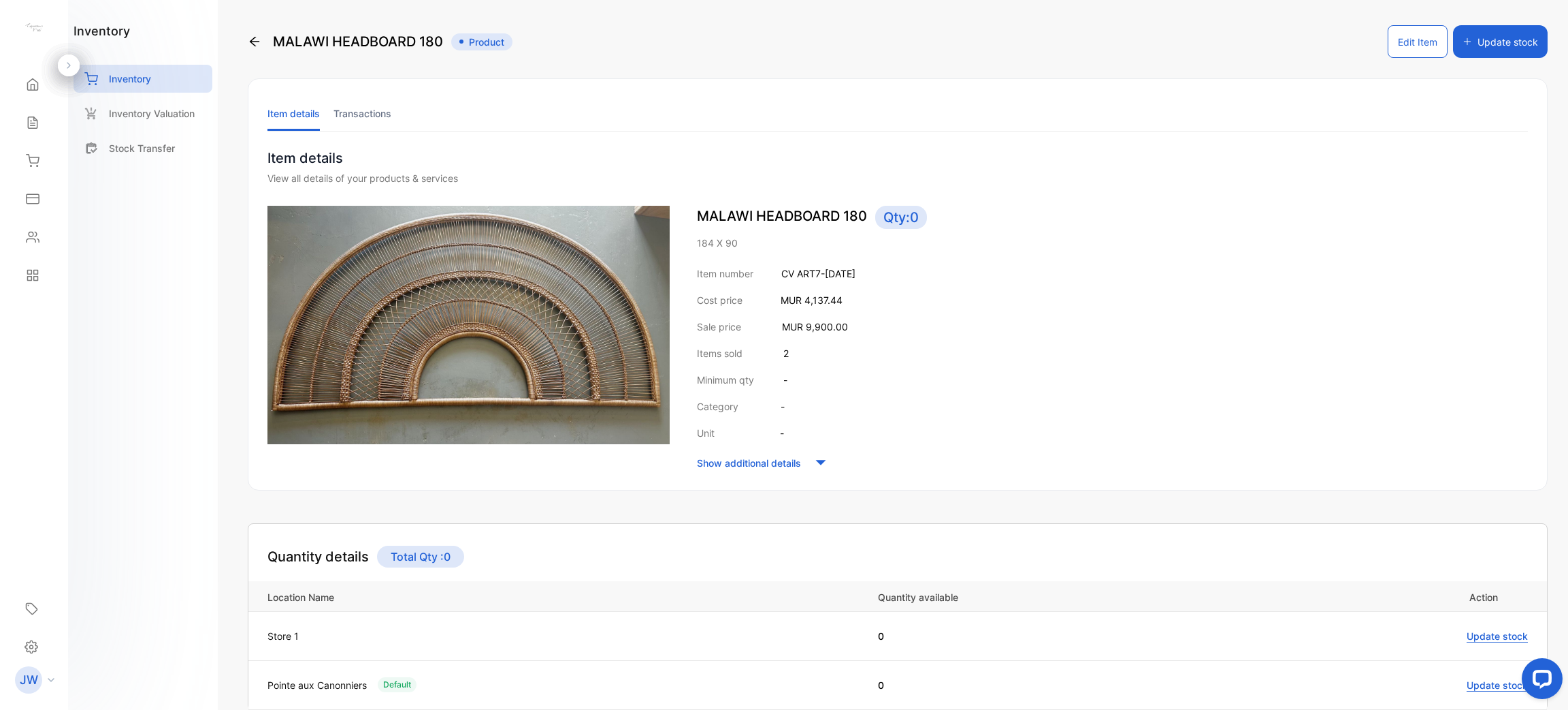
click at [262, 36] on div "MALAWI HEADBOARD 180 Product" at bounding box center [380, 42] width 265 height 33
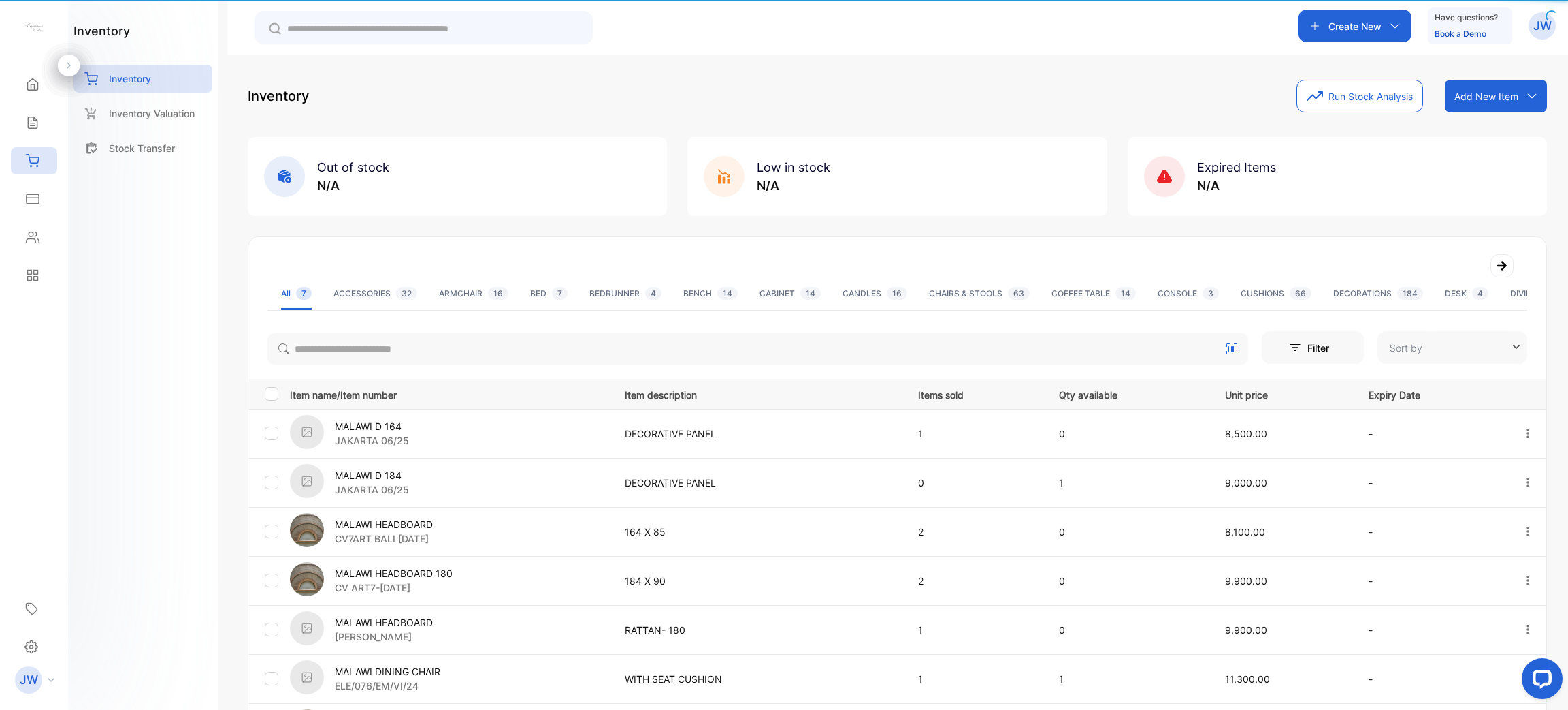
type input "**********"
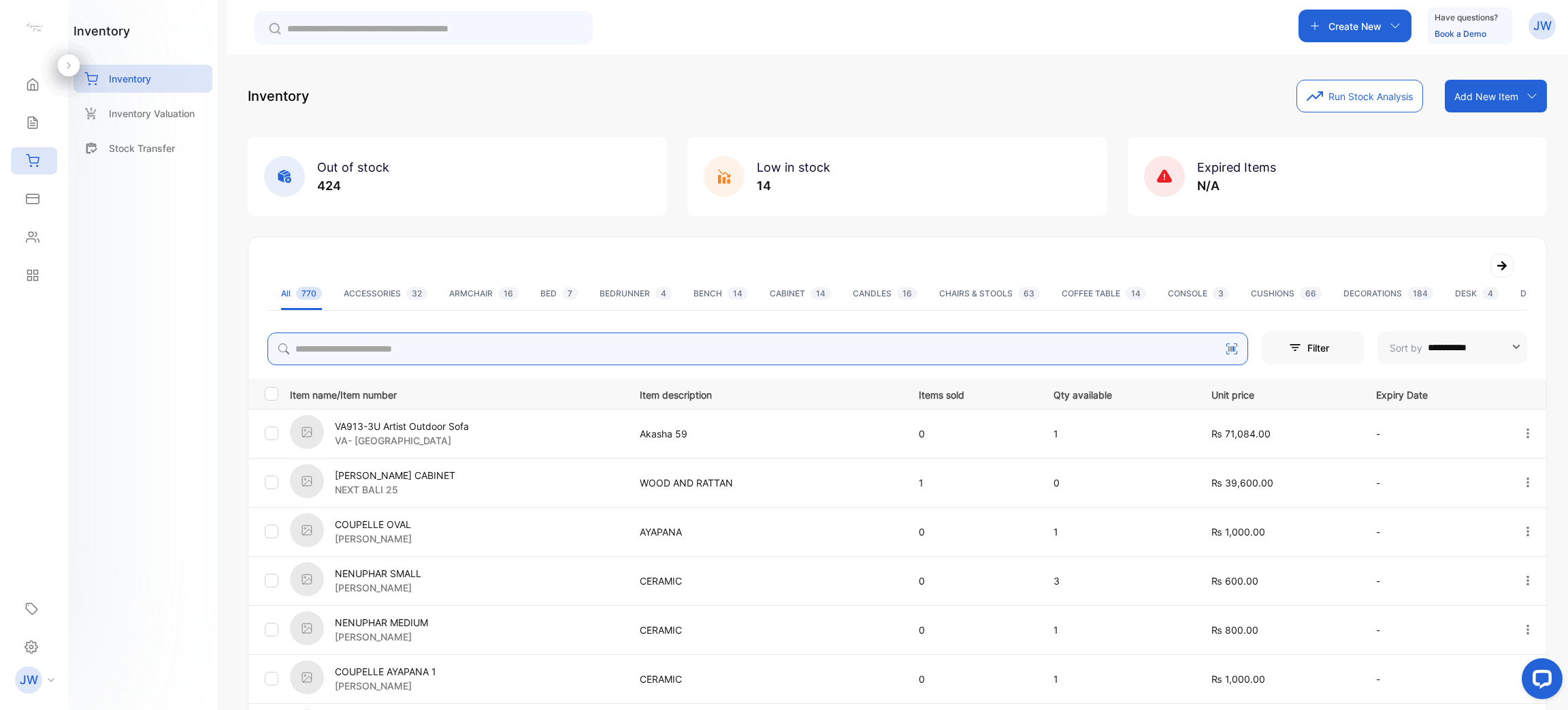
click at [597, 338] on input "search" at bounding box center [758, 349] width 981 height 33
type input "******"
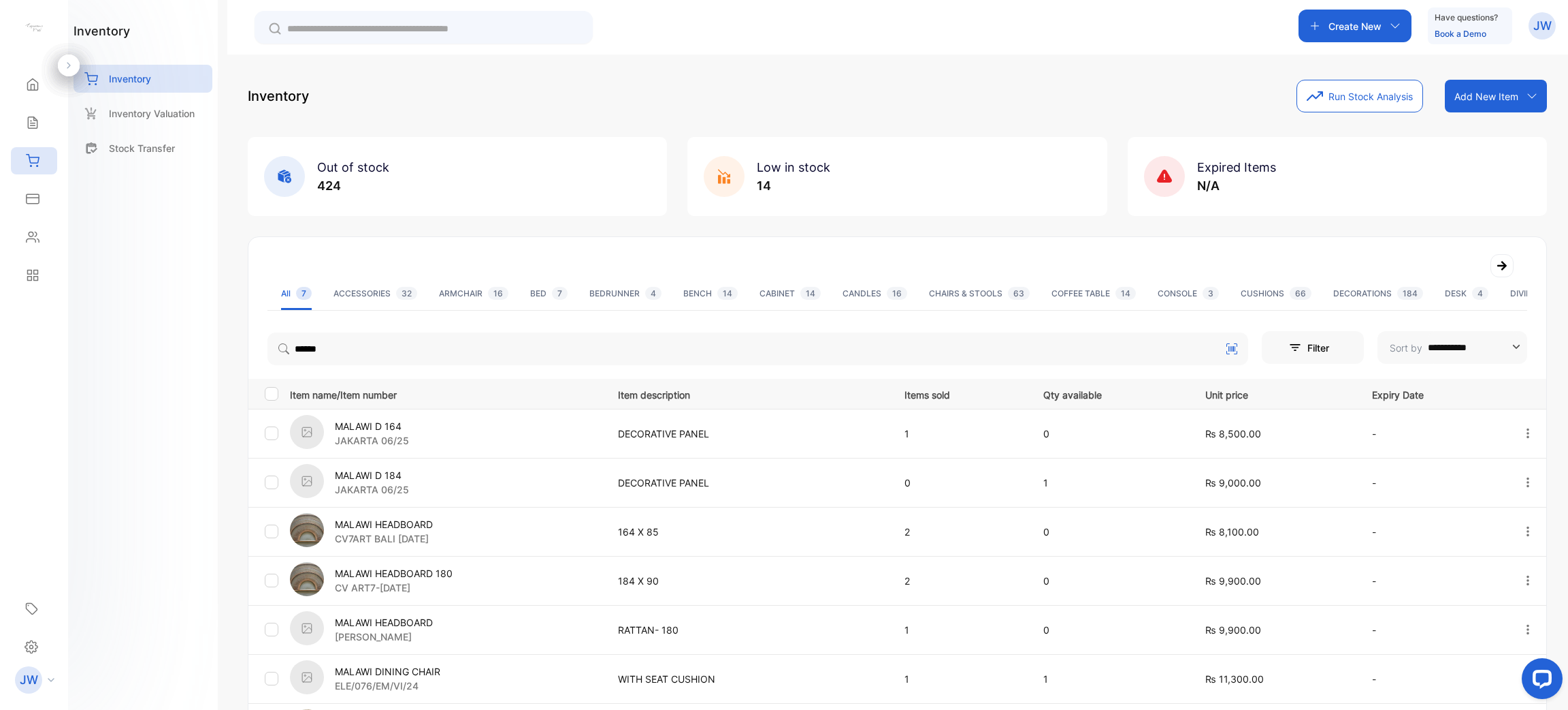
click at [397, 480] on p "MALAWI D 184" at bounding box center [372, 474] width 74 height 15
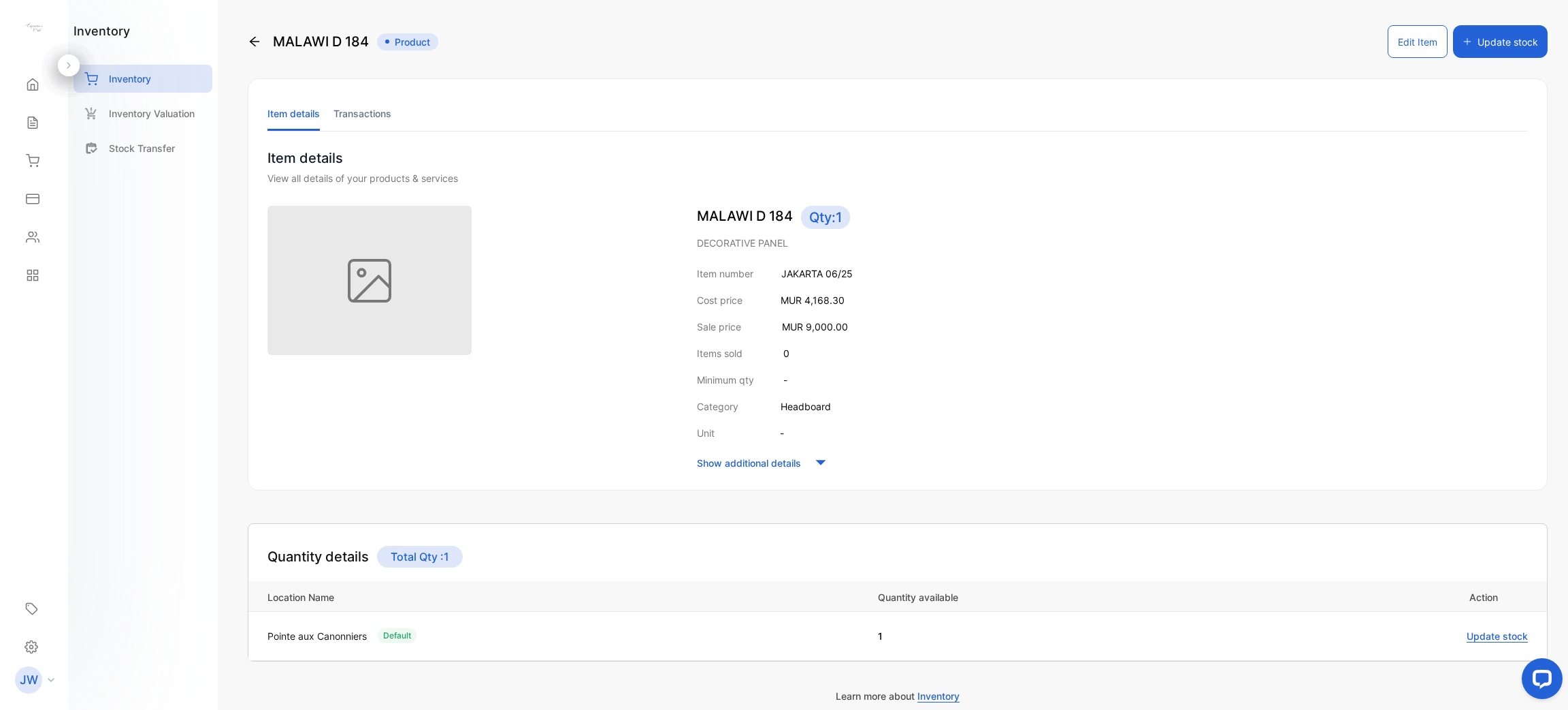
click at [1492, 630] on span "Update stock" at bounding box center [1497, 636] width 61 height 12
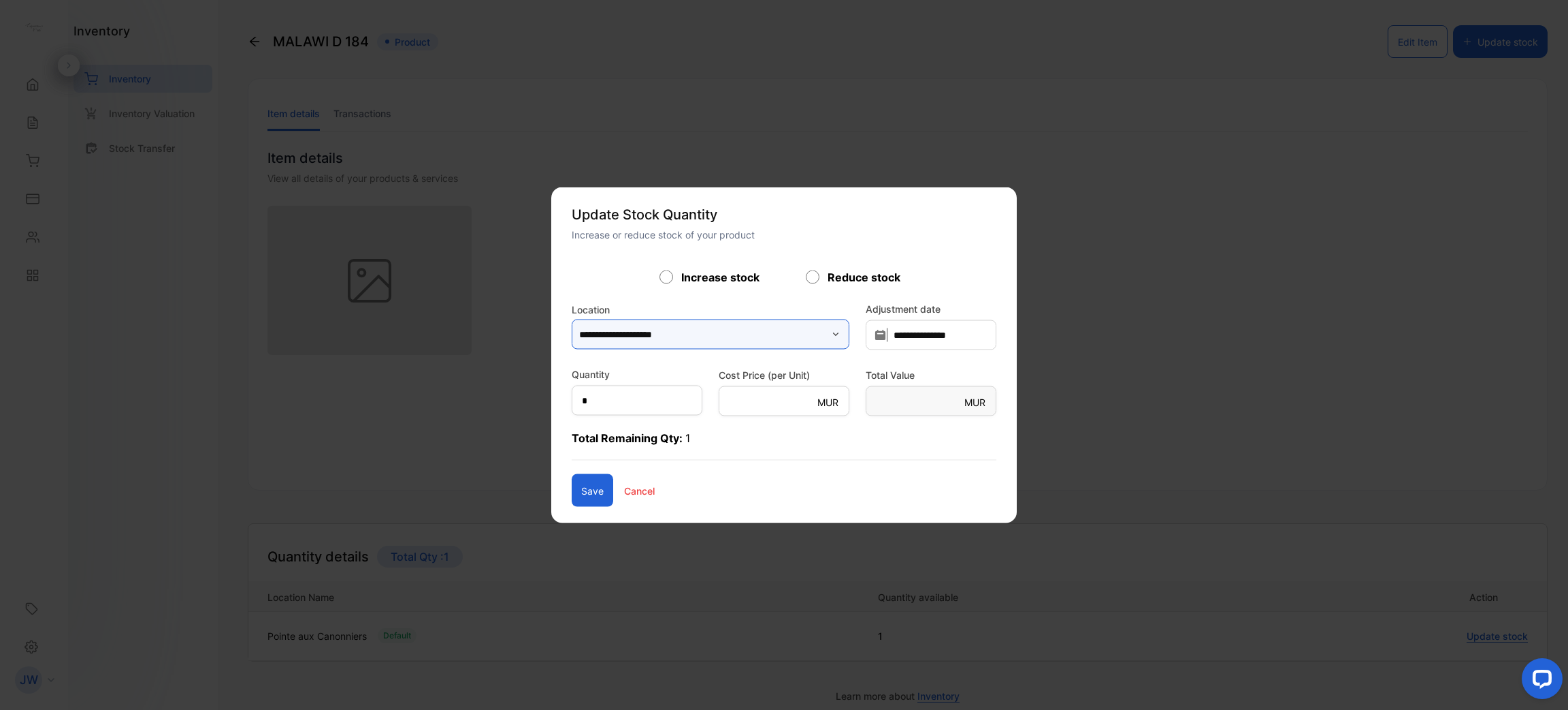
click at [735, 333] on input "**********" at bounding box center [710, 334] width 278 height 30
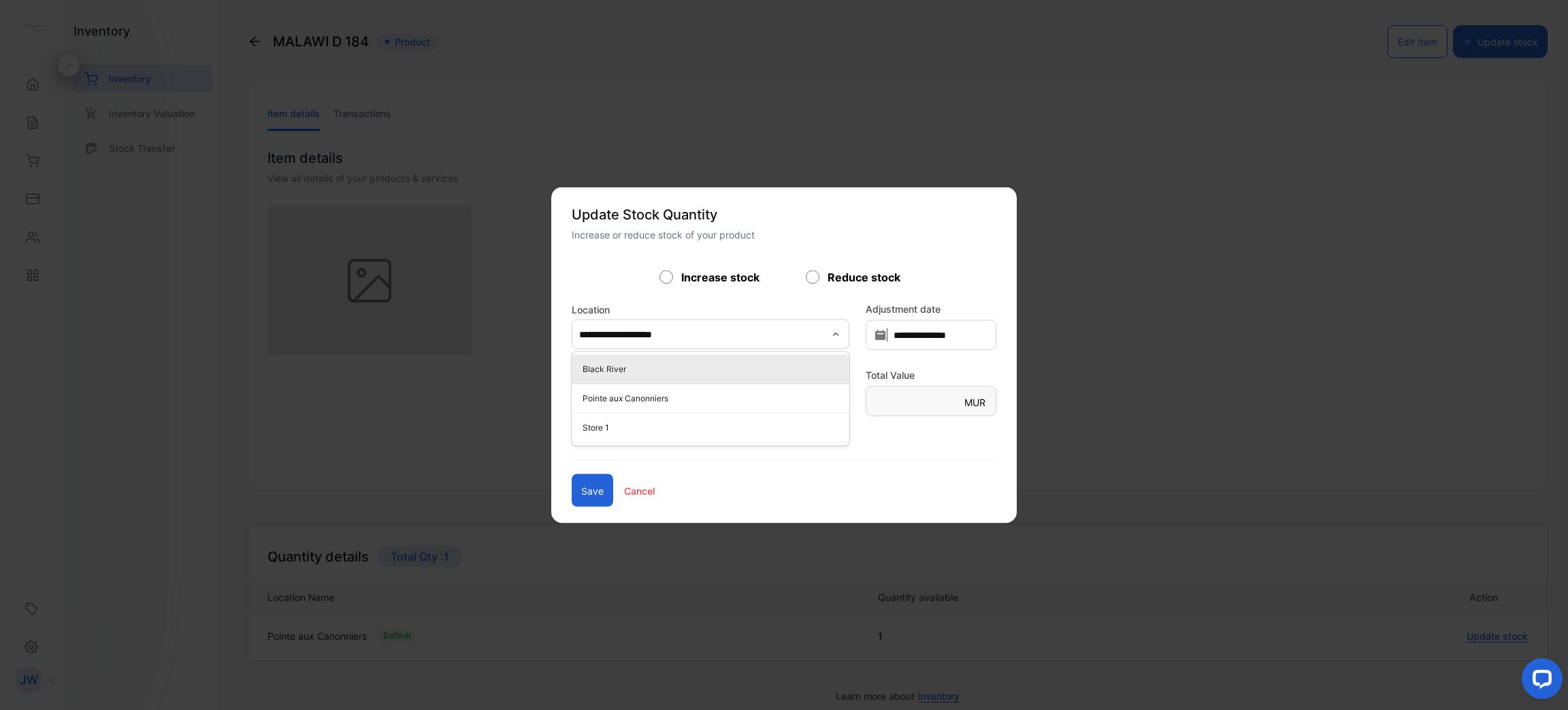
click at [582, 371] on p "Black River" at bounding box center [713, 369] width 261 height 12
type input "**********"
click at [583, 411] on input "*" at bounding box center [637, 400] width 131 height 30
type input "**"
type Value-inputsubject "******"
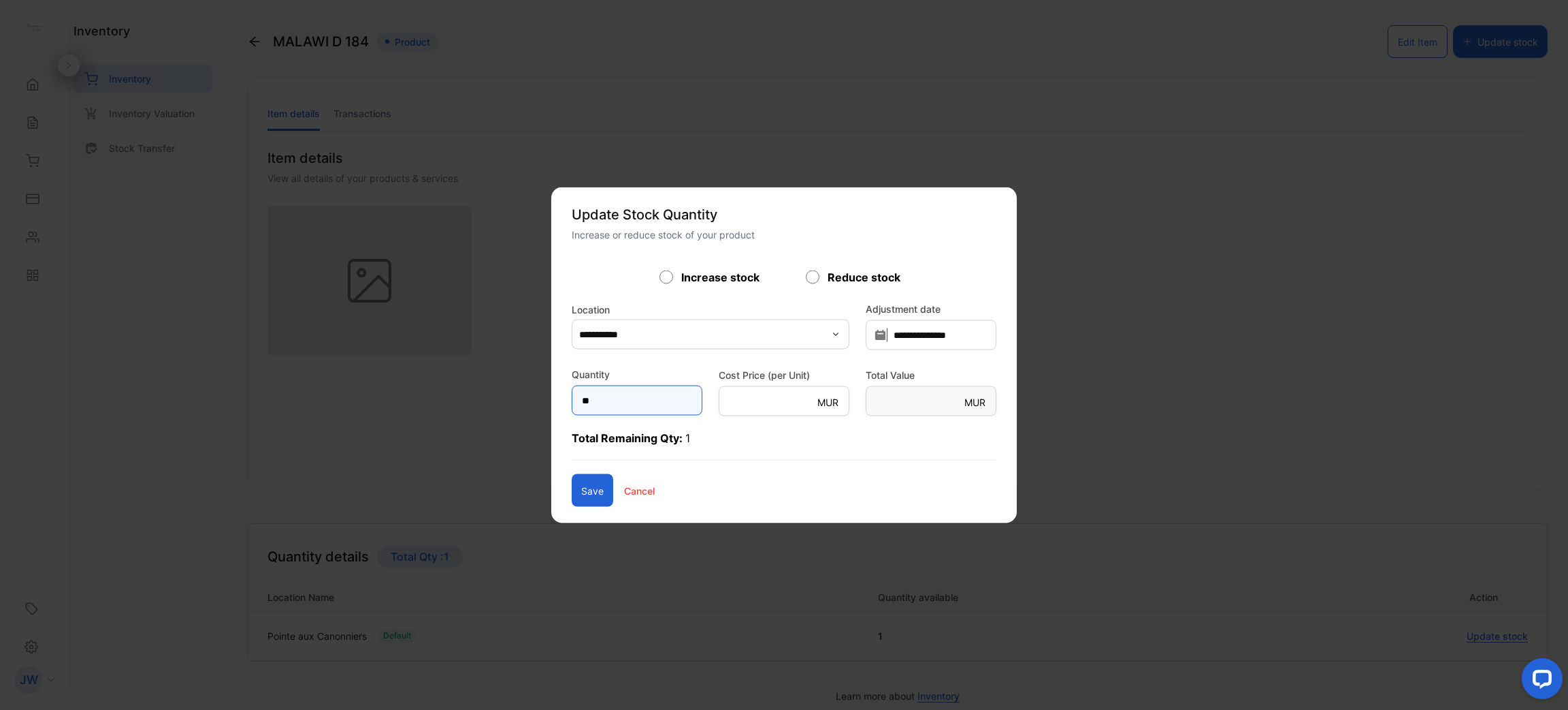
type input "**"
click at [572, 499] on button "Save" at bounding box center [593, 491] width 42 height 33
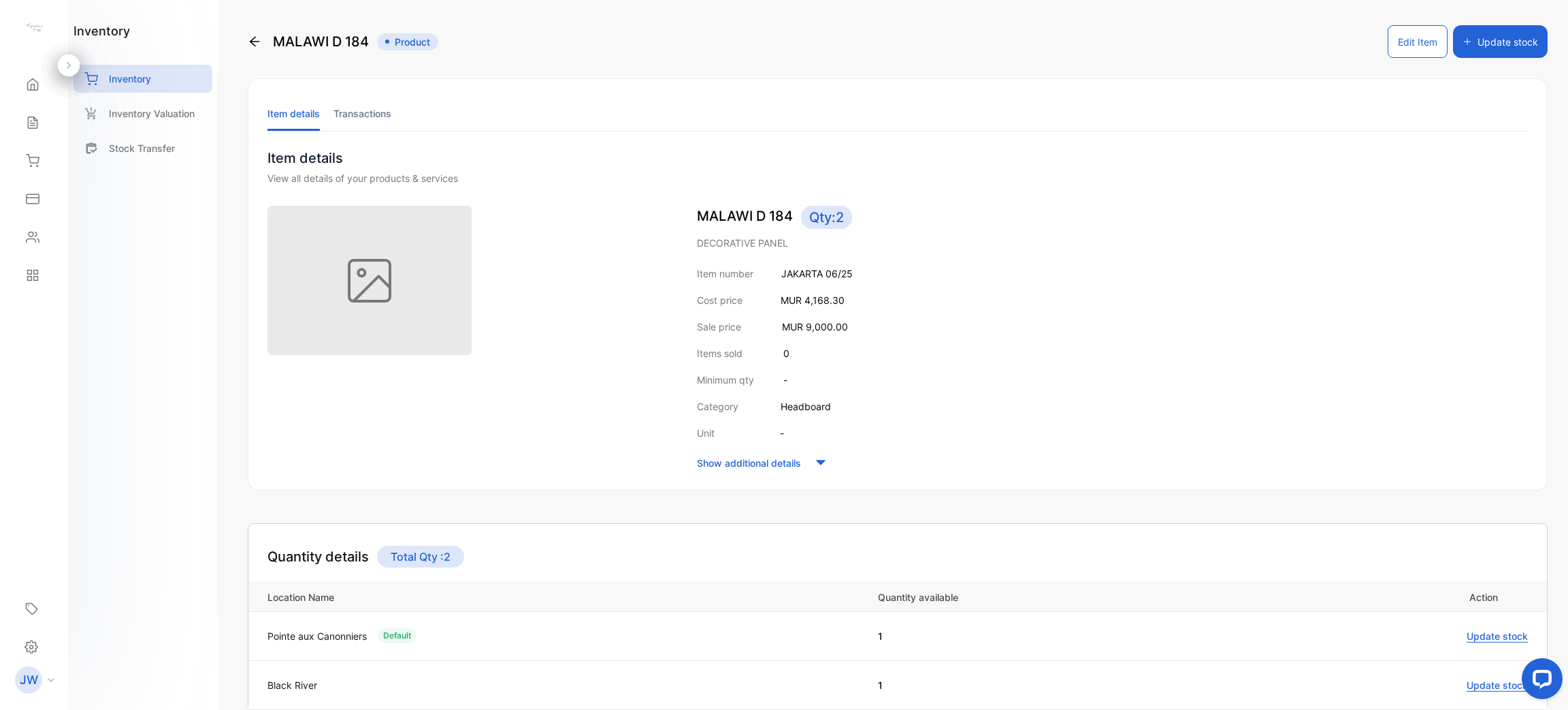
click at [258, 43] on icon at bounding box center [254, 42] width 14 height 14
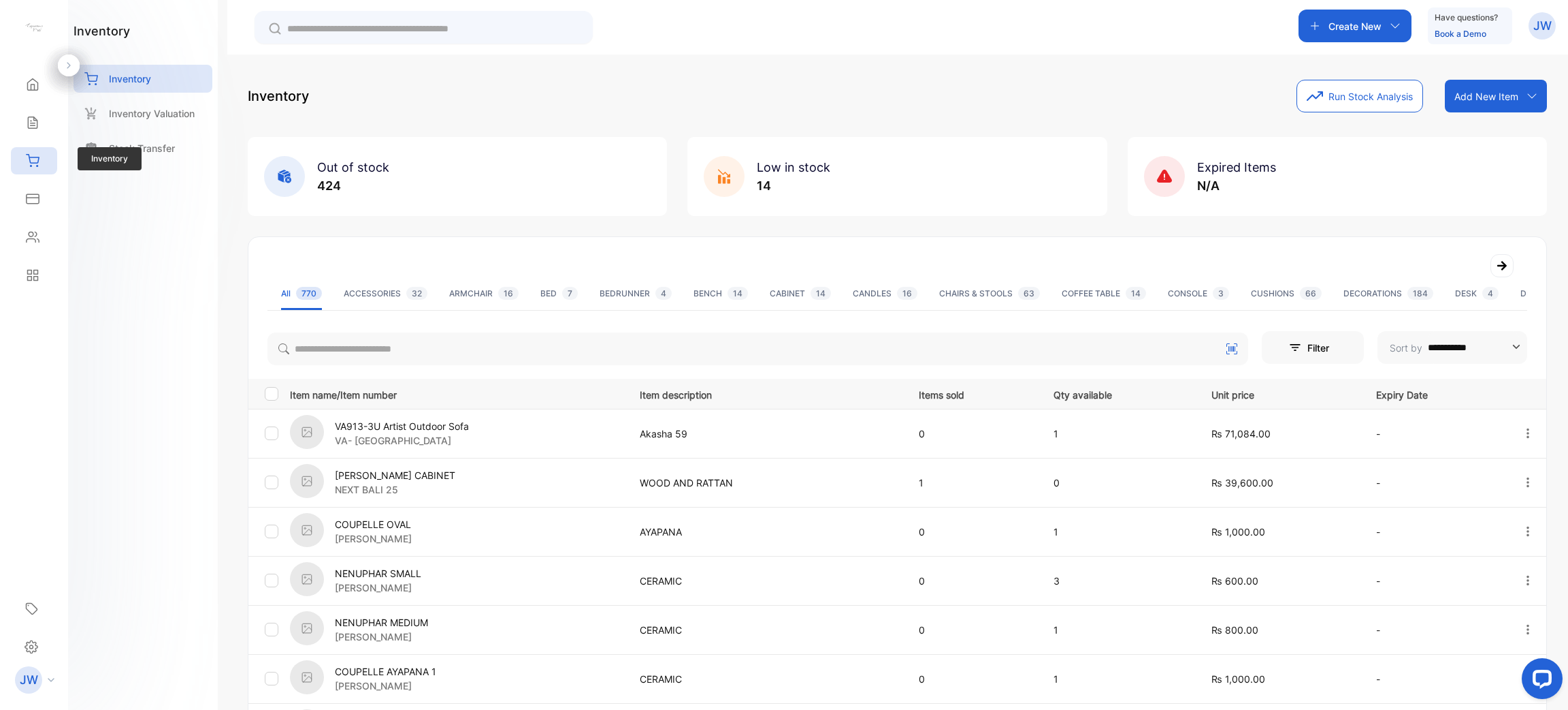
click at [46, 143] on div "Inventory Inventory" at bounding box center [34, 161] width 46 height 38
click at [46, 130] on div "Sales" at bounding box center [34, 122] width 46 height 27
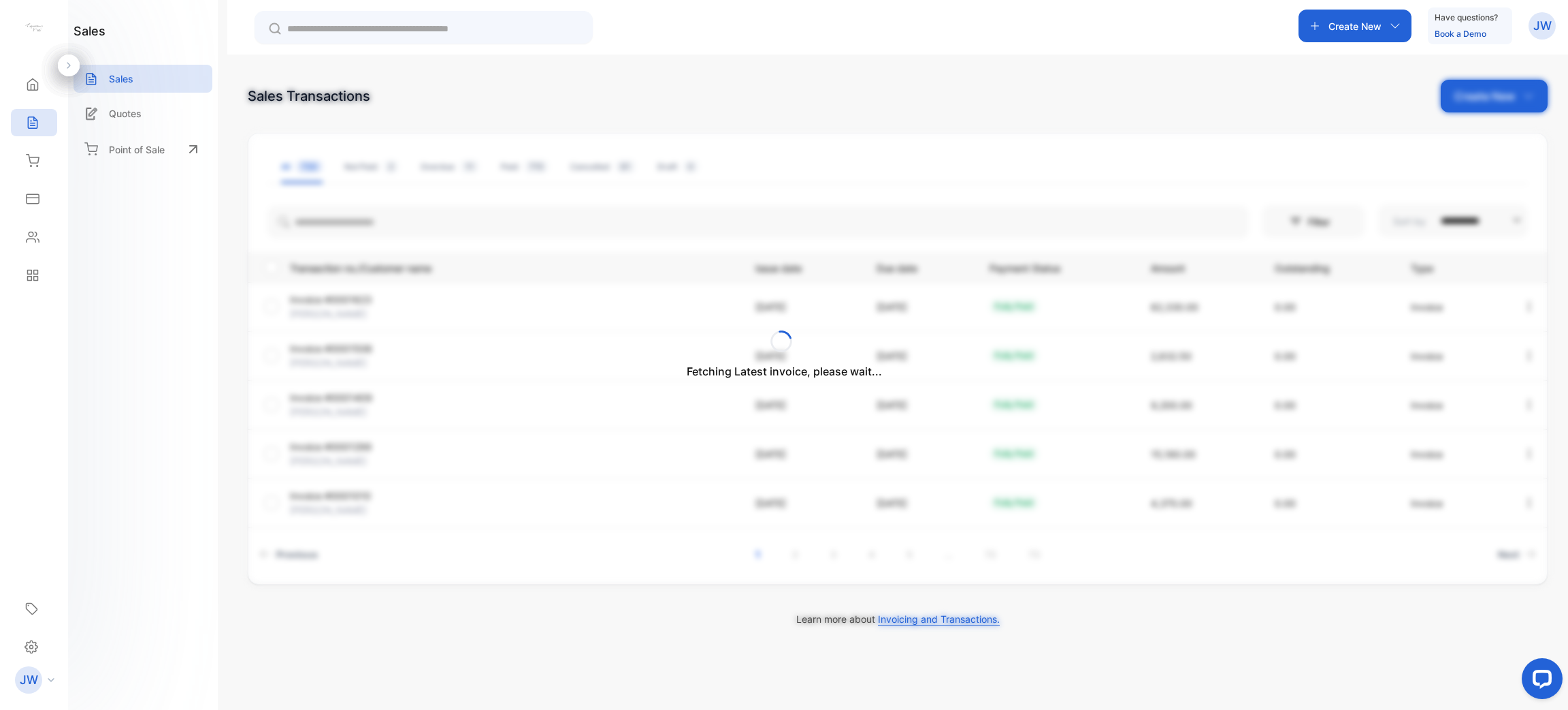
click at [402, 224] on div "Fetching Latest invoice, please wait..." at bounding box center [784, 355] width 1568 height 710
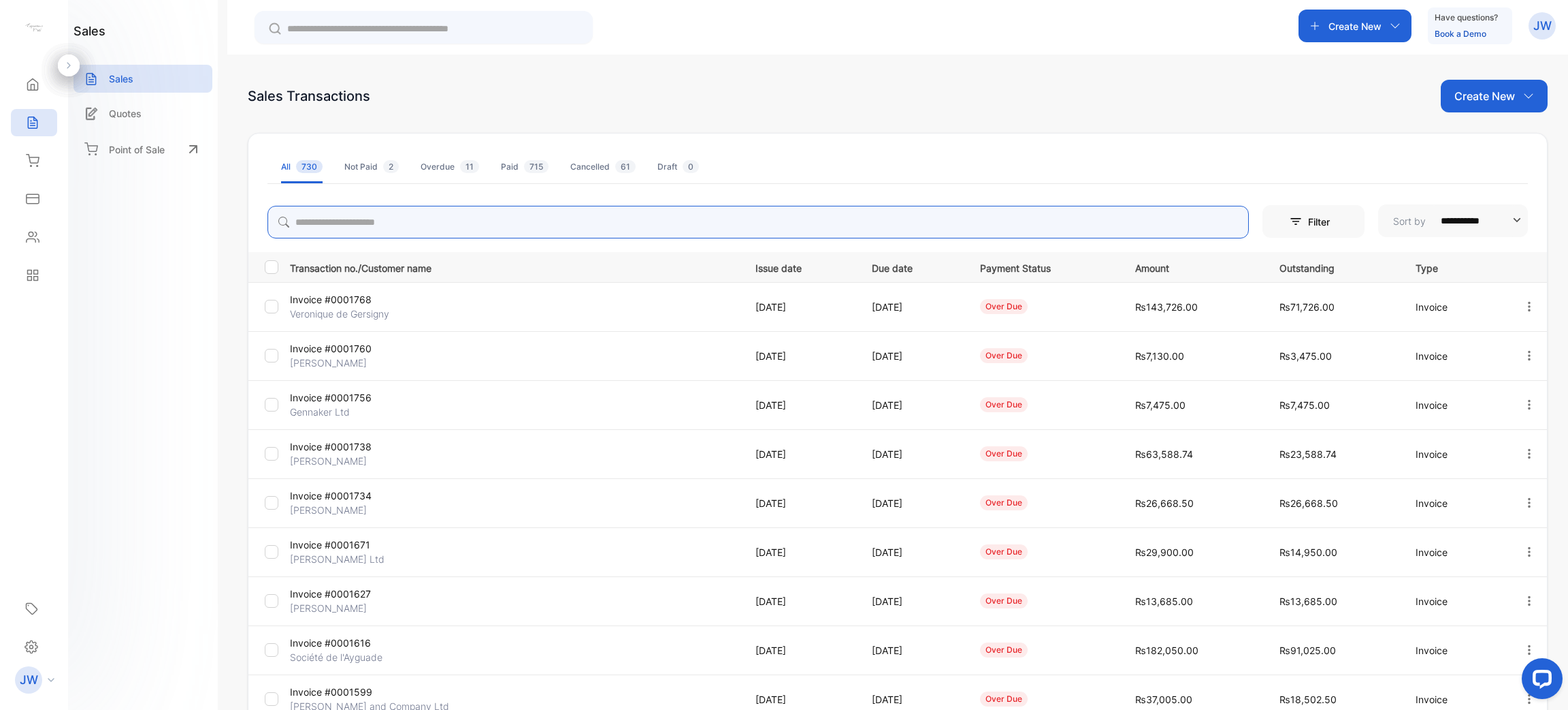
click at [427, 221] on input "search" at bounding box center [758, 223] width 981 height 33
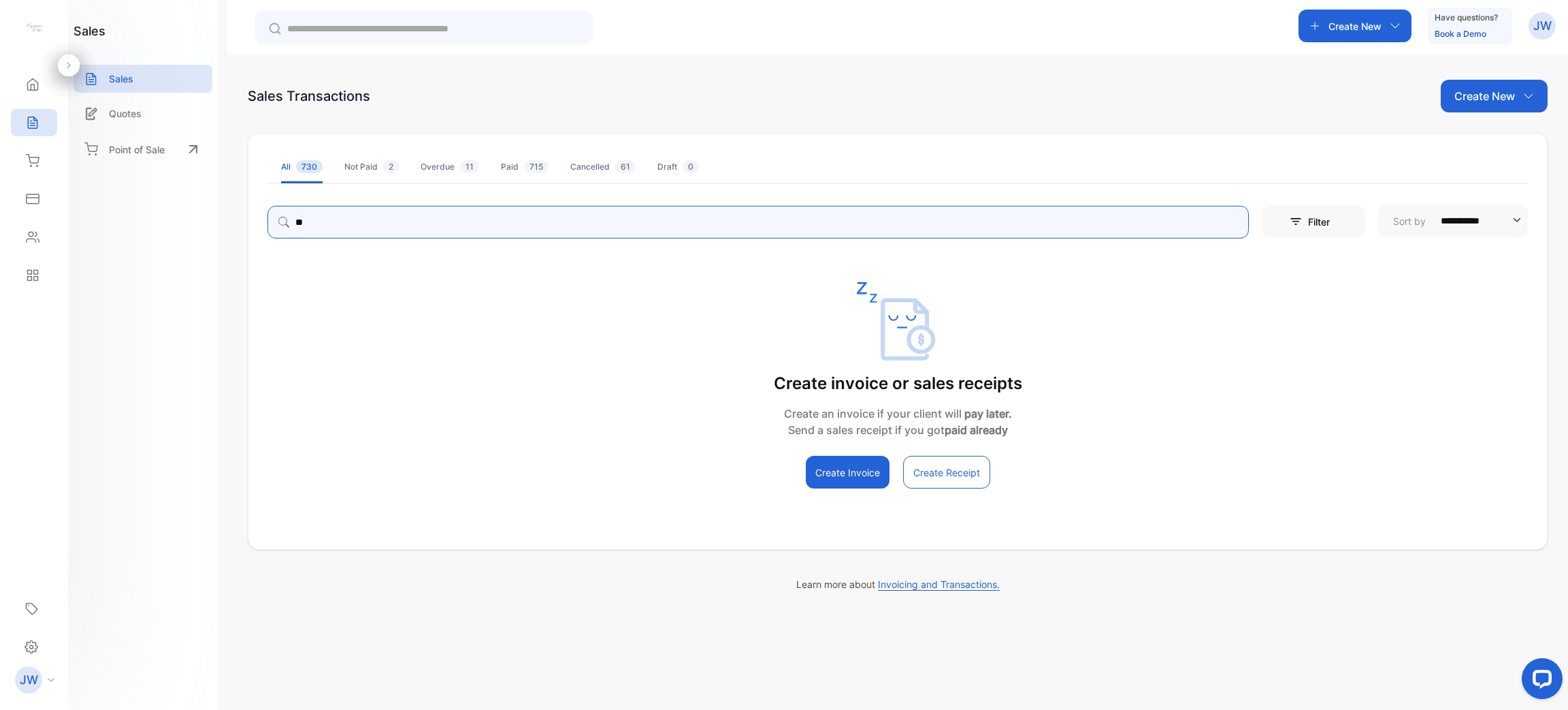
type input "*"
type input "*****"
click at [1292, 225] on icon "button" at bounding box center [1296, 222] width 14 height 14
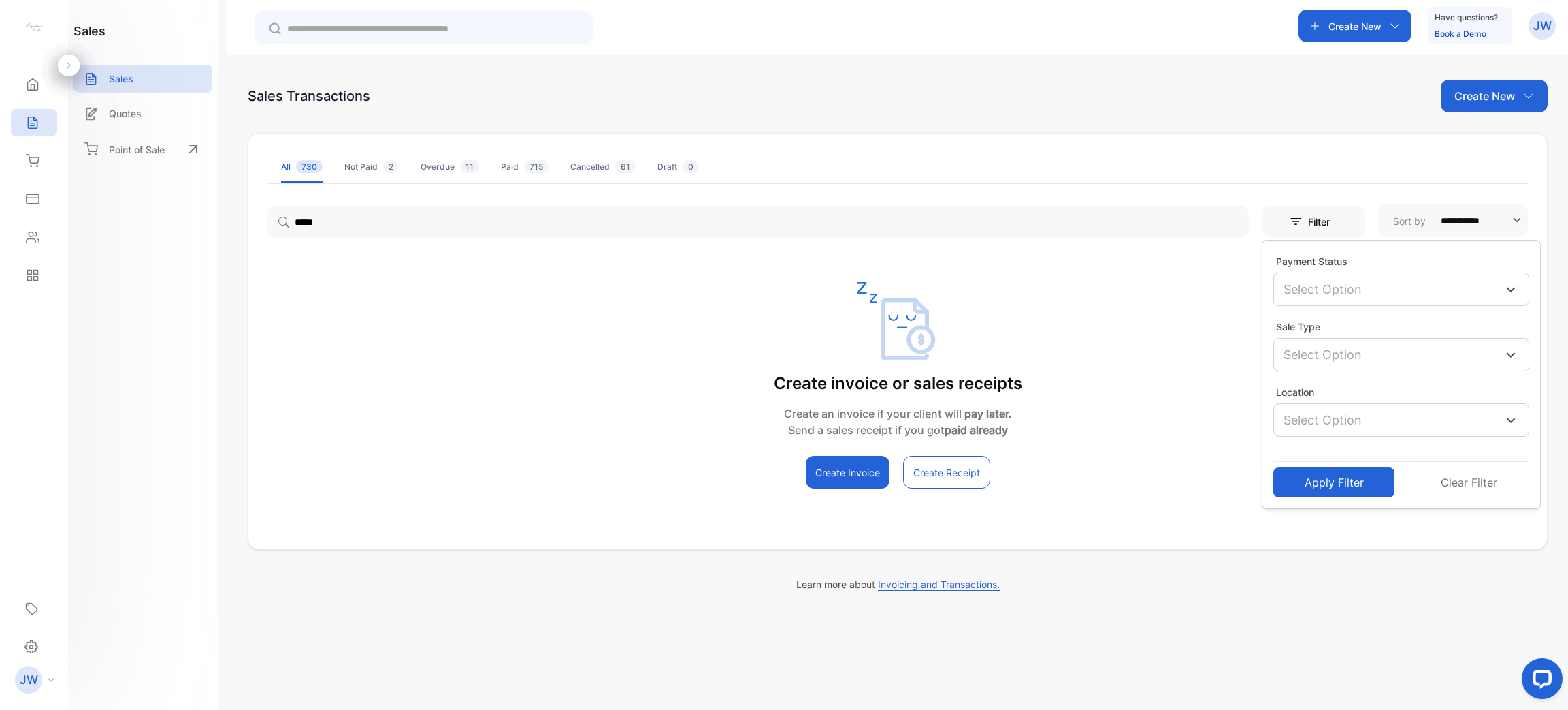
click at [1346, 480] on button "Apply Filter" at bounding box center [1334, 482] width 121 height 30
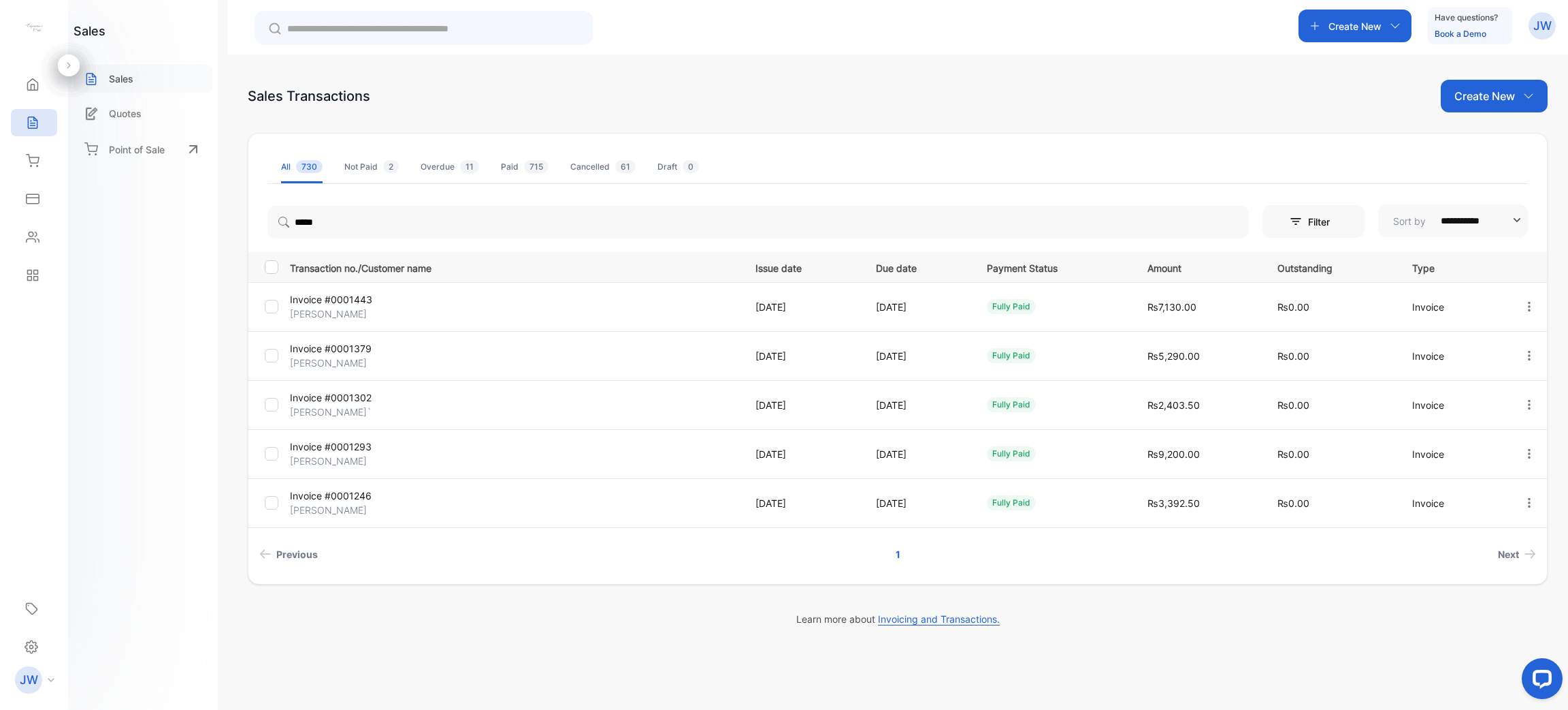
click at [145, 75] on div "Sales" at bounding box center [143, 79] width 138 height 28
click at [43, 165] on div "Inventory" at bounding box center [34, 160] width 46 height 27
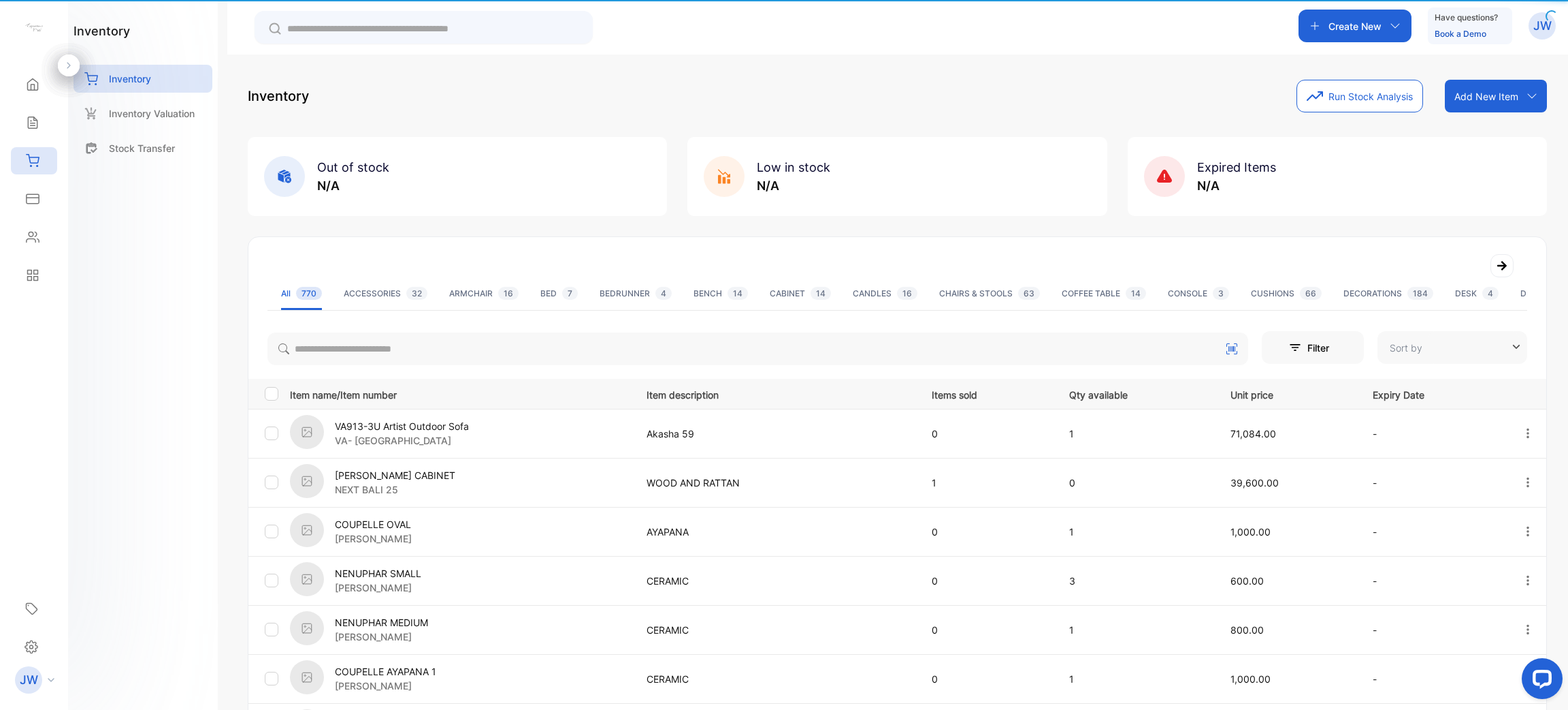
type input "**********"
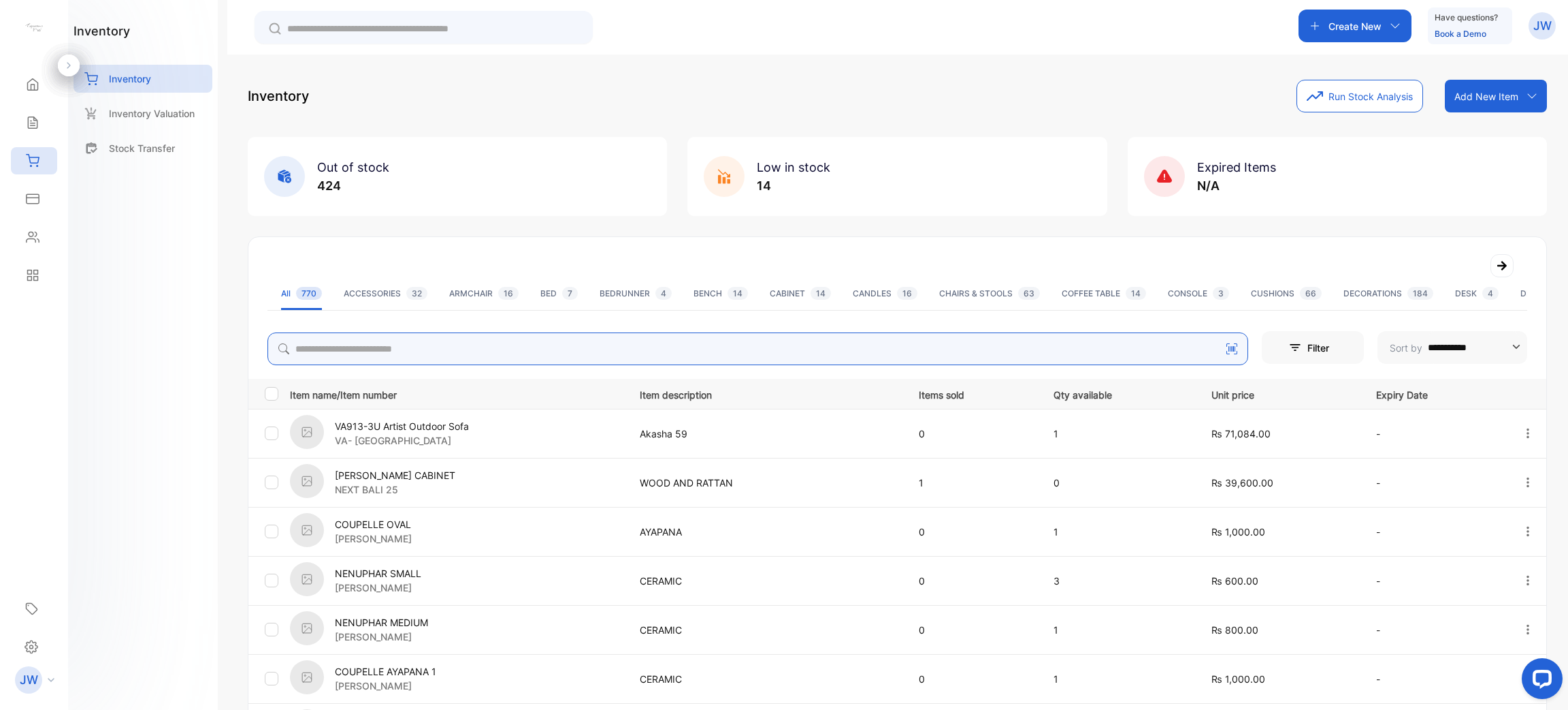
click at [422, 359] on input "search" at bounding box center [758, 349] width 981 height 33
type input "*****"
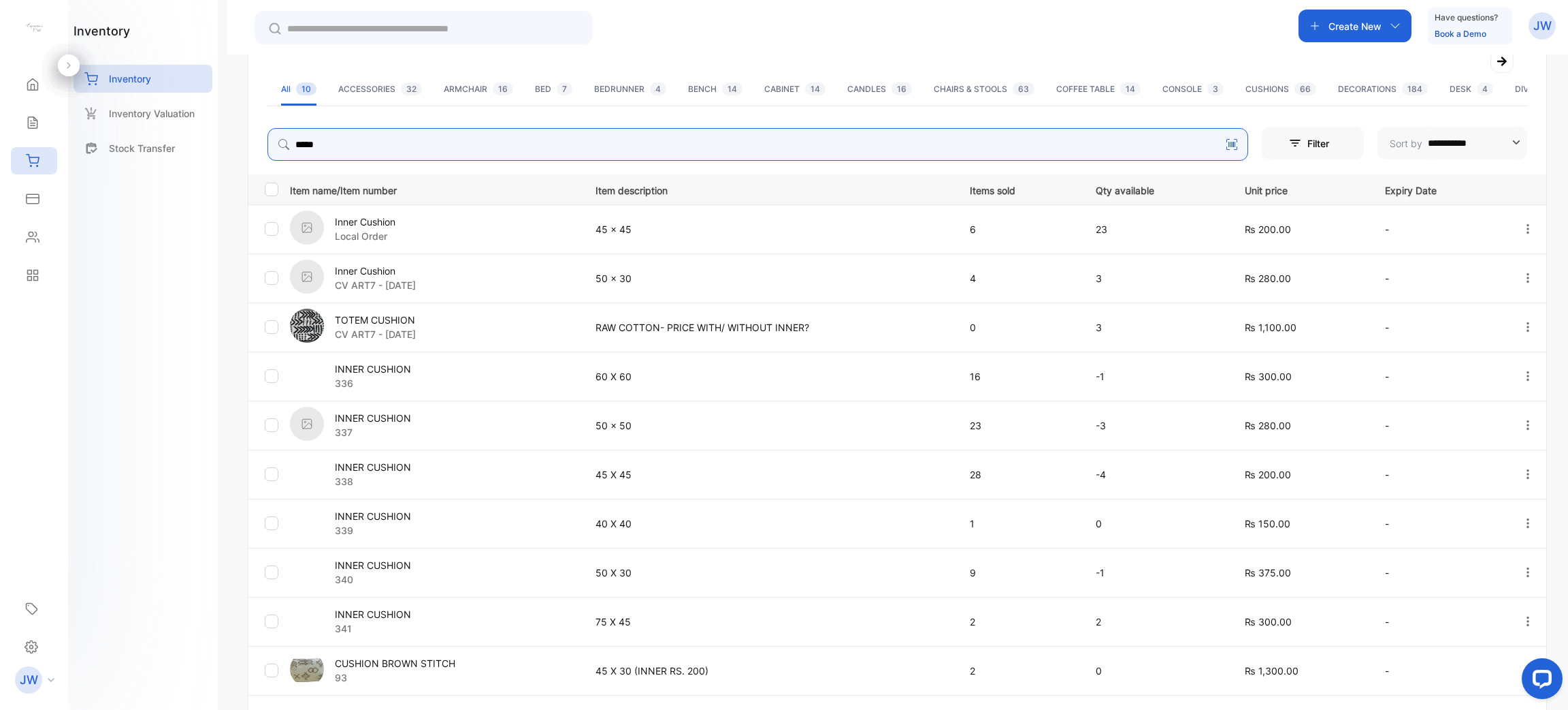
scroll to position [304, 0]
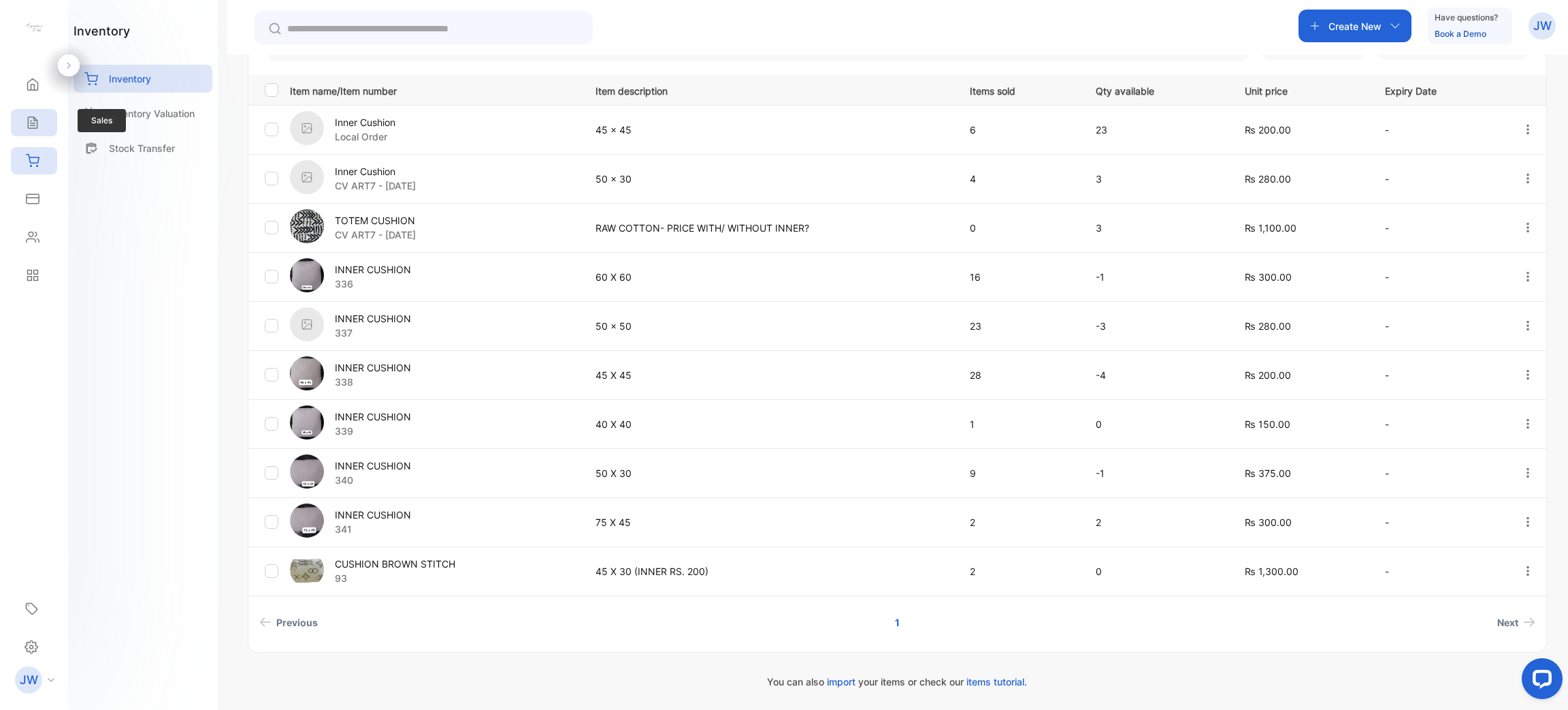
click at [20, 126] on div "Sales" at bounding box center [34, 122] width 46 height 27
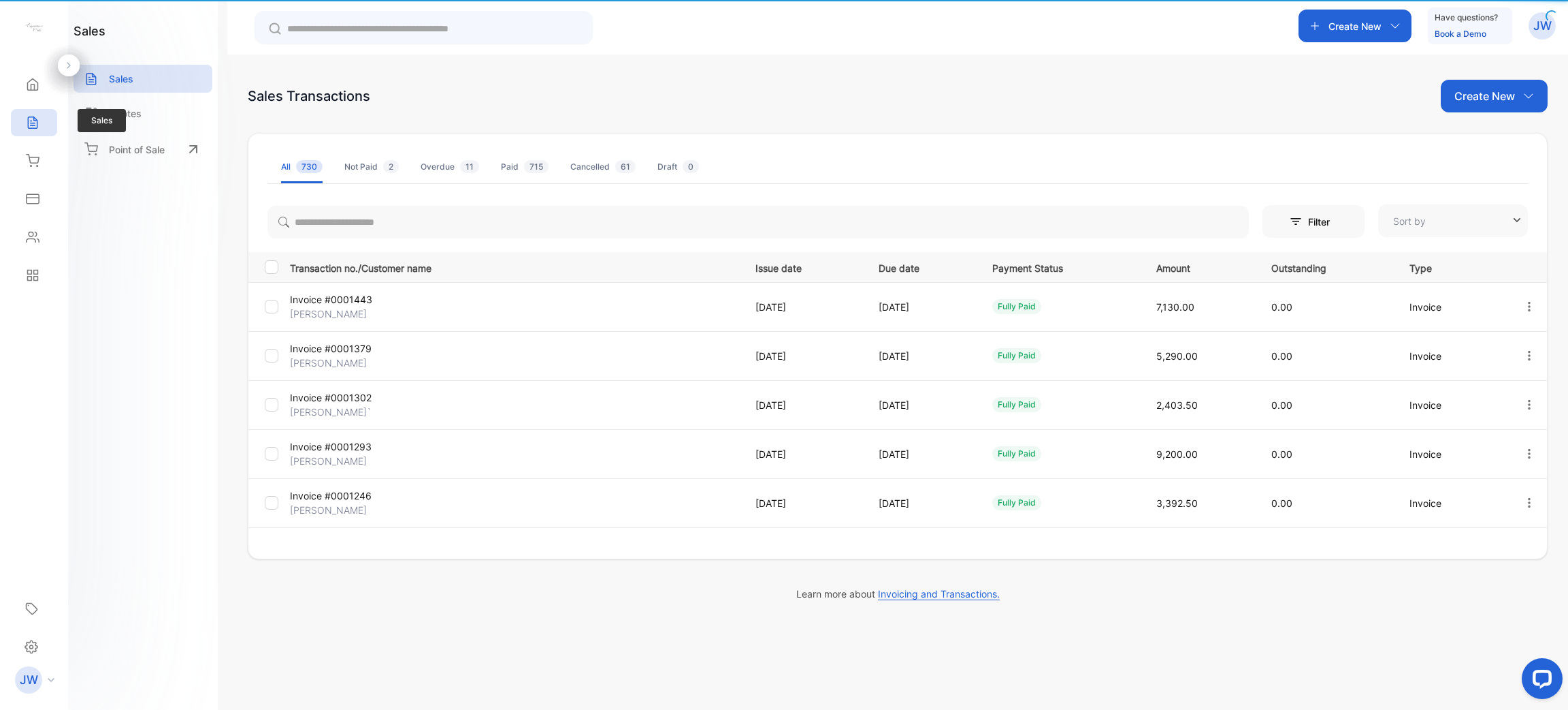
type input "**********"
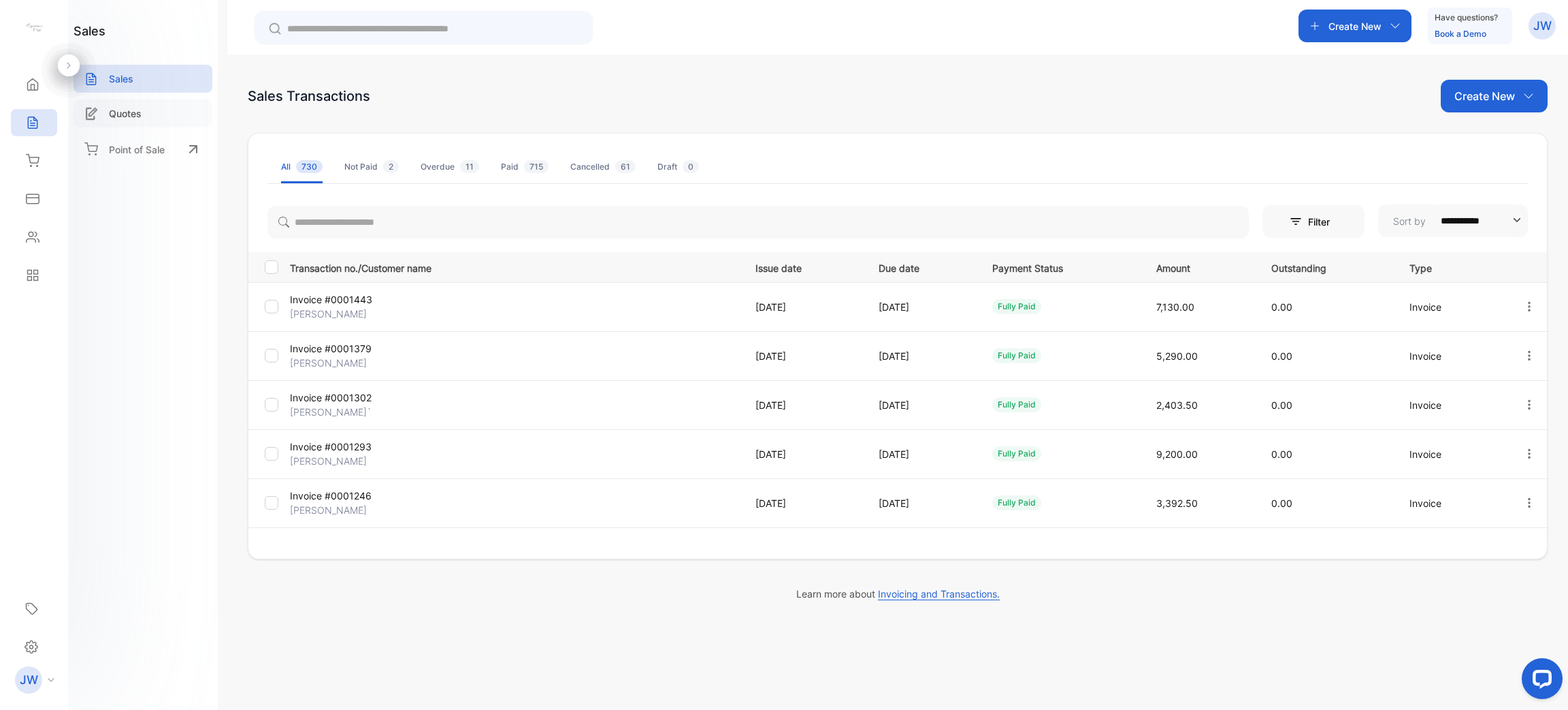
click at [196, 108] on div "Quotes" at bounding box center [143, 113] width 138 height 28
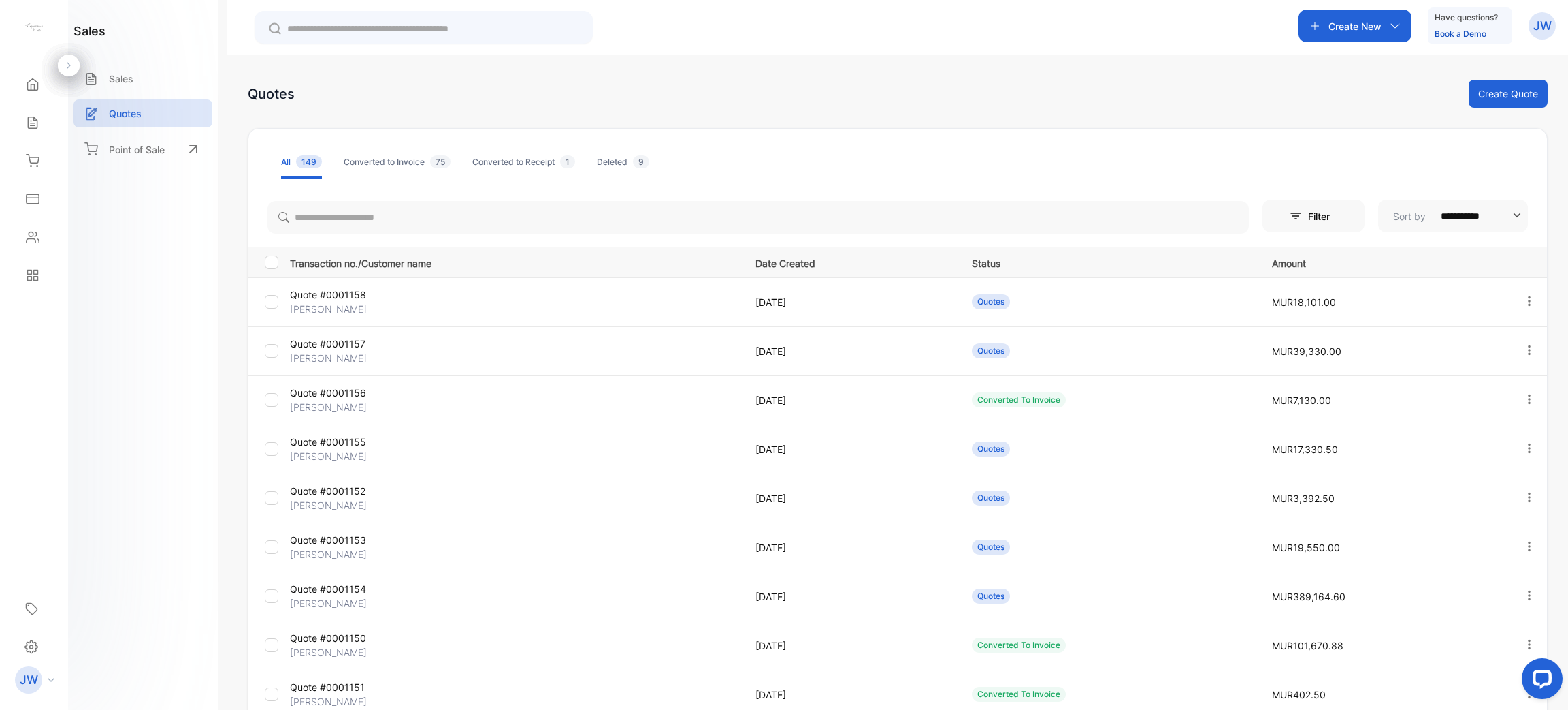
click at [365, 295] on p "Quote #0001158" at bounding box center [364, 294] width 150 height 15
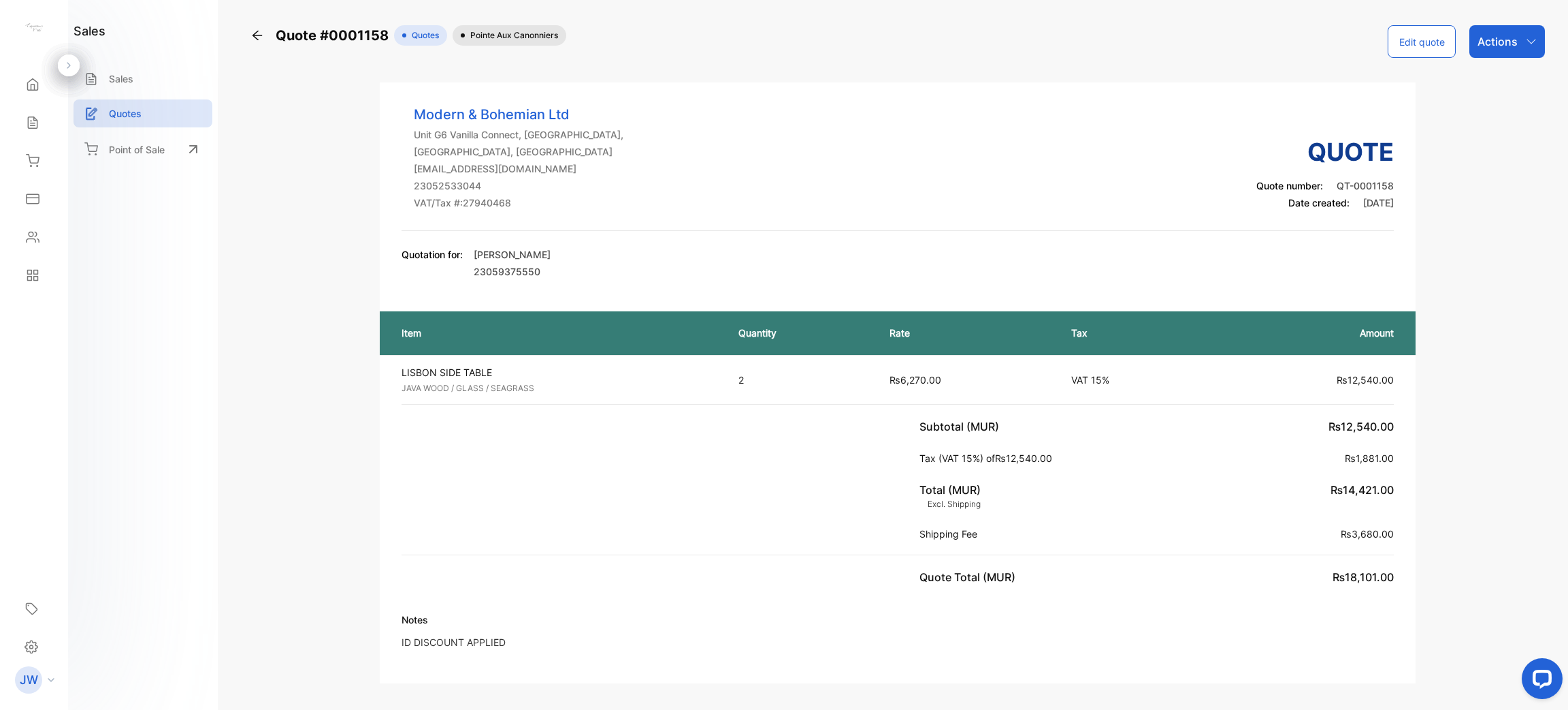
click at [1411, 39] on button "Edit quote" at bounding box center [1422, 42] width 68 height 33
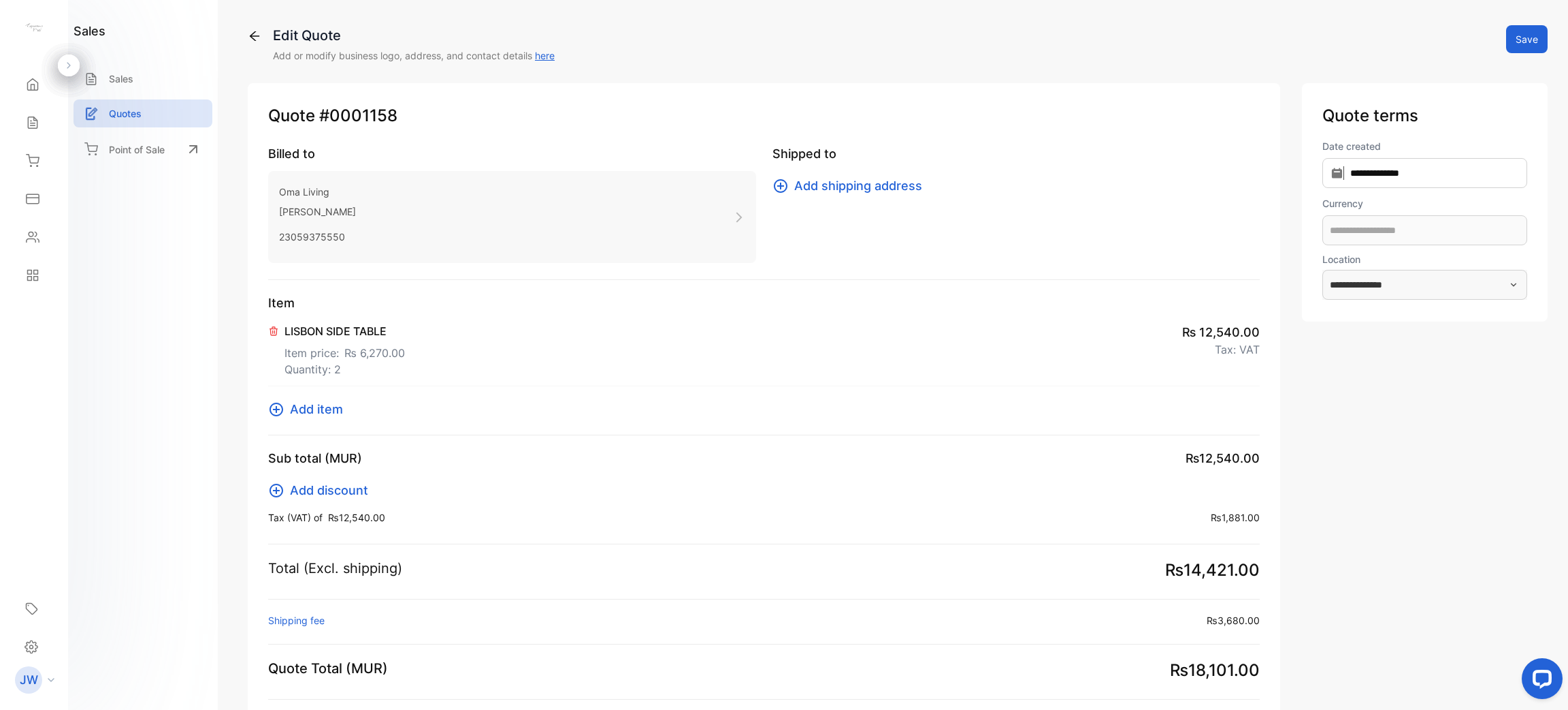
type input "**********"
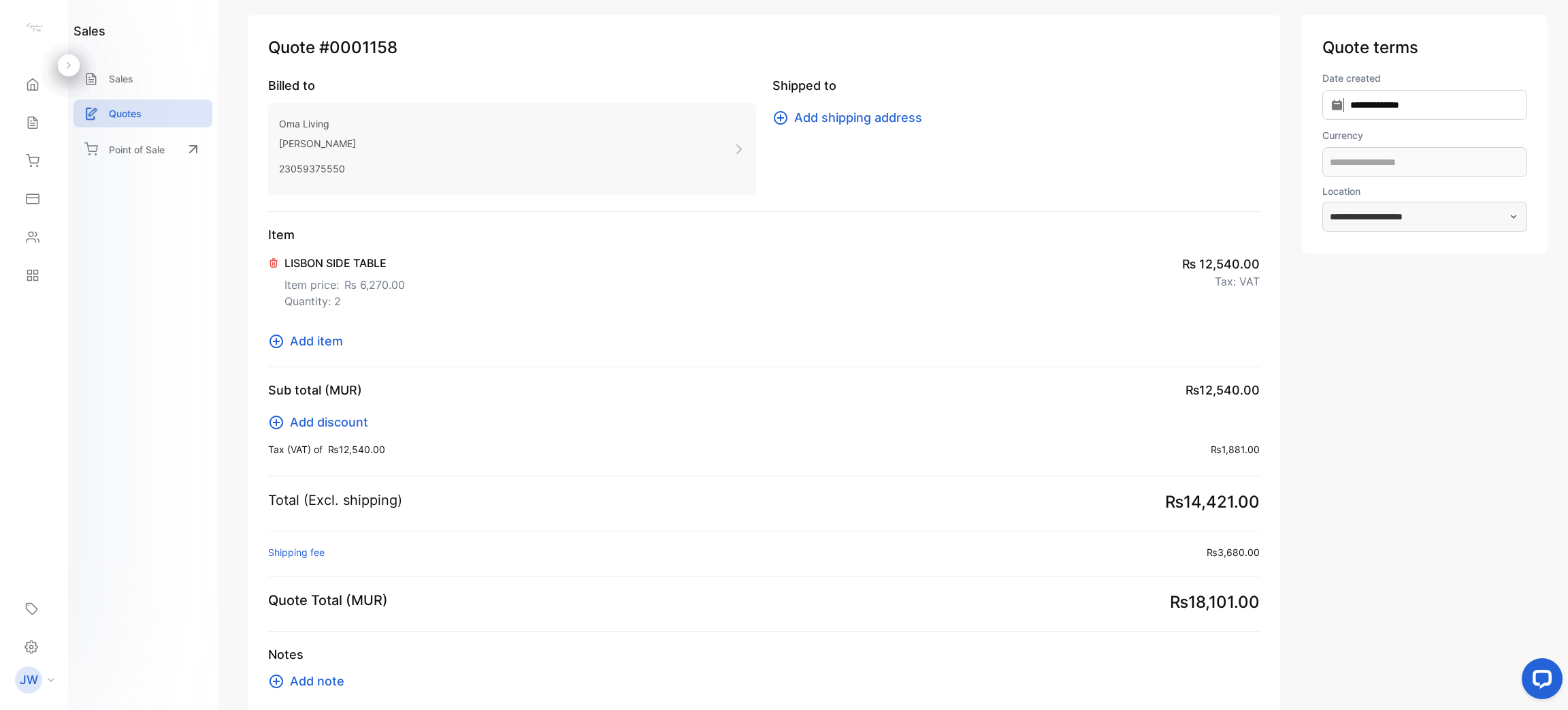
scroll to position [102, 0]
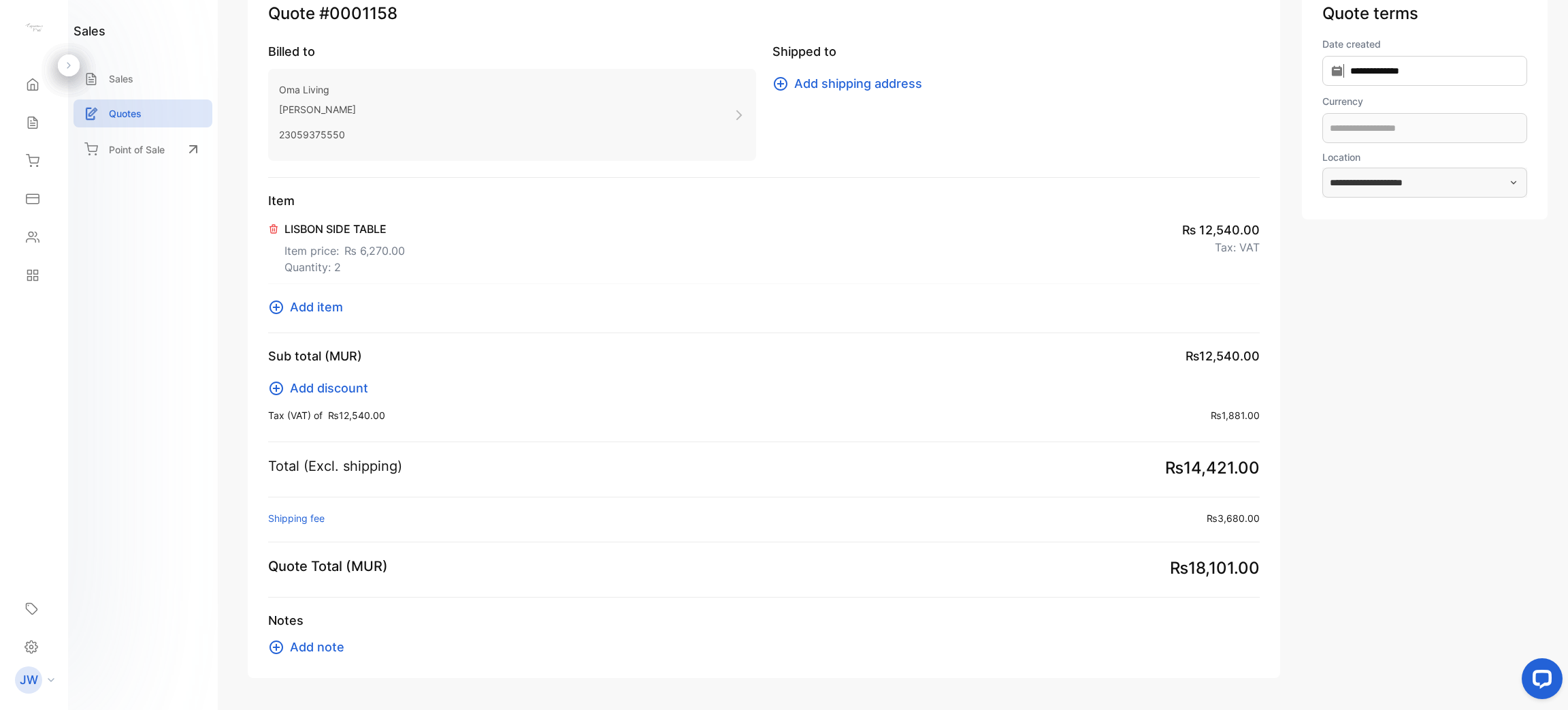
type input "**********"
click at [301, 515] on p "Shipping fee :" at bounding box center [296, 518] width 56 height 15
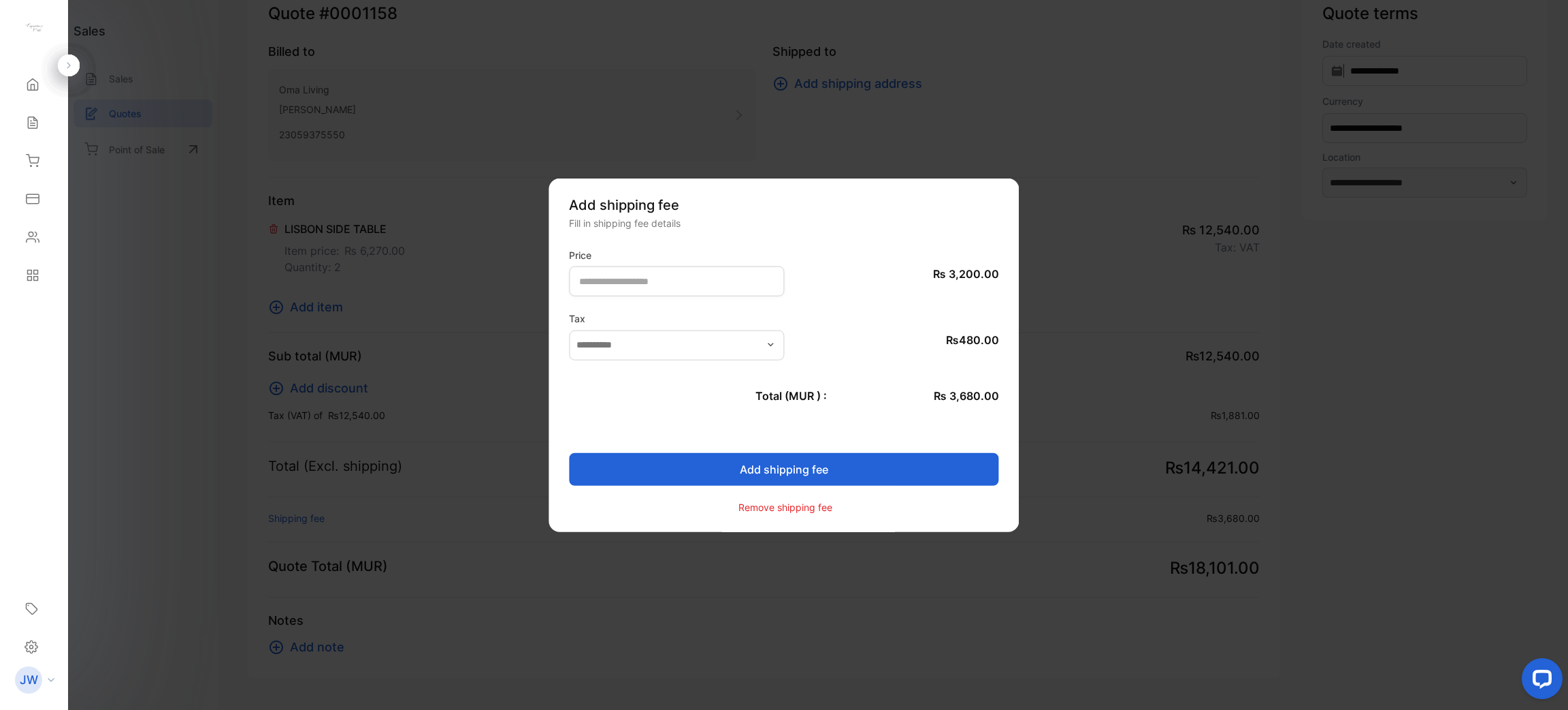
click at [753, 503] on p "Remove shipping fee" at bounding box center [786, 507] width 94 height 15
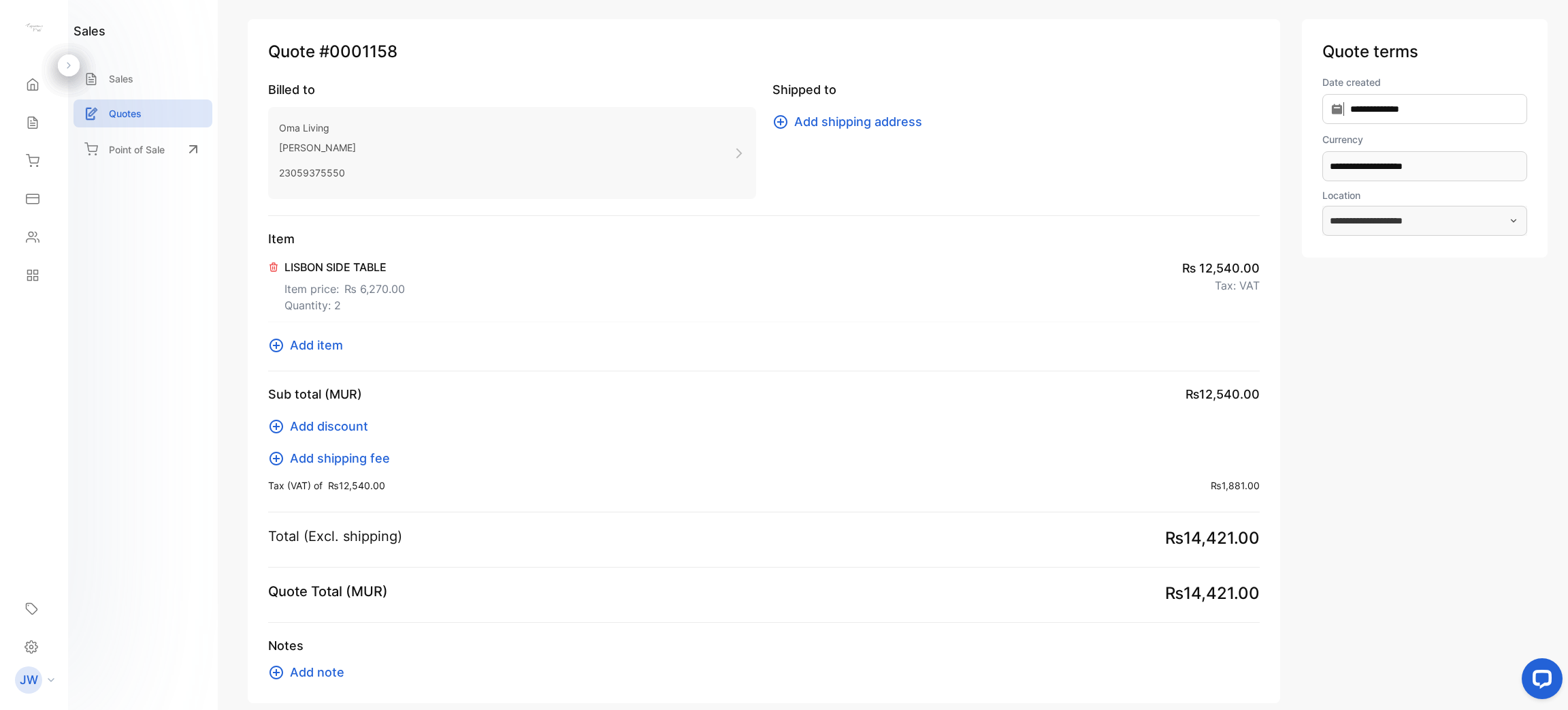
scroll to position [132, 0]
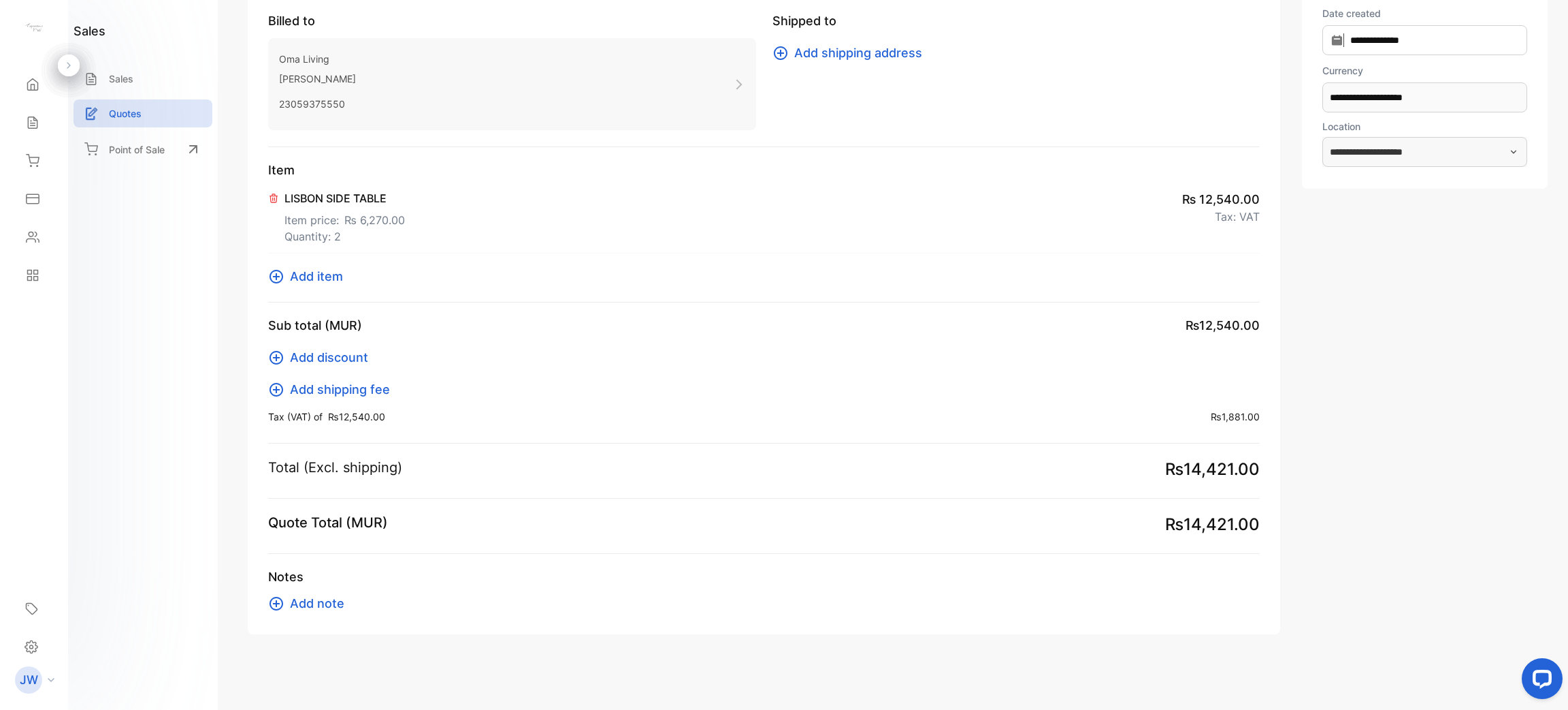
click at [326, 602] on span "Add note" at bounding box center [317, 603] width 55 height 18
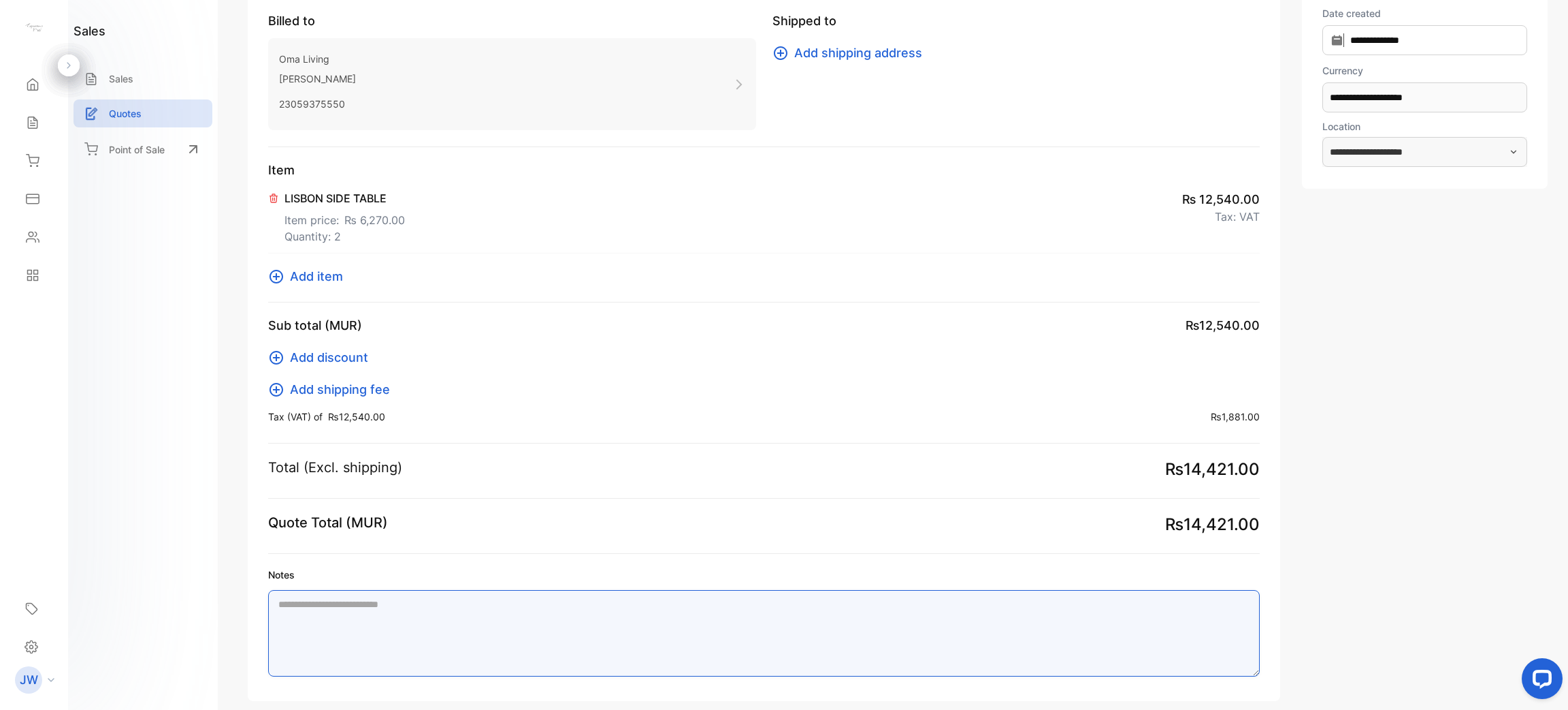
click at [389, 610] on textarea "Notes" at bounding box center [764, 633] width 992 height 87
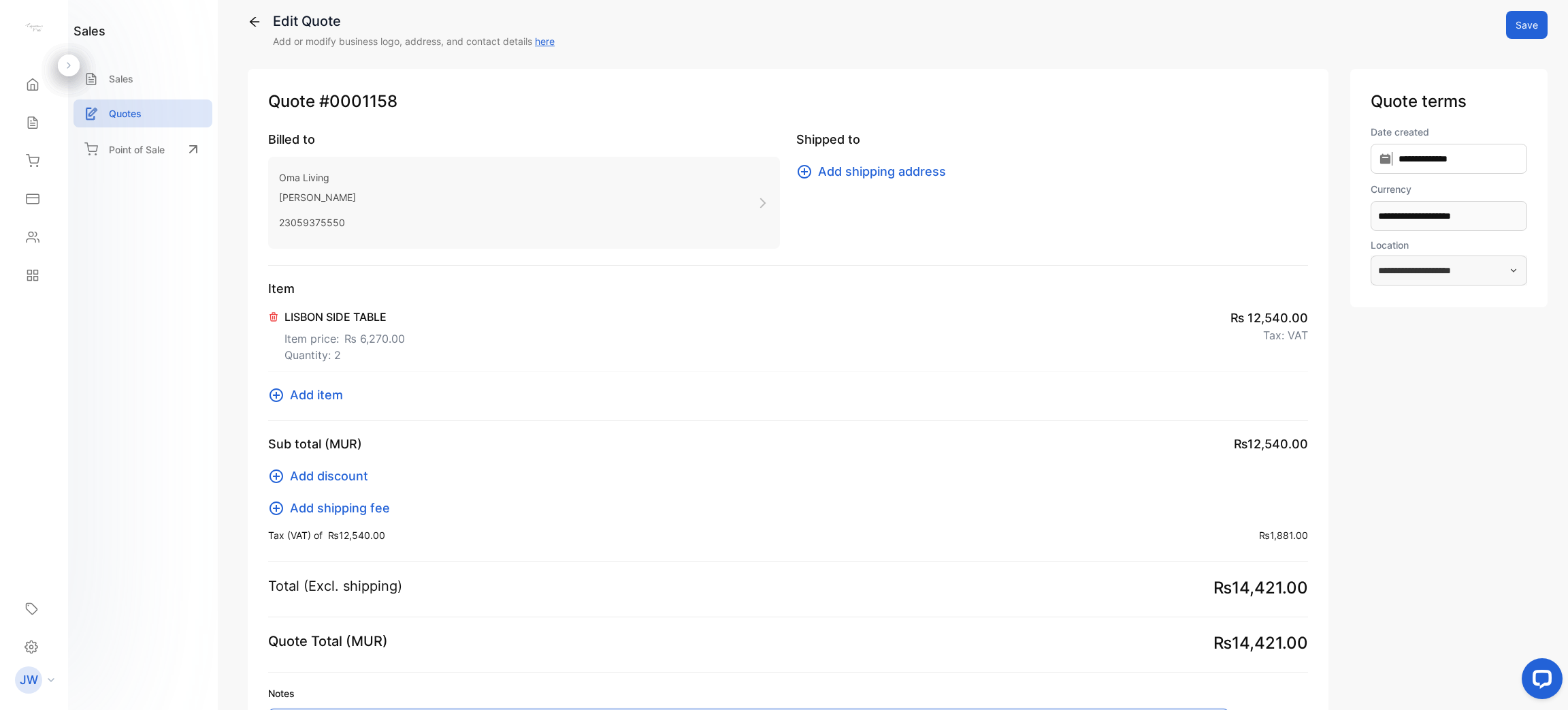
scroll to position [0, 0]
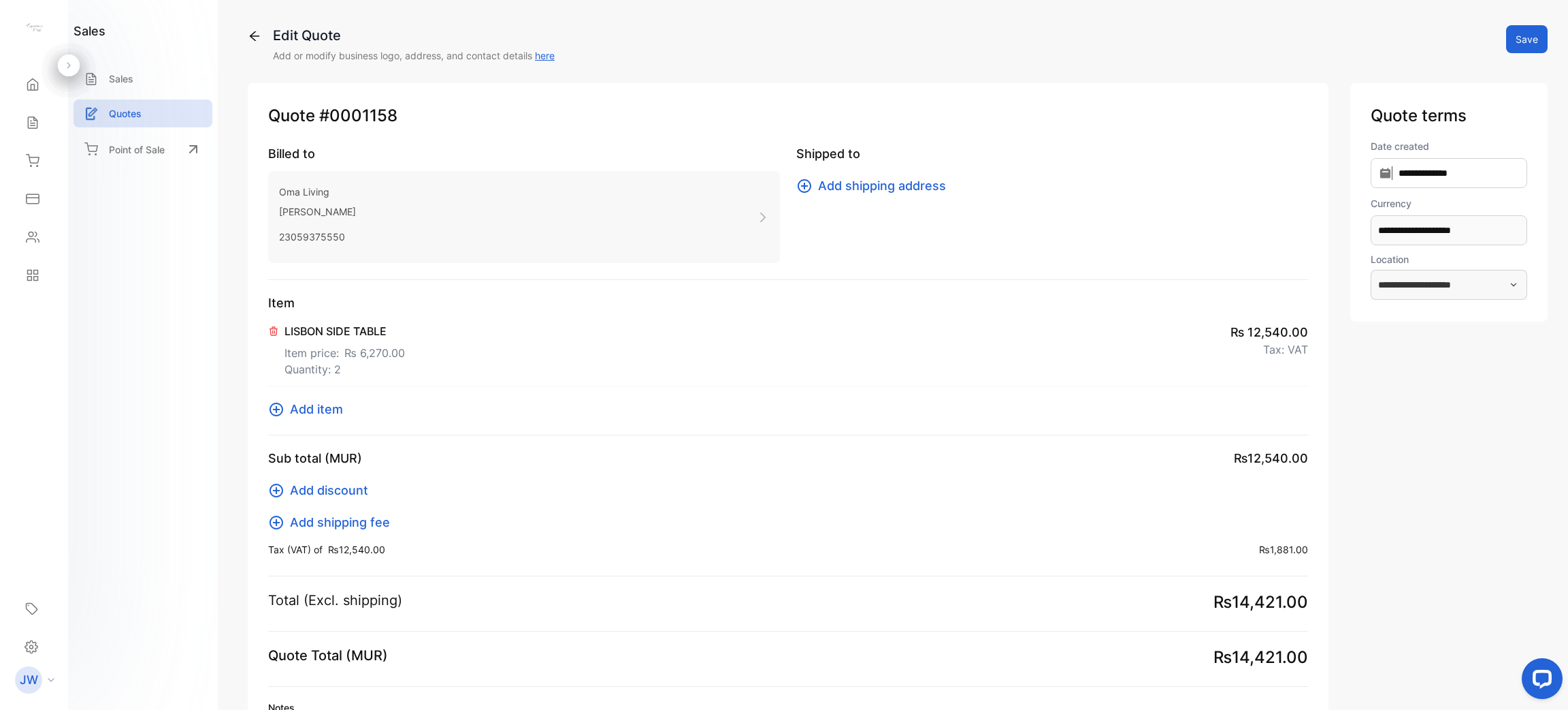
type textarea "**********"
click at [1516, 45] on button "Save" at bounding box center [1527, 39] width 42 height 28
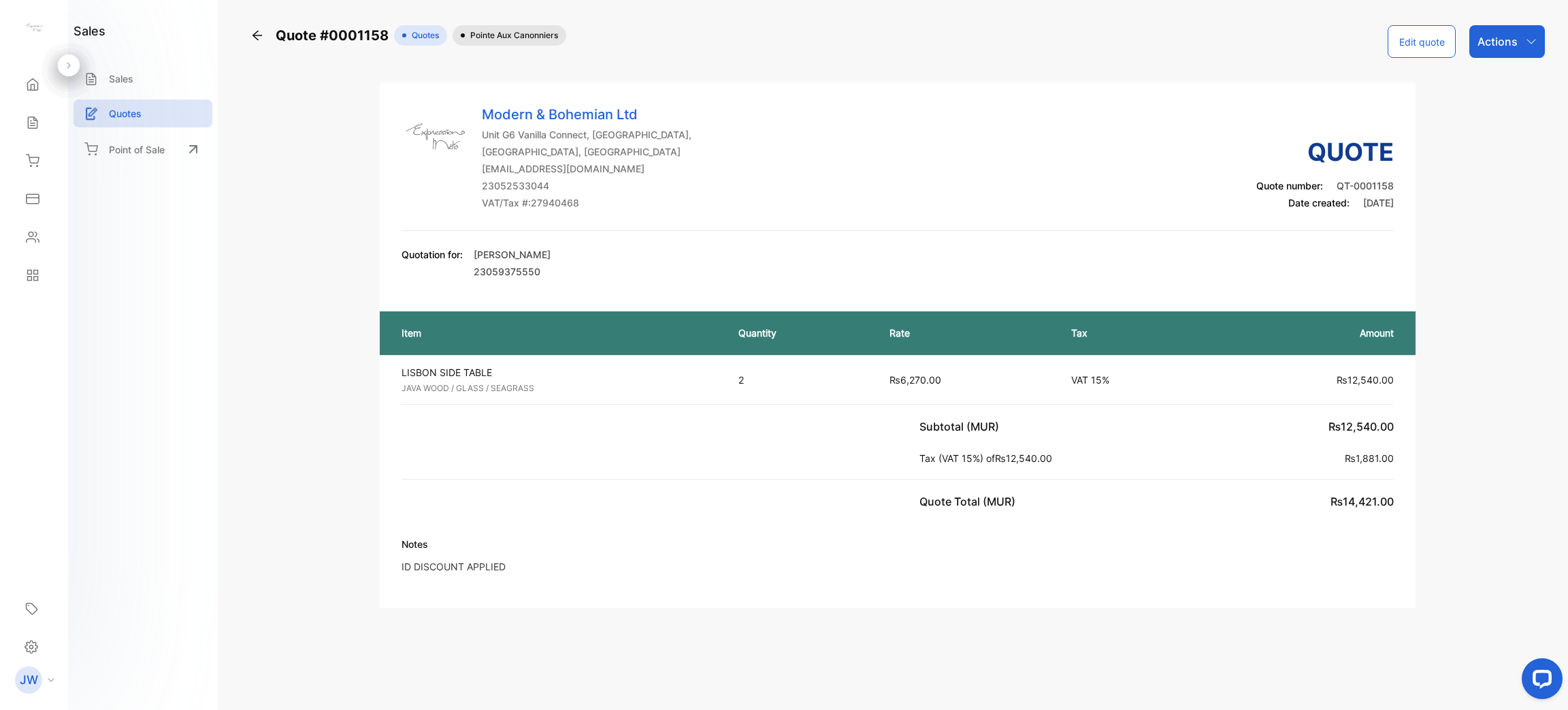
click at [1523, 47] on div "Actions" at bounding box center [1507, 42] width 75 height 33
click at [1493, 81] on div "Convert to Invoice" at bounding box center [1479, 86] width 129 height 27
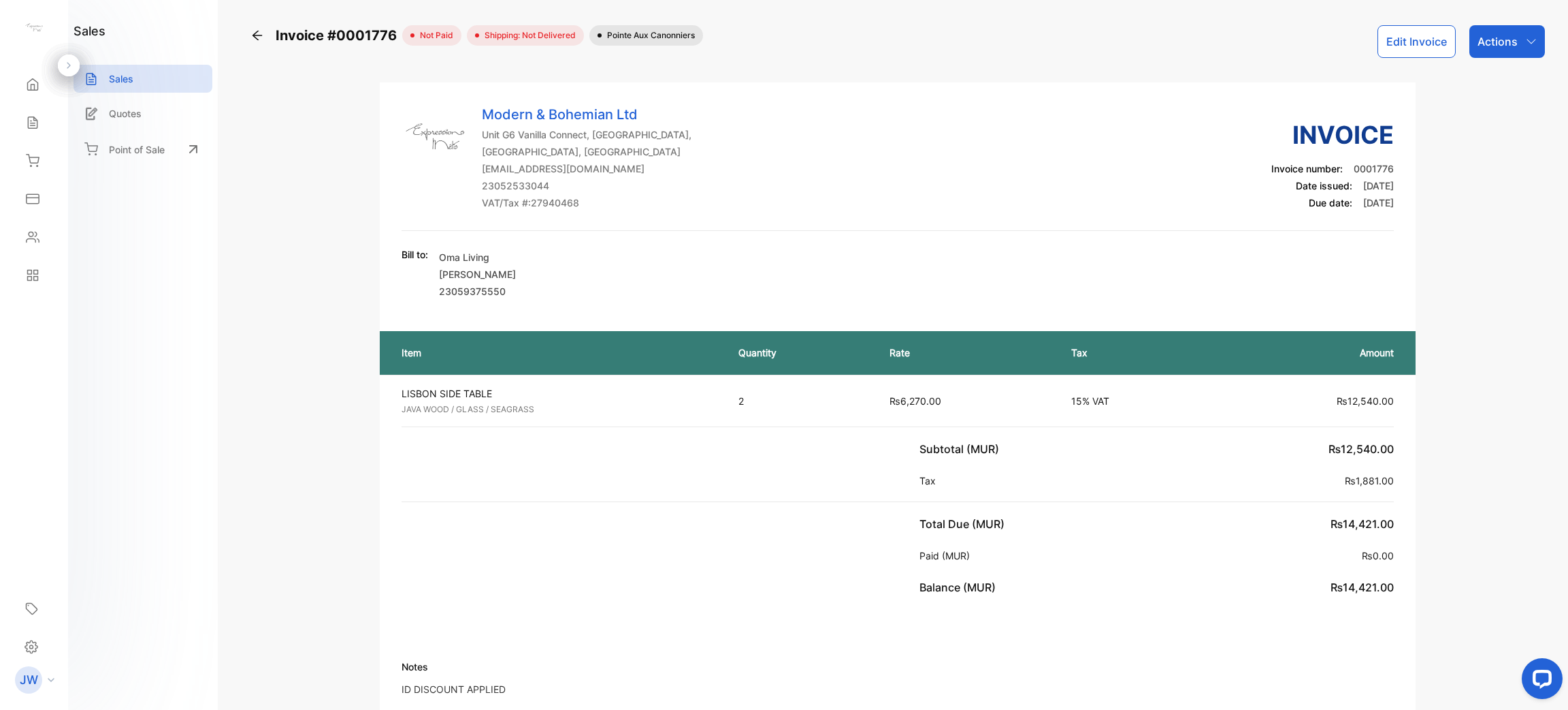
click at [1412, 52] on button "Edit Invoice" at bounding box center [1417, 42] width 78 height 33
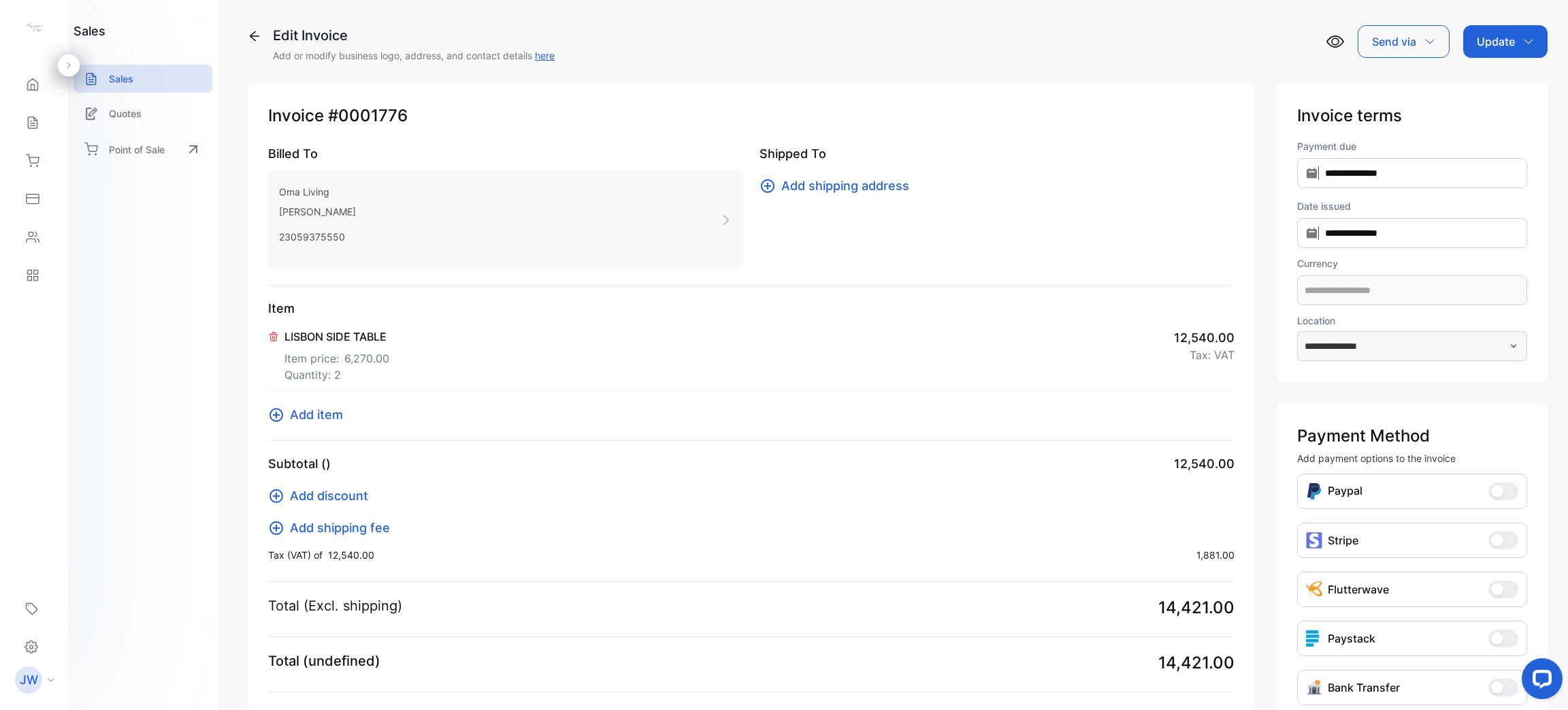
type input "**********"
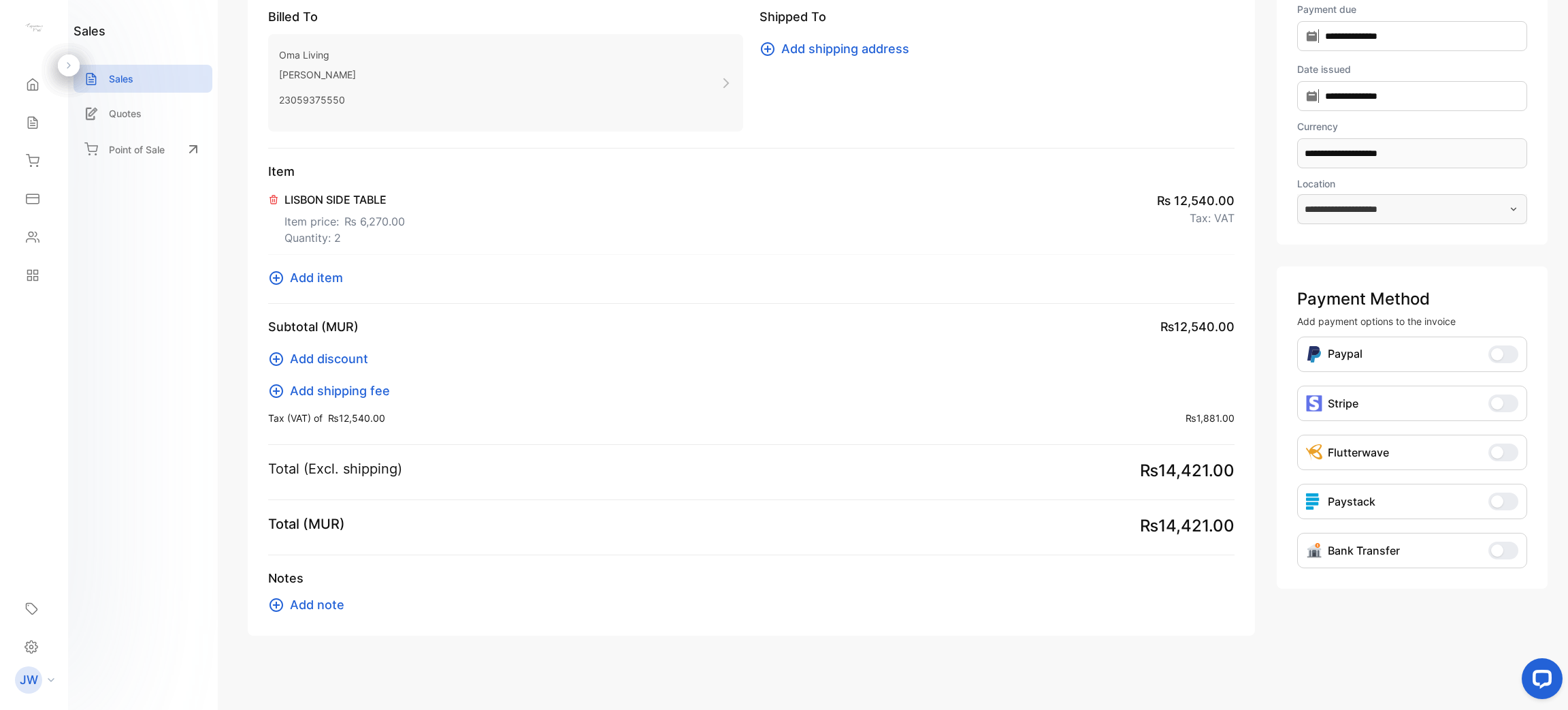
scroll to position [139, 0]
click at [1492, 546] on span "button" at bounding box center [1498, 549] width 12 height 12
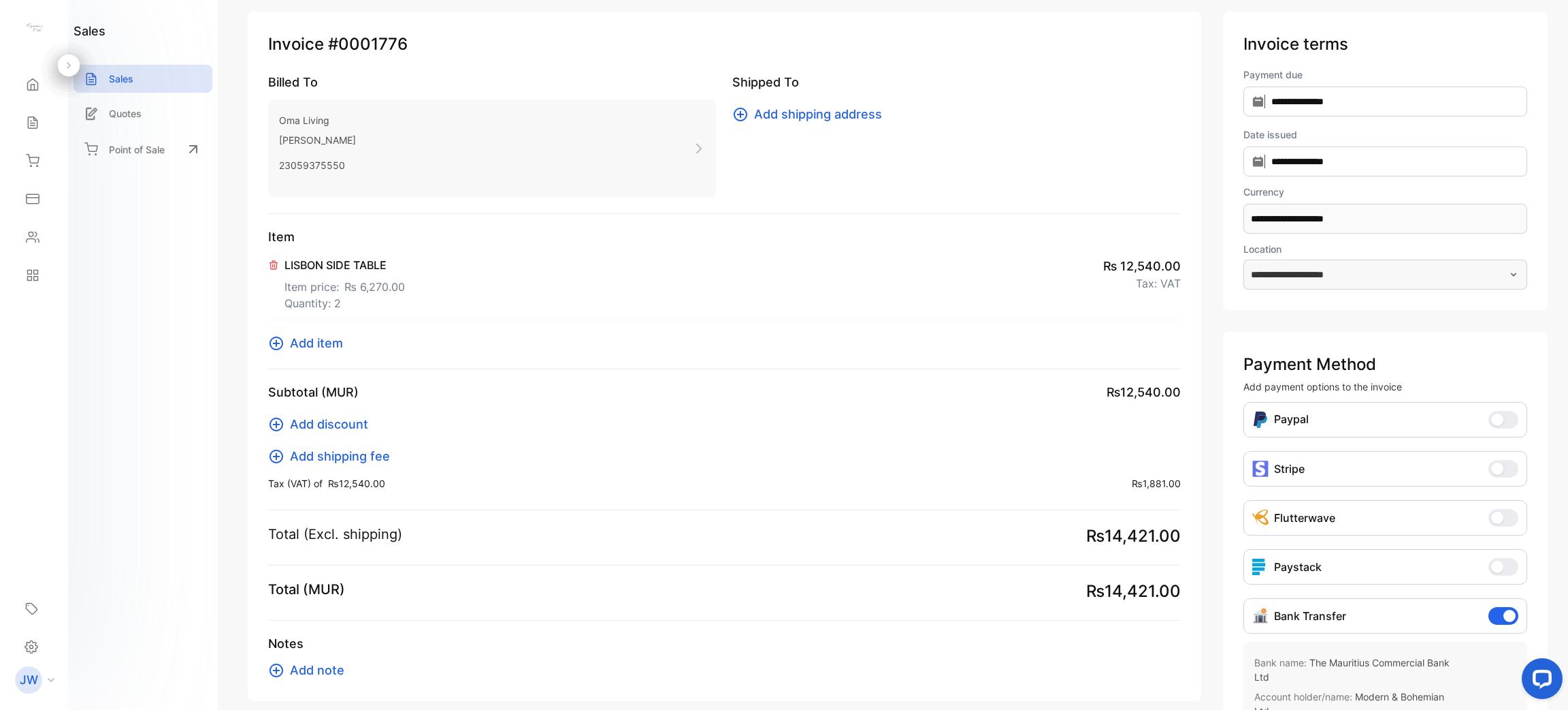
scroll to position [0, 0]
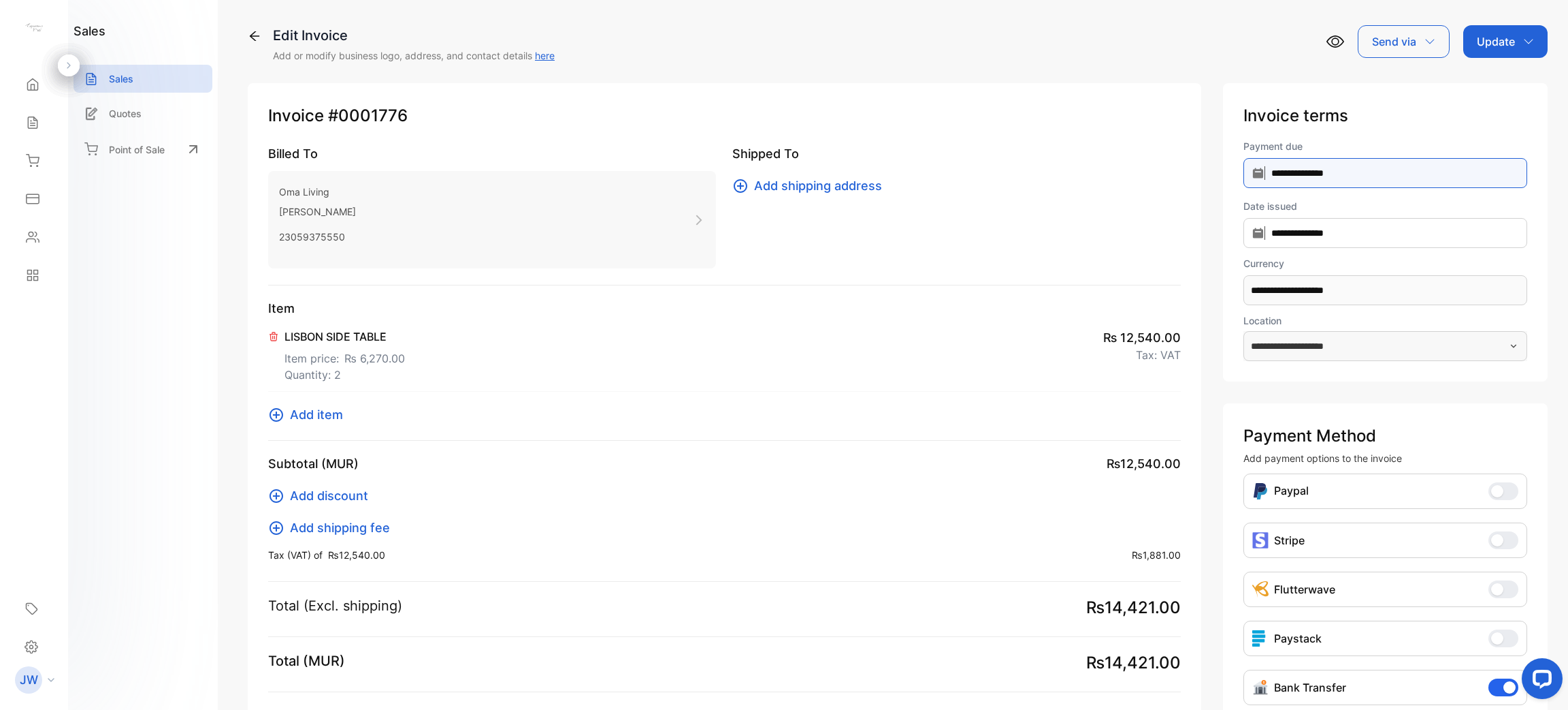
click at [1371, 165] on input "**********" at bounding box center [1385, 173] width 284 height 30
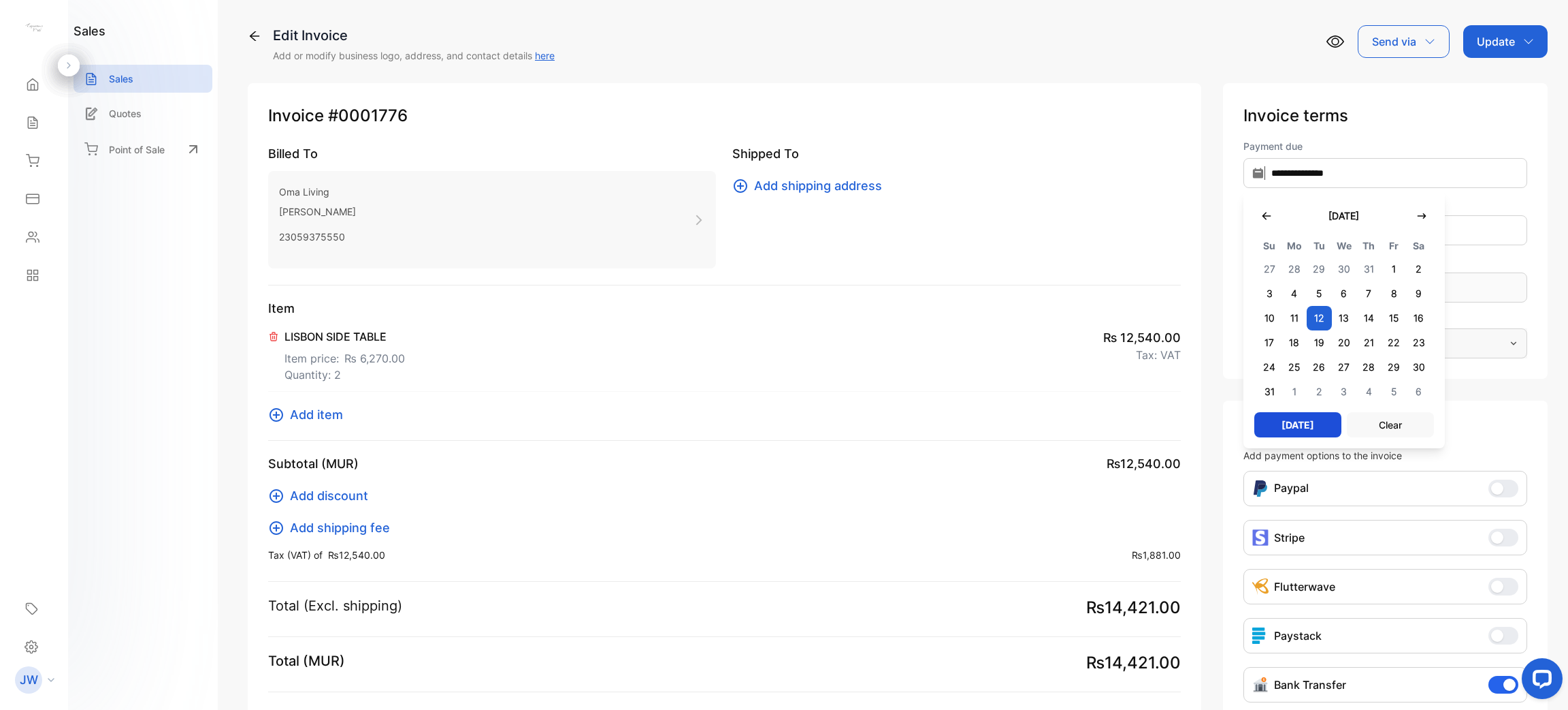
click at [1316, 318] on span "12" at bounding box center [1319, 318] width 25 height 24
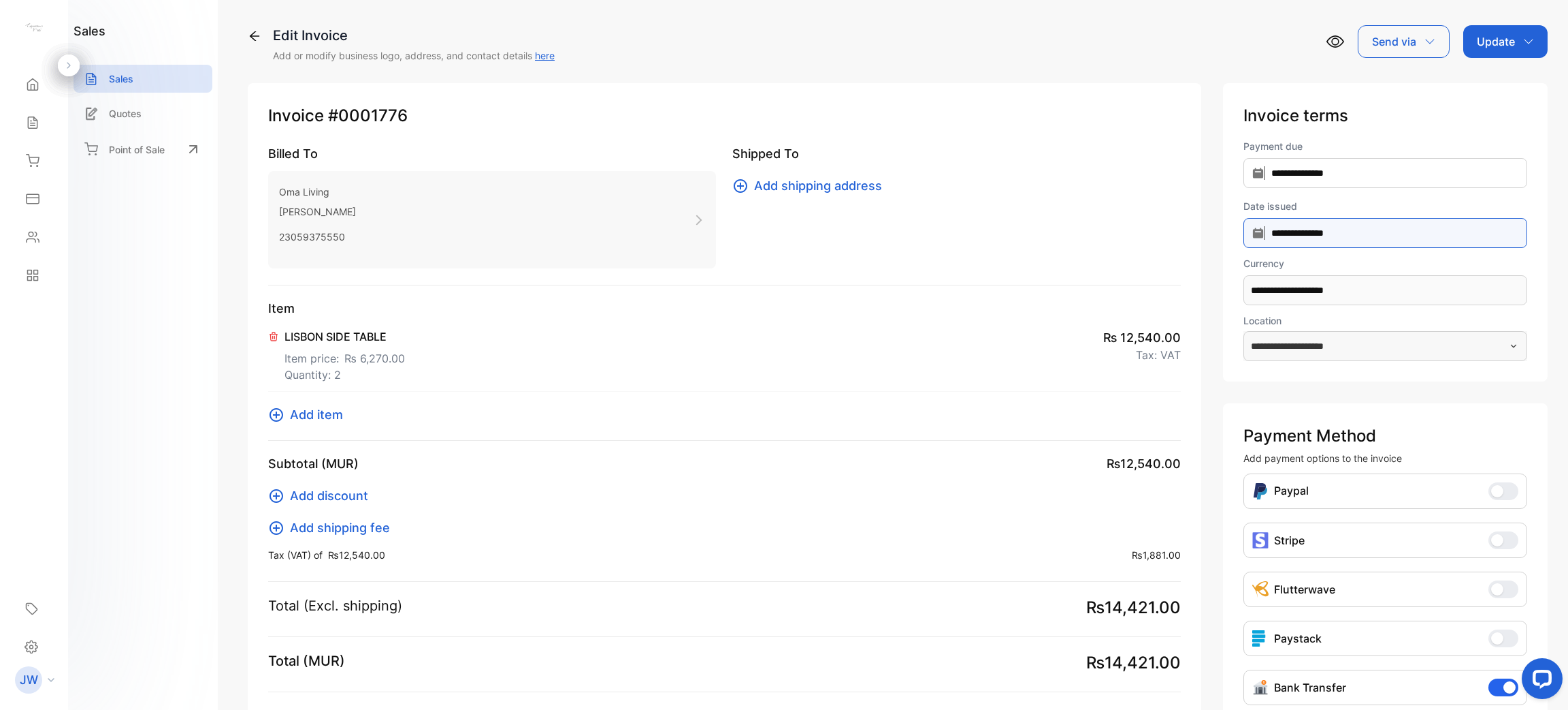
click at [1370, 188] on input "**********" at bounding box center [1385, 173] width 284 height 30
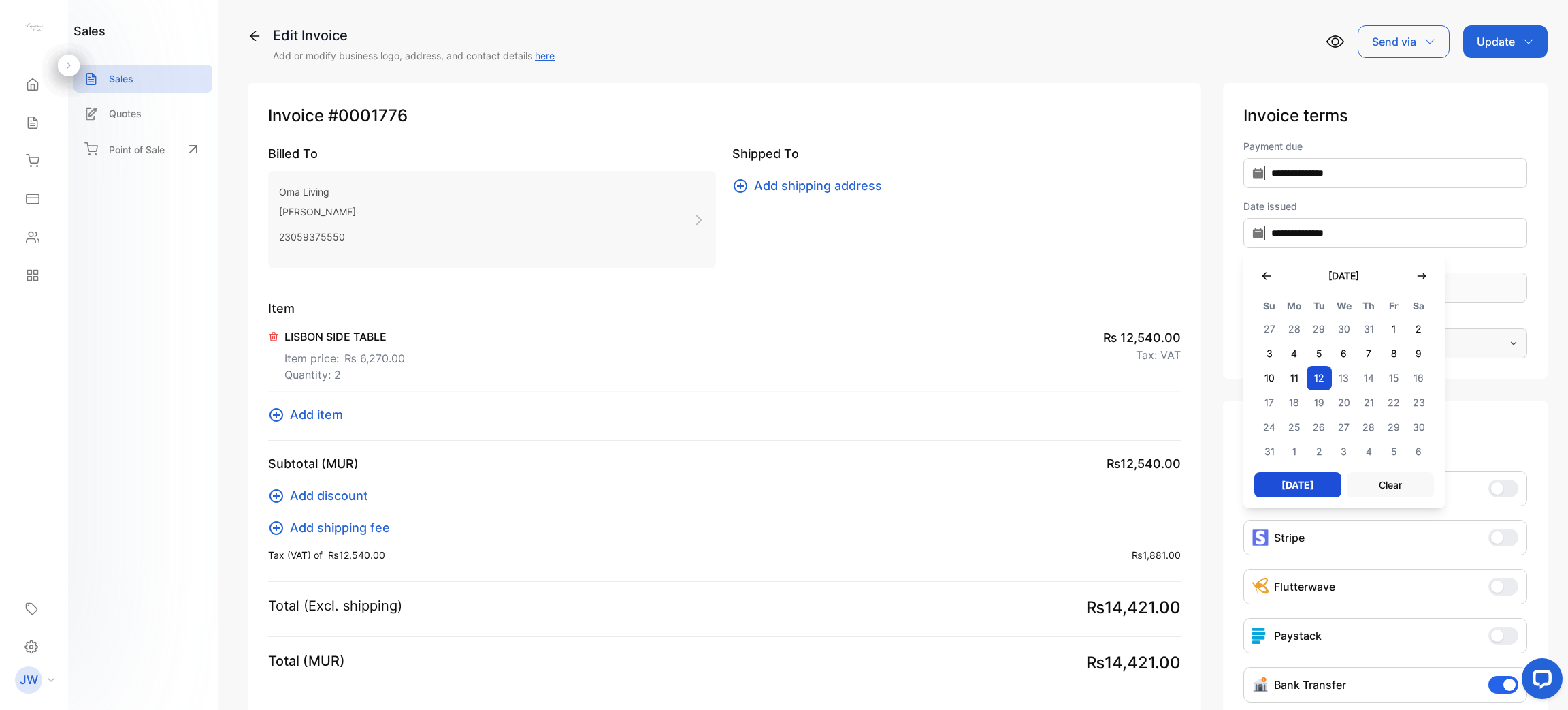
click at [1404, 195] on div "**********" at bounding box center [1385, 230] width 325 height 295
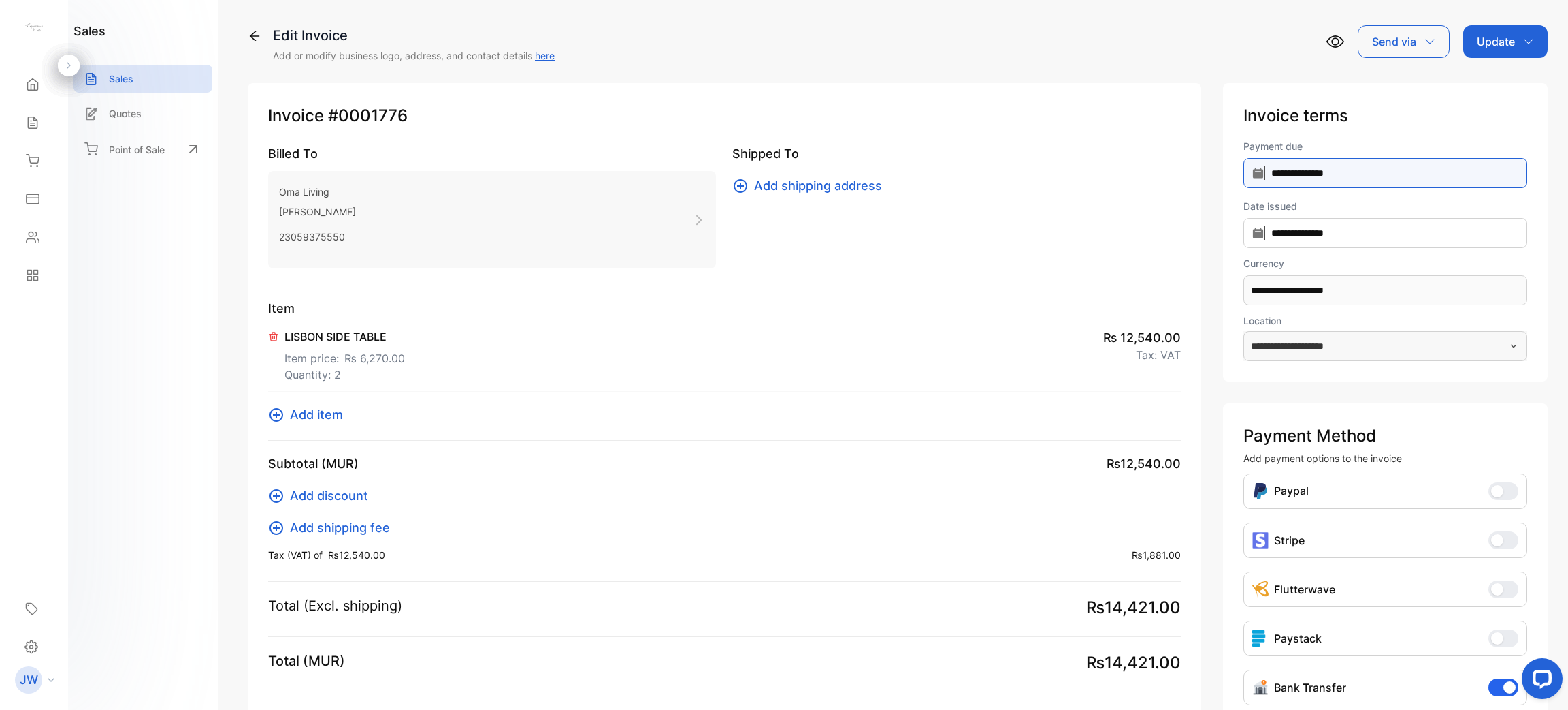
click at [1395, 174] on input "**********" at bounding box center [1385, 173] width 284 height 30
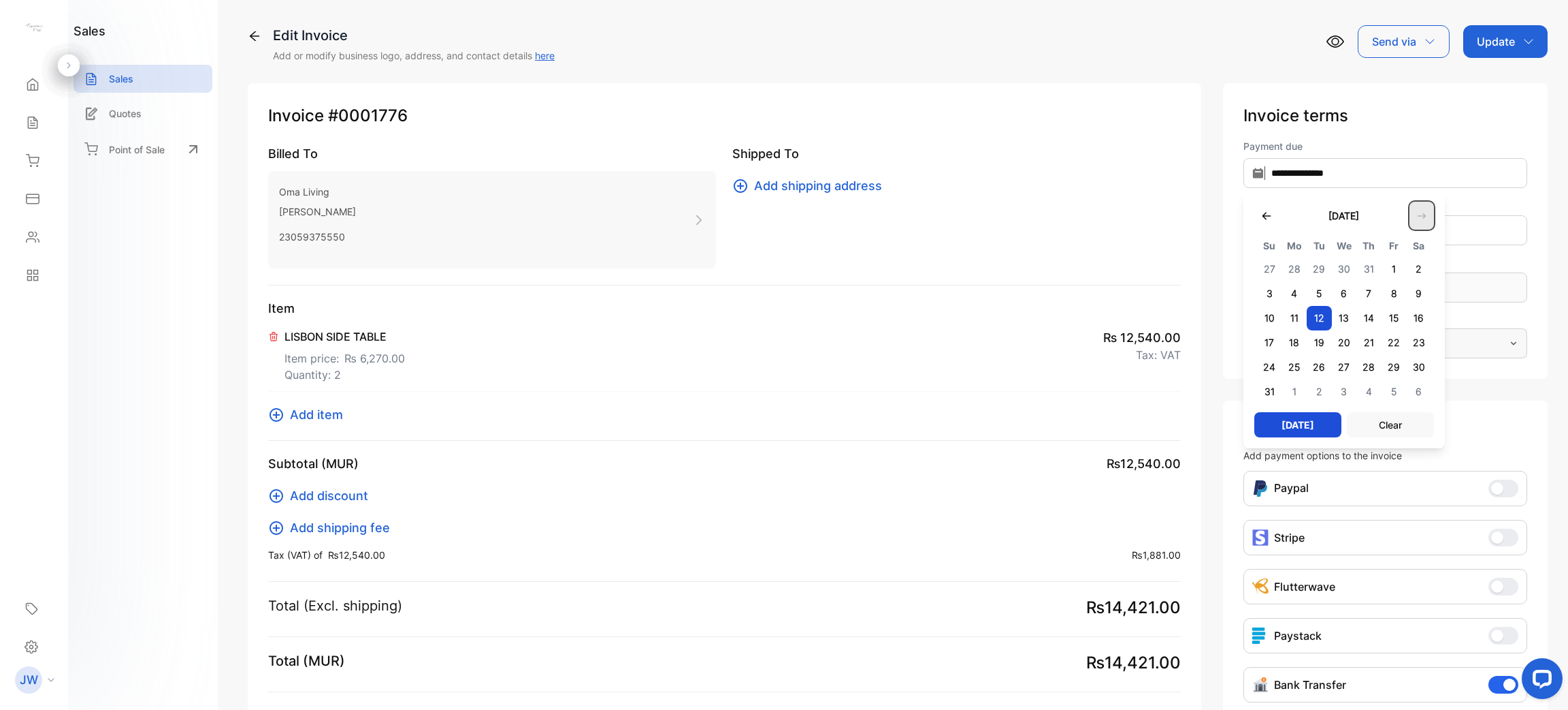
click at [1423, 212] on icon "button" at bounding box center [1422, 216] width 11 height 11
type input "**********"
click at [1393, 289] on span "12" at bounding box center [1394, 294] width 25 height 24
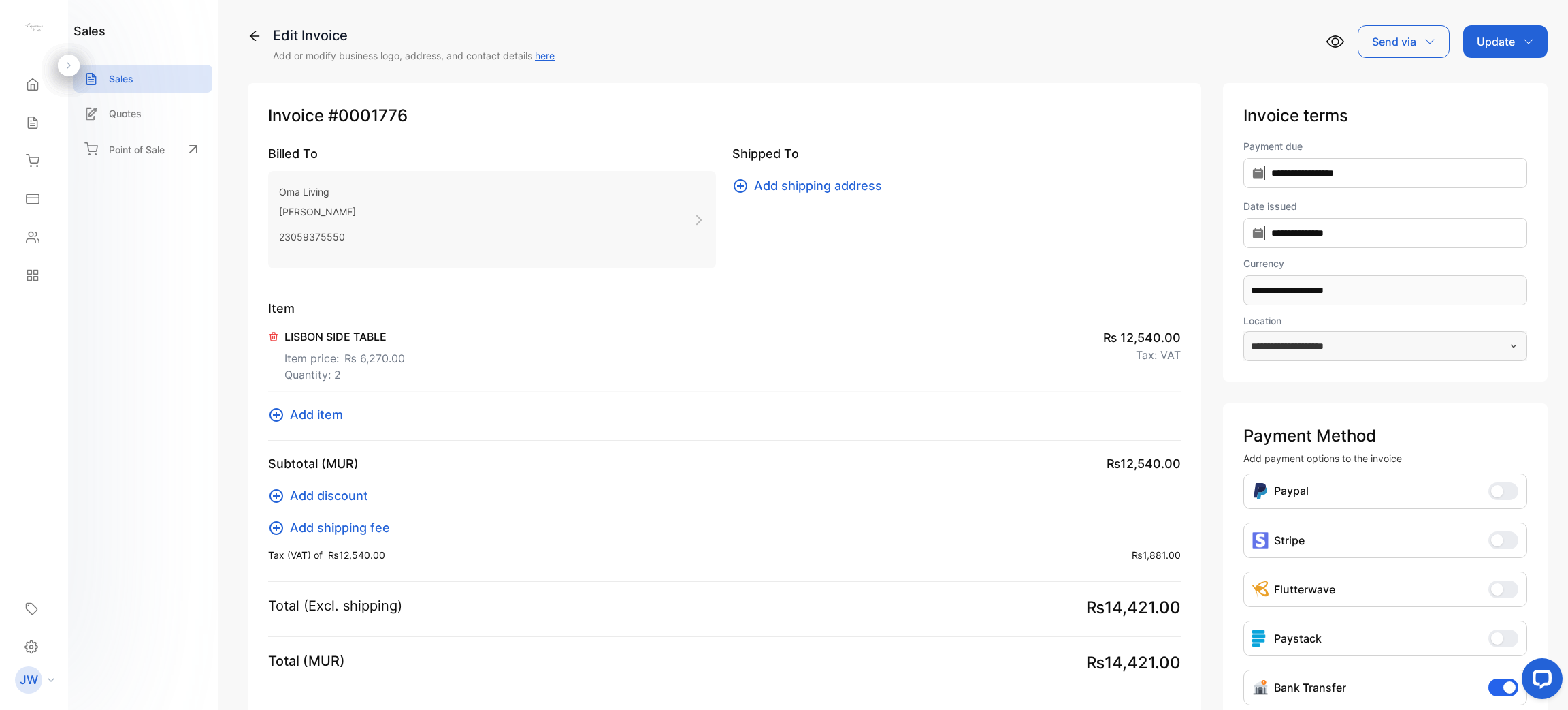
click at [1501, 49] on p "Update" at bounding box center [1496, 42] width 38 height 16
click at [1502, 81] on div "Invoice" at bounding box center [1508, 86] width 78 height 27
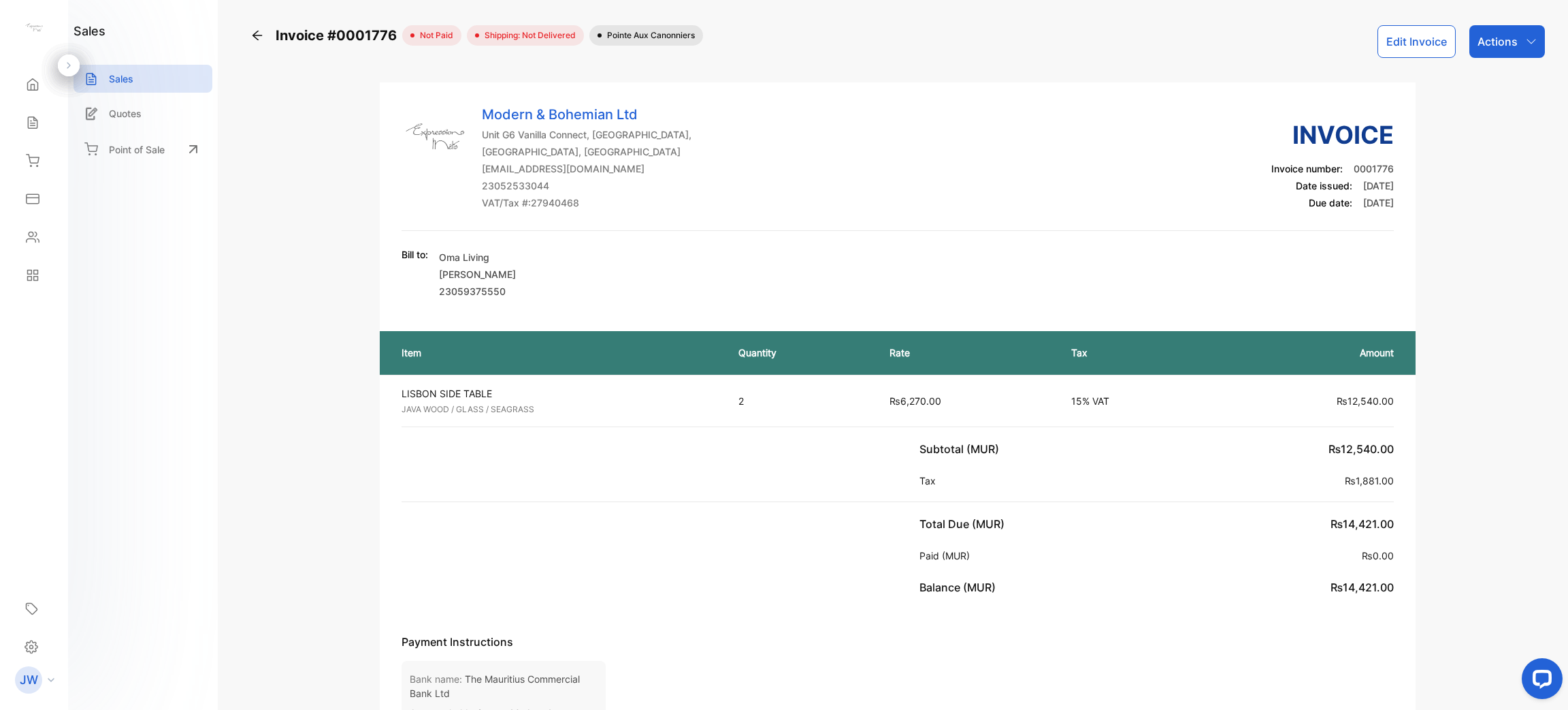
click at [1526, 55] on div "Actions" at bounding box center [1507, 42] width 75 height 33
click at [1463, 376] on div "Download PDF" at bounding box center [1477, 386] width 134 height 27
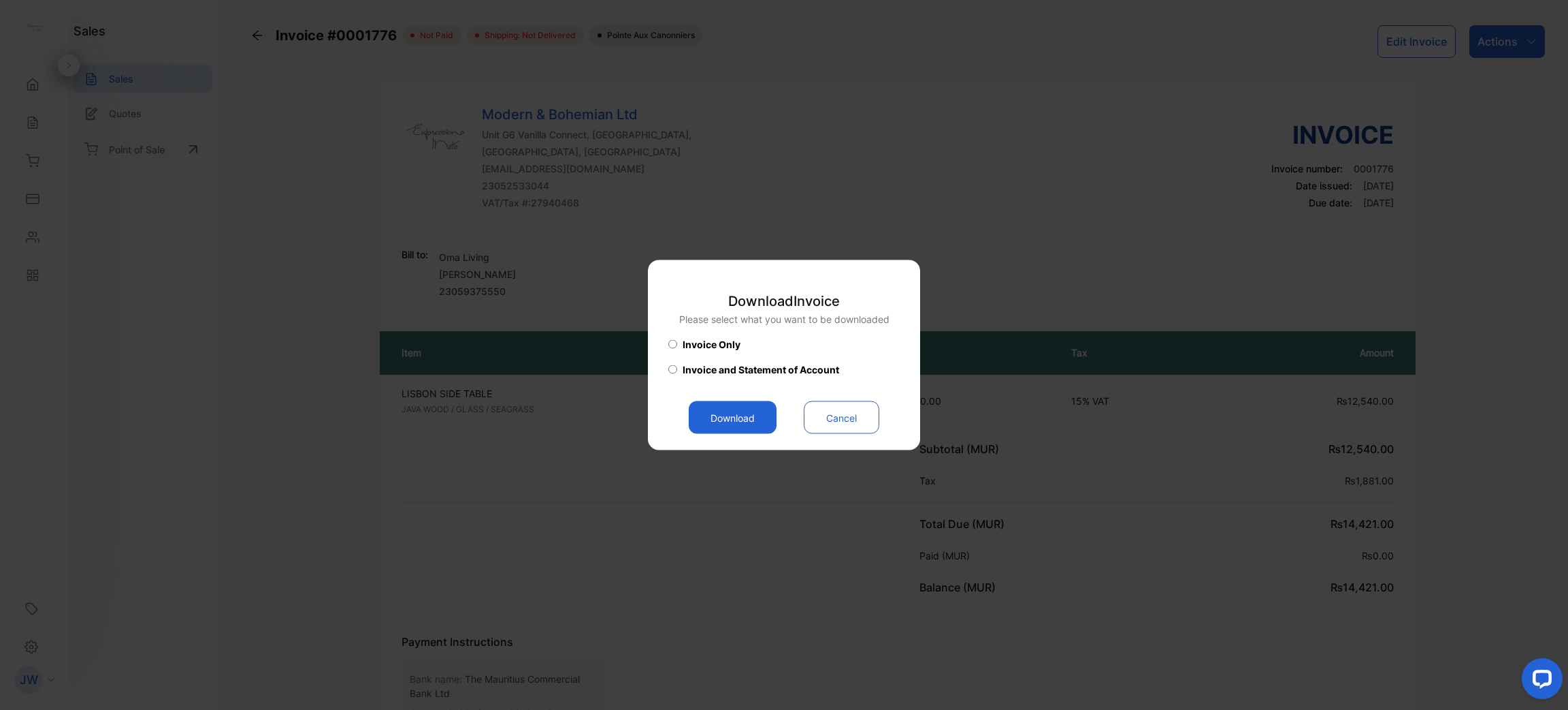
click at [700, 404] on button "Download" at bounding box center [732, 417] width 87 height 33
